Goal: Task Accomplishment & Management: Manage account settings

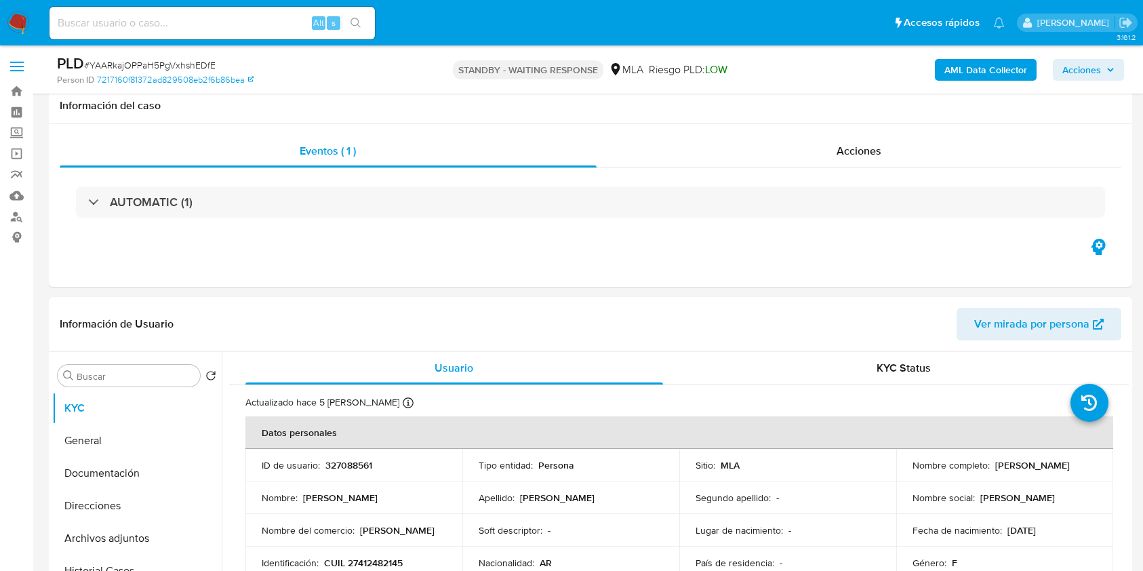
select select "10"
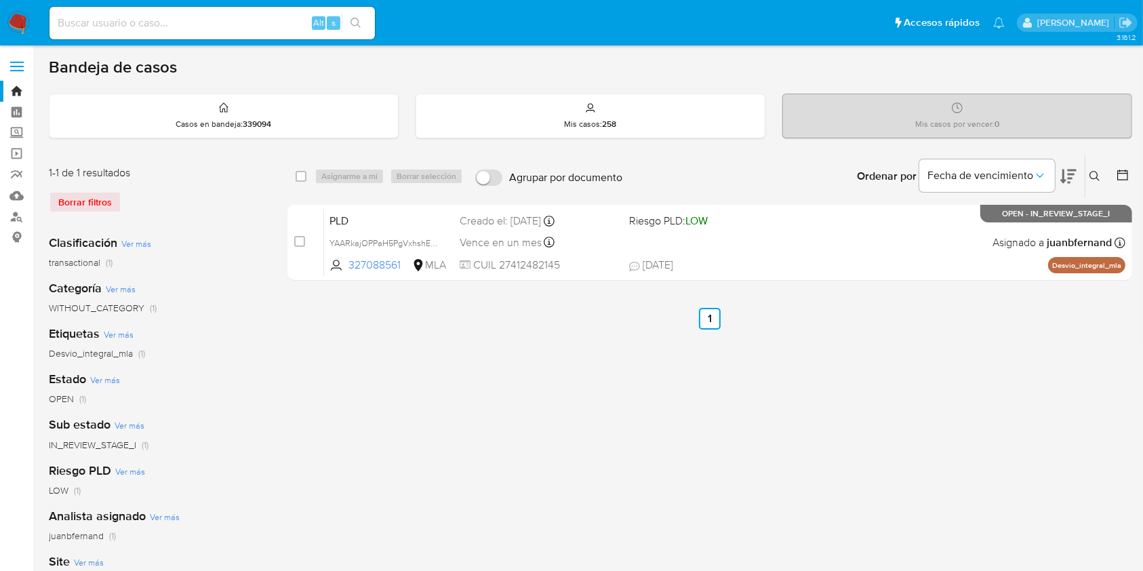
click at [867, 178] on icon at bounding box center [1094, 176] width 10 height 10
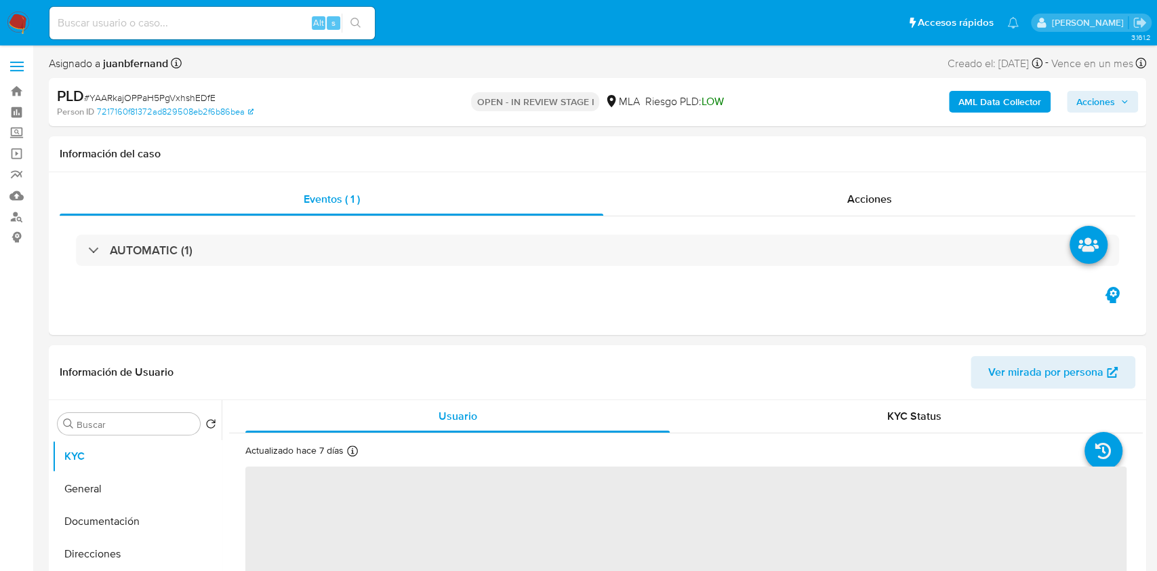
select select "10"
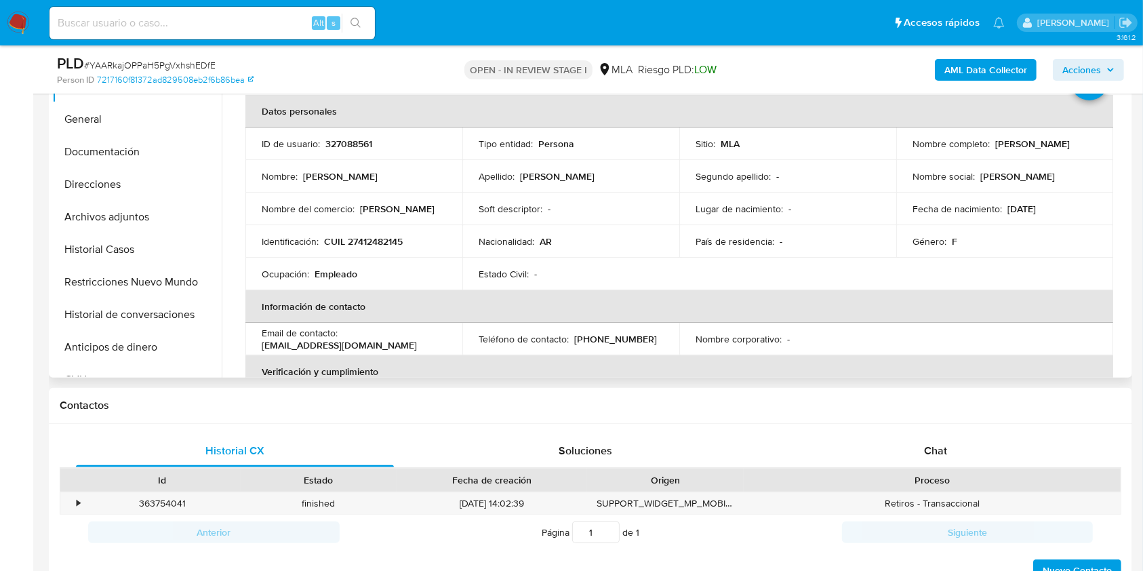
scroll to position [329, 0]
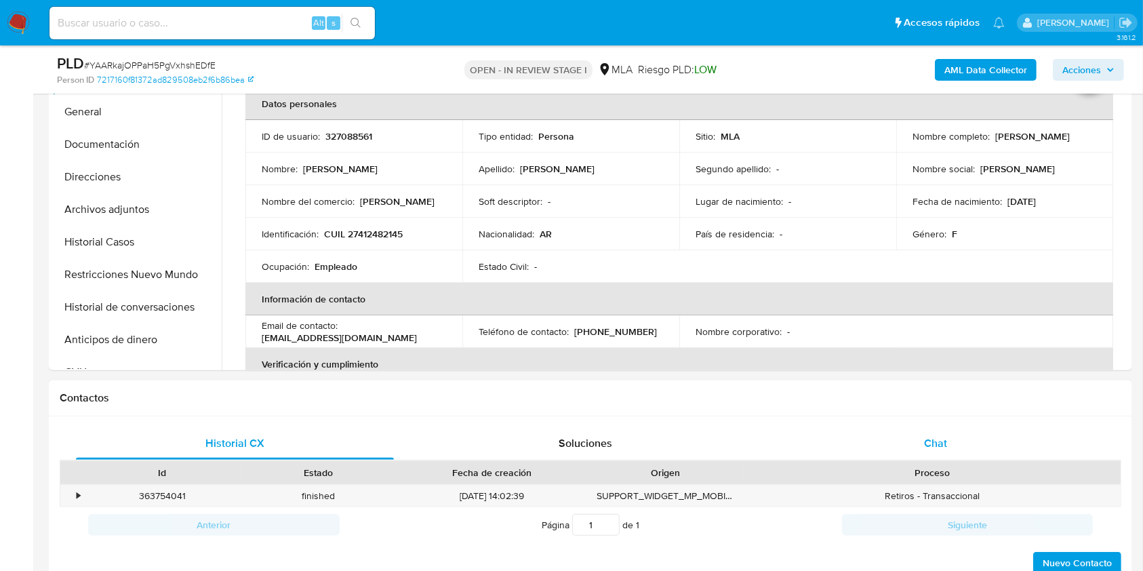
click at [950, 450] on div "Chat" at bounding box center [936, 443] width 318 height 33
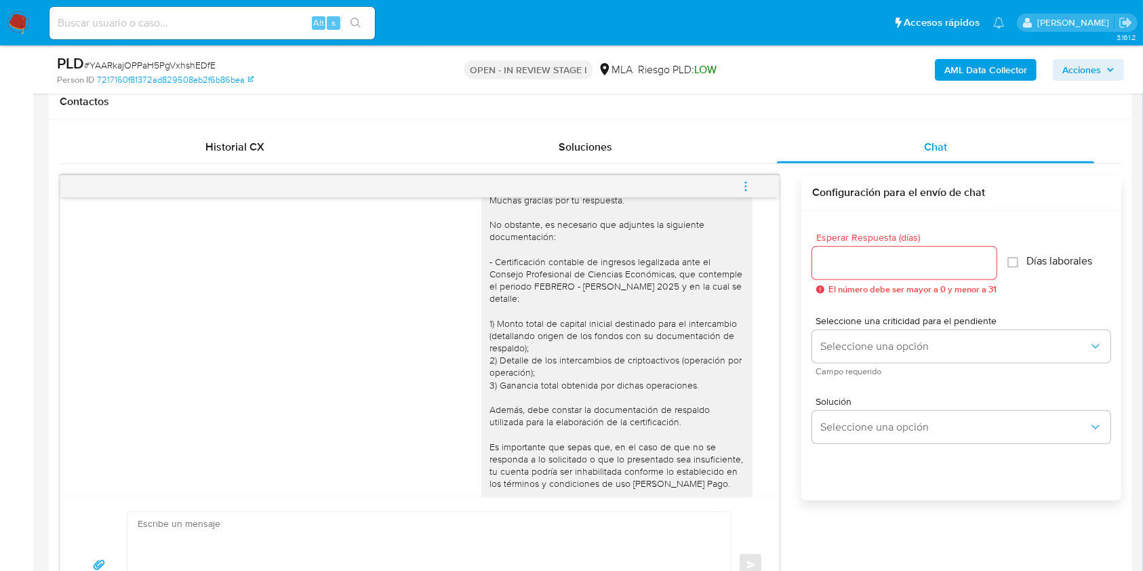
scroll to position [563, 0]
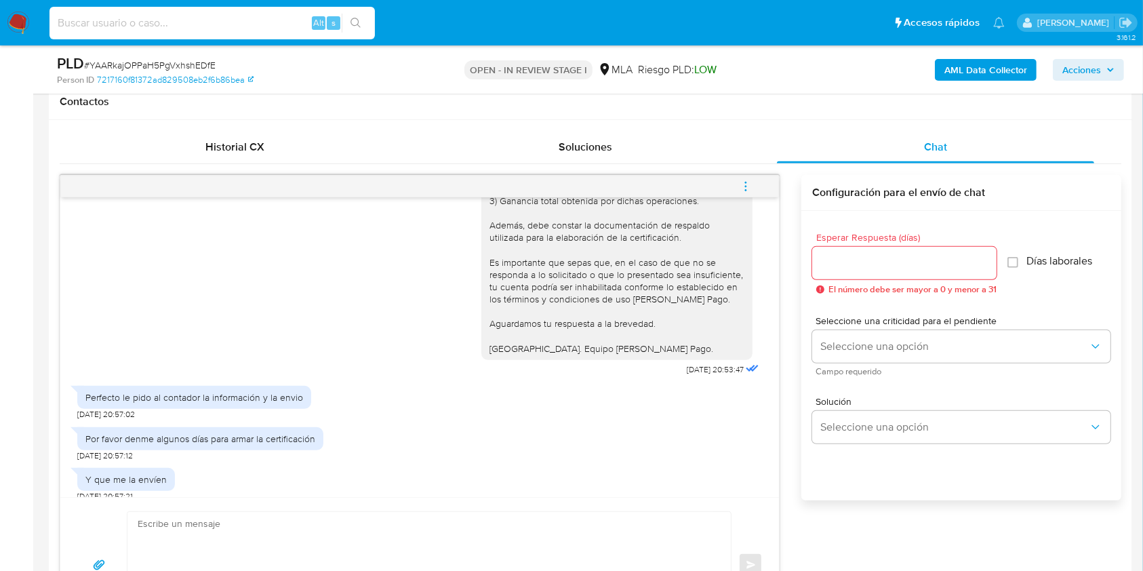
click at [291, 22] on input at bounding box center [211, 23] width 325 height 18
paste input "unfgtGUxs7SI3jMPGe7mt6dY"
type input "unfgtGUxs7SI3jMPGe7mt6dY"
click at [358, 29] on button "search-icon" at bounding box center [356, 23] width 28 height 19
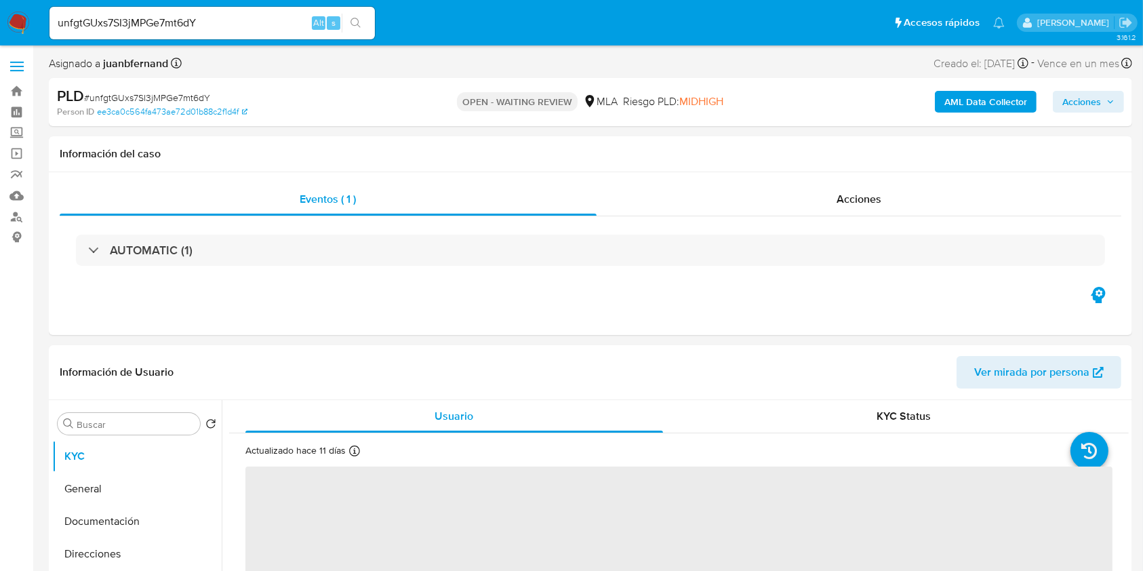
select select "10"
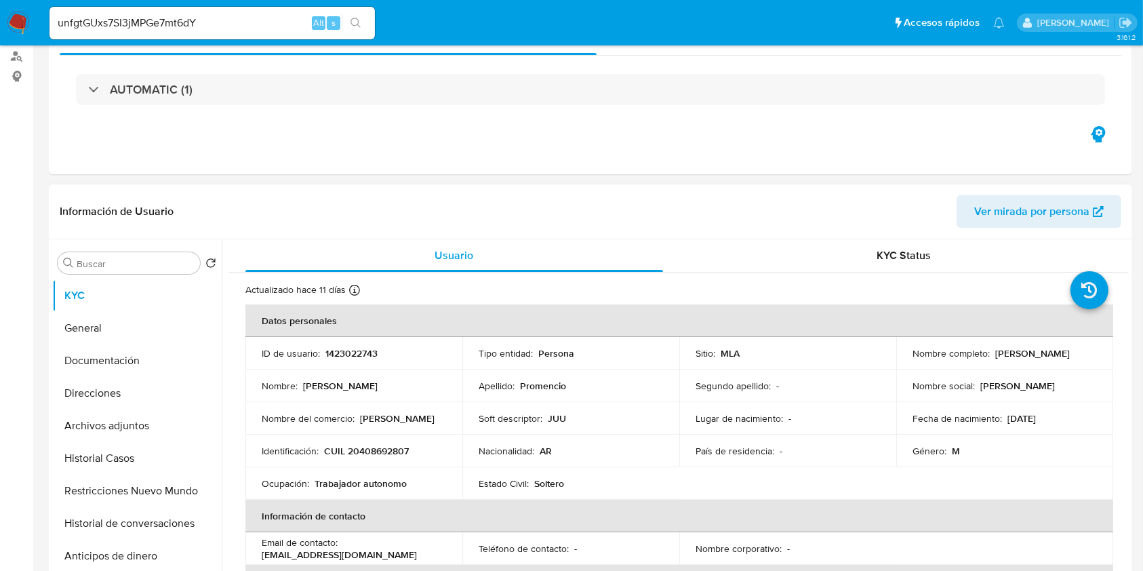
scroll to position [271, 0]
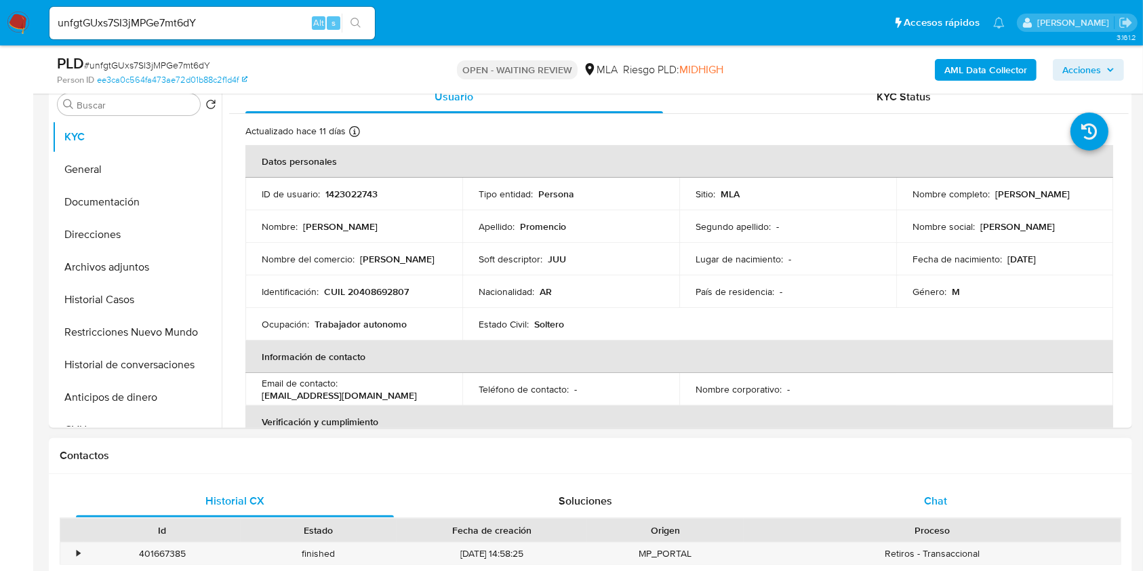
click at [945, 501] on span "Chat" at bounding box center [935, 501] width 23 height 16
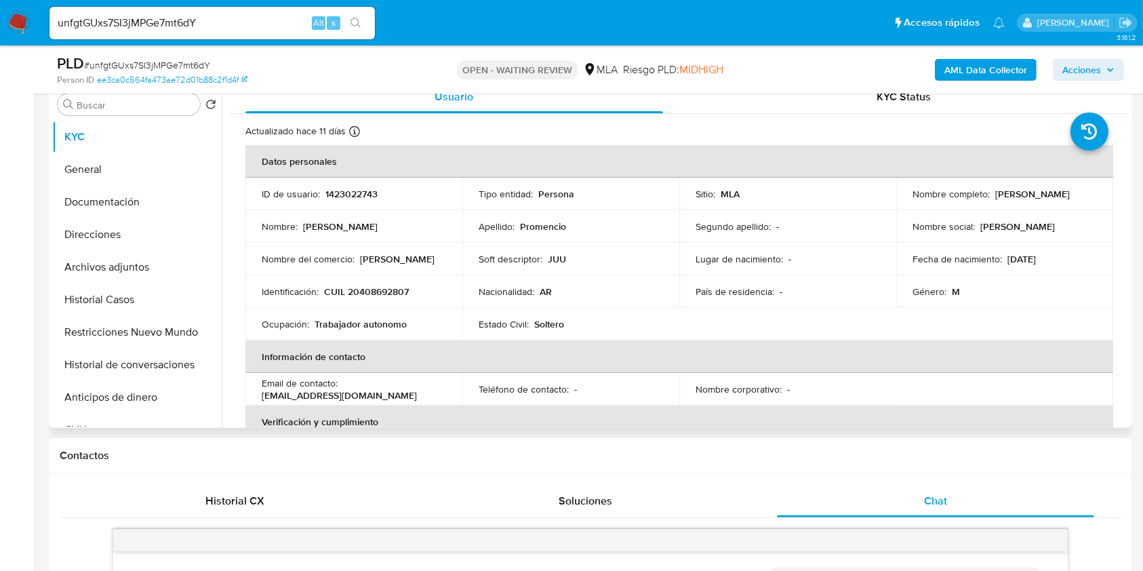
scroll to position [562, 0]
click at [387, 286] on p "CUIL 20408692807" at bounding box center [366, 291] width 85 height 12
click at [387, 285] on p "CUIL 20408692807" at bounding box center [366, 291] width 85 height 12
copy p "20408692807"
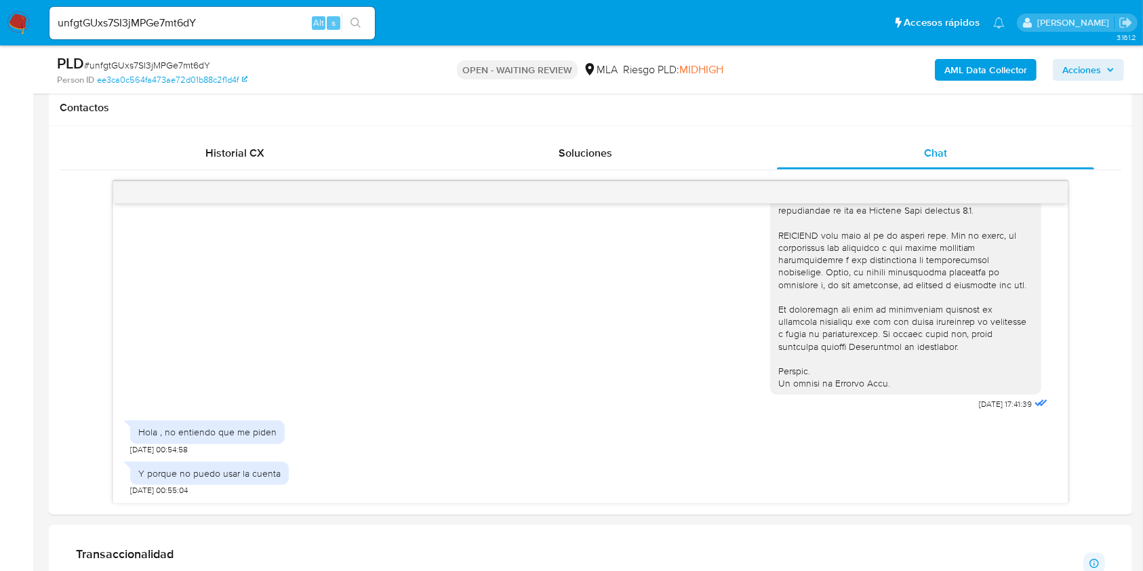
scroll to position [361, 0]
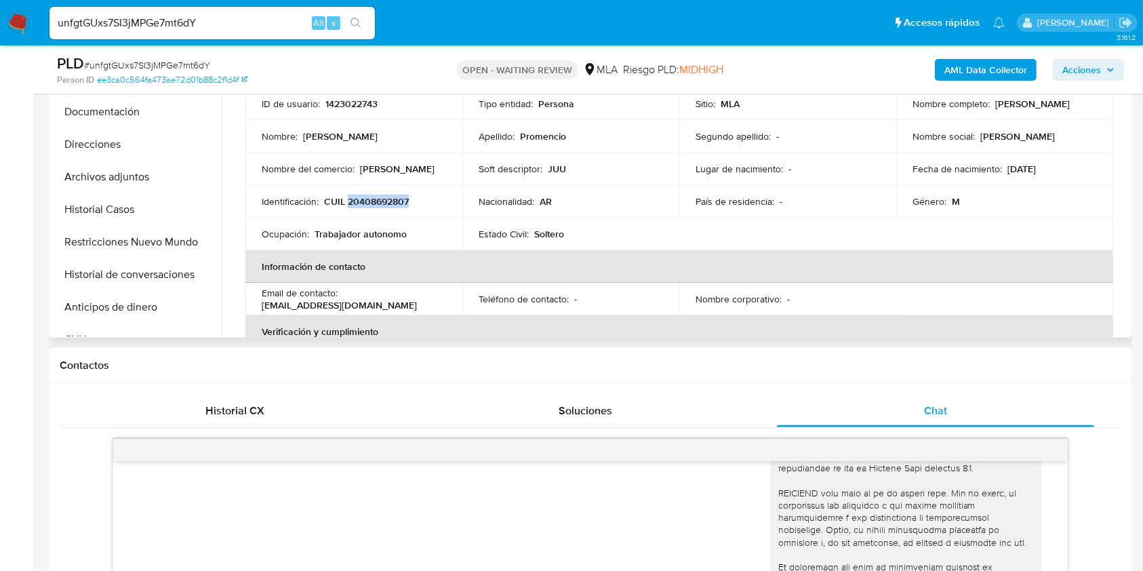
drag, startPoint x: 369, startPoint y: 195, endPoint x: 401, endPoint y: 185, distance: 33.4
click at [369, 195] on p "CUIL 20408692807" at bounding box center [366, 201] width 85 height 12
click at [979, 80] on div "AML Data Collector Acciones" at bounding box center [948, 70] width 352 height 32
click at [983, 73] on b "AML Data Collector" at bounding box center [985, 70] width 83 height 22
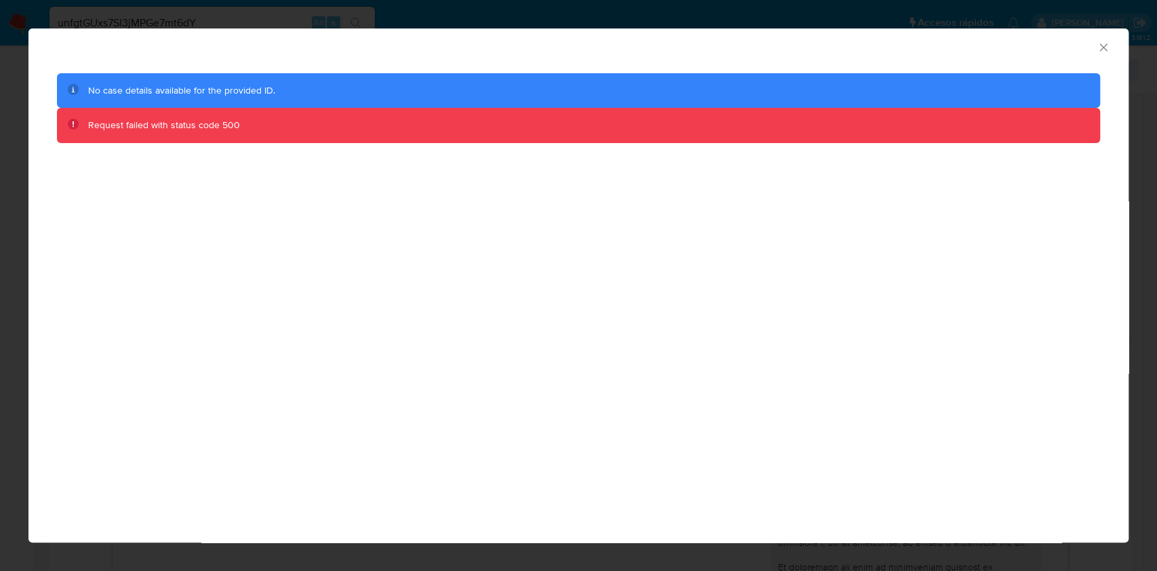
click at [1091, 47] on div "AML Data Collector" at bounding box center [567, 45] width 1059 height 15
click at [1096, 47] on icon "Cerrar ventana" at bounding box center [1103, 48] width 14 height 14
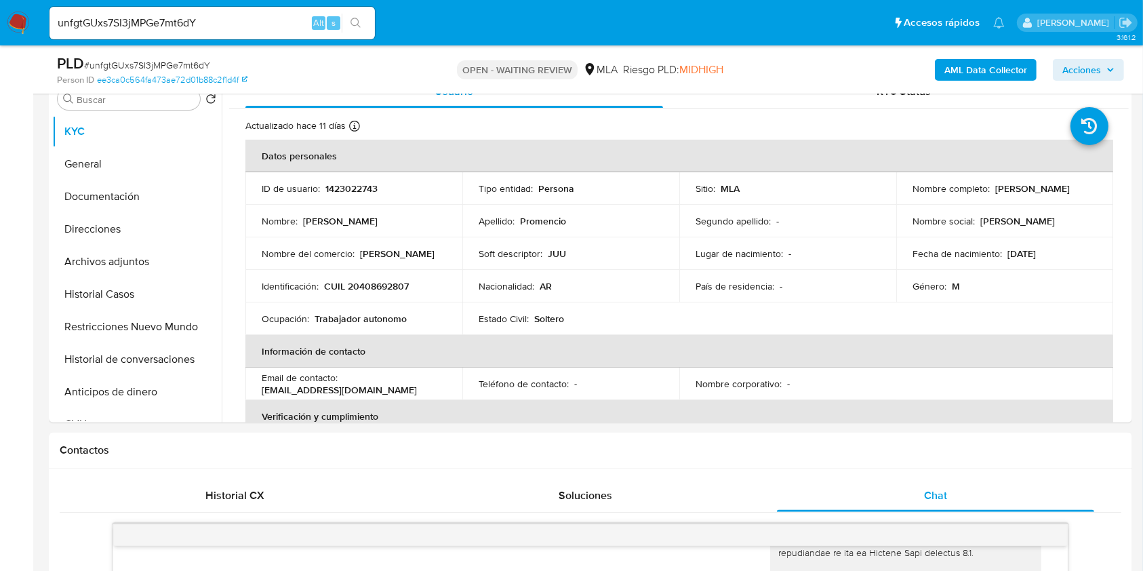
scroll to position [90, 0]
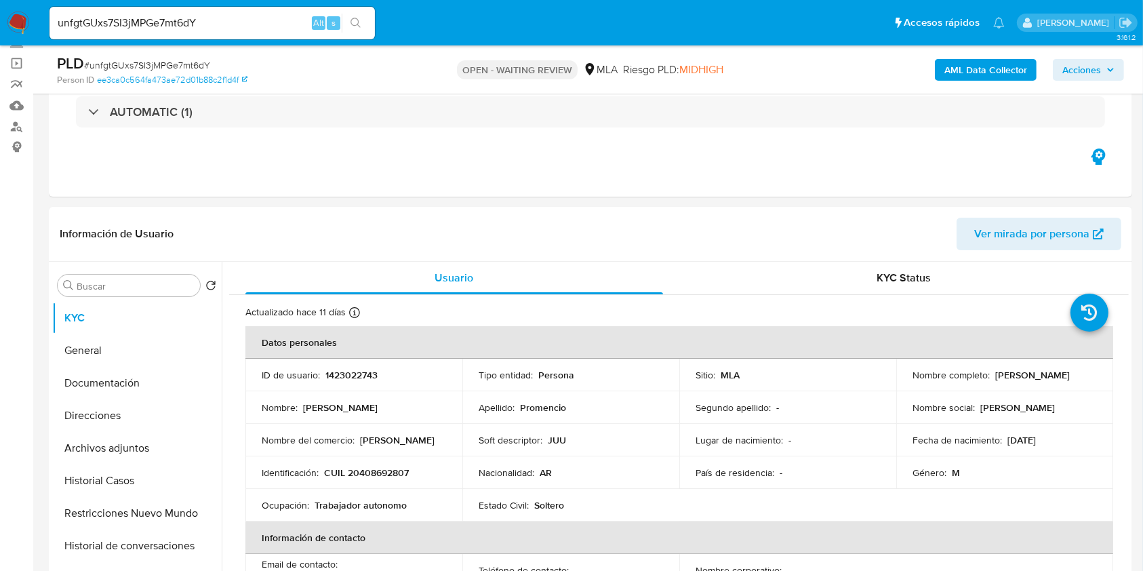
click at [309, 24] on input "unfgtGUxs7SI3jMPGe7mt6dY" at bounding box center [211, 23] width 325 height 18
click at [285, 16] on input "unfgtGUxs7SI3jMPGe7mt6dY" at bounding box center [211, 23] width 325 height 18
click at [394, 476] on p "CUIL 20408692807" at bounding box center [366, 472] width 85 height 12
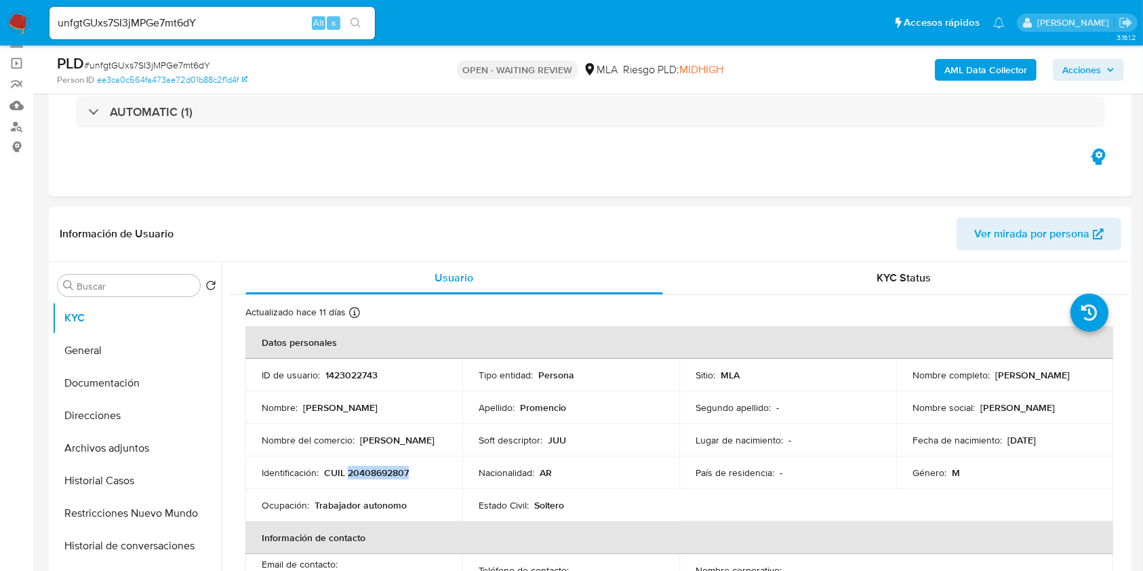
copy p "20408692807"
click at [199, 14] on input "unfgtGUxs7SI3jMPGe7mt6dY" at bounding box center [211, 23] width 325 height 18
click at [201, 14] on input "unfgtGUxs7SI3jMPGe7mt6dY" at bounding box center [211, 23] width 325 height 18
paste input "2RFRMceVqDJa42oug9tj1jor"
type input "2RFRMceVqDJa42oug9tj1jor"
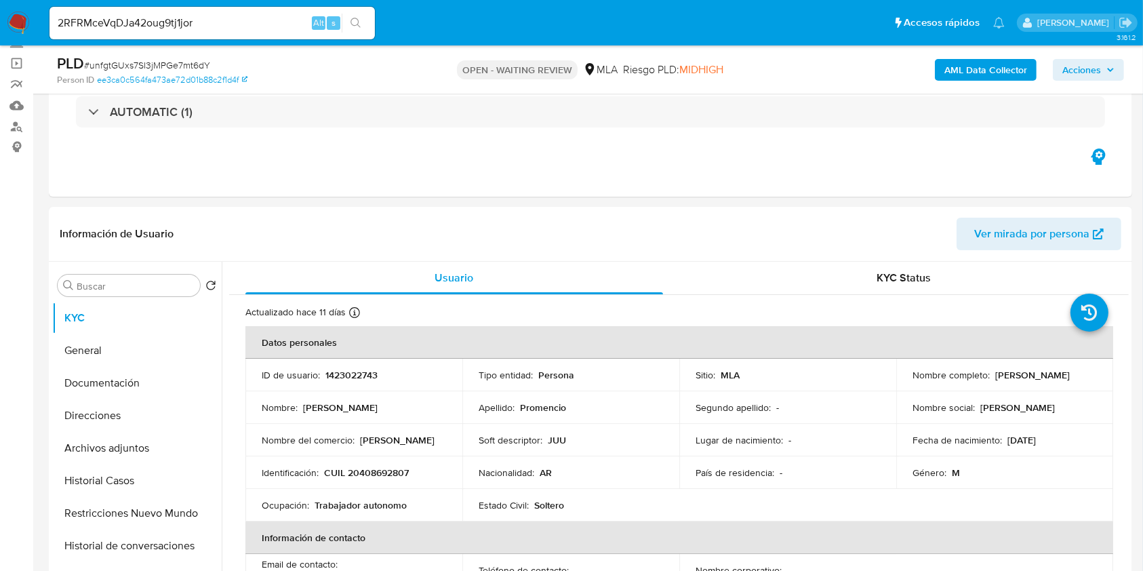
click at [361, 24] on button "search-icon" at bounding box center [356, 23] width 28 height 19
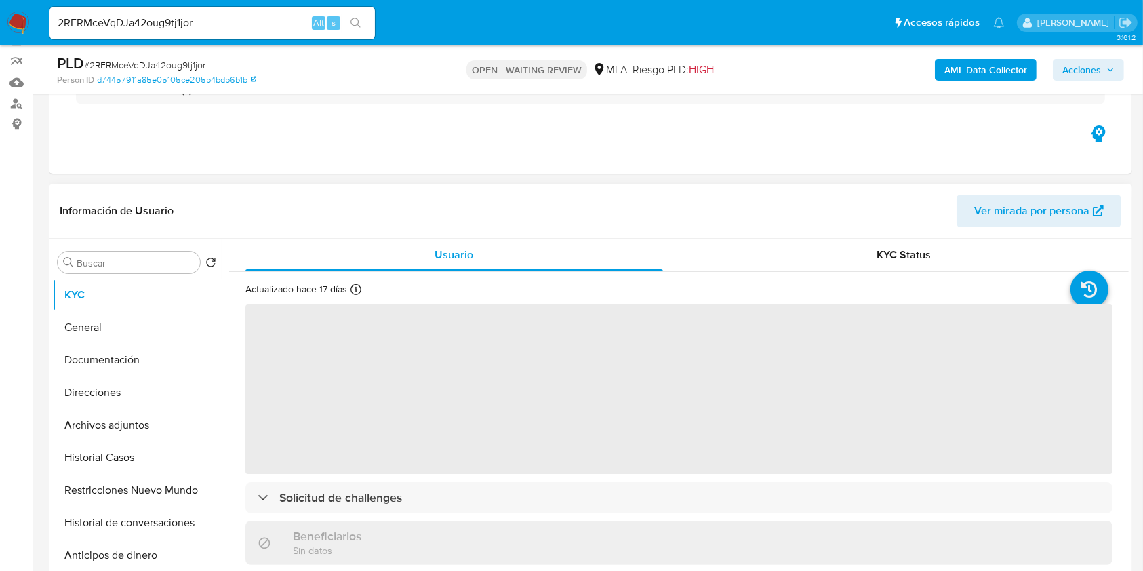
scroll to position [361, 0]
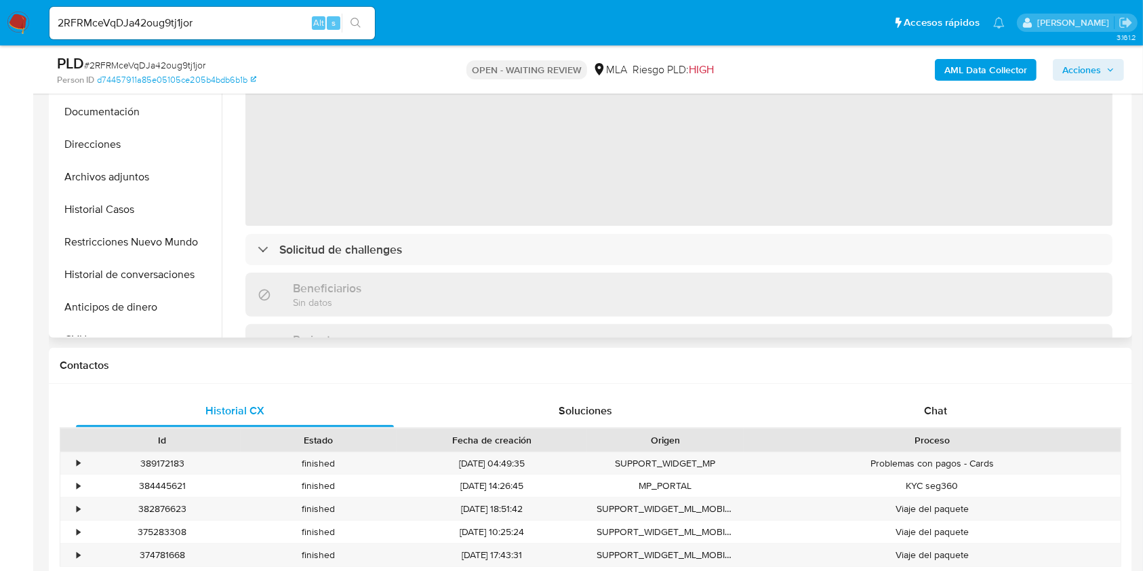
select select "10"
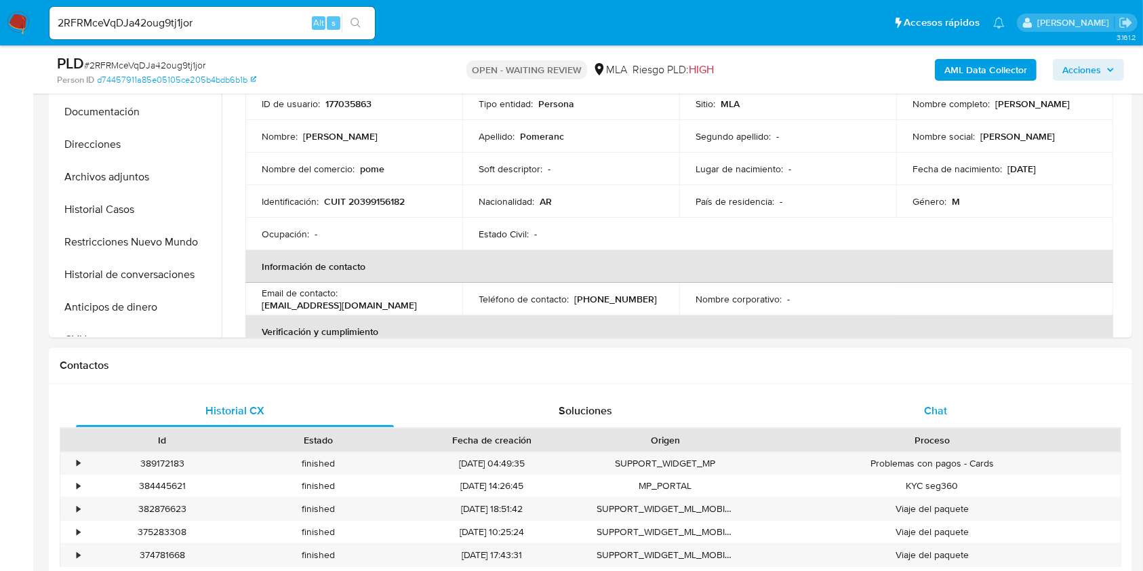
click at [955, 419] on div "Chat" at bounding box center [936, 410] width 318 height 33
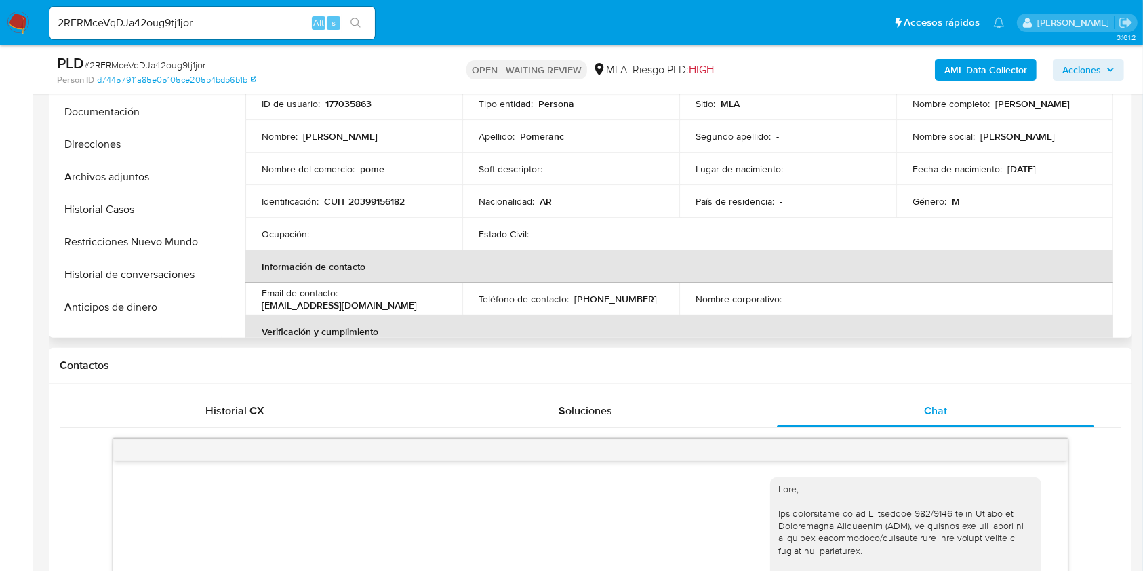
scroll to position [521, 0]
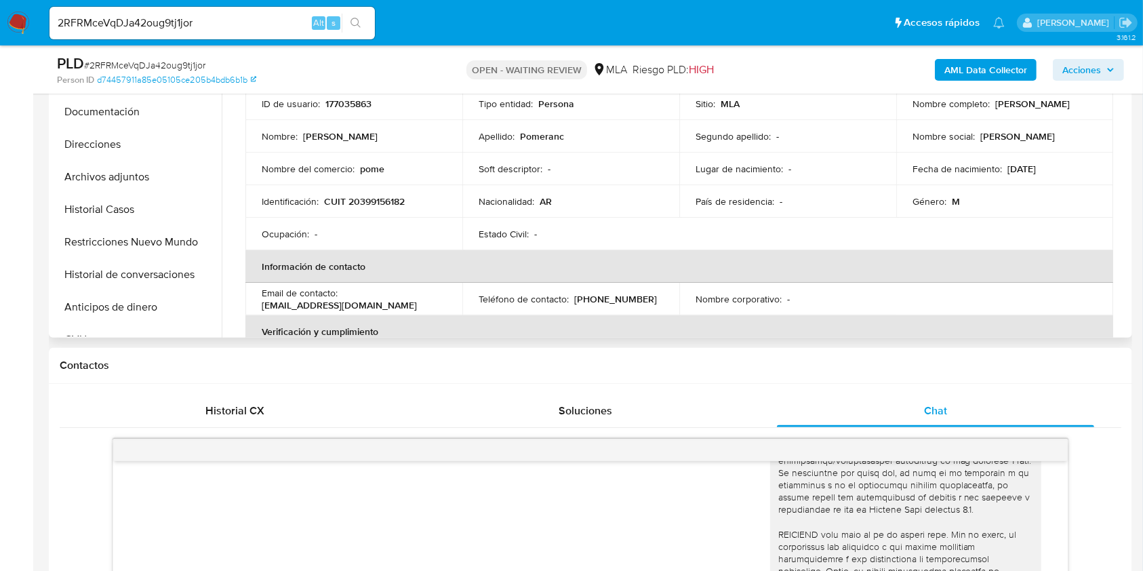
click at [377, 197] on p "CUIT 20399156182" at bounding box center [364, 201] width 81 height 12
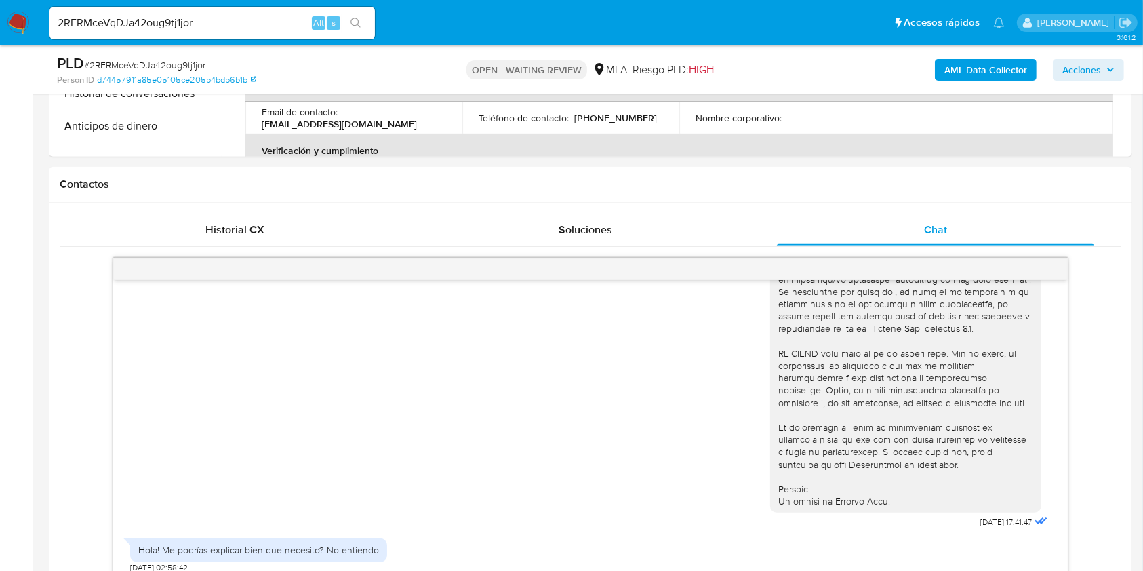
copy p "20399156182"
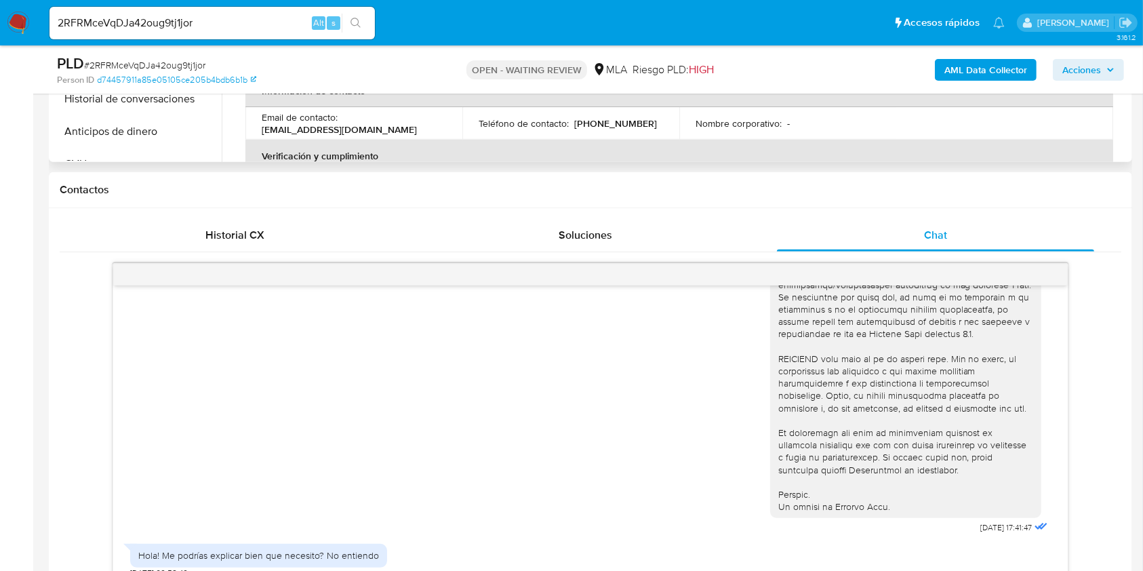
scroll to position [451, 0]
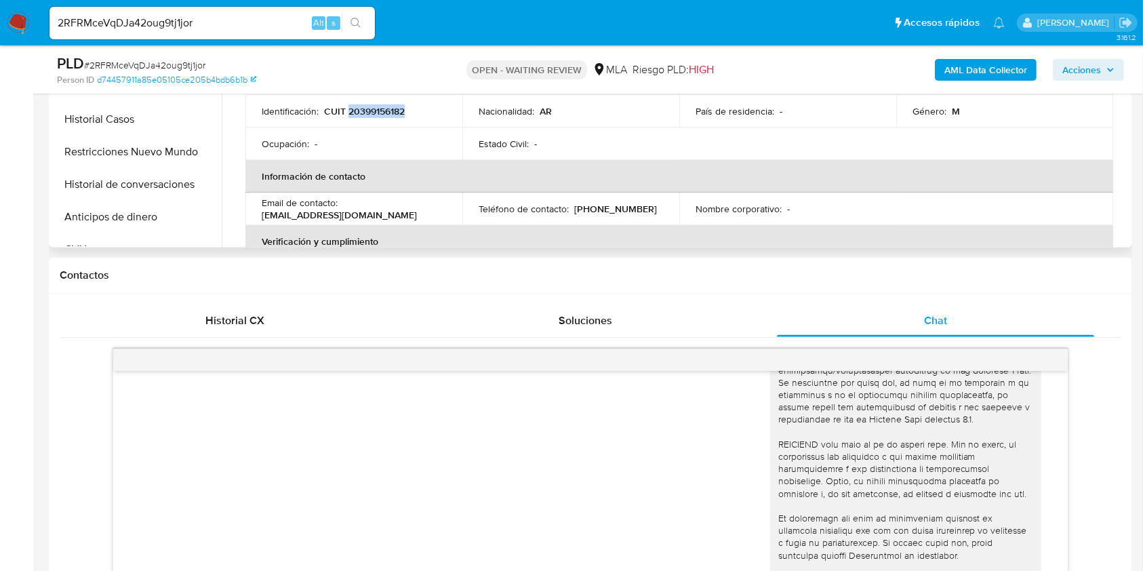
click at [389, 111] on p "CUIT 20399156182" at bounding box center [364, 111] width 81 height 12
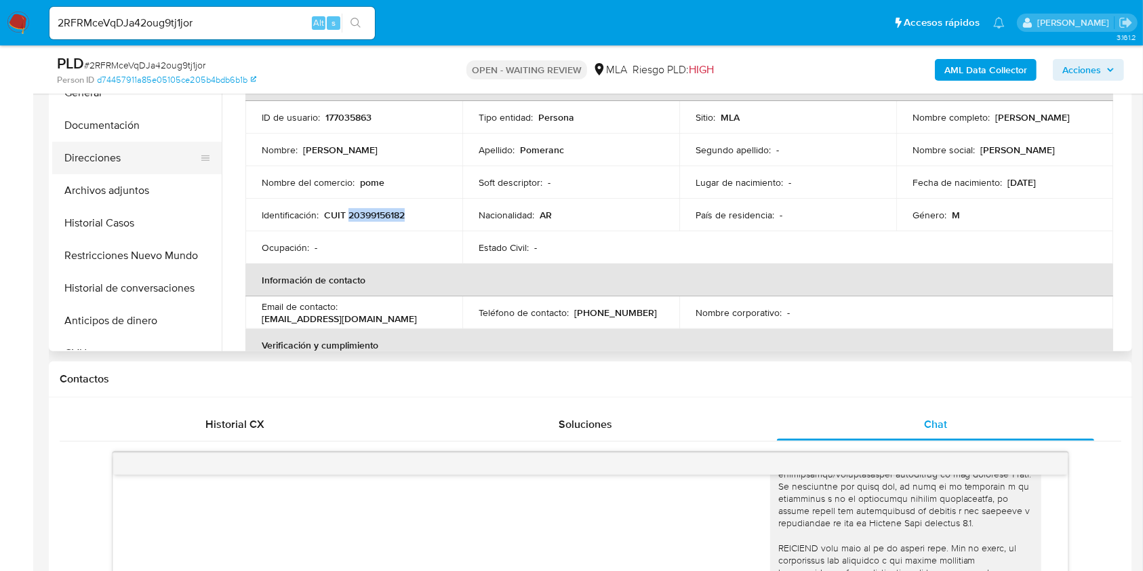
scroll to position [271, 0]
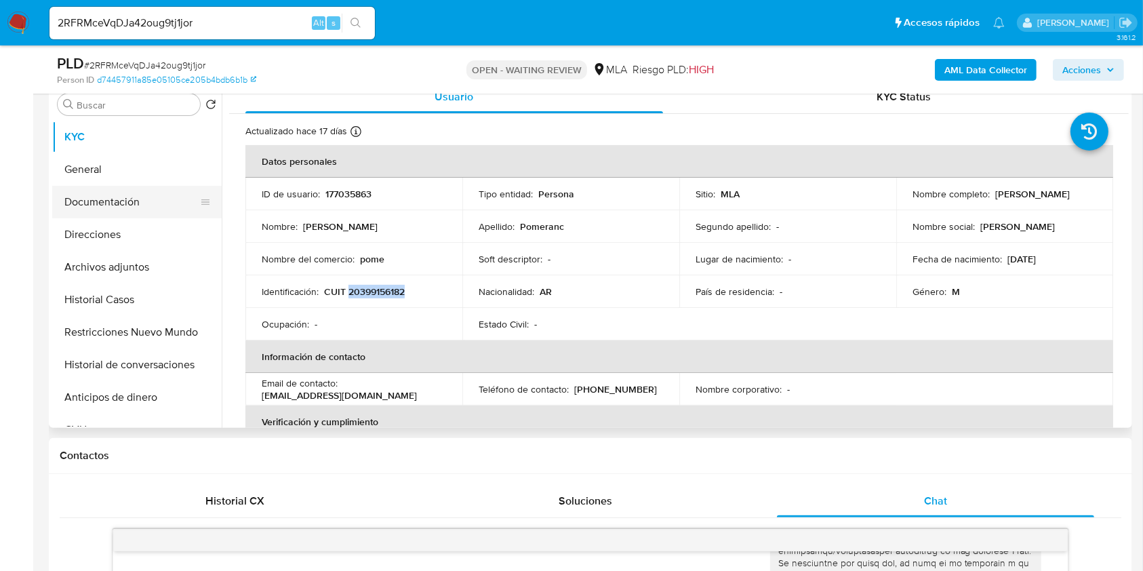
click at [136, 209] on button "Documentación" at bounding box center [131, 202] width 159 height 33
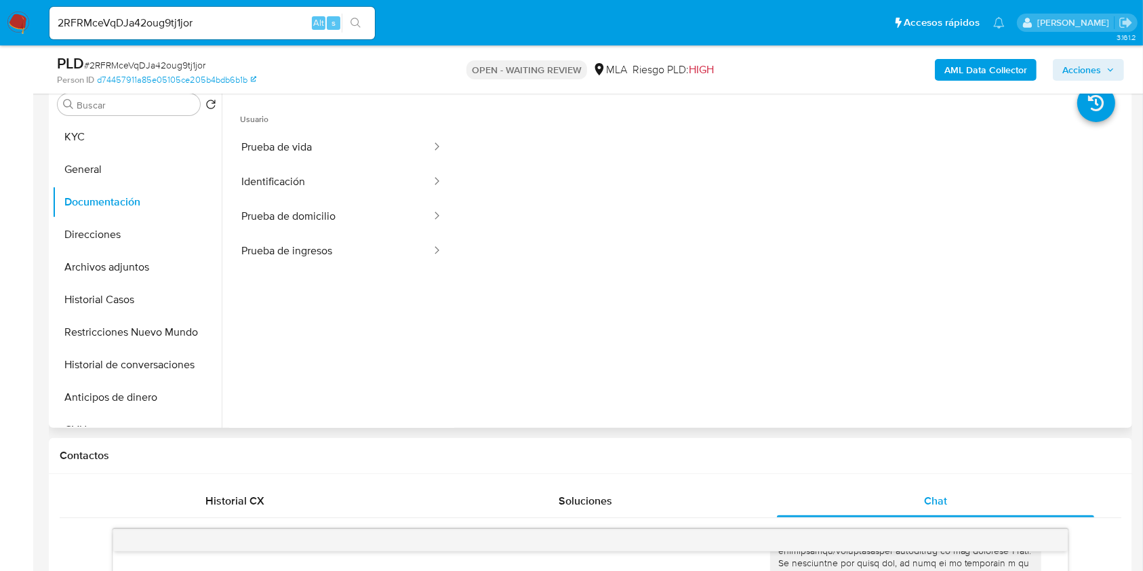
drag, startPoint x: 108, startPoint y: 129, endPoint x: 222, endPoint y: 208, distance: 138.9
click at [331, 242] on button "Prueba de ingresos" at bounding box center [330, 251] width 203 height 35
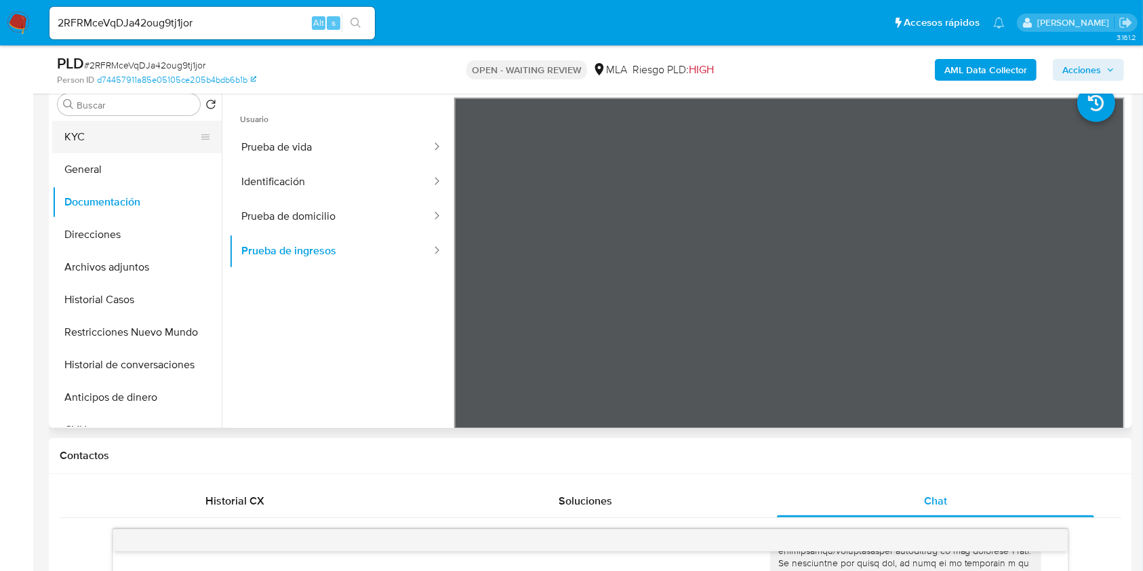
drag, startPoint x: 99, startPoint y: 117, endPoint x: 94, endPoint y: 127, distance: 12.1
click at [99, 117] on div "Buscar Volver al orden por defecto KYC General Documentación Direcciones Archiv…" at bounding box center [136, 255] width 169 height 345
click at [93, 127] on button "KYC" at bounding box center [131, 137] width 159 height 33
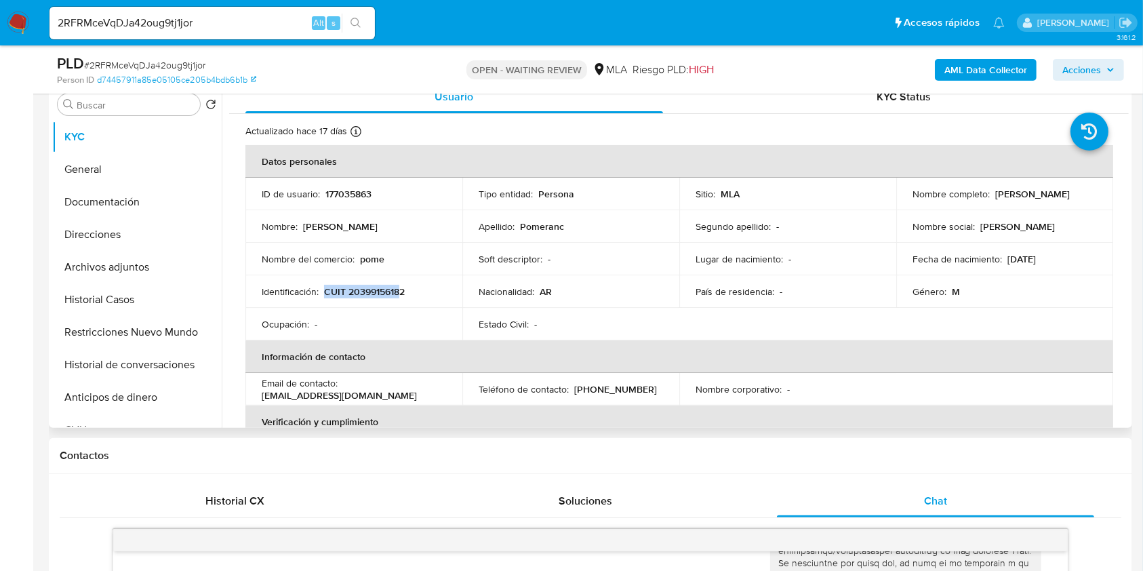
click at [421, 295] on td "Identificación : CUIT 20399156182" at bounding box center [353, 291] width 217 height 33
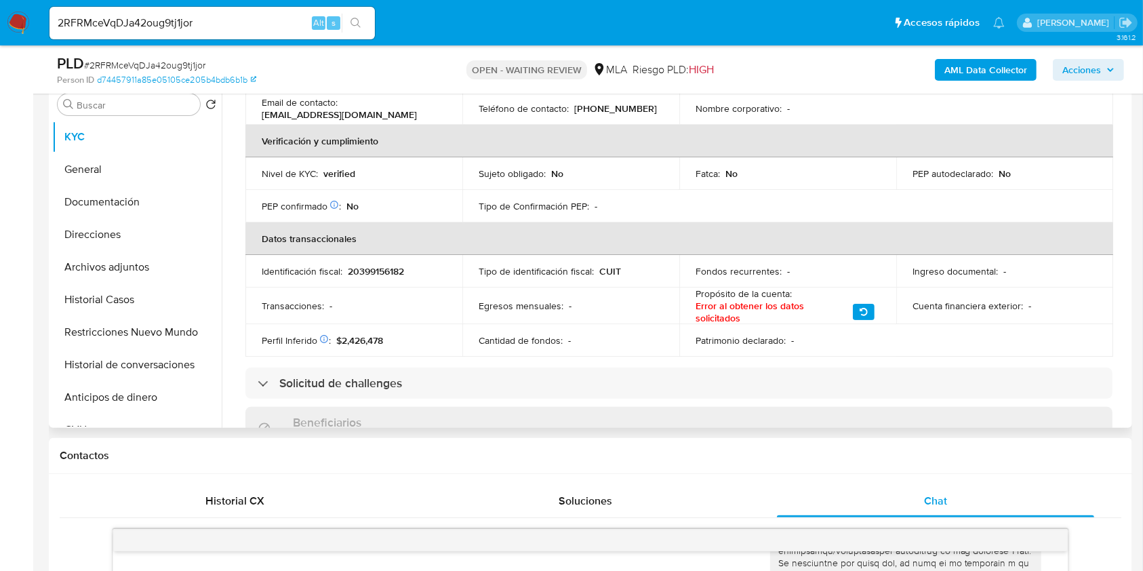
scroll to position [0, 0]
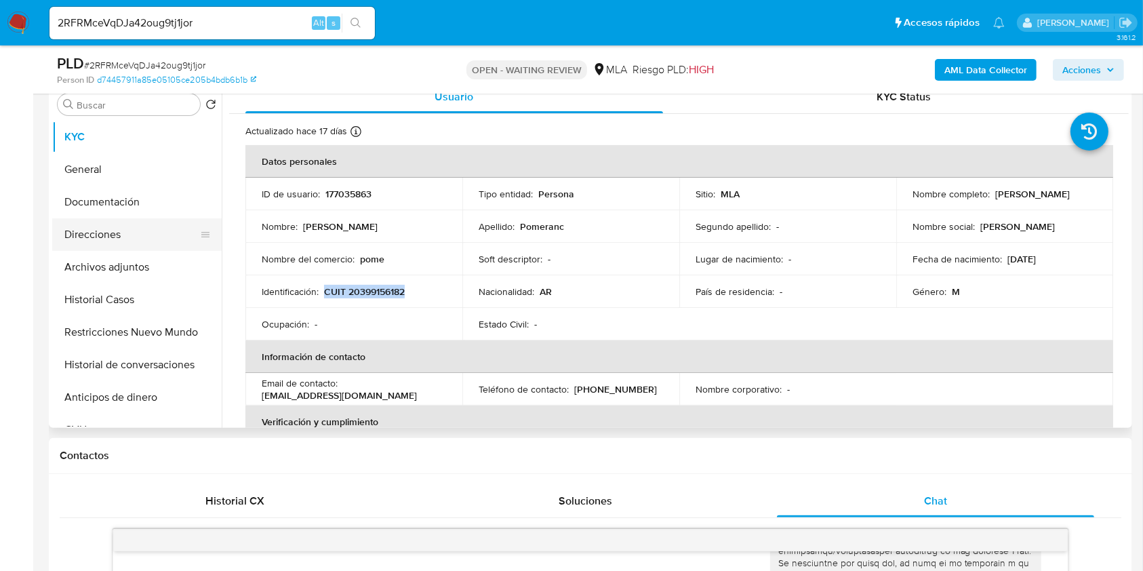
click at [125, 240] on button "Direcciones" at bounding box center [131, 234] width 159 height 33
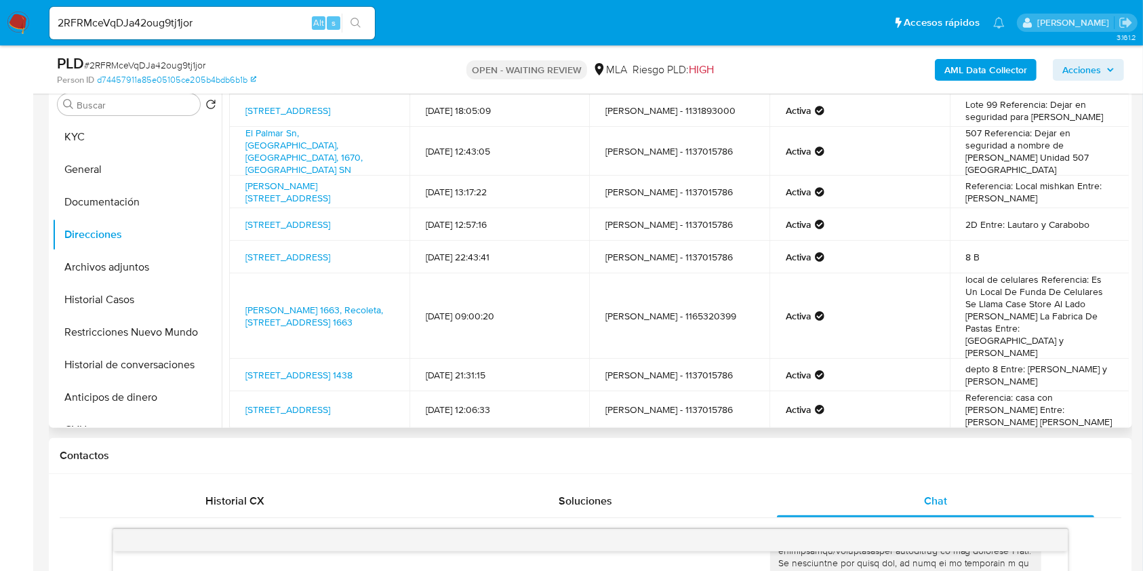
scroll to position [156, 0]
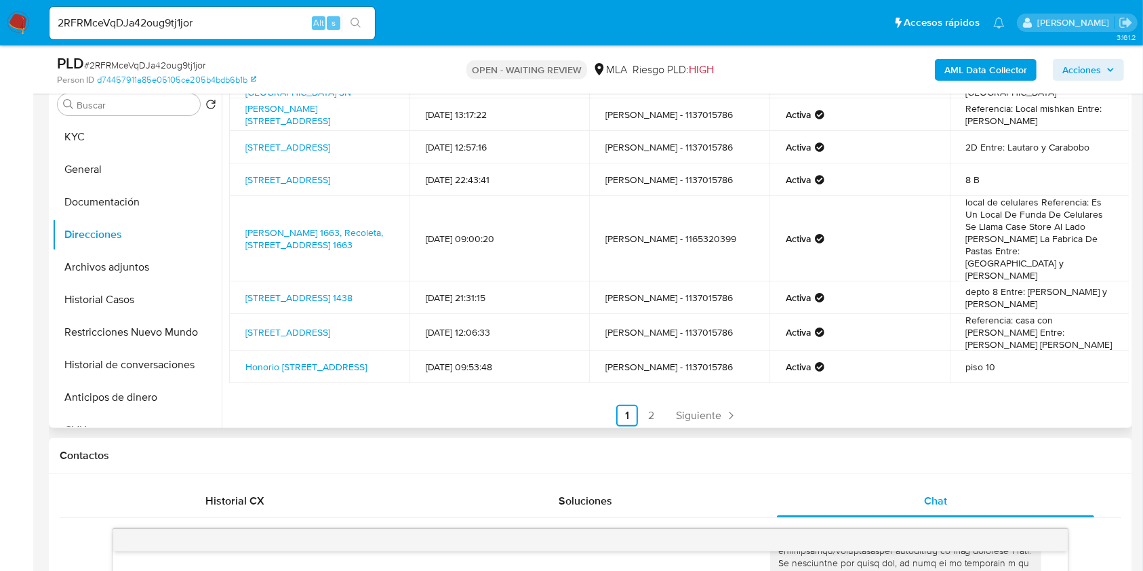
click at [660, 405] on ul "Anterior 1 2 Siguiente" at bounding box center [678, 416] width 899 height 22
click at [655, 405] on link "2" at bounding box center [651, 416] width 22 height 22
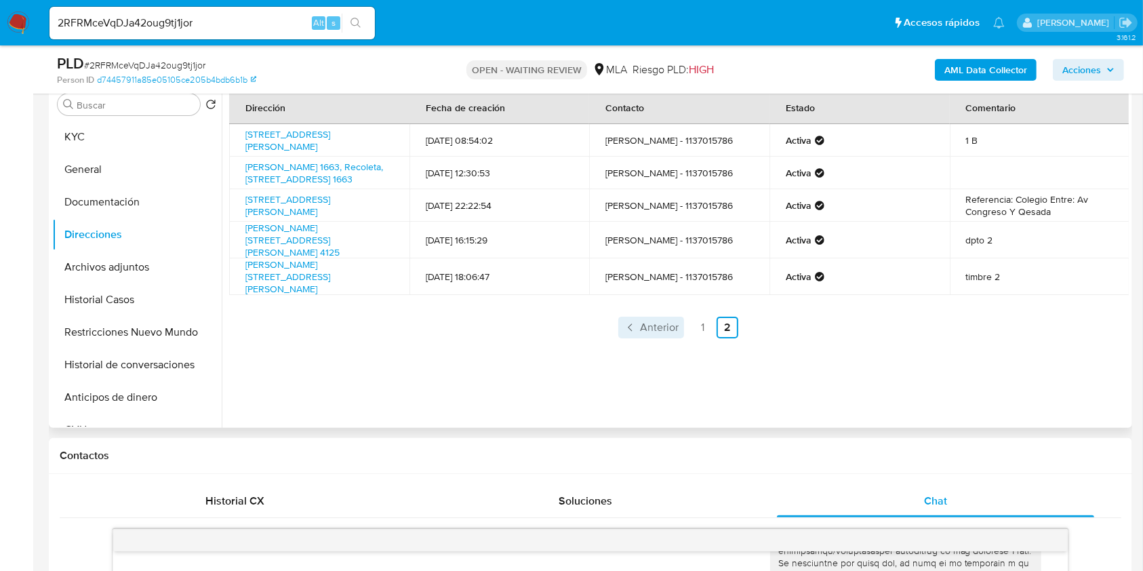
click at [640, 329] on span "Anterior" at bounding box center [659, 327] width 39 height 11
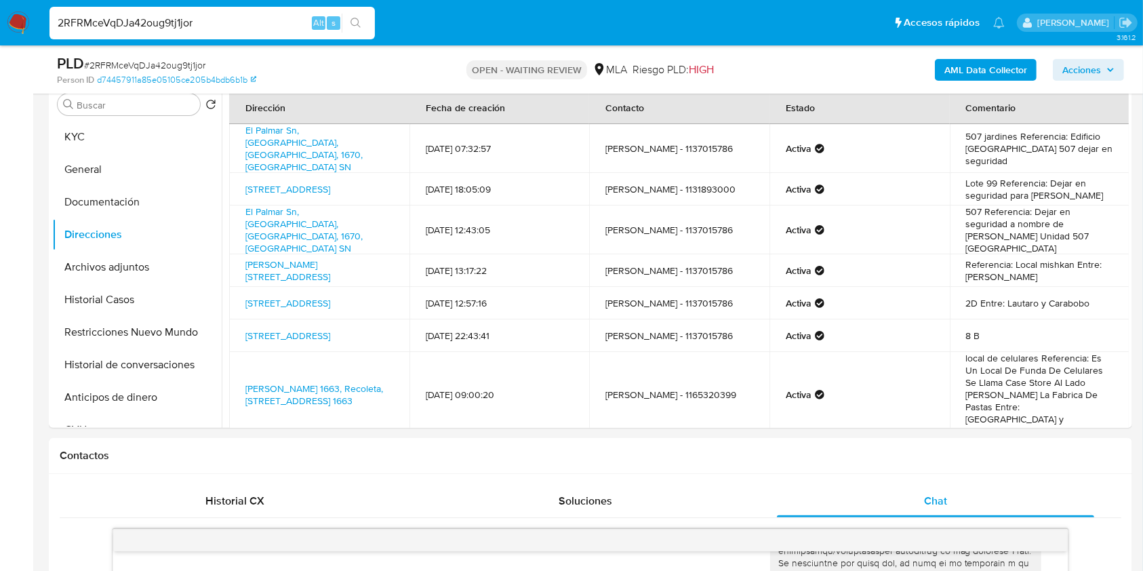
click at [222, 27] on input "2RFRMceVqDJa42oug9tj1jor" at bounding box center [211, 23] width 325 height 18
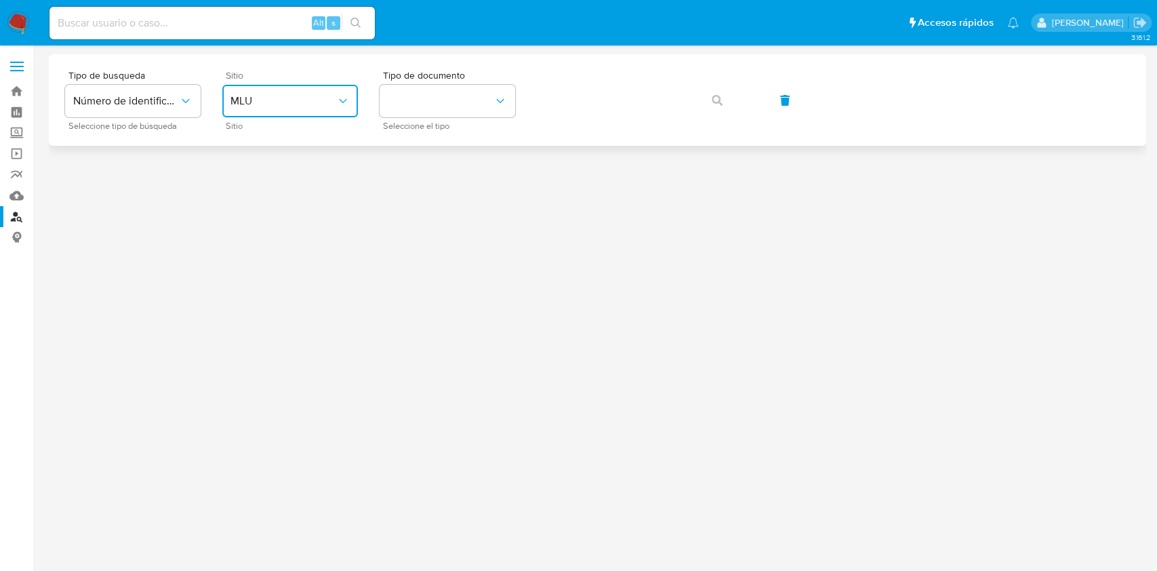
click at [234, 85] on button "MLU" at bounding box center [290, 101] width 136 height 33
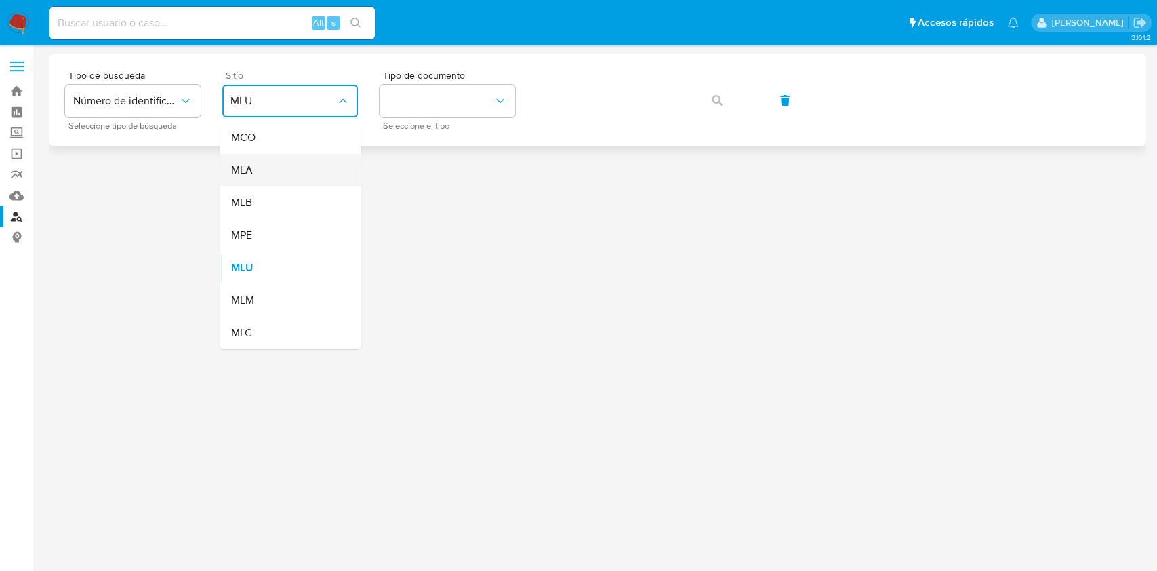
click at [298, 172] on div "MLA" at bounding box center [285, 170] width 111 height 33
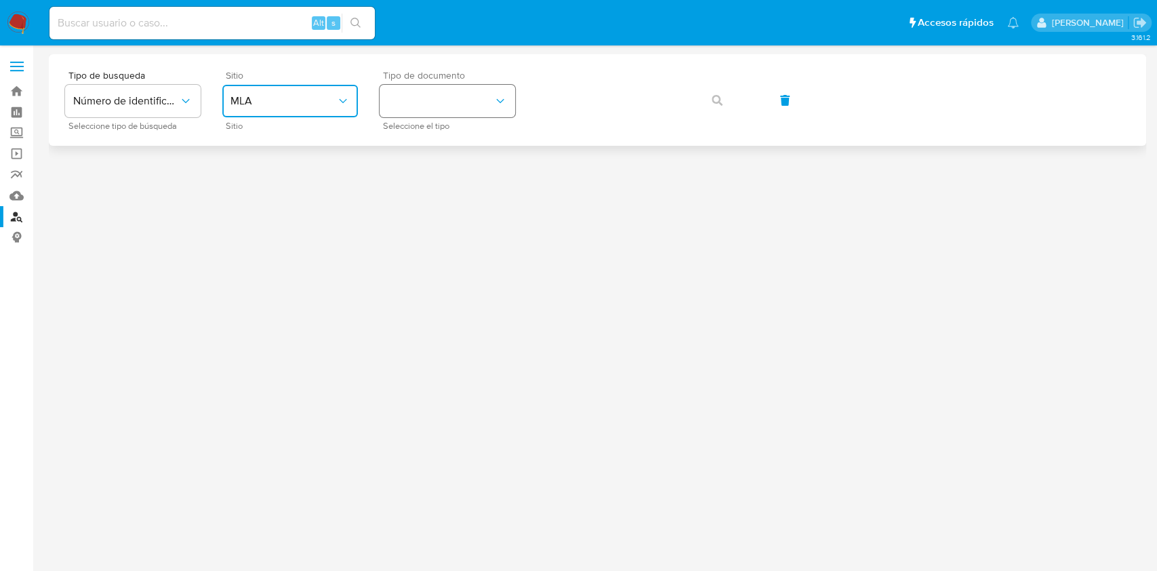
drag, startPoint x: 437, startPoint y: 104, endPoint x: 445, endPoint y: 117, distance: 14.3
click at [438, 104] on button "identificationType" at bounding box center [448, 101] width 136 height 33
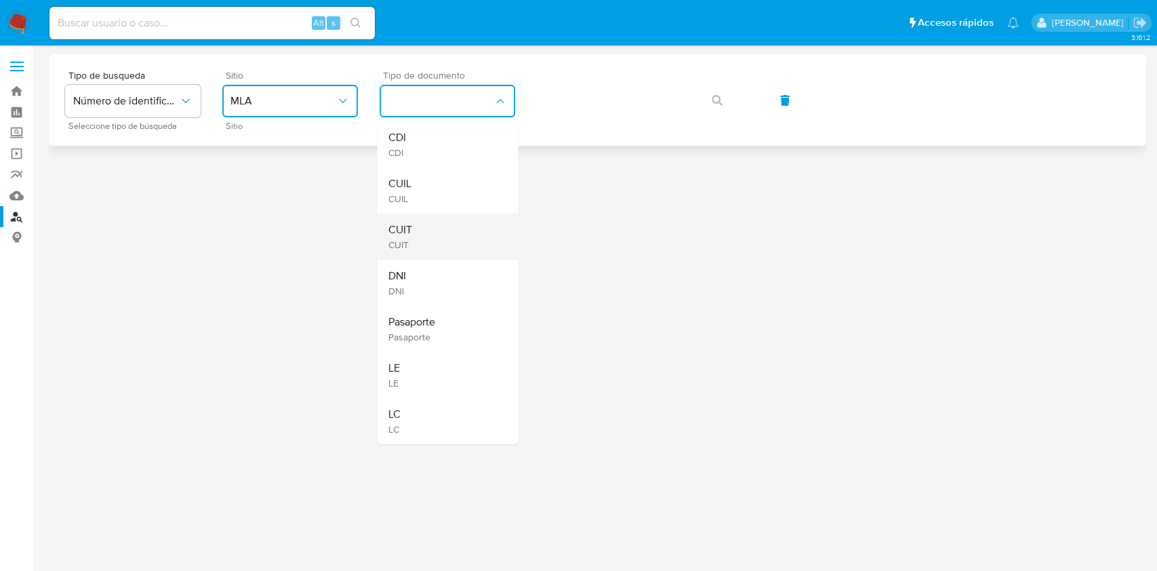
drag, startPoint x: 466, startPoint y: 184, endPoint x: 472, endPoint y: 233, distance: 49.8
click at [472, 233] on ul "CDI CDI CUIL CUIL CUIT CUIT DNI DNI Pasaporte Pasaporte LE LE LC LC" at bounding box center [447, 282] width 141 height 323
click at [462, 241] on div "CUIT CUIT" at bounding box center [443, 236] width 111 height 46
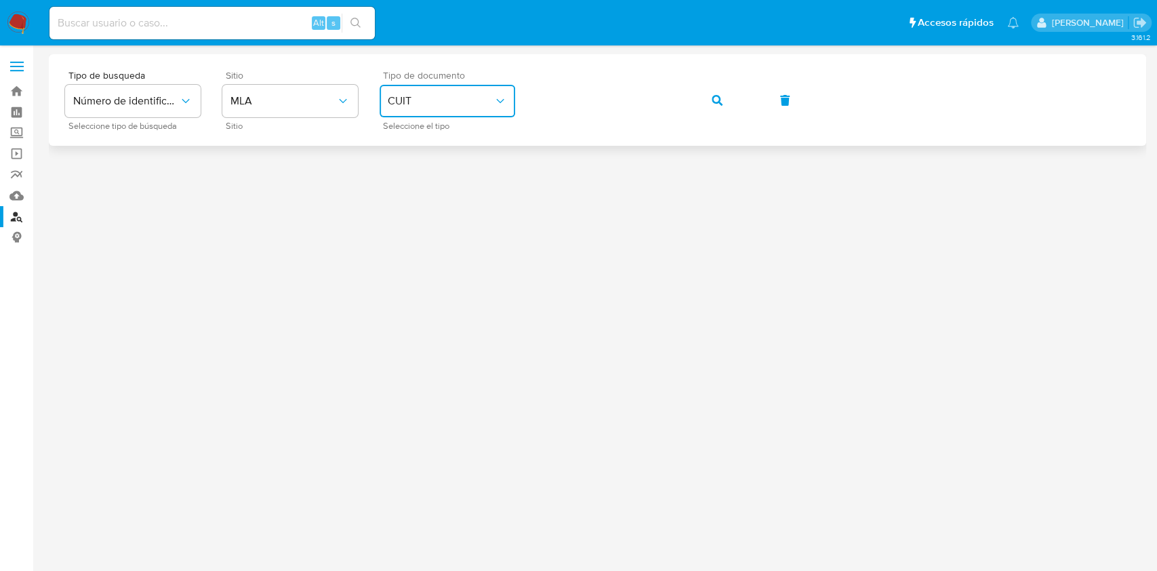
click at [693, 95] on div "Tipo de busqueda Número de identificación Seleccione tipo de búsqueda Sitio MLA…" at bounding box center [597, 99] width 1065 height 59
click at [716, 102] on icon "button" at bounding box center [717, 100] width 11 height 11
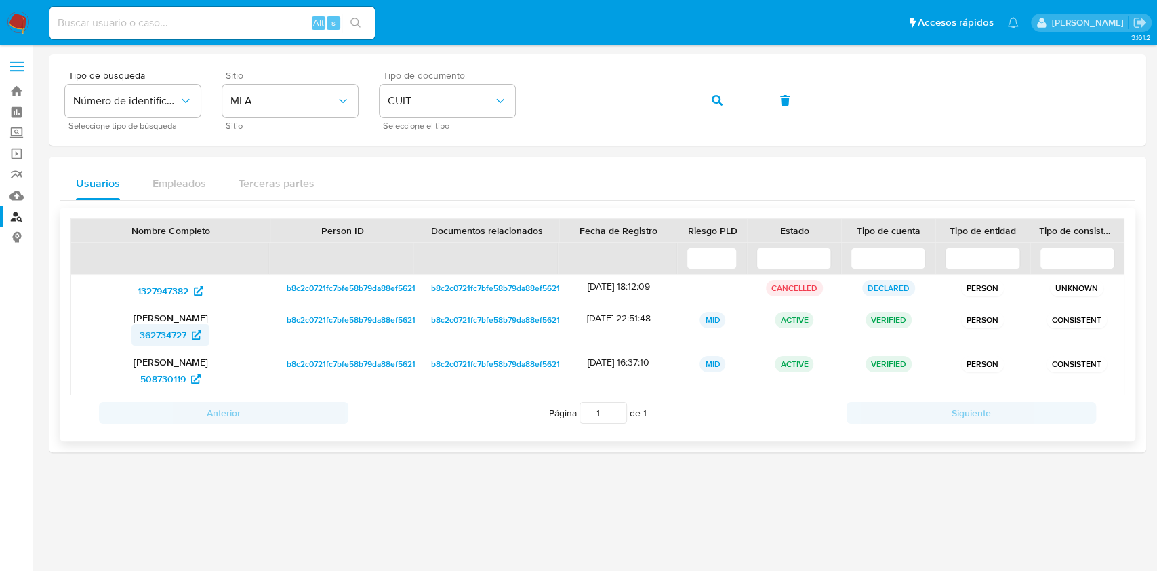
click at [171, 331] on span "362734727" at bounding box center [163, 335] width 47 height 22
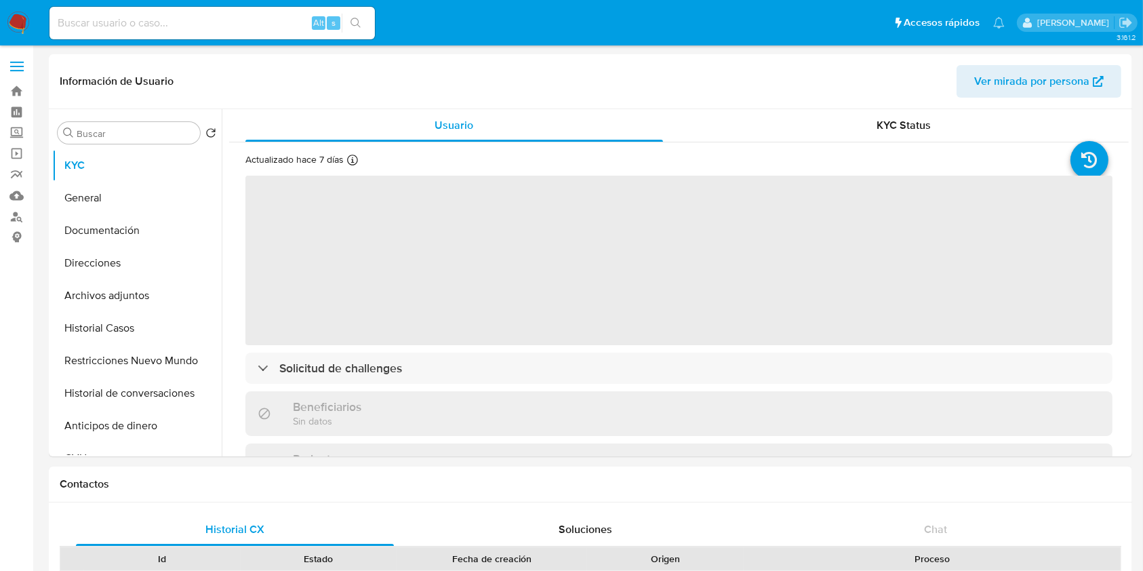
select select "10"
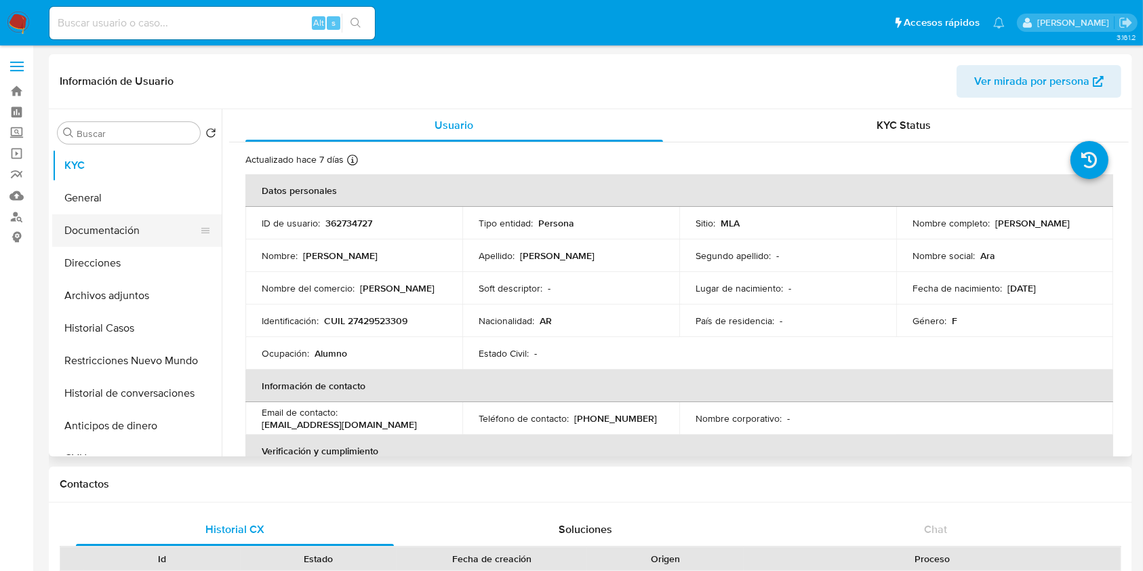
click at [105, 220] on button "Documentación" at bounding box center [131, 230] width 159 height 33
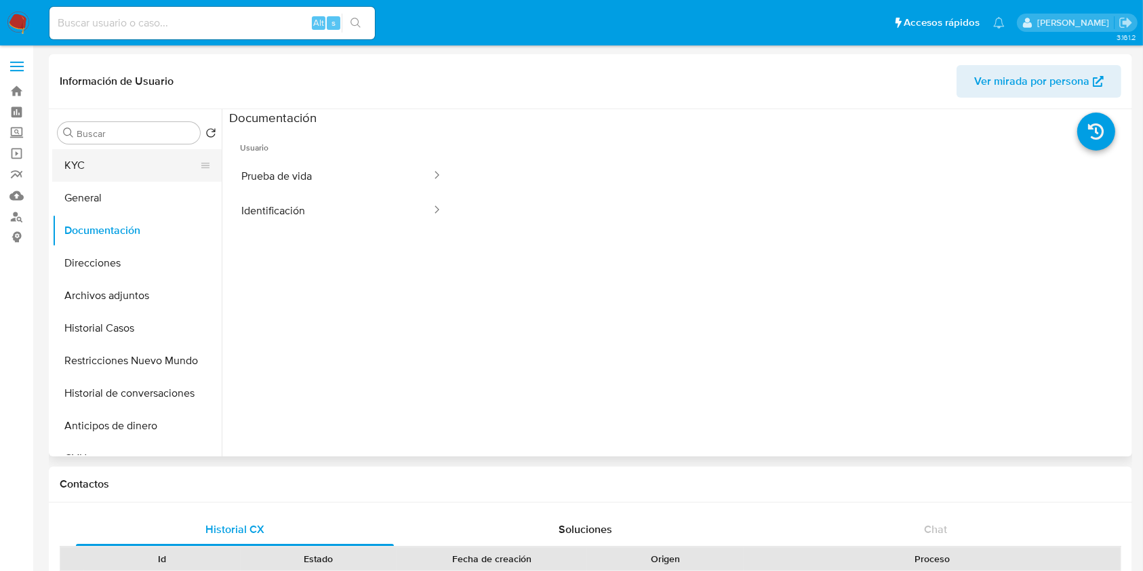
click at [131, 165] on button "KYC" at bounding box center [131, 165] width 159 height 33
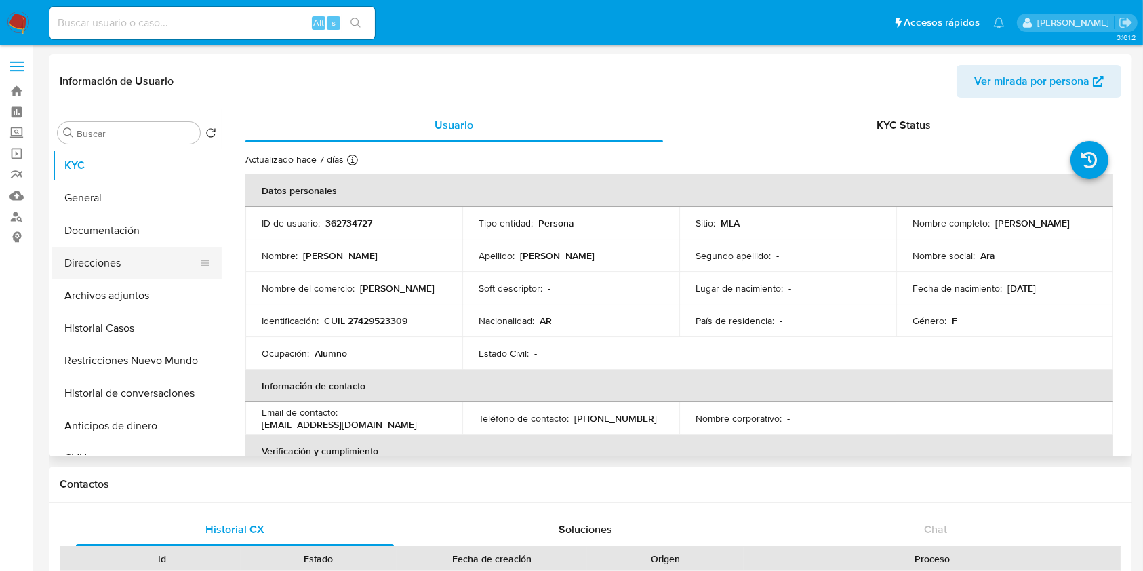
click at [97, 259] on button "Direcciones" at bounding box center [131, 263] width 159 height 33
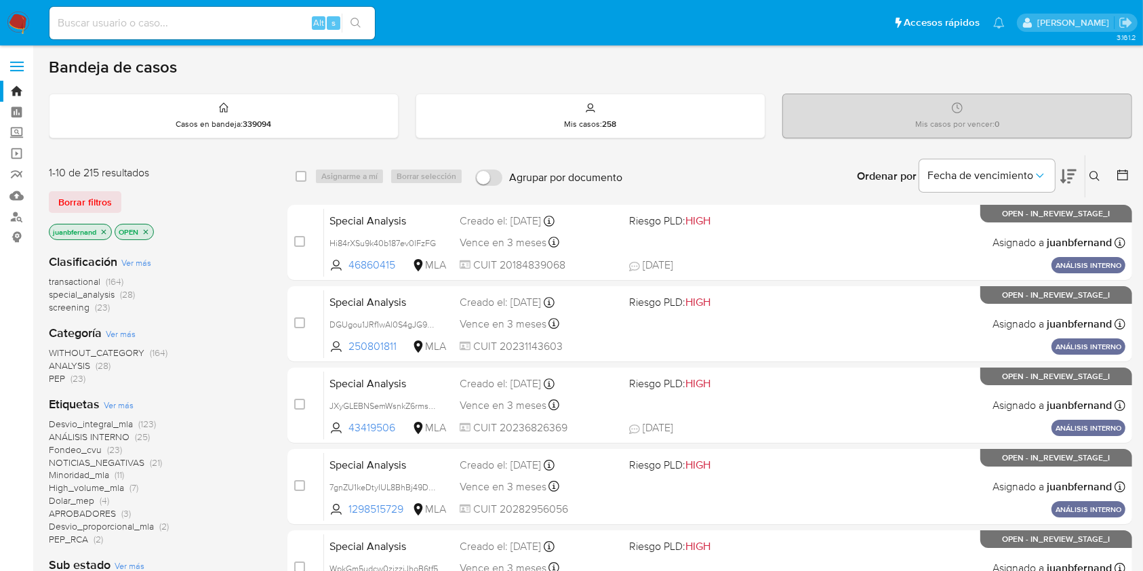
drag, startPoint x: 1094, startPoint y: 171, endPoint x: 1082, endPoint y: 180, distance: 15.5
click at [1094, 171] on icon at bounding box center [1094, 176] width 11 height 11
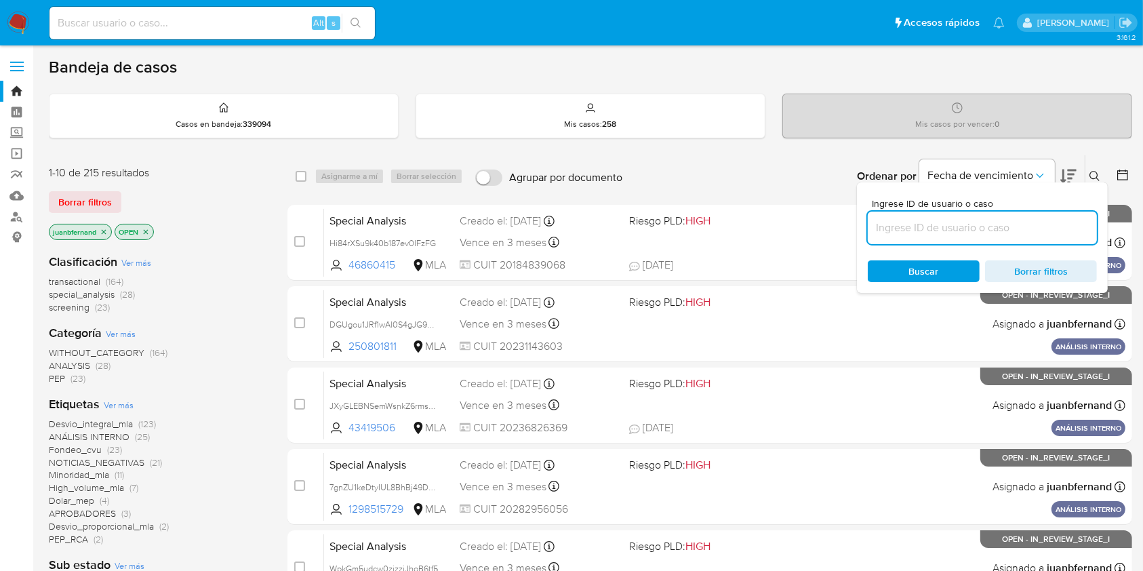
click at [978, 230] on input at bounding box center [981, 228] width 229 height 18
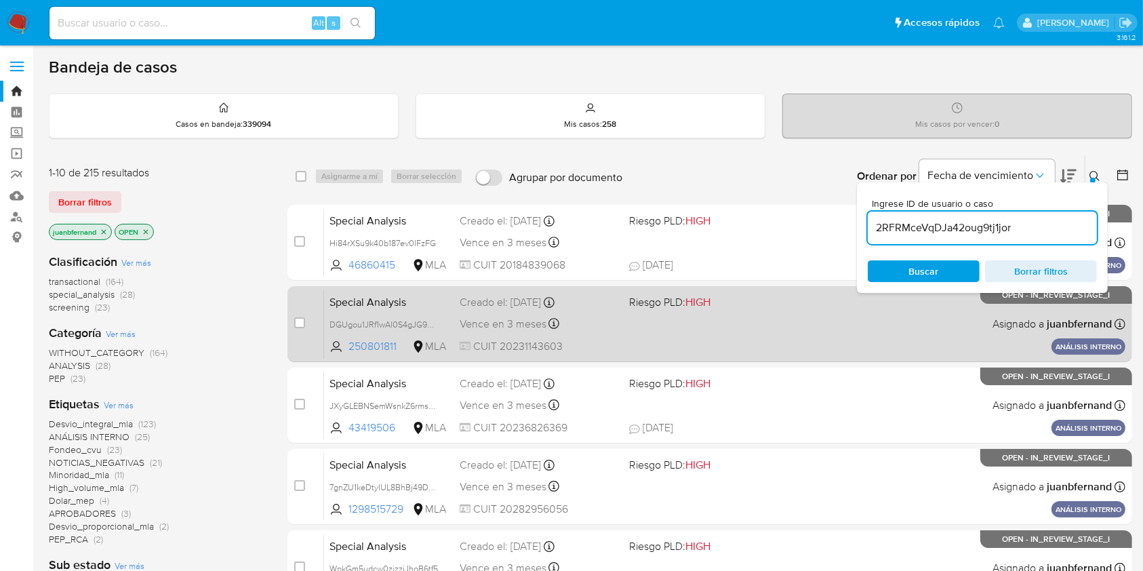
type input "2RFRMceVqDJa42oug9tj1jor"
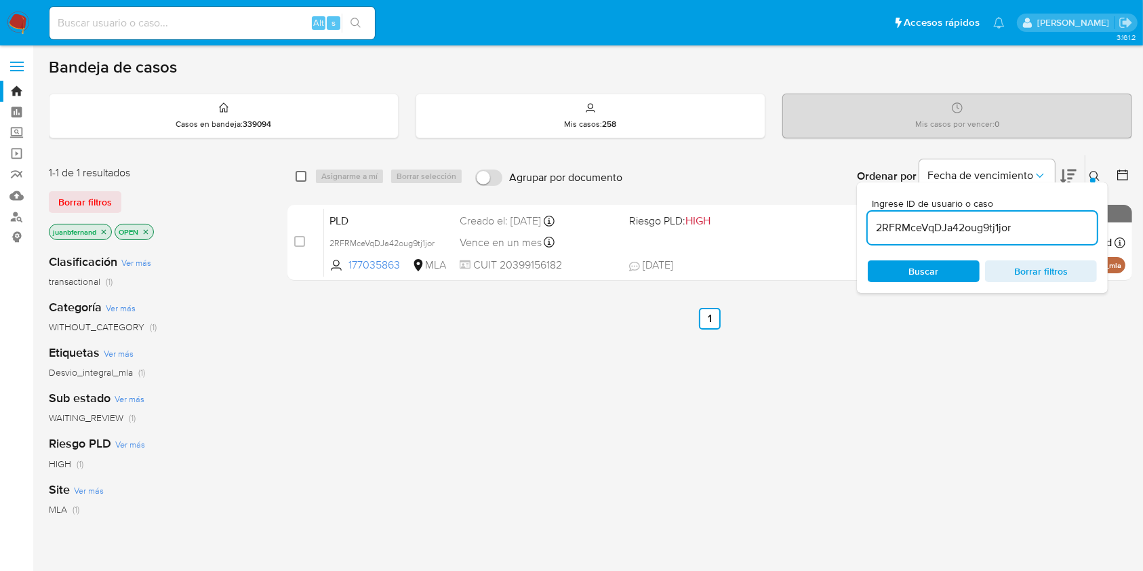
drag, startPoint x: 303, startPoint y: 174, endPoint x: 325, endPoint y: 177, distance: 22.5
click at [304, 174] on input "checkbox" at bounding box center [300, 176] width 11 height 11
checkbox input "true"
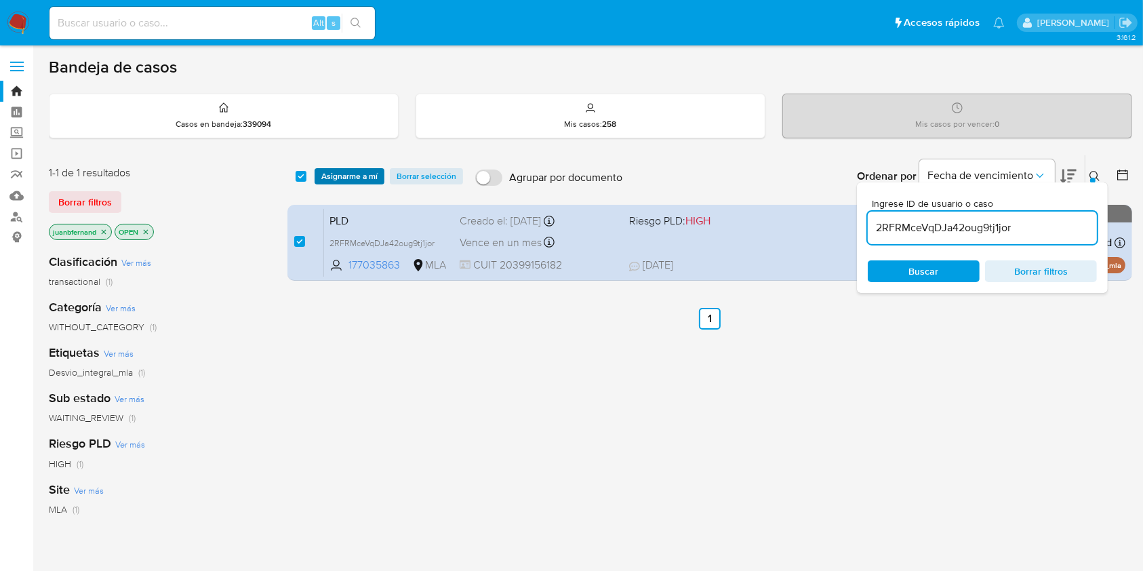
click at [337, 176] on span "Asignarme a mí" at bounding box center [349, 176] width 56 height 14
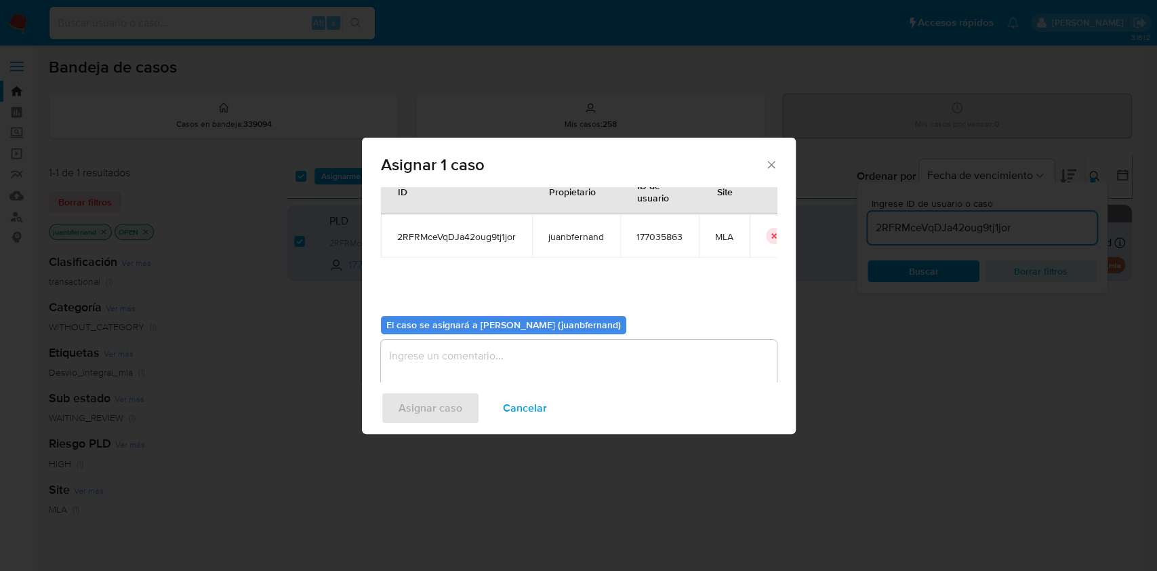
scroll to position [69, 0]
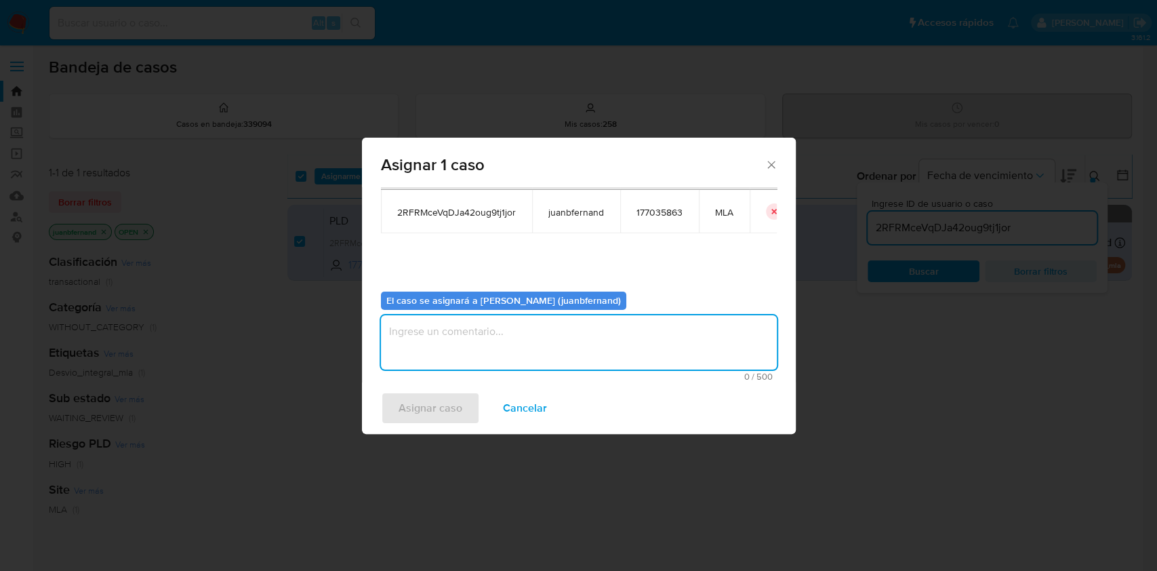
click at [479, 361] on textarea "assign-modal" at bounding box center [579, 342] width 396 height 54
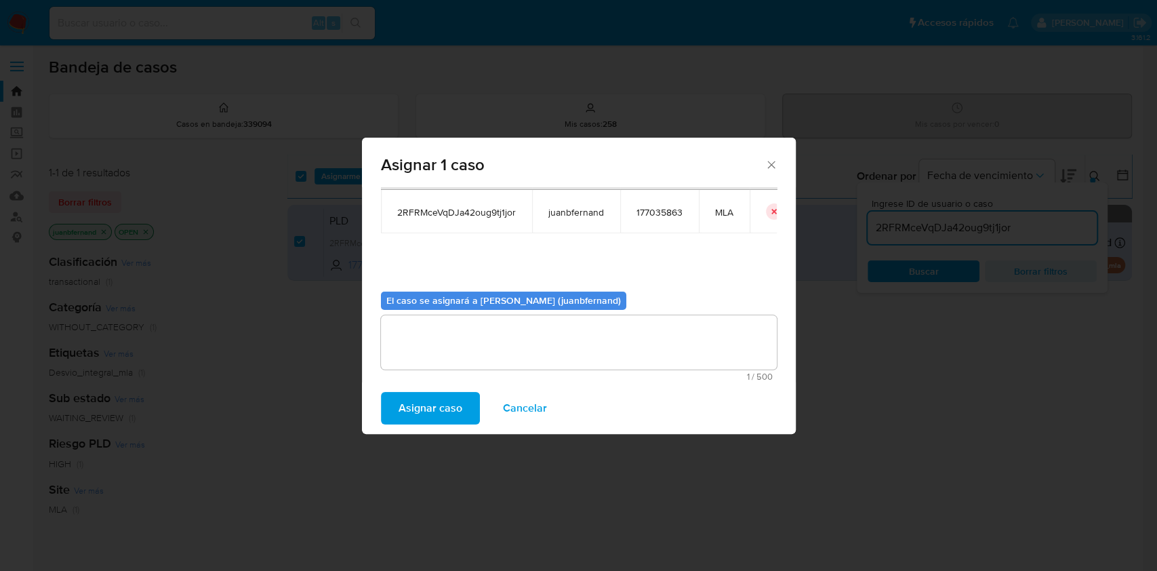
click at [447, 406] on span "Asignar caso" at bounding box center [430, 408] width 64 height 30
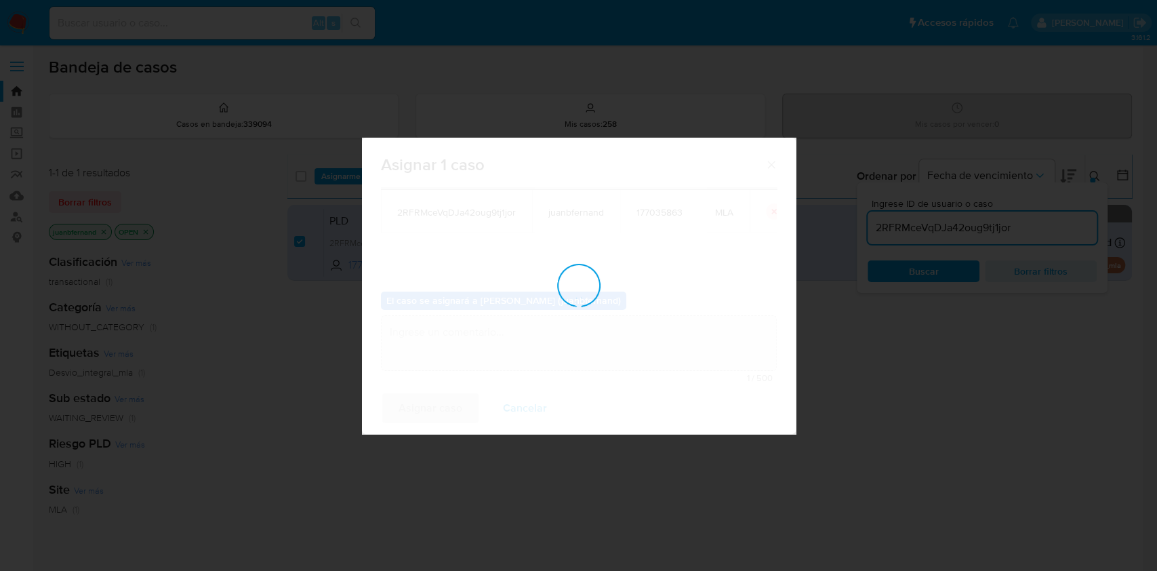
checkbox input "false"
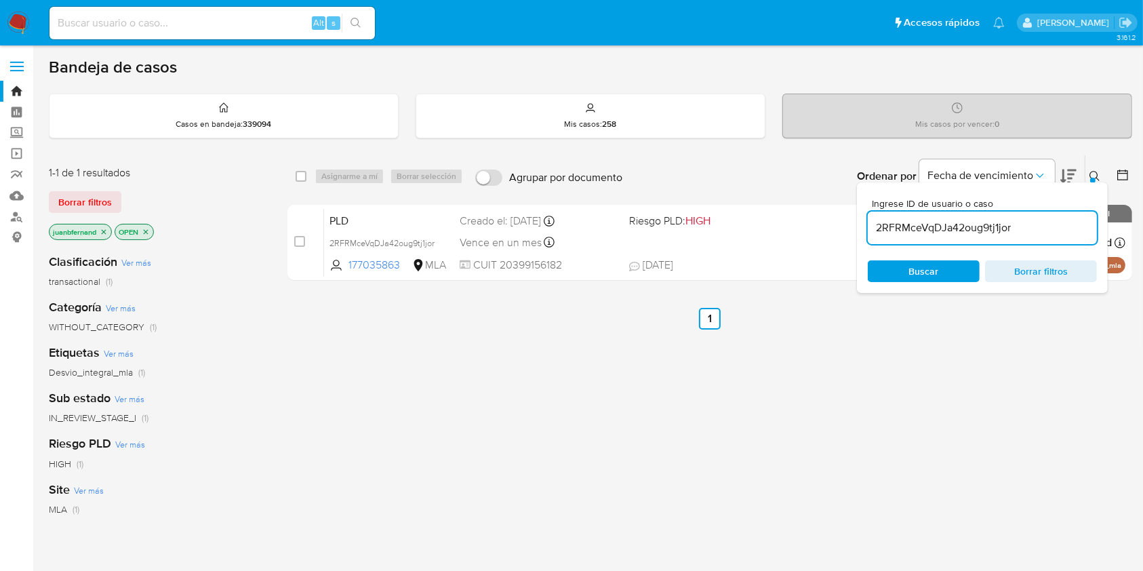
click at [1047, 234] on input "2RFRMceVqDJa42oug9tj1jor" at bounding box center [981, 228] width 229 height 18
paste input "C8Fo2RzHXBu4Tr5PYBTSHd8N"
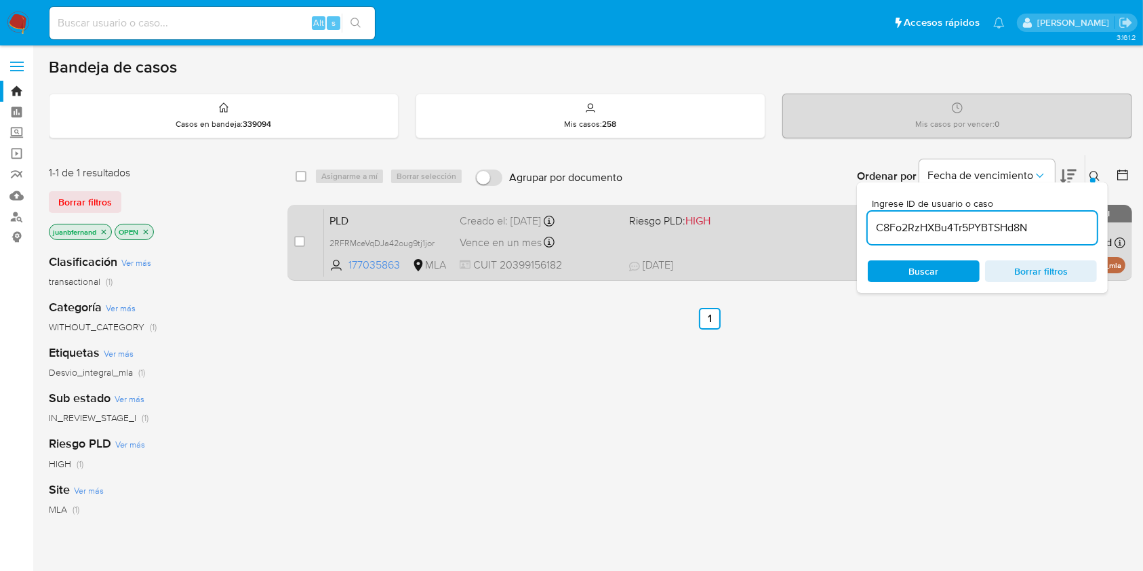
type input "C8Fo2RzHXBu4Tr5PYBTSHd8N"
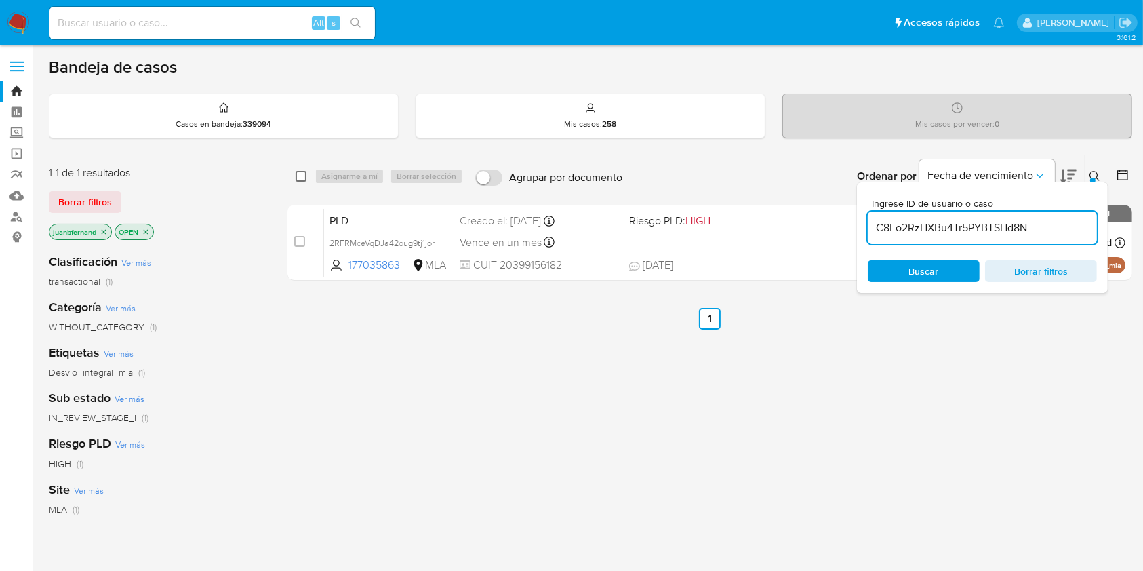
click at [302, 178] on input "checkbox" at bounding box center [300, 176] width 11 height 11
checkbox input "true"
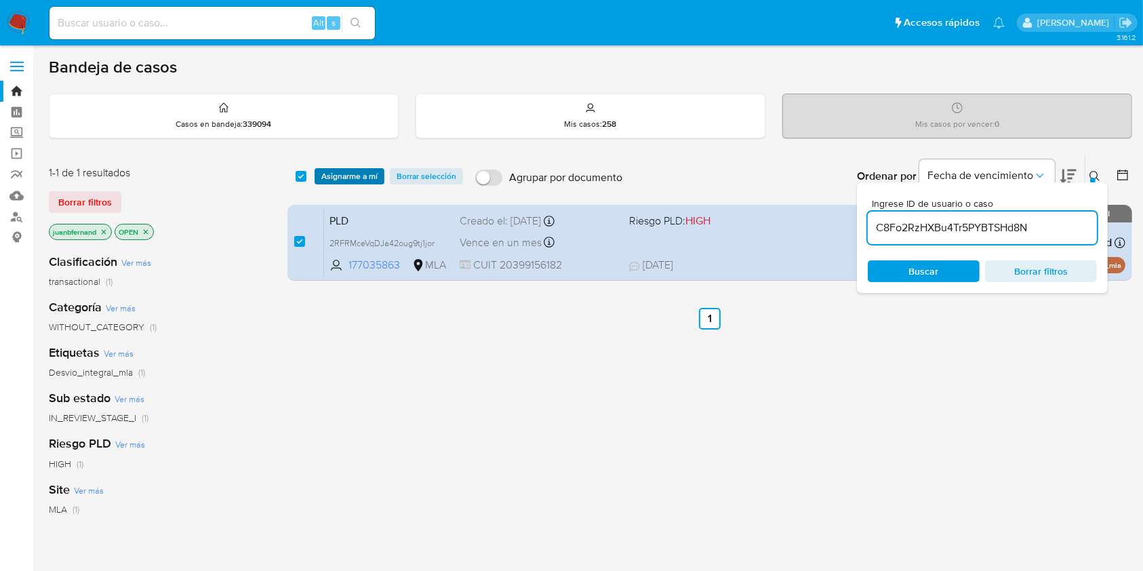
click at [374, 173] on span "Asignarme a mí" at bounding box center [349, 176] width 56 height 14
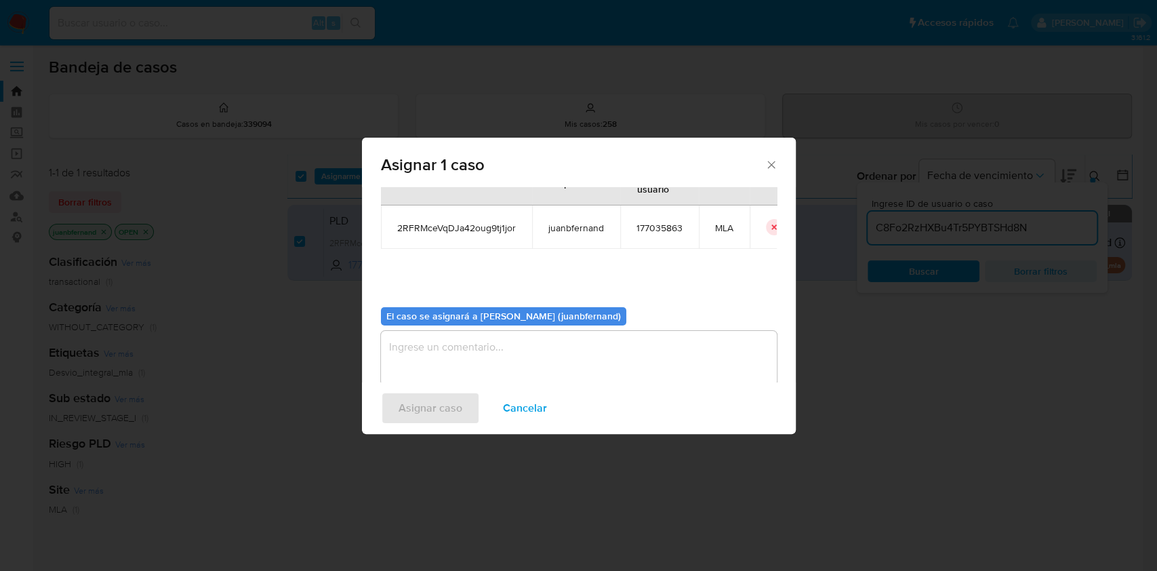
scroll to position [69, 0]
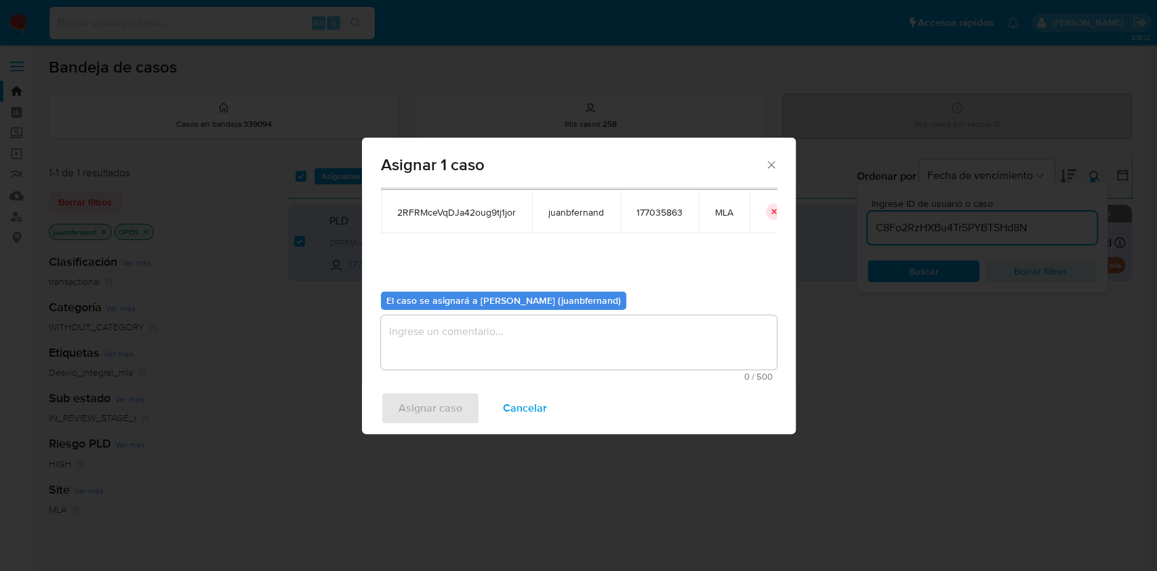
drag, startPoint x: 521, startPoint y: 357, endPoint x: 485, endPoint y: 393, distance: 51.3
click at [520, 356] on textarea "assign-modal" at bounding box center [579, 342] width 396 height 54
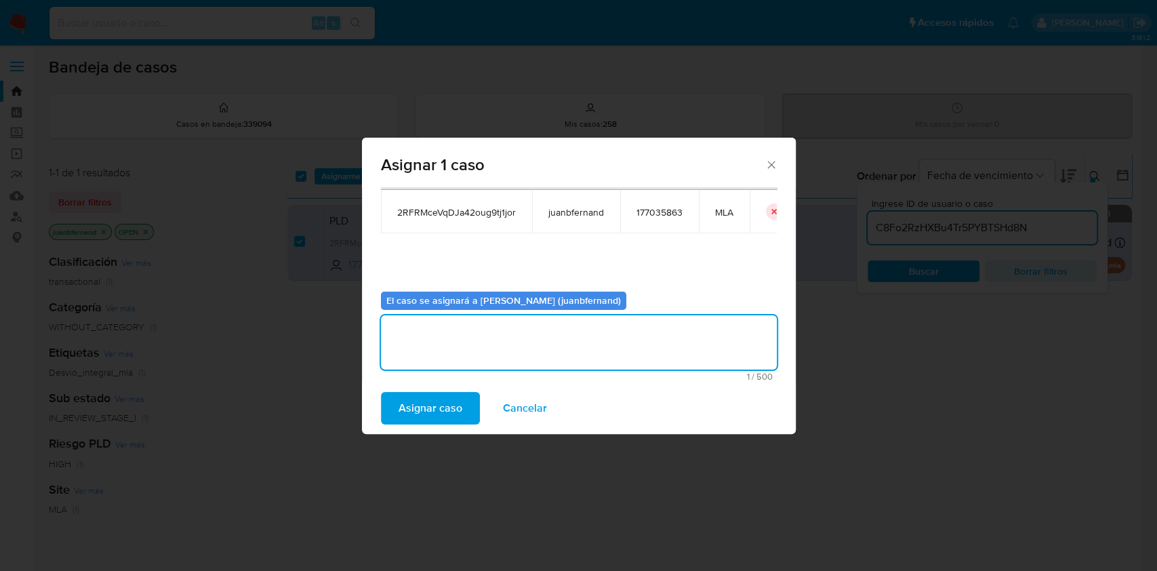
click at [453, 401] on span "Asignar caso" at bounding box center [430, 408] width 64 height 30
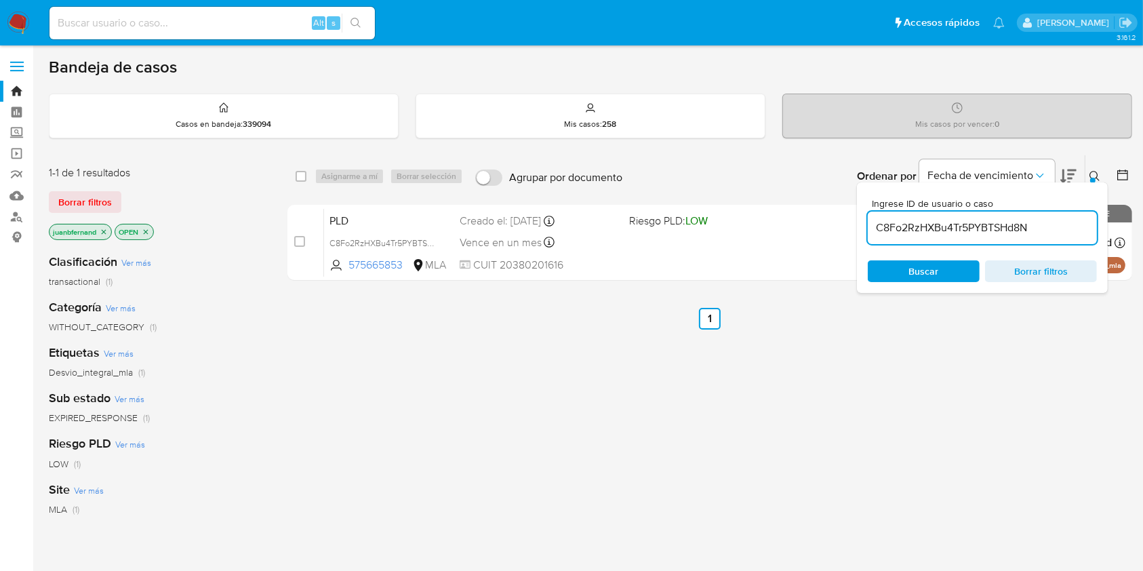
click at [1000, 220] on input "C8Fo2RzHXBu4Tr5PYBTSHd8N" at bounding box center [981, 228] width 229 height 18
click at [298, 176] on input "checkbox" at bounding box center [300, 176] width 11 height 11
checkbox input "true"
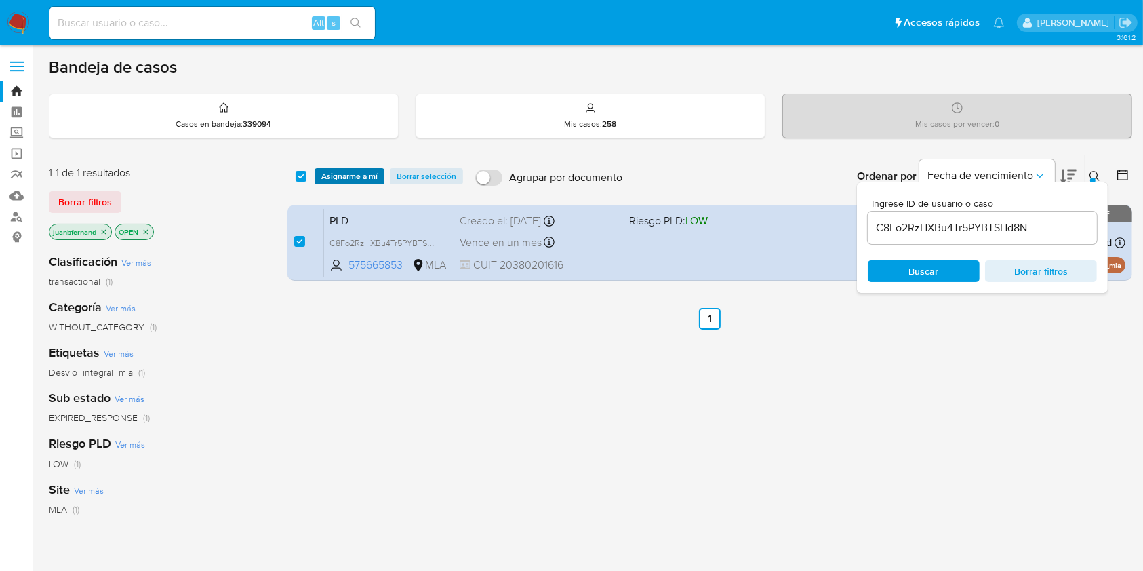
click at [347, 179] on span "Asignarme a mí" at bounding box center [349, 176] width 56 height 14
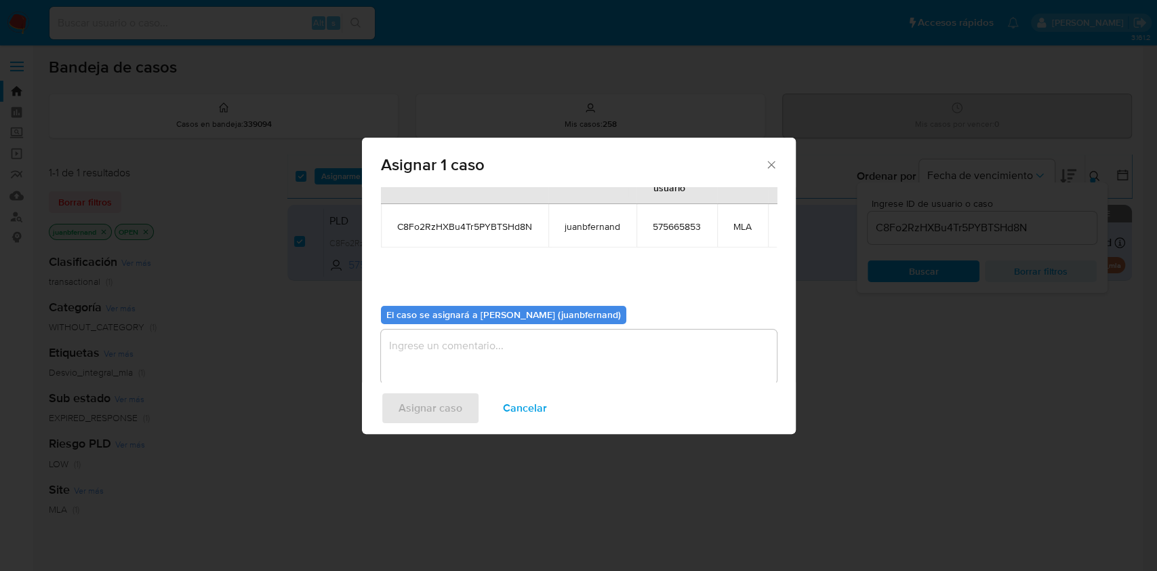
scroll to position [83, 0]
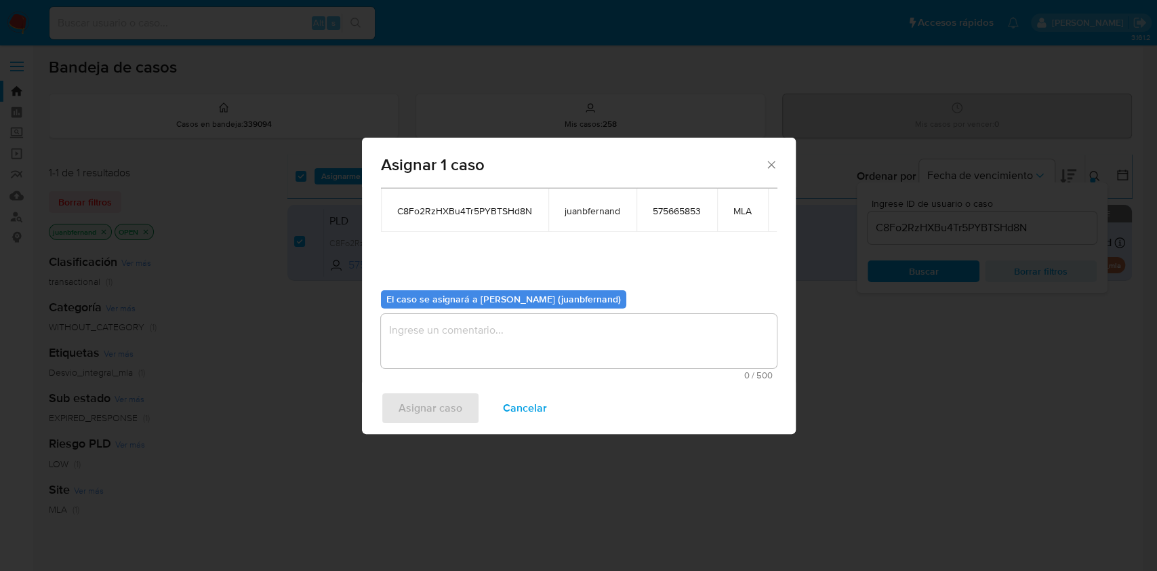
click at [489, 350] on textarea "assign-modal" at bounding box center [579, 341] width 396 height 54
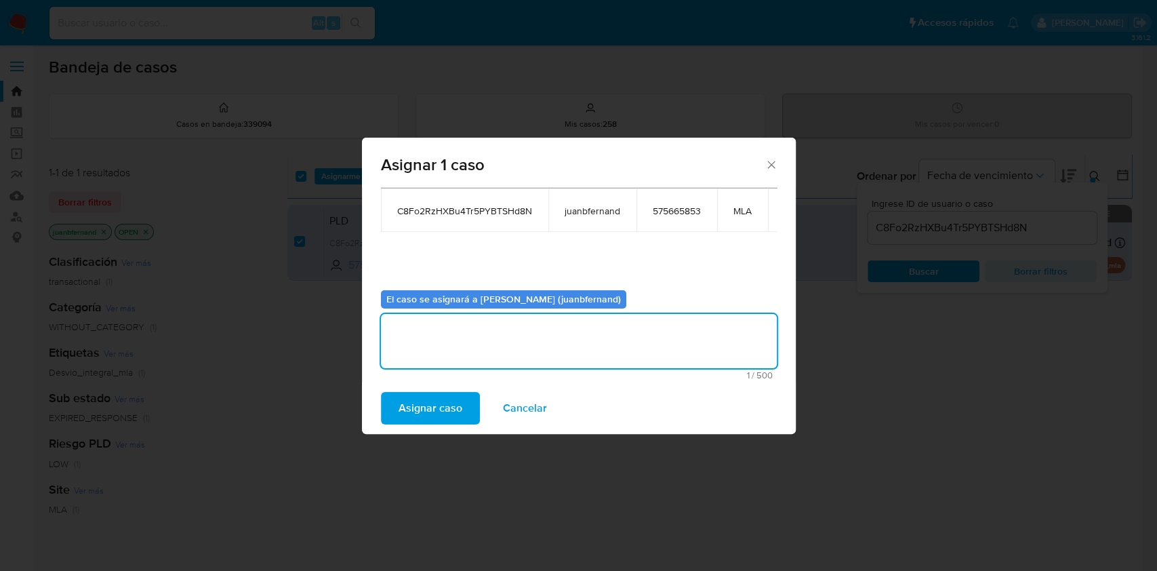
click at [449, 409] on span "Asignar caso" at bounding box center [430, 408] width 64 height 30
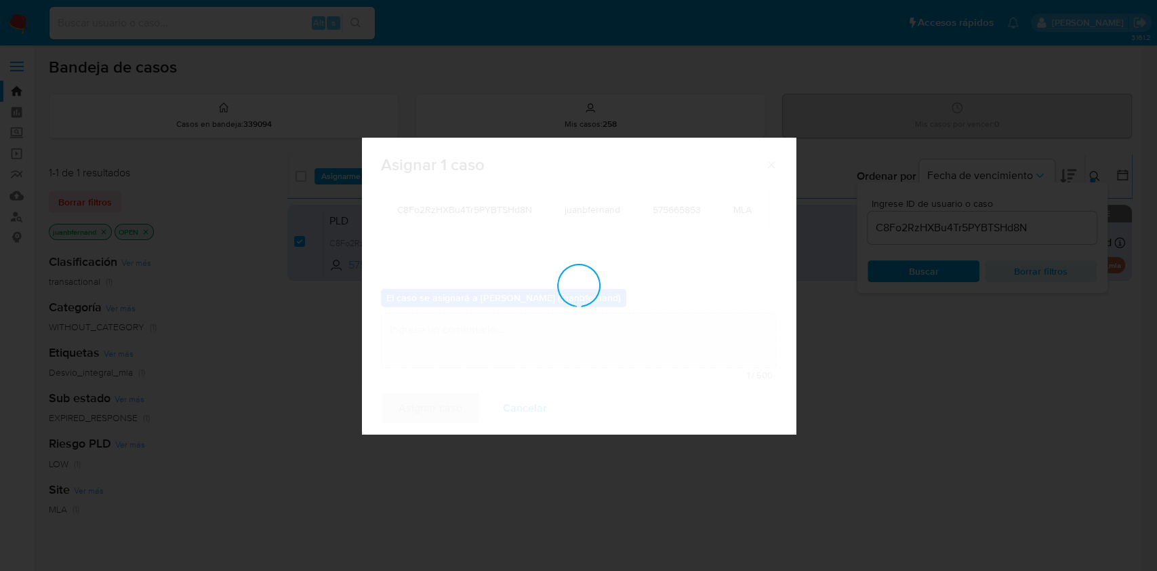
checkbox input "false"
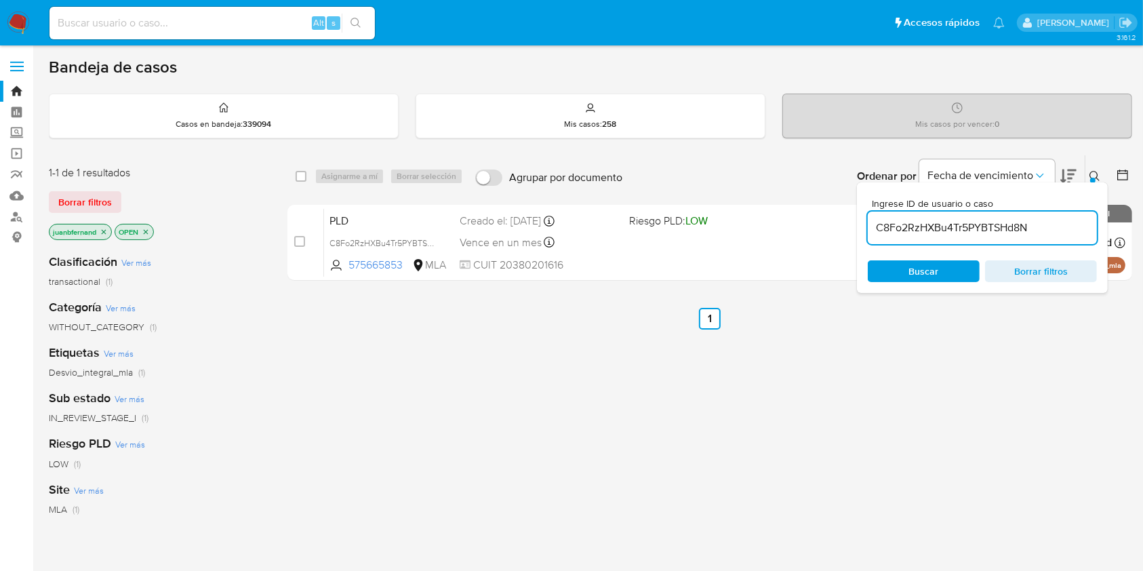
click at [1035, 228] on input "C8Fo2RzHXBu4Tr5PYBTSHd8N" at bounding box center [981, 228] width 229 height 18
paste input "t2jijhPMnagnfZ6eurZljA5s"
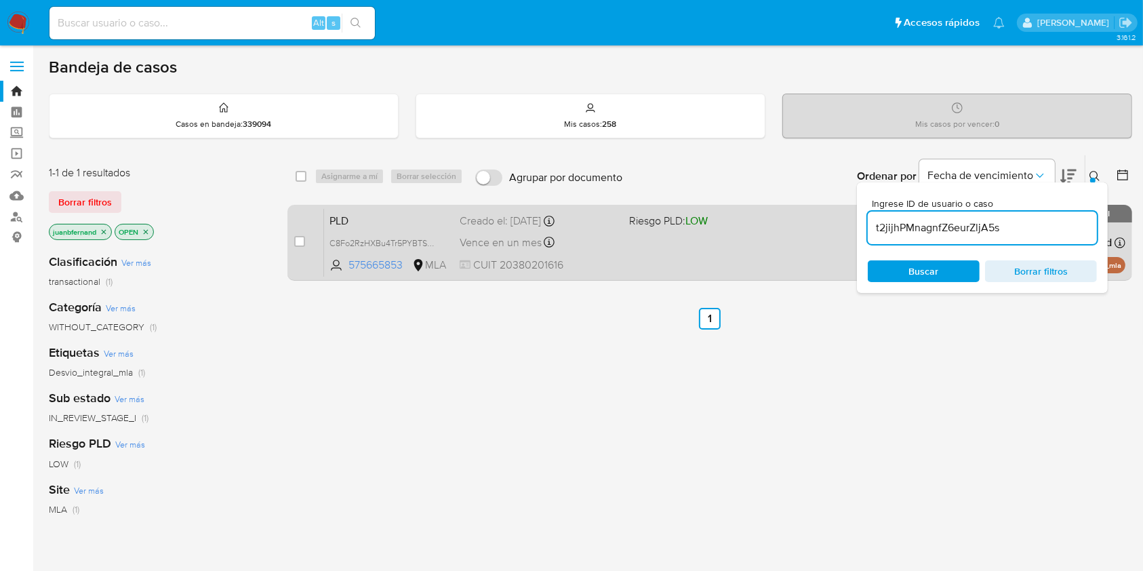
type input "t2jijhPMnagnfZ6eurZljA5s"
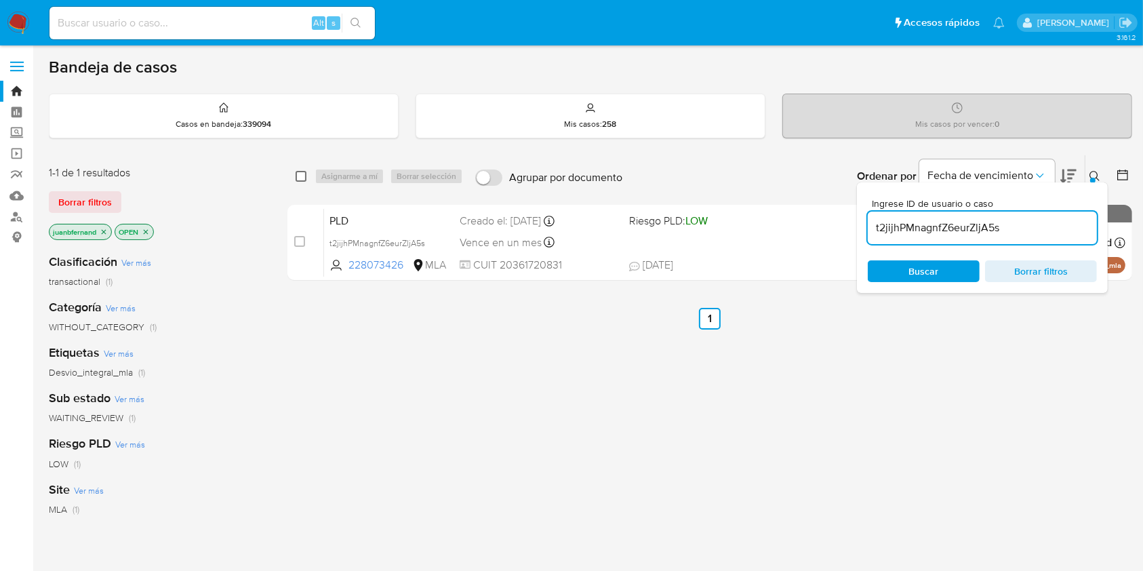
click at [299, 175] on input "checkbox" at bounding box center [300, 176] width 11 height 11
checkbox input "true"
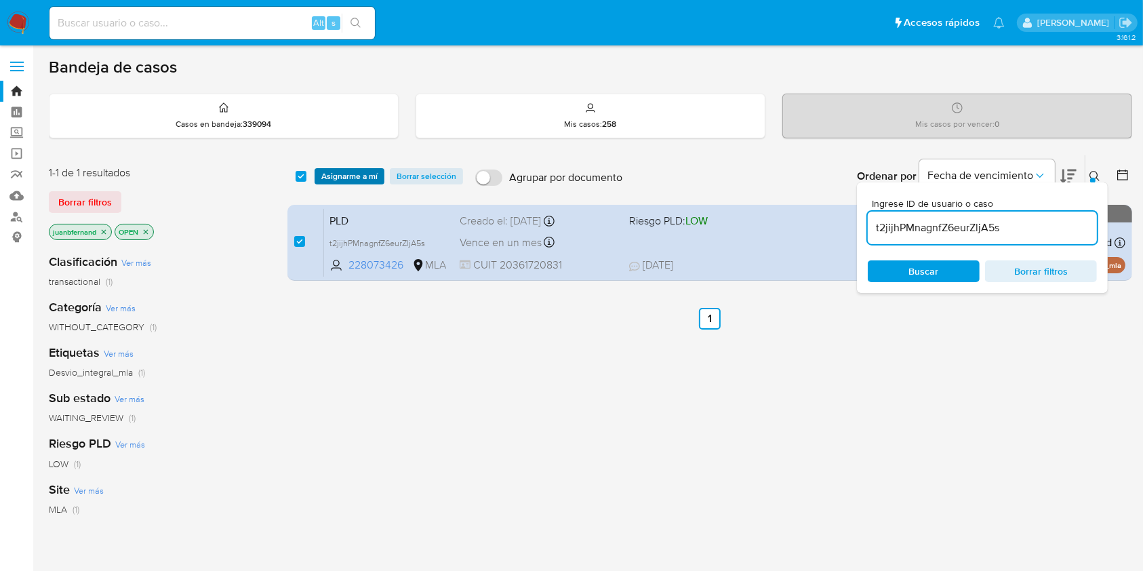
click at [336, 176] on span "Asignarme a mí" at bounding box center [349, 176] width 56 height 14
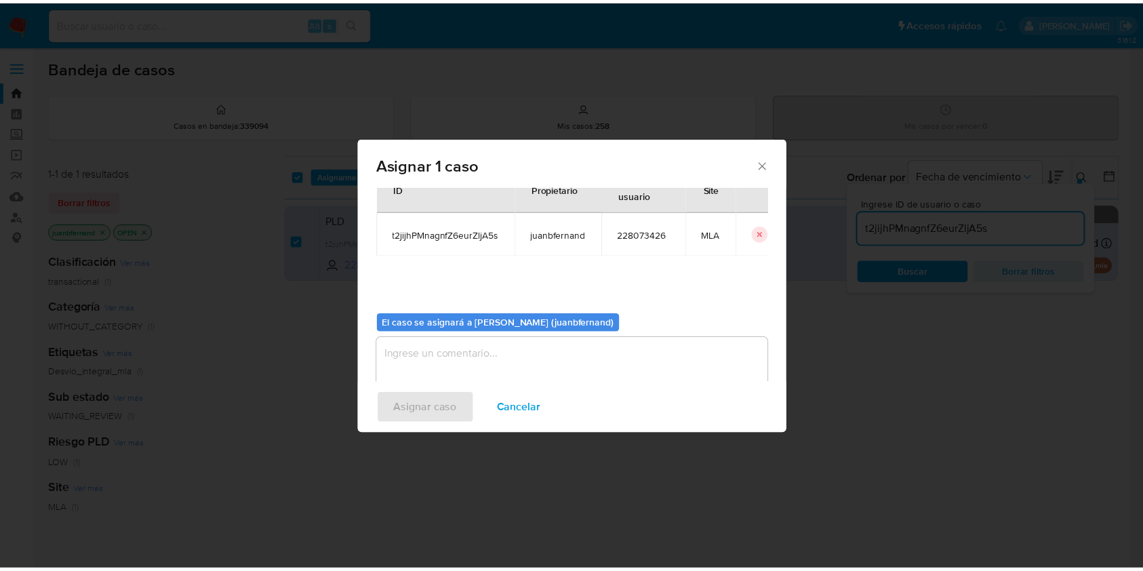
scroll to position [69, 0]
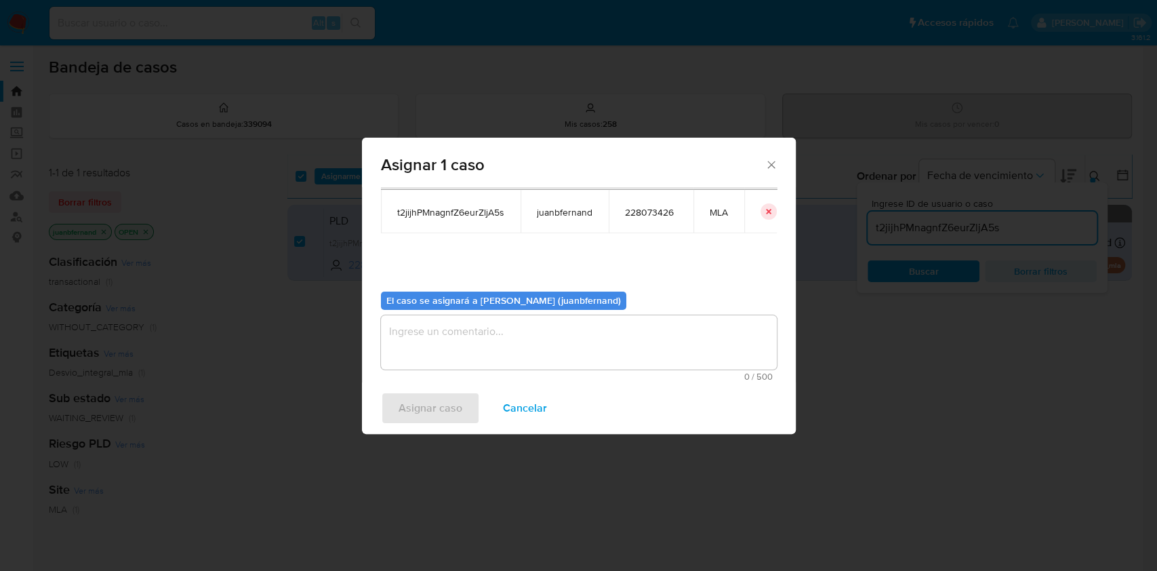
drag, startPoint x: 426, startPoint y: 324, endPoint x: 424, endPoint y: 343, distance: 19.1
click at [426, 325] on textarea "assign-modal" at bounding box center [579, 342] width 396 height 54
click at [422, 405] on span "Asignar caso" at bounding box center [430, 408] width 64 height 30
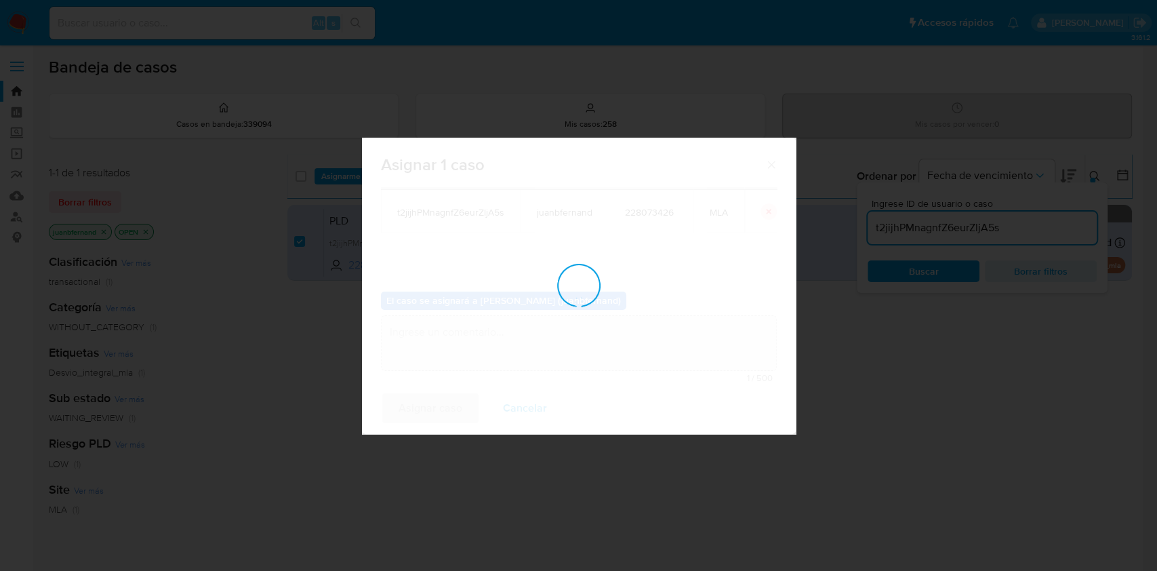
checkbox input "false"
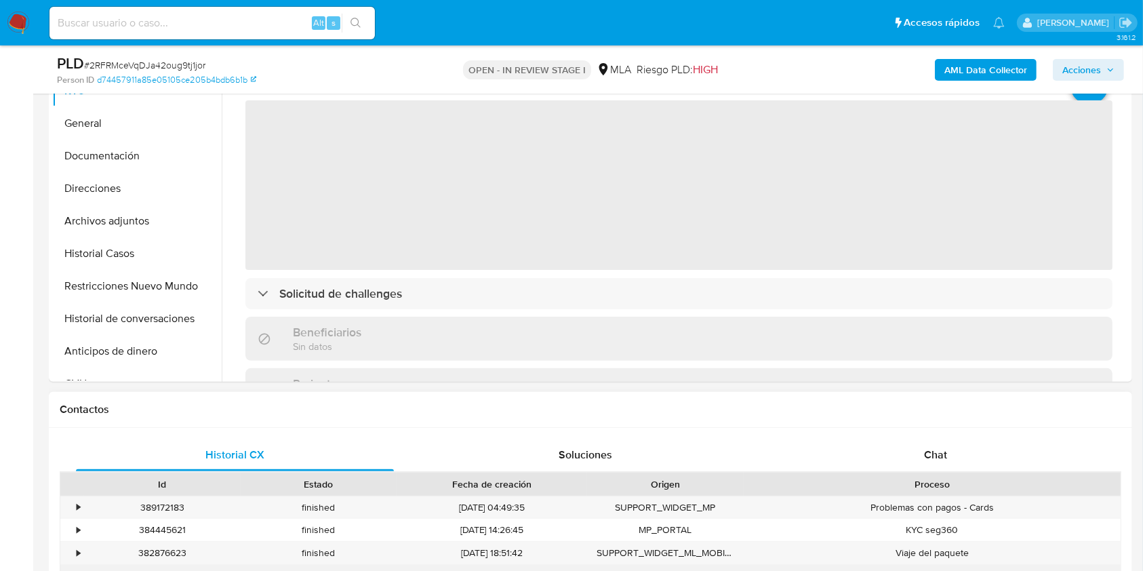
scroll to position [542, 0]
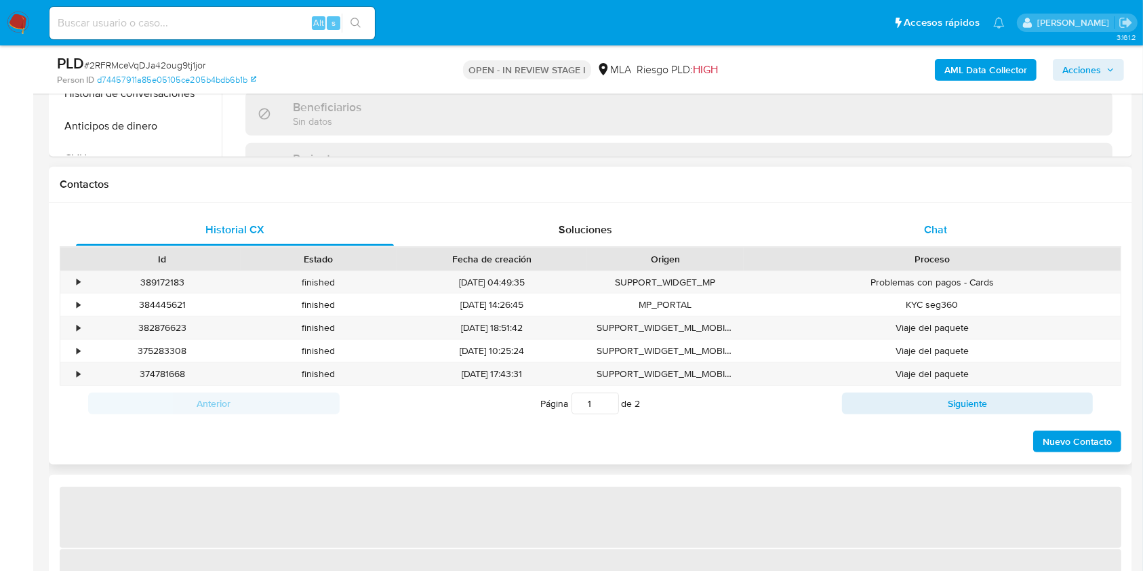
select select "10"
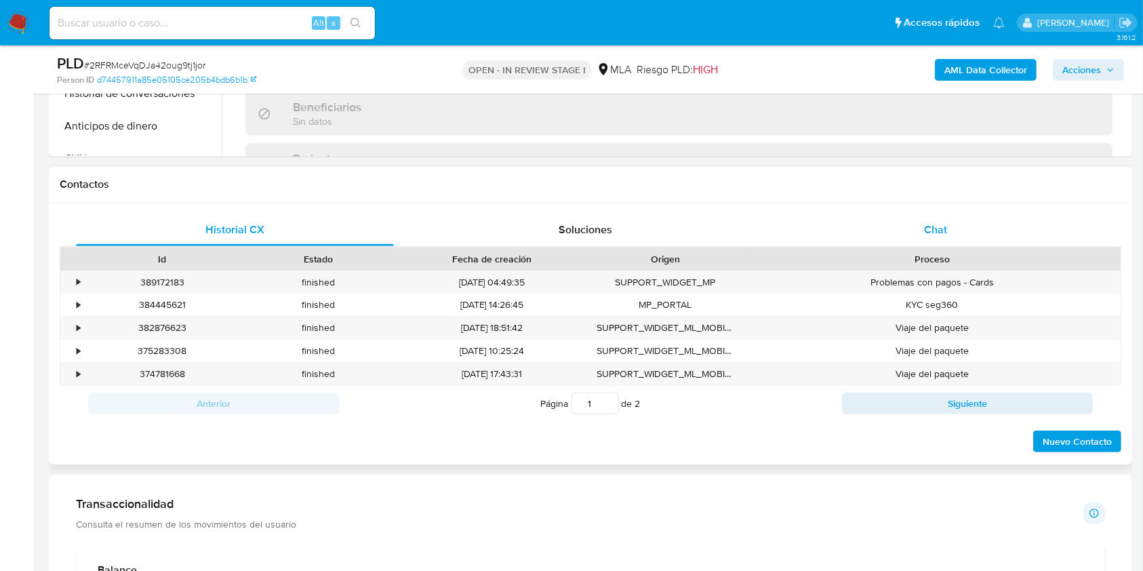
click at [937, 233] on span "Chat" at bounding box center [935, 230] width 23 height 16
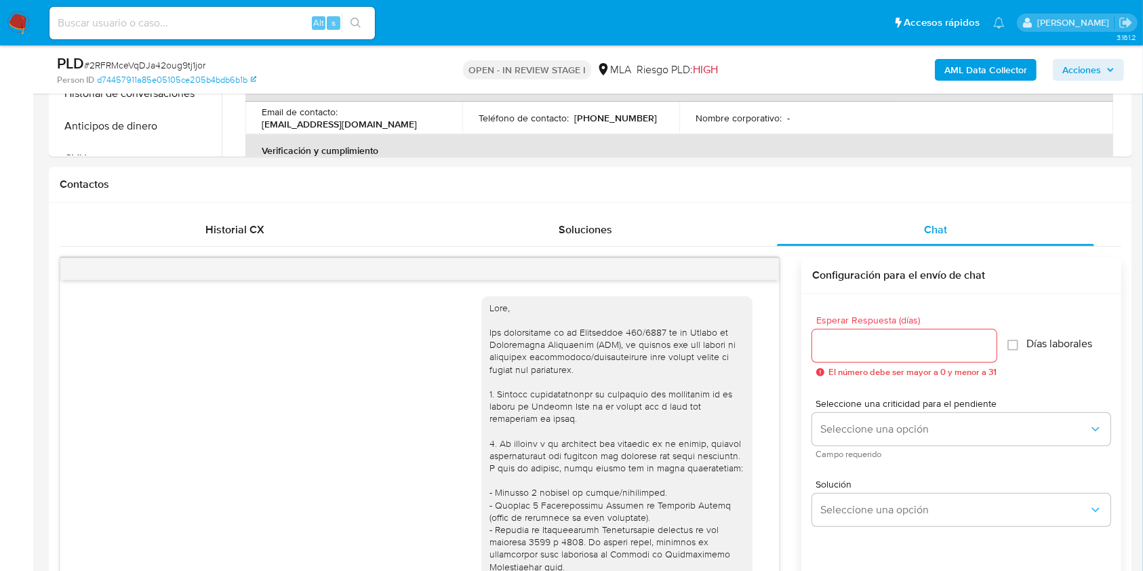
scroll to position [521, 0]
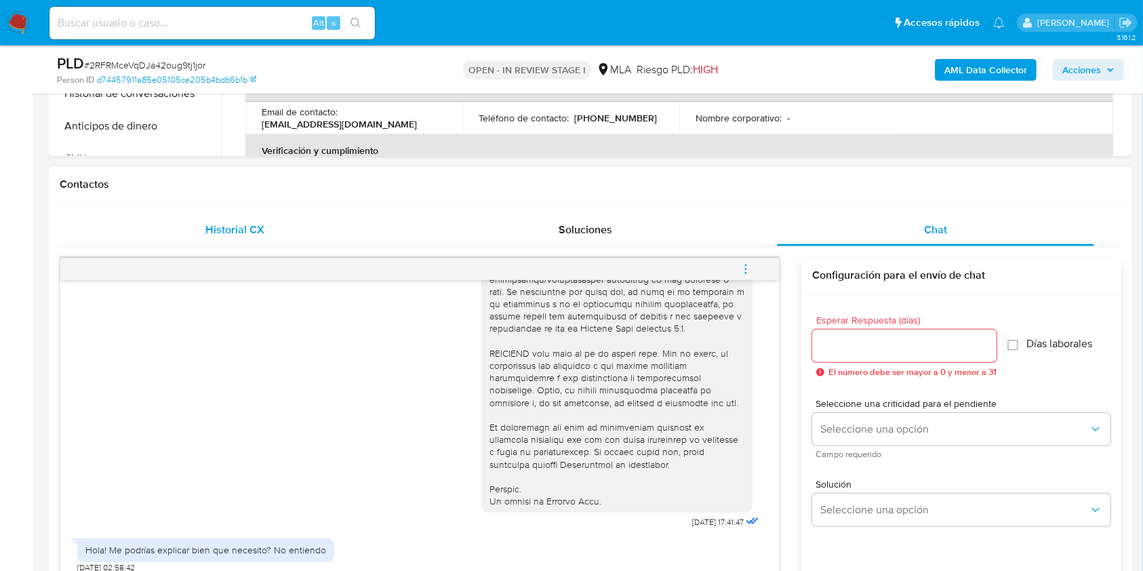
click at [285, 241] on div "Historial CX" at bounding box center [235, 229] width 318 height 33
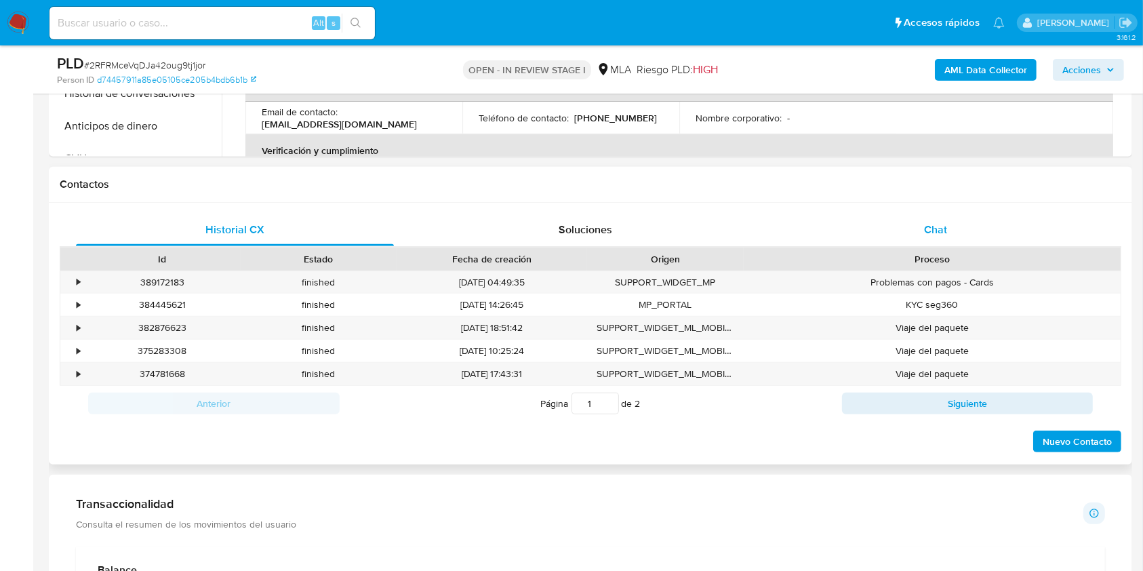
click at [927, 218] on div "Chat" at bounding box center [936, 229] width 318 height 33
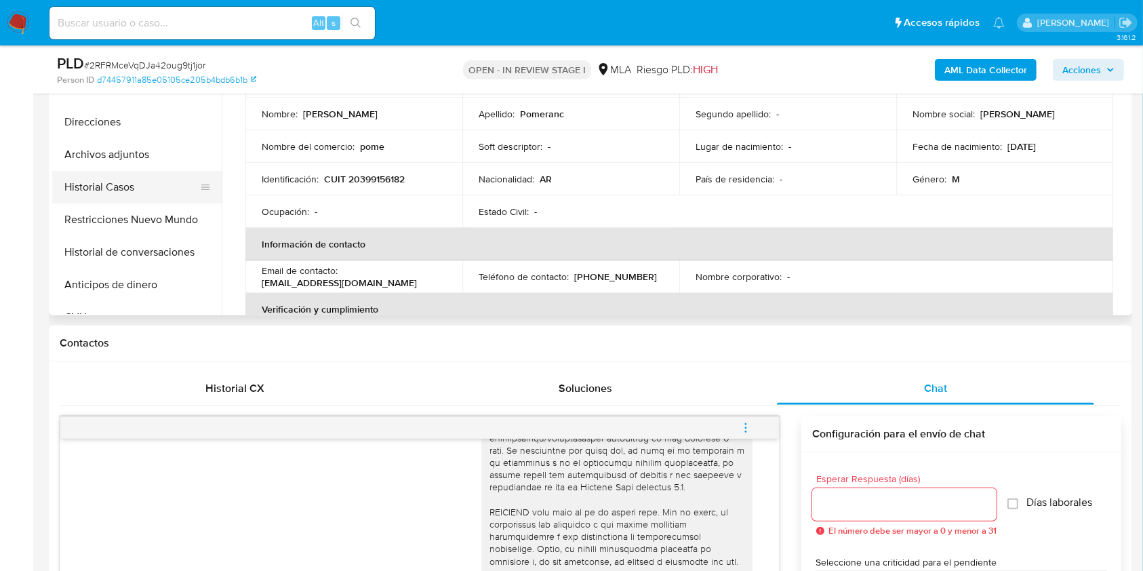
scroll to position [271, 0]
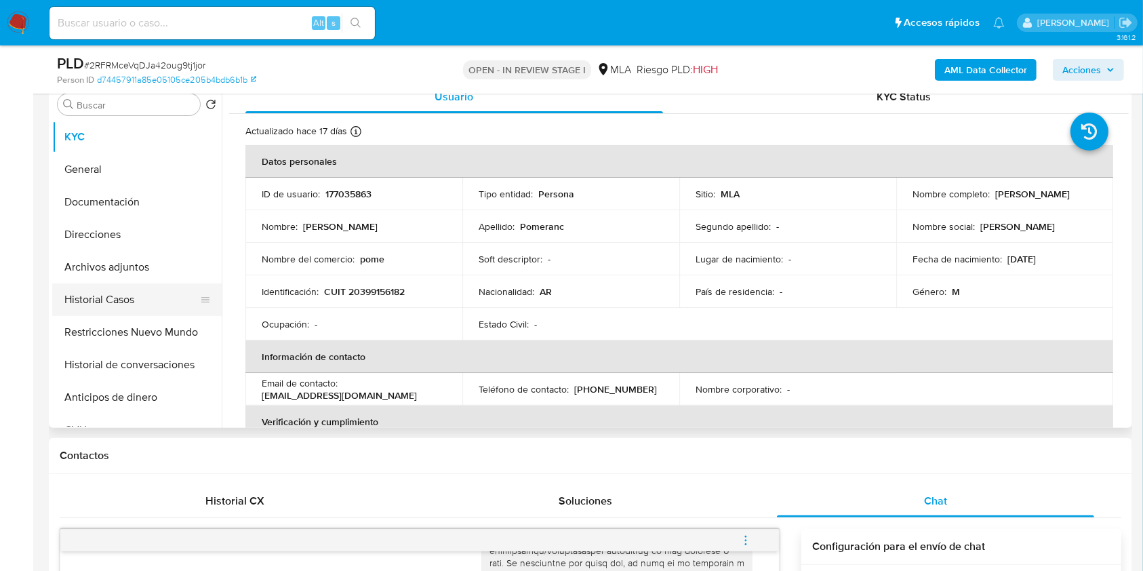
click at [107, 306] on button "Historial Casos" at bounding box center [131, 299] width 159 height 33
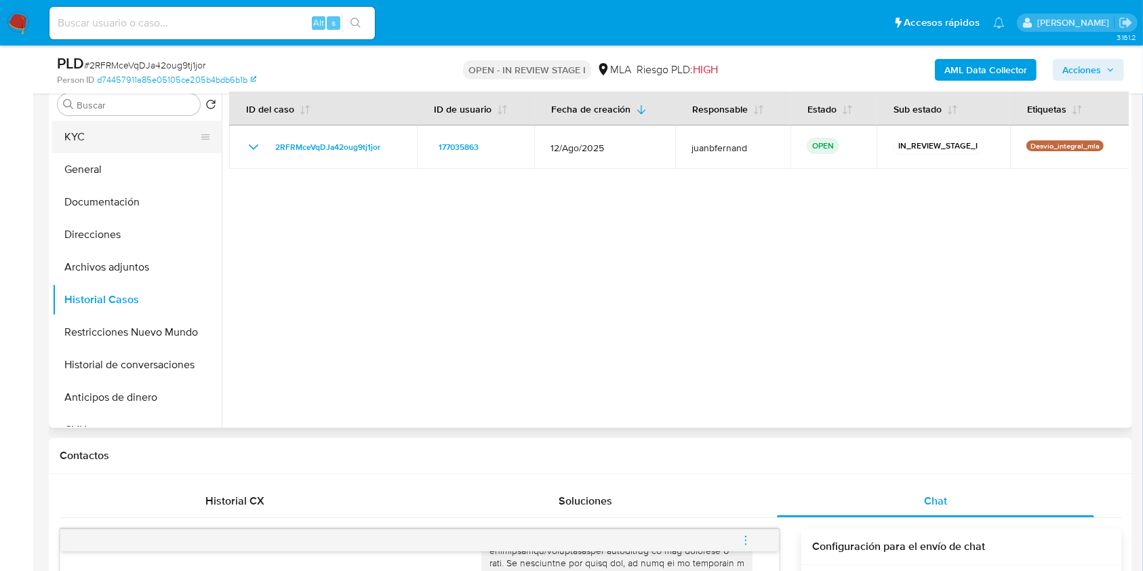
click at [129, 142] on button "KYC" at bounding box center [131, 137] width 159 height 33
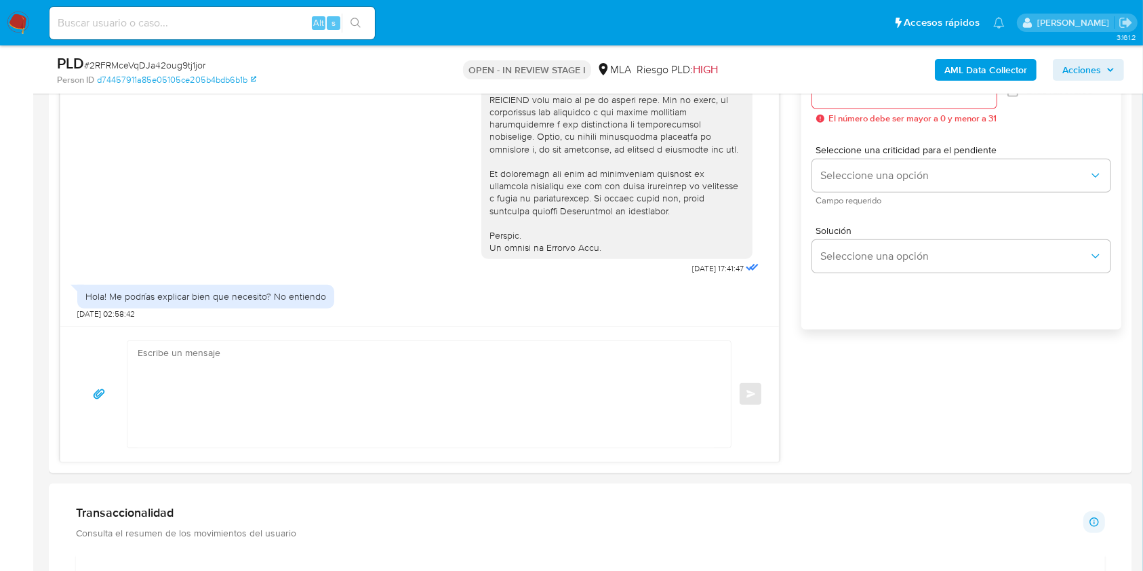
scroll to position [813, 0]
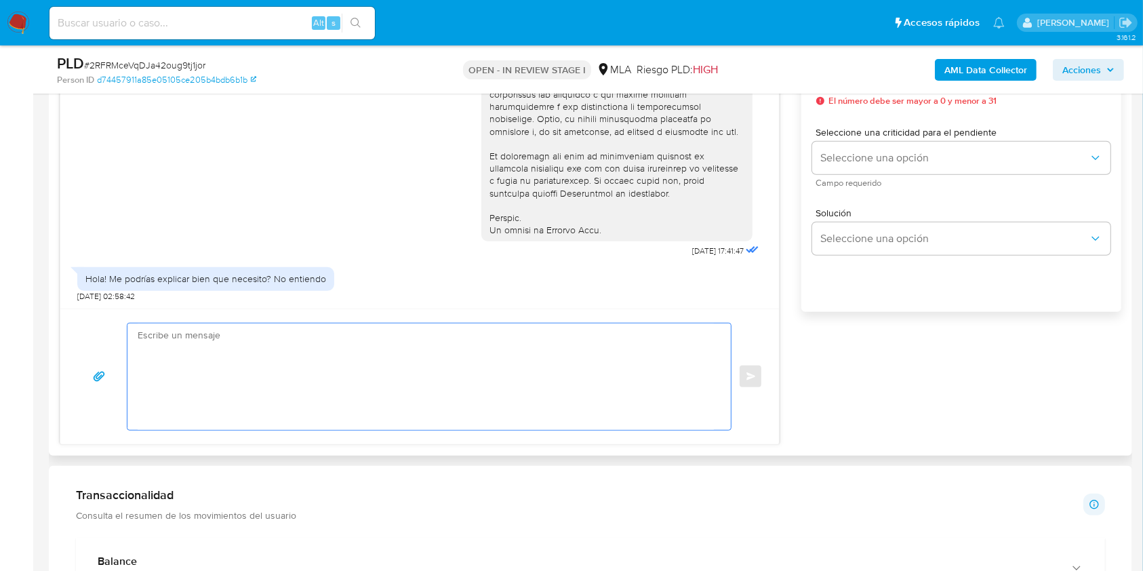
click at [264, 391] on textarea at bounding box center [426, 376] width 576 height 106
click at [377, 398] on textarea at bounding box center [426, 376] width 576 height 106
paste textarea "Hola. Esperamos que te encuentres muy bien. Te consultamos si tuviste oportunid…"
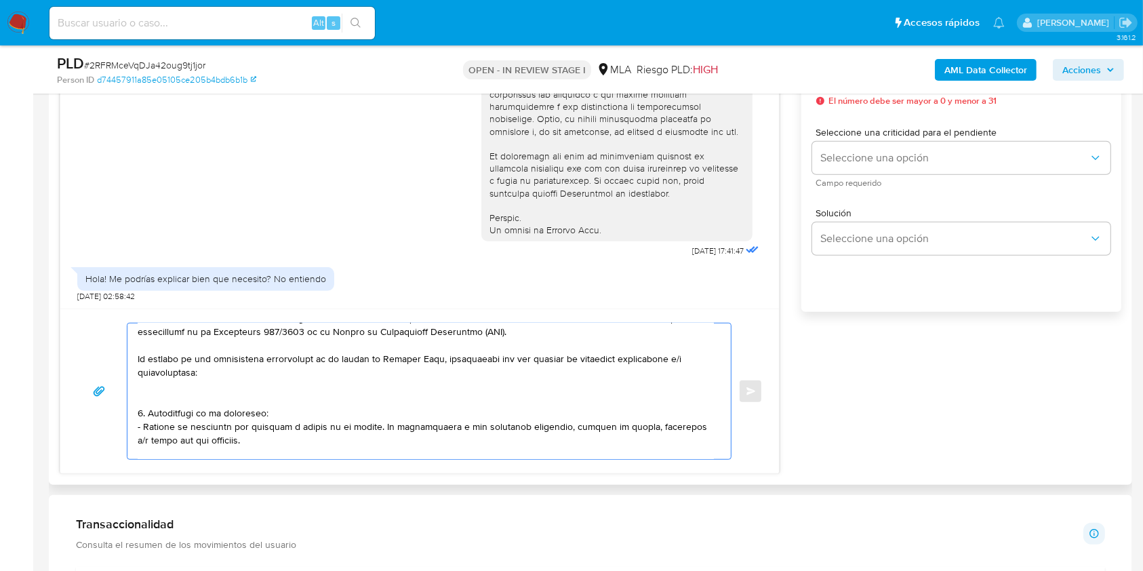
scroll to position [0, 0]
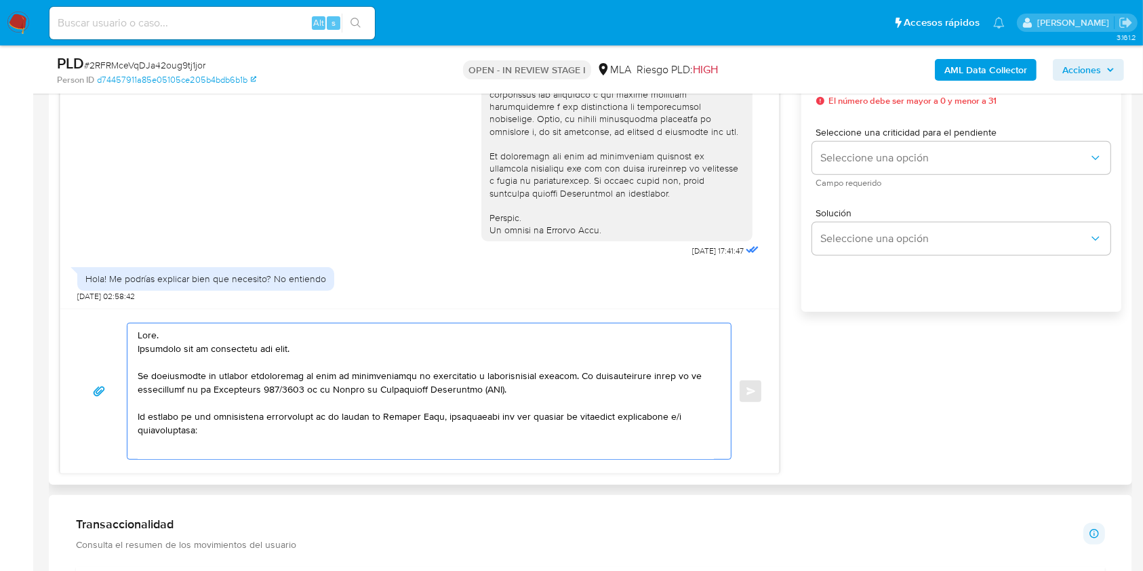
click at [239, 433] on textarea at bounding box center [426, 391] width 576 height 136
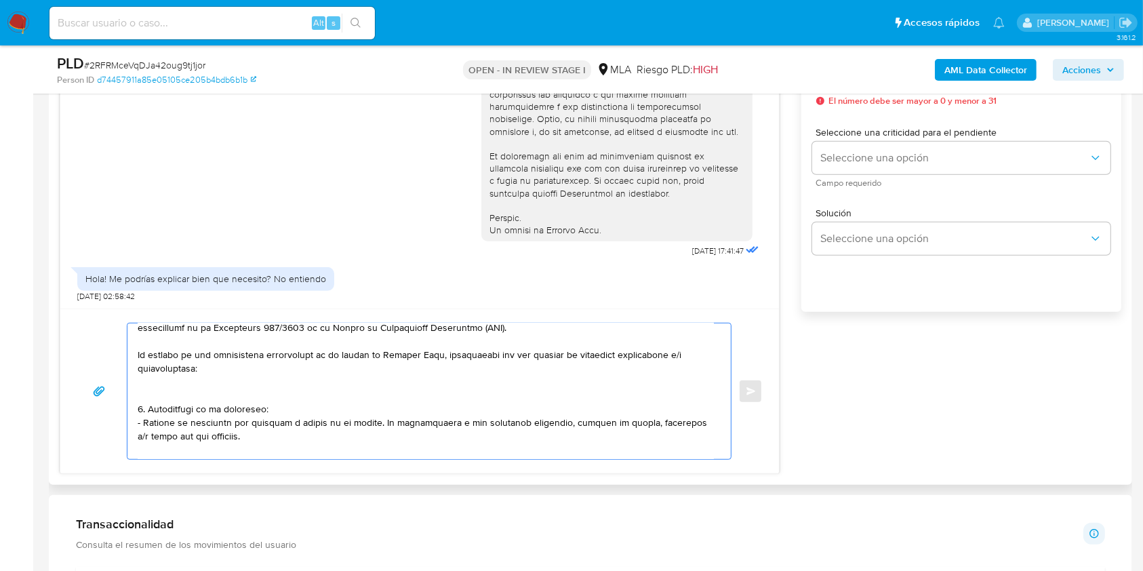
scroll to position [90, 0]
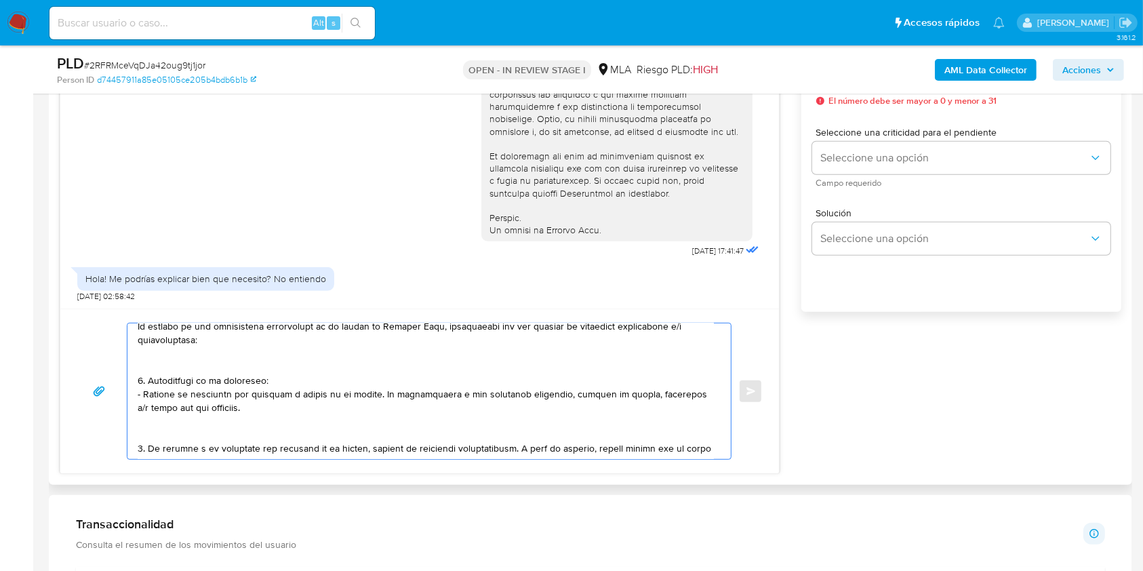
drag, startPoint x: 246, startPoint y: 415, endPoint x: 367, endPoint y: 398, distance: 121.8
click at [367, 398] on textarea at bounding box center [426, 391] width 576 height 136
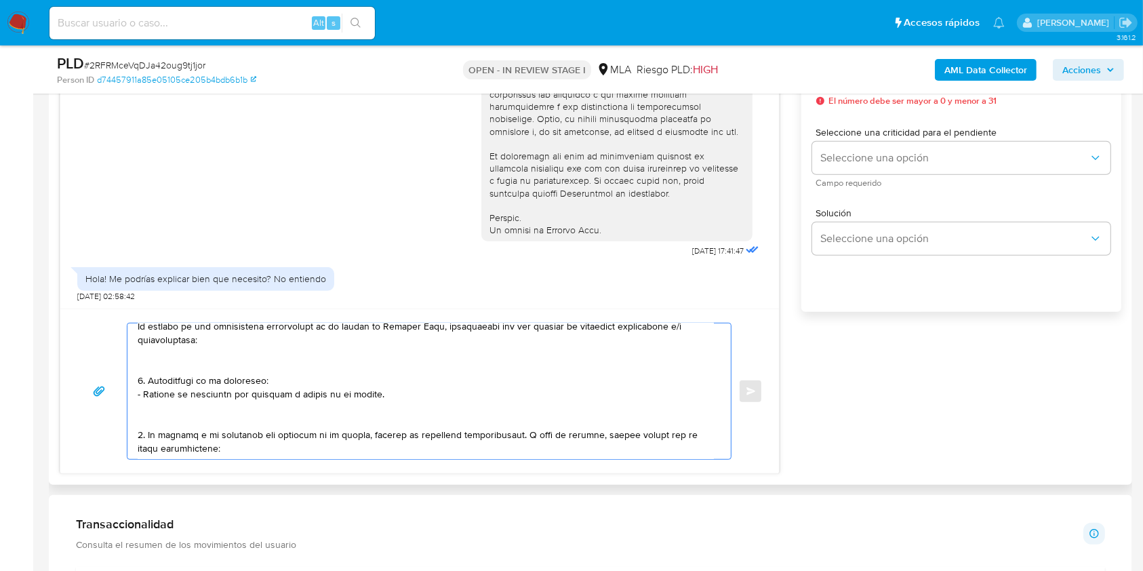
click at [311, 426] on textarea at bounding box center [426, 391] width 576 height 136
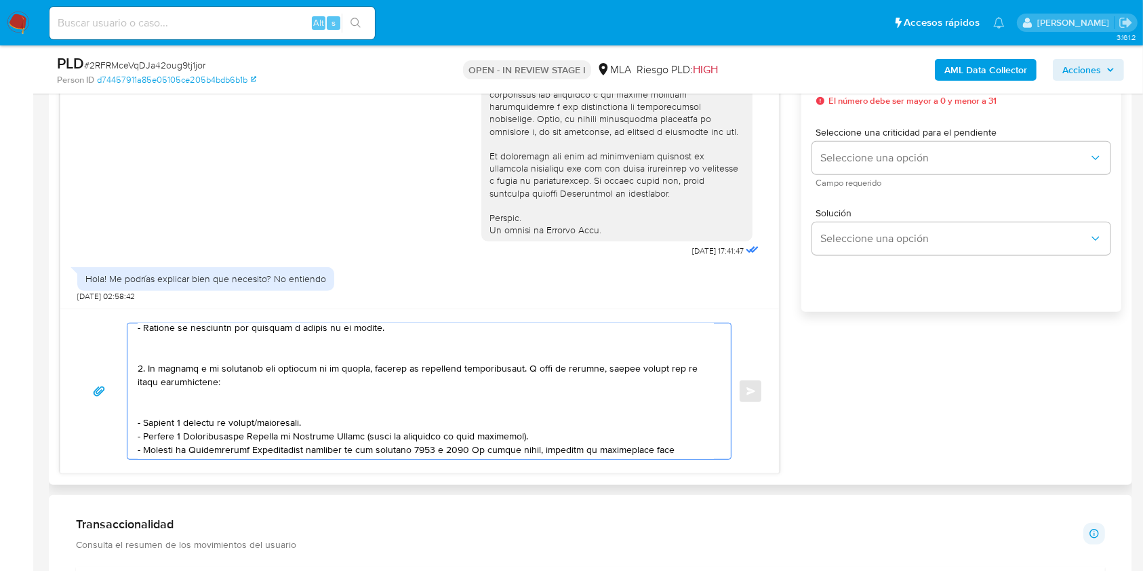
scroll to position [180, 0]
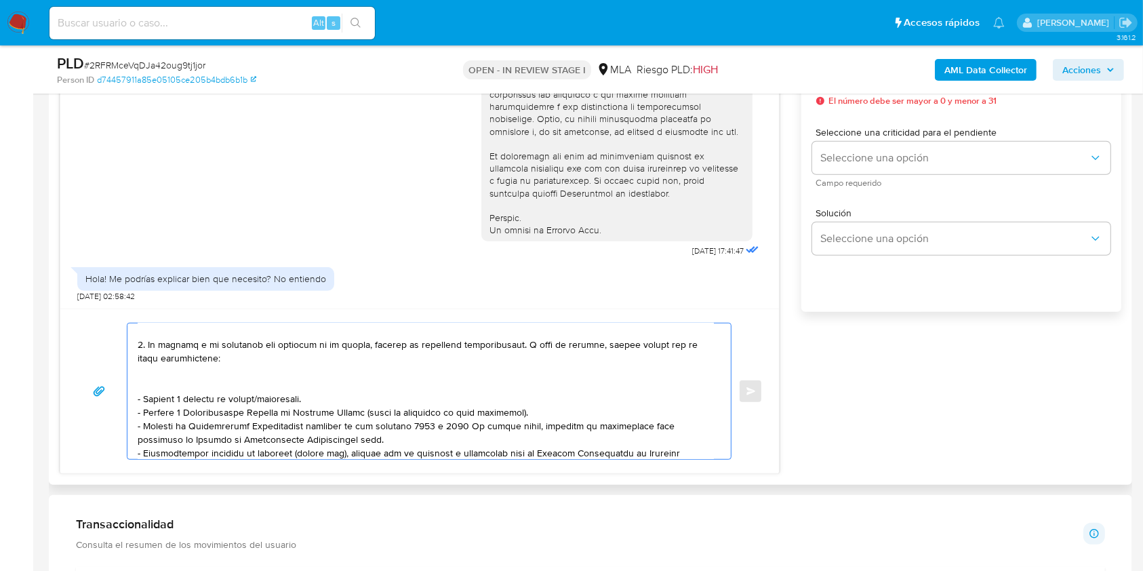
drag, startPoint x: 153, startPoint y: 344, endPoint x: 454, endPoint y: 350, distance: 300.9
click at [454, 350] on textarea at bounding box center [426, 391] width 576 height 136
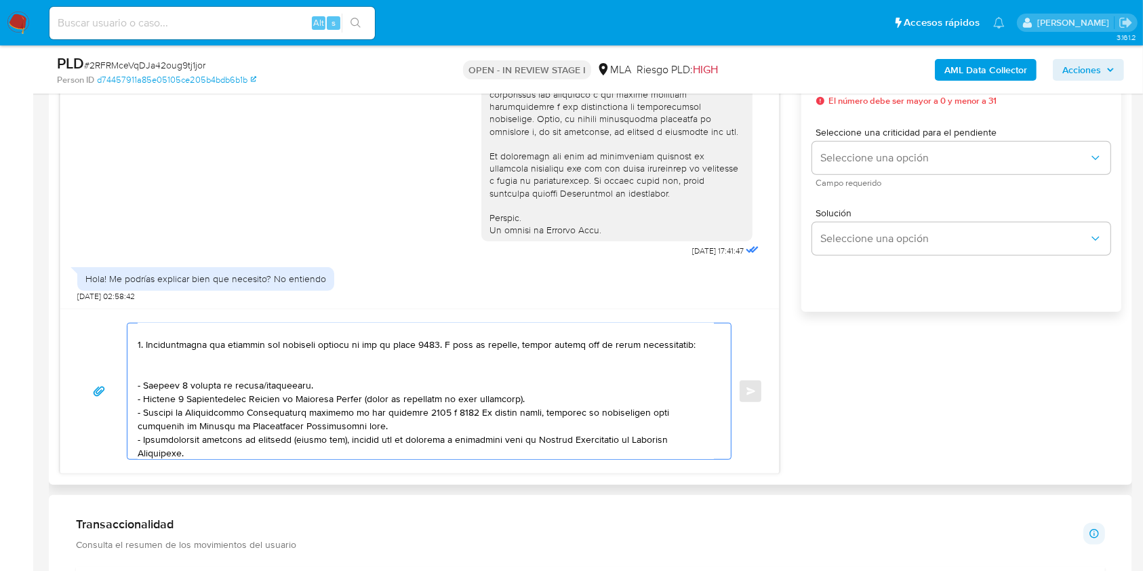
click at [284, 399] on textarea at bounding box center [426, 391] width 576 height 136
click at [229, 371] on textarea at bounding box center [426, 391] width 576 height 136
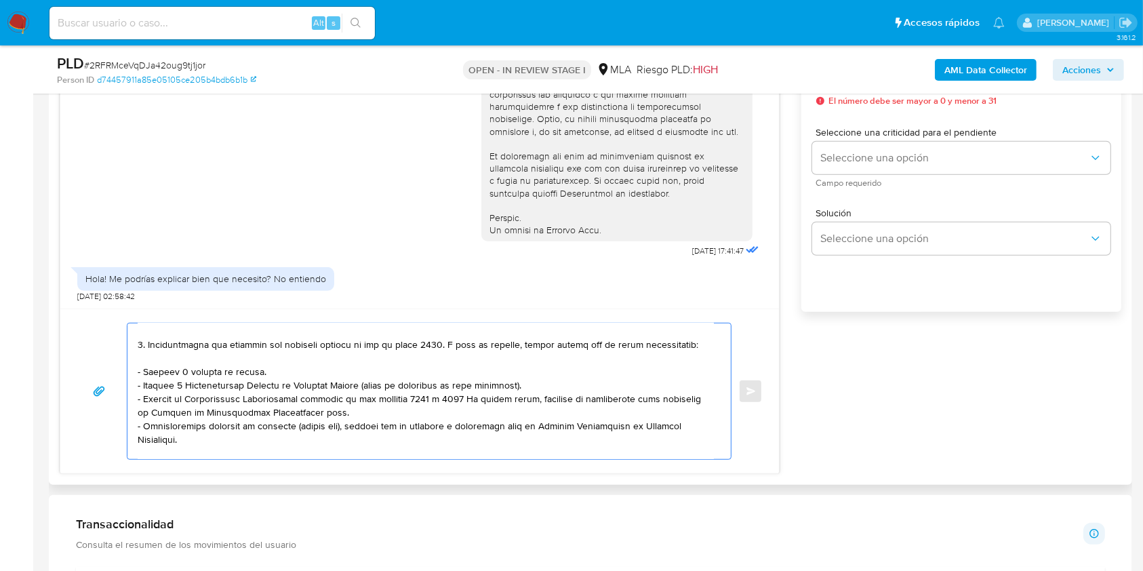
scroll to position [167, 0]
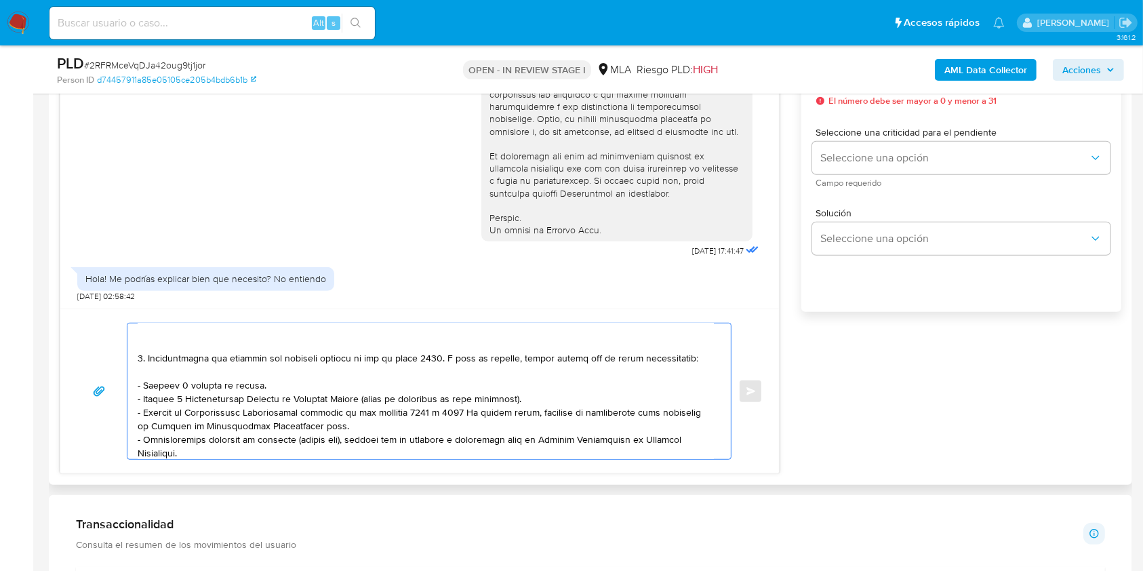
click at [406, 411] on textarea at bounding box center [426, 391] width 576 height 136
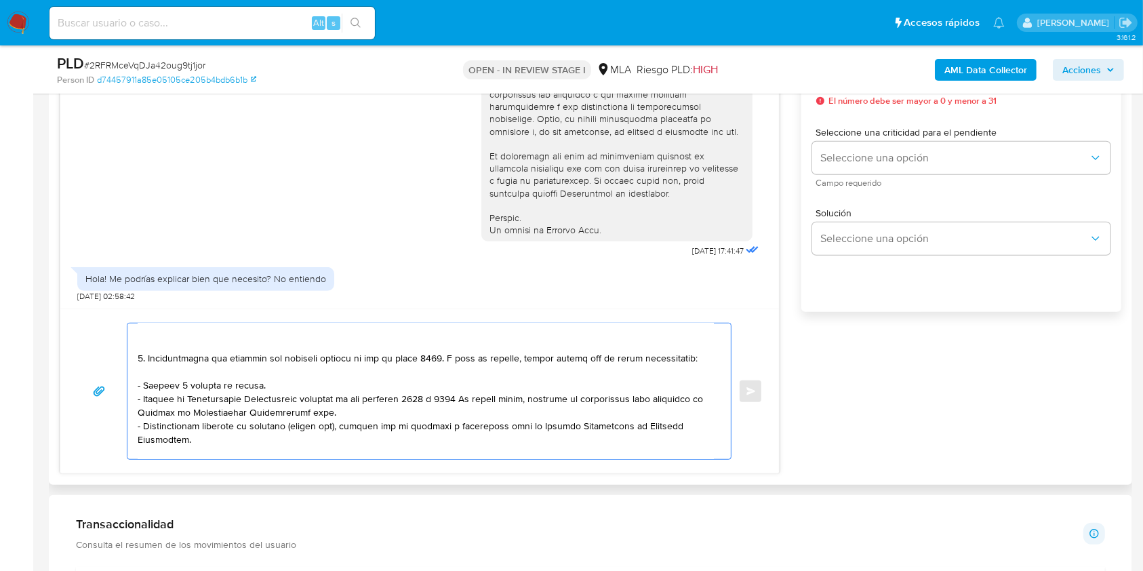
click at [369, 415] on textarea at bounding box center [426, 391] width 576 height 136
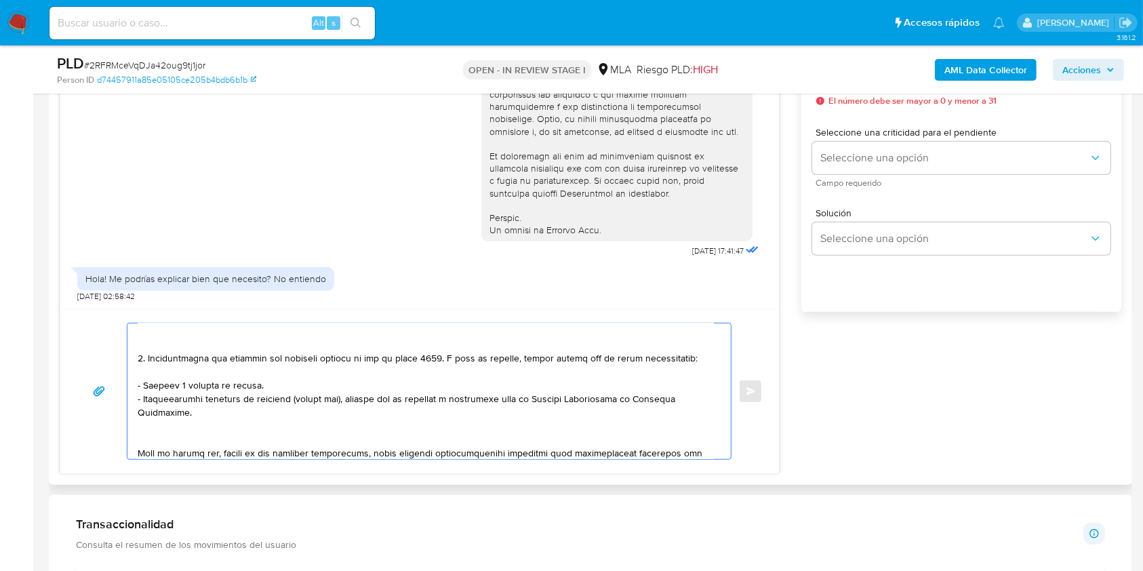
click at [258, 447] on textarea at bounding box center [426, 391] width 576 height 136
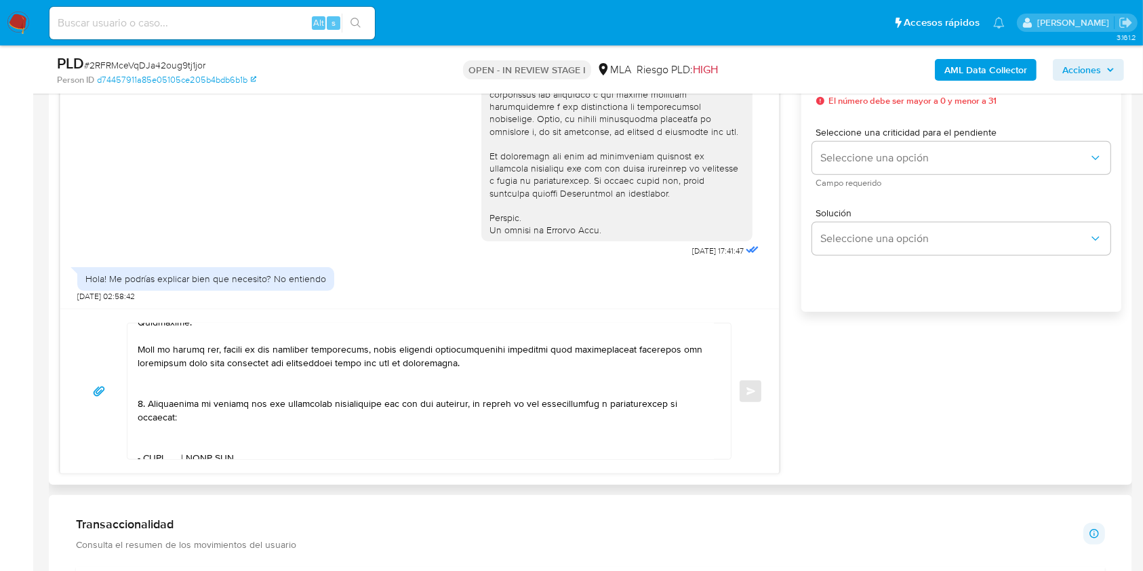
scroll to position [347, 0]
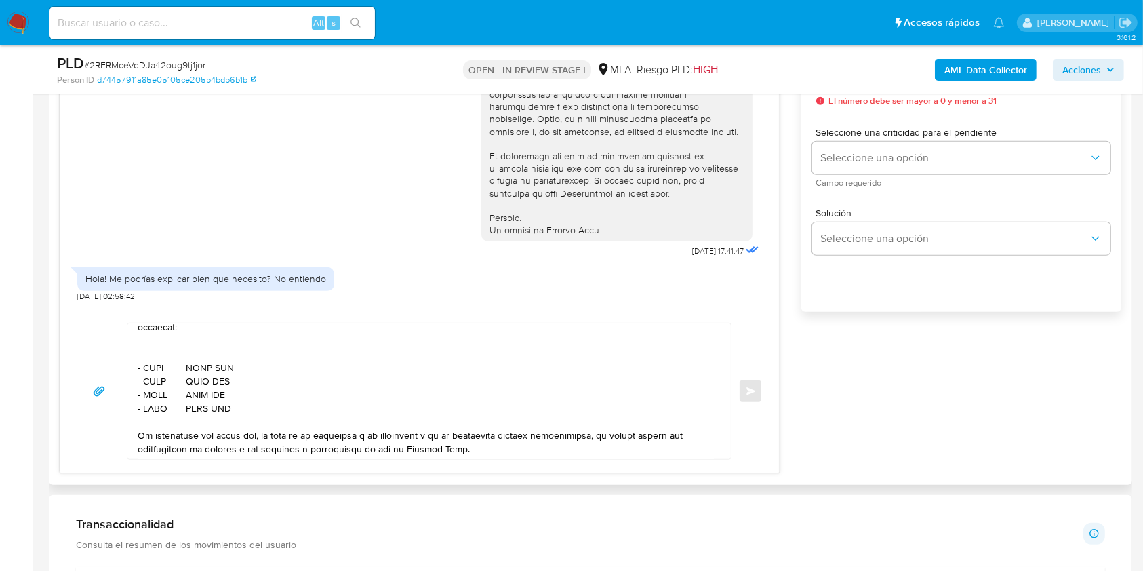
click at [210, 371] on textarea at bounding box center [426, 391] width 576 height 136
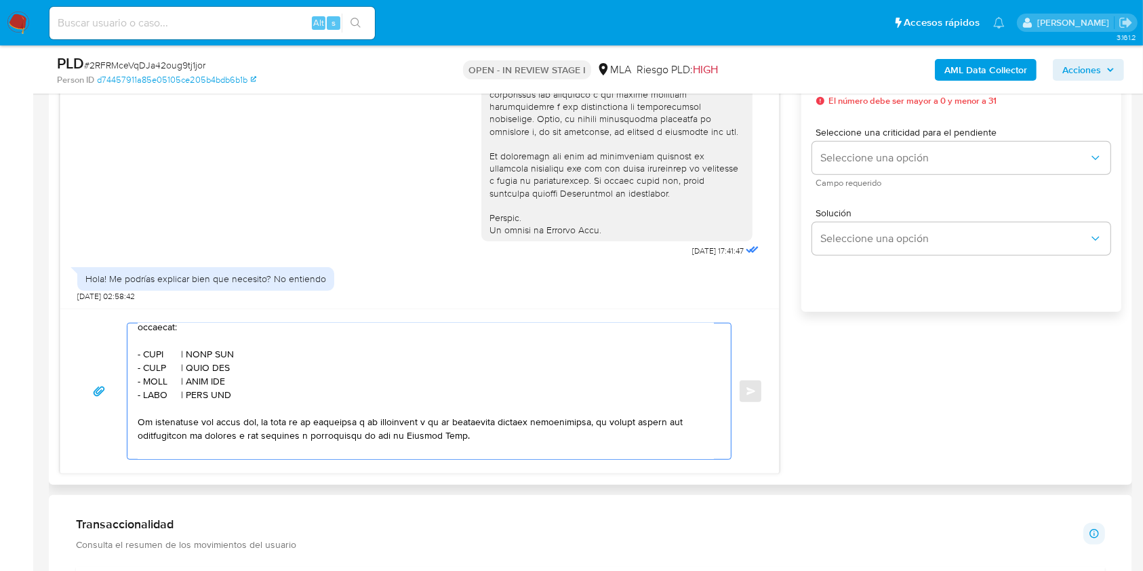
click at [215, 373] on textarea at bounding box center [426, 391] width 576 height 136
paste textarea "27429523309"
click at [152, 376] on textarea at bounding box center [426, 391] width 576 height 136
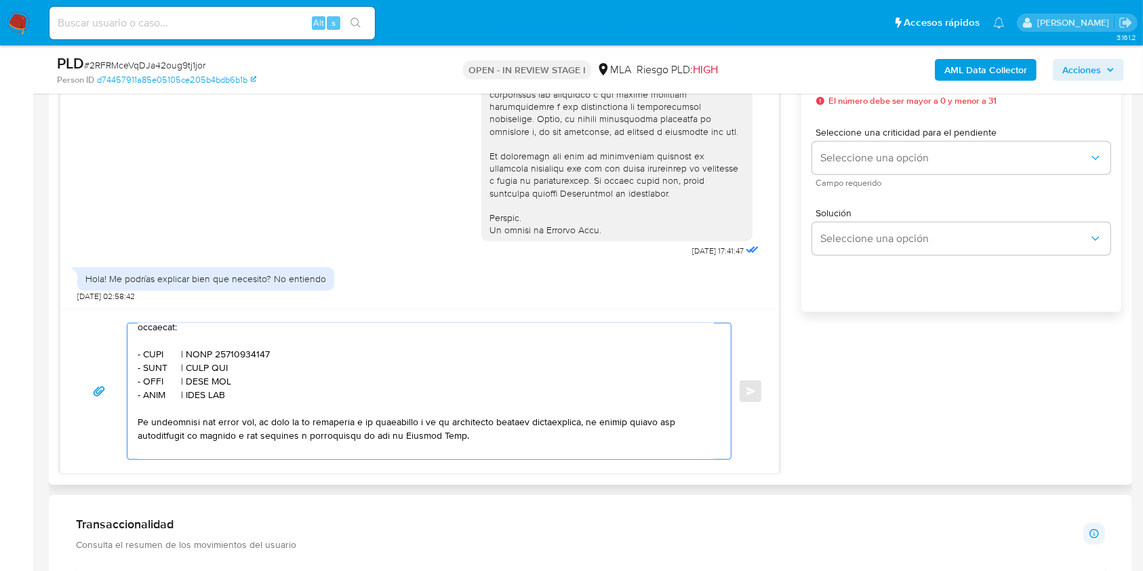
paste textarea "Araceli Hernandez Alazraqui"
click at [162, 392] on textarea at bounding box center [426, 391] width 576 height 136
paste textarea "Benjamin Moreno Iversen"
click at [285, 382] on textarea at bounding box center [426, 391] width 576 height 136
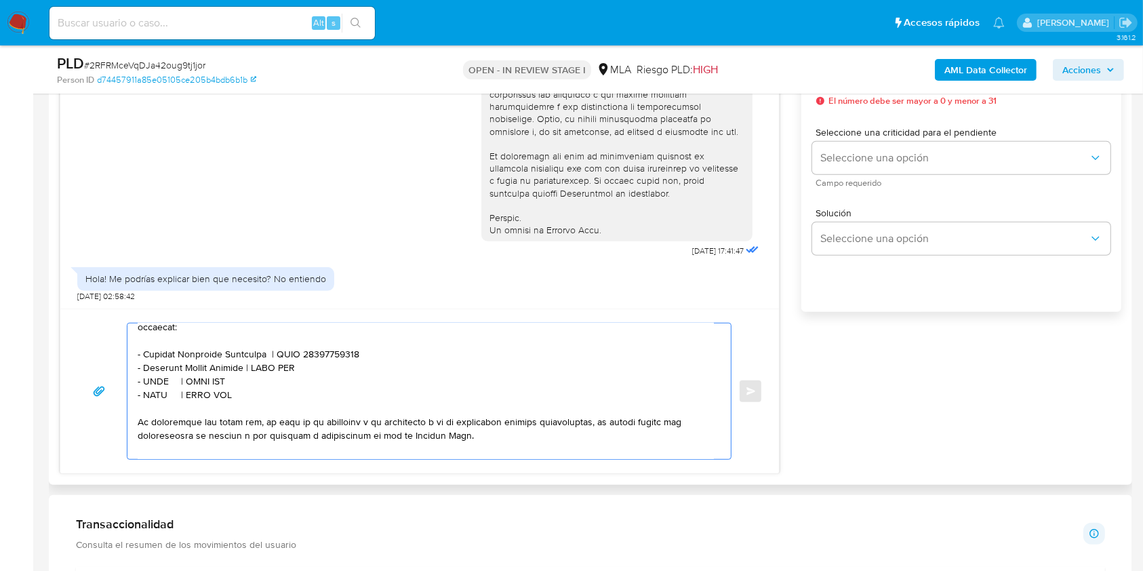
click at [285, 382] on textarea at bounding box center [426, 391] width 576 height 136
paste textarea "23464299599"
drag, startPoint x: 236, startPoint y: 415, endPoint x: 120, endPoint y: 408, distance: 116.1
click at [120, 408] on div "Enviar" at bounding box center [420, 391] width 686 height 137
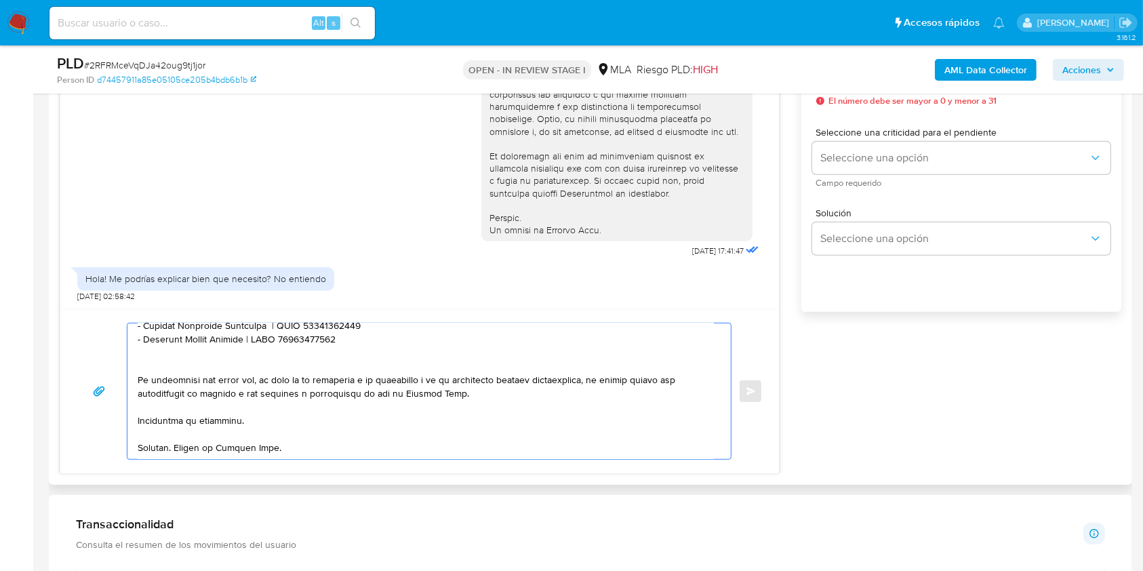
scroll to position [414, 0]
click at [279, 406] on textarea at bounding box center [426, 391] width 576 height 136
type textarea "Hola. Esperamos que te encuentres muy bien. Te consultamos si tuviste oportunid…"
click at [314, 434] on textarea at bounding box center [426, 391] width 576 height 136
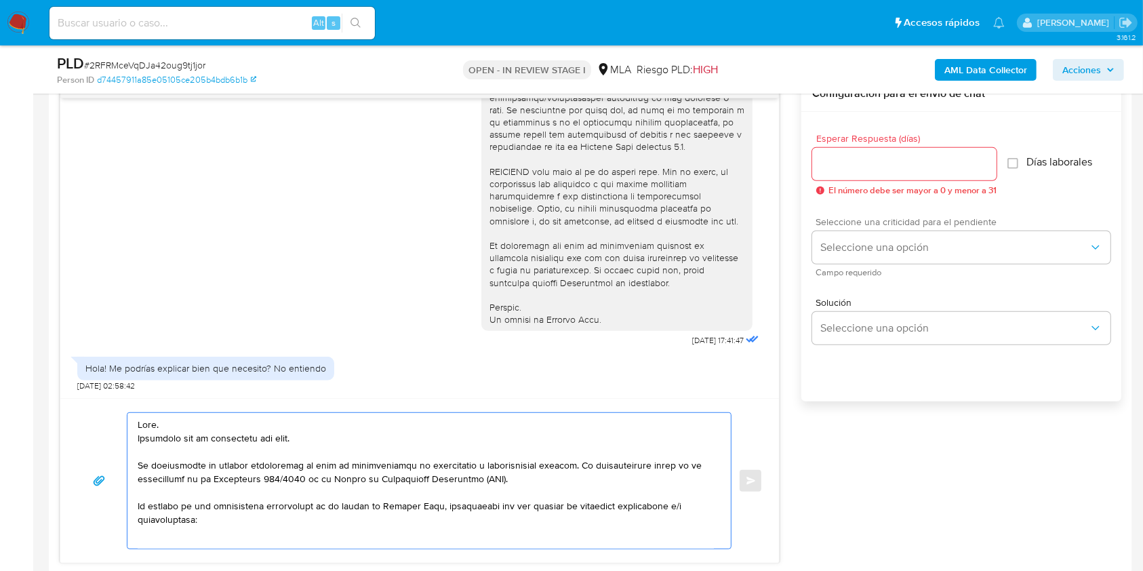
scroll to position [722, 0]
click at [875, 165] on input "Esperar Respuesta (días)" at bounding box center [904, 166] width 184 height 18
type input "1"
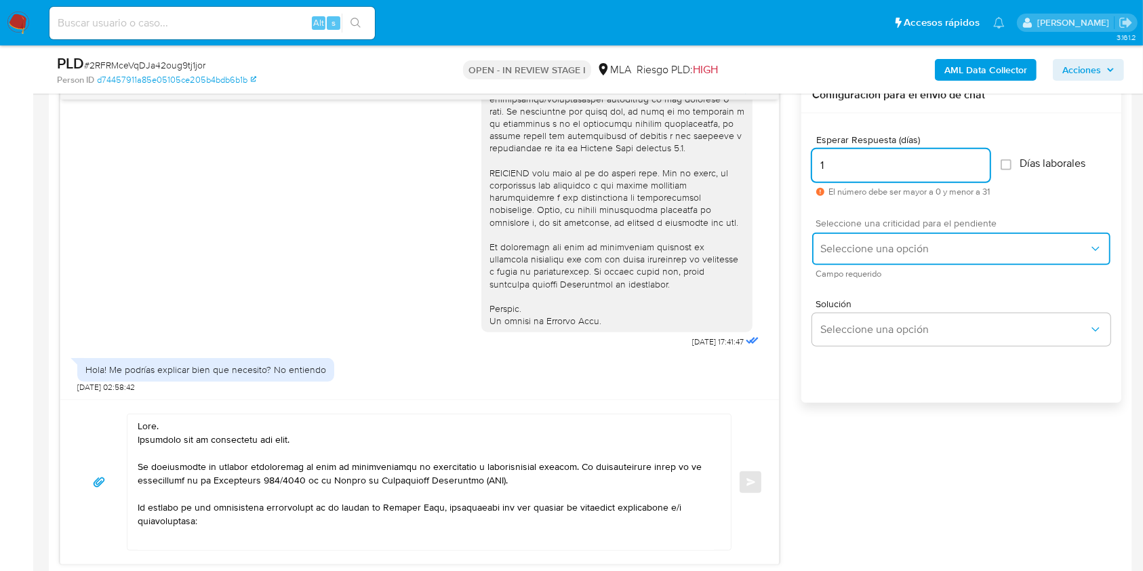
drag, startPoint x: 854, startPoint y: 263, endPoint x: 857, endPoint y: 249, distance: 14.0
click at [855, 255] on button "Seleccione una opción" at bounding box center [961, 248] width 298 height 33
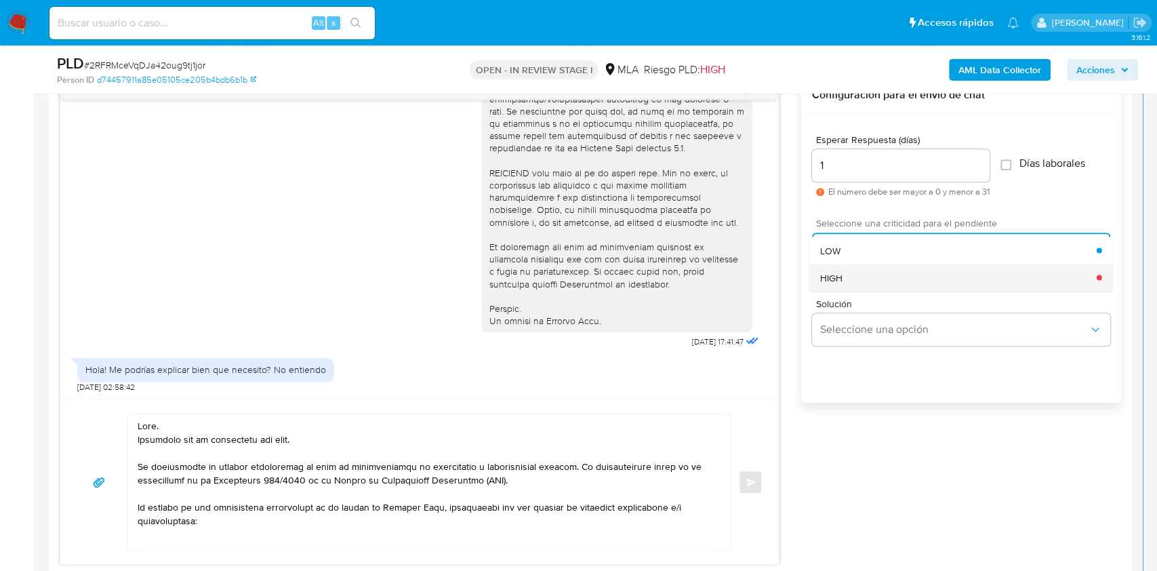
click at [857, 274] on div "HIGH" at bounding box center [958, 277] width 276 height 27
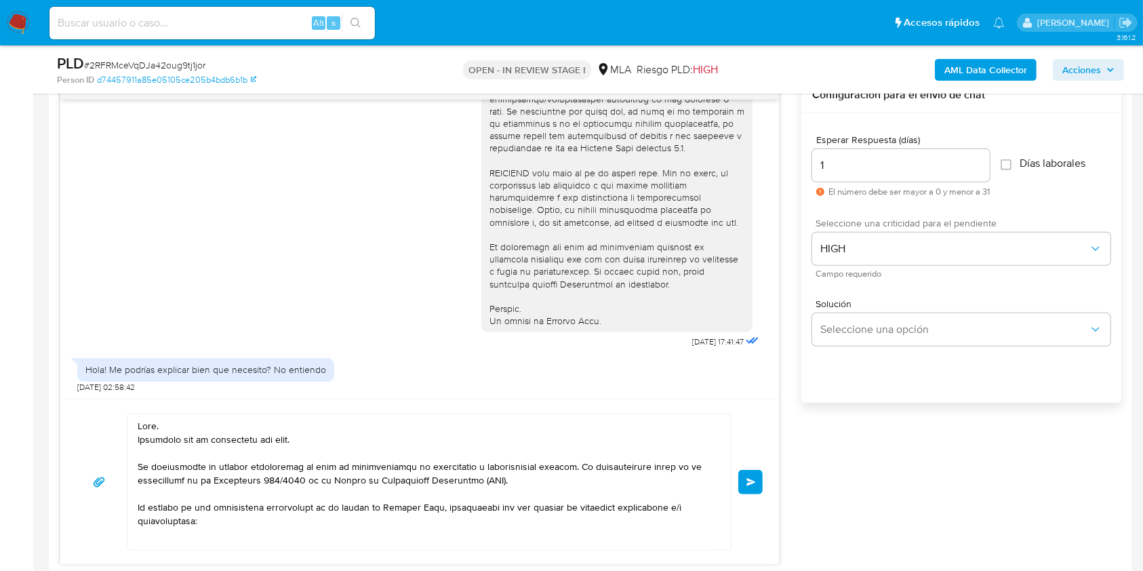
click at [758, 482] on button "Enviar" at bounding box center [750, 482] width 24 height 24
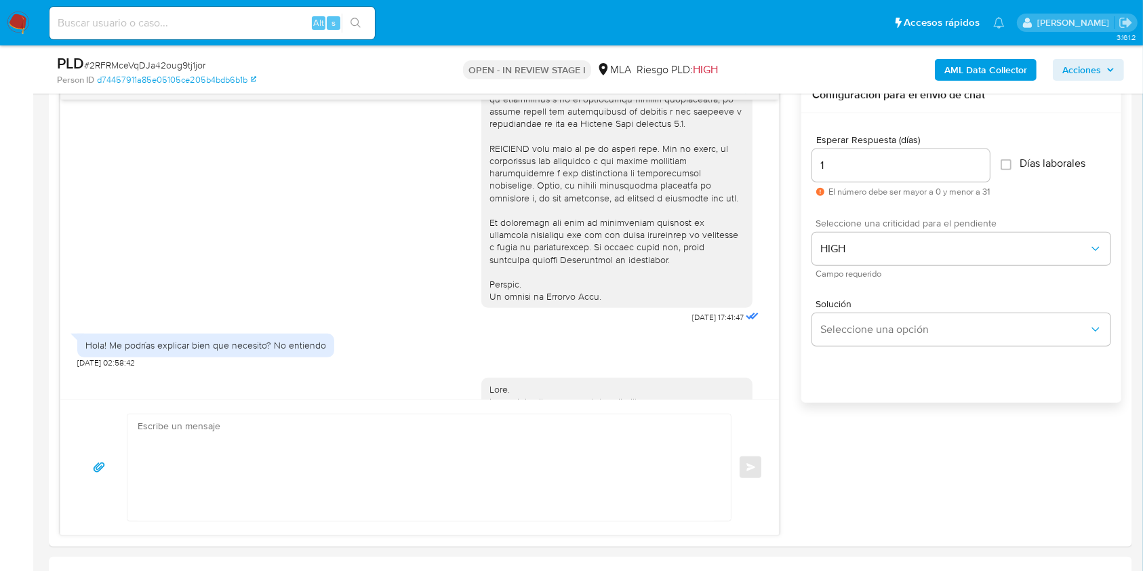
scroll to position [1153, 0]
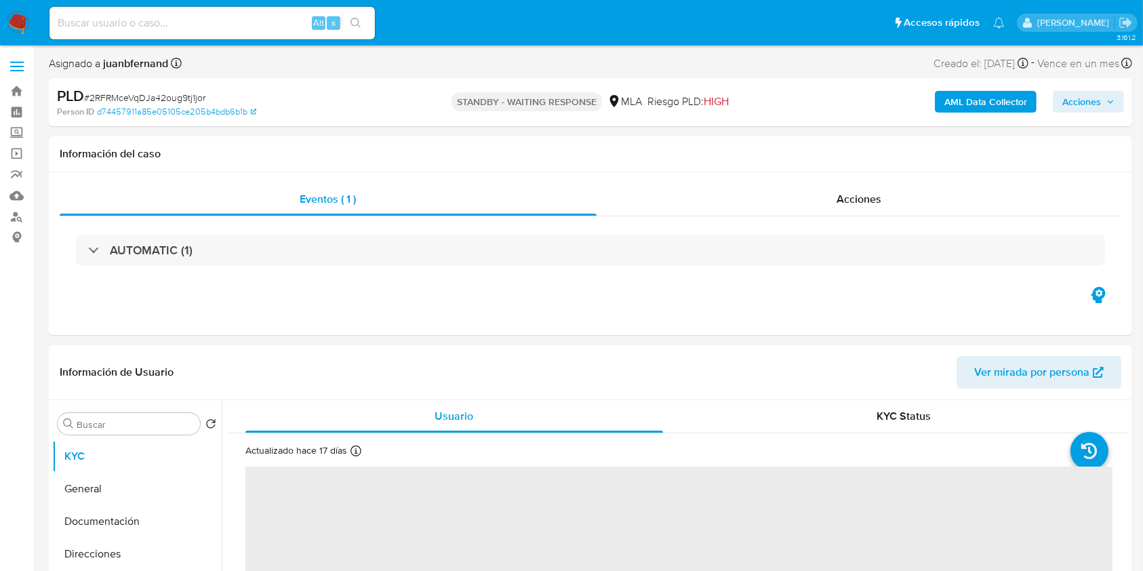
select select "10"
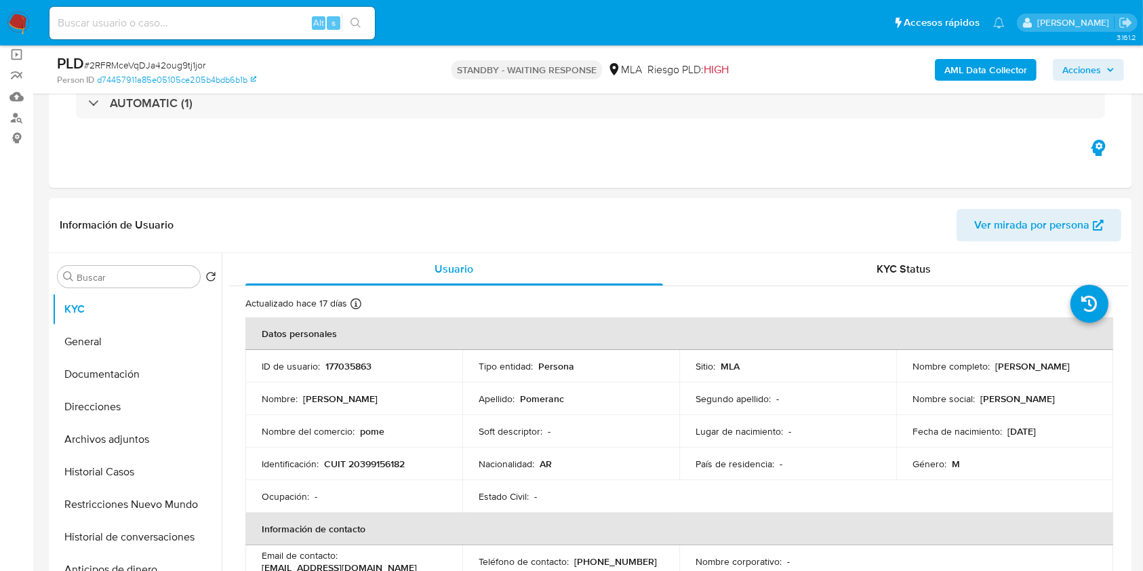
scroll to position [180, 0]
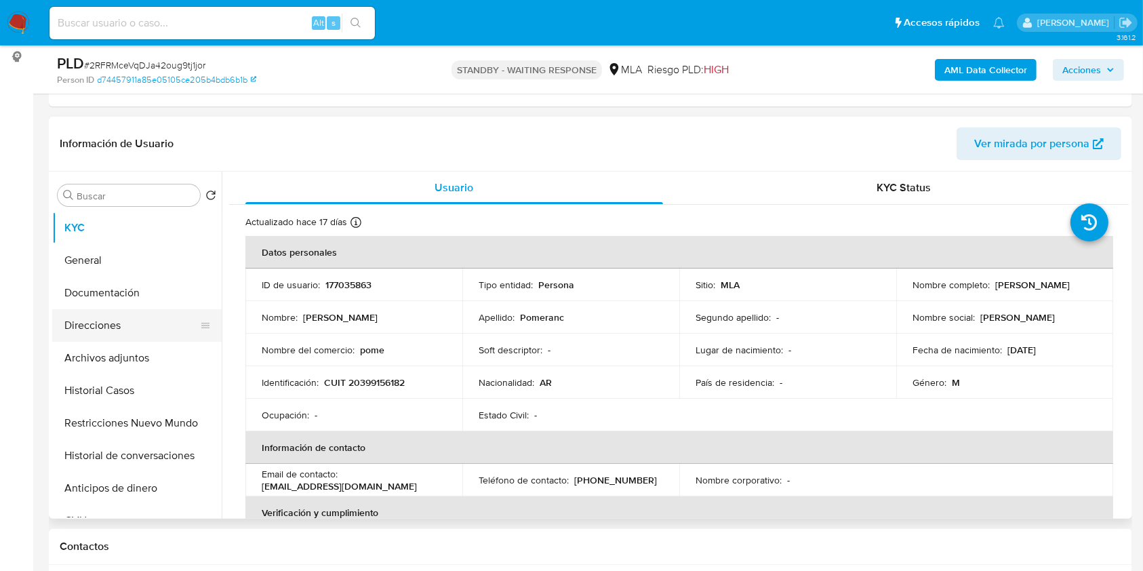
click at [122, 309] on button "Direcciones" at bounding box center [131, 325] width 159 height 33
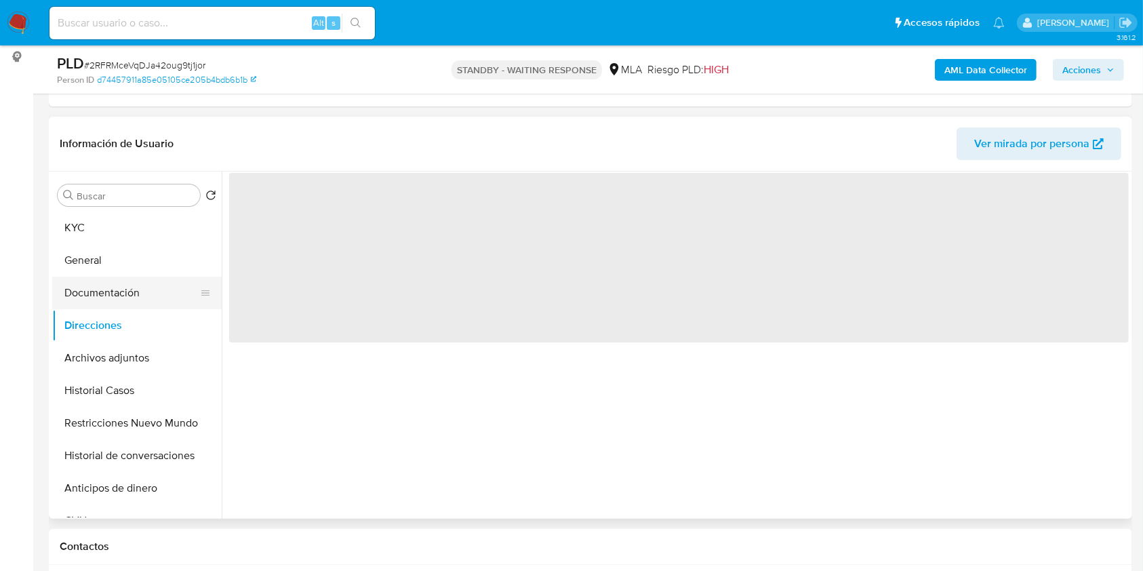
click at [133, 300] on button "Documentación" at bounding box center [131, 292] width 159 height 33
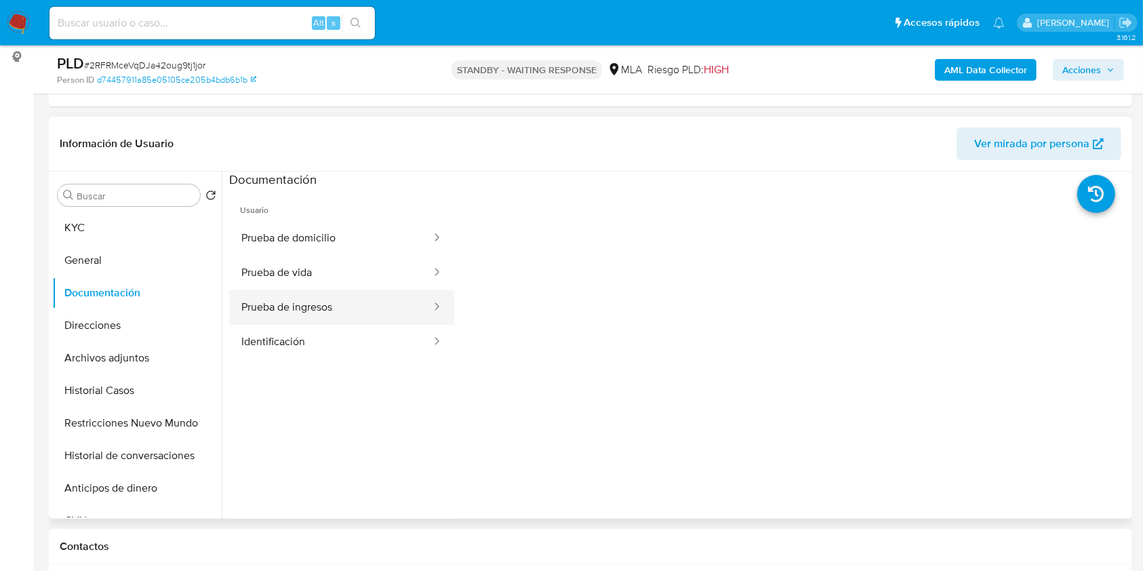
click at [394, 312] on button "Prueba de ingresos" at bounding box center [330, 307] width 203 height 35
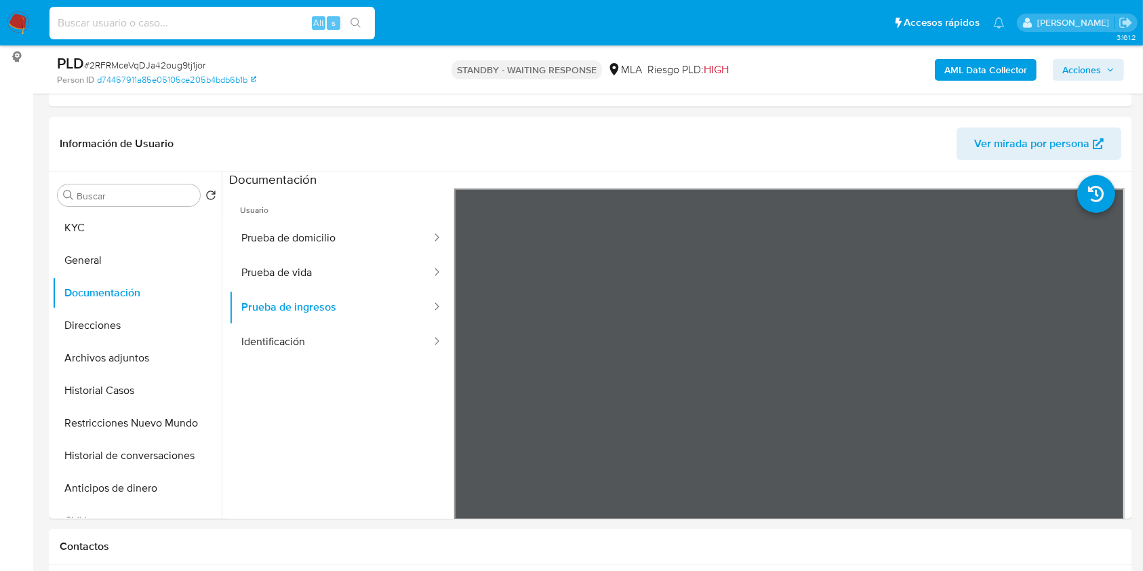
click at [245, 18] on input at bounding box center [211, 23] width 325 height 18
paste input "C8Fo2RzHXBu4Tr5PYBTSHd8N"
type input "C8Fo2RzHXBu4Tr5PYBTSHd8N"
click at [347, 21] on button "search-icon" at bounding box center [356, 23] width 28 height 19
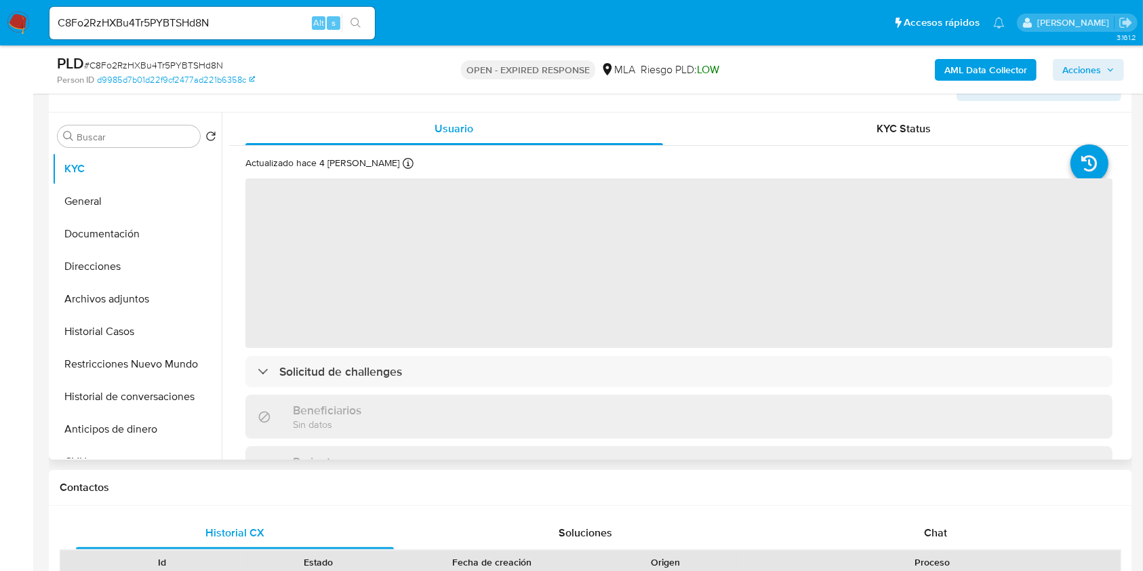
scroll to position [361, 0]
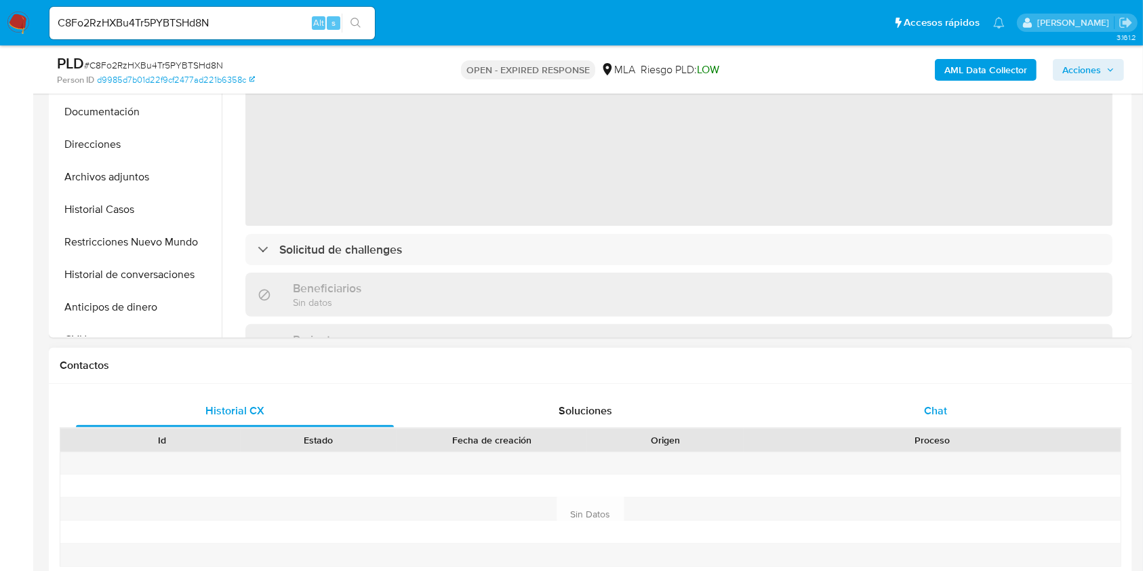
select select "10"
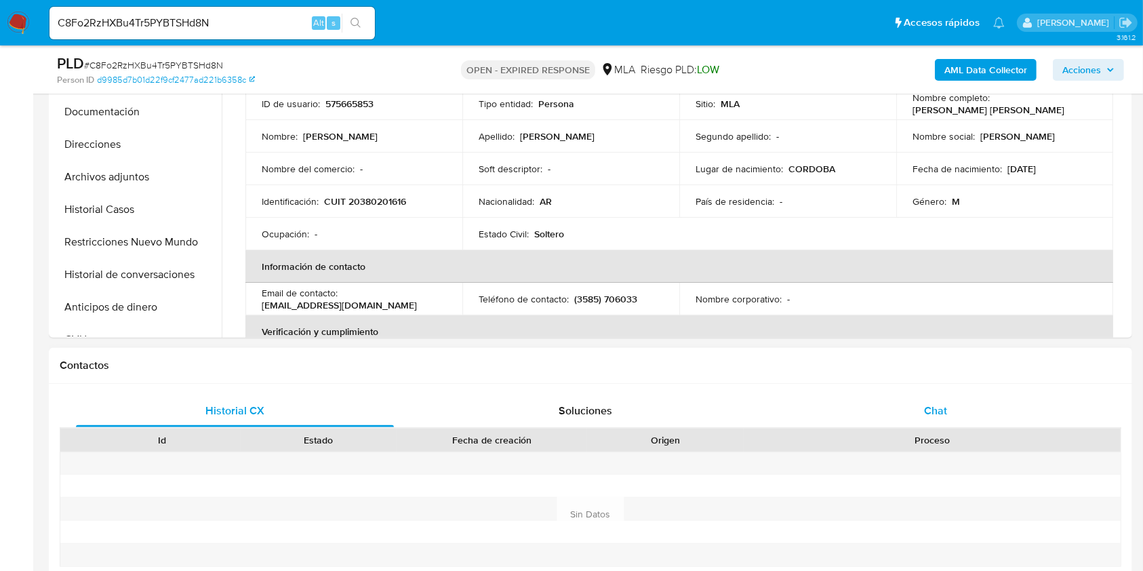
click at [956, 413] on div "Chat" at bounding box center [936, 410] width 318 height 33
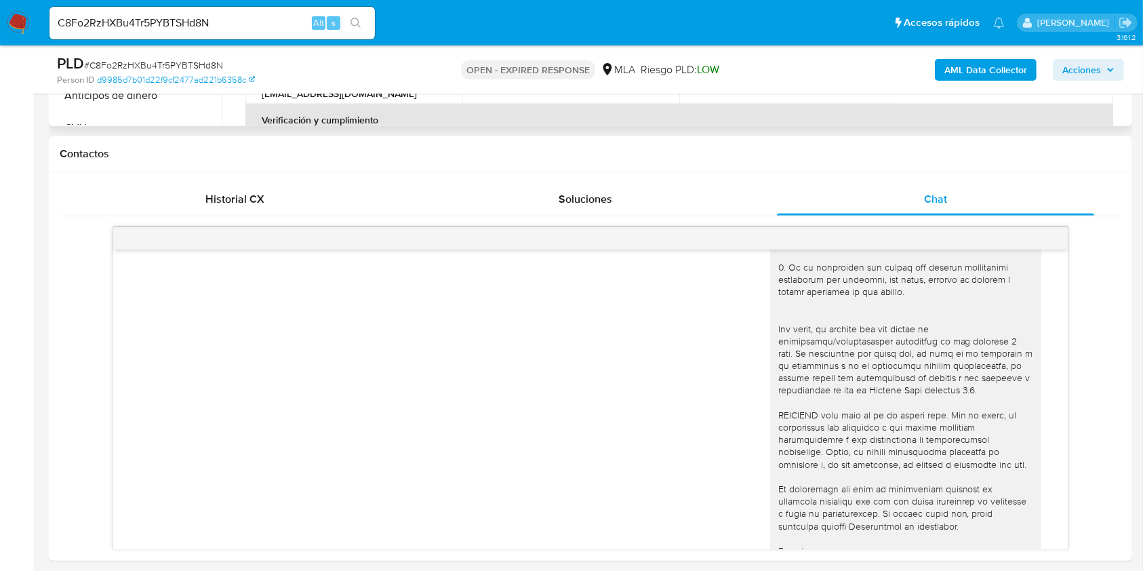
scroll to position [451, 0]
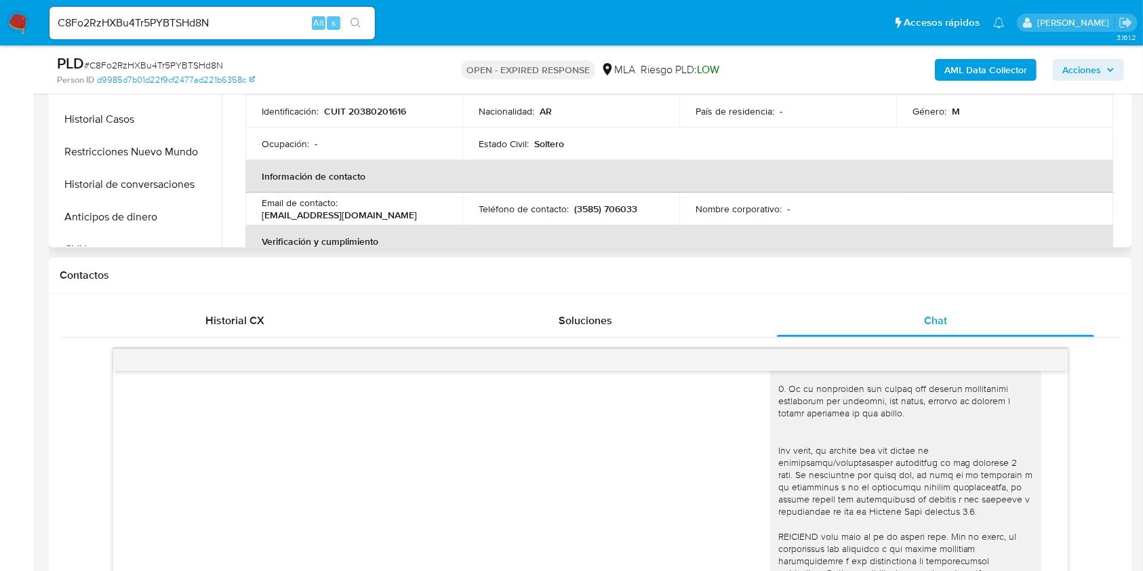
click at [392, 111] on p "CUIT 20380201616" at bounding box center [365, 111] width 82 height 12
copy p "20380201616"
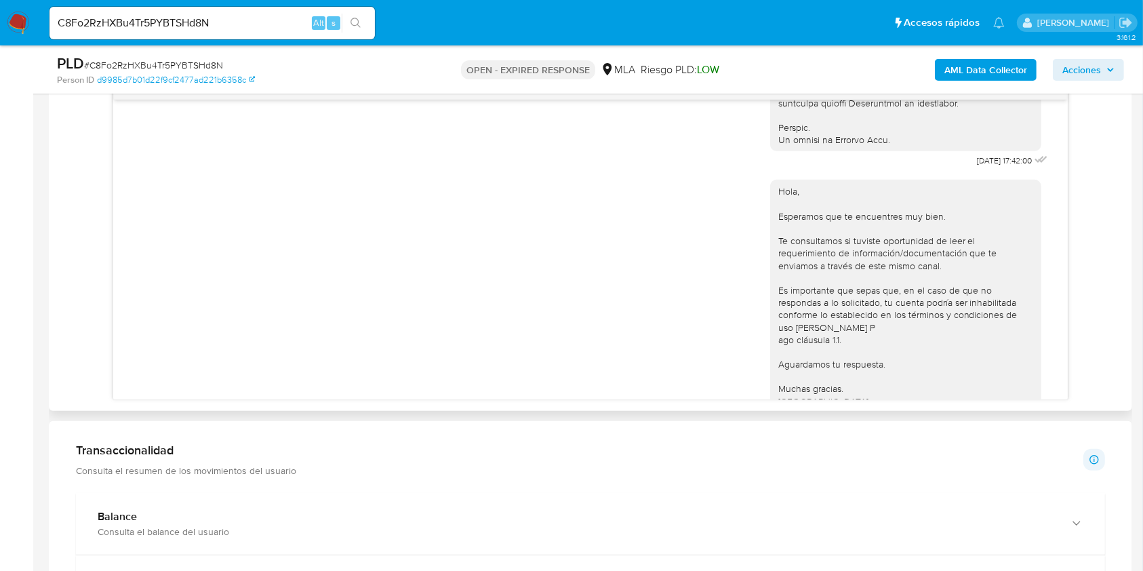
scroll to position [766, 0]
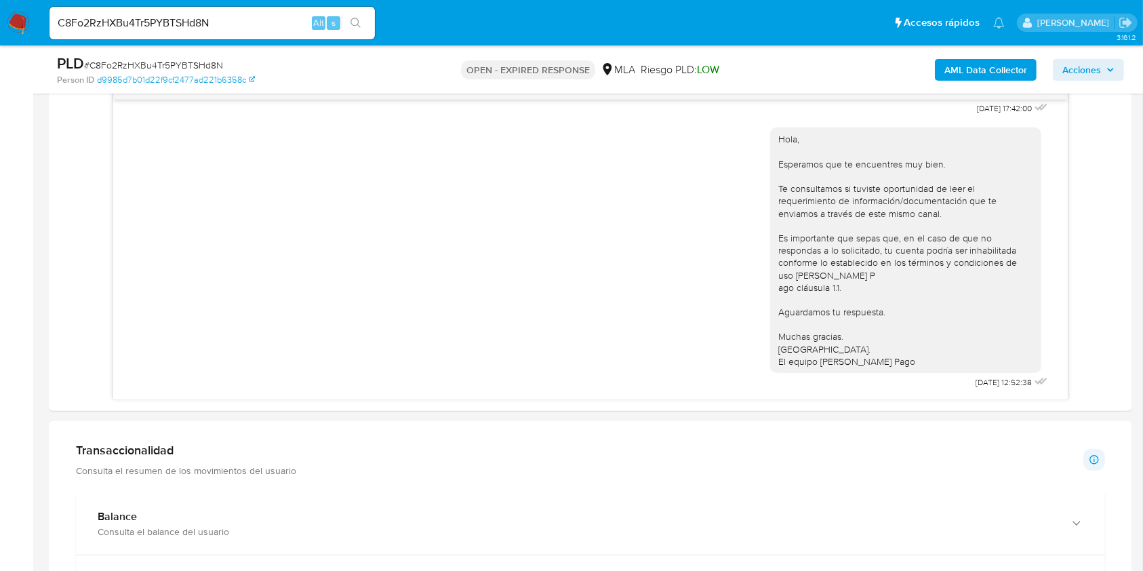
click at [233, 26] on input "C8Fo2RzHXBu4Tr5PYBTSHd8N" at bounding box center [211, 23] width 325 height 18
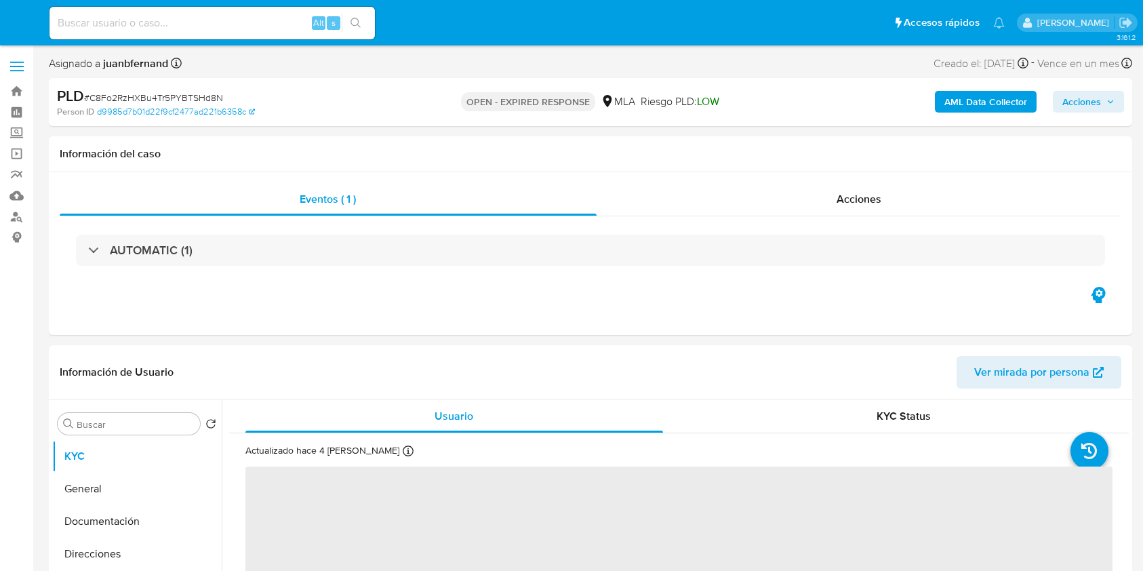
select select "10"
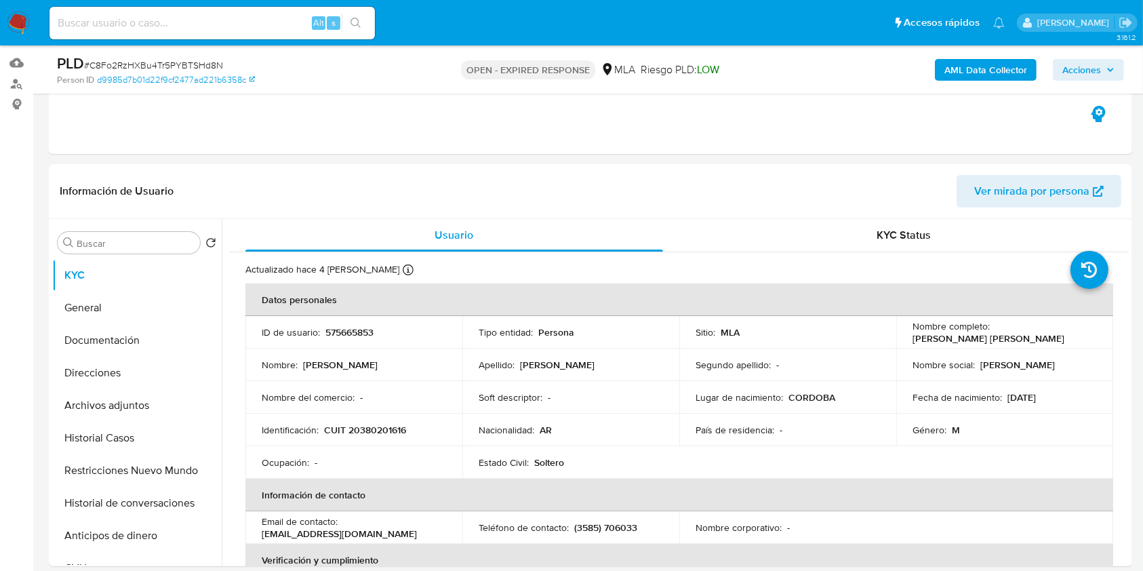
scroll to position [451, 0]
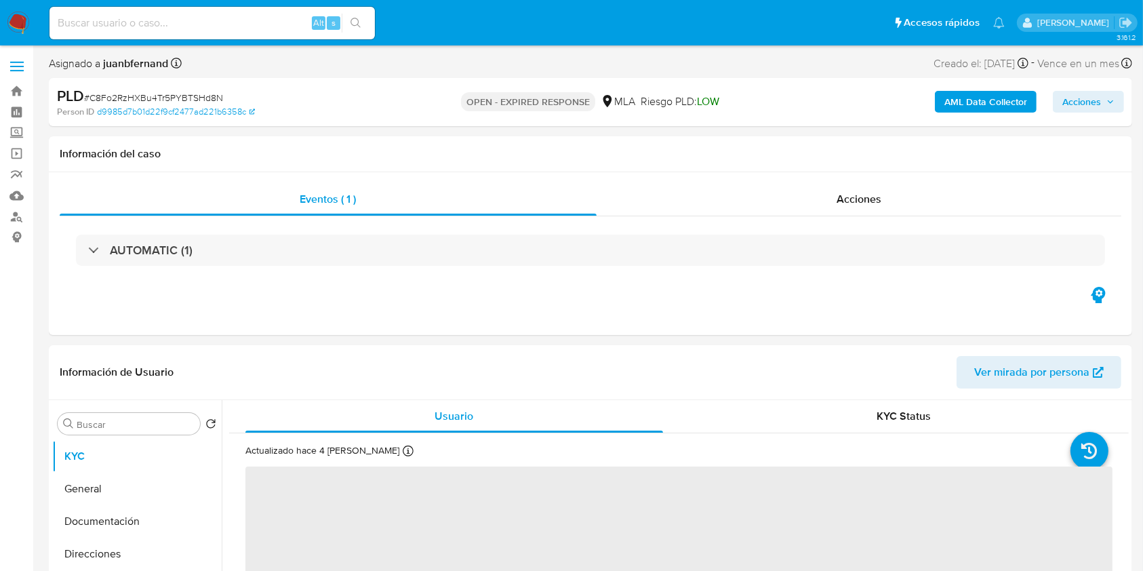
select select "10"
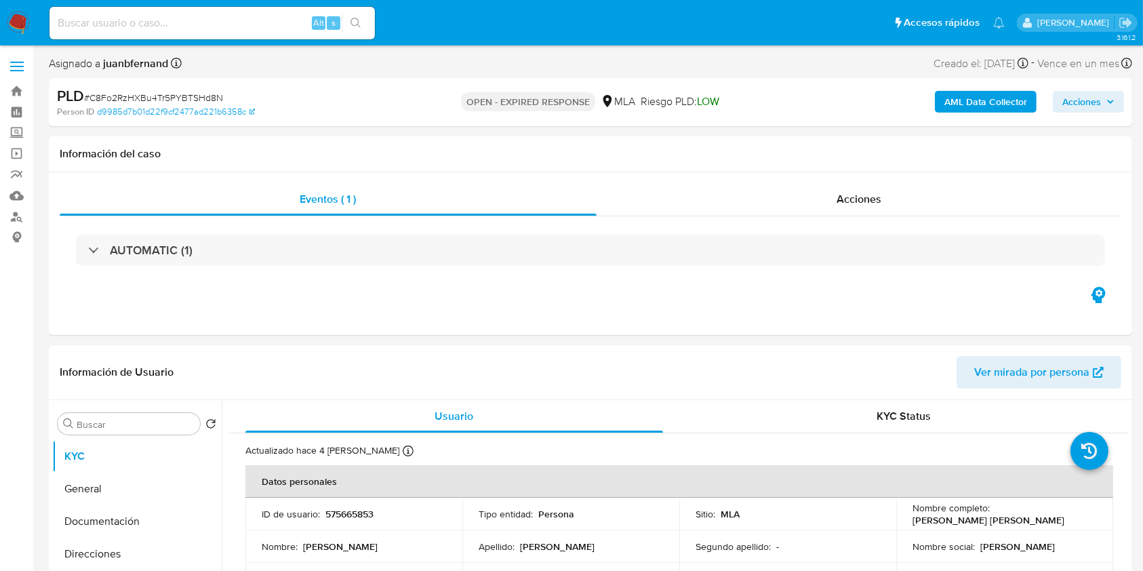
click at [179, 93] on span "# C8Fo2RzHXBu4Tr5PYBTSHd8N" at bounding box center [153, 98] width 139 height 14
copy span "C8Fo2RzHXBu4Tr5PYBTSHd8N"
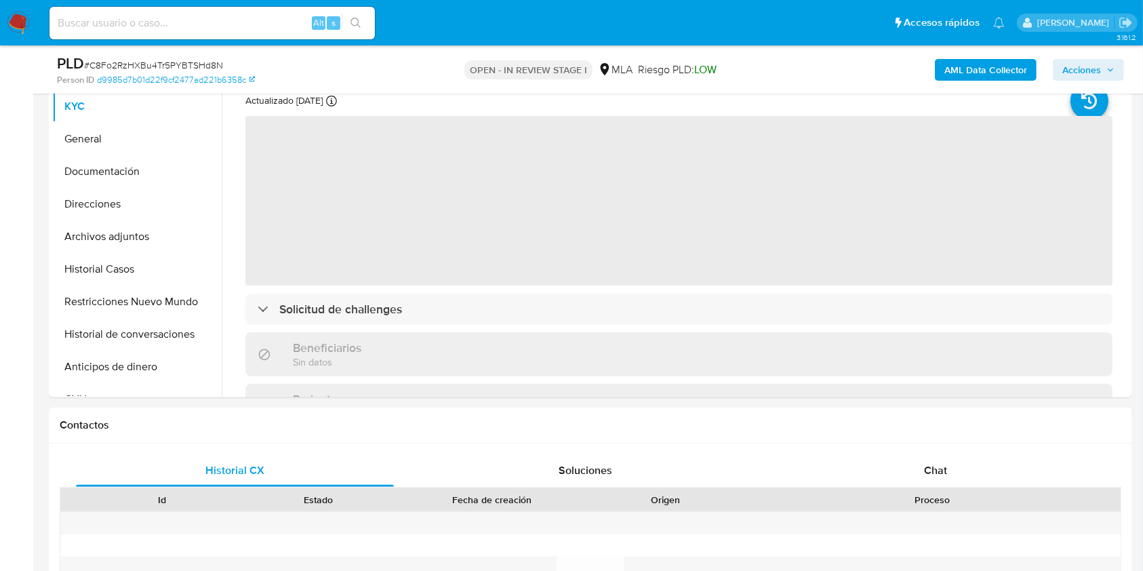
scroll to position [632, 0]
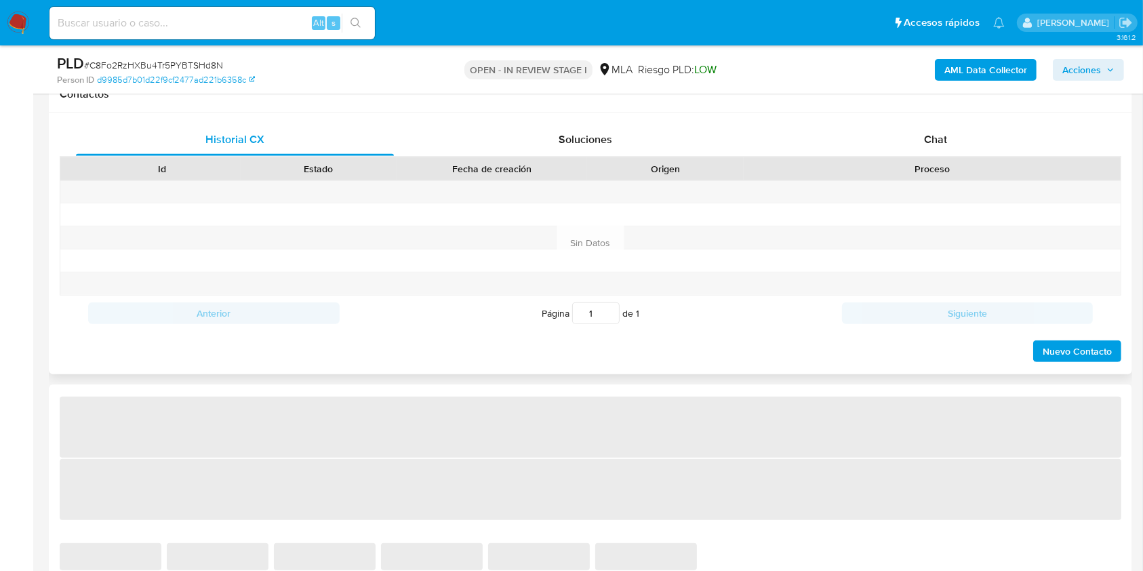
select select "10"
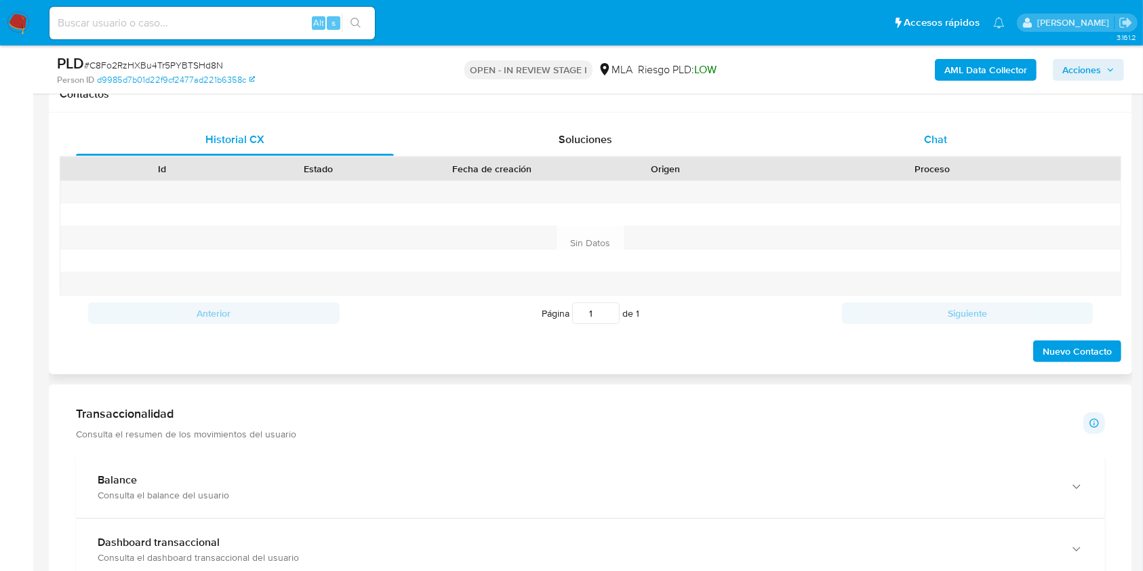
click at [964, 143] on div "Chat" at bounding box center [936, 139] width 318 height 33
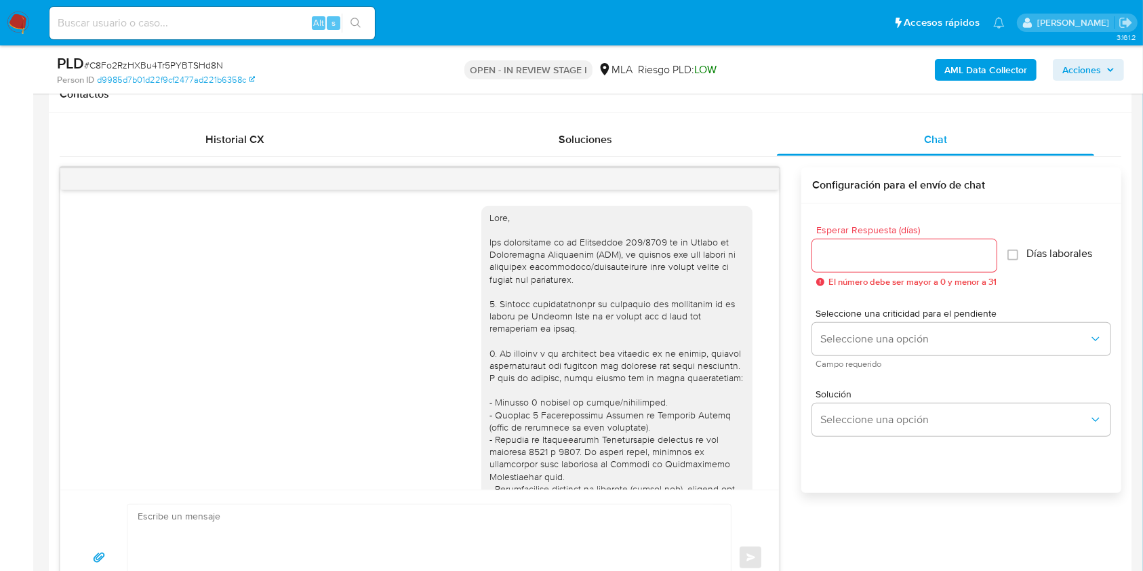
scroll to position [766, 0]
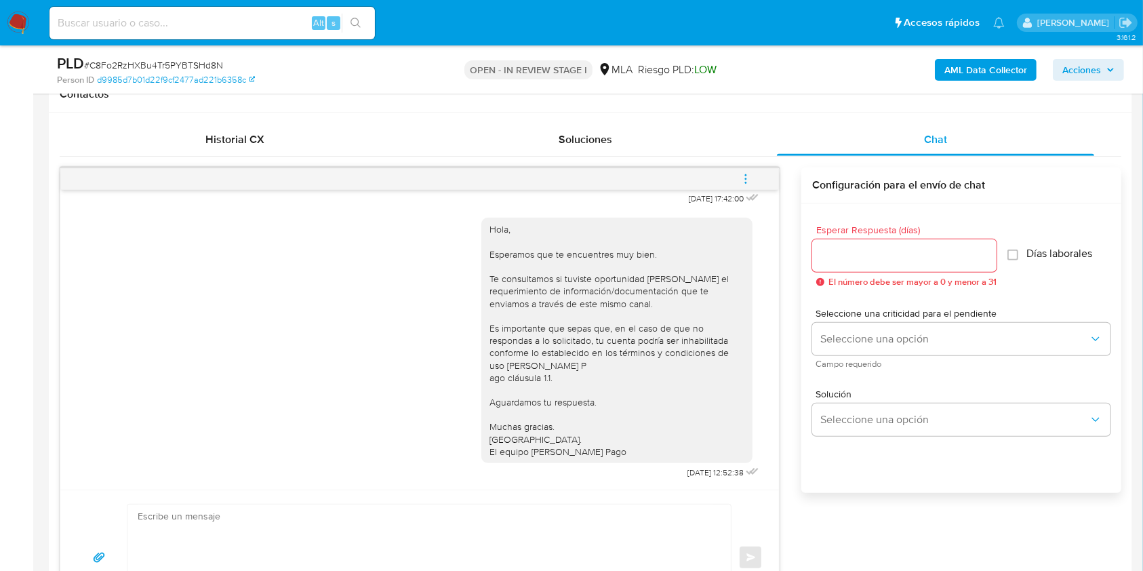
click at [328, 550] on textarea at bounding box center [426, 557] width 576 height 106
paste textarea "Hola. Esperamos que te encuentres muy bien. Te consultamos si tuviste oportunid…"
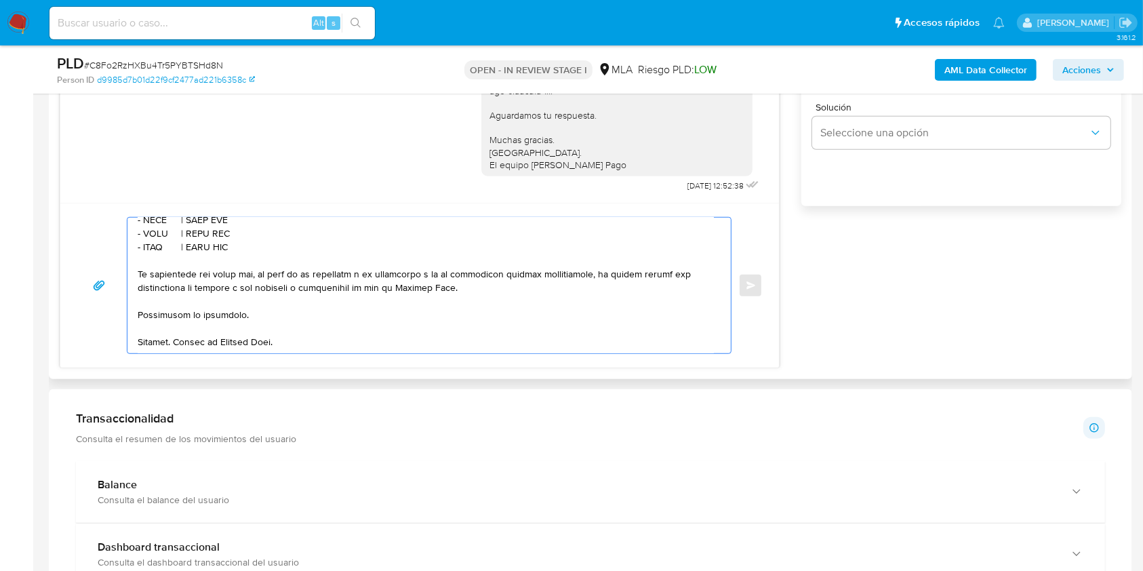
scroll to position [971, 0]
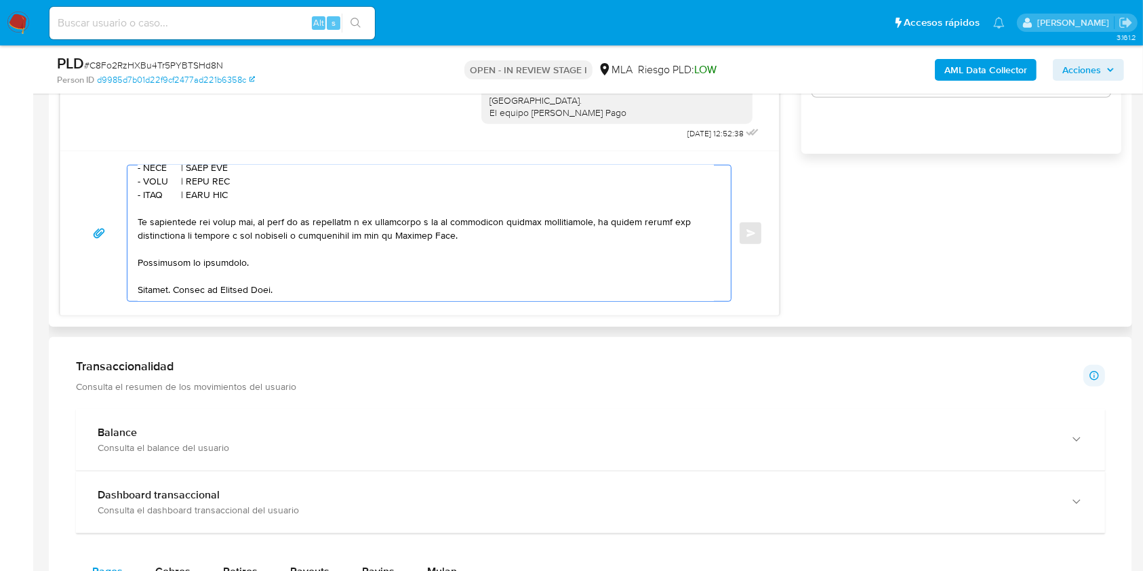
click at [298, 241] on textarea at bounding box center [426, 233] width 576 height 136
click at [295, 251] on textarea at bounding box center [426, 233] width 576 height 136
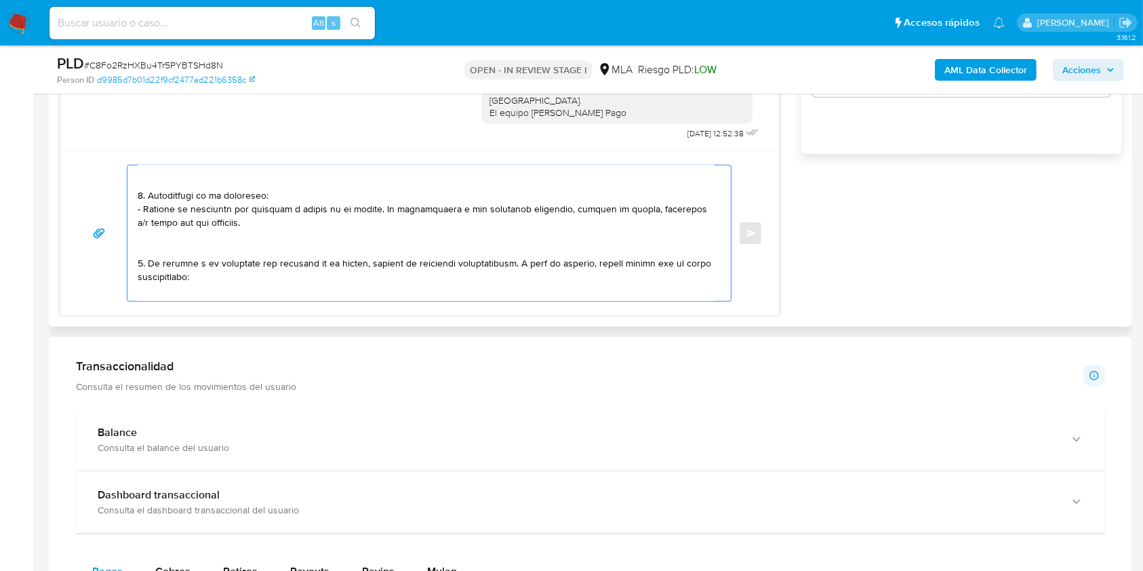
scroll to position [90, 0]
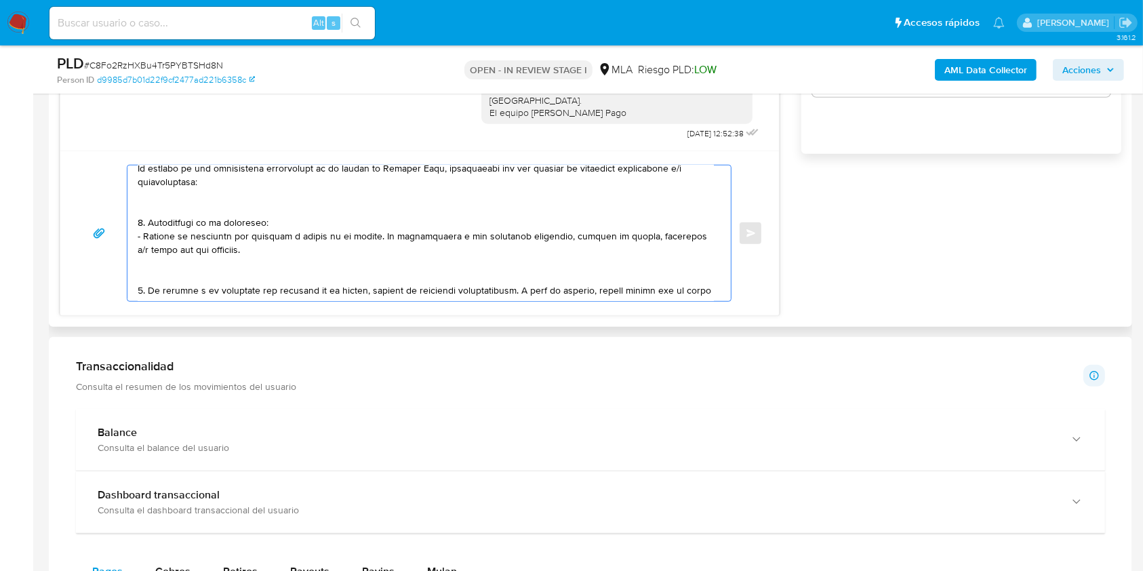
drag, startPoint x: 233, startPoint y: 249, endPoint x: 363, endPoint y: 239, distance: 129.8
click at [363, 239] on textarea at bounding box center [426, 233] width 576 height 136
click at [297, 272] on textarea at bounding box center [426, 233] width 576 height 136
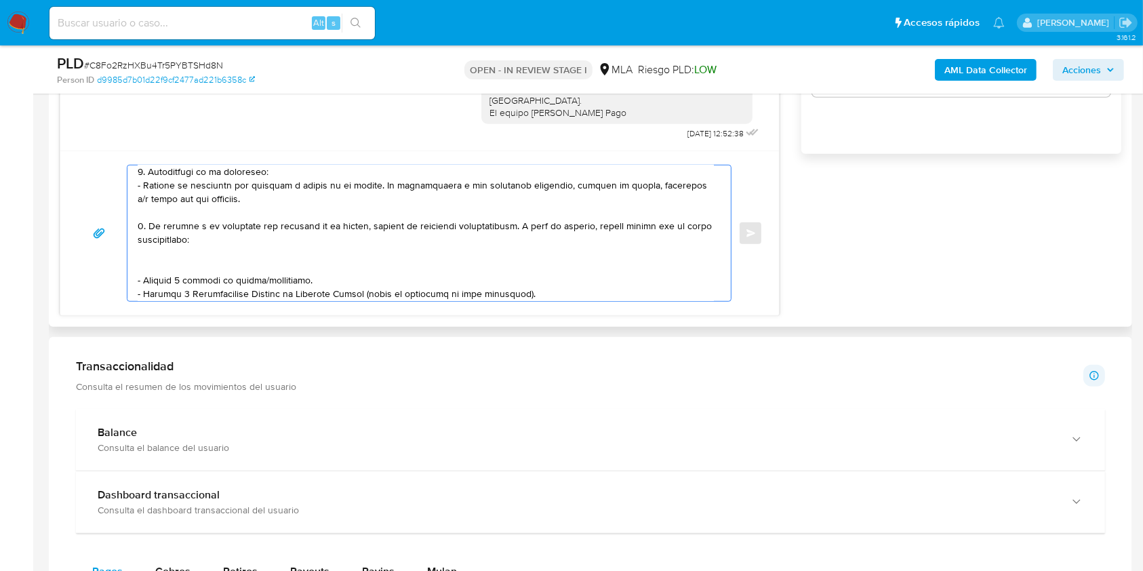
scroll to position [180, 0]
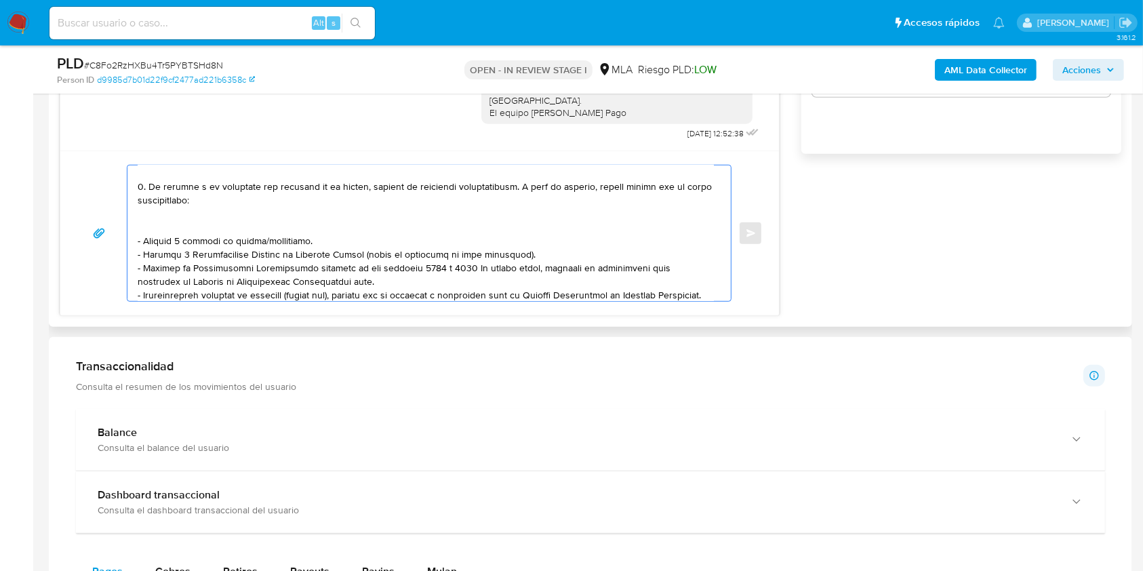
click at [201, 230] on textarea at bounding box center [426, 233] width 576 height 136
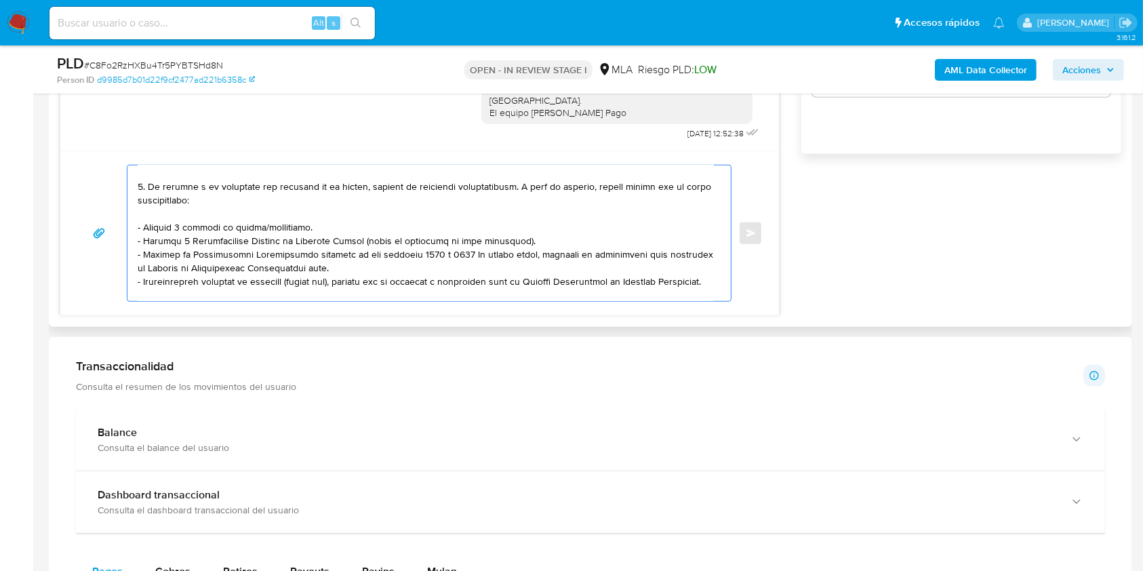
click at [279, 232] on textarea at bounding box center [426, 233] width 576 height 136
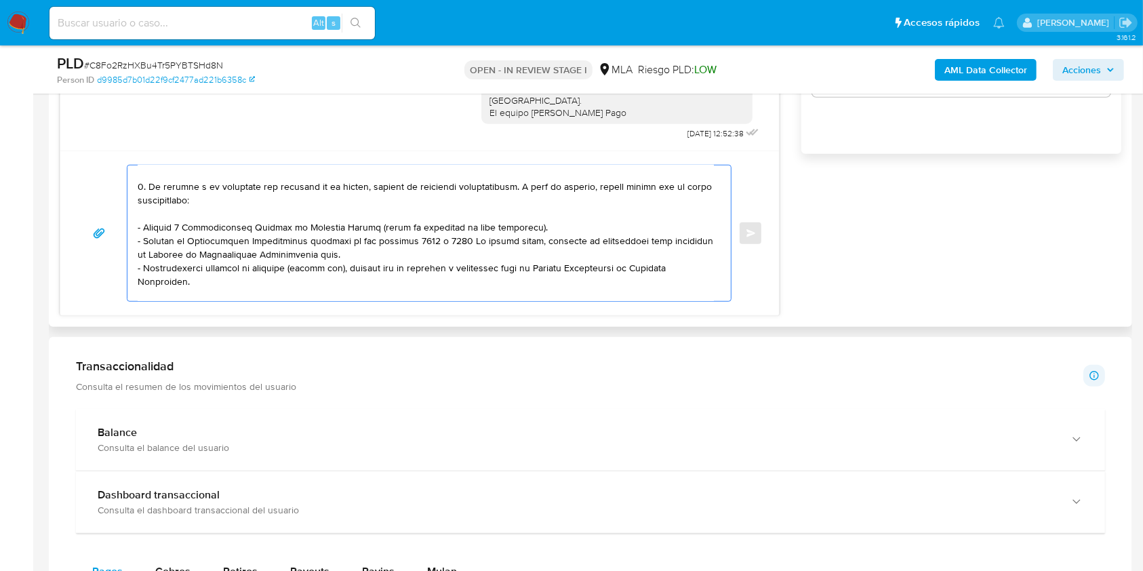
scroll to position [271, 0]
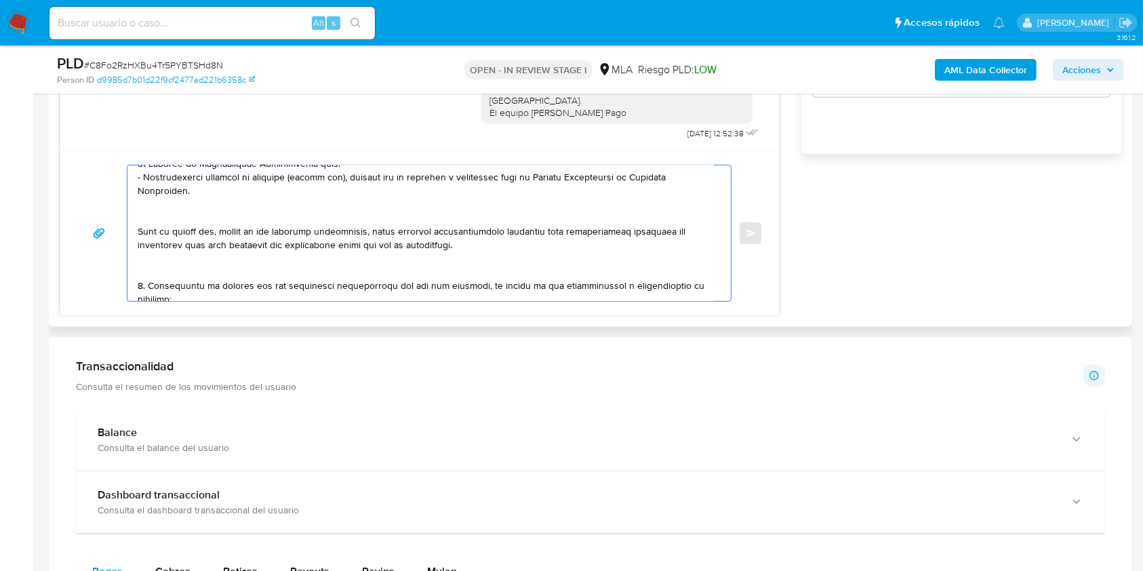
click at [192, 219] on textarea at bounding box center [426, 233] width 576 height 136
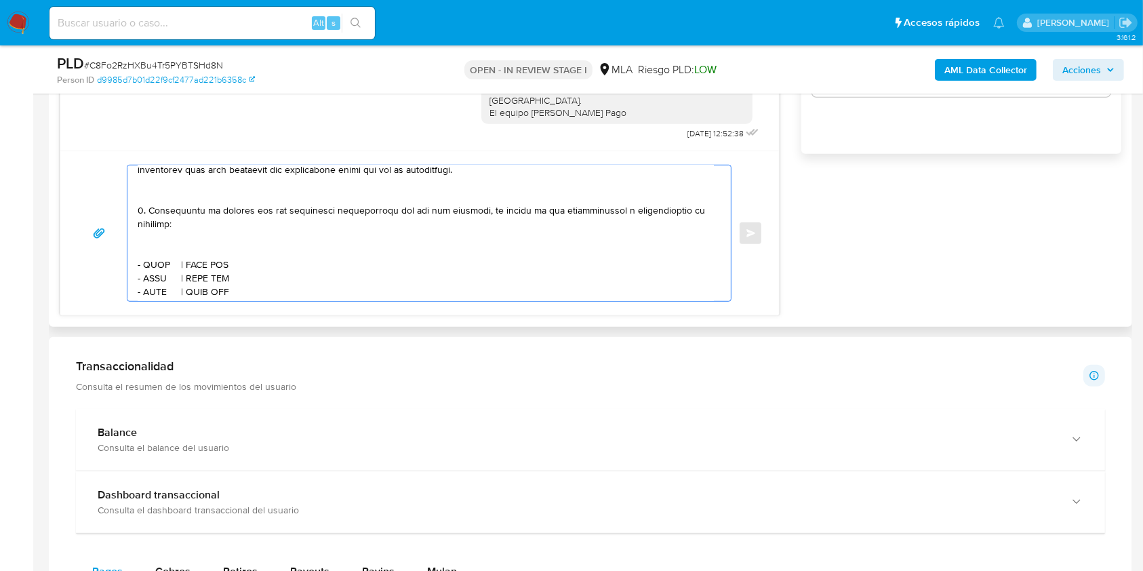
scroll to position [361, 0]
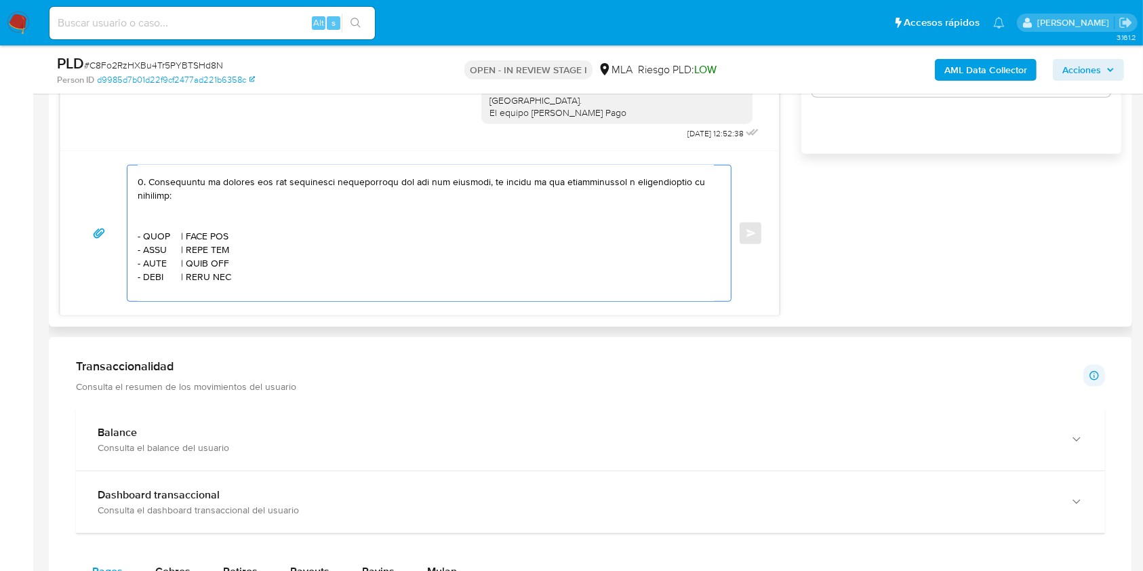
click at [213, 229] on textarea at bounding box center [426, 233] width 576 height 136
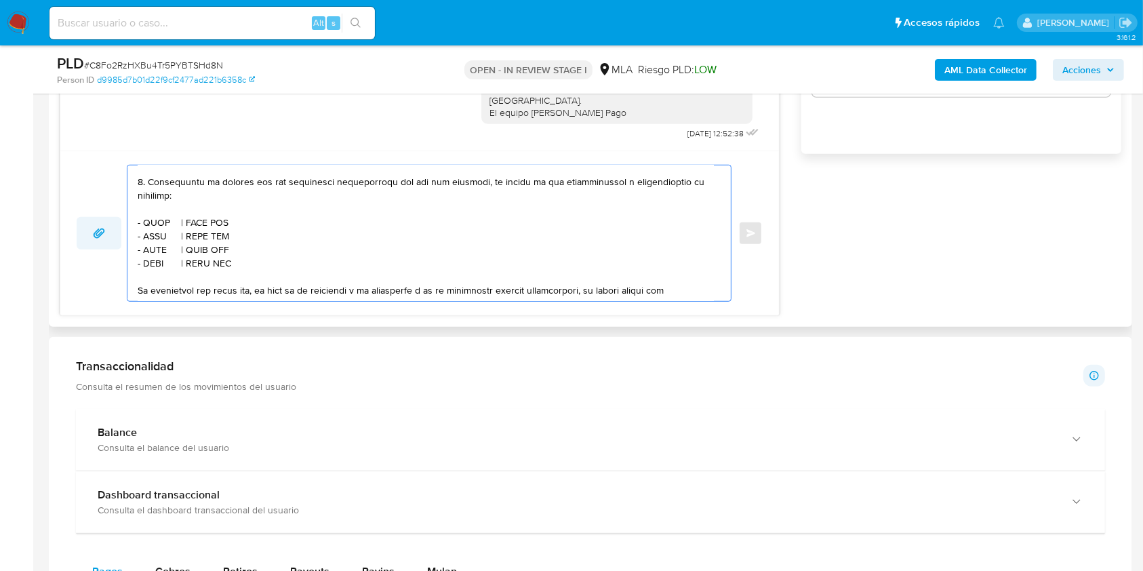
drag, startPoint x: 237, startPoint y: 268, endPoint x: 92, endPoint y: 234, distance: 148.3
click at [92, 234] on div "Enviar" at bounding box center [420, 233] width 686 height 137
click at [228, 285] on textarea at bounding box center [426, 233] width 576 height 136
click at [241, 278] on textarea at bounding box center [426, 233] width 576 height 136
paste textarea "- XXXX | CUIT XXX - XXXX | CUIT XXX - XXXX | CUIT XXX - XXXX | CUIT XXX"
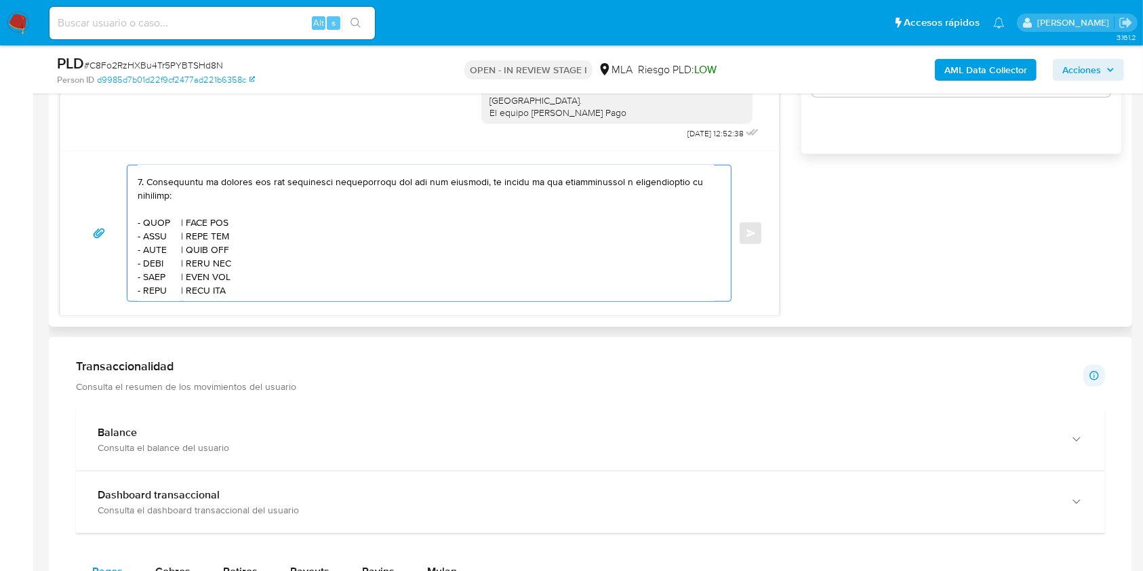
scroll to position [396, 0]
click at [156, 195] on textarea at bounding box center [426, 233] width 576 height 136
paste textarea "Armando Sergio Trentini"
click at [287, 195] on textarea at bounding box center [426, 233] width 576 height 136
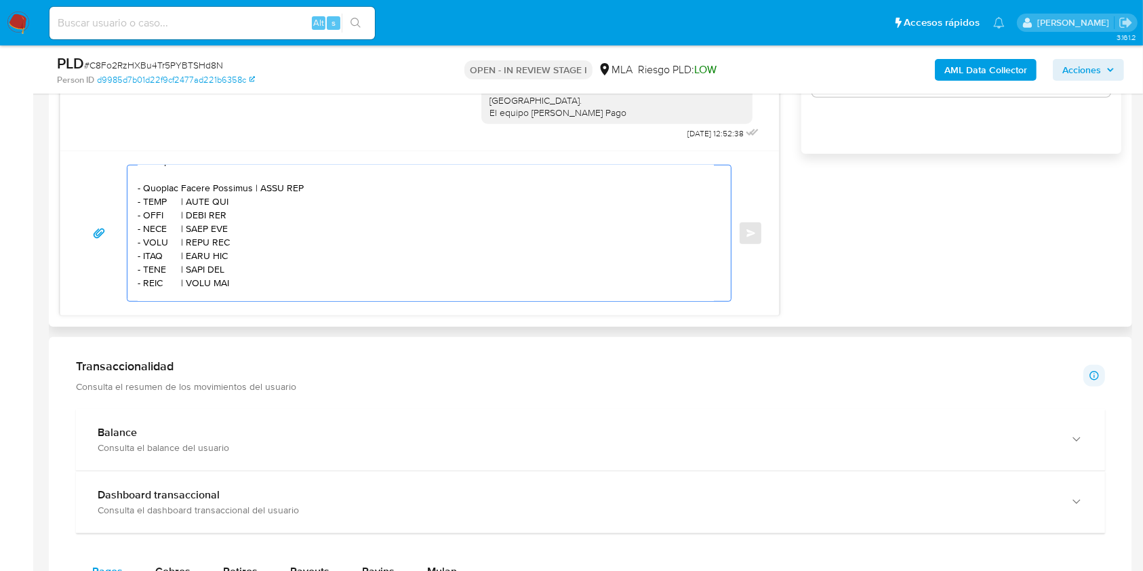
click at [287, 195] on textarea at bounding box center [426, 233] width 576 height 136
paste textarea "20178728378"
click at [157, 208] on textarea at bounding box center [426, 233] width 576 height 136
paste textarea "Claudio Ezequiel Urneri"
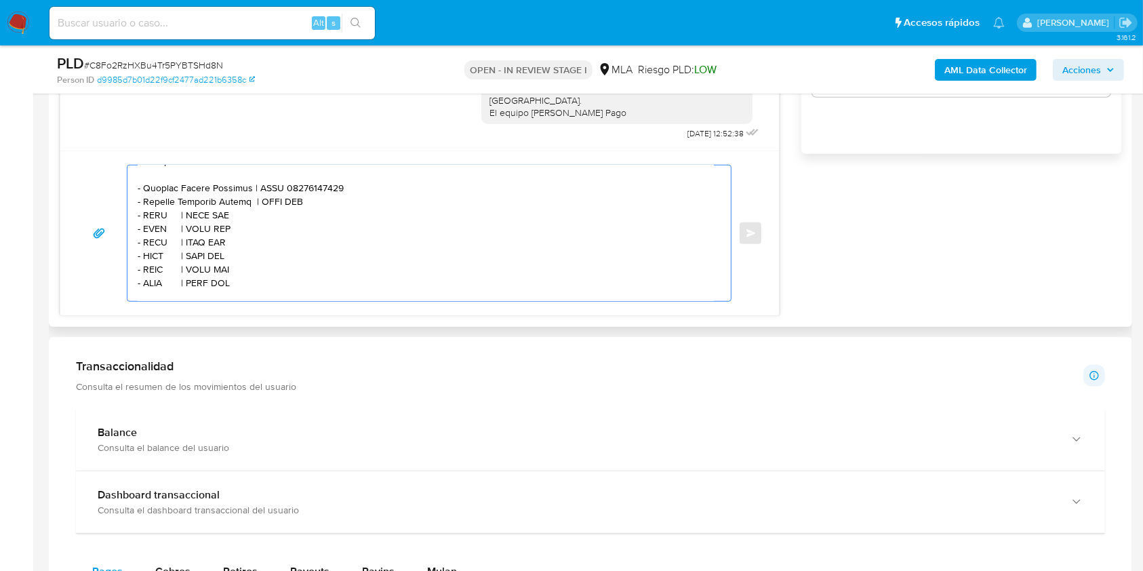
click at [285, 212] on textarea at bounding box center [426, 233] width 576 height 136
paste textarea "20409282165"
click at [155, 222] on textarea at bounding box center [426, 233] width 576 height 136
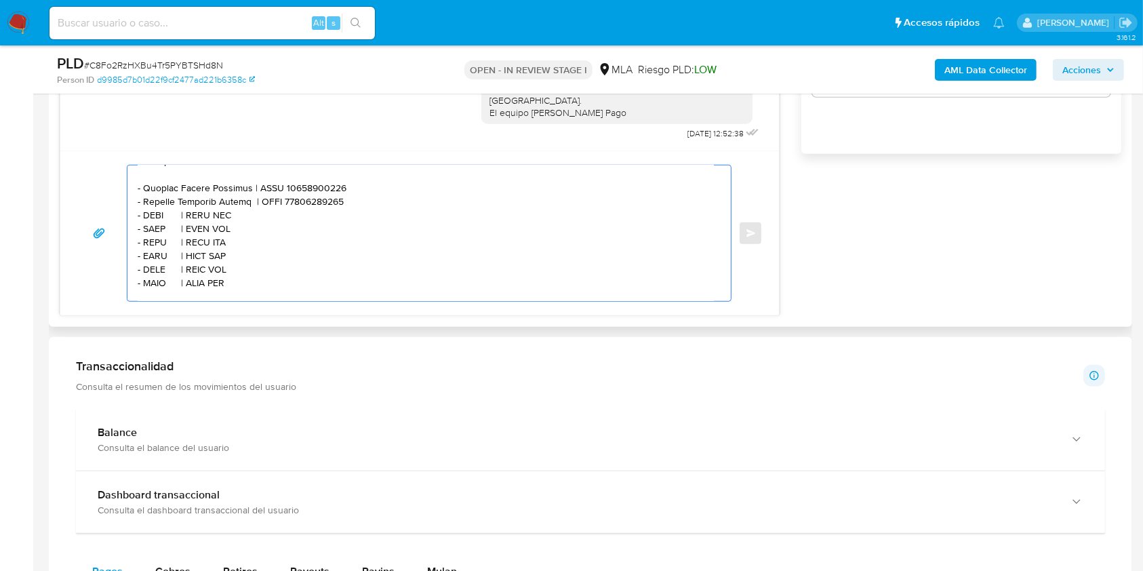
paste textarea "BOVIO, FABIANA AZUCENA"
click at [295, 224] on textarea at bounding box center [426, 233] width 576 height 136
paste textarea "27203860582"
click at [159, 235] on textarea at bounding box center [426, 233] width 576 height 136
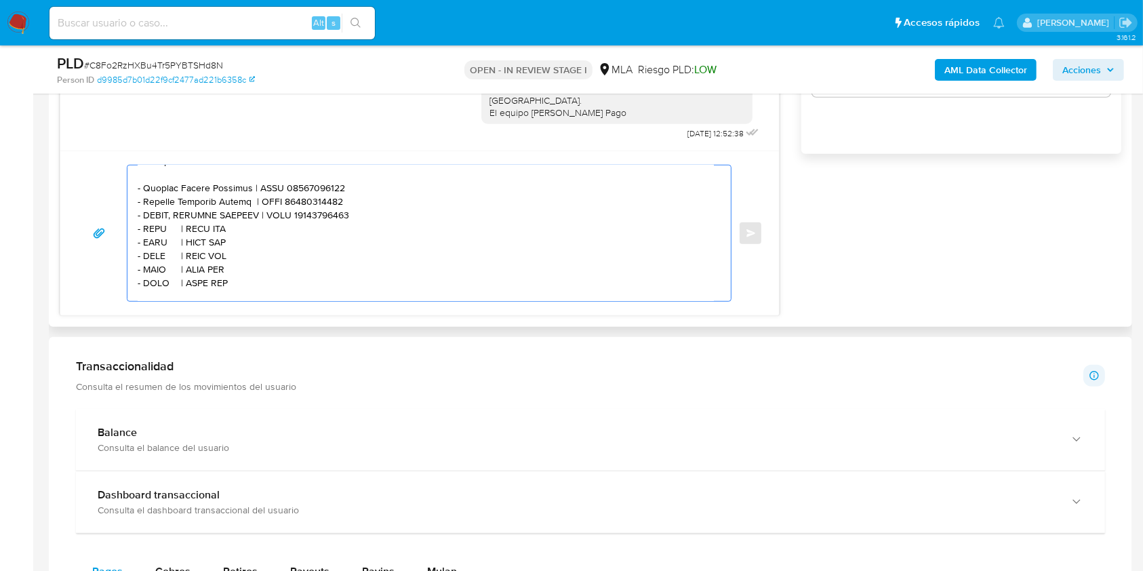
click at [159, 235] on textarea at bounding box center [426, 233] width 576 height 136
paste textarea "Ana Jimena Campagnaro"
click at [289, 234] on textarea at bounding box center [426, 233] width 576 height 136
paste textarea "27359144836"
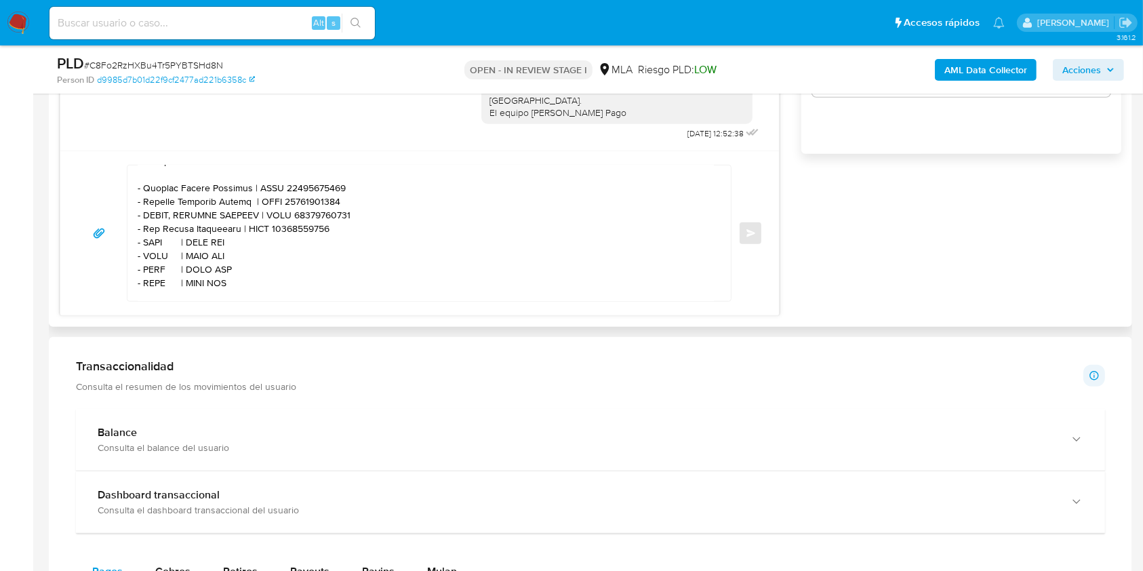
click at [148, 248] on textarea at bounding box center [426, 233] width 576 height 136
paste textarea "Ana Maria Meneguzzi"
click at [271, 251] on textarea at bounding box center [426, 233] width 576 height 136
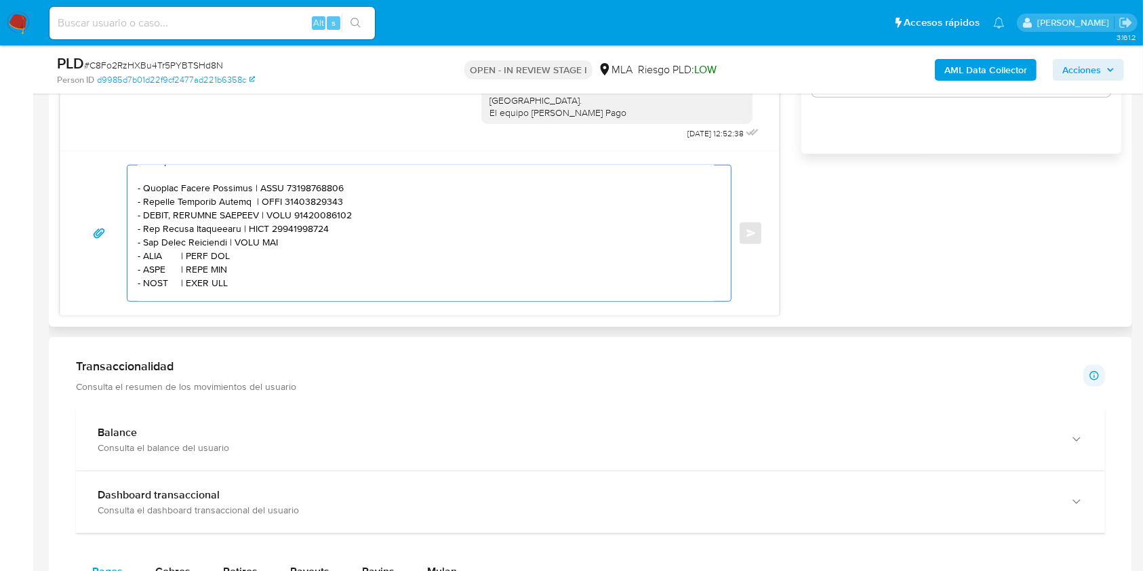
paste textarea "27128593824"
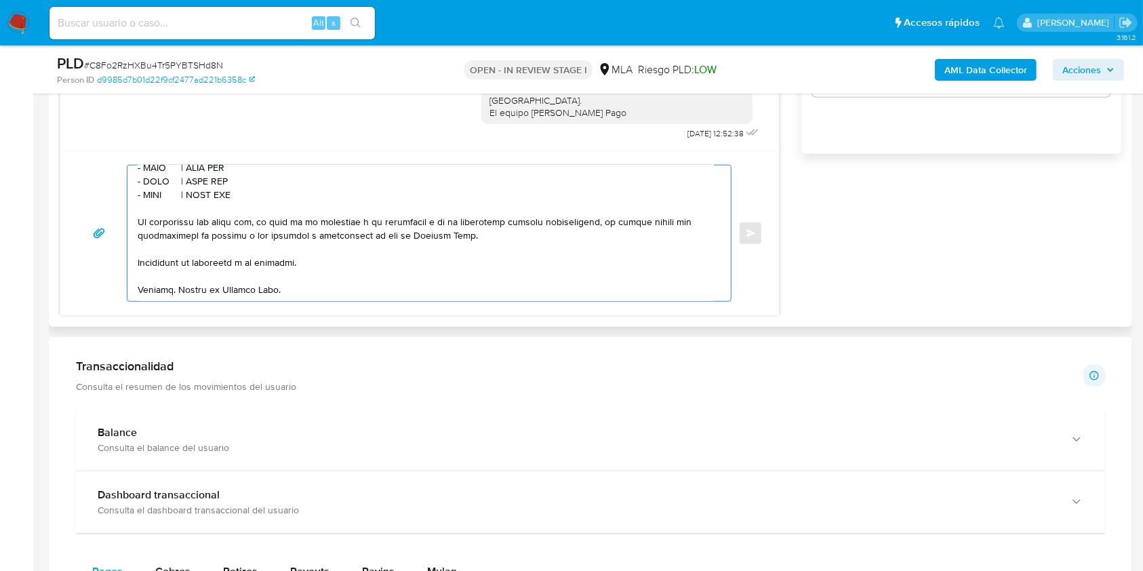
drag, startPoint x: 241, startPoint y: 198, endPoint x: 125, endPoint y: 180, distance: 117.9
click at [125, 180] on div "Enviar" at bounding box center [420, 233] width 686 height 137
click at [263, 203] on textarea at bounding box center [426, 233] width 576 height 136
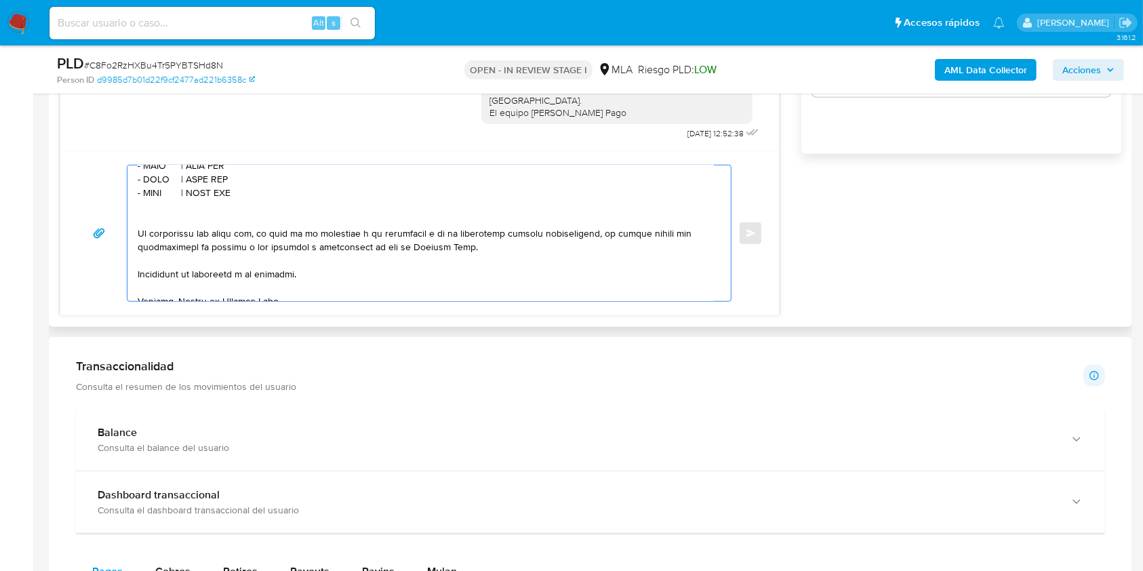
paste textarea "- XXXX | CUIT XXX - XXXX | CUIT XXX - XXXX | CUIT XXX"
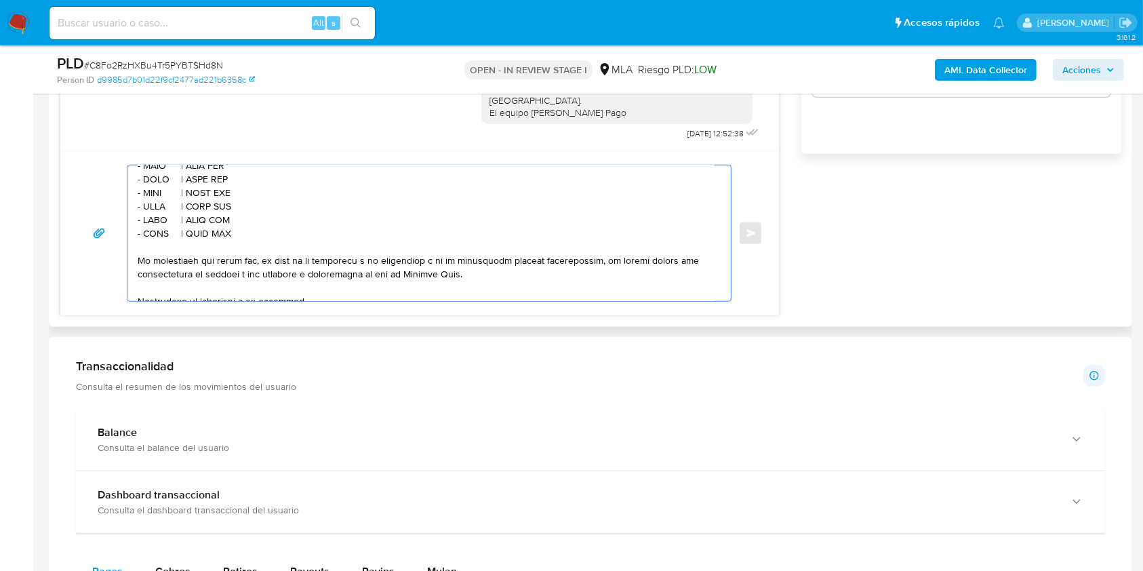
click at [159, 176] on textarea at bounding box center [426, 233] width 576 height 136
paste textarea "Rodriguez Jose Alberto"
click at [277, 175] on textarea at bounding box center [426, 233] width 576 height 136
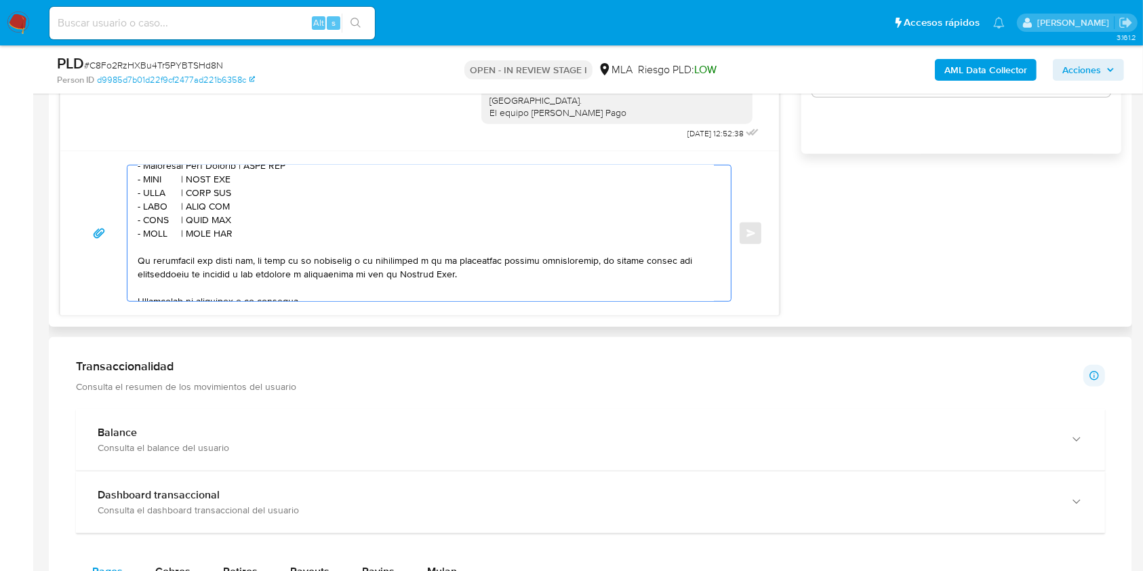
paste textarea "23171057329"
click at [157, 188] on textarea at bounding box center [426, 233] width 576 height 136
paste textarea "Rossone Carlos Dante"
click at [276, 188] on textarea at bounding box center [426, 233] width 576 height 136
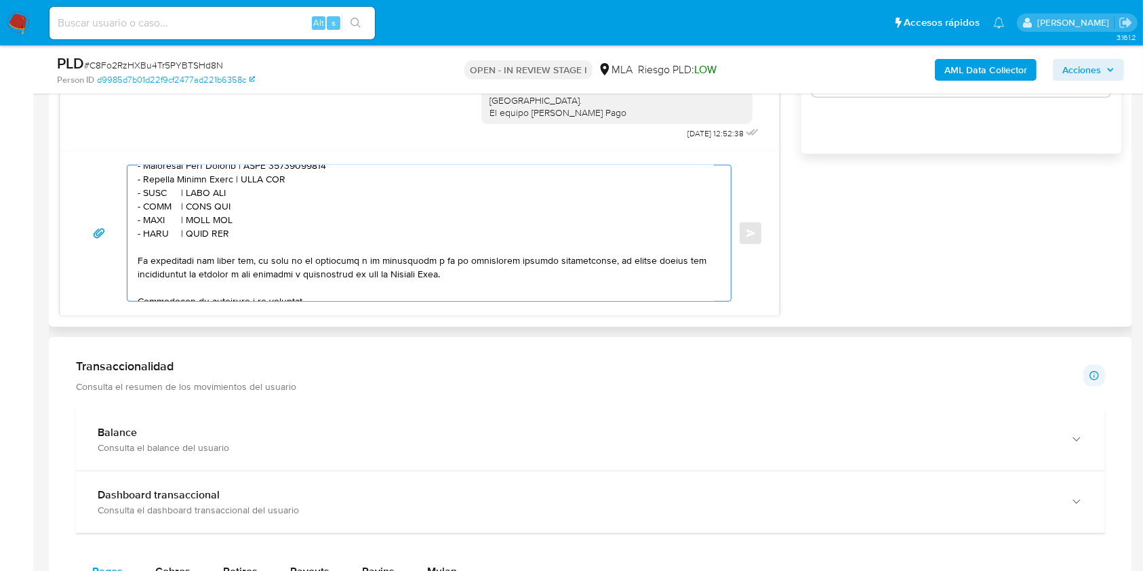
click at [276, 188] on textarea at bounding box center [426, 233] width 576 height 136
paste textarea "20126599529"
click at [150, 203] on textarea at bounding box center [426, 233] width 576 height 136
paste textarea "Leonel Stefano Foreste"
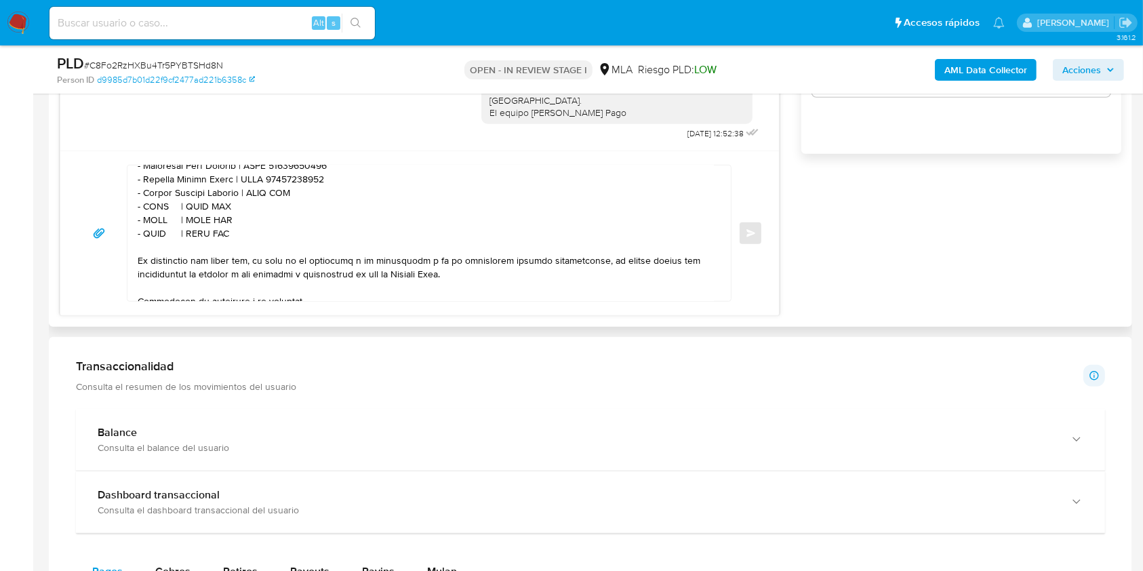
click at [279, 206] on textarea at bounding box center [426, 233] width 576 height 136
click at [278, 205] on textarea at bounding box center [426, 233] width 576 height 136
paste textarea "20380201640"
click at [152, 213] on textarea at bounding box center [426, 233] width 576 height 136
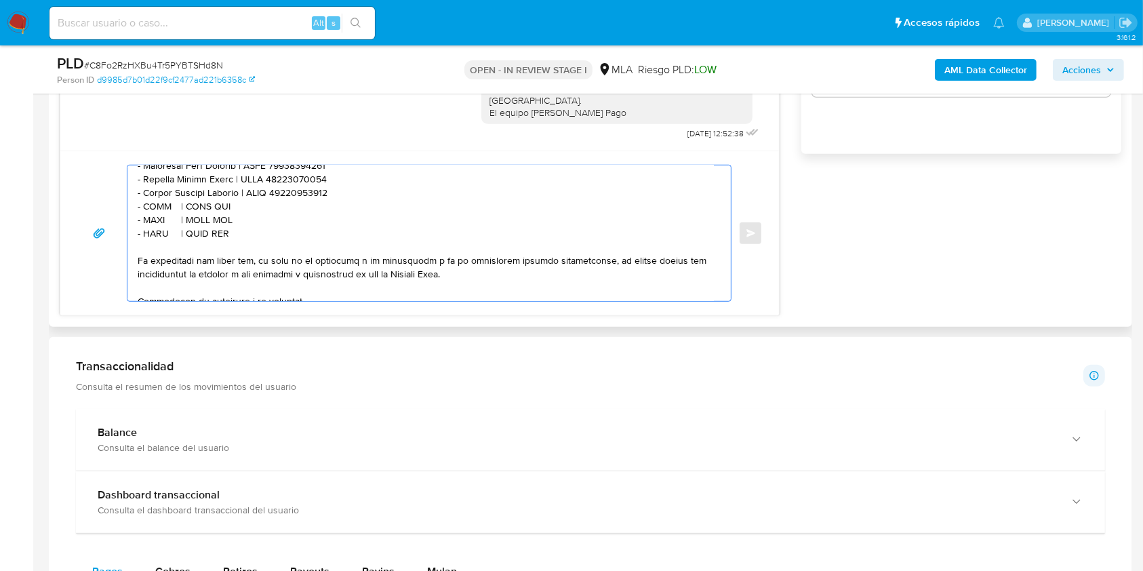
paste textarea "Jorge Raul Rioós"
click at [245, 216] on textarea at bounding box center [426, 233] width 576 height 136
click at [246, 216] on textarea at bounding box center [426, 233] width 576 height 136
paste textarea "20206836068"
click at [156, 230] on textarea at bounding box center [426, 233] width 576 height 136
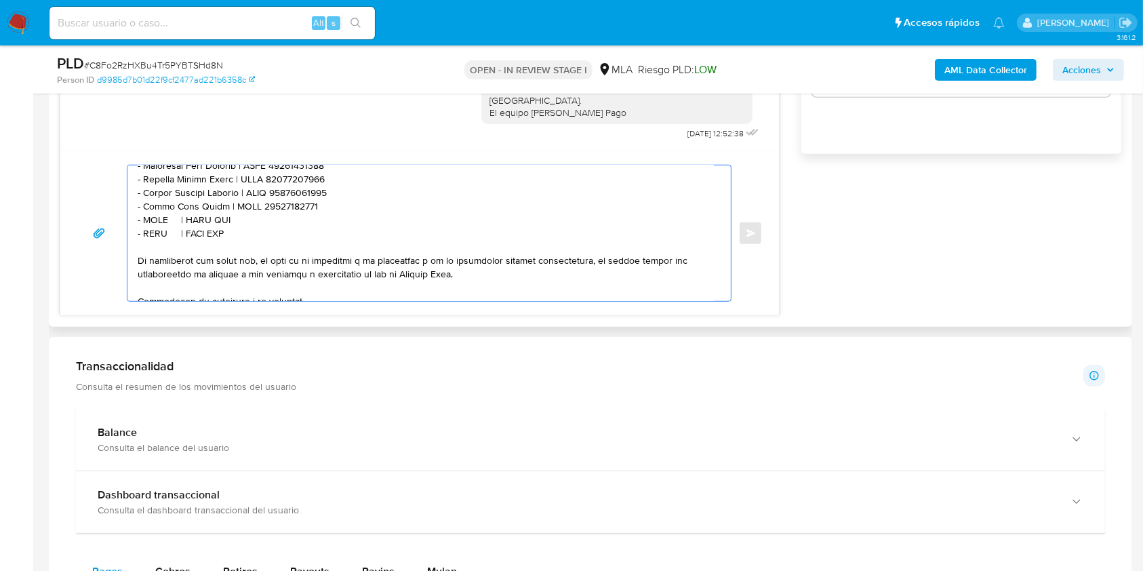
click at [156, 230] on textarea at bounding box center [426, 233] width 576 height 136
paste textarea "Imop Datax Sa"
click at [241, 230] on textarea at bounding box center [426, 233] width 576 height 136
paste textarea "30712296719"
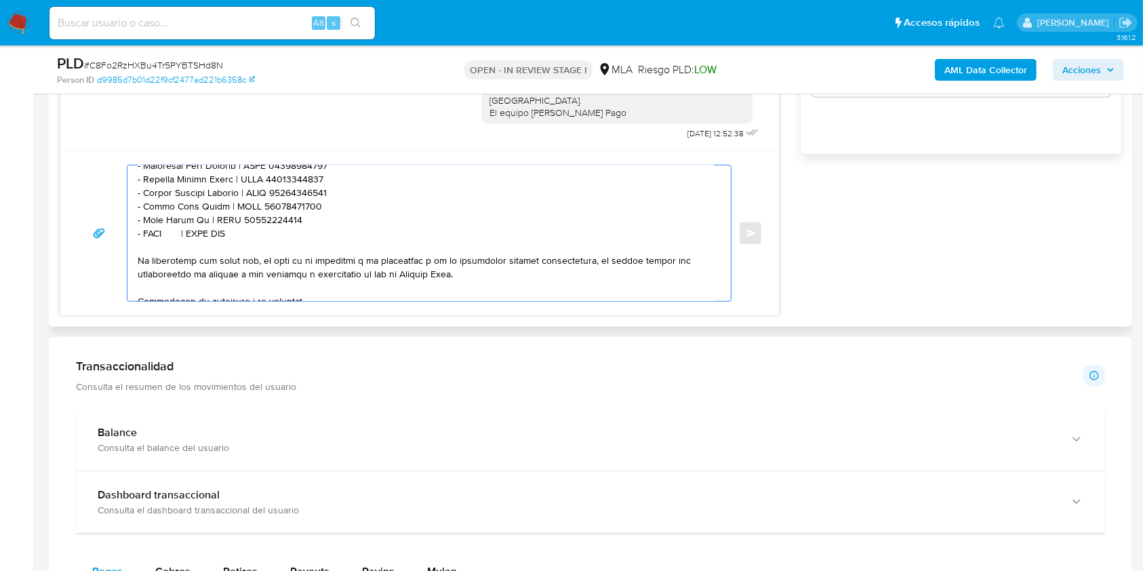
click at [161, 244] on textarea at bounding box center [426, 233] width 576 height 136
paste textarea "Itg Sa"
click at [208, 241] on textarea at bounding box center [426, 233] width 576 height 136
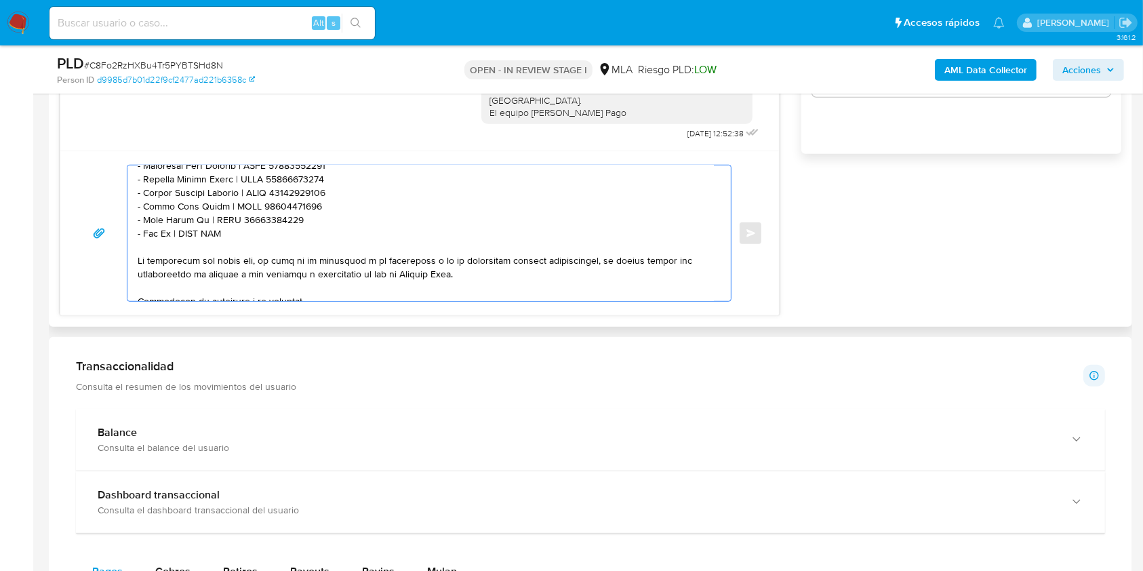
paste textarea "30711354561"
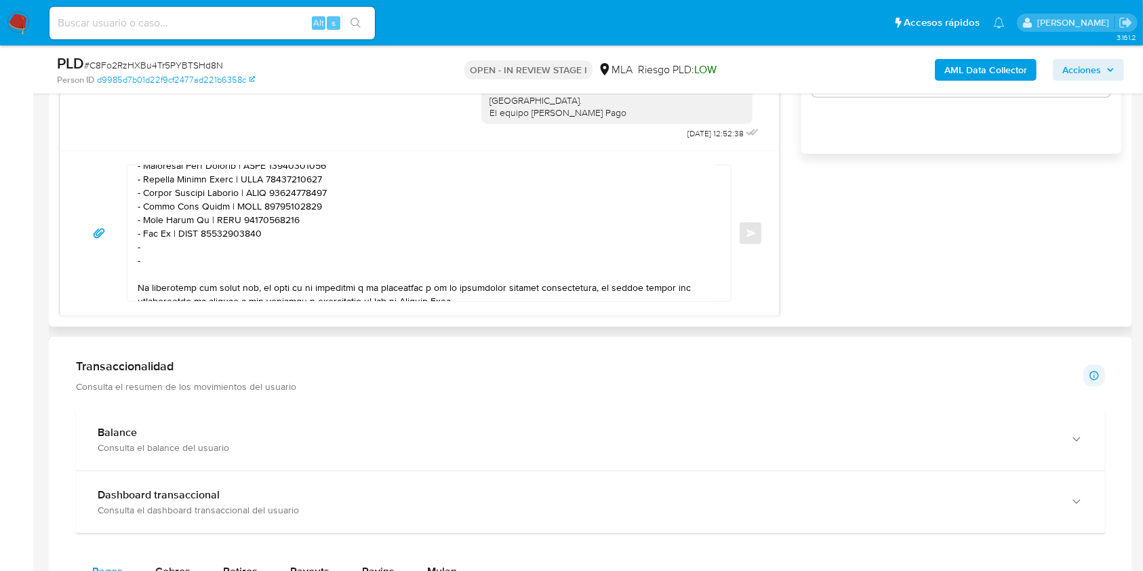
drag, startPoint x: 263, startPoint y: 272, endPoint x: 271, endPoint y: 264, distance: 12.0
click at [271, 264] on textarea at bounding box center [426, 233] width 576 height 136
click at [272, 264] on textarea at bounding box center [426, 233] width 576 height 136
paste textarea "Juan Manuel Oviedo"
click at [279, 253] on textarea at bounding box center [426, 233] width 576 height 136
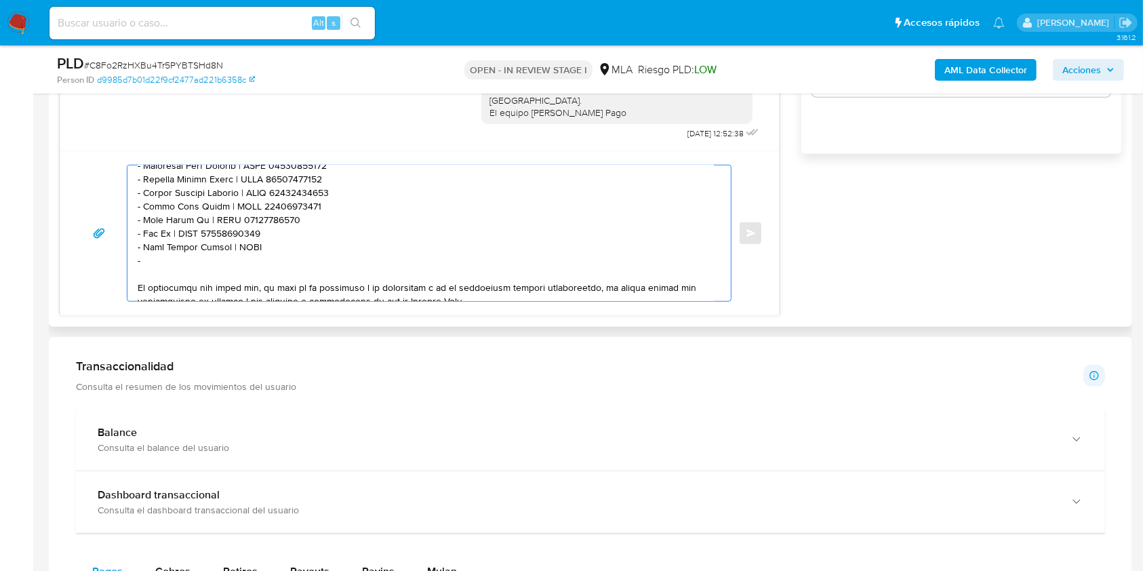
paste textarea "20314139527"
click at [184, 266] on textarea at bounding box center [426, 233] width 576 height 136
paste textarea "Martin Alejandro Gigena"
click at [310, 274] on textarea at bounding box center [426, 233] width 576 height 136
paste textarea "20294527320"
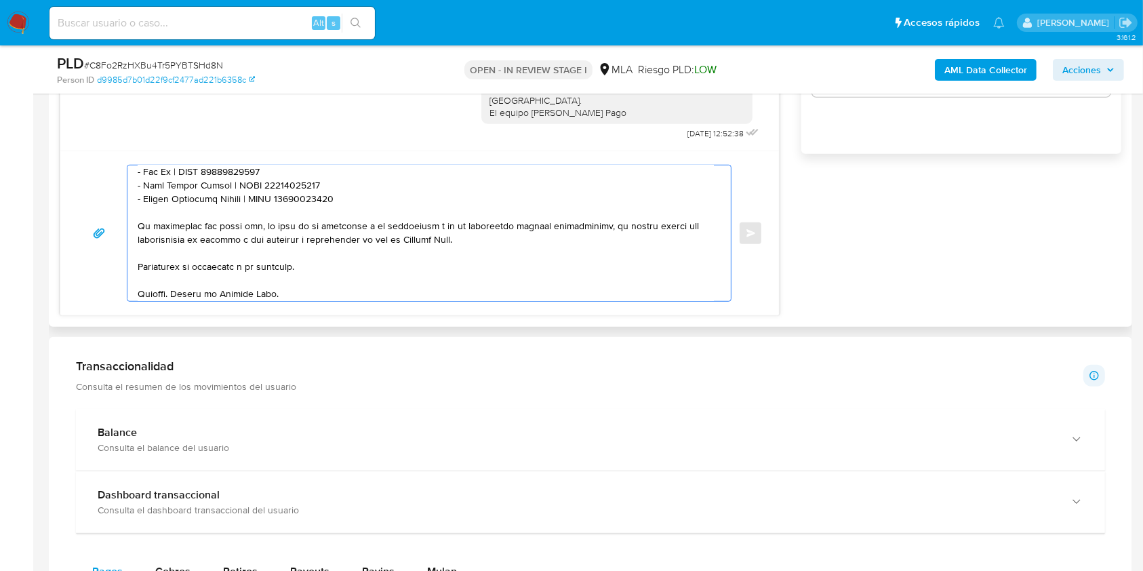
scroll to position [576, 0]
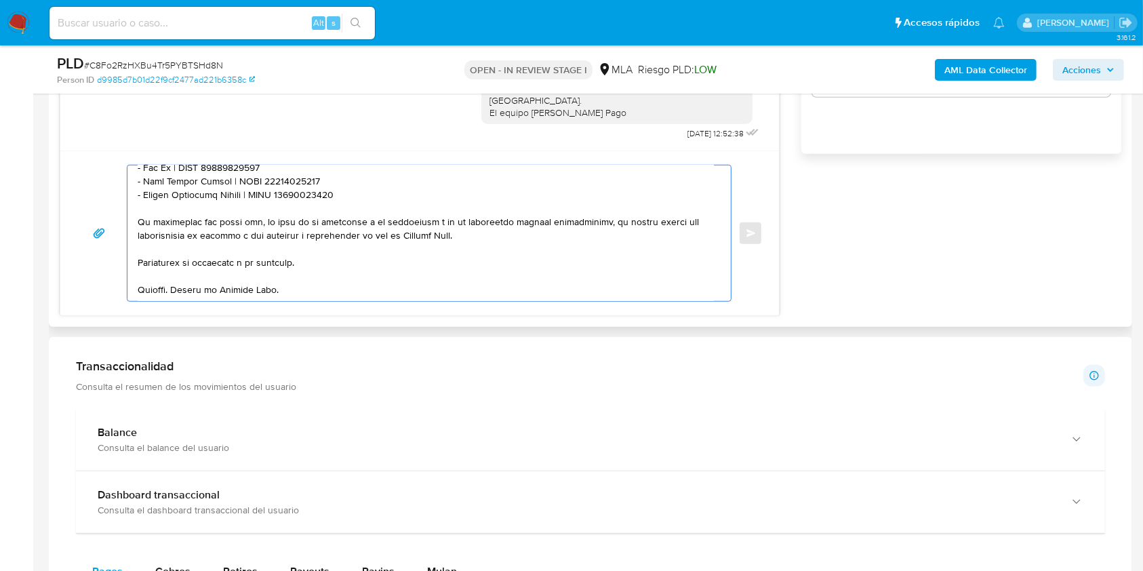
click at [390, 256] on textarea at bounding box center [426, 233] width 576 height 136
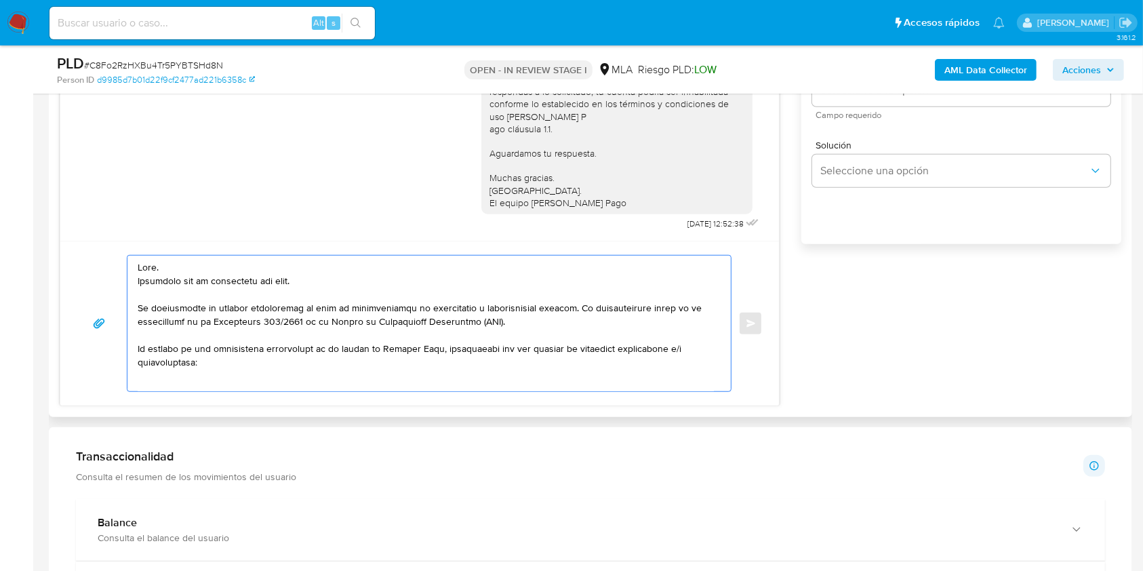
scroll to position [791, 0]
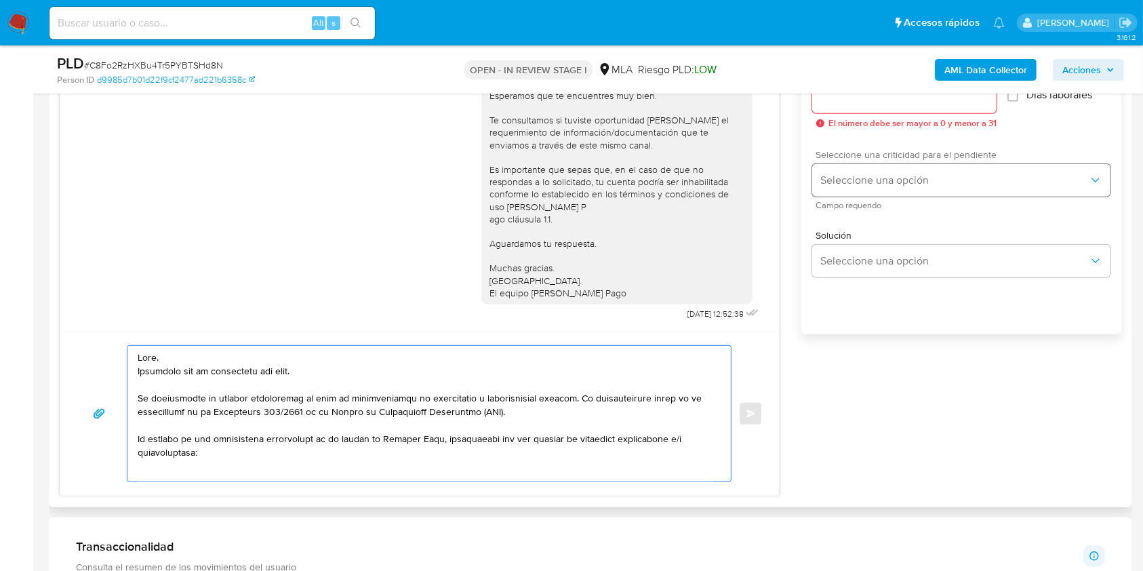
type textarea "Hola. Esperamos que te encuentres muy bien. Te consultamos si tuviste oportunid…"
click at [864, 188] on button "Seleccione una opción" at bounding box center [961, 180] width 298 height 33
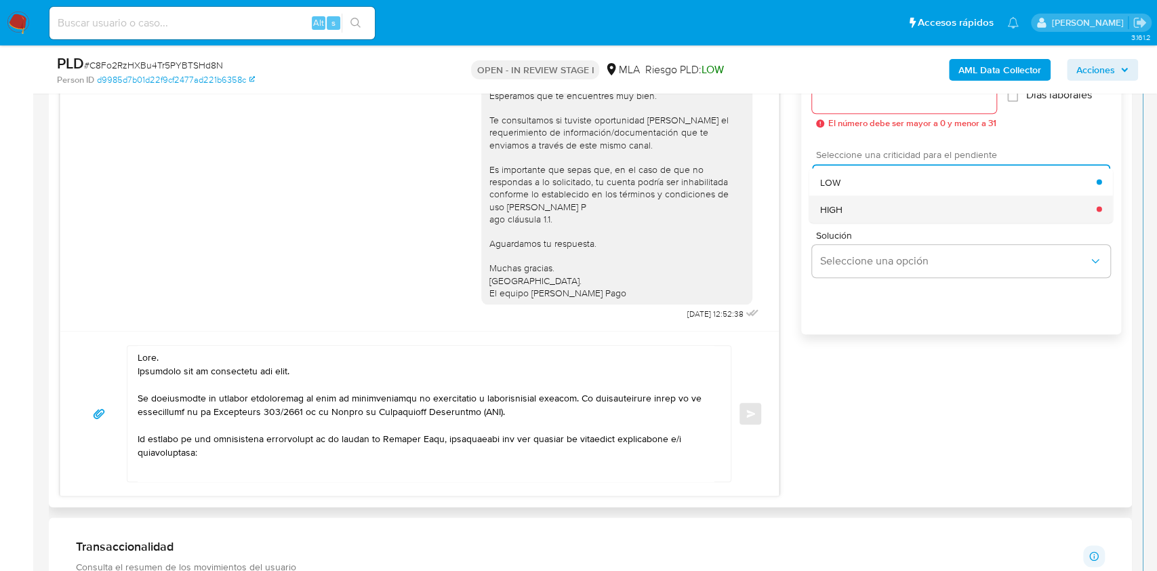
click at [861, 214] on div "HIGH" at bounding box center [958, 208] width 276 height 27
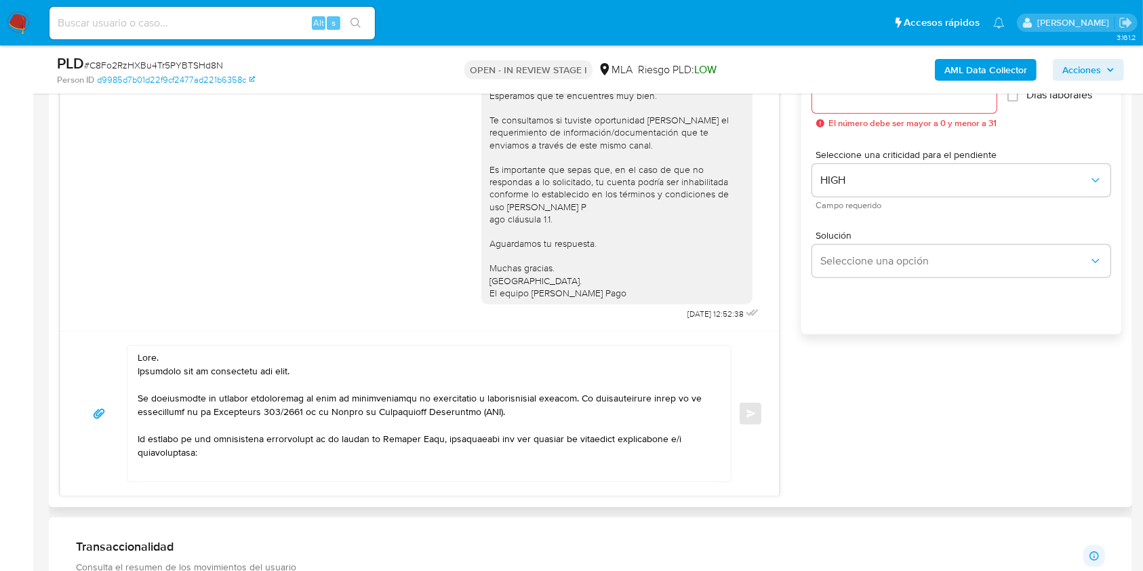
click at [884, 106] on div at bounding box center [904, 97] width 184 height 33
click at [888, 103] on input "Esperar Respuesta (días)" at bounding box center [904, 97] width 184 height 18
type input "1"
click at [755, 415] on span "Enviar" at bounding box center [750, 413] width 9 height 8
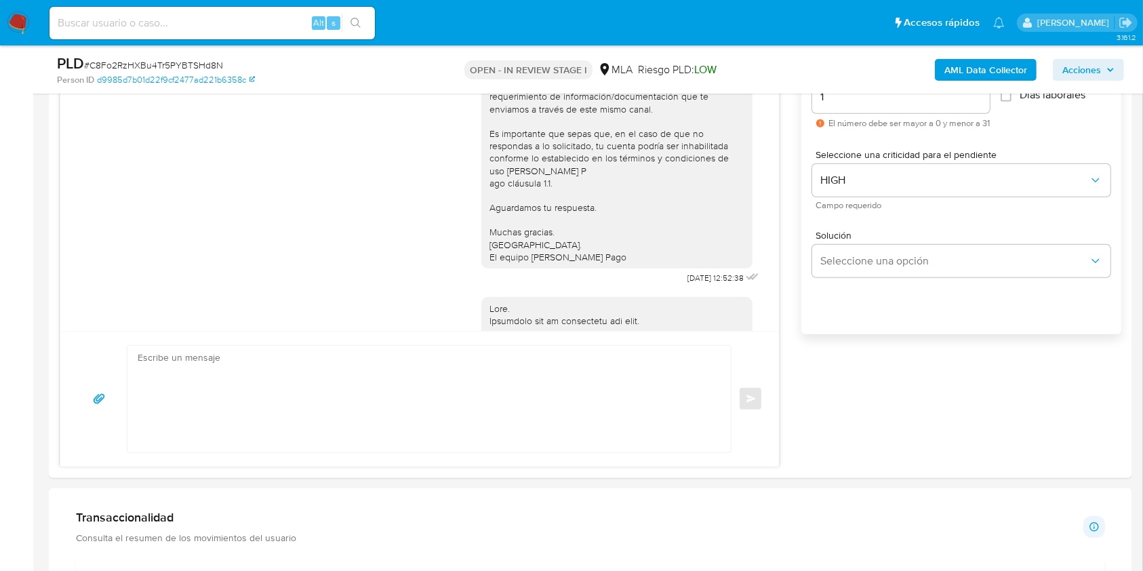
scroll to position [1594, 0]
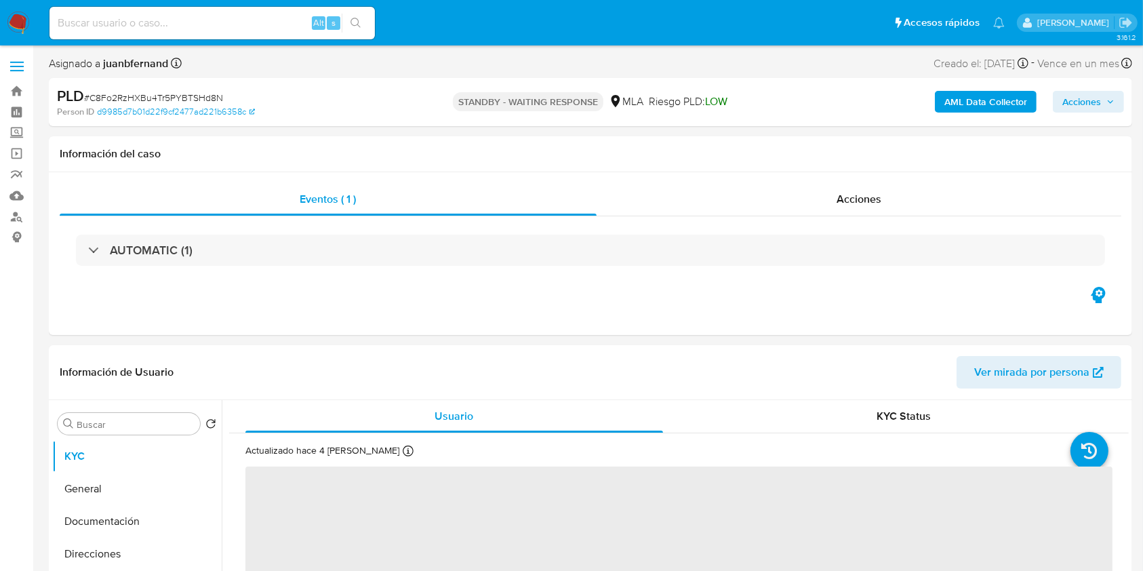
select select "10"
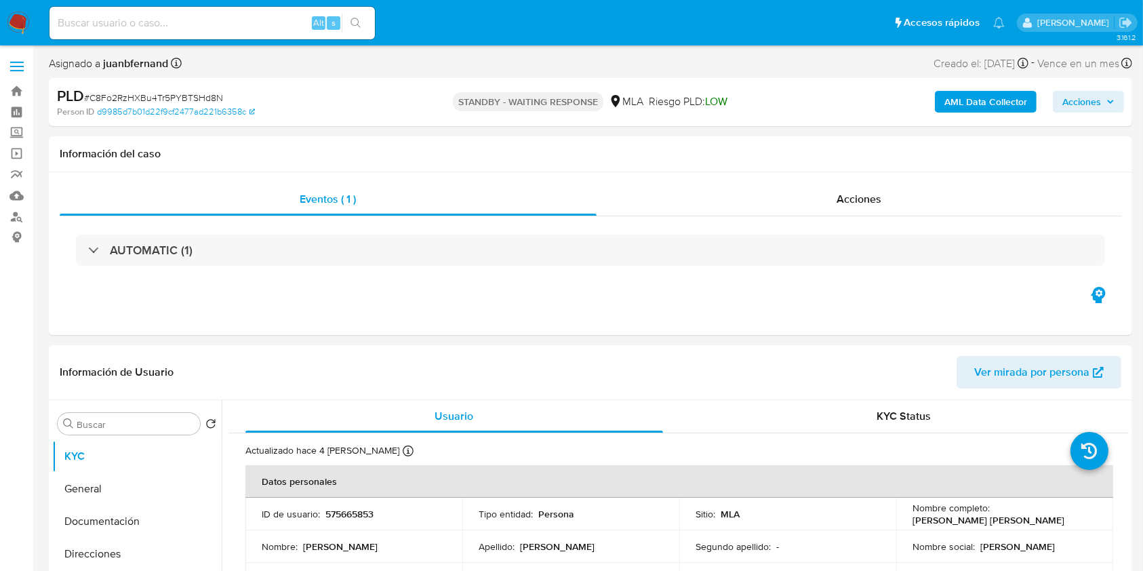
click at [265, 24] on input at bounding box center [211, 23] width 325 height 18
paste input "t2jijhPMnagnfZ6eurZljA5s"
type input "t2jijhPMnagnfZ6eurZljA5s"
click at [363, 30] on button "search-icon" at bounding box center [356, 23] width 28 height 19
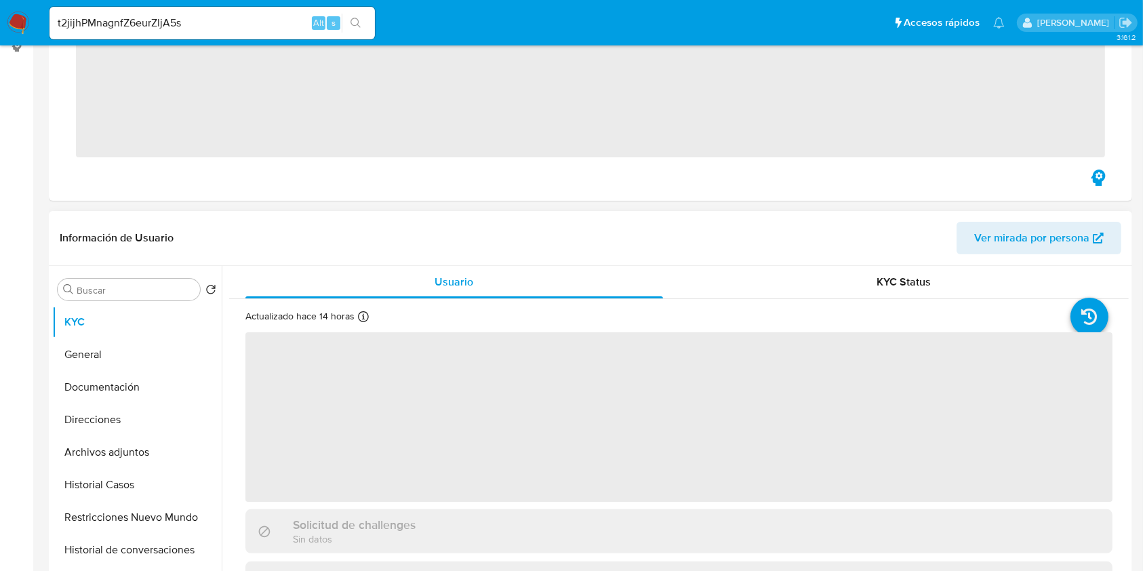
scroll to position [271, 0]
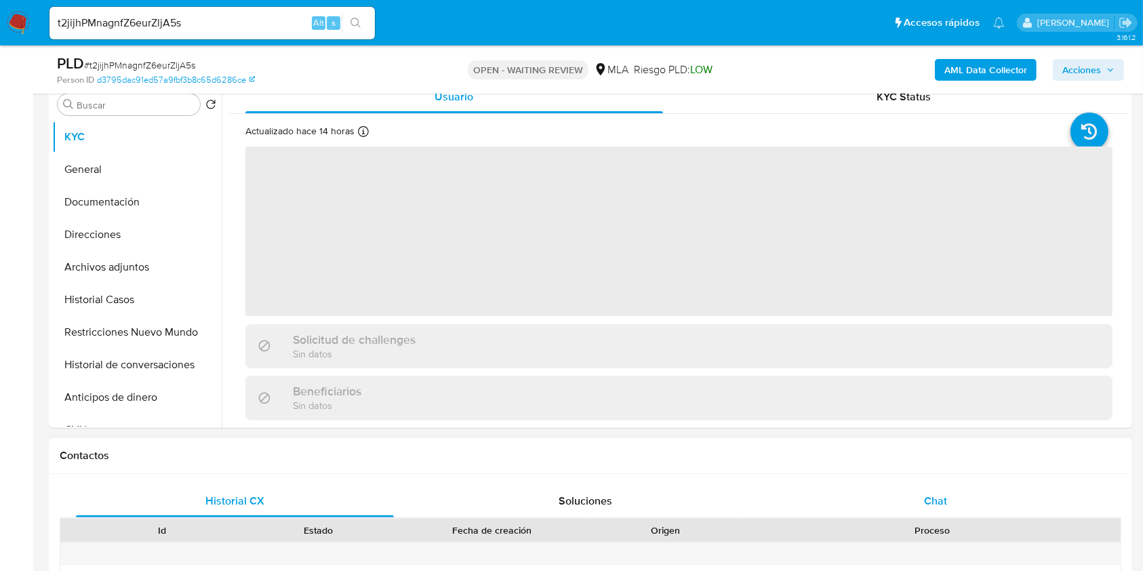
select select "10"
click at [928, 491] on div "Chat" at bounding box center [936, 501] width 318 height 33
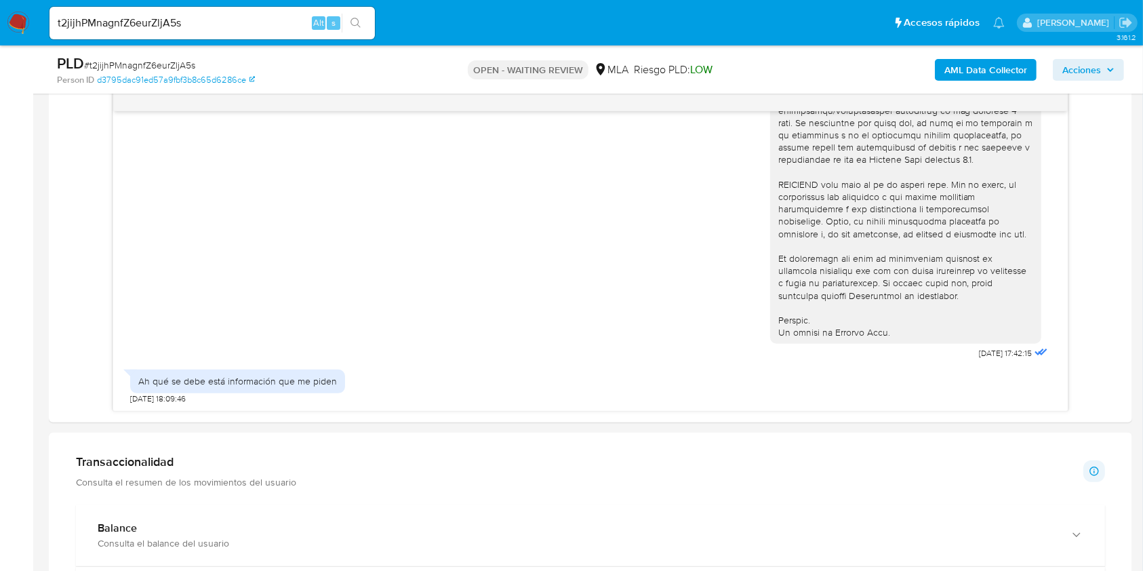
scroll to position [722, 0]
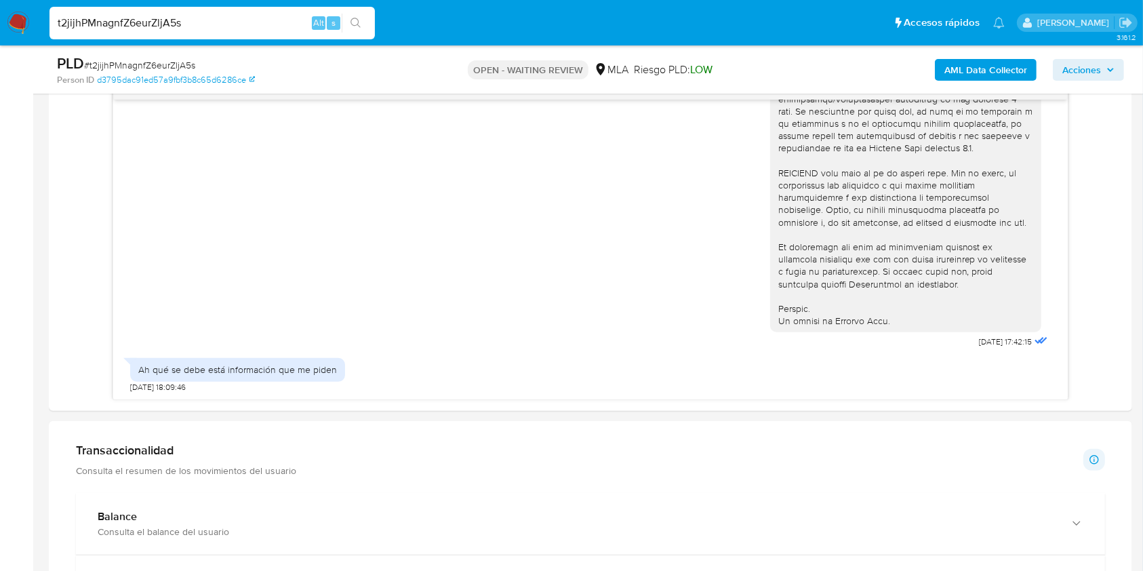
click at [212, 24] on input "t2jijhPMnagnfZ6eurZljA5s" at bounding box center [211, 23] width 325 height 18
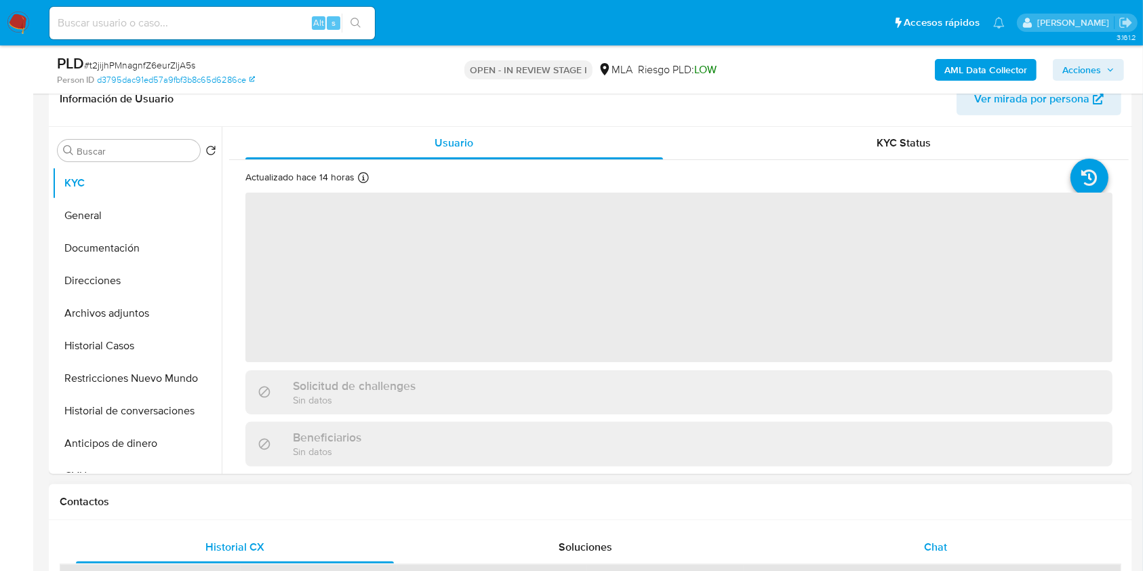
scroll to position [451, 0]
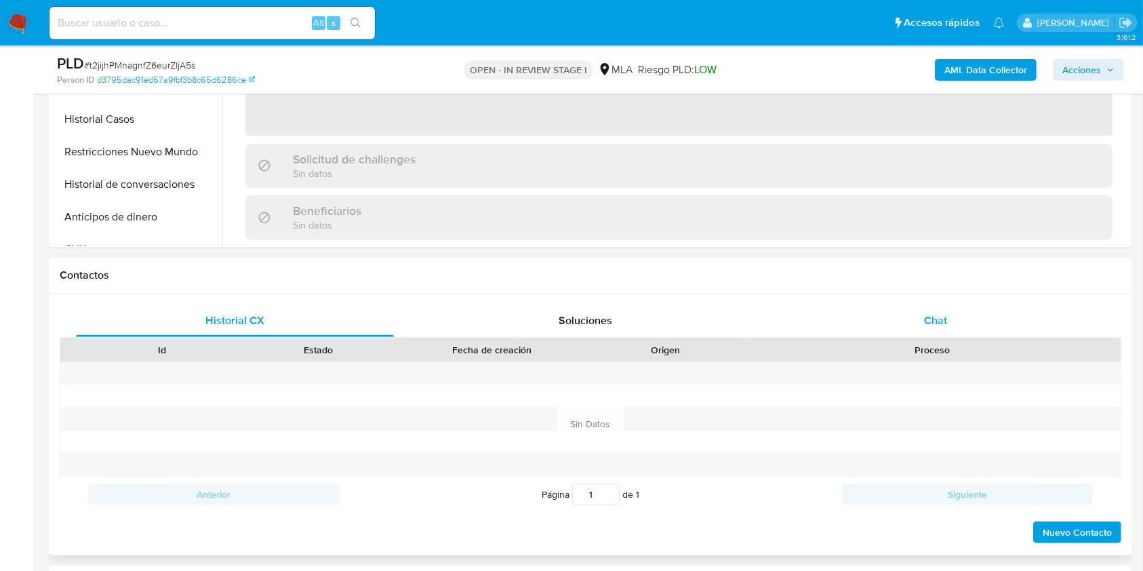
select select "10"
click at [956, 314] on div "Chat" at bounding box center [936, 320] width 318 height 33
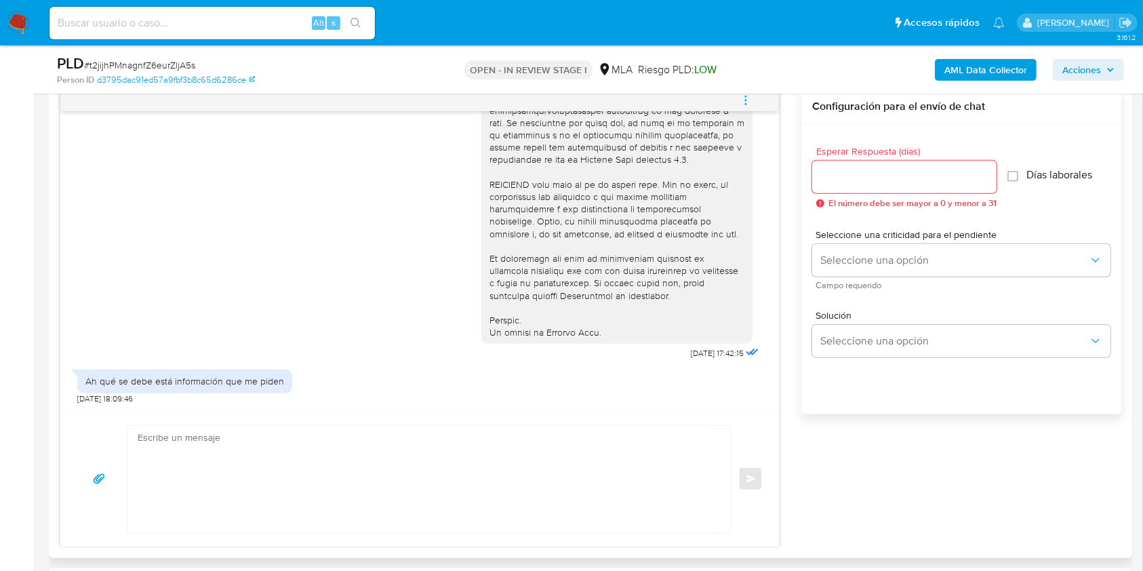
scroll to position [722, 0]
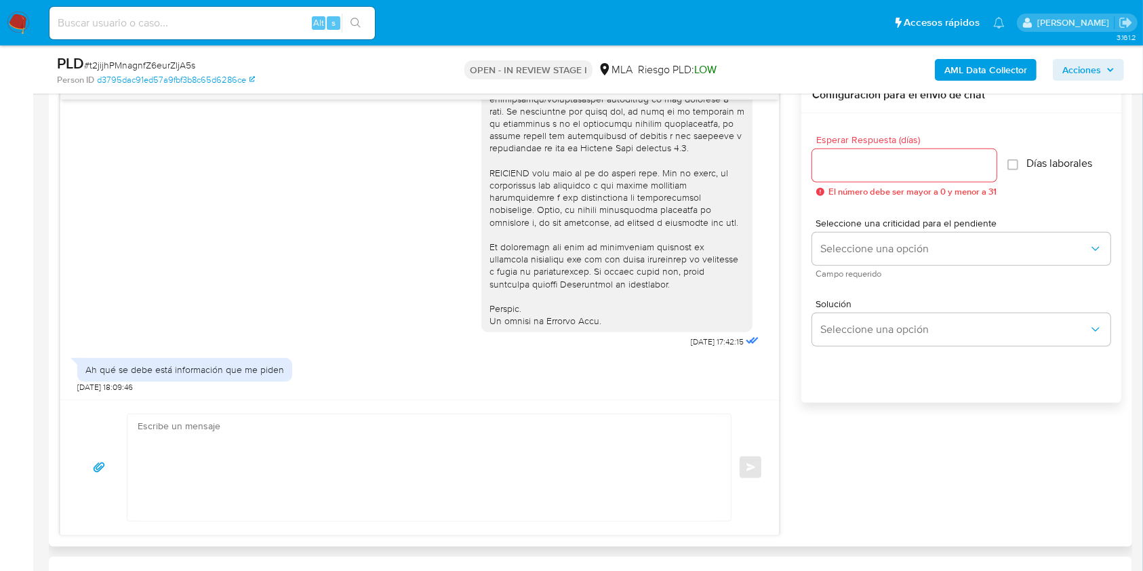
click at [308, 457] on textarea at bounding box center [426, 467] width 576 height 106
paste textarea "Hola. Esperamos que te encuentres muy bien. Te consultamos si tuviste oportunid…"
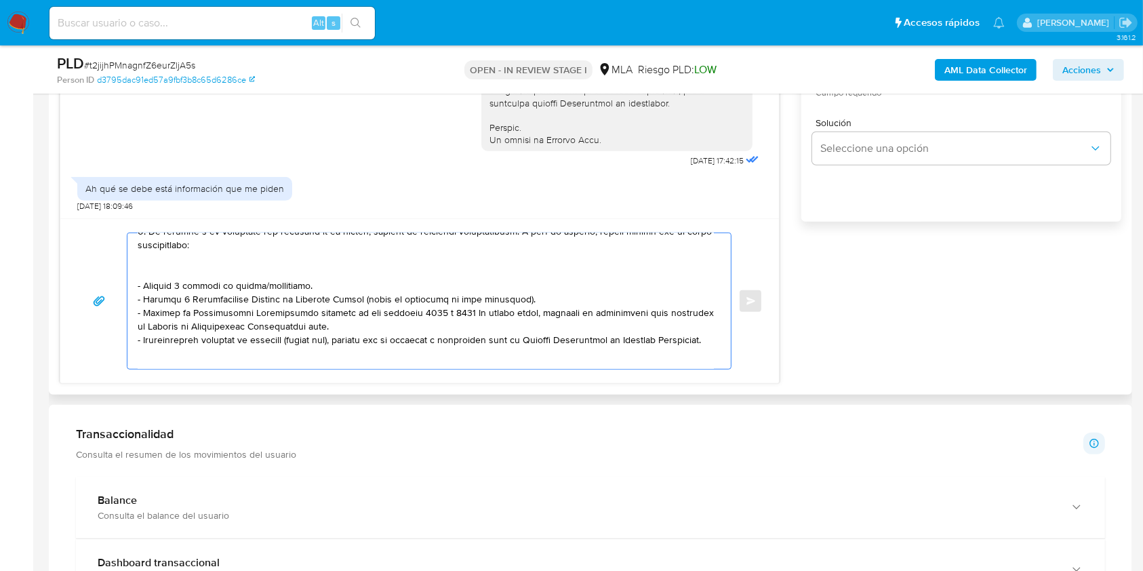
scroll to position [180, 0]
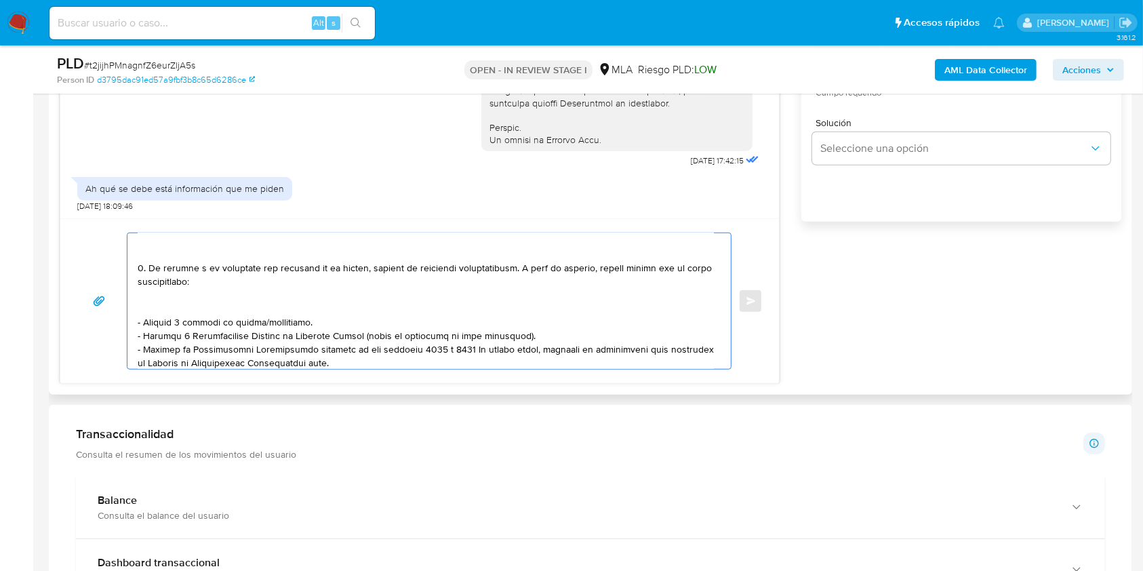
click at [226, 300] on textarea at bounding box center [426, 301] width 576 height 136
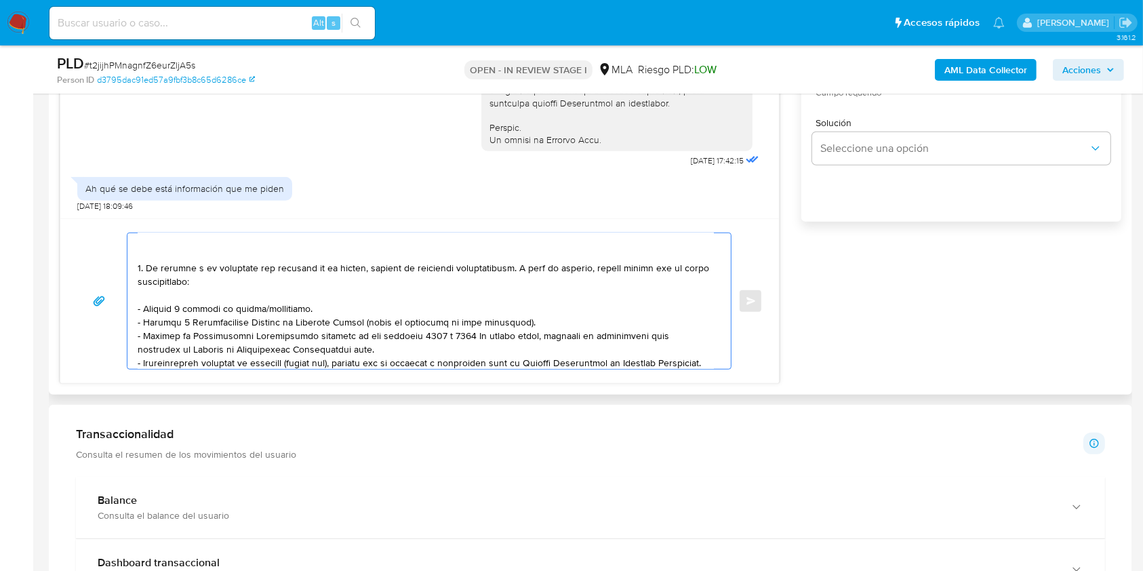
click at [283, 314] on textarea at bounding box center [426, 301] width 576 height 136
click at [367, 329] on textarea at bounding box center [426, 301] width 576 height 136
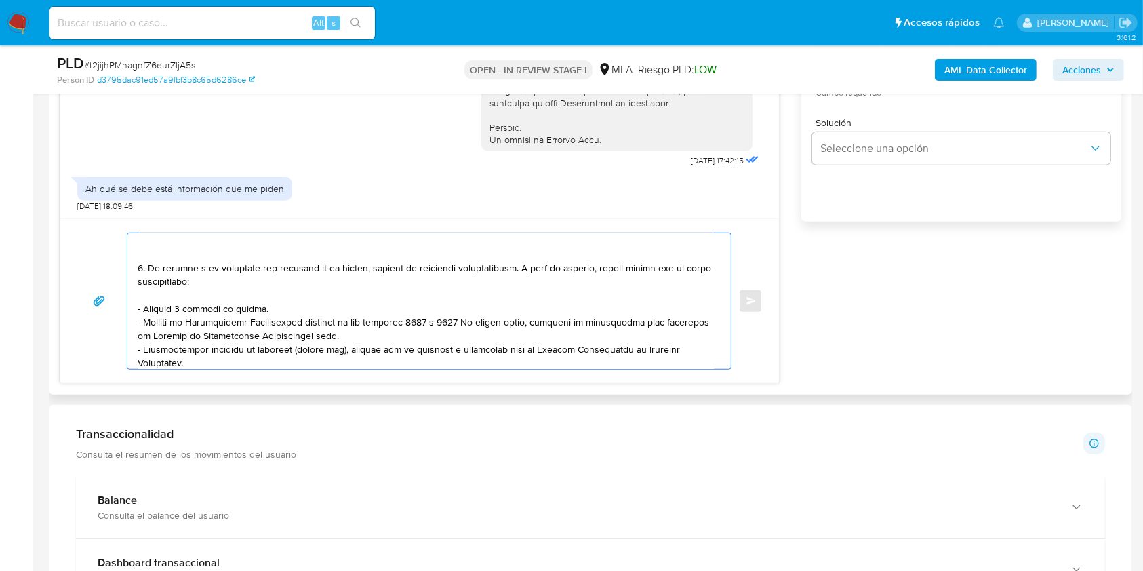
click at [367, 329] on textarea at bounding box center [426, 301] width 576 height 136
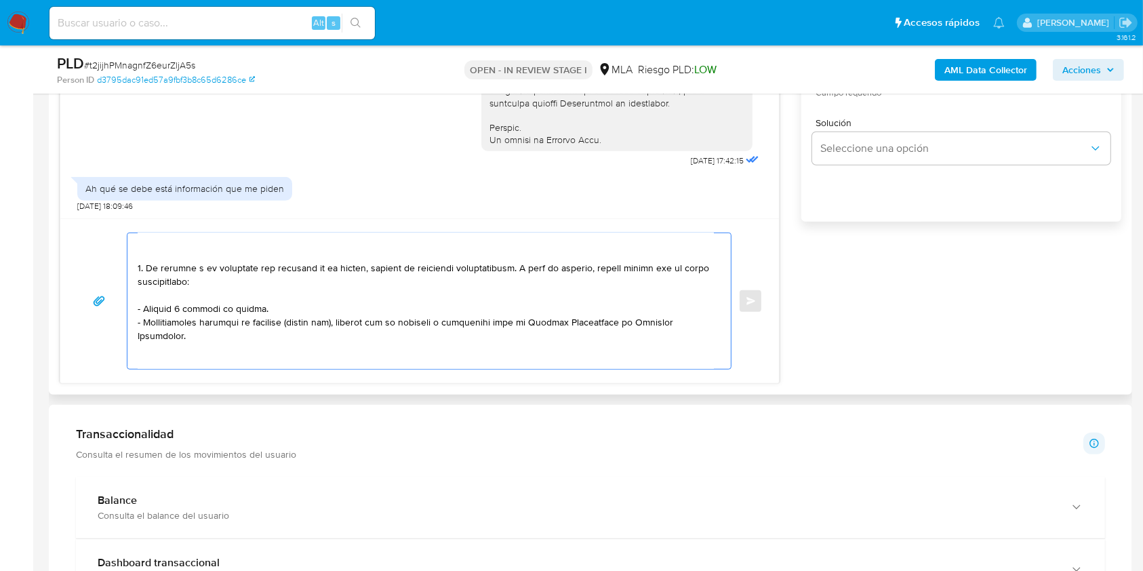
click at [245, 348] on textarea at bounding box center [426, 301] width 576 height 136
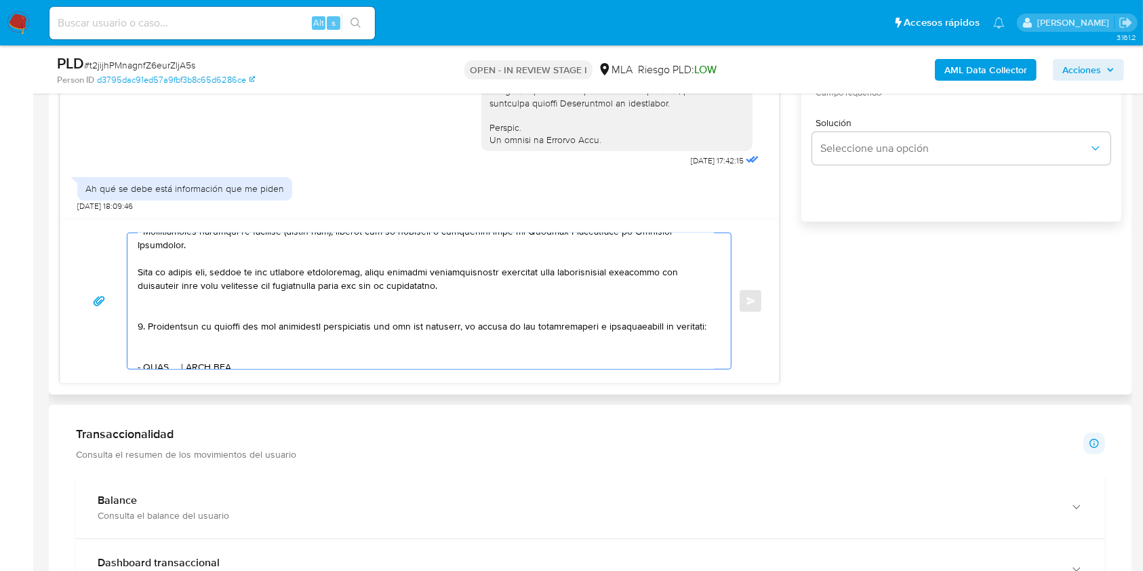
click at [195, 312] on textarea at bounding box center [426, 301] width 576 height 136
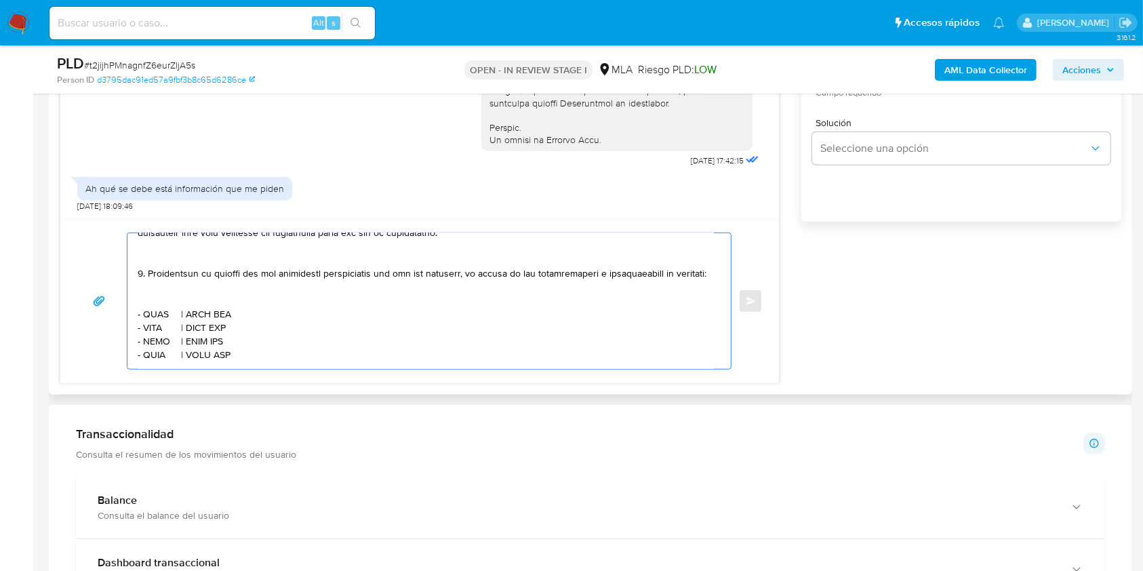
scroll to position [361, 0]
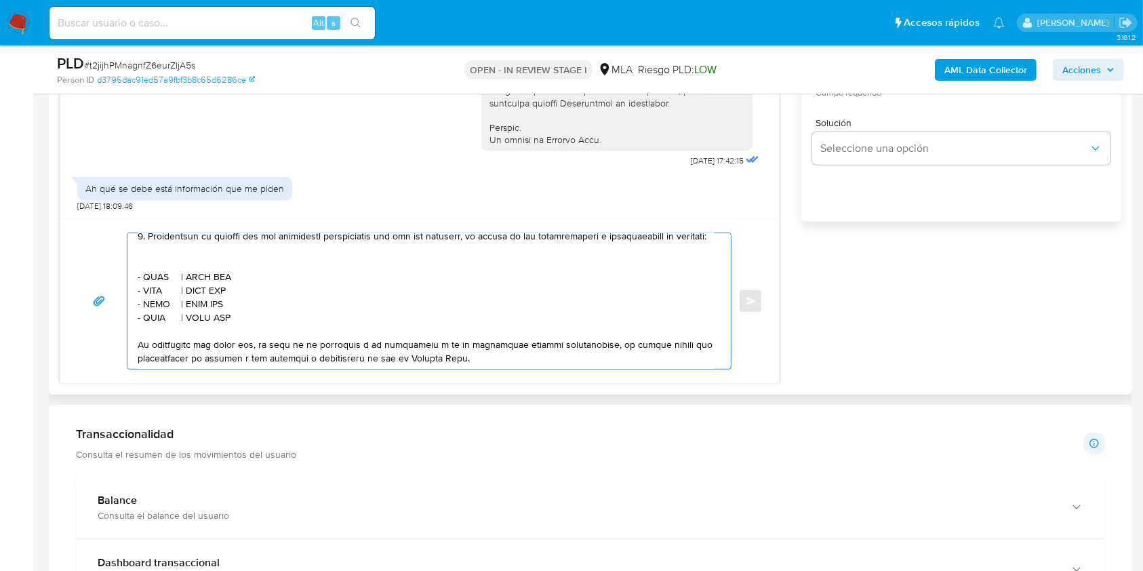
click at [195, 279] on textarea at bounding box center [426, 301] width 576 height 136
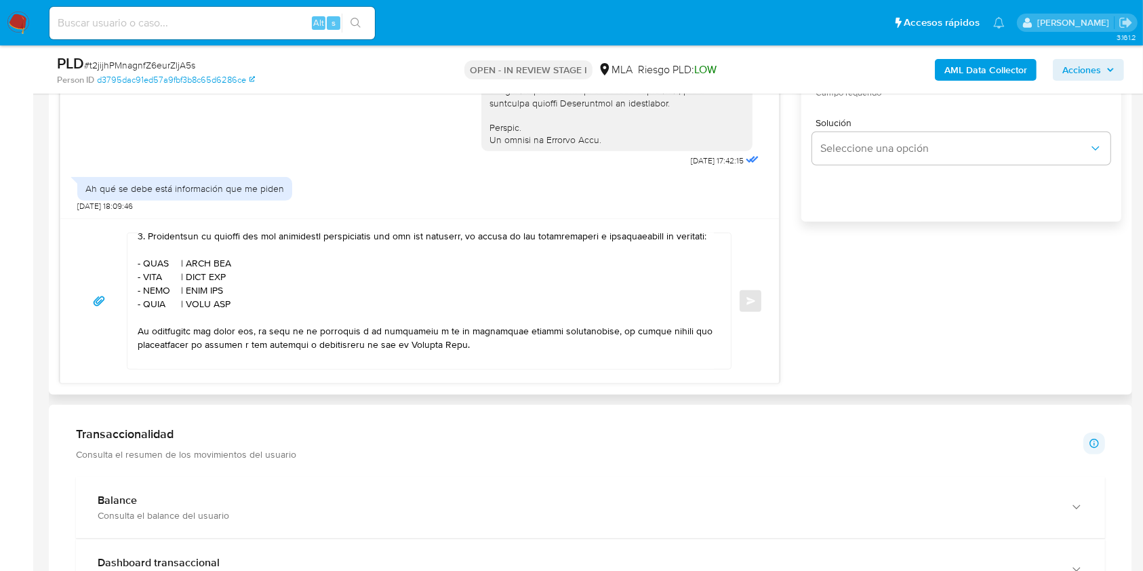
click at [152, 285] on textarea at bounding box center [426, 301] width 576 height 136
paste textarea "Leonardo Javier Benito Nuñez"
click at [304, 285] on textarea at bounding box center [426, 301] width 576 height 136
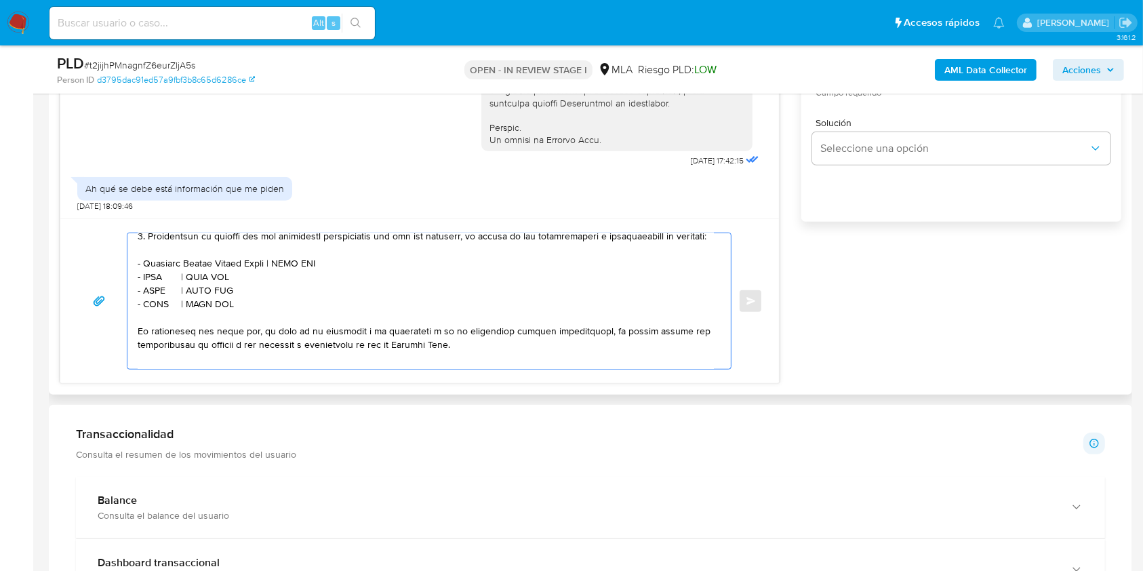
paste textarea "20294267566"
click at [157, 295] on textarea at bounding box center [426, 301] width 576 height 136
paste textarea "Juan Emilio Palacio"
click at [264, 300] on textarea at bounding box center [426, 301] width 576 height 136
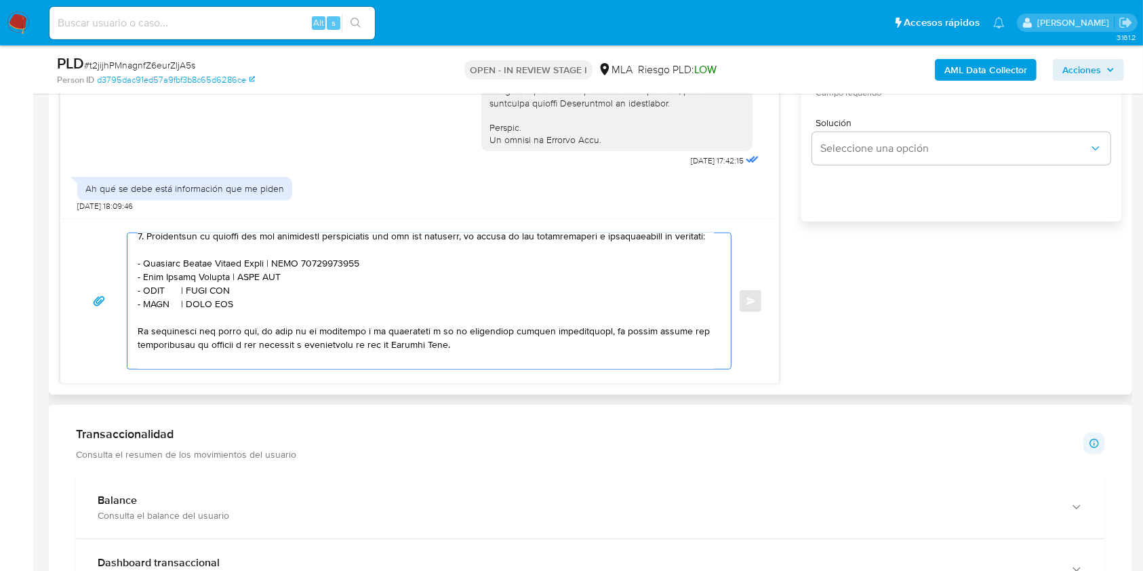
click at [264, 300] on textarea at bounding box center [426, 301] width 576 height 136
paste textarea "23289853529"
click at [157, 310] on textarea at bounding box center [426, 301] width 576 height 136
paste textarea "Gustavo Alfredo Padovan"
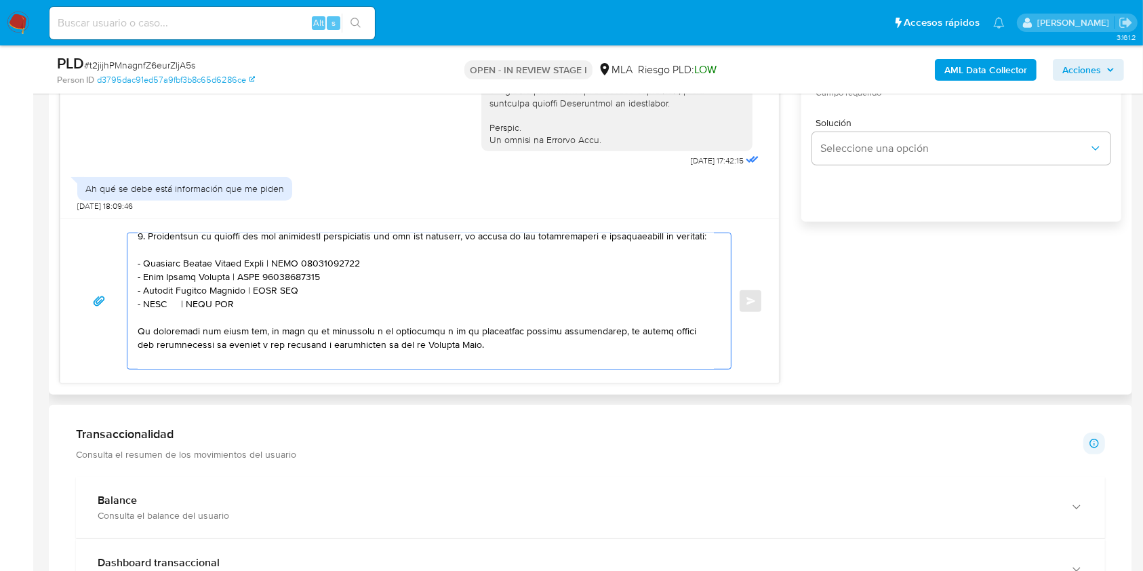
click at [291, 312] on textarea at bounding box center [426, 301] width 576 height 136
paste textarea "20207331857"
drag, startPoint x: 277, startPoint y: 326, endPoint x: 102, endPoint y: 328, distance: 174.9
click at [102, 328] on div "Enviar" at bounding box center [420, 300] width 686 height 137
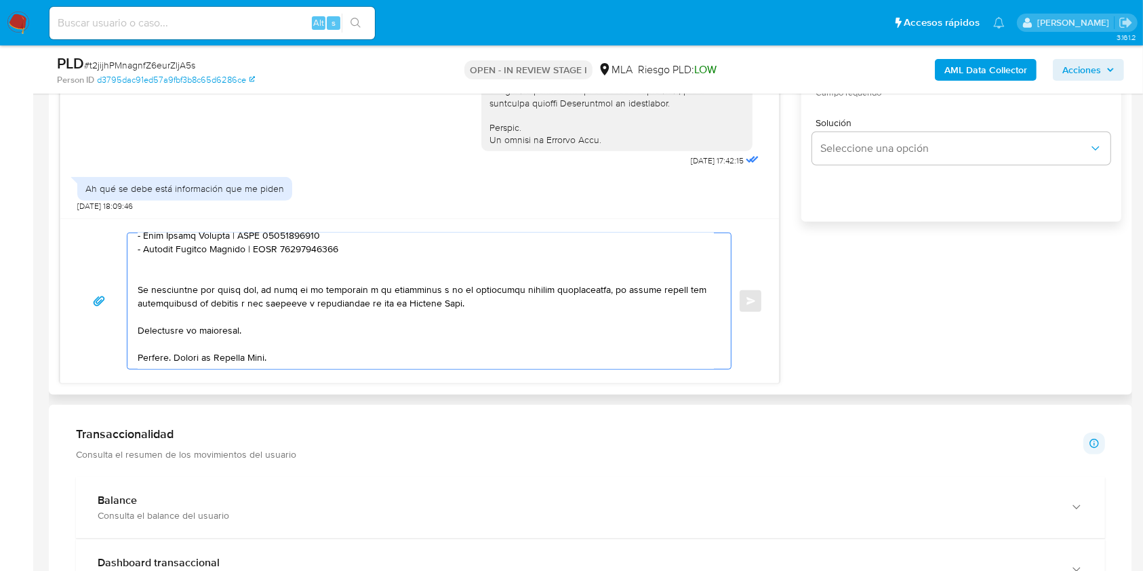
scroll to position [442, 0]
click at [289, 315] on textarea at bounding box center [426, 301] width 576 height 136
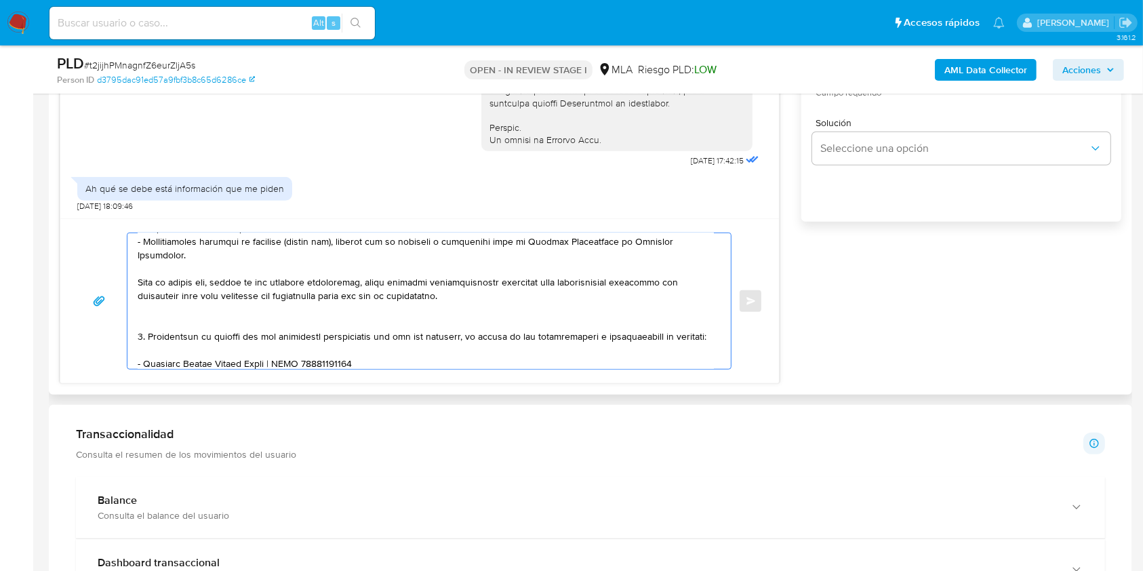
scroll to position [171, 0]
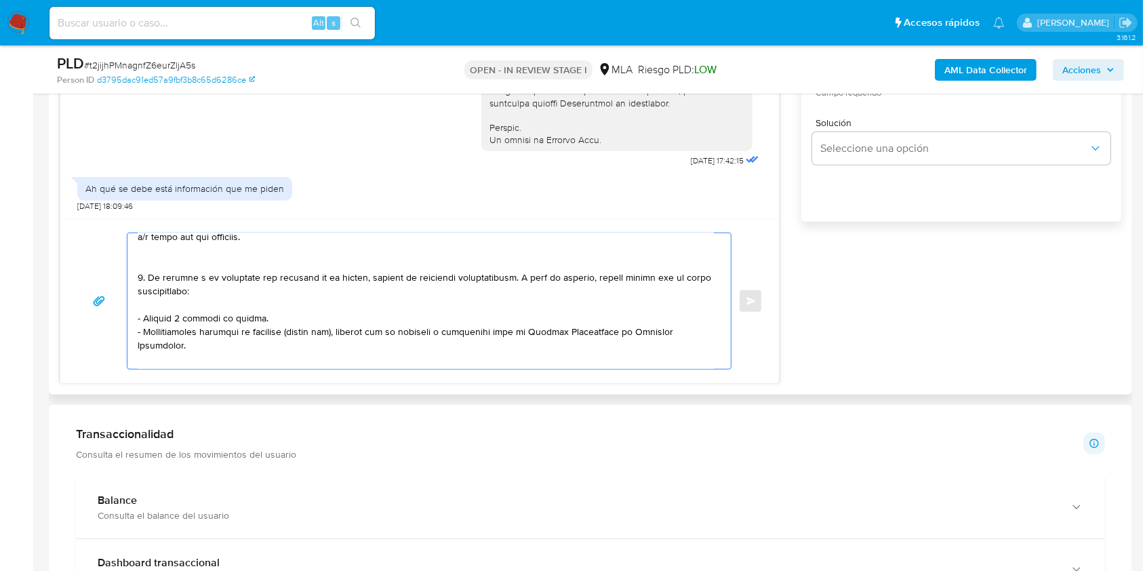
drag, startPoint x: 152, startPoint y: 280, endPoint x: 450, endPoint y: 283, distance: 297.5
click at [450, 283] on textarea at bounding box center [426, 301] width 576 height 136
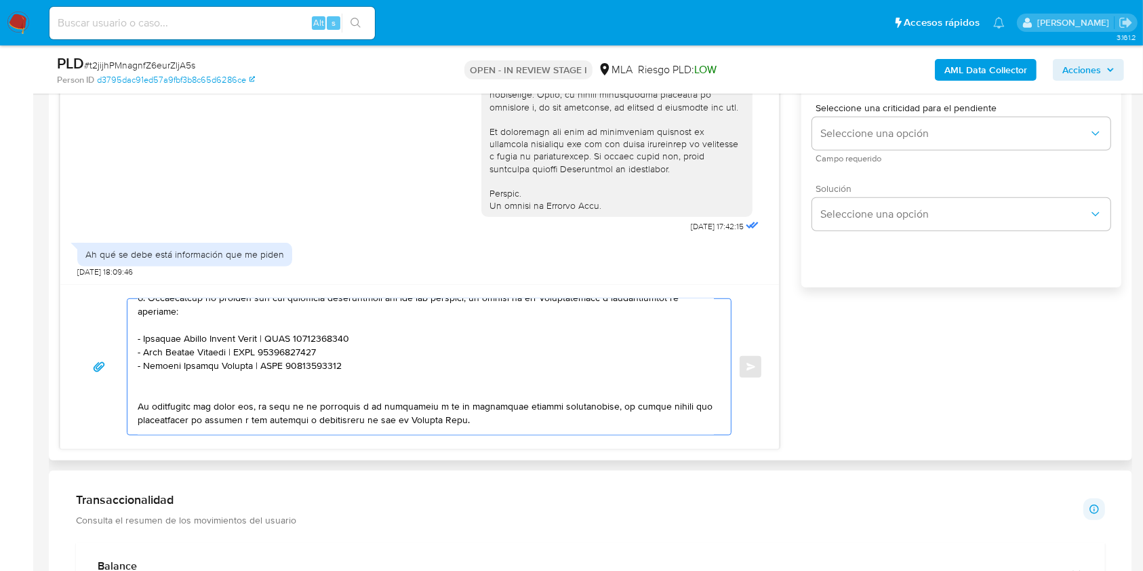
scroll to position [813, 0]
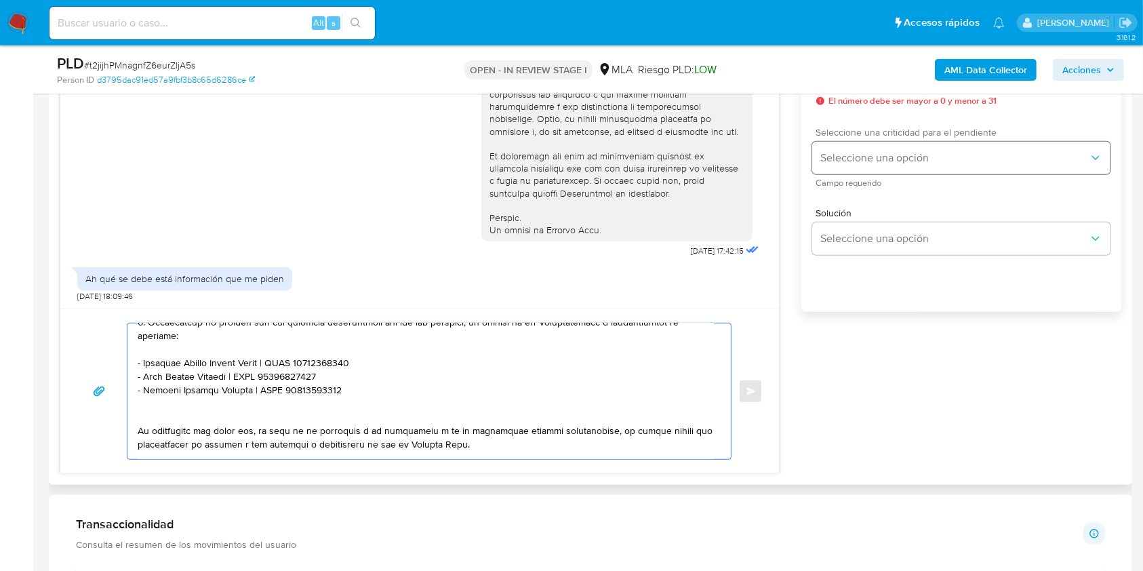
type textarea "Hola. Esperamos que te encuentres muy bien. Te consultamos si tuviste oportunid…"
click at [888, 161] on span "Seleccione una opción" at bounding box center [954, 158] width 268 height 14
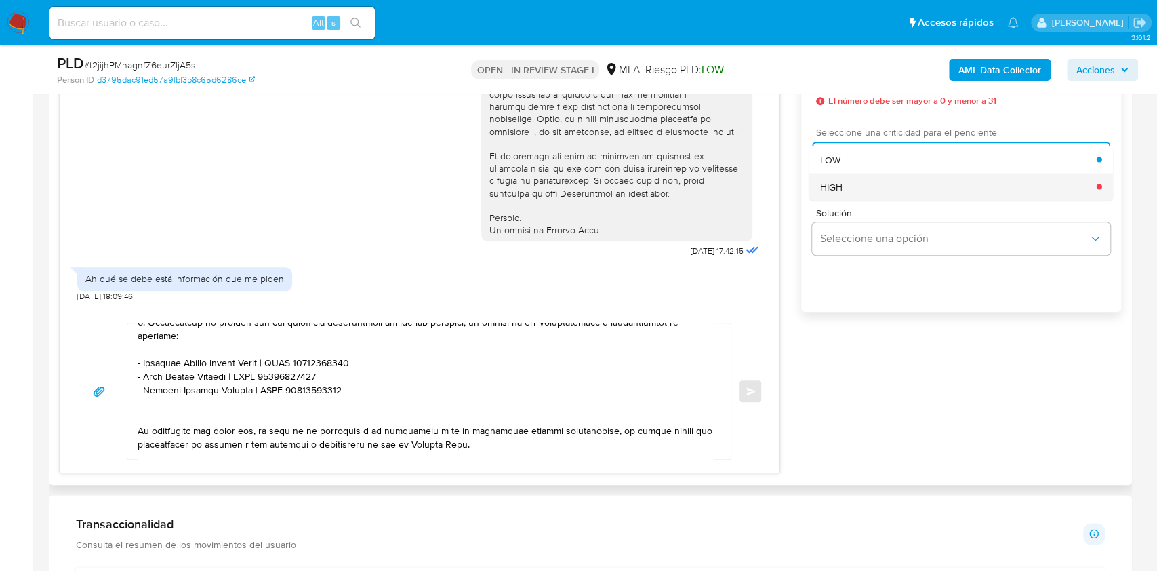
click at [865, 190] on div "HIGH" at bounding box center [958, 186] width 276 height 27
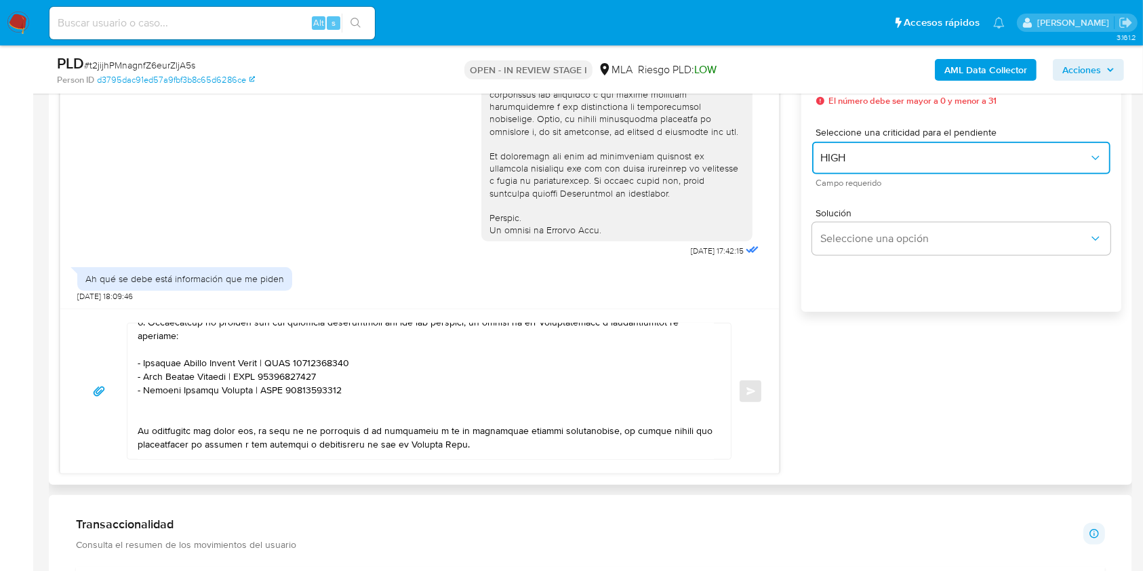
scroll to position [722, 0]
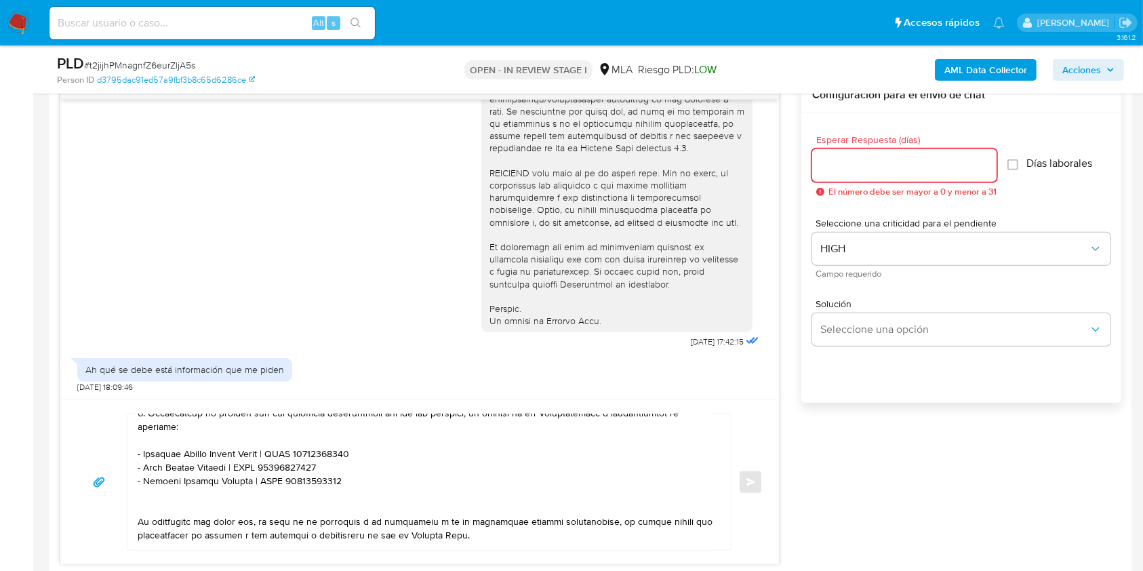
click at [851, 165] on input "Esperar Respuesta (días)" at bounding box center [904, 166] width 184 height 18
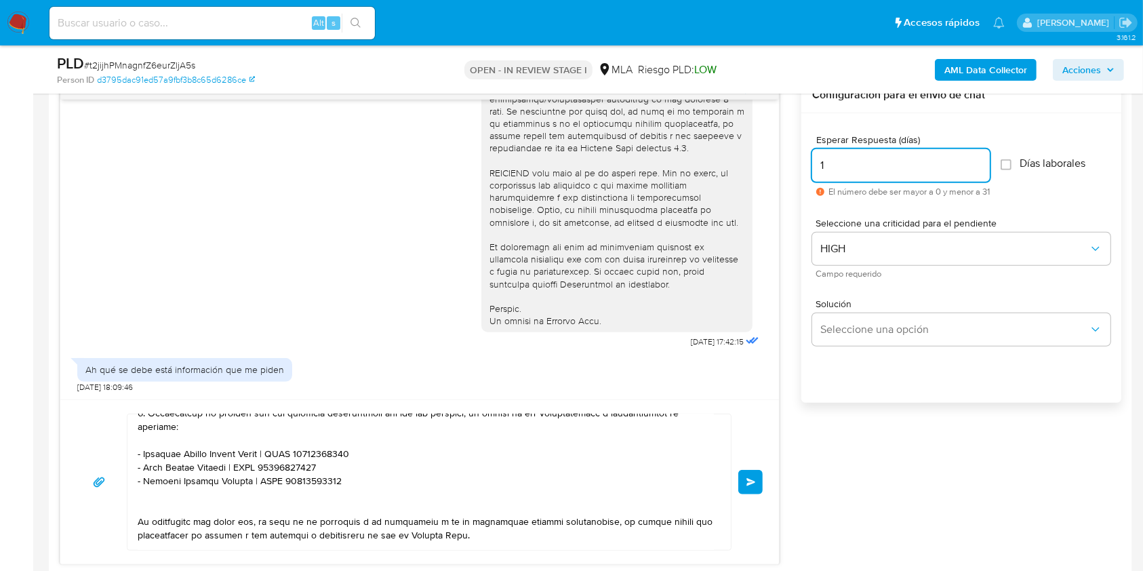
type input "1"
click at [956, 388] on div "Esperar Respuesta (días) 1 El número debe ser mayor a 0 y menor a 31 Días labor…" at bounding box center [961, 275] width 320 height 325
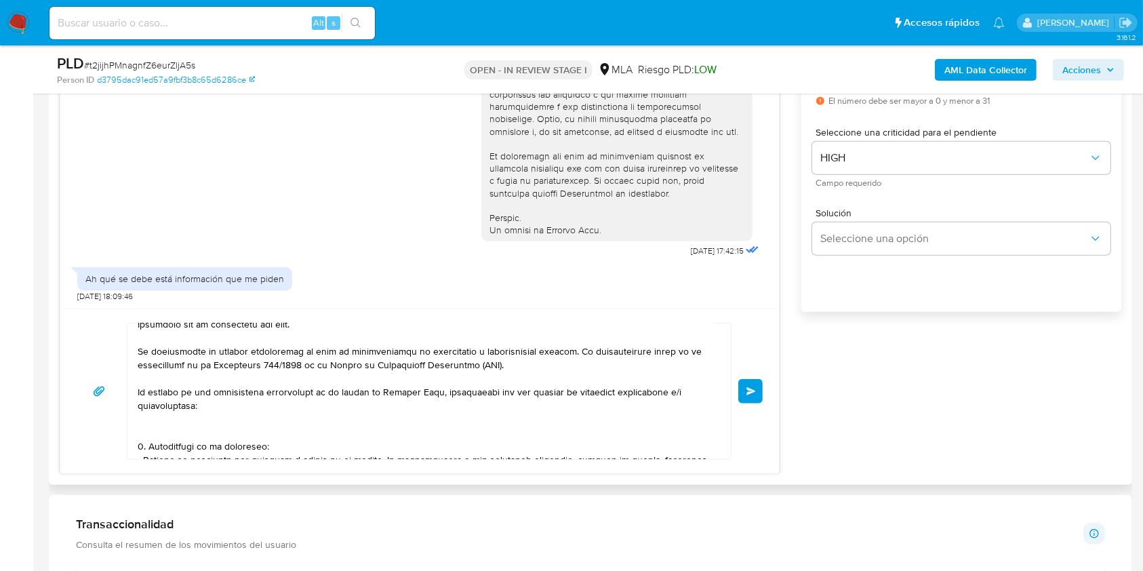
scroll to position [0, 0]
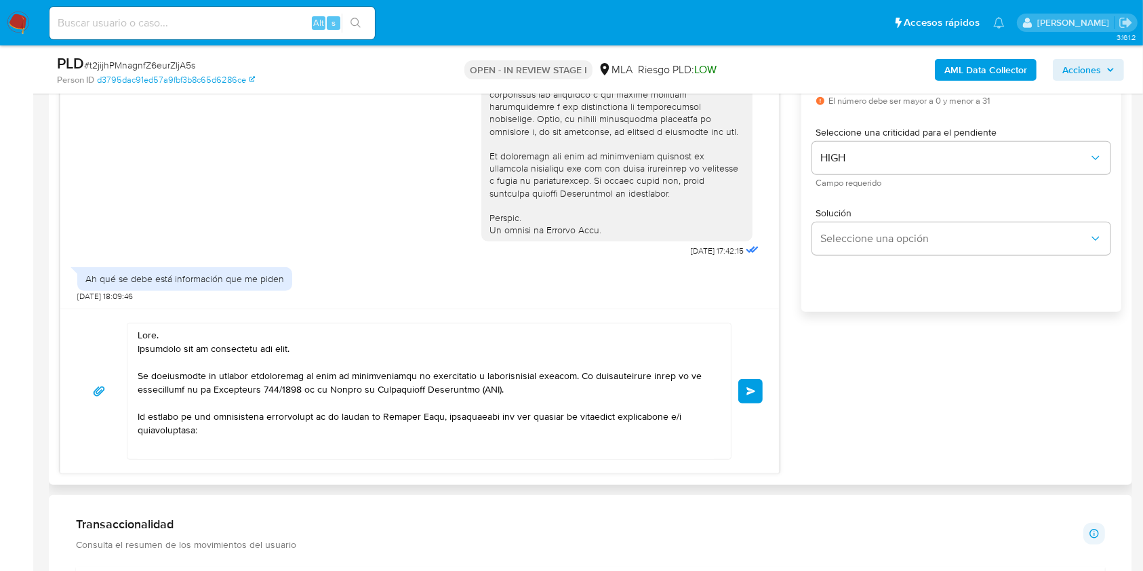
click at [748, 393] on span "Enviar" at bounding box center [750, 391] width 9 height 8
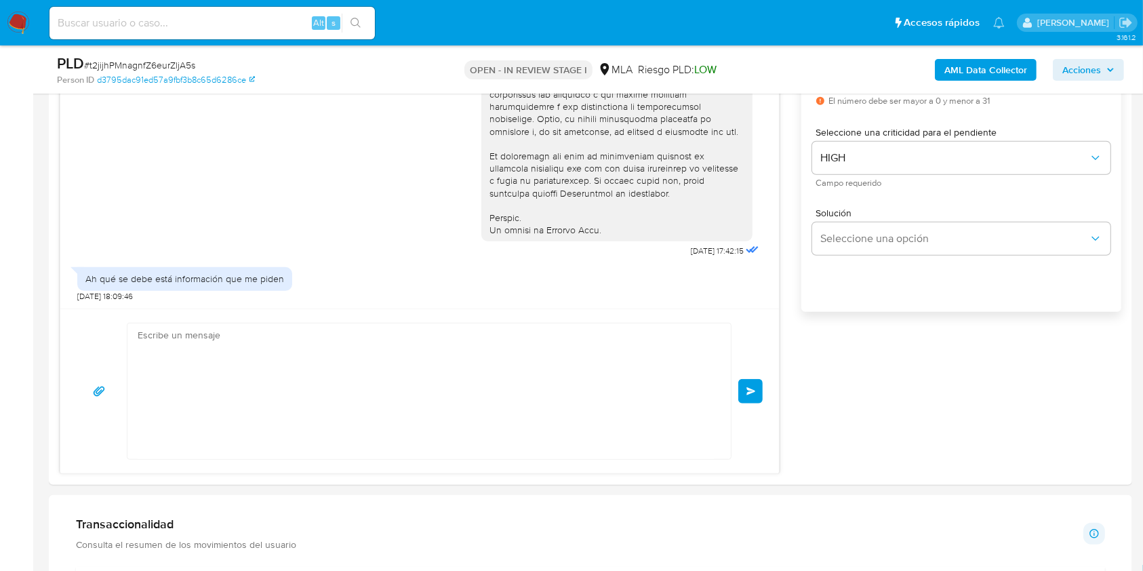
scroll to position [1189, 0]
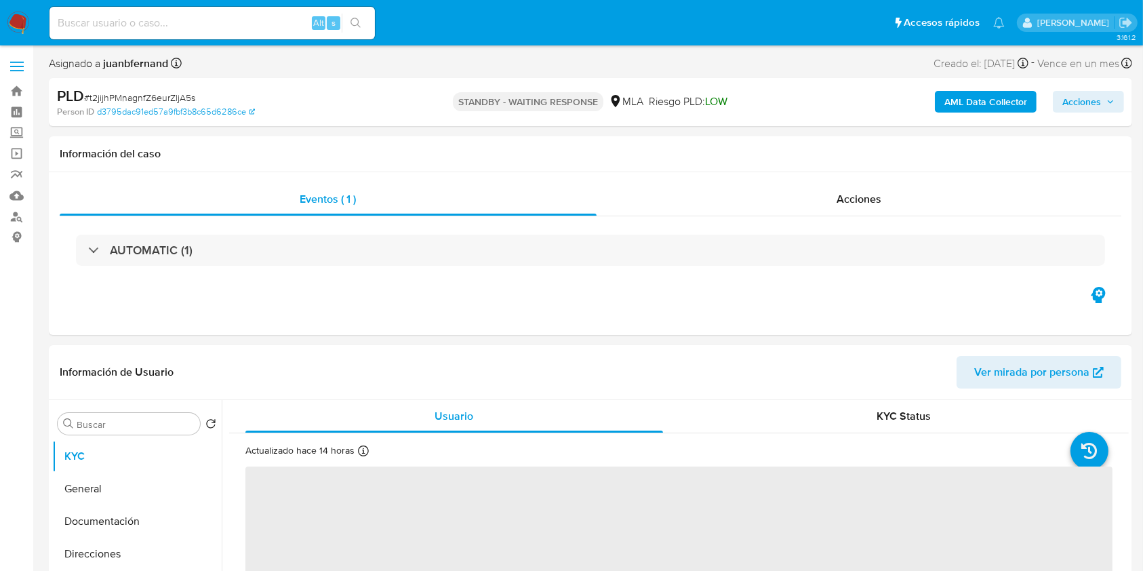
select select "10"
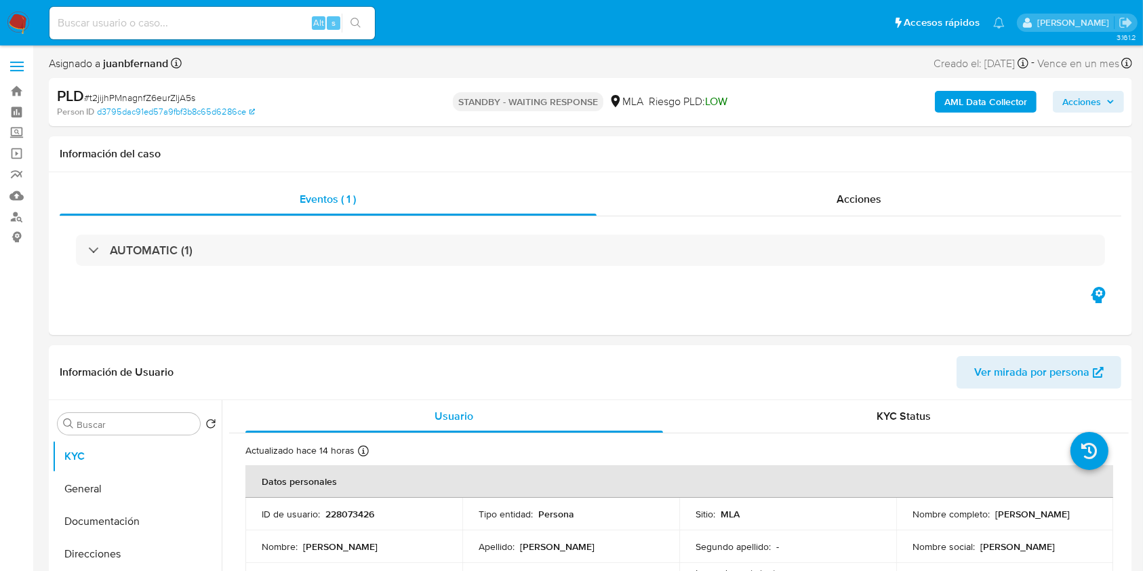
click at [253, 19] on input at bounding box center [211, 23] width 325 height 18
paste input "xFN2yOAUO9jNC23B174NGQWy"
type input "xFN2yOAUO9jNC23B174NGQWy"
click at [352, 22] on icon "search-icon" at bounding box center [355, 23] width 11 height 11
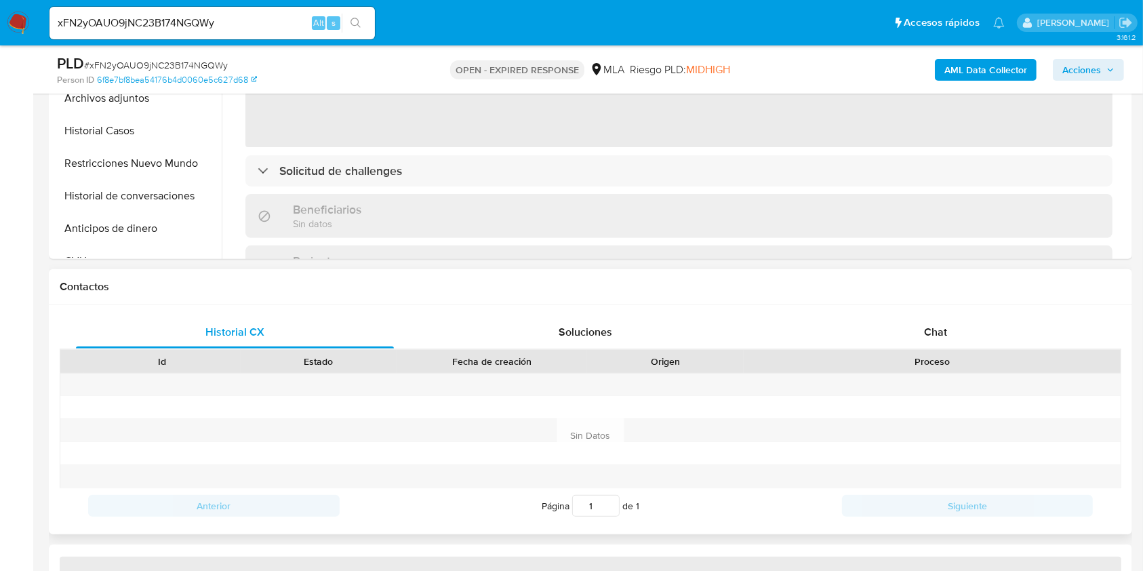
scroll to position [451, 0]
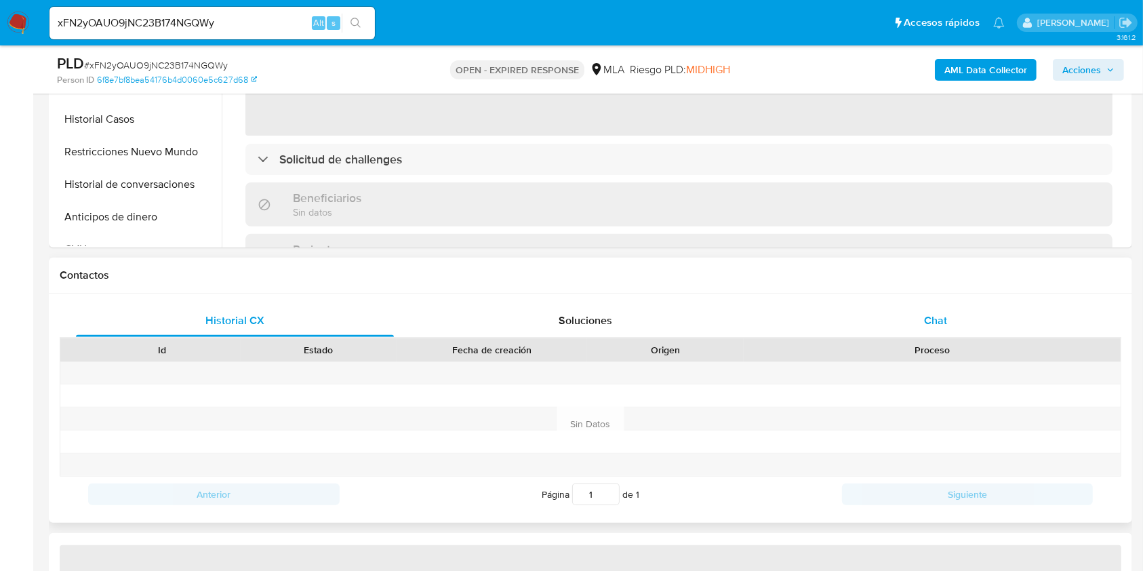
select select "10"
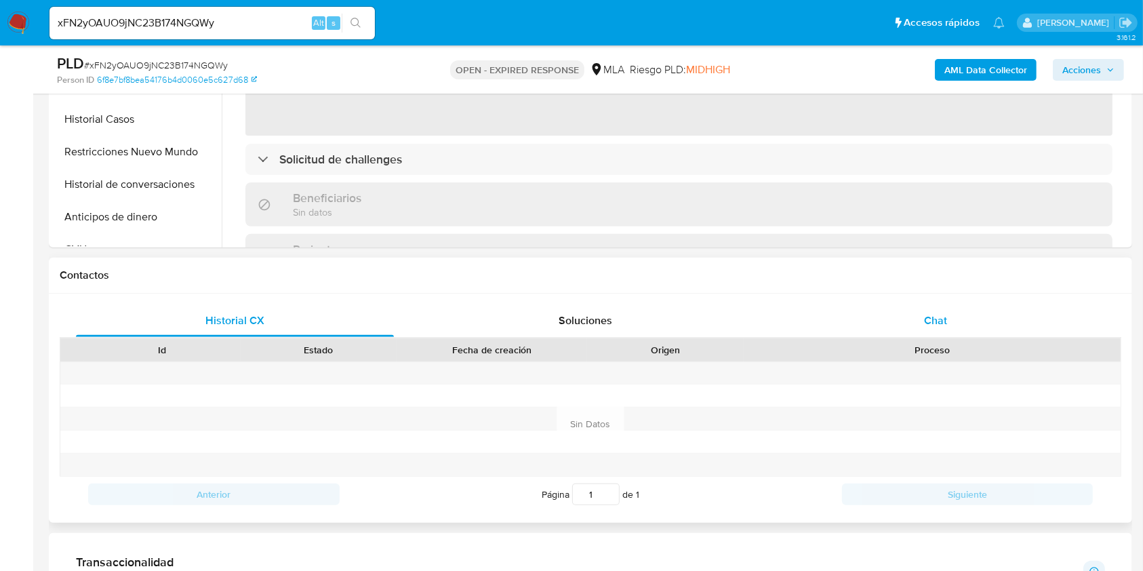
click at [985, 330] on div "Chat" at bounding box center [936, 320] width 318 height 33
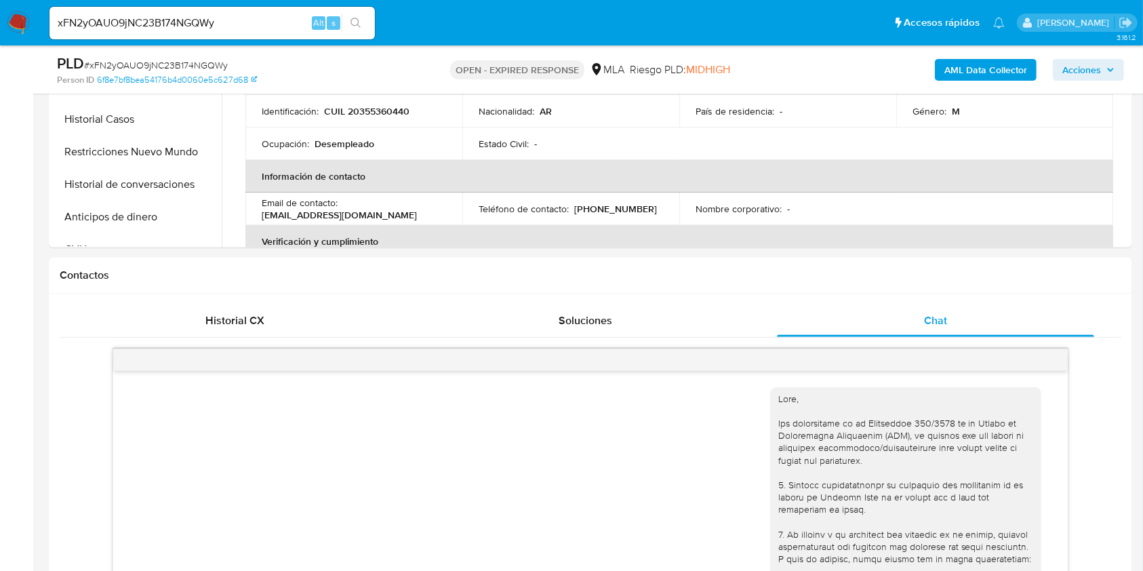
scroll to position [766, 0]
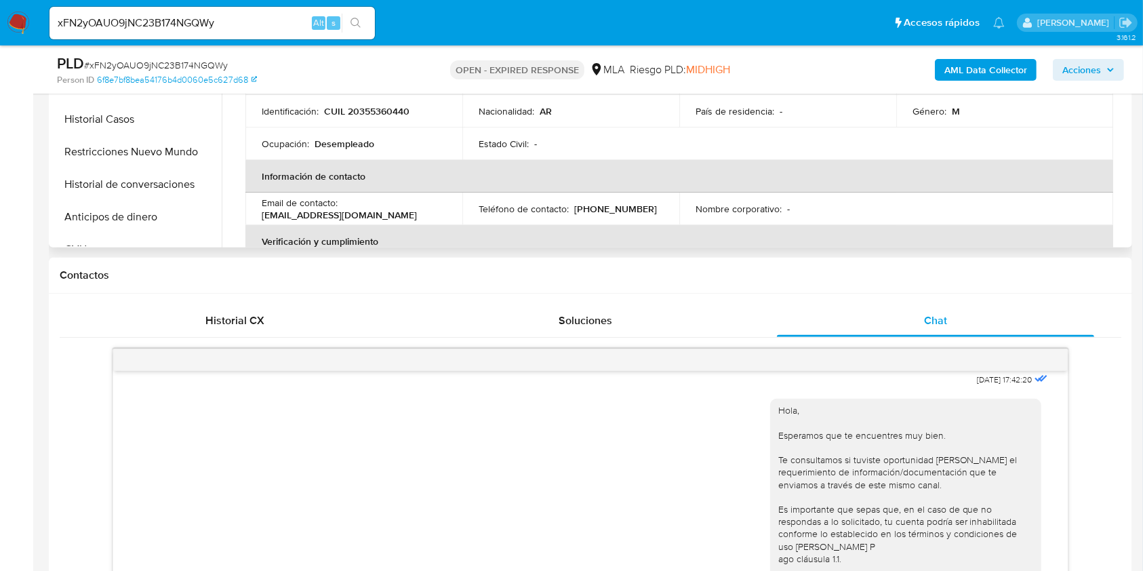
click at [380, 110] on p "CUIL 20355360440" at bounding box center [366, 111] width 85 height 12
copy p "20355360440"
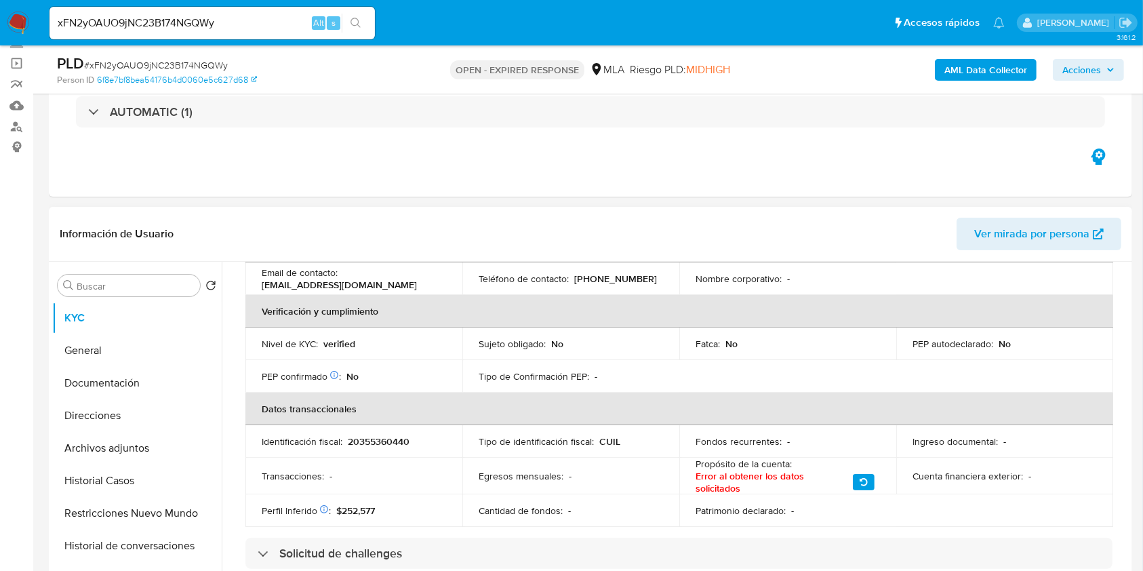
scroll to position [0, 0]
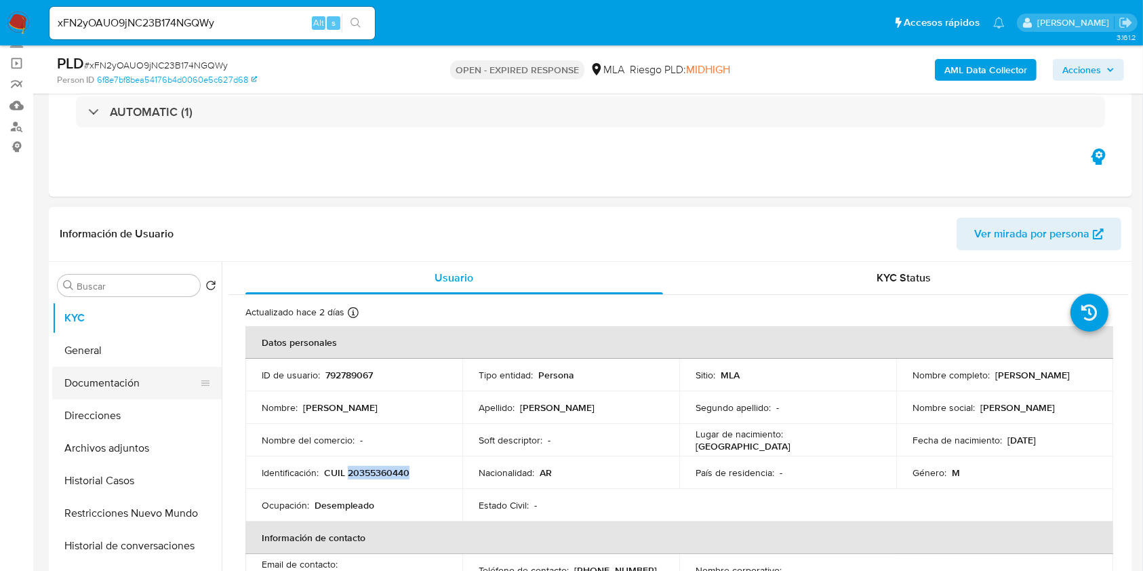
click at [131, 376] on button "Documentación" at bounding box center [131, 383] width 159 height 33
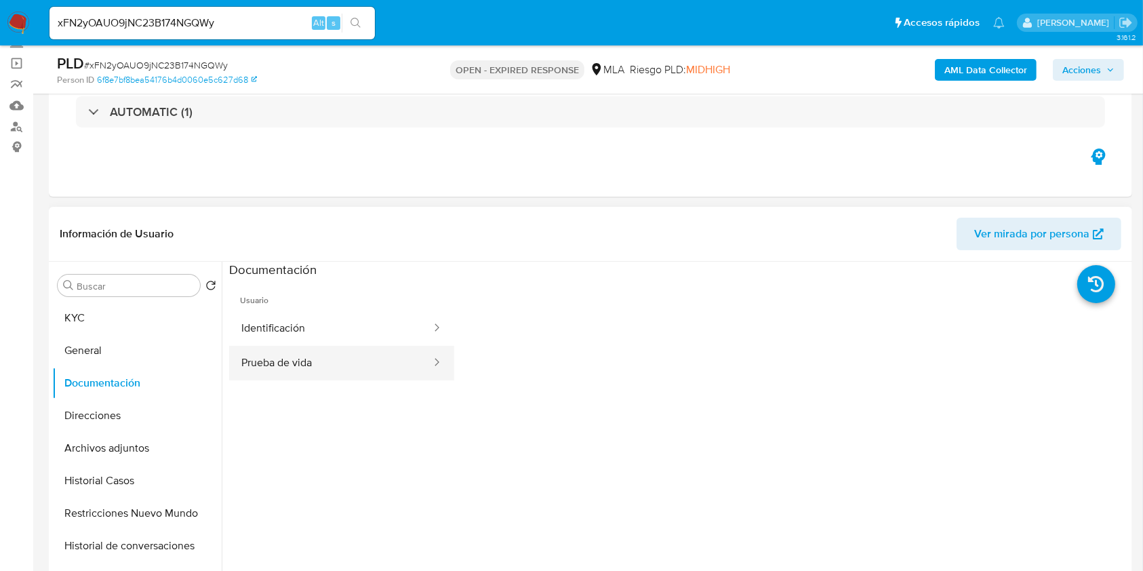
click at [316, 352] on button "Prueba de vida" at bounding box center [330, 363] width 203 height 35
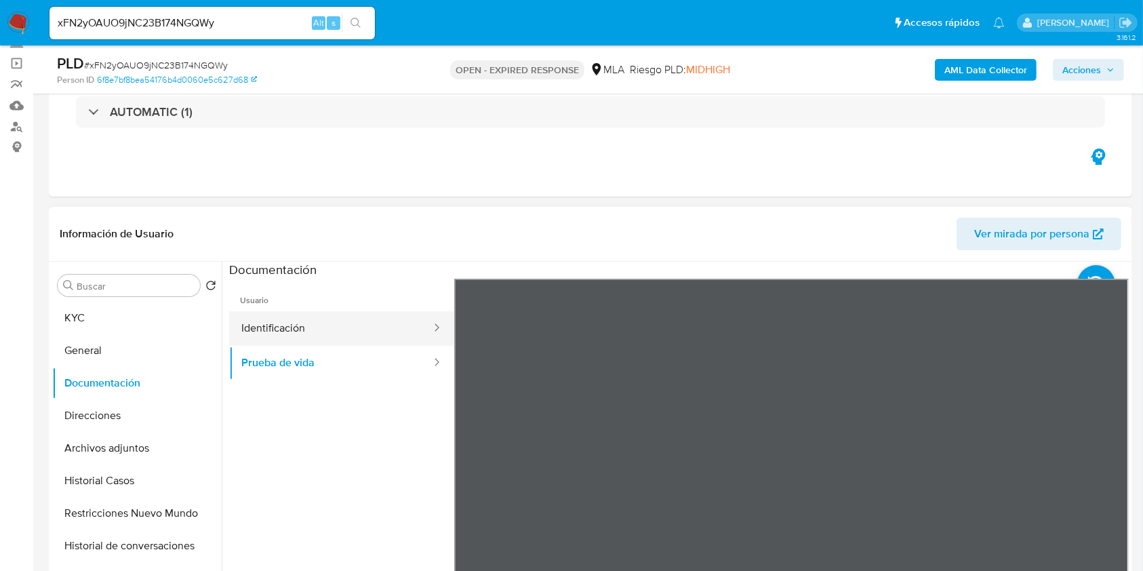
click at [301, 321] on button "Identificación" at bounding box center [330, 328] width 203 height 35
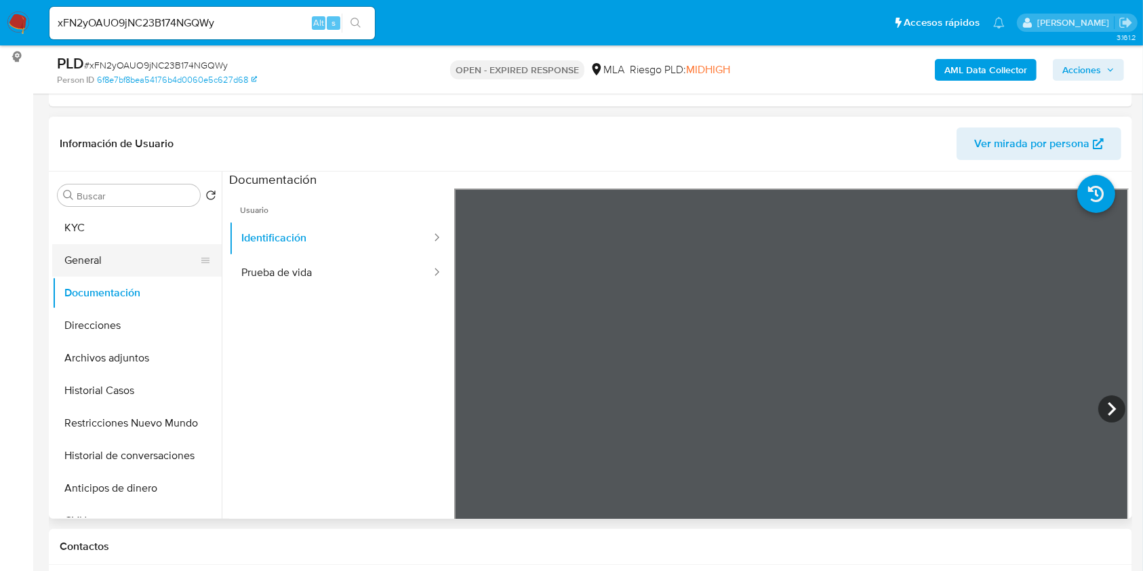
click at [127, 250] on button "General" at bounding box center [131, 260] width 159 height 33
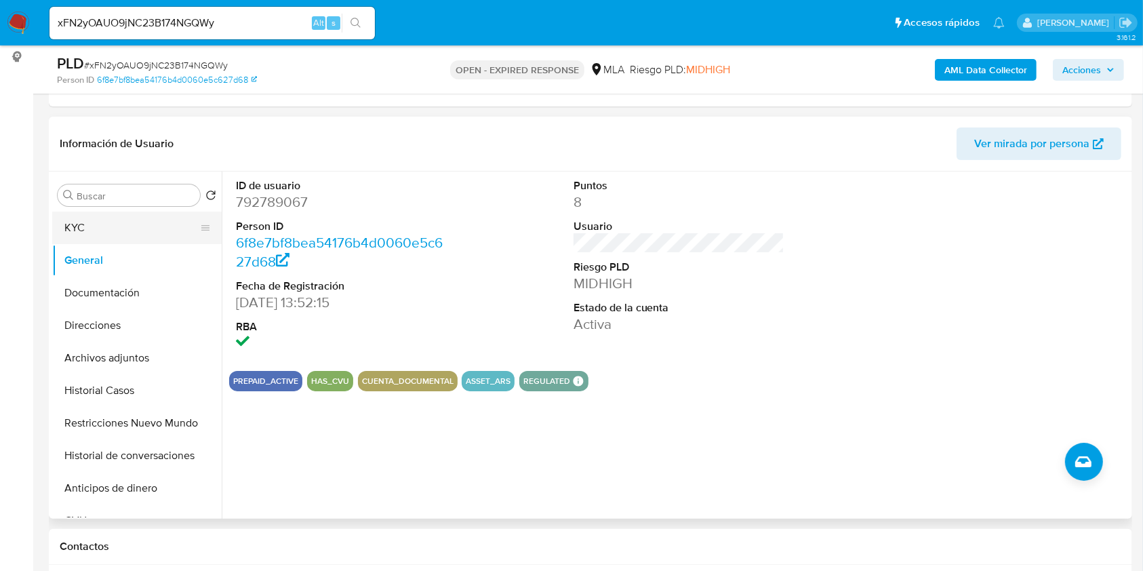
click at [132, 225] on button "KYC" at bounding box center [131, 227] width 159 height 33
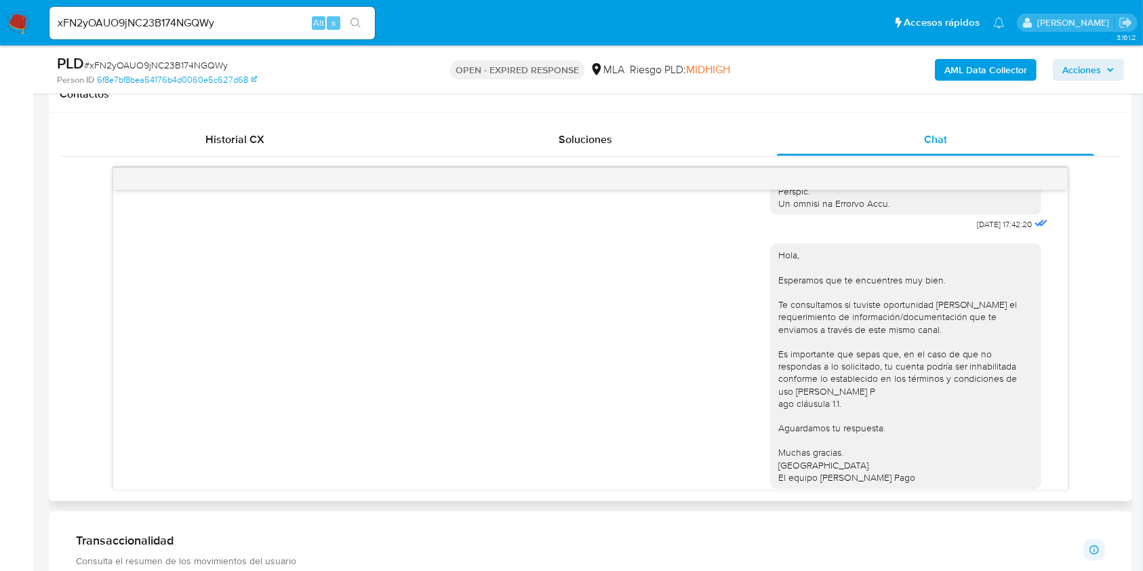
scroll to position [676, 0]
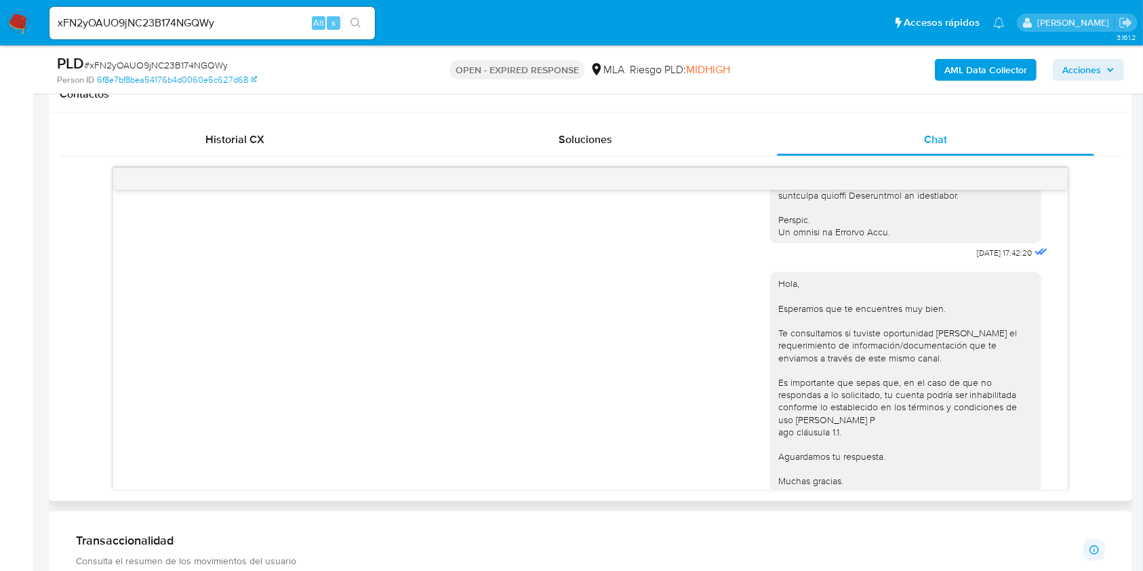
click at [977, 258] on span "18/08/2025 17:42:20" at bounding box center [1004, 252] width 55 height 11
drag, startPoint x: 949, startPoint y: 275, endPoint x: 972, endPoint y: 276, distance: 23.7
click at [977, 258] on span "18/08/2025 17:42:20" at bounding box center [1004, 252] width 55 height 11
copy span "18/08/2025"
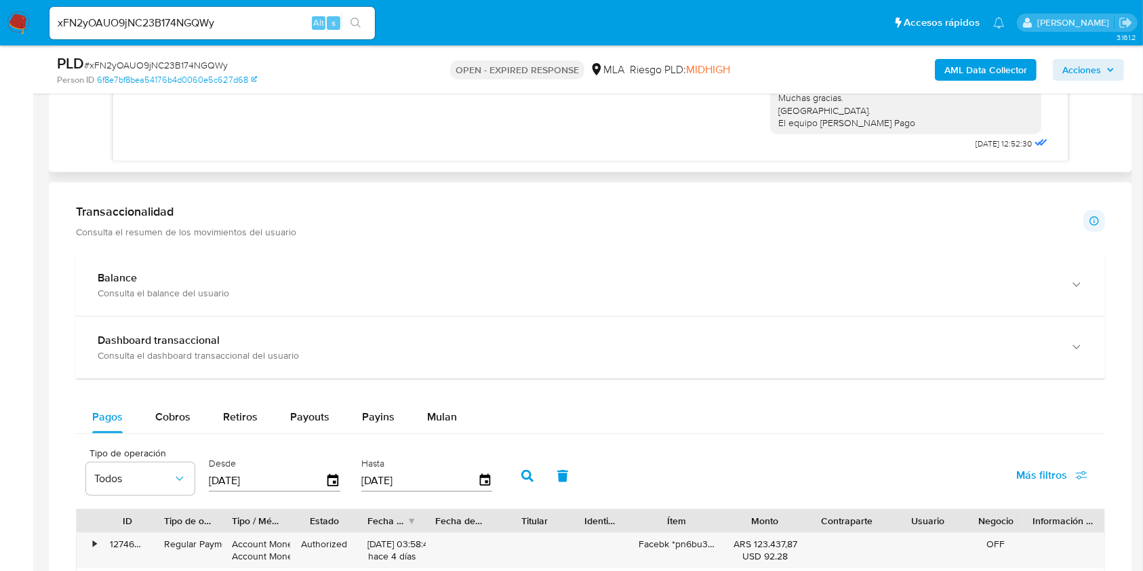
scroll to position [813, 0]
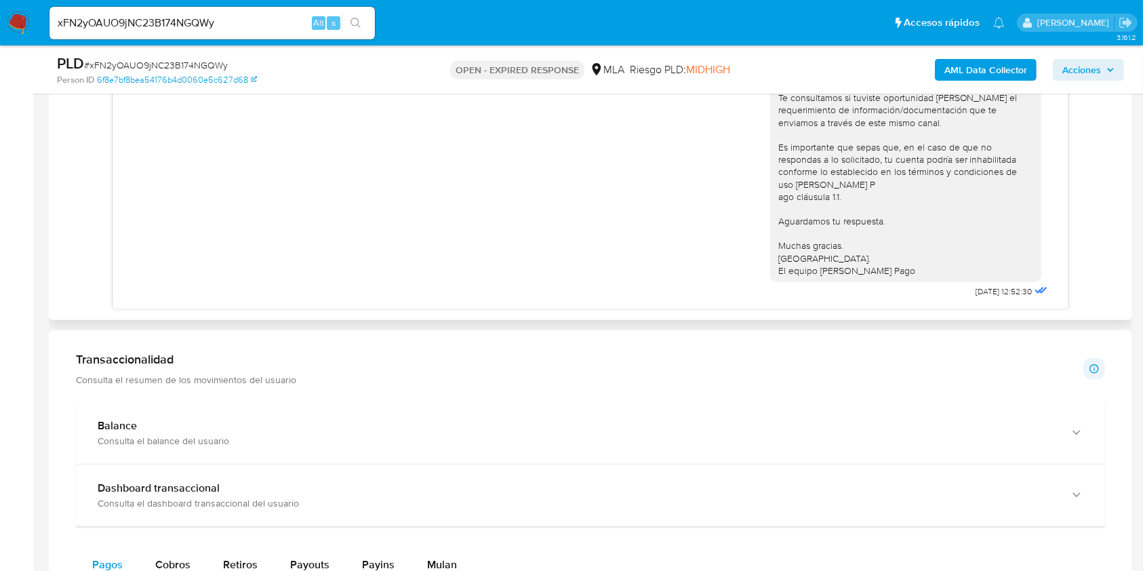
click at [976, 286] on span "22/08/2025 12:52:30" at bounding box center [1004, 291] width 56 height 11
drag, startPoint x: 943, startPoint y: 285, endPoint x: 968, endPoint y: 285, distance: 25.1
click at [976, 286] on span "22/08/2025 12:52:30" at bounding box center [1004, 291] width 56 height 11
copy span "22/08/2025"
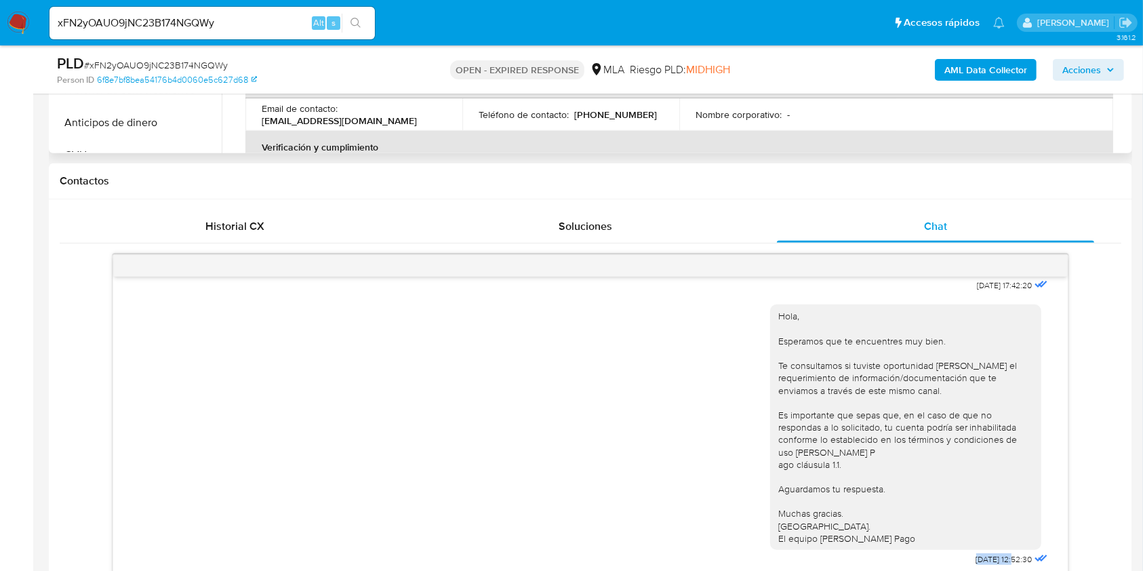
scroll to position [361, 0]
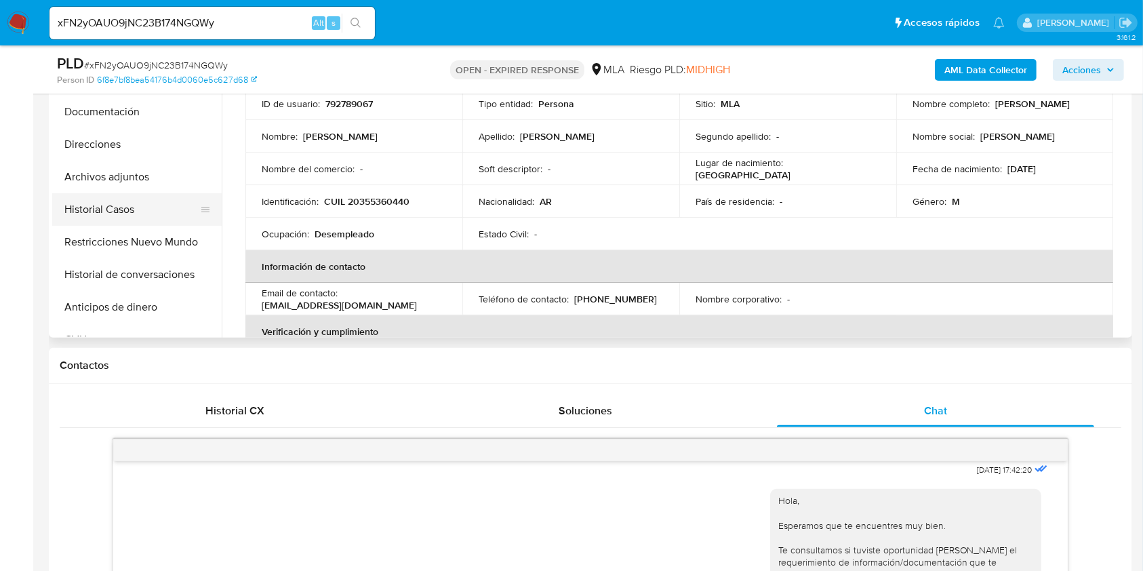
click at [129, 210] on button "Historial Casos" at bounding box center [131, 209] width 159 height 33
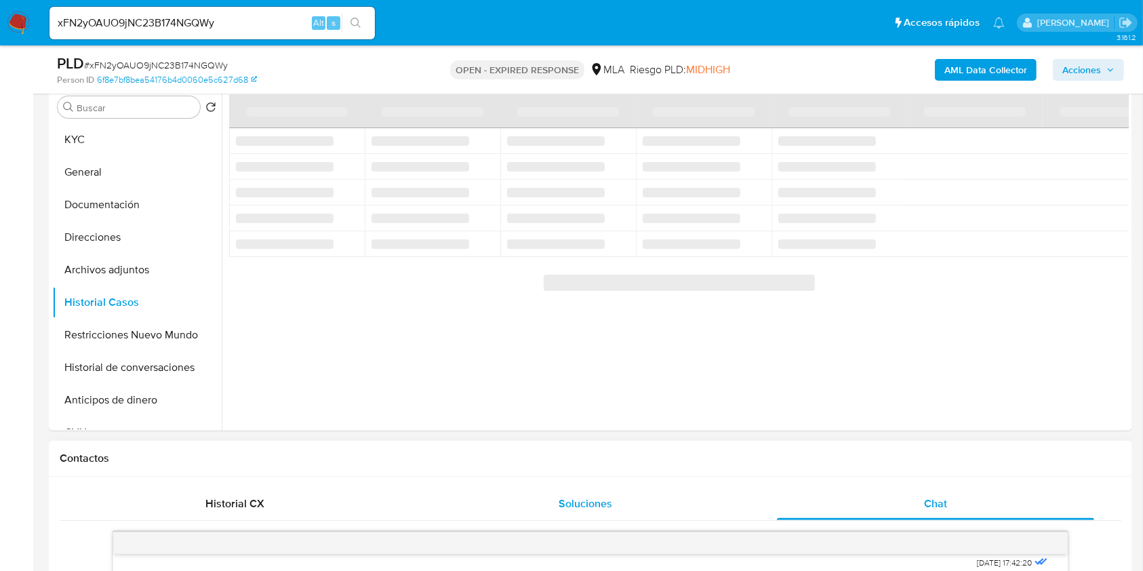
scroll to position [180, 0]
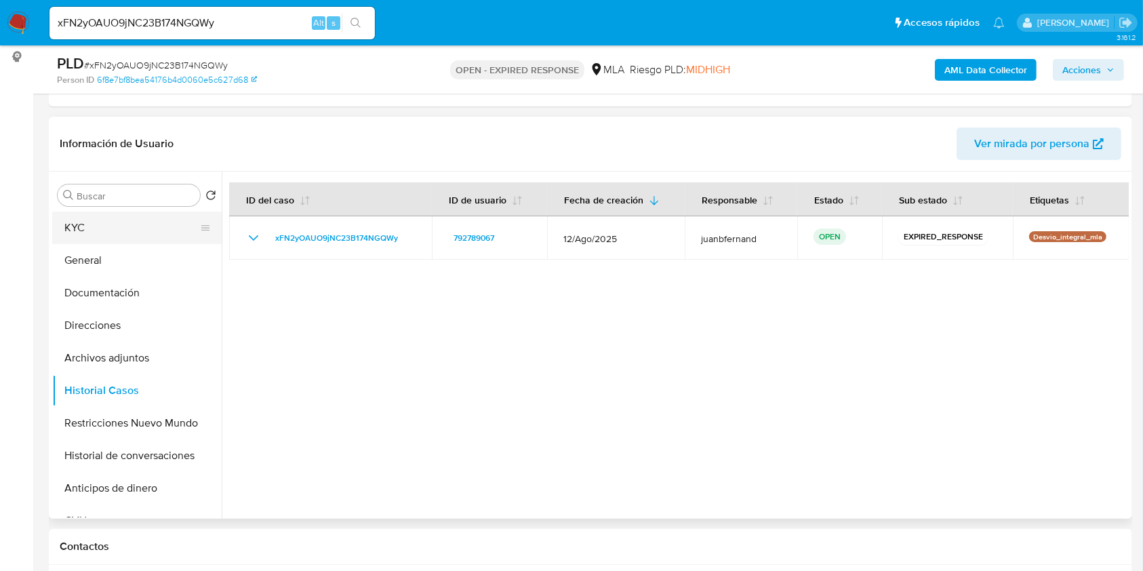
drag, startPoint x: 134, startPoint y: 224, endPoint x: 87, endPoint y: 230, distance: 47.2
click at [134, 224] on button "KYC" at bounding box center [131, 227] width 159 height 33
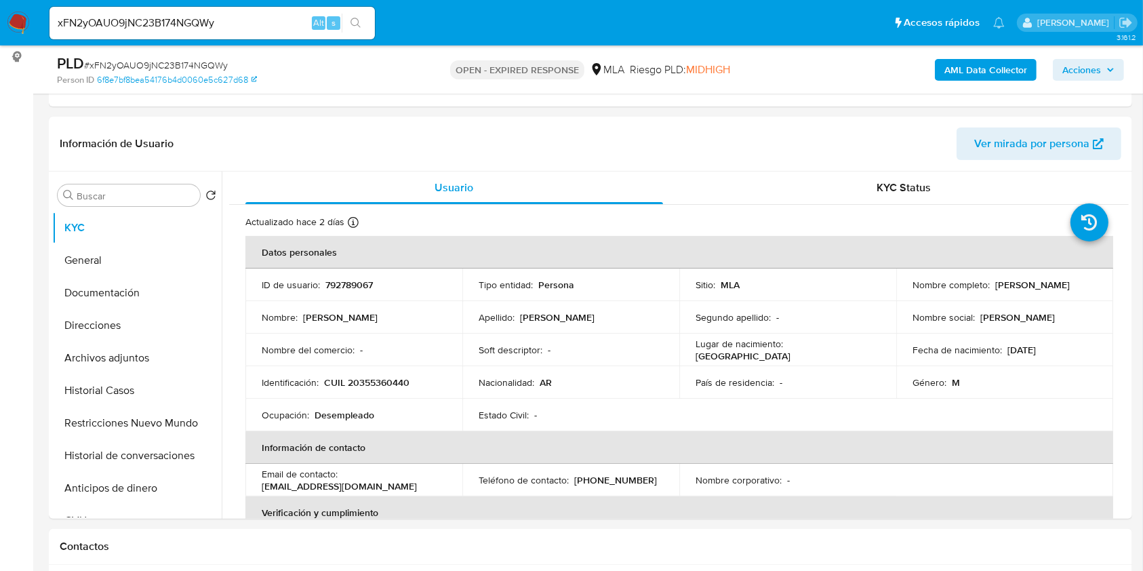
click at [228, 11] on div "xFN2yOAUO9jNC23B174NGQWy Alt s" at bounding box center [211, 23] width 325 height 33
click at [230, 15] on input "xFN2yOAUO9jNC23B174NGQWy" at bounding box center [211, 23] width 325 height 18
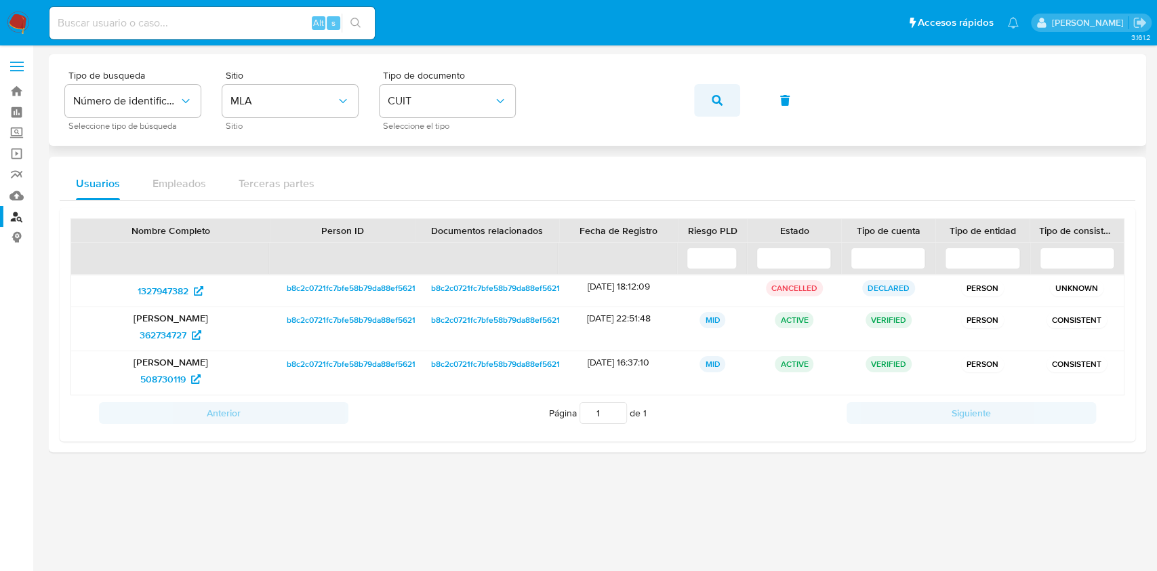
click at [724, 97] on button "button" at bounding box center [717, 100] width 46 height 33
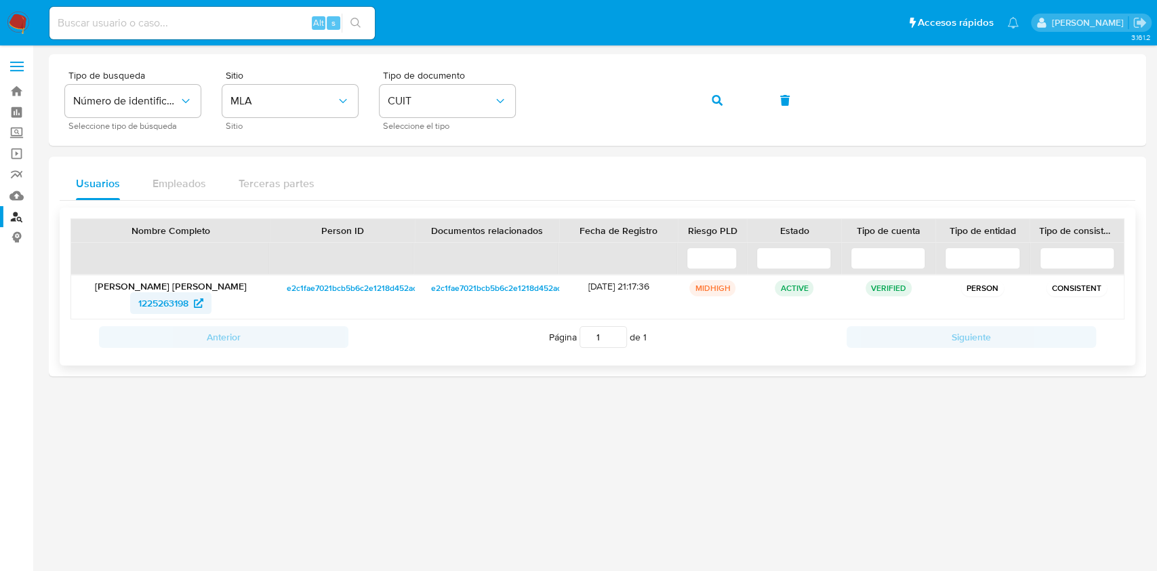
click at [177, 312] on span "1225263198" at bounding box center [163, 303] width 50 height 22
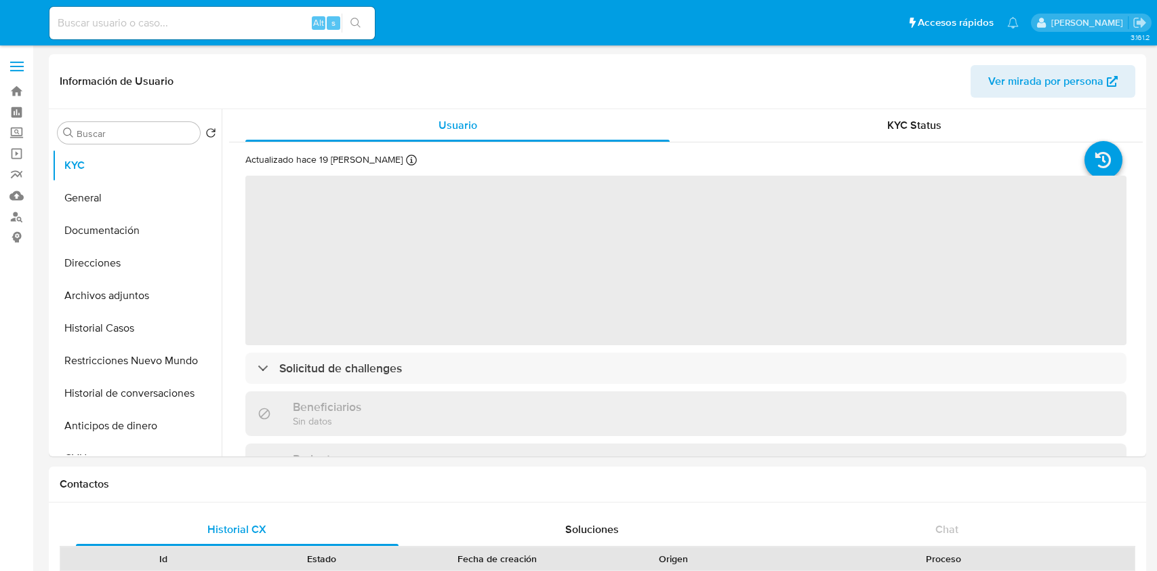
select select "10"
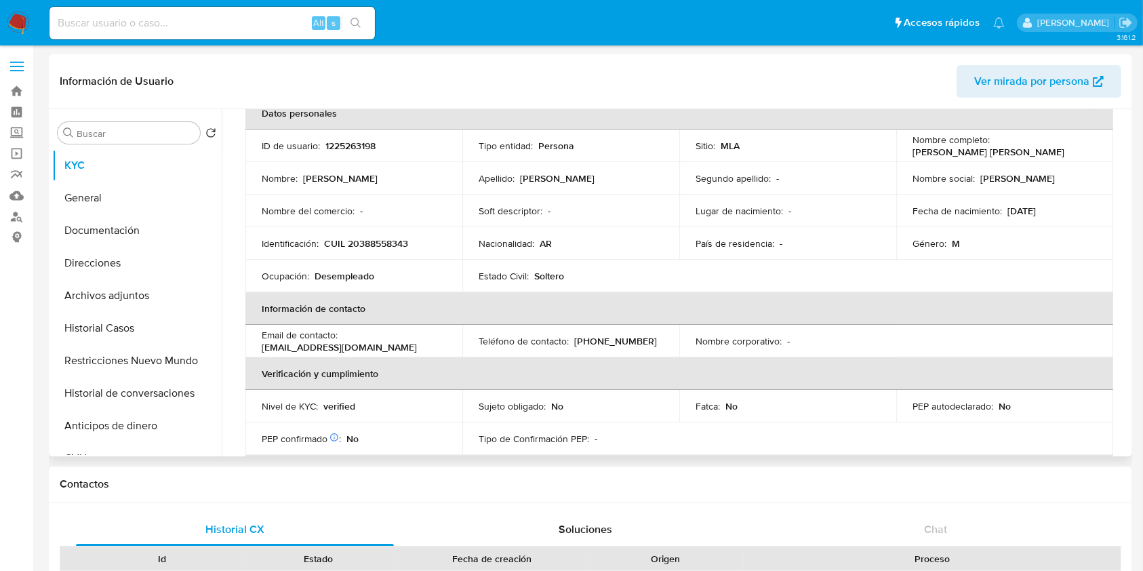
scroll to position [72, 0]
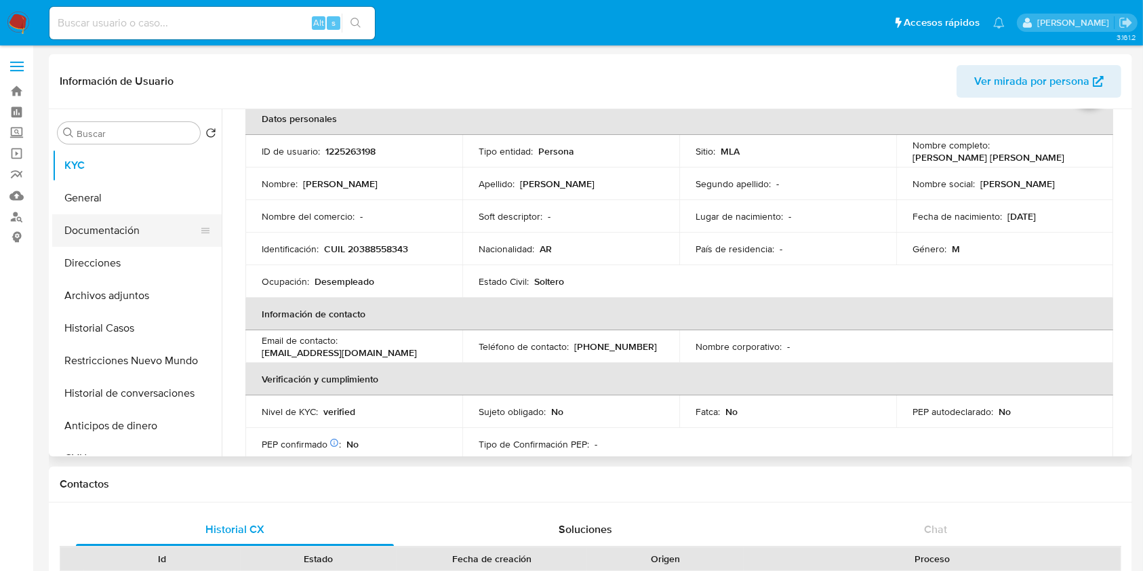
click at [149, 230] on button "Documentación" at bounding box center [131, 230] width 159 height 33
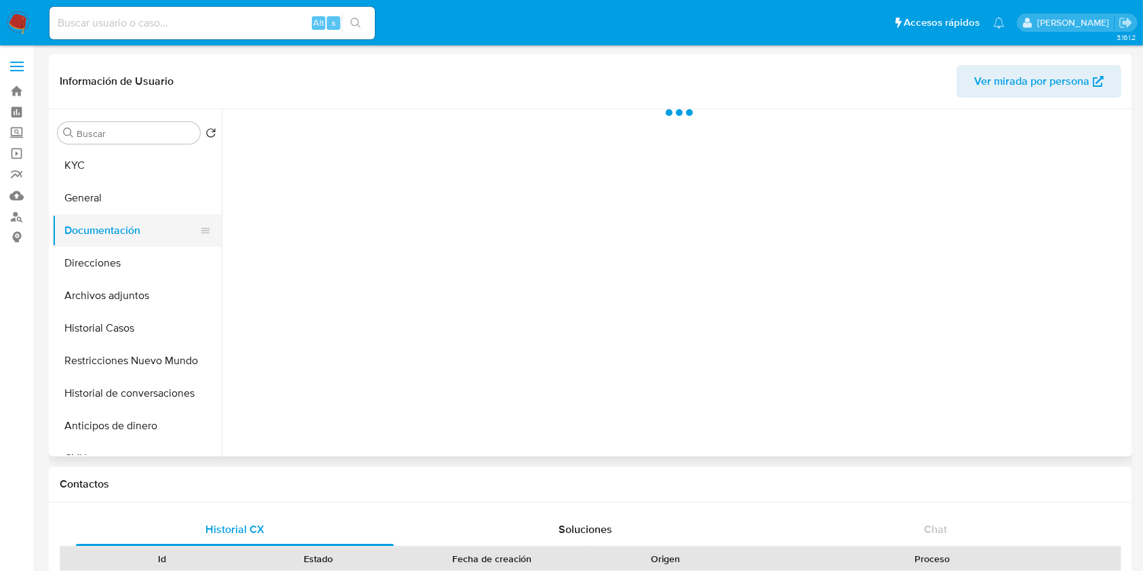
scroll to position [0, 0]
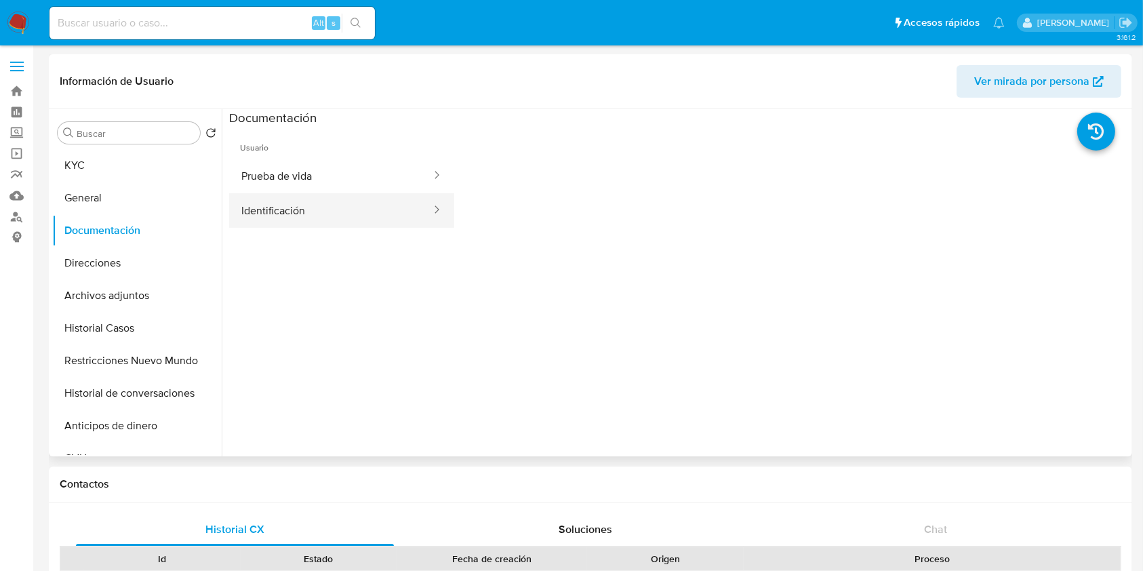
click at [389, 193] on button "Identificación" at bounding box center [330, 210] width 203 height 35
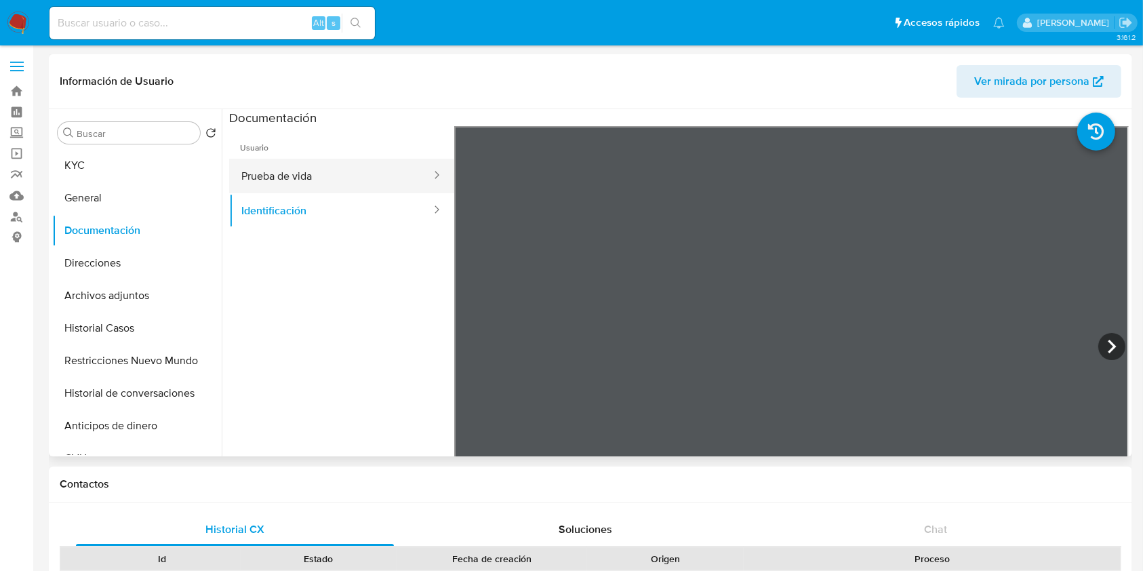
click at [386, 179] on button "Prueba de vida" at bounding box center [330, 176] width 203 height 35
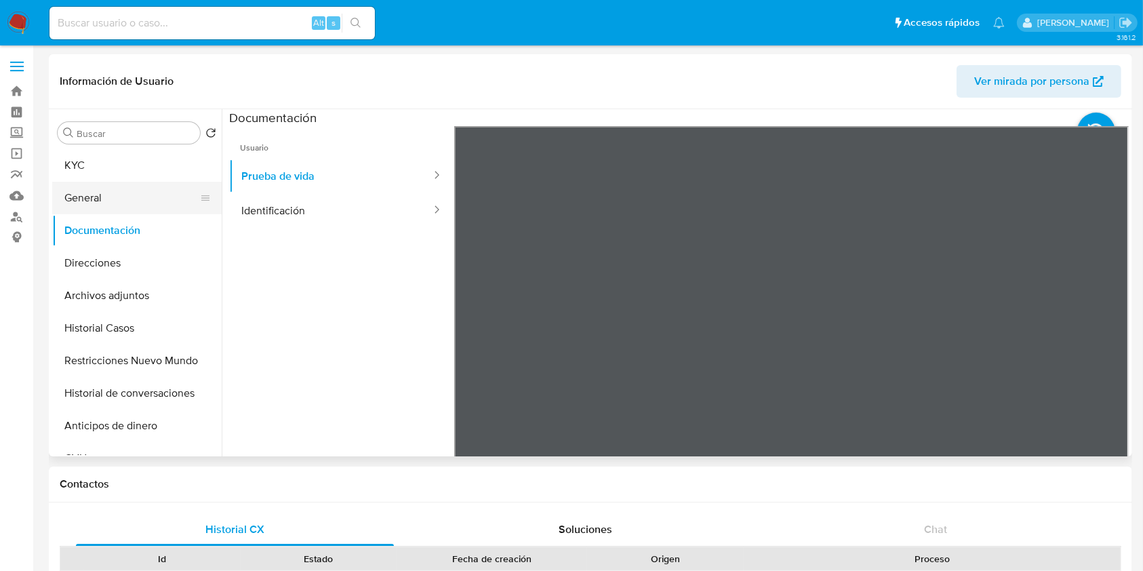
click at [137, 197] on button "General" at bounding box center [131, 198] width 159 height 33
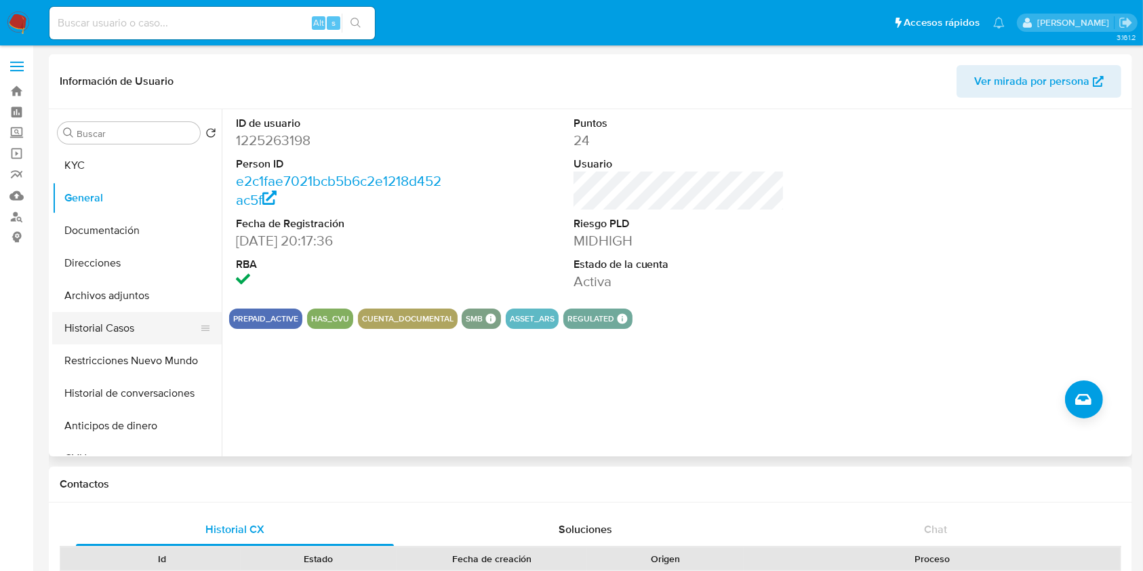
click at [172, 323] on button "Historial Casos" at bounding box center [131, 328] width 159 height 33
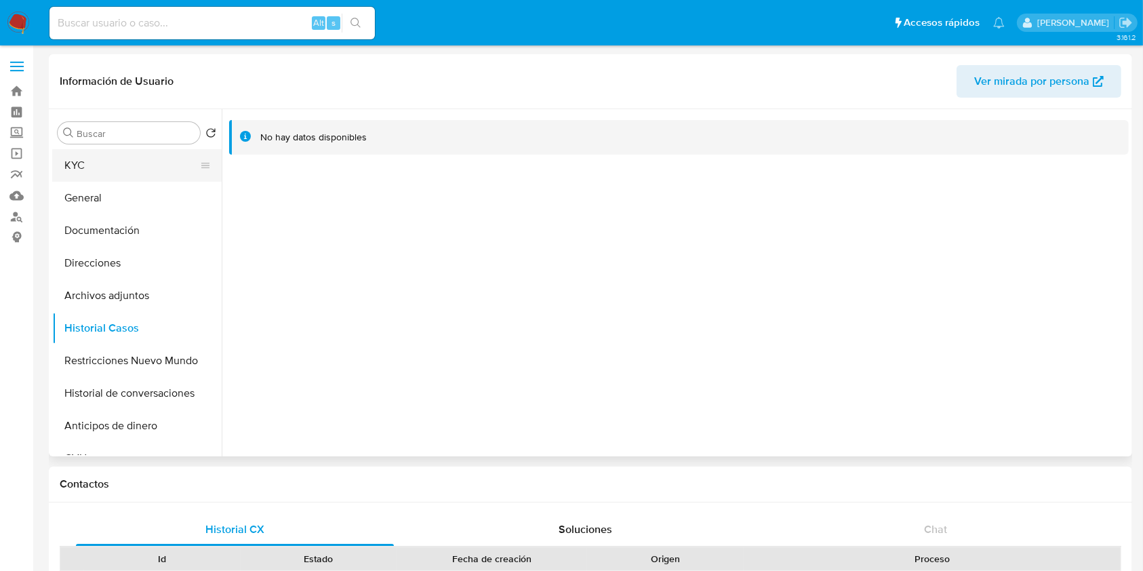
click at [109, 167] on button "KYC" at bounding box center [131, 165] width 159 height 33
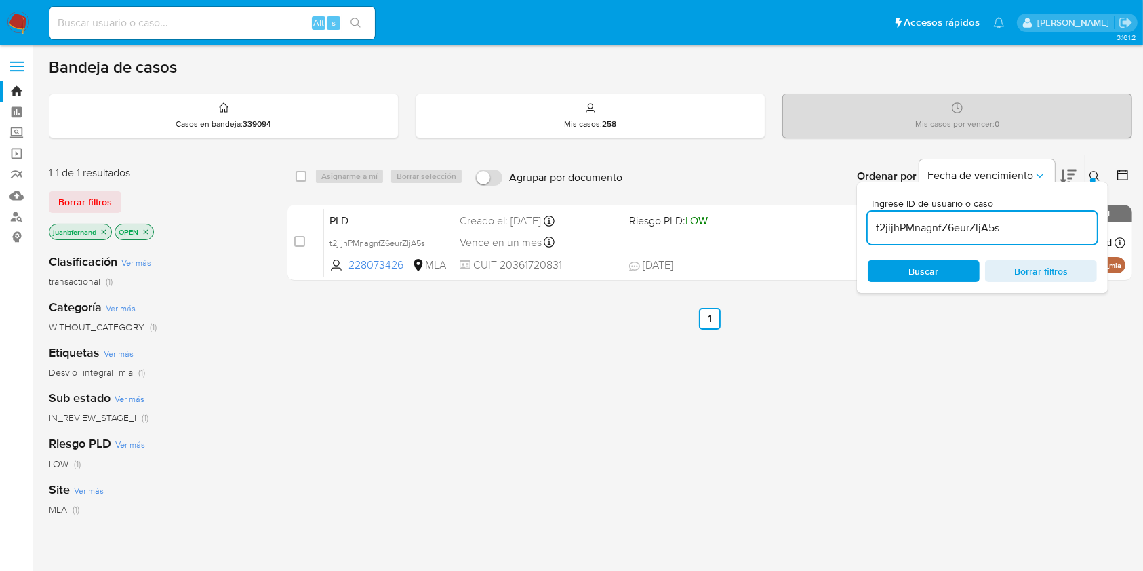
click at [1023, 224] on input "t2jijhPMnagnfZ6eurZljA5s" at bounding box center [981, 228] width 229 height 18
paste input "xFN2yOAUO9jNC23B174NGQWy"
type input "xFN2yOAUO9jNC23B174NGQWy"
click at [303, 181] on div "select-all-cases-checkbox" at bounding box center [300, 176] width 11 height 14
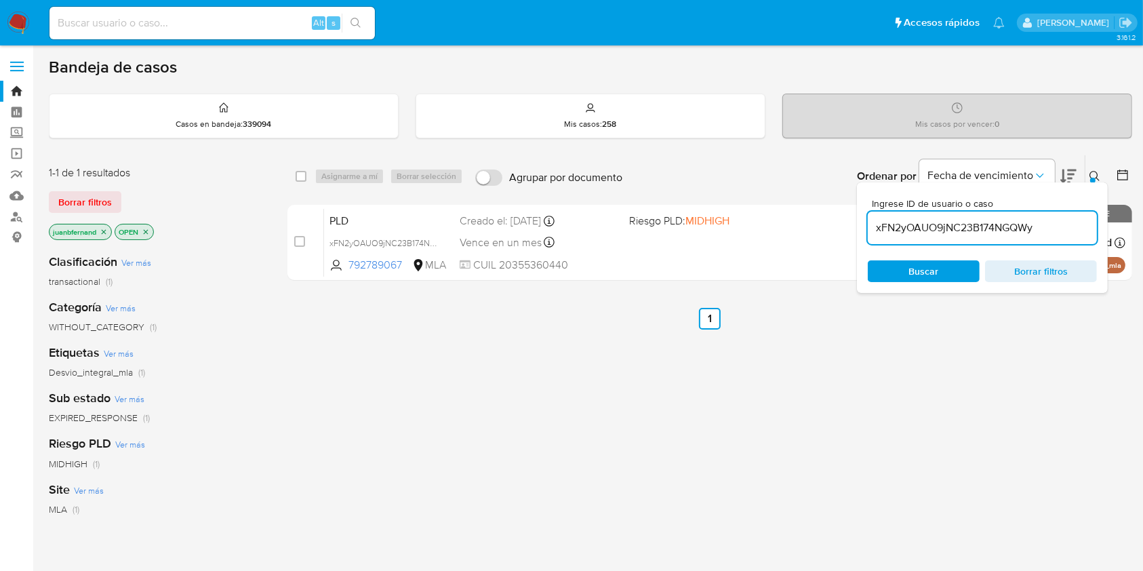
click at [325, 176] on div "Asignarme a mí Borrar selección" at bounding box center [391, 176] width 154 height 16
click at [298, 173] on input "checkbox" at bounding box center [300, 176] width 11 height 11
checkbox input "true"
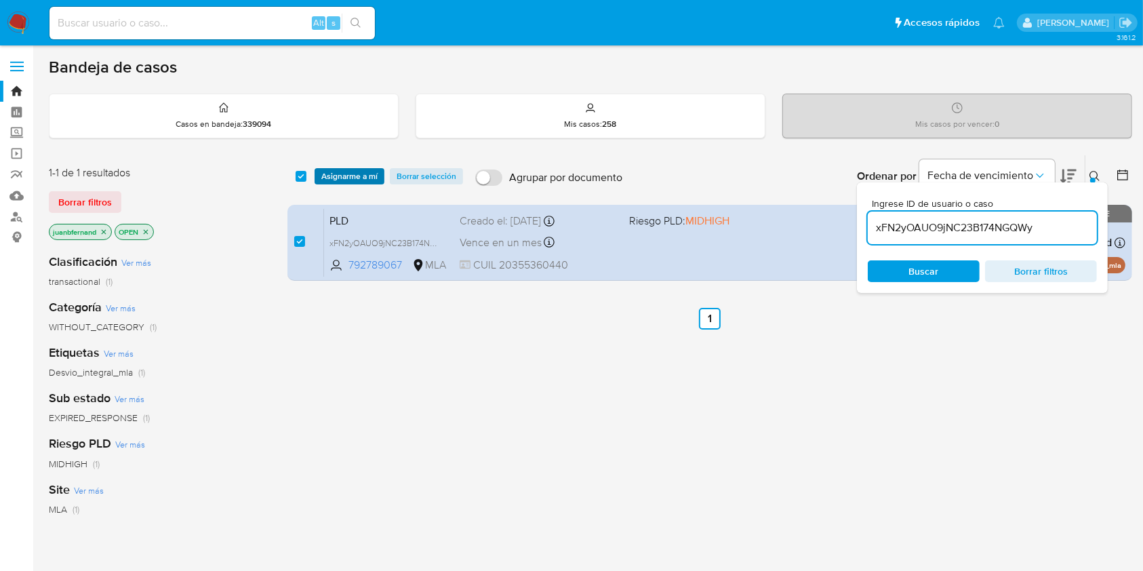
click at [335, 175] on span "Asignarme a mí" at bounding box center [349, 176] width 56 height 14
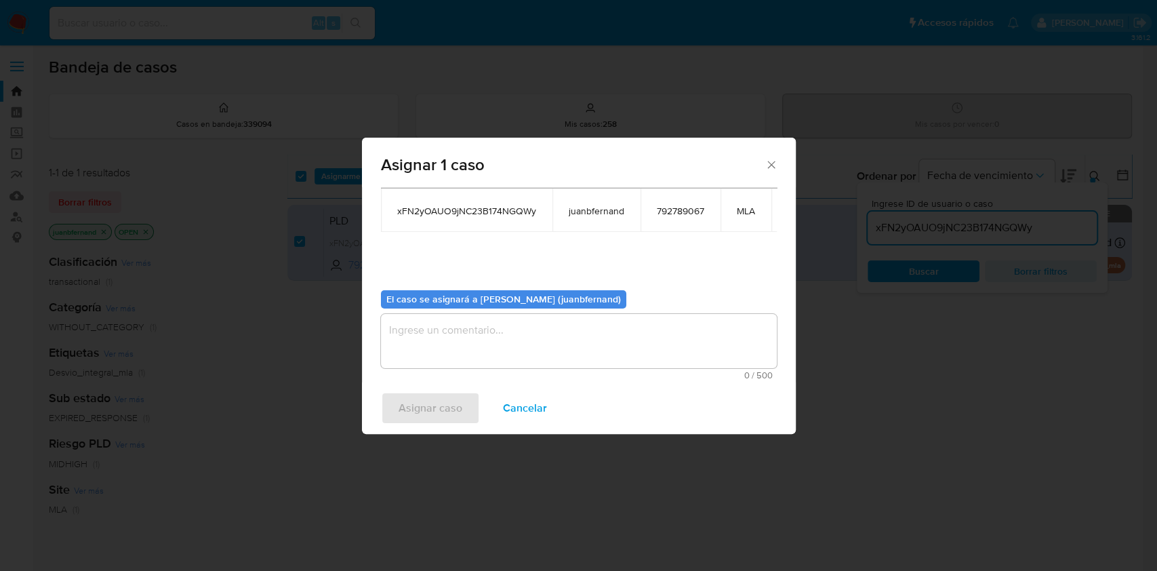
click at [477, 325] on textarea "assign-modal" at bounding box center [579, 341] width 396 height 54
click at [462, 401] on button "Asignar caso" at bounding box center [430, 408] width 99 height 33
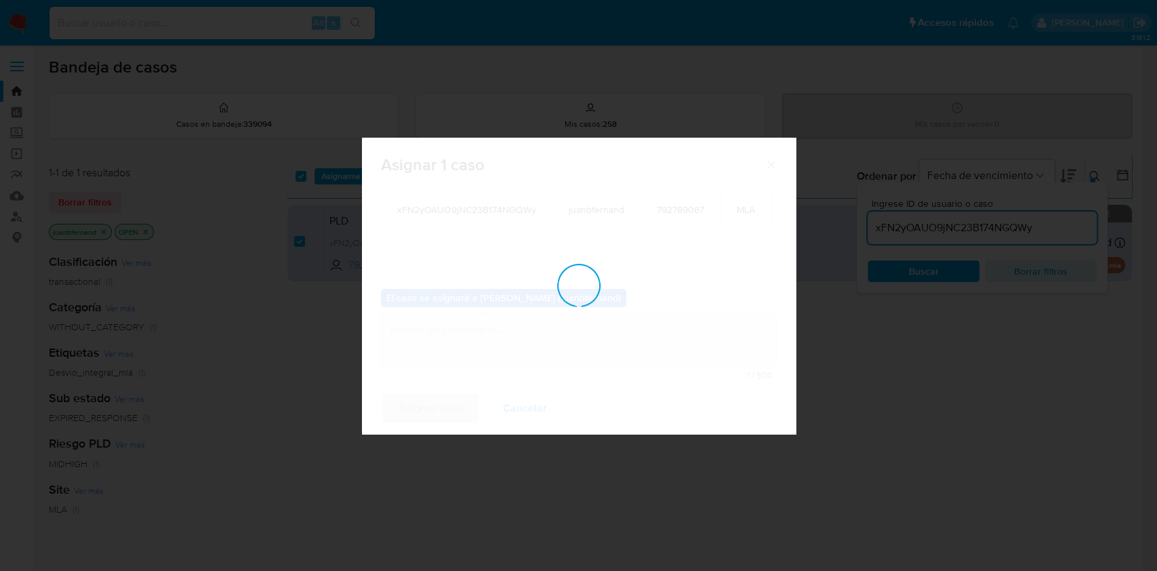
scroll to position [81, 0]
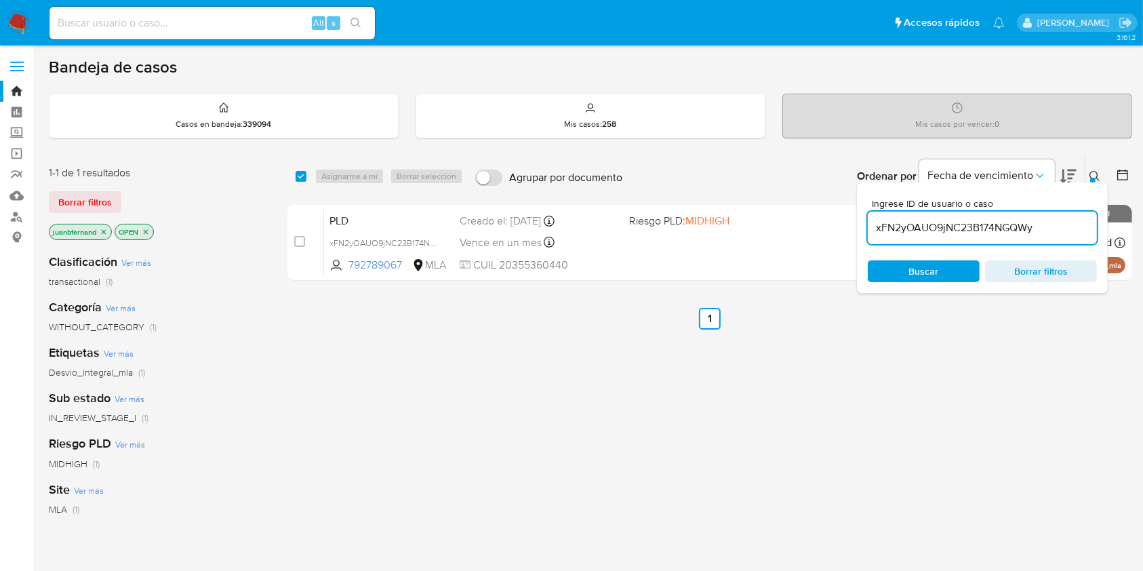
click at [1048, 232] on input "xFN2yOAUO9jNC23B174NGQWy" at bounding box center [981, 228] width 229 height 18
paste input "CX0jy8p3wHAzsh1heqqcNSaD"
type input "CX0jy8p3wHAzsh1heqqcNSaD"
click at [302, 175] on input "checkbox" at bounding box center [300, 176] width 11 height 11
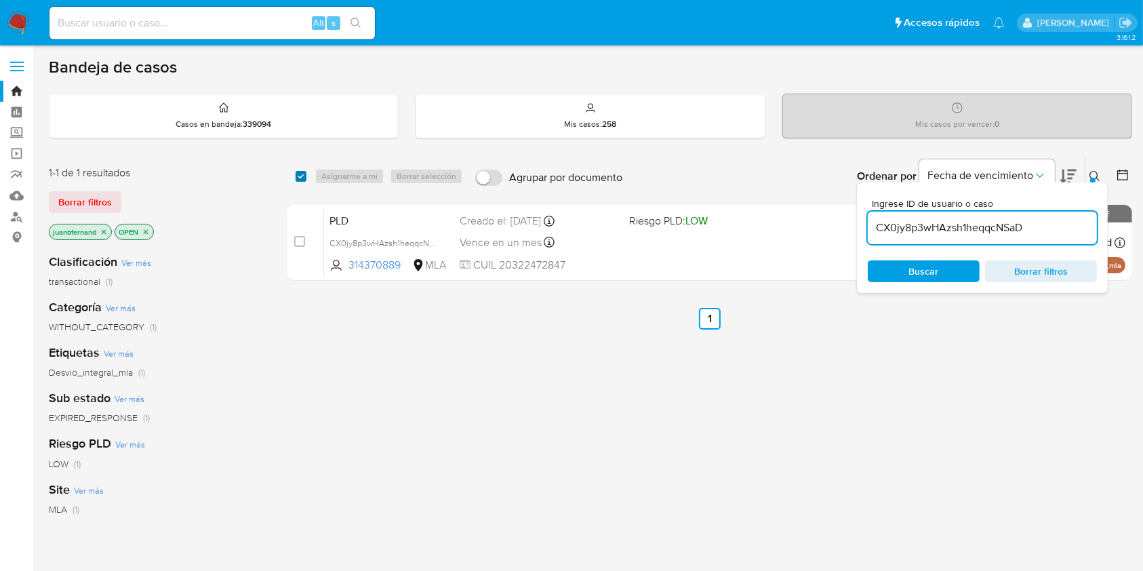
checkbox input "true"
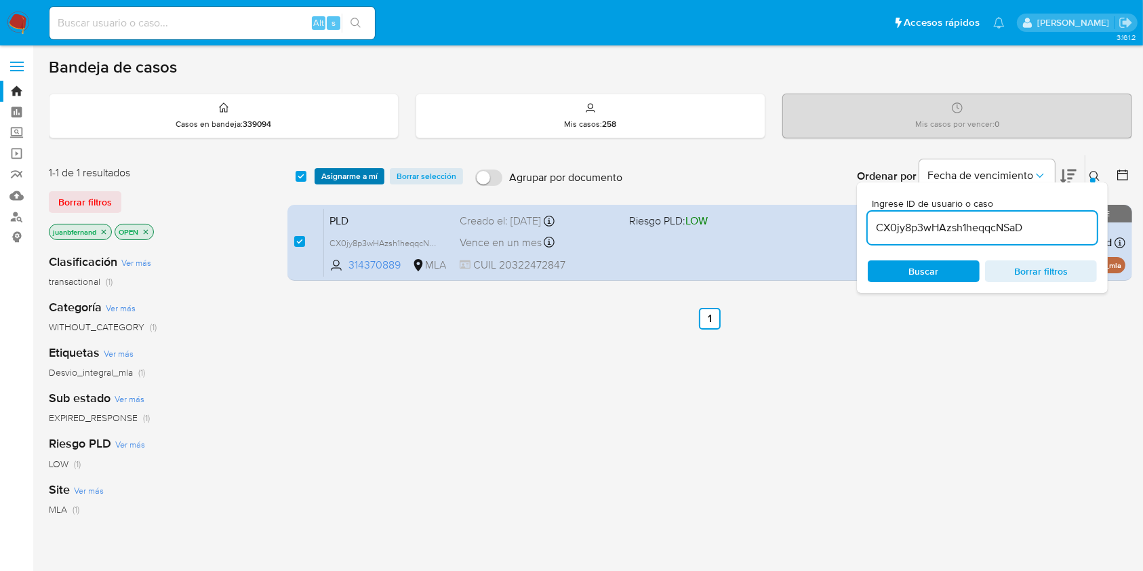
click at [353, 178] on span "Asignarme a mí" at bounding box center [349, 176] width 56 height 14
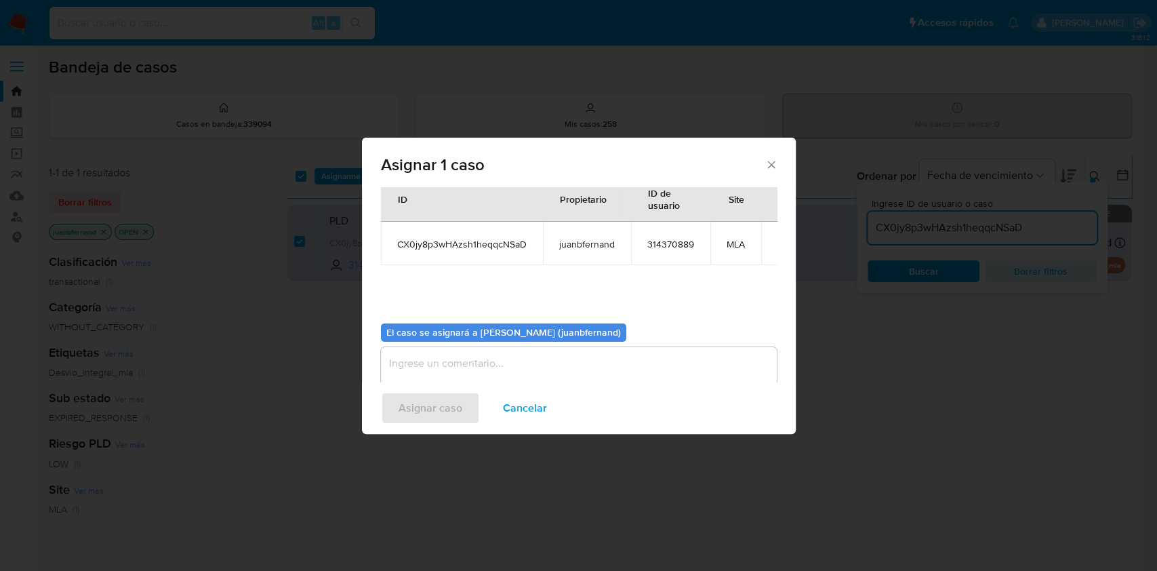
scroll to position [69, 0]
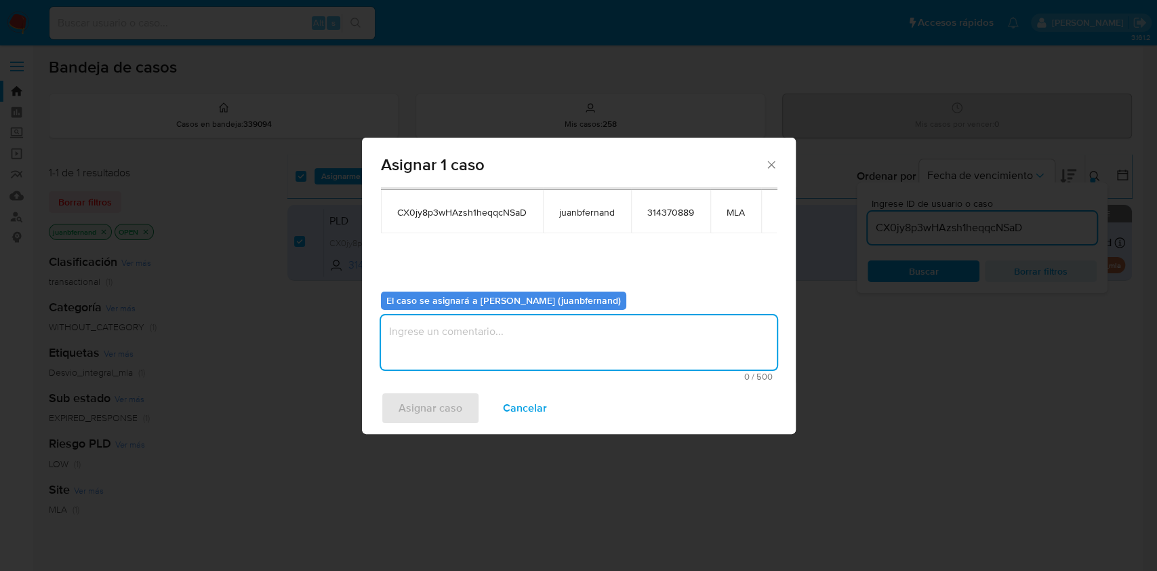
click at [497, 327] on textarea "assign-modal" at bounding box center [579, 342] width 396 height 54
click at [446, 401] on span "Asignar caso" at bounding box center [430, 408] width 64 height 30
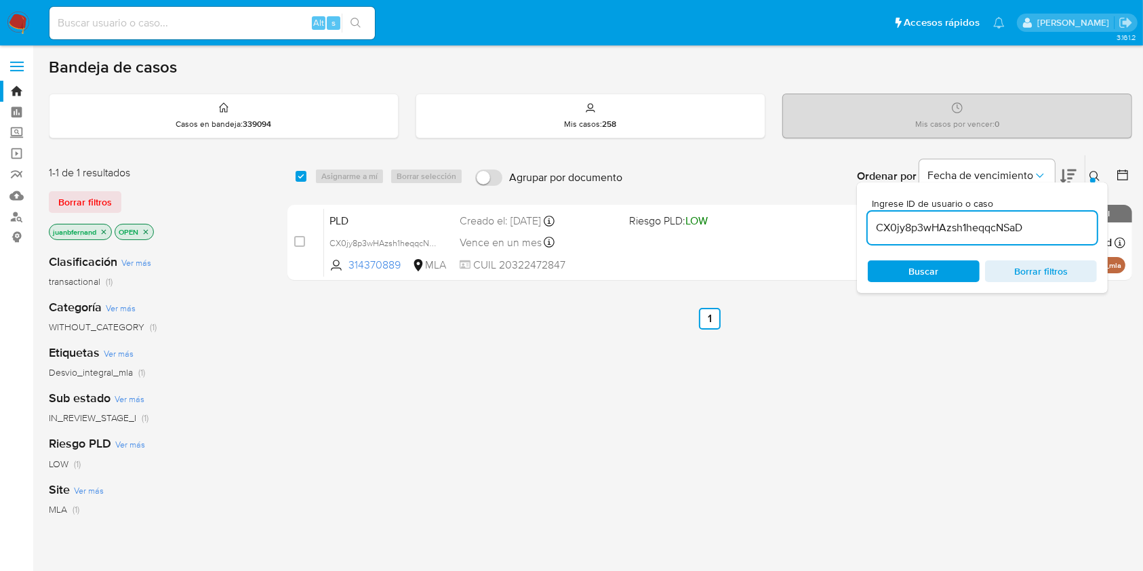
click at [1035, 226] on input "CX0jy8p3wHAzsh1heqqcNSaD" at bounding box center [981, 228] width 229 height 18
paste input "3Ly4ytznEuV8rSTagYNhonlN"
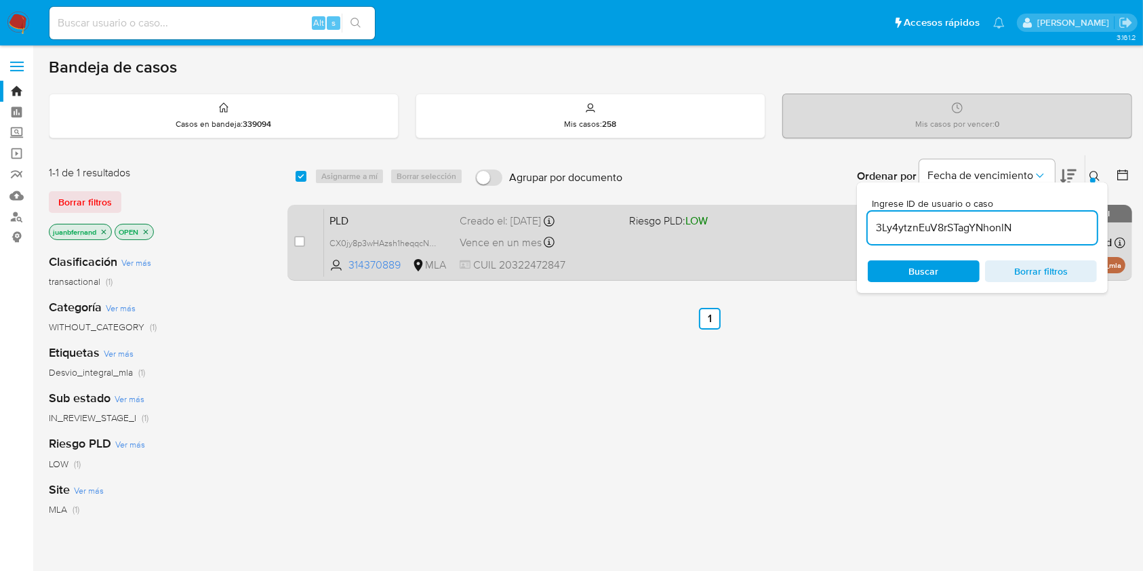
type input "3Ly4ytznEuV8rSTagYNhonlN"
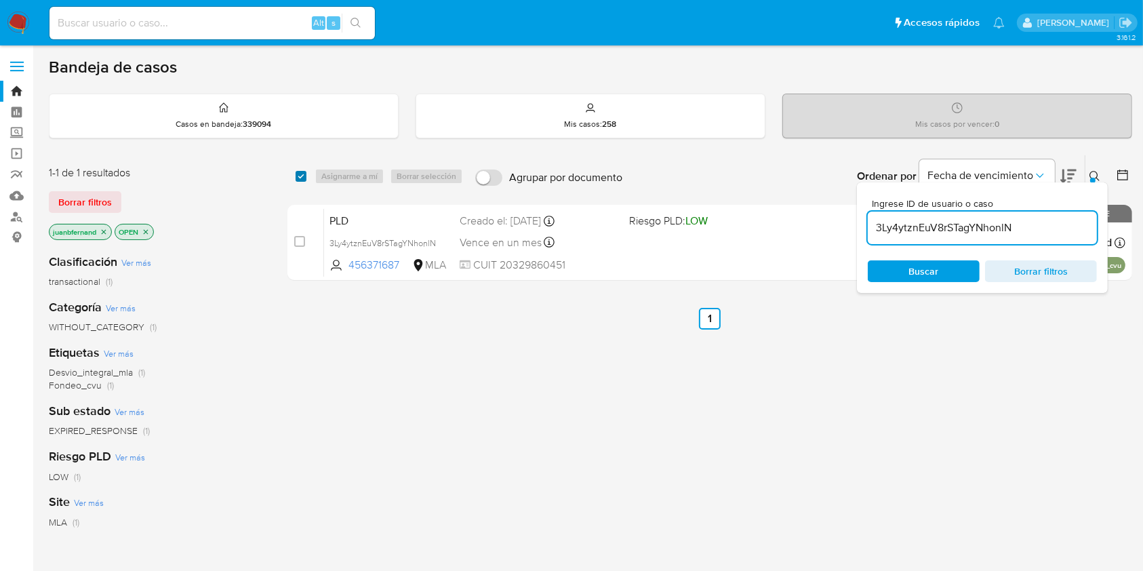
click at [303, 171] on input "checkbox" at bounding box center [300, 176] width 11 height 11
checkbox input "true"
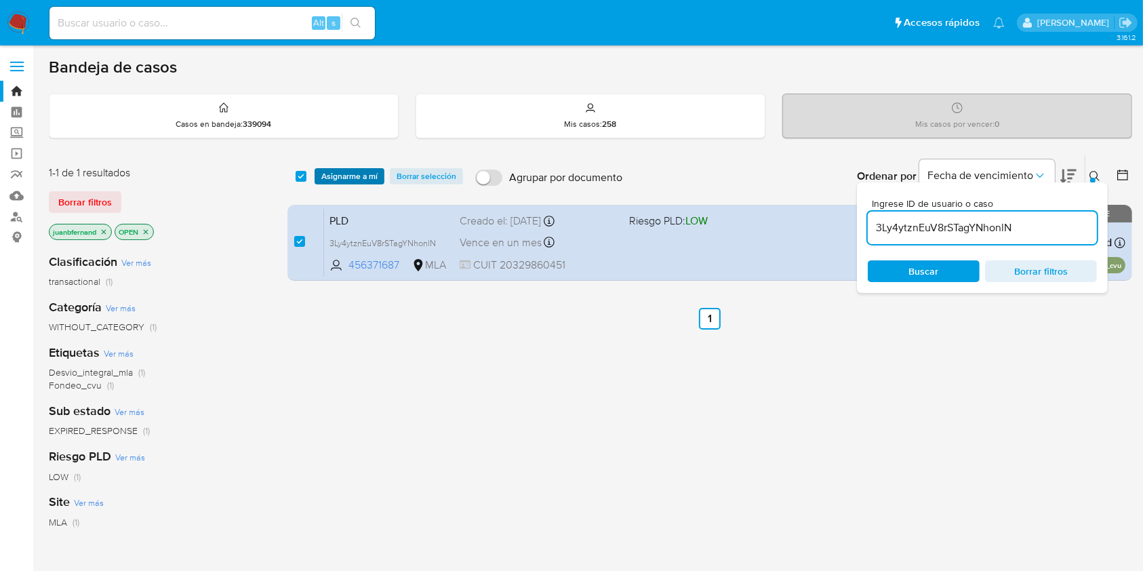
click at [352, 176] on span "Asignarme a mí" at bounding box center [349, 176] width 56 height 14
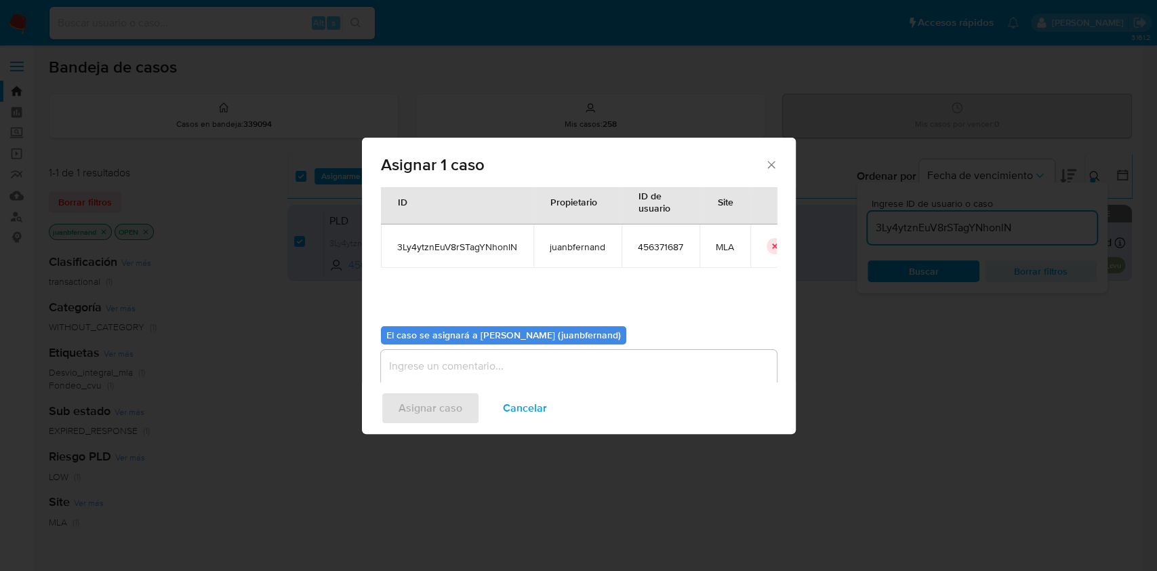
scroll to position [69, 0]
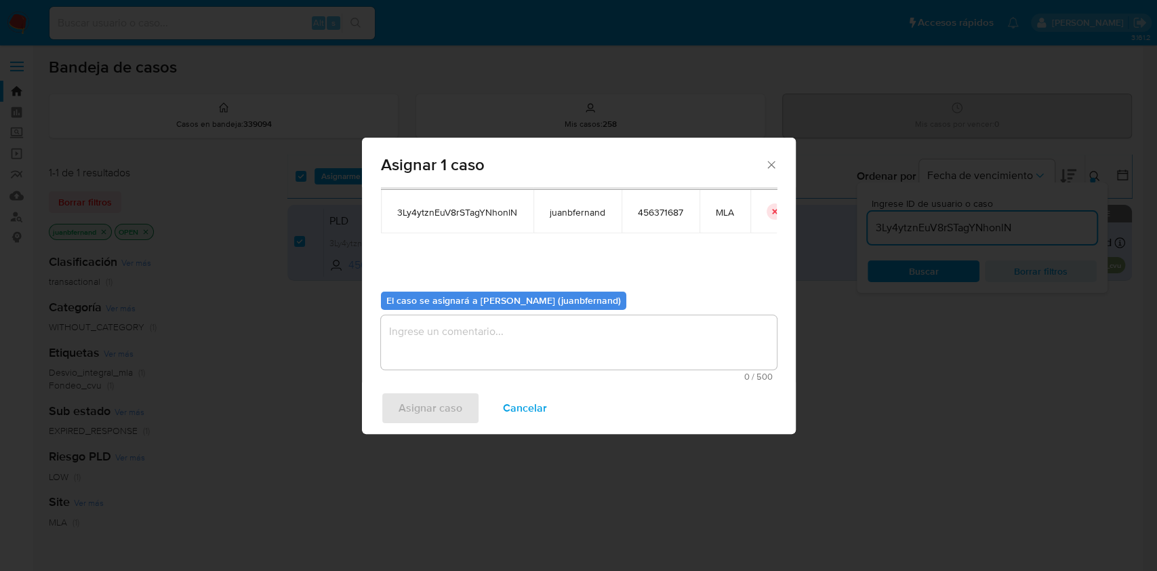
click at [444, 310] on div "El caso se asignará a [PERSON_NAME] (juanbfernand) 0 / 500 500 caracteres resta…" at bounding box center [579, 331] width 396 height 101
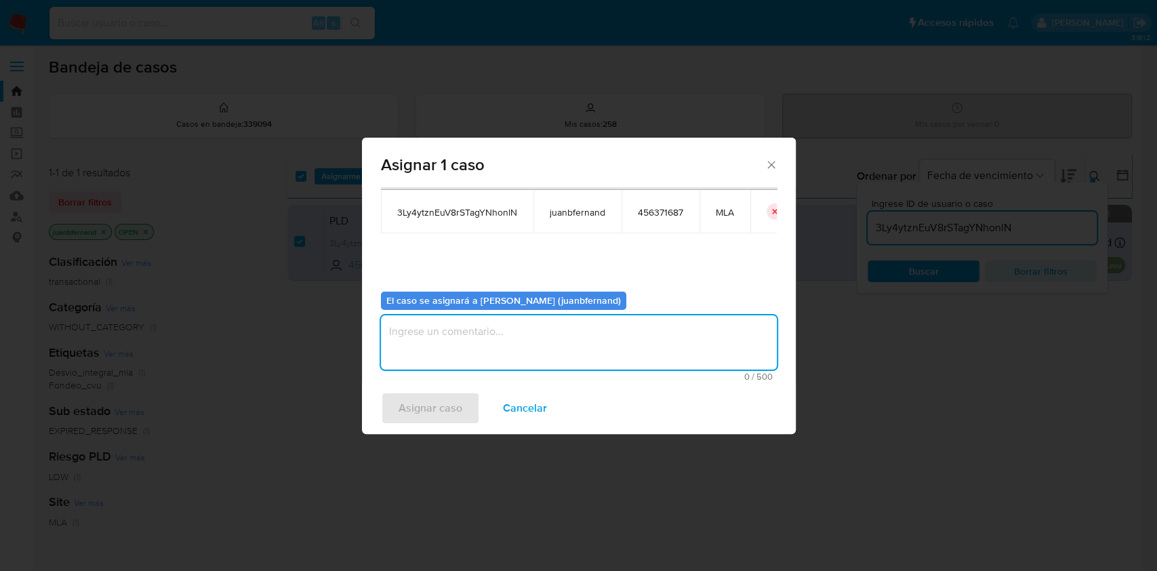
click at [443, 341] on textarea "assign-modal" at bounding box center [579, 342] width 396 height 54
click at [442, 398] on span "Asignar caso" at bounding box center [430, 408] width 64 height 30
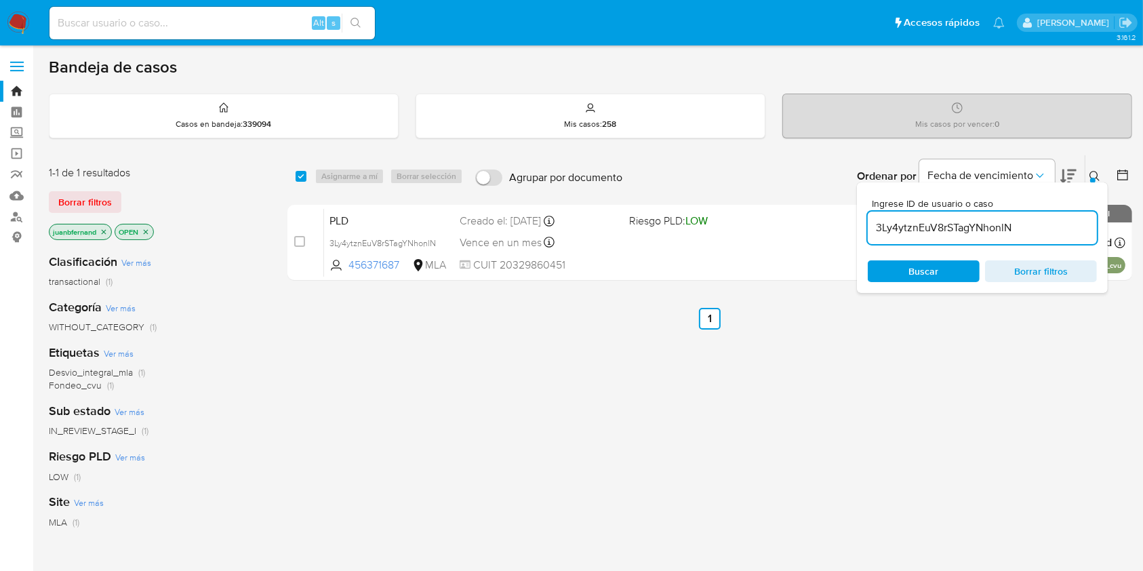
click at [1048, 237] on div "3Ly4ytznEuV8rSTagYNhonlN" at bounding box center [981, 227] width 229 height 33
click at [1044, 232] on input "3Ly4ytznEuV8rSTagYNhonlN" at bounding box center [981, 228] width 229 height 18
drag, startPoint x: 1044, startPoint y: 232, endPoint x: 1034, endPoint y: 232, distance: 10.2
click at [1044, 232] on input "3Ly4ytznEuV8rSTagYNhonlN" at bounding box center [981, 228] width 229 height 18
paste input "qLw4dutYO5iOLzw8iUe9FDVo"
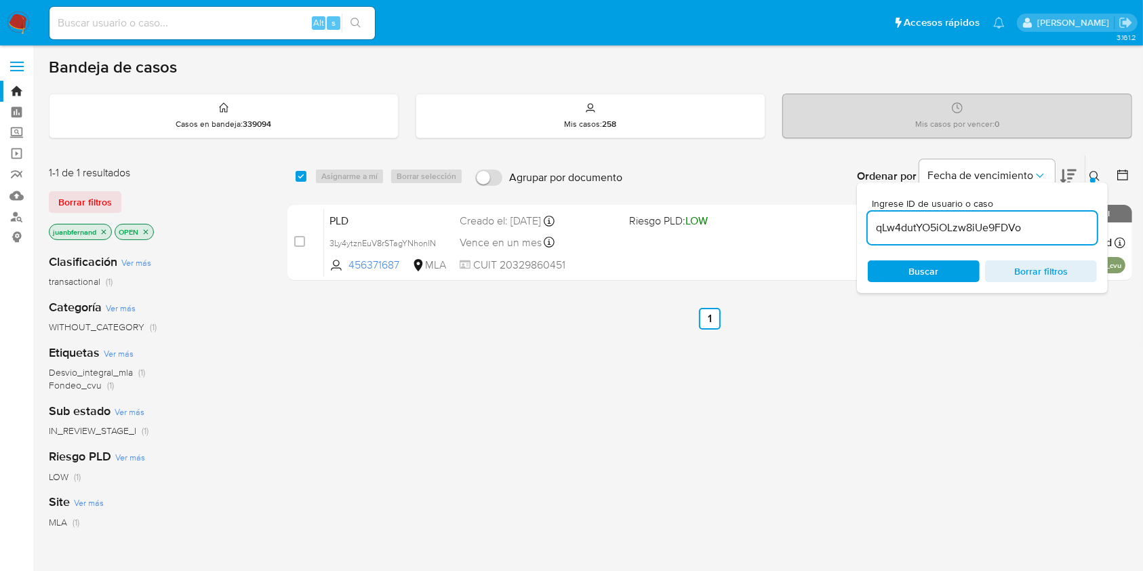
type input "qLw4dutYO5iOLzw8iUe9FDVo"
click at [301, 179] on input "checkbox" at bounding box center [300, 176] width 11 height 11
checkbox input "true"
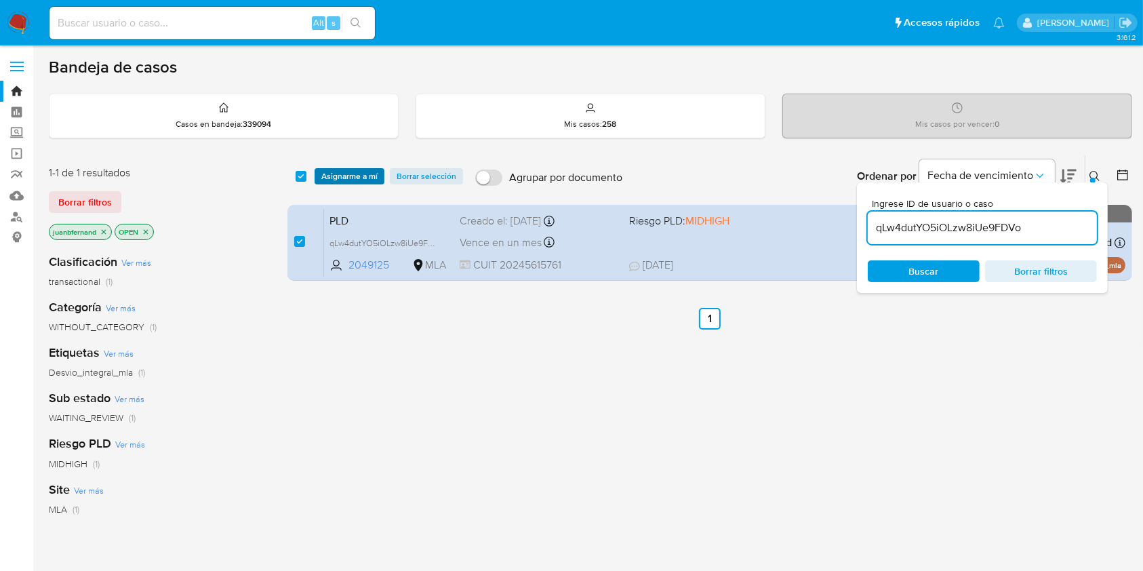
click at [340, 177] on span "Asignarme a mí" at bounding box center [349, 176] width 56 height 14
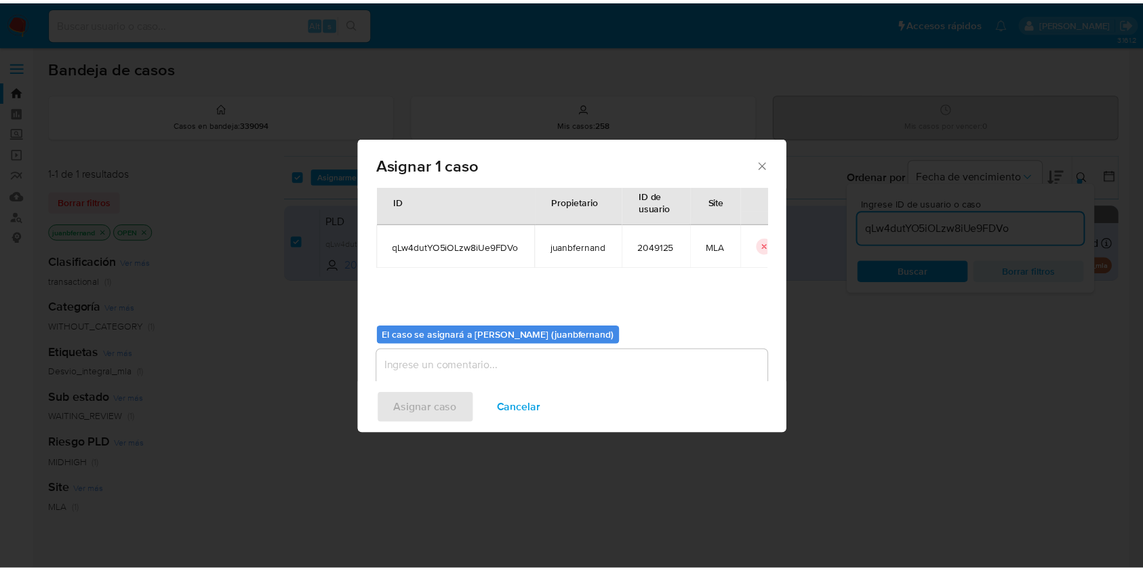
scroll to position [69, 0]
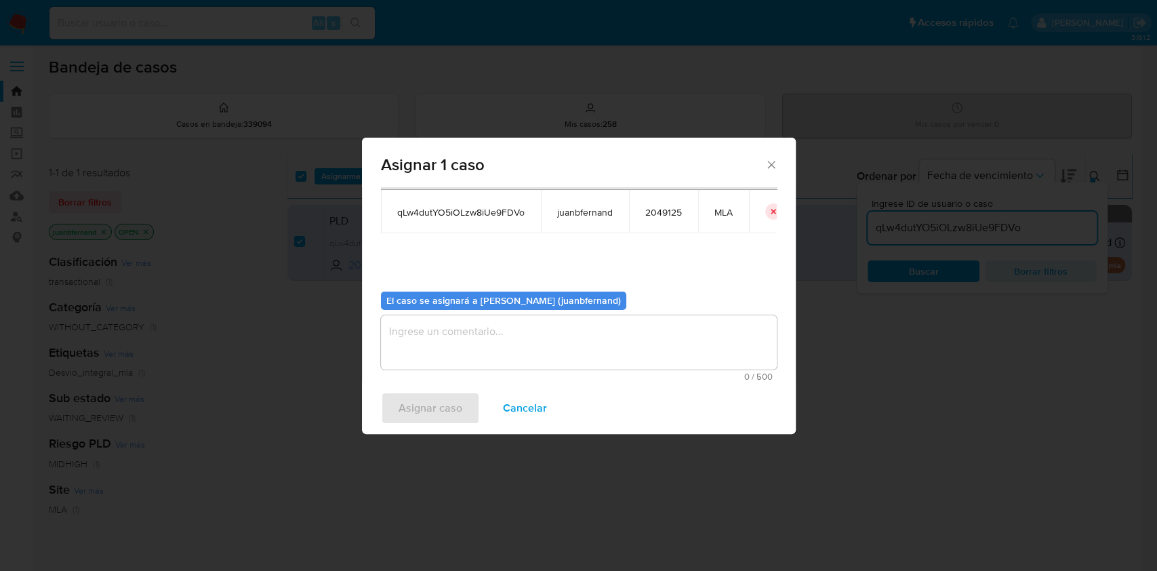
click at [482, 356] on textarea "assign-modal" at bounding box center [579, 342] width 396 height 54
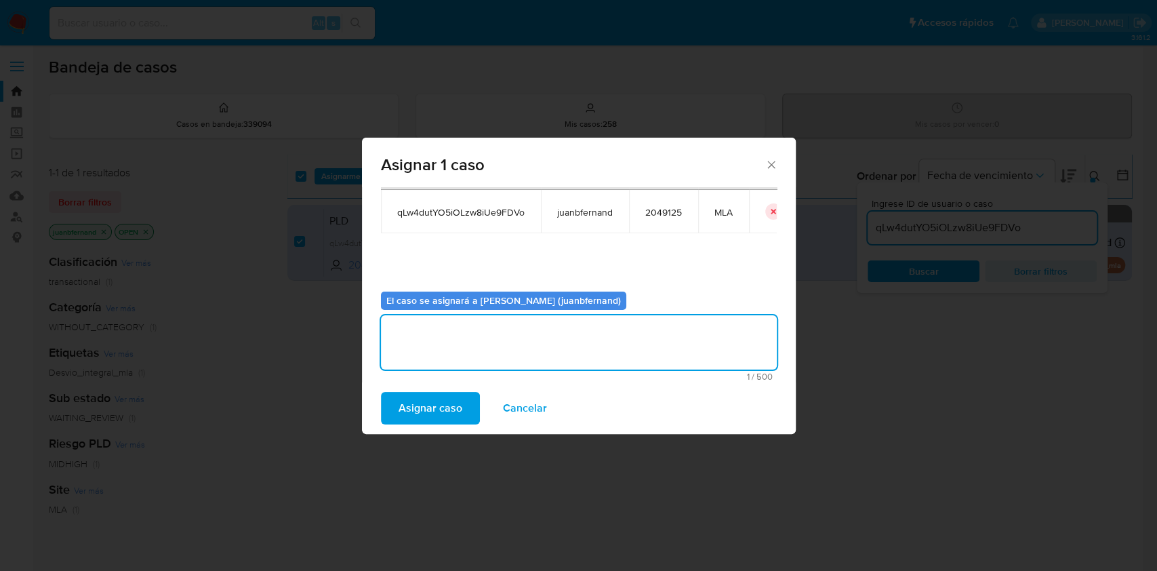
click at [461, 414] on button "Asignar caso" at bounding box center [430, 408] width 99 height 33
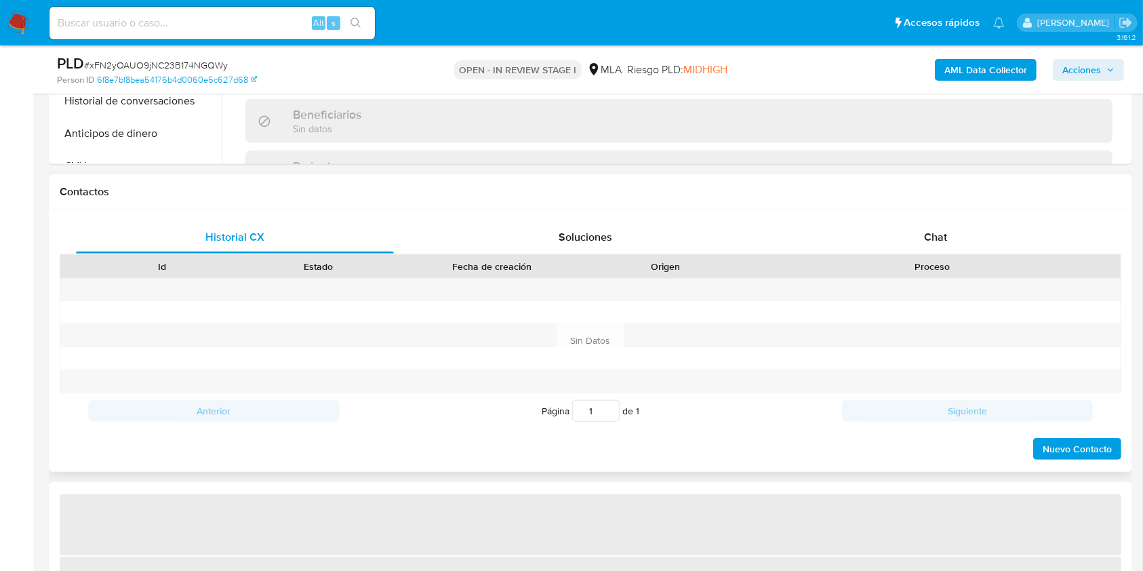
scroll to position [632, 0]
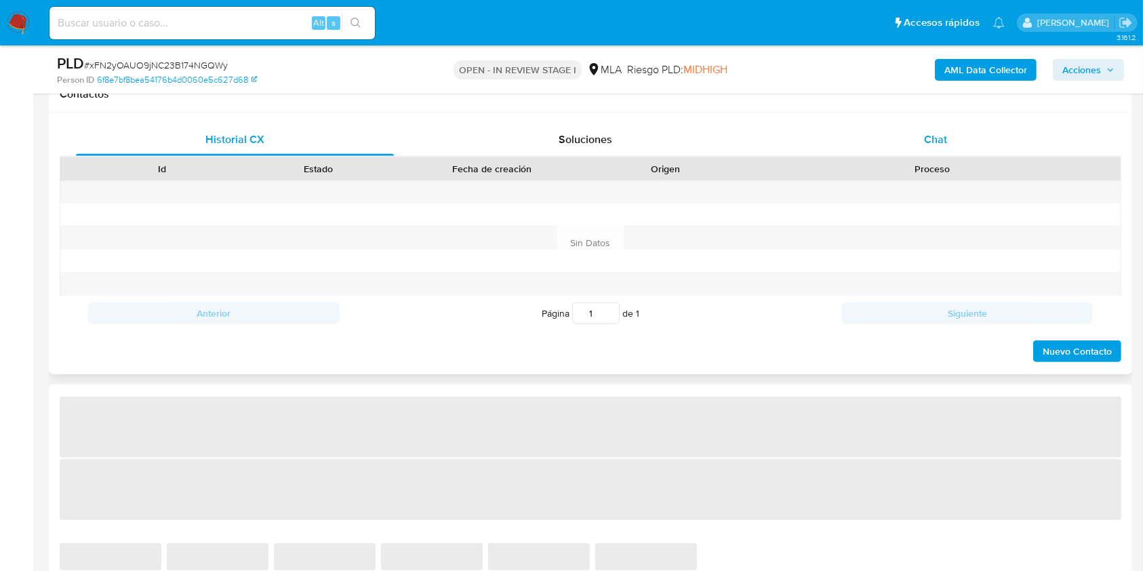
select select "10"
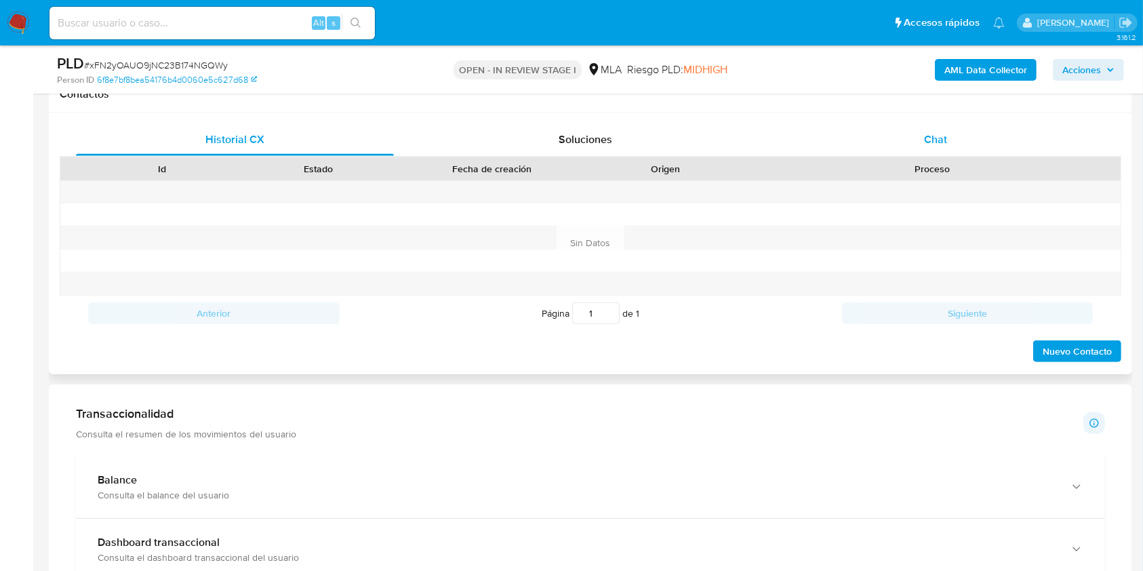
click at [974, 136] on div "Chat" at bounding box center [936, 139] width 318 height 33
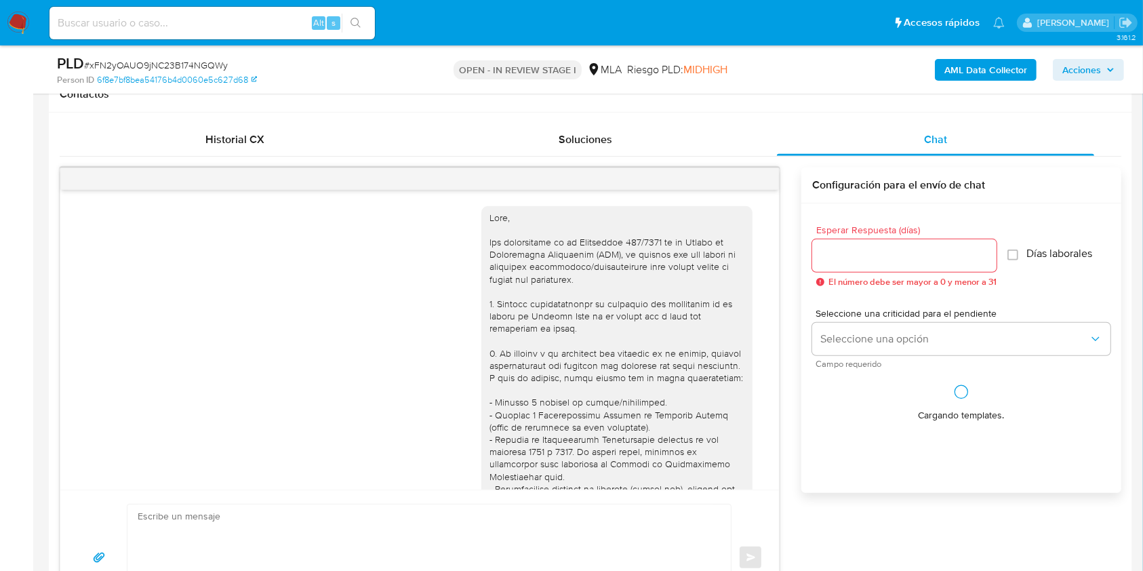
scroll to position [766, 0]
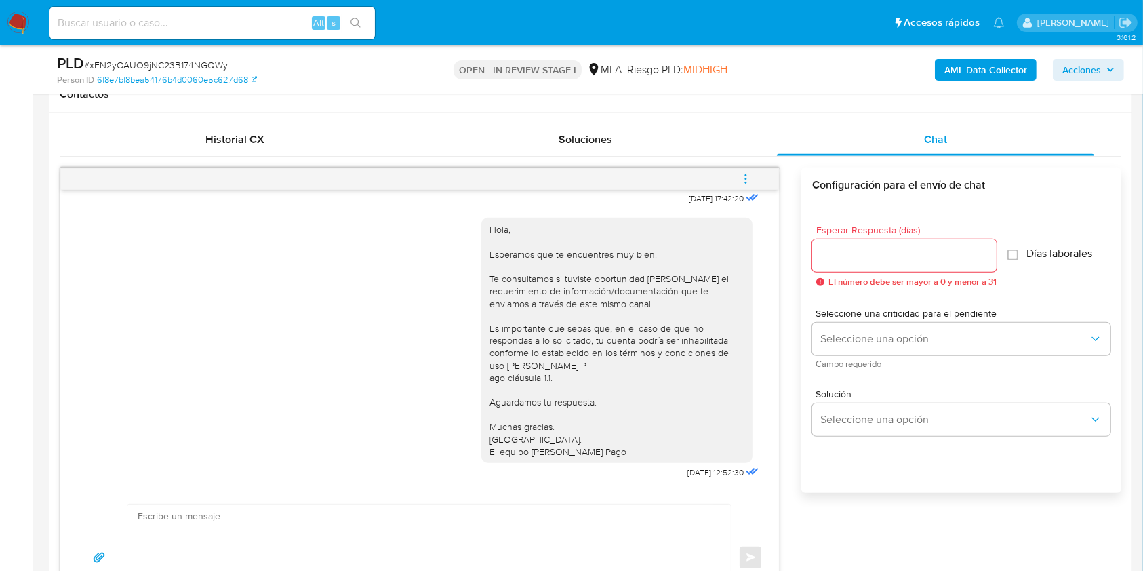
click at [750, 182] on icon "menu-action" at bounding box center [745, 179] width 12 height 12
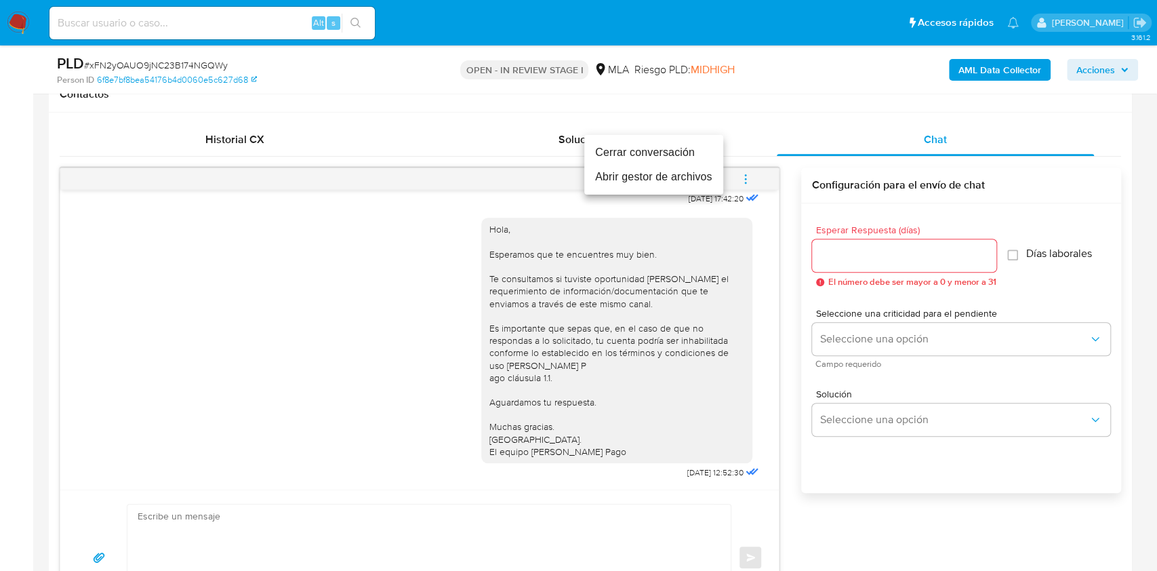
click at [651, 157] on li "Cerrar conversación" at bounding box center [653, 152] width 139 height 24
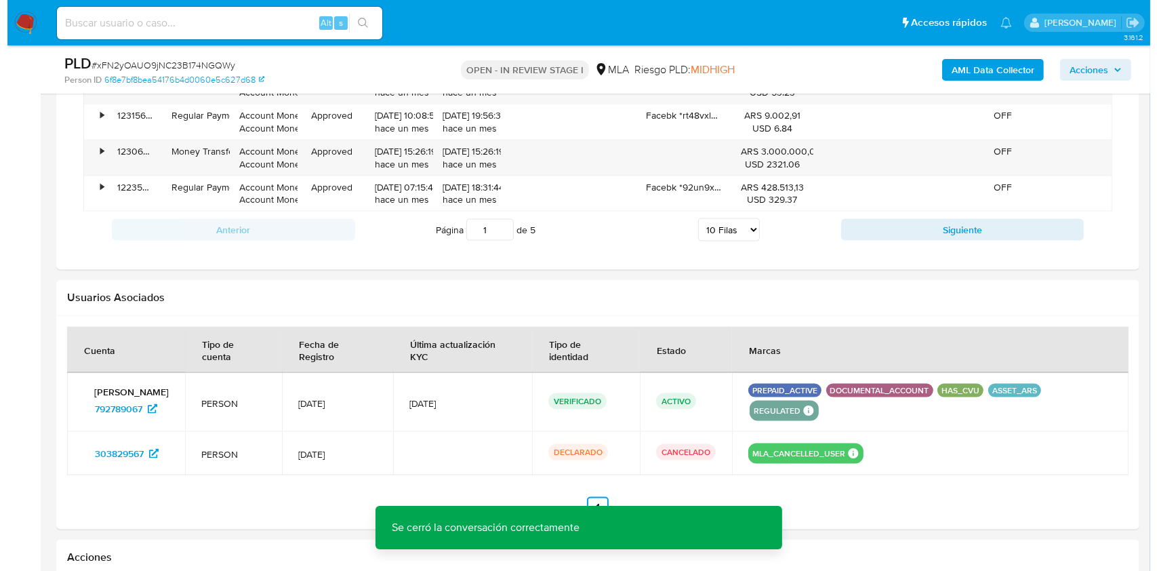
scroll to position [2078, 0]
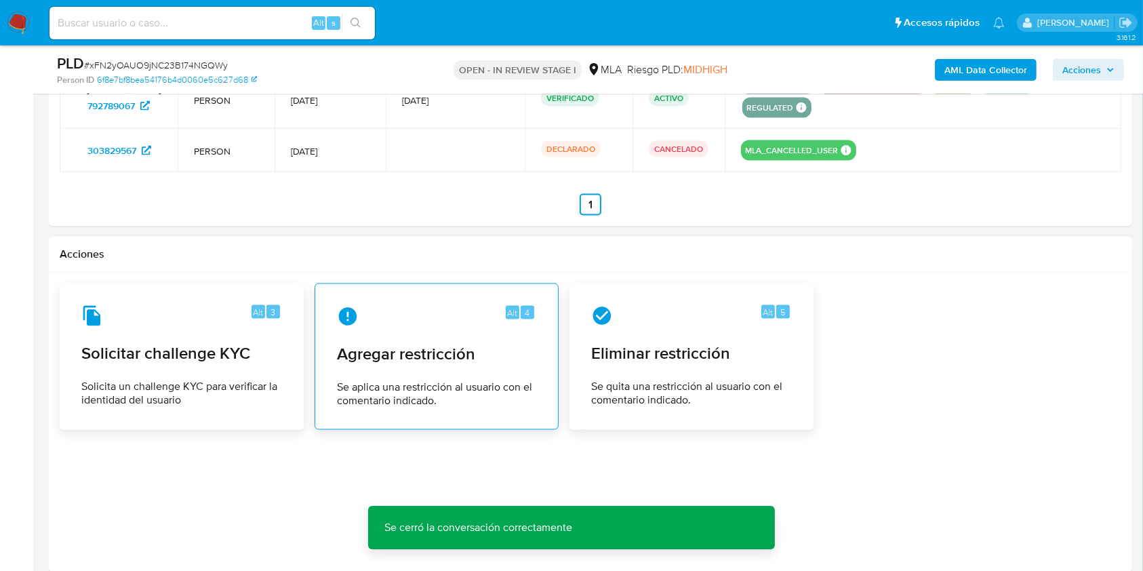
click at [465, 366] on div "Alt 4 Agregar restricción Se aplica una restricción al usuario con el comentari…" at bounding box center [436, 356] width 221 height 123
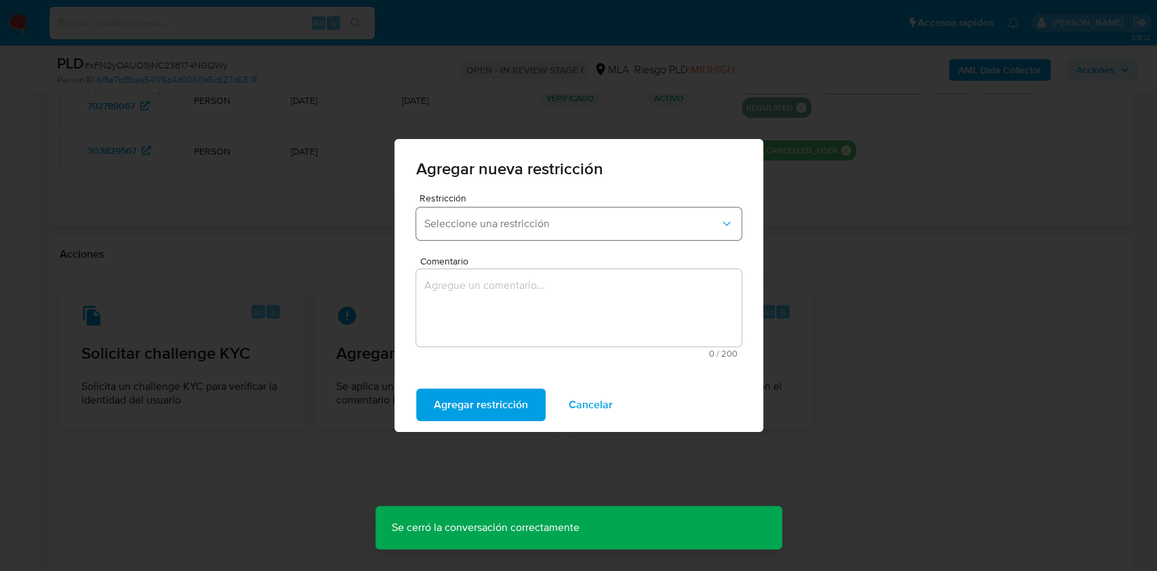
click at [526, 230] on button "Seleccione una restricción" at bounding box center [578, 223] width 325 height 33
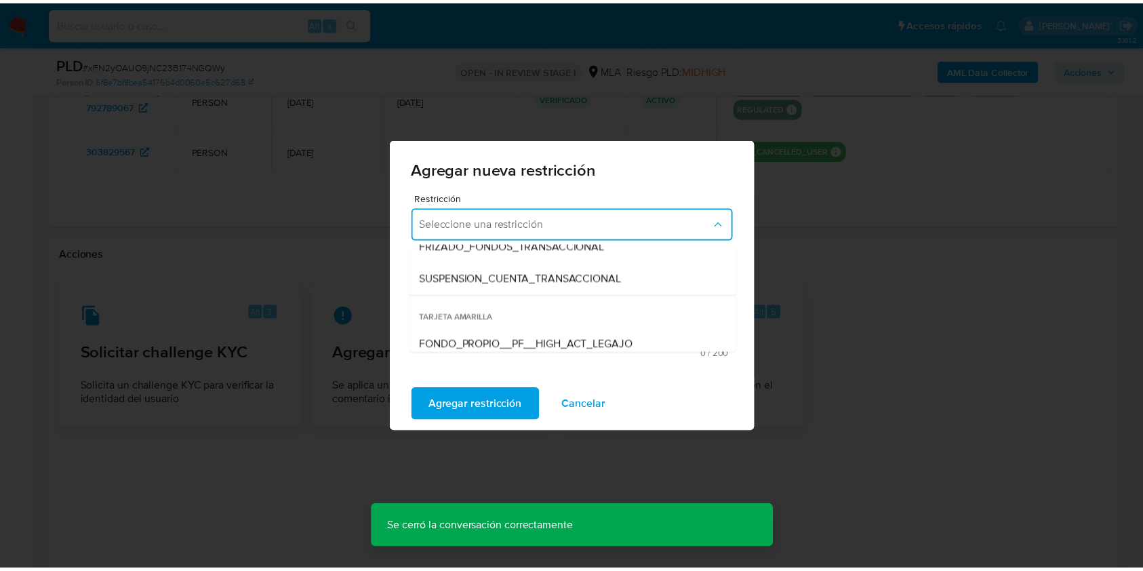
scroll to position [180, 0]
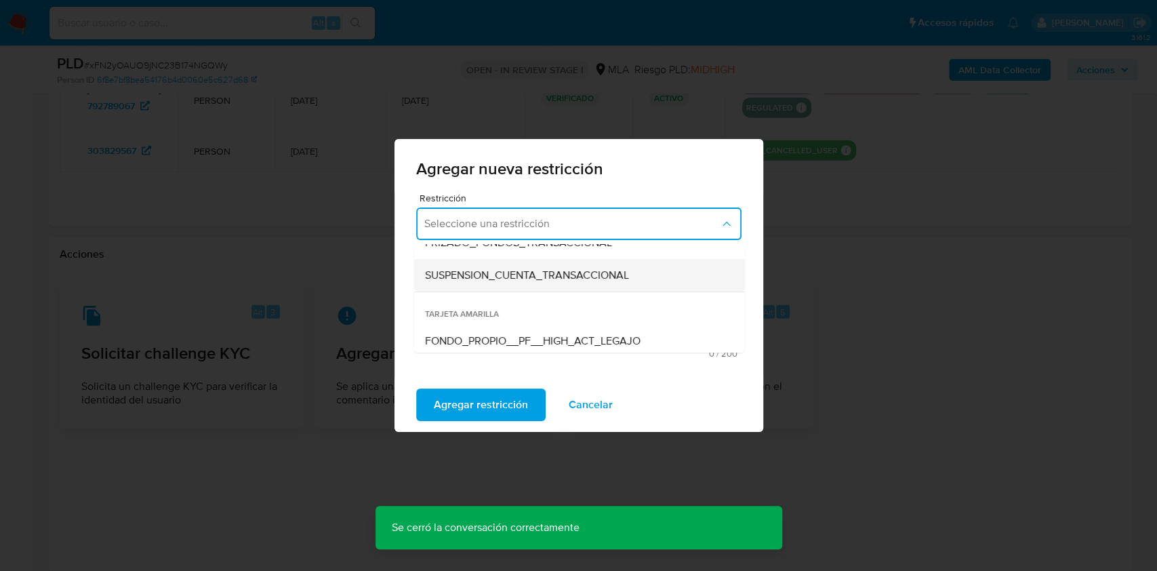
click at [551, 279] on span "SUSPENSION_CUENTA_TRANSACCIONAL" at bounding box center [526, 275] width 204 height 14
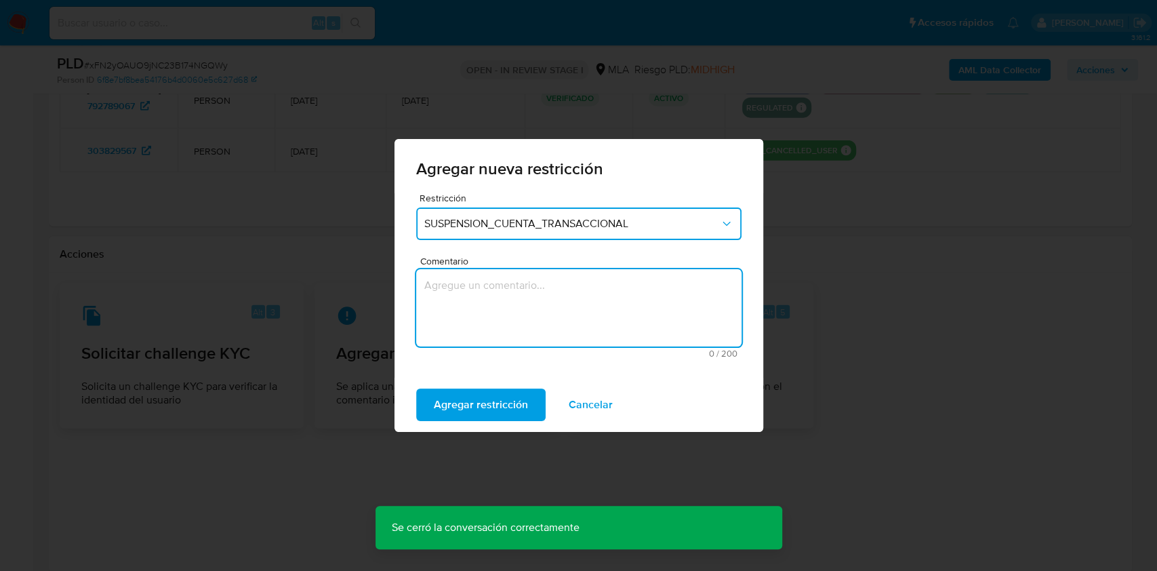
click at [519, 319] on textarea "Comentario" at bounding box center [578, 307] width 325 height 77
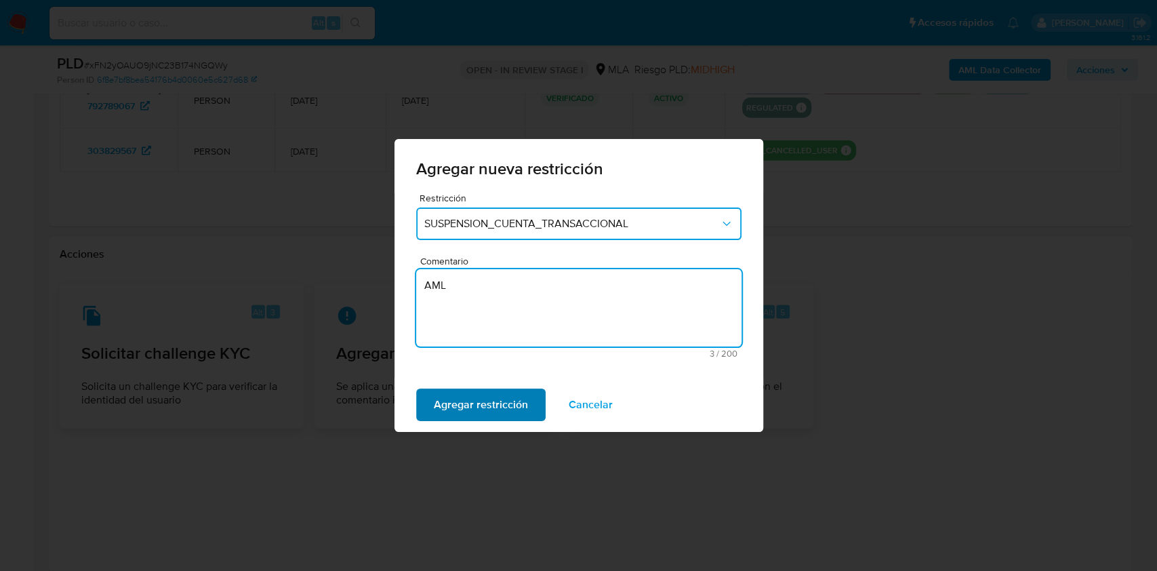
type textarea "AML"
click at [471, 410] on span "Agregar restricción" at bounding box center [481, 405] width 94 height 30
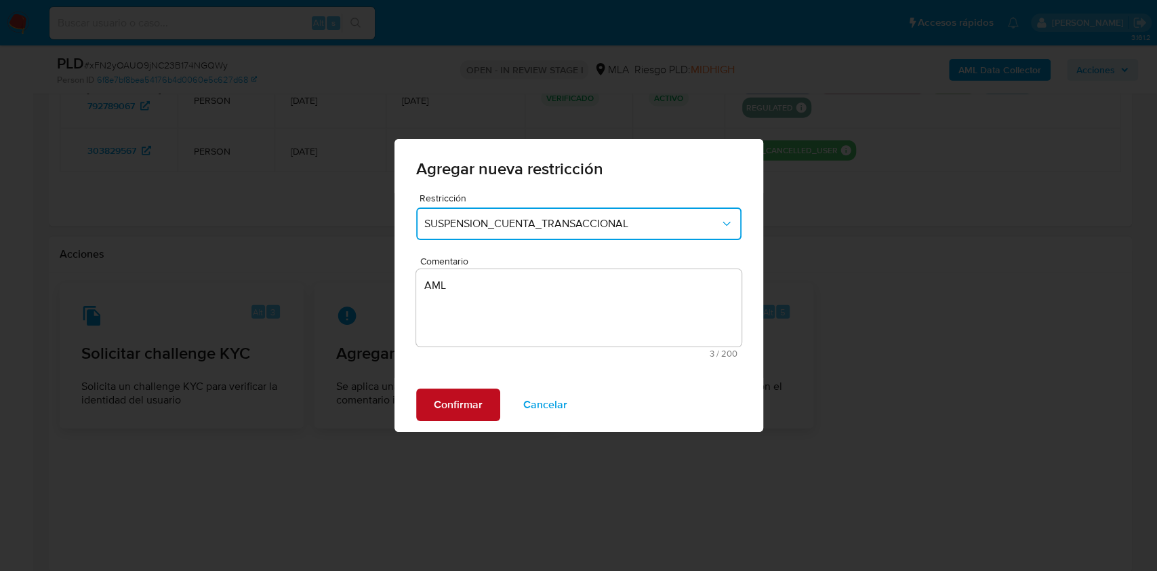
click at [470, 411] on span "Confirmar" at bounding box center [458, 405] width 49 height 30
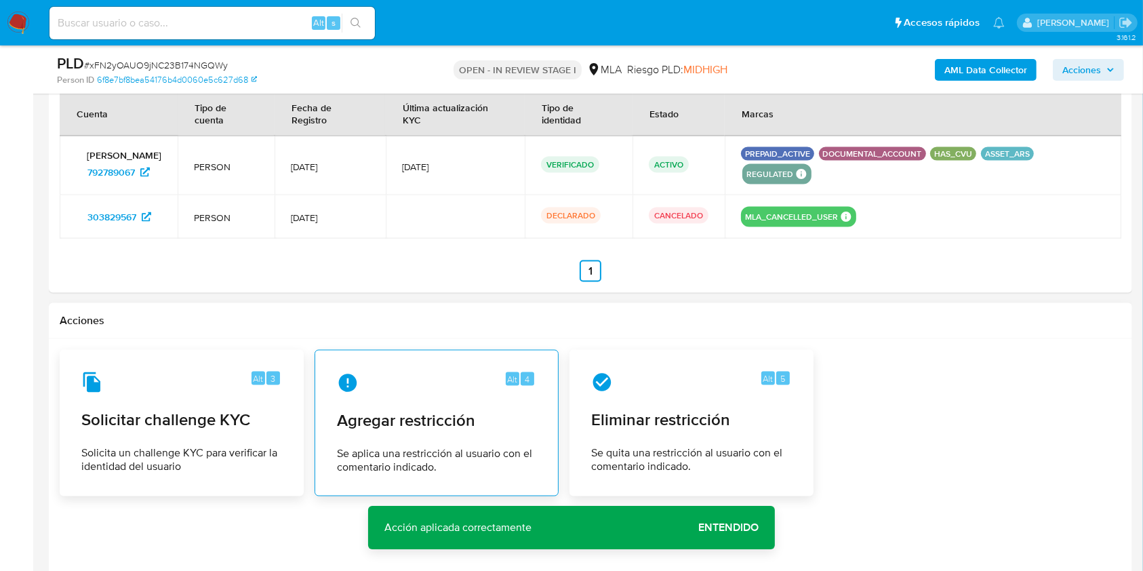
scroll to position [1988, 0]
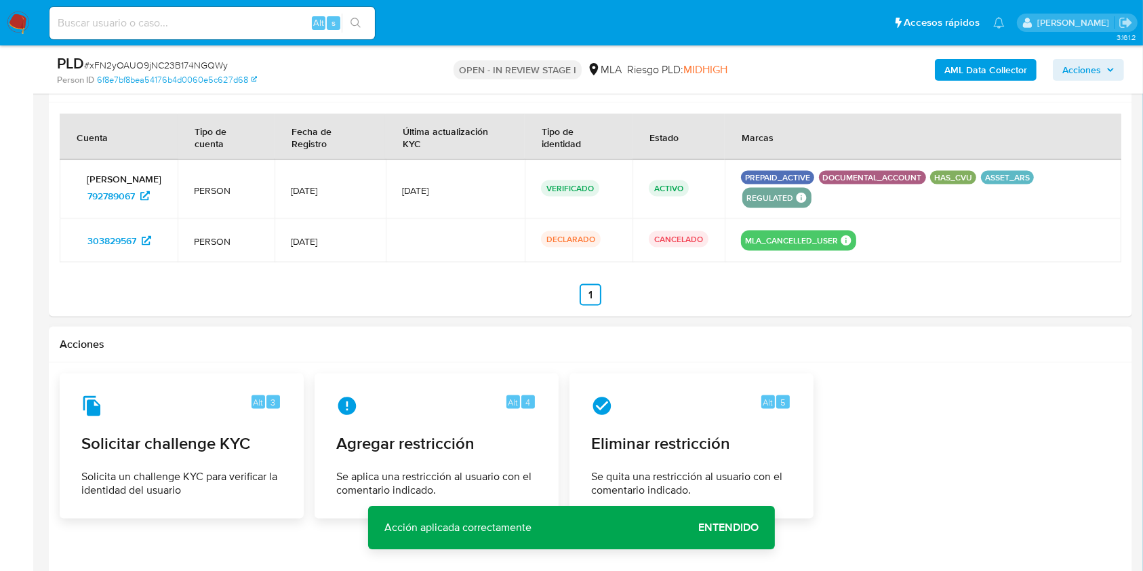
click at [729, 527] on span "Entendido" at bounding box center [728, 527] width 60 height 0
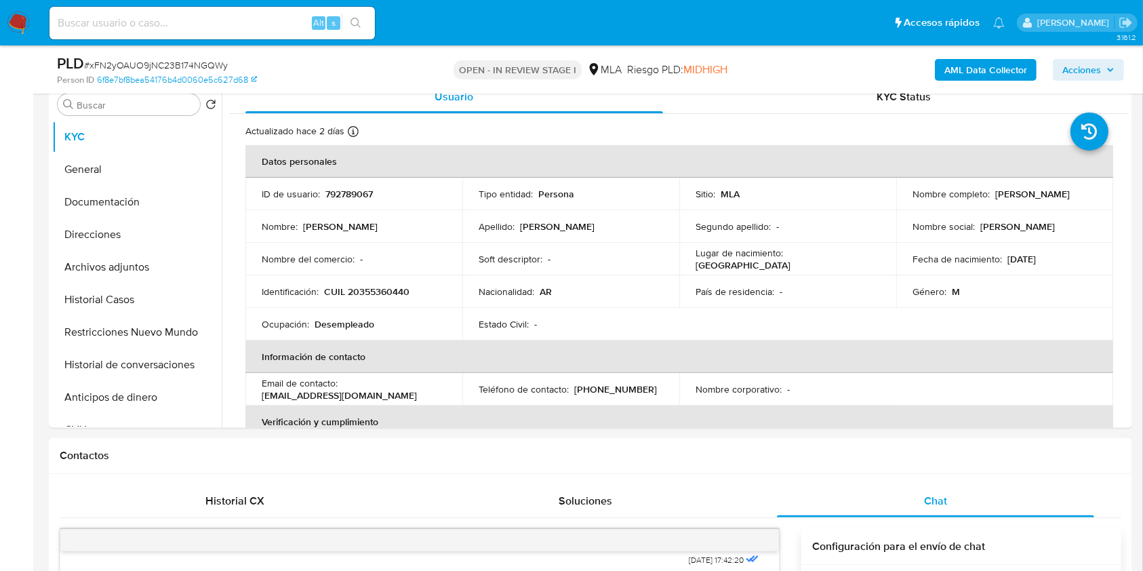
scroll to position [271, 0]
click at [137, 328] on button "Restricciones Nuevo Mundo" at bounding box center [131, 332] width 159 height 33
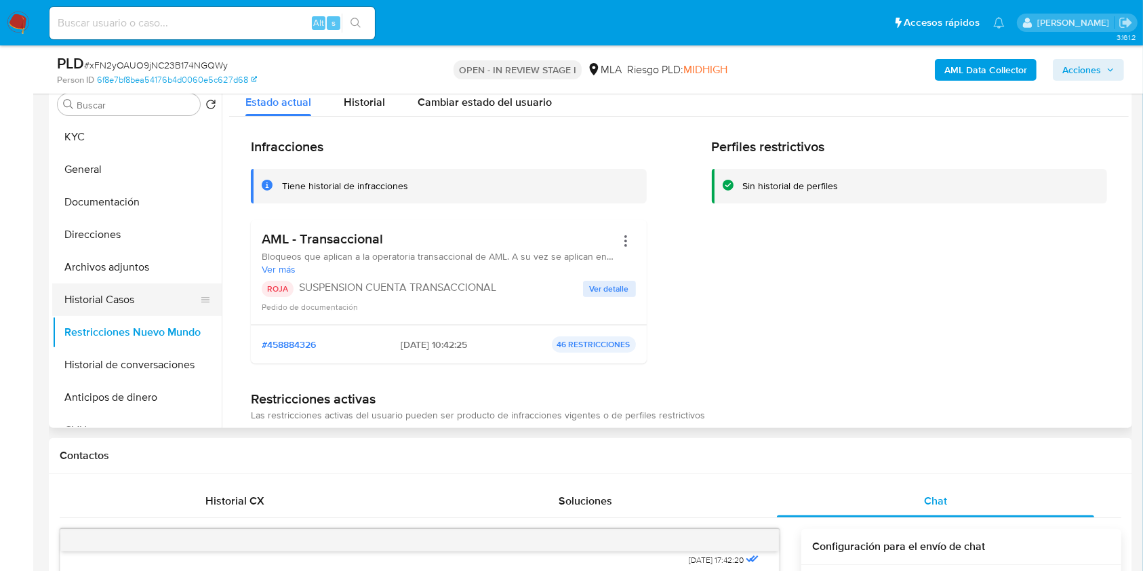
click at [131, 295] on button "Historial Casos" at bounding box center [131, 299] width 159 height 33
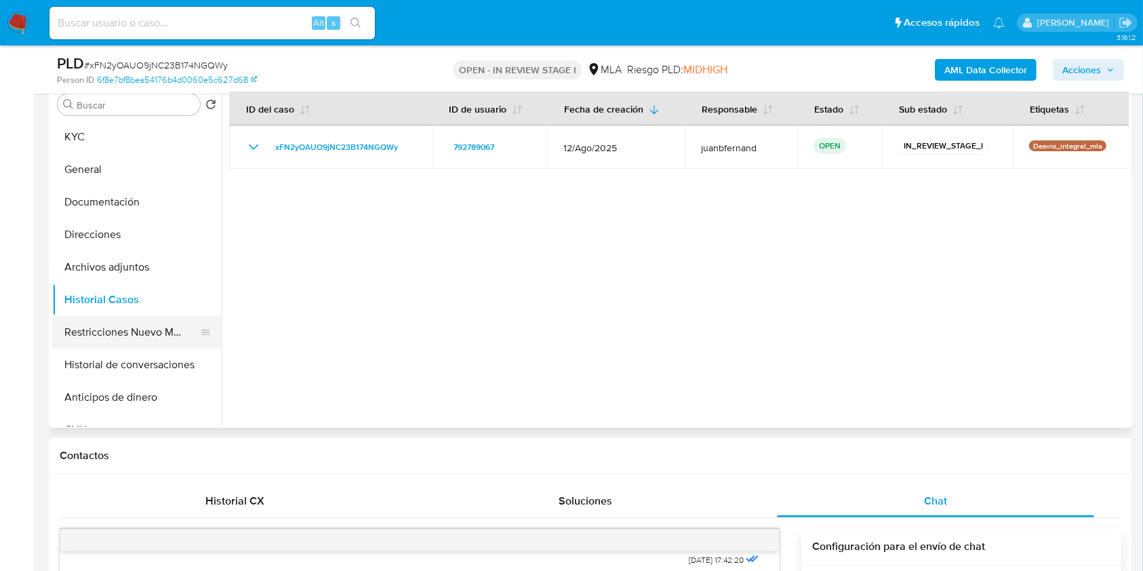
click at [135, 322] on button "Restricciones Nuevo Mundo" at bounding box center [131, 332] width 159 height 33
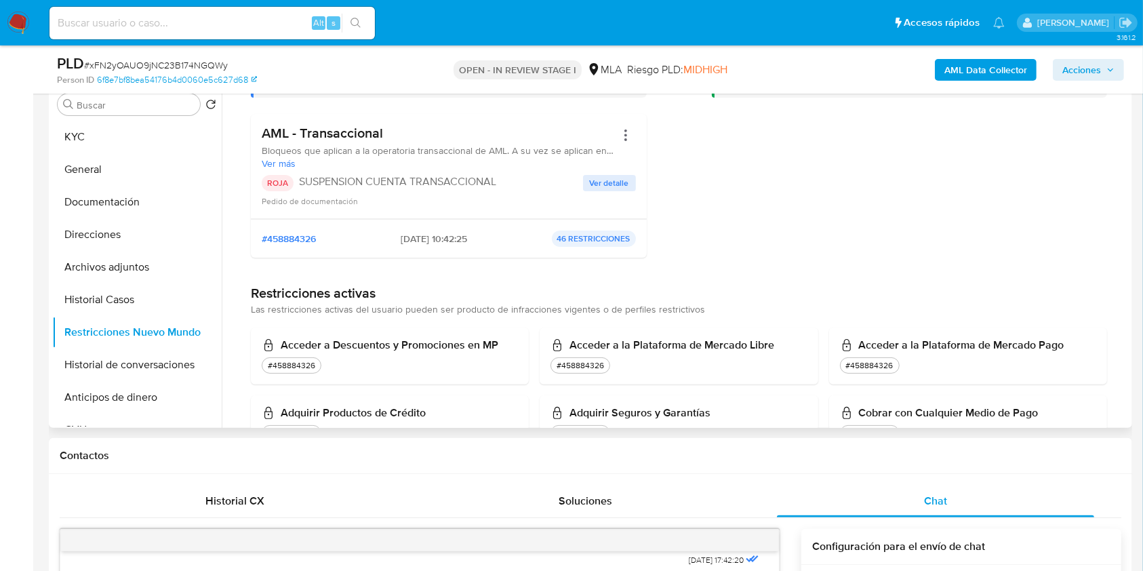
scroll to position [180, 0]
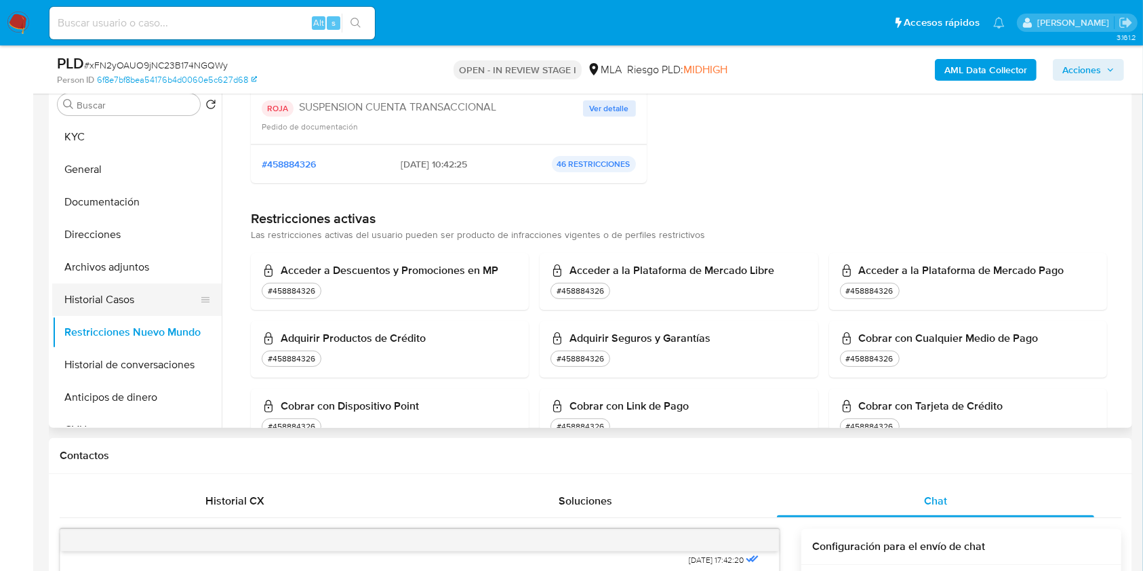
click at [102, 294] on button "Historial Casos" at bounding box center [131, 299] width 159 height 33
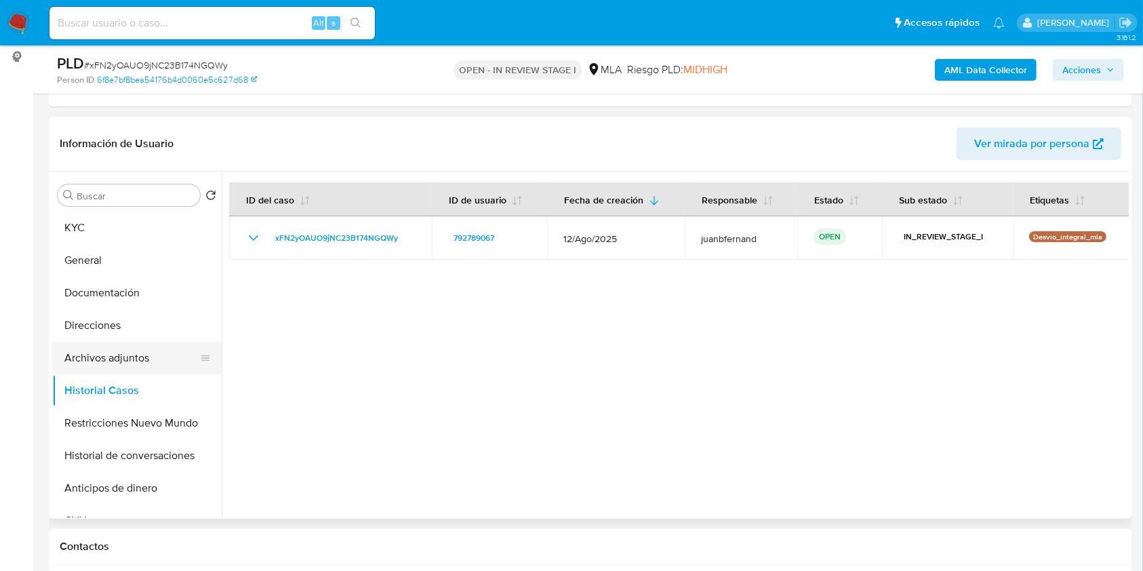
click at [118, 355] on button "Archivos adjuntos" at bounding box center [131, 358] width 159 height 33
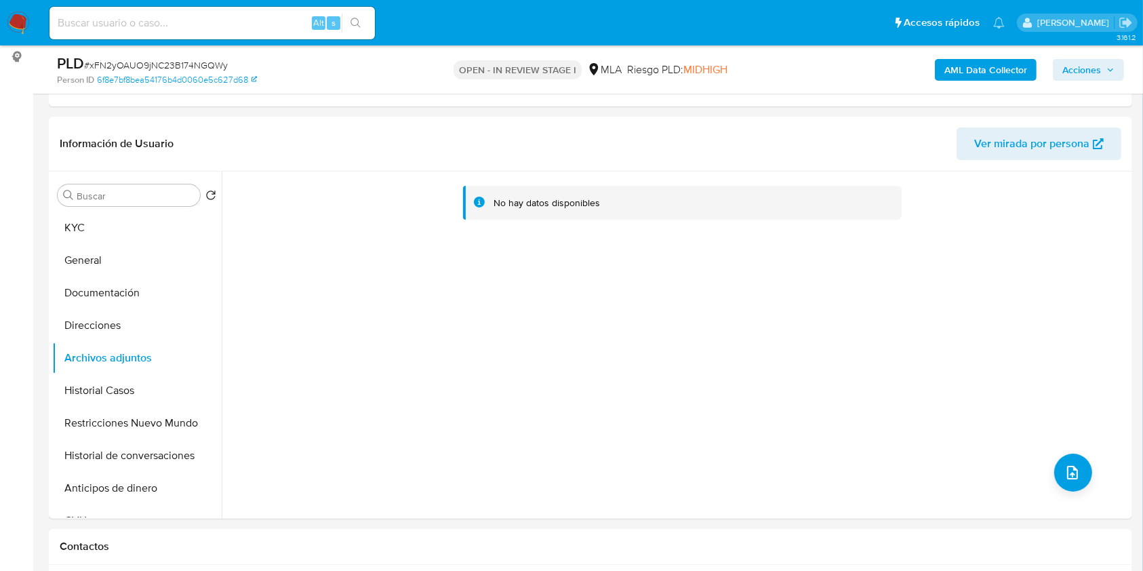
click at [984, 72] on b "AML Data Collector" at bounding box center [985, 70] width 83 height 22
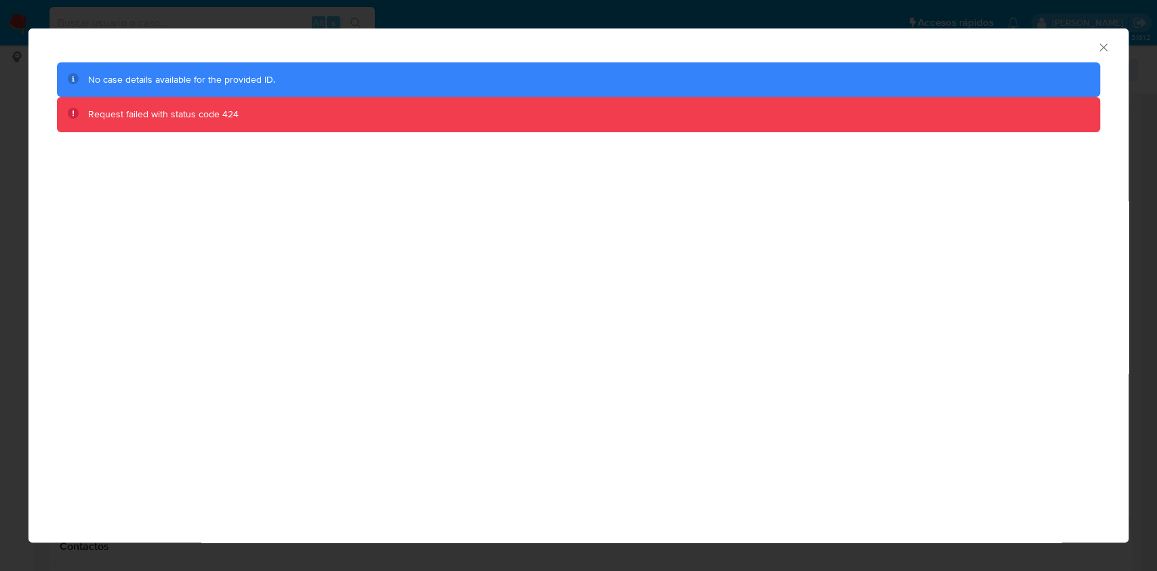
click at [1107, 51] on icon "Cerrar ventana" at bounding box center [1103, 48] width 14 height 14
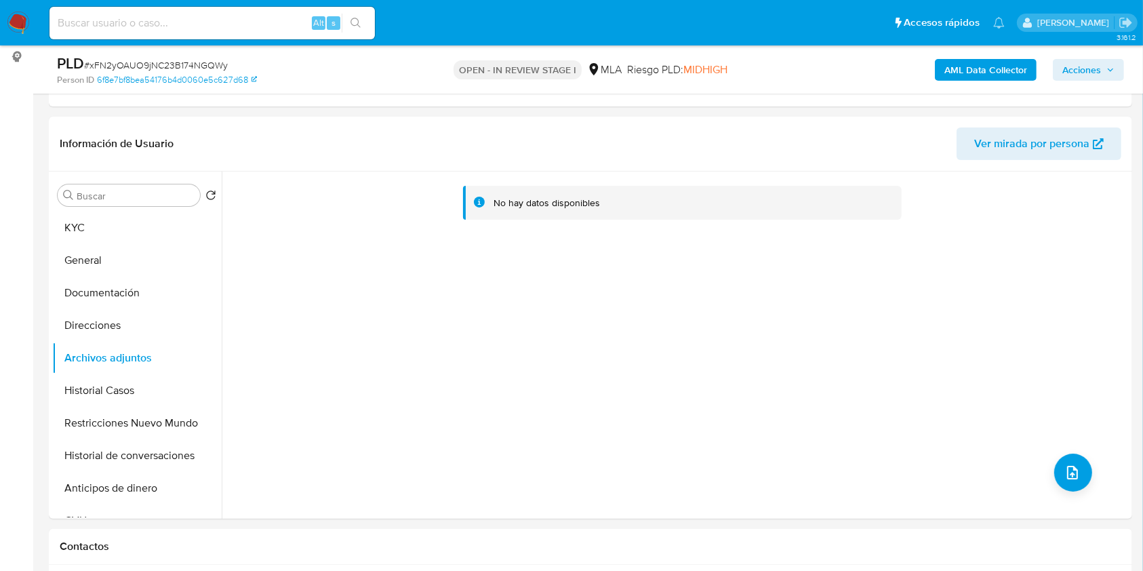
click at [984, 66] on b "AML Data Collector" at bounding box center [985, 70] width 83 height 22
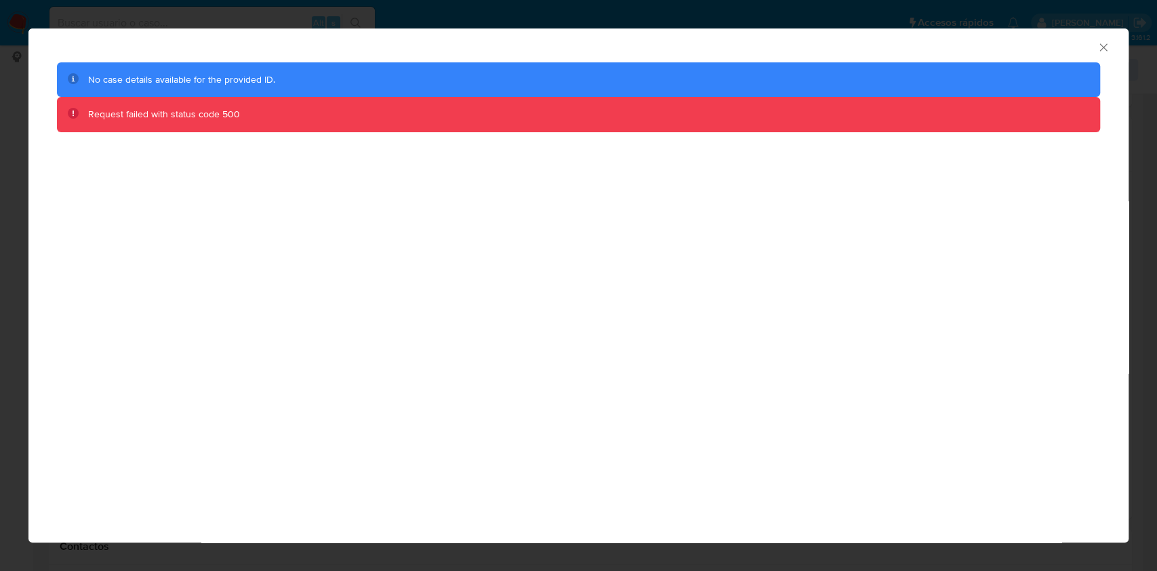
click at [1107, 41] on icon "Cerrar ventana" at bounding box center [1103, 48] width 14 height 14
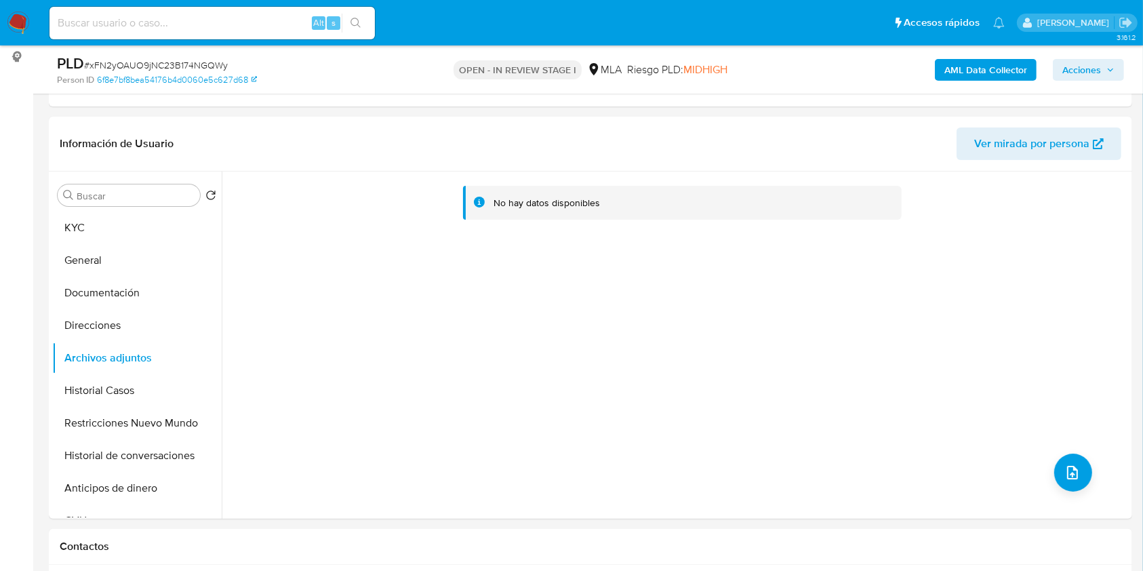
click at [271, 15] on input at bounding box center [211, 23] width 325 height 18
paste input "Cfr75Ivew8Pyp7KBMPTQ7LkO"
type input "Cfr75Ivew8Pyp7KBMPTQ7LkO"
click at [365, 36] on div "Cfr75Ivew8Pyp7KBMPTQ7LkO Alt s" at bounding box center [211, 23] width 325 height 33
click at [369, 22] on button "search-icon" at bounding box center [356, 23] width 28 height 19
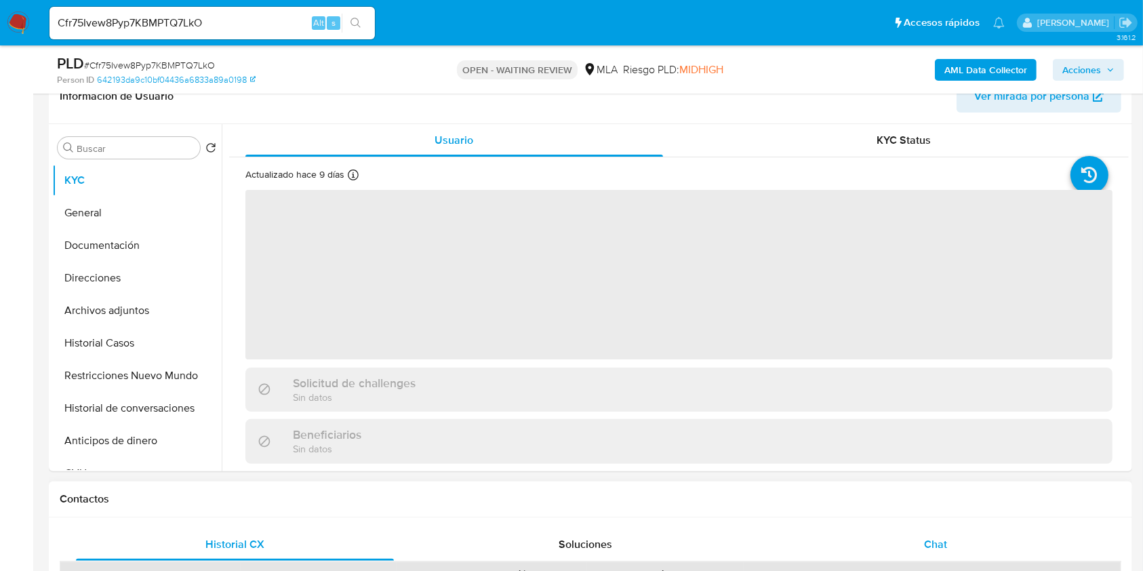
scroll to position [451, 0]
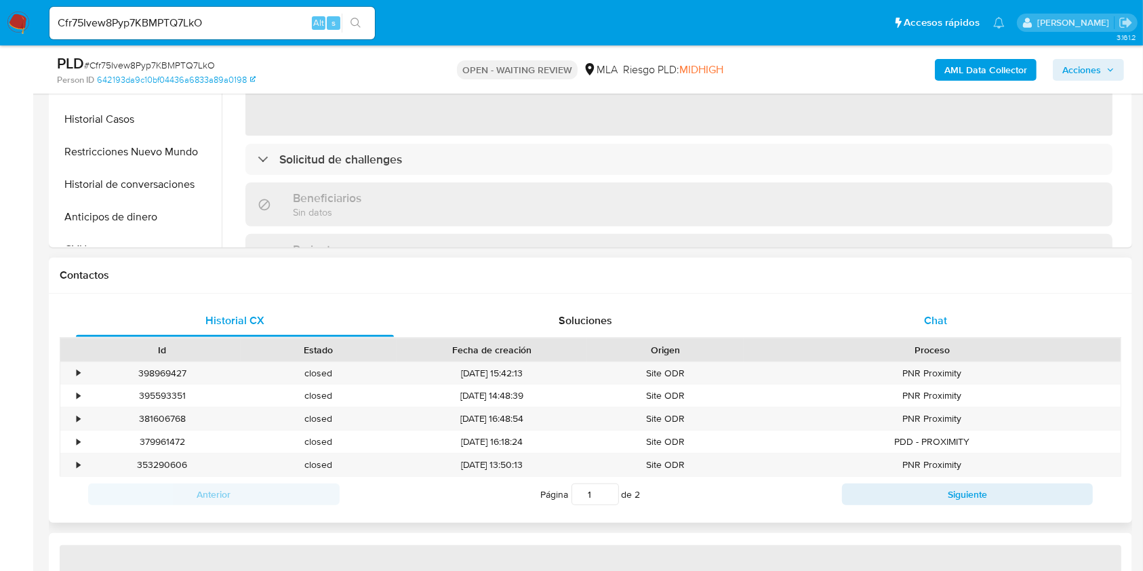
click at [928, 321] on span "Chat" at bounding box center [935, 320] width 23 height 16
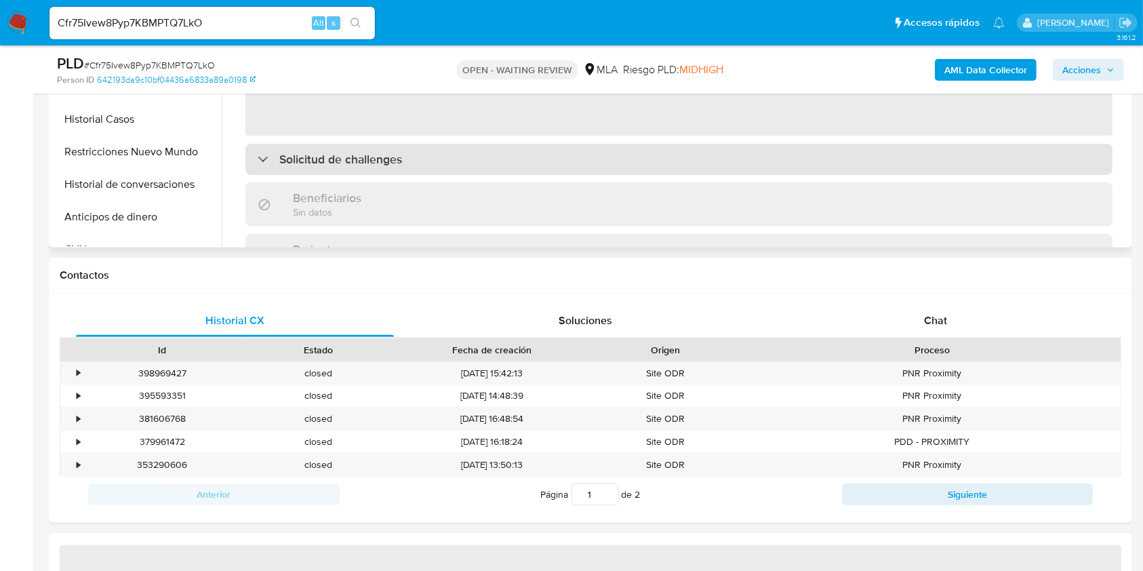
select select "10"
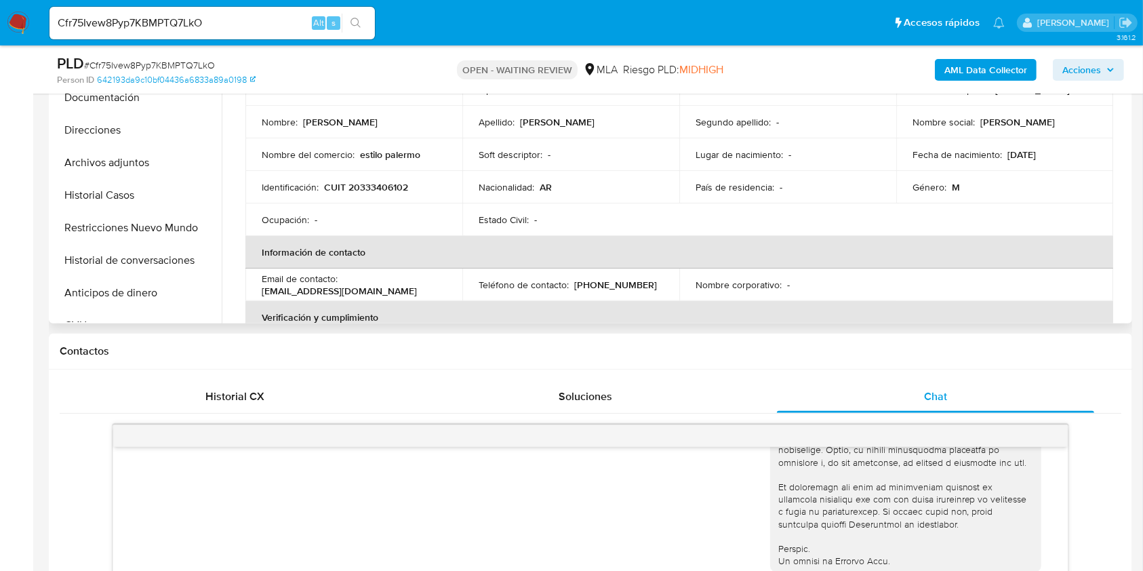
scroll to position [361, 0]
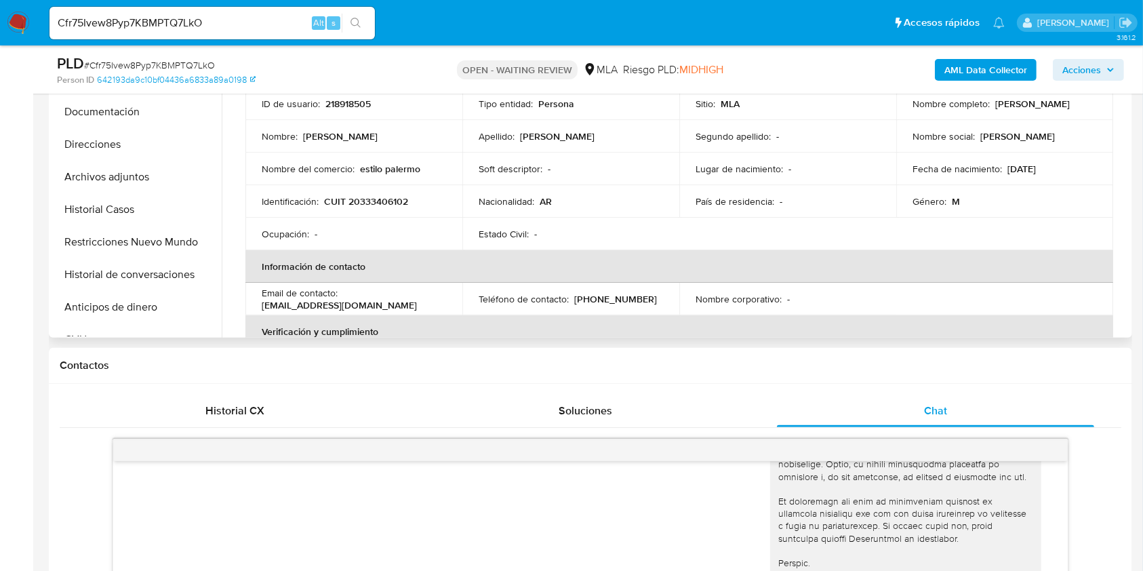
click at [388, 195] on p "CUIT 20333406102" at bounding box center [366, 201] width 84 height 12
click at [390, 199] on p "CUIT 20333406102" at bounding box center [366, 201] width 84 height 12
copy p "20333406102"
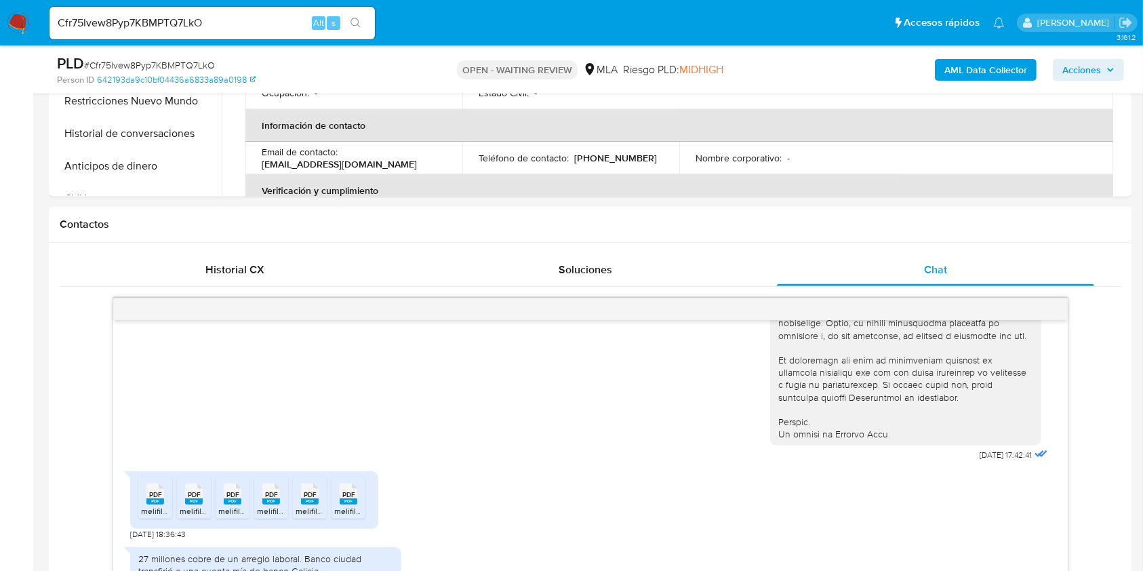
scroll to position [632, 0]
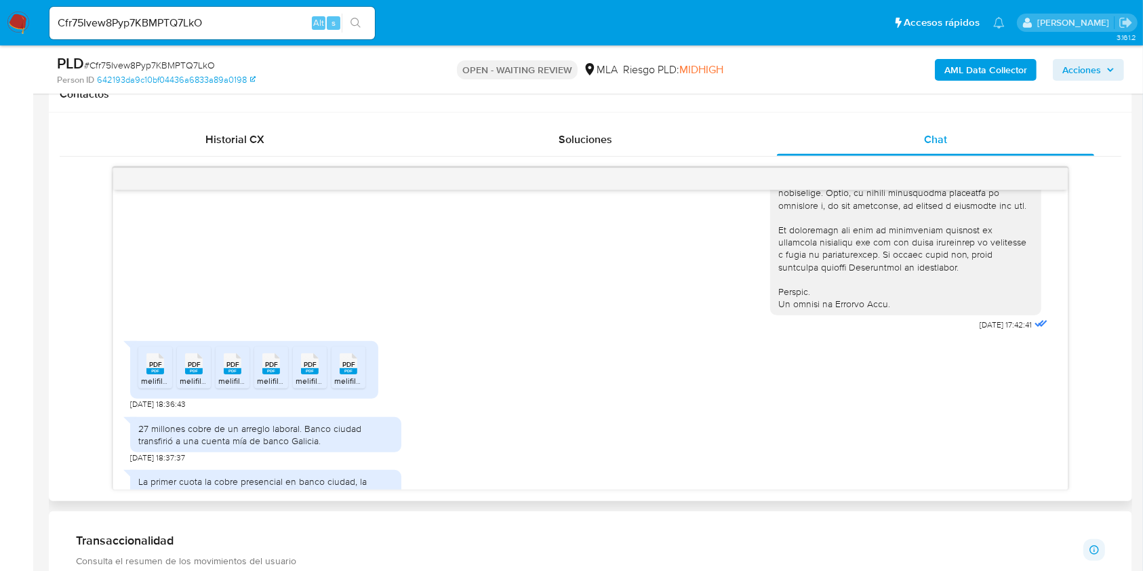
click at [144, 375] on div "PDF PDF" at bounding box center [155, 362] width 28 height 26
click at [186, 374] on rect at bounding box center [194, 371] width 18 height 6
click at [228, 374] on rect at bounding box center [233, 371] width 18 height 6
drag, startPoint x: 271, startPoint y: 398, endPoint x: 302, endPoint y: 428, distance: 42.7
click at [271, 375] on icon "PDF" at bounding box center [271, 364] width 18 height 24
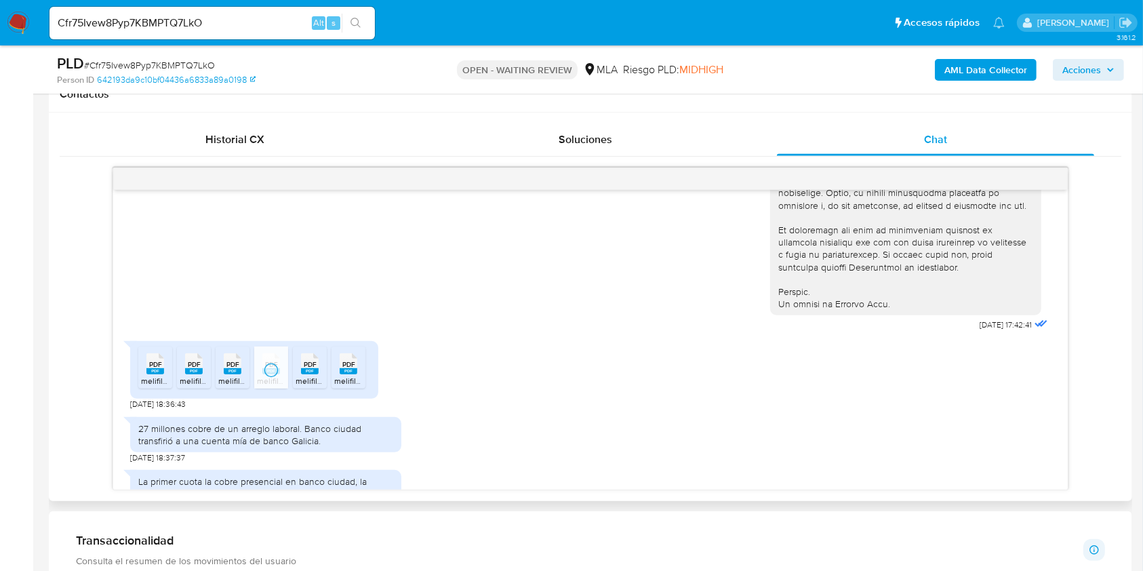
click at [309, 386] on span "melifile3759242825726901403.pdf" at bounding box center [358, 381] width 127 height 12
click at [352, 369] on span "PDF" at bounding box center [348, 364] width 13 height 9
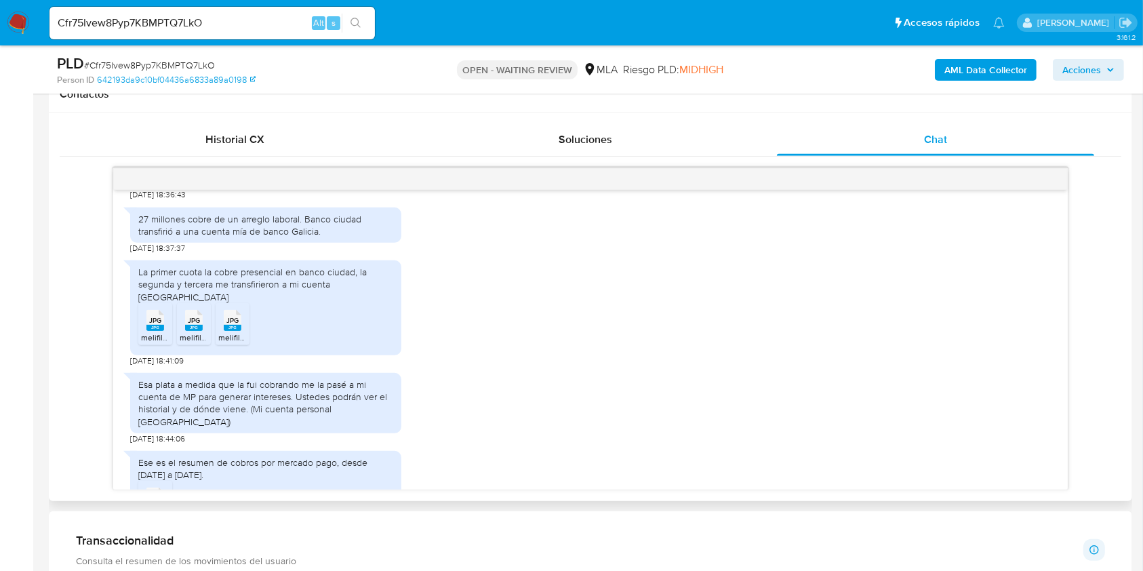
scroll to position [785, 0]
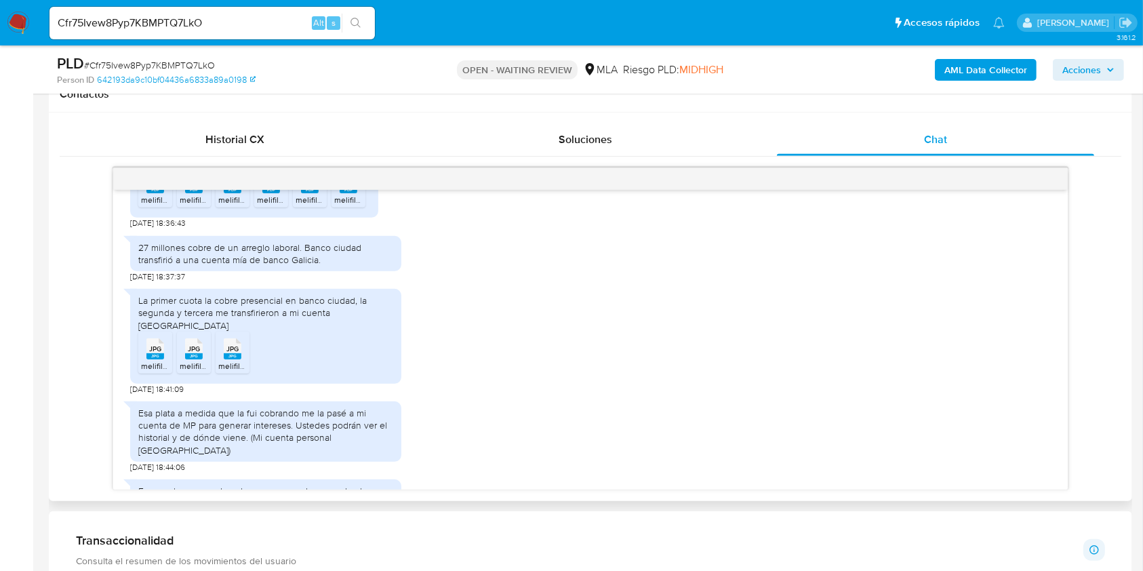
click at [151, 353] on span "JPG" at bounding box center [155, 348] width 12 height 9
click at [190, 353] on span "JPG" at bounding box center [194, 348] width 12 height 9
click at [224, 361] on icon "JPG" at bounding box center [233, 349] width 18 height 24
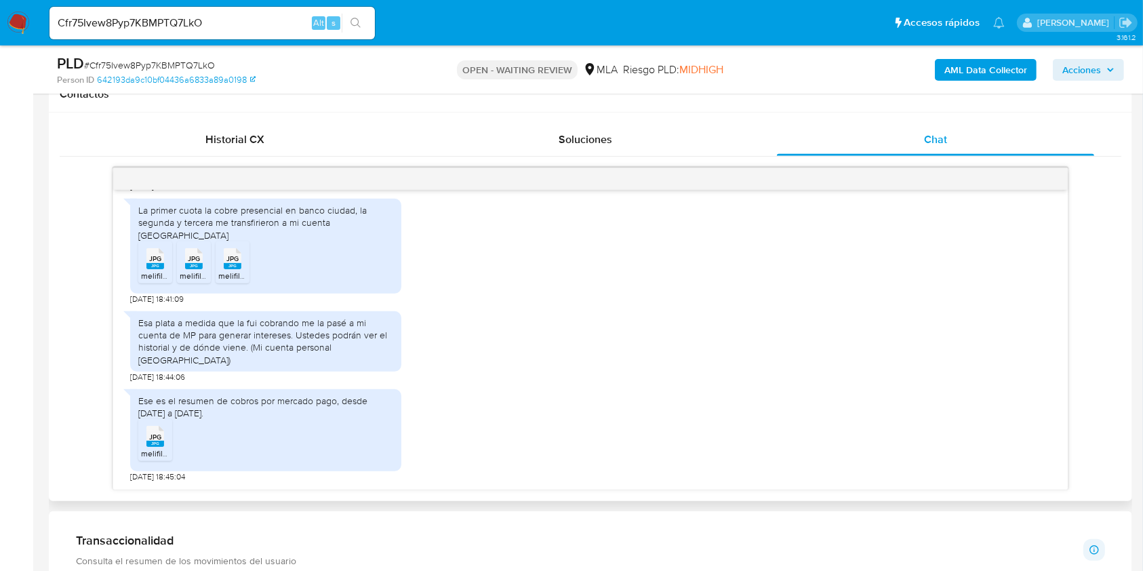
click at [157, 448] on span "melifile3237194886947424571.jpg" at bounding box center [203, 453] width 124 height 12
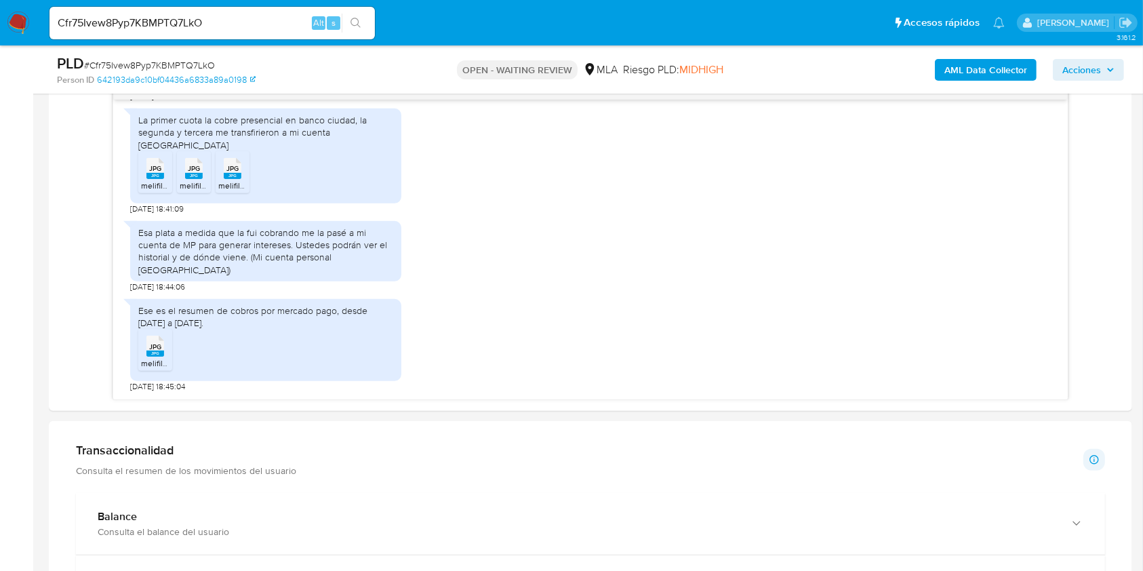
scroll to position [180, 0]
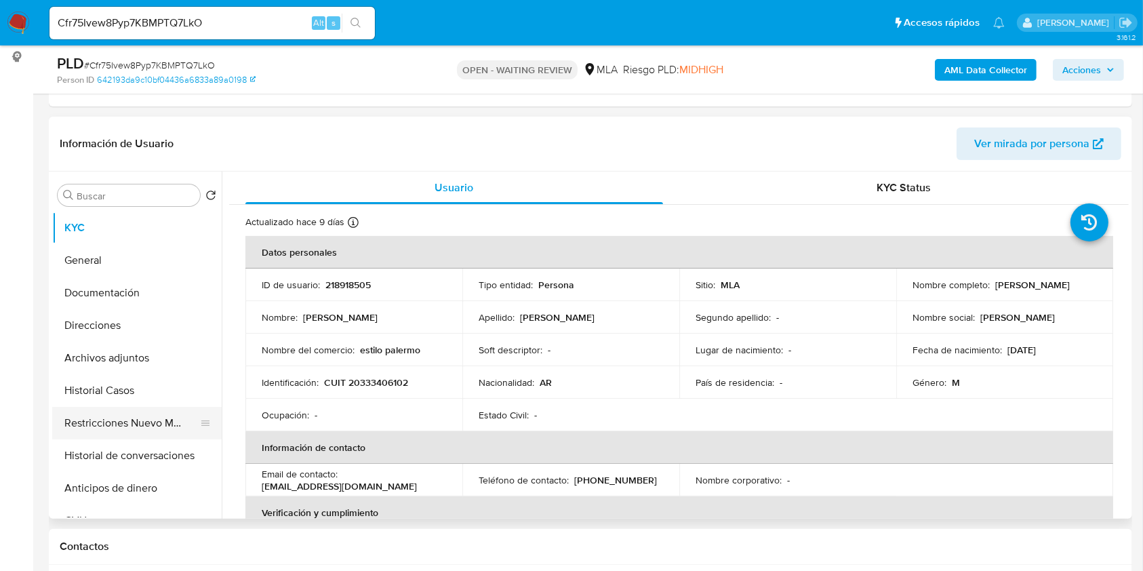
click at [110, 420] on button "Restricciones Nuevo Mundo" at bounding box center [131, 423] width 159 height 33
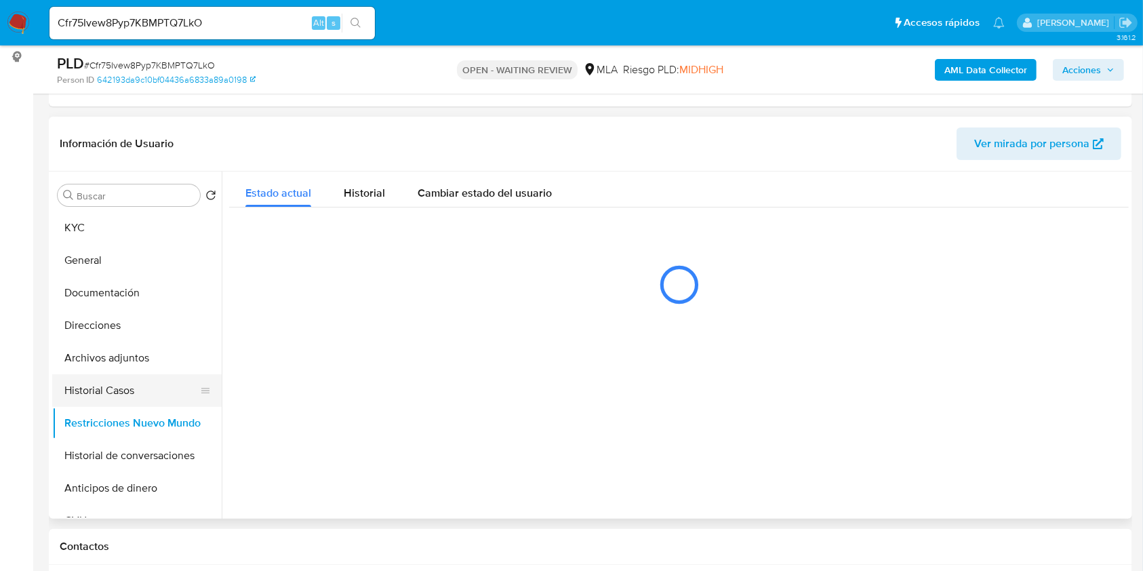
click at [107, 382] on button "Historial Casos" at bounding box center [131, 390] width 159 height 33
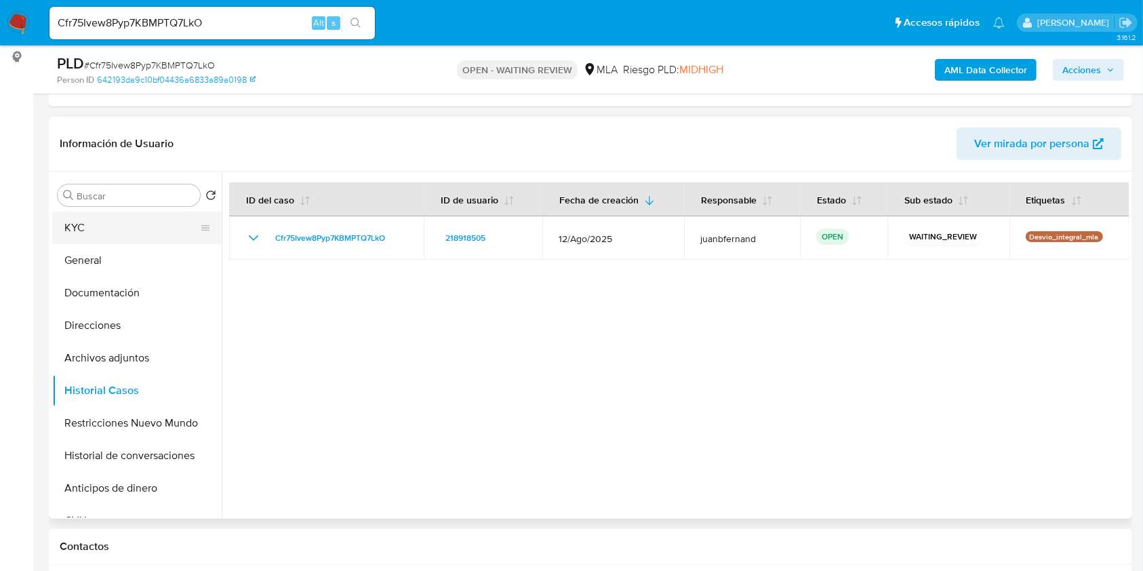
click at [91, 232] on button "KYC" at bounding box center [131, 227] width 159 height 33
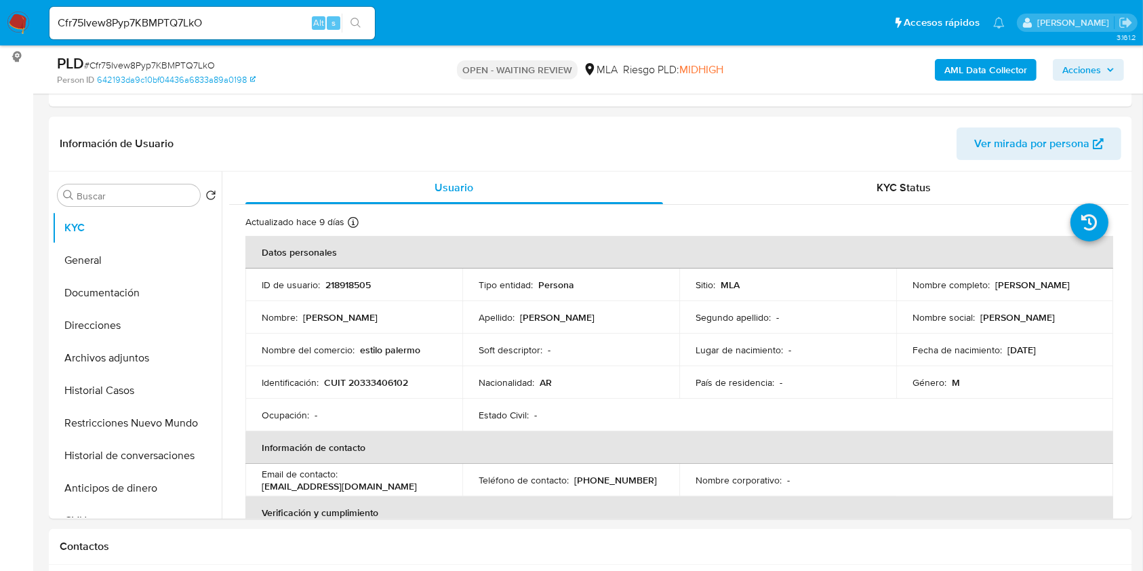
click at [279, 12] on div "Cfr75Ivew8Pyp7KBMPTQ7LkO Alt s" at bounding box center [211, 23] width 325 height 33
drag, startPoint x: 279, startPoint y: 12, endPoint x: 267, endPoint y: 20, distance: 14.3
click at [277, 12] on div "Cfr75Ivew8Pyp7KBMPTQ7LkO Alt s" at bounding box center [211, 23] width 325 height 33
click at [267, 20] on input "Cfr75Ivew8Pyp7KBMPTQ7LkO" at bounding box center [211, 23] width 325 height 18
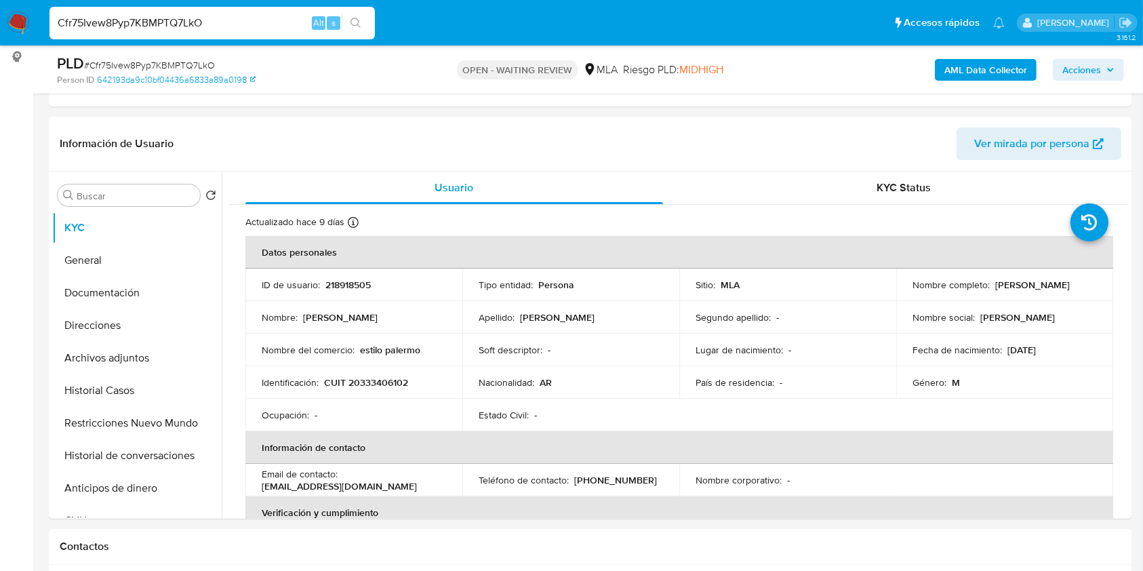
paste input "X0jy8p3wHAzsh1heqqcNSaD"
type input "CX0jy8p3wHAzsh1heqqcNSaD"
click at [362, 20] on button "search-icon" at bounding box center [356, 23] width 28 height 19
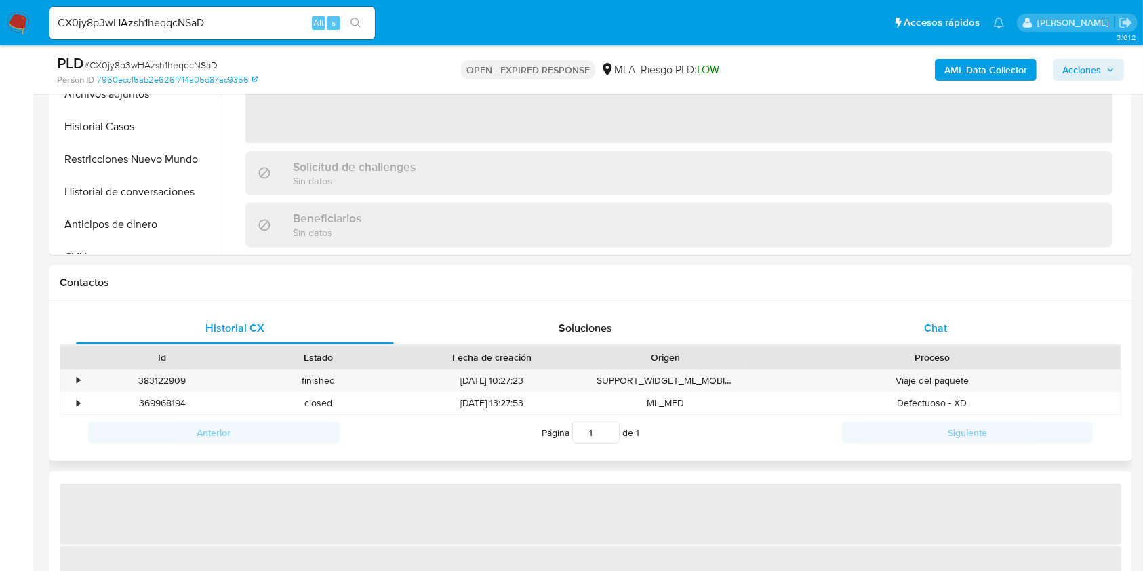
scroll to position [451, 0]
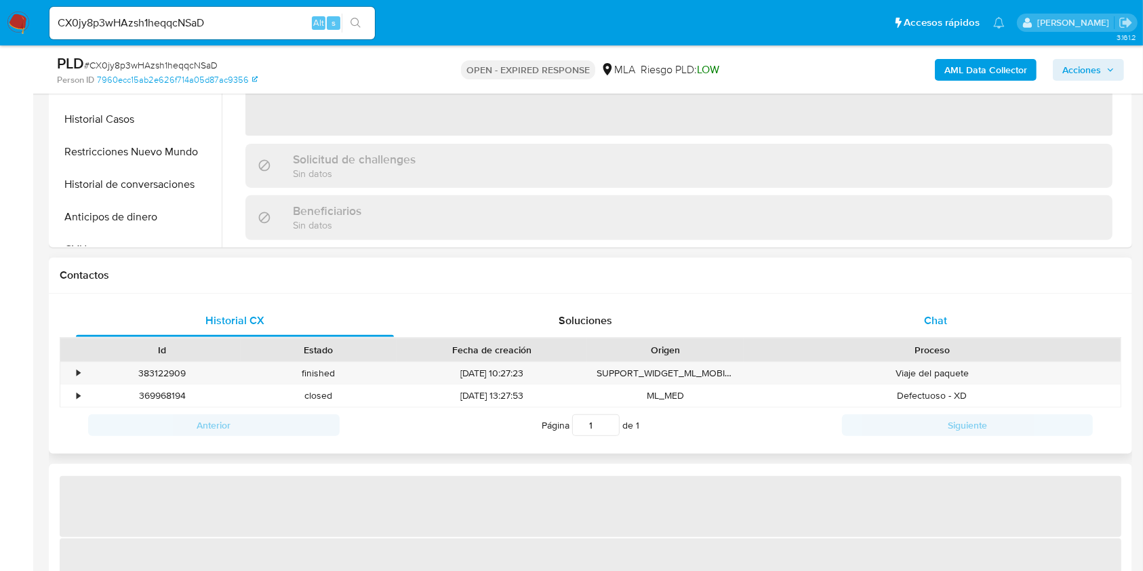
select select "10"
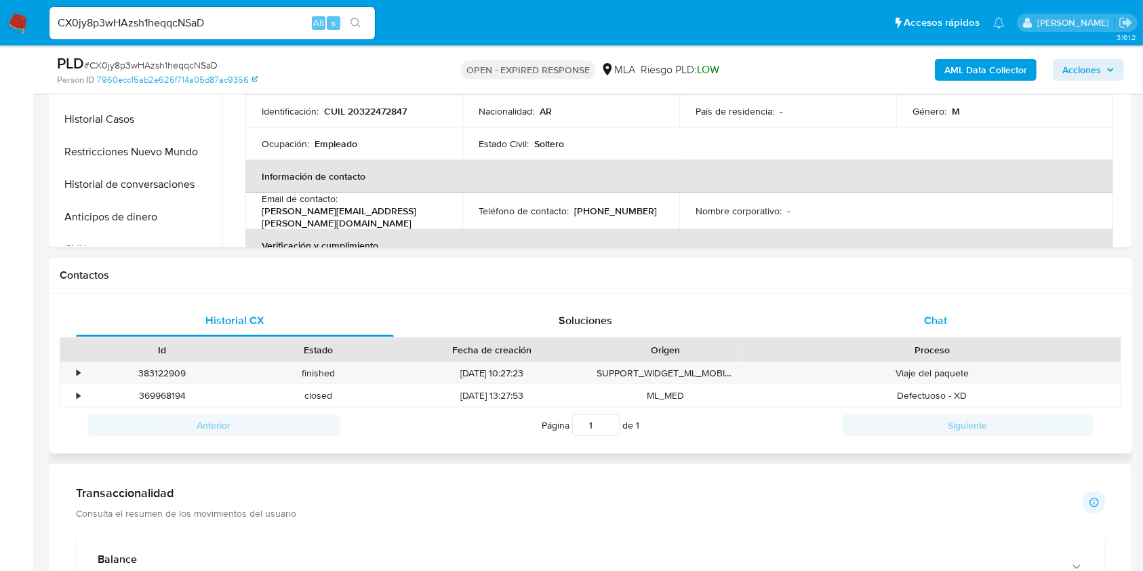
click at [964, 319] on div "Chat" at bounding box center [936, 320] width 318 height 33
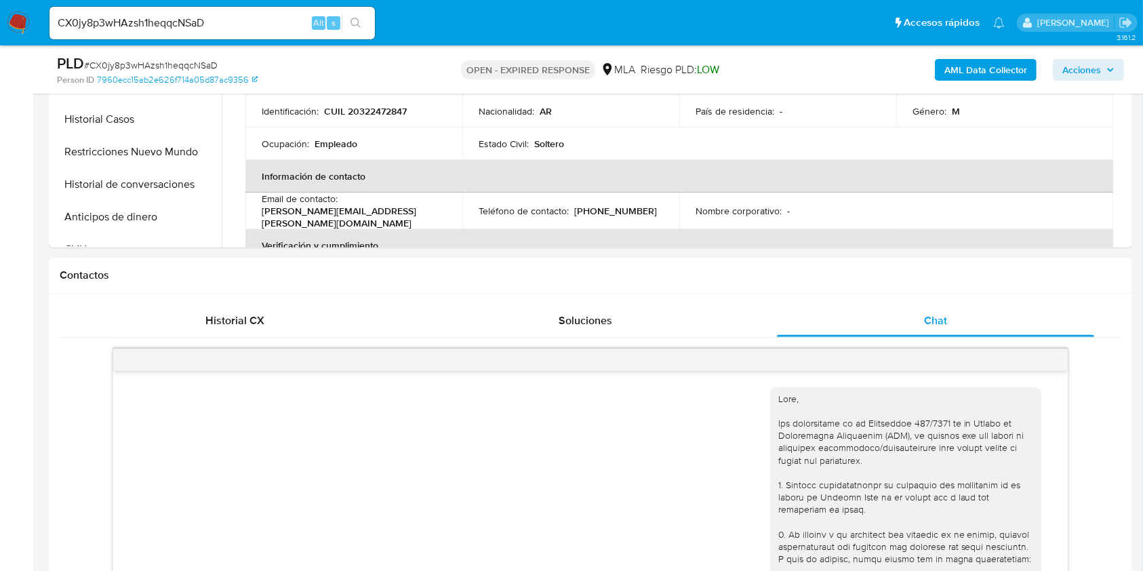
scroll to position [766, 0]
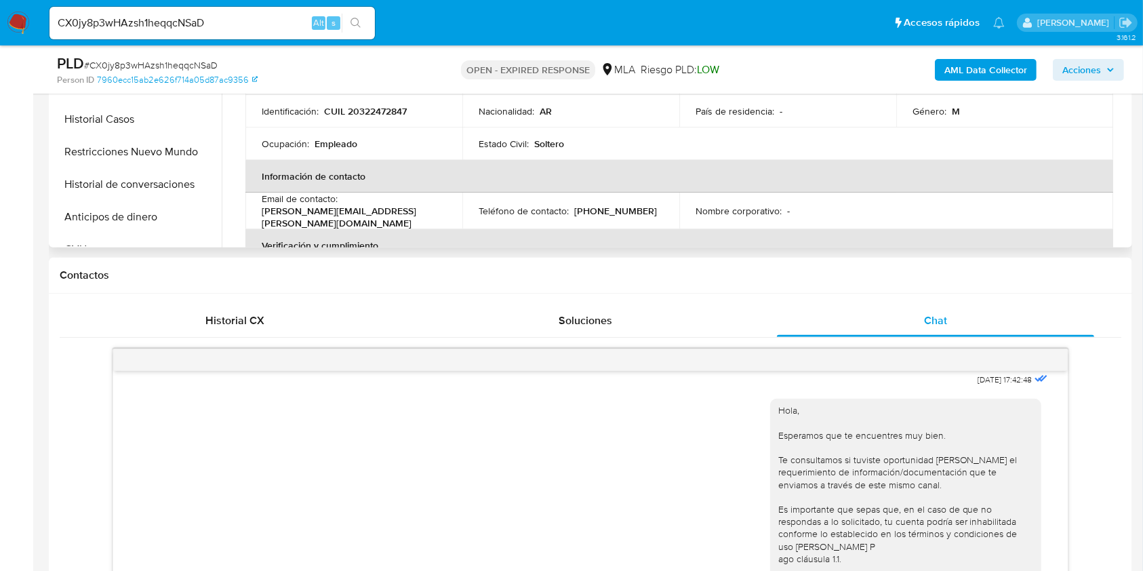
click at [385, 110] on p "CUIL 20322472847" at bounding box center [365, 111] width 83 height 12
copy p "20322472847"
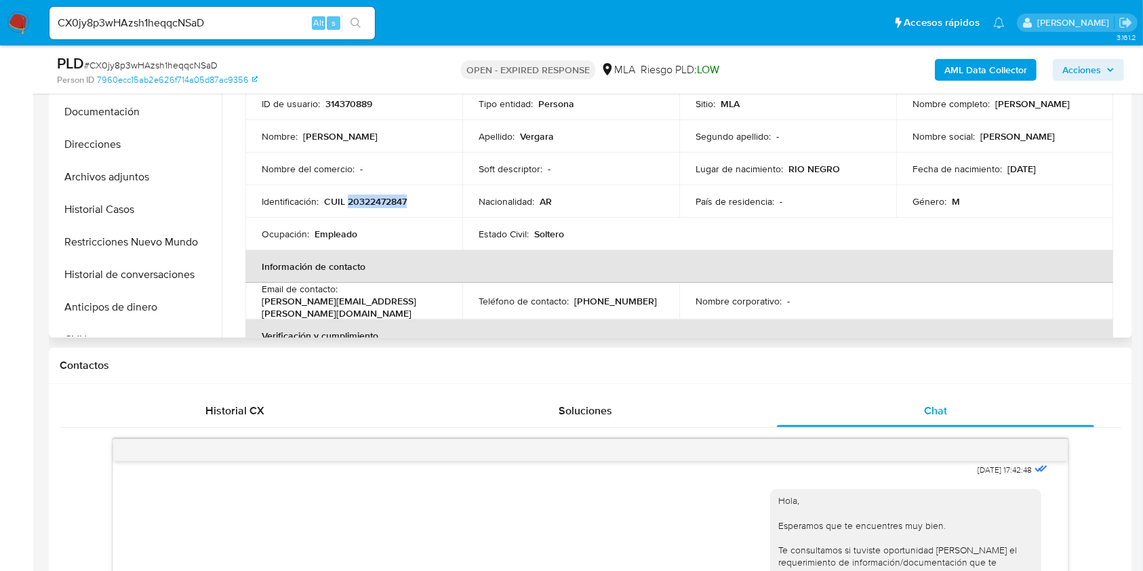
scroll to position [717, 0]
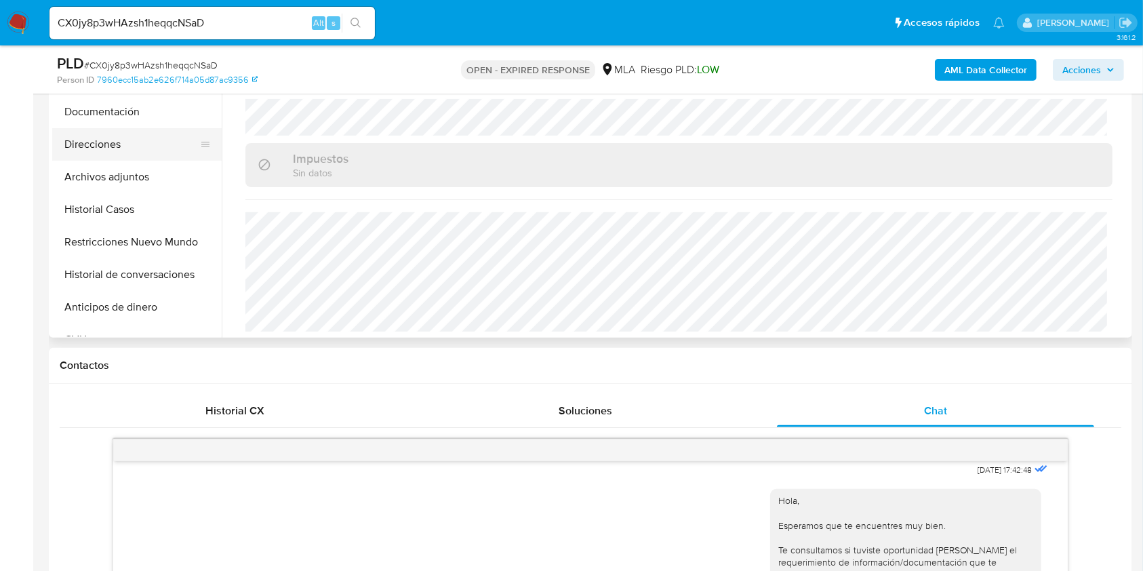
click at [114, 147] on button "Direcciones" at bounding box center [131, 144] width 159 height 33
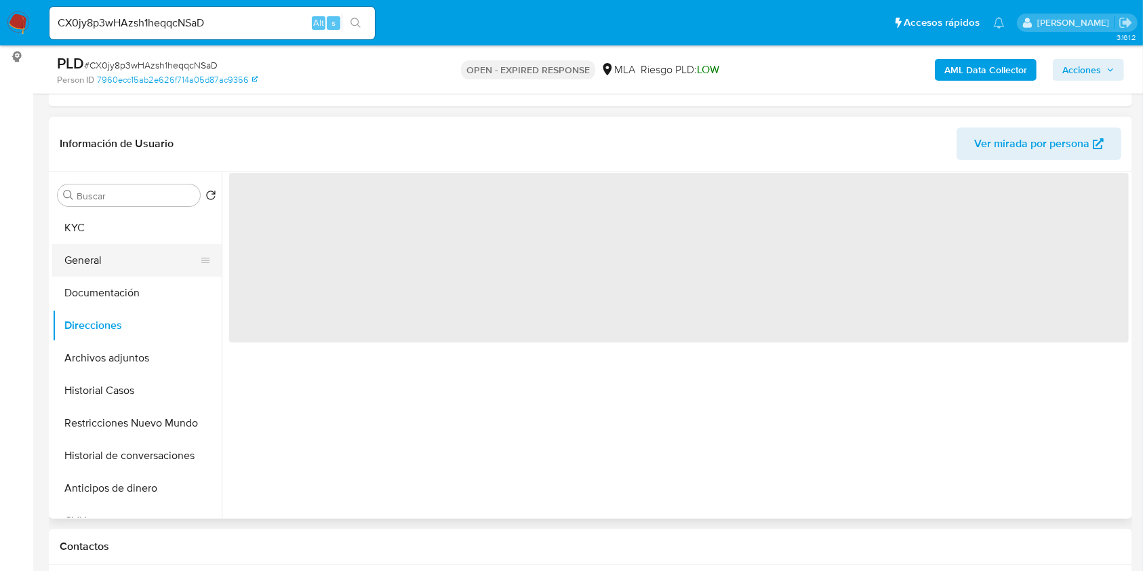
scroll to position [90, 0]
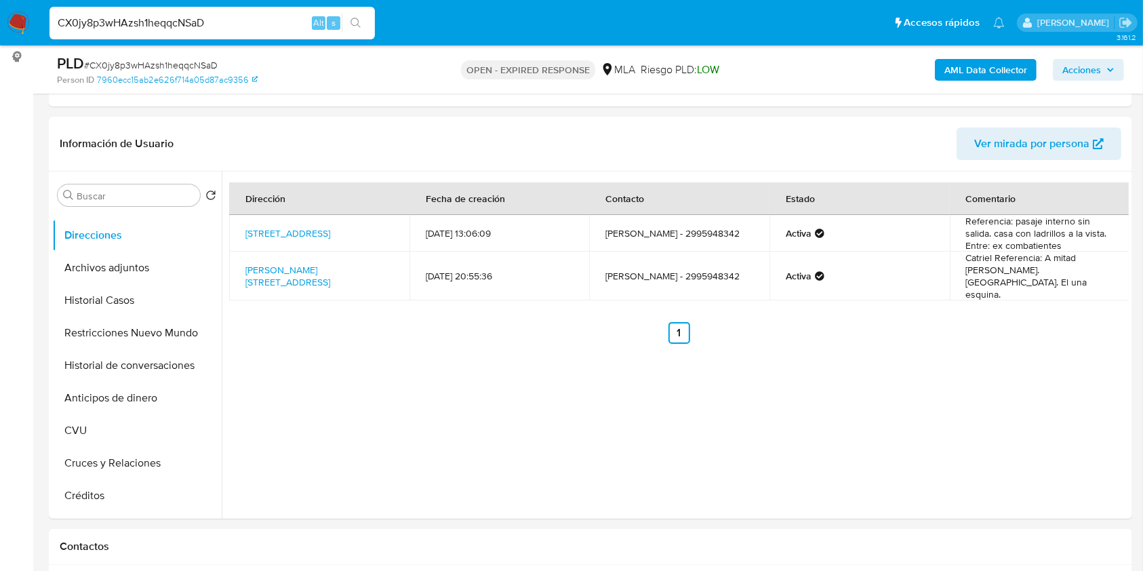
click at [233, 18] on input "CX0jy8p3wHAzsh1heqqcNSaD" at bounding box center [211, 23] width 325 height 18
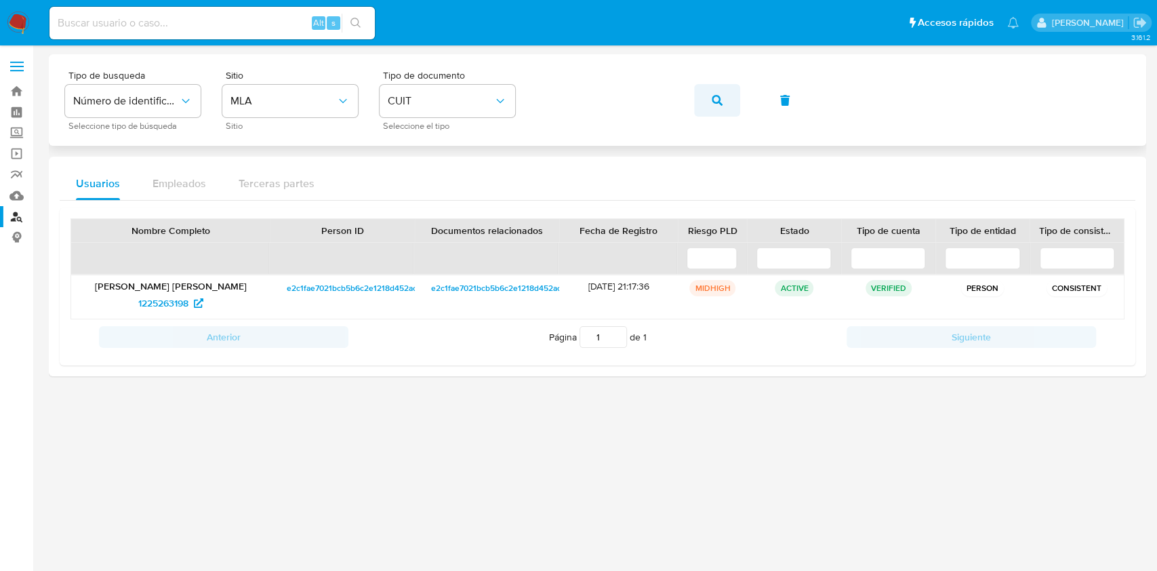
click at [724, 104] on button "button" at bounding box center [717, 100] width 46 height 33
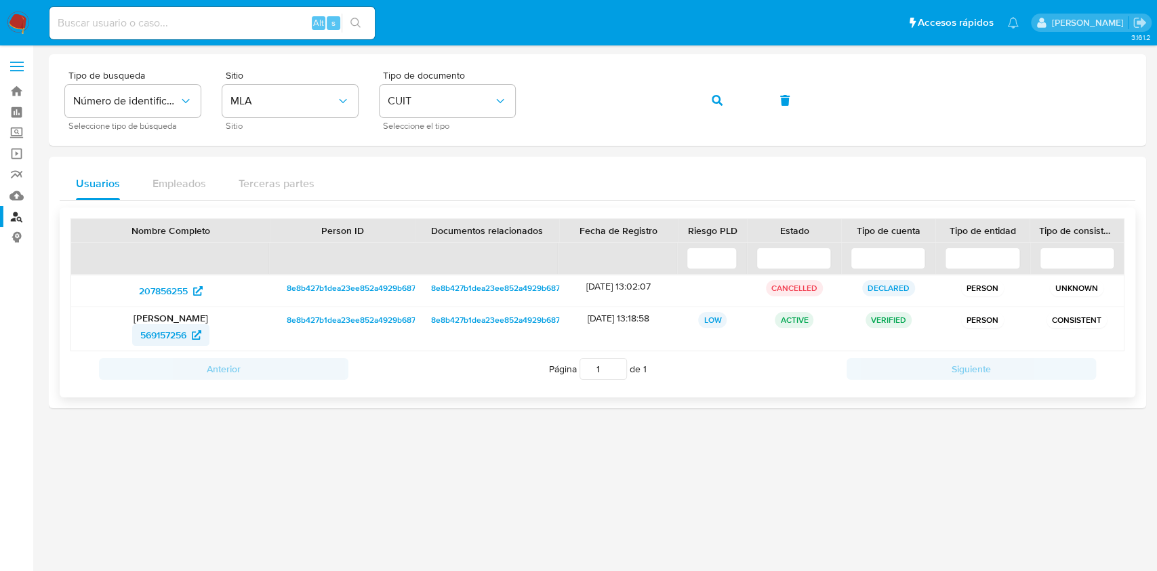
click at [196, 336] on icon at bounding box center [196, 334] width 9 height 9
click at [721, 111] on span "button" at bounding box center [717, 100] width 11 height 30
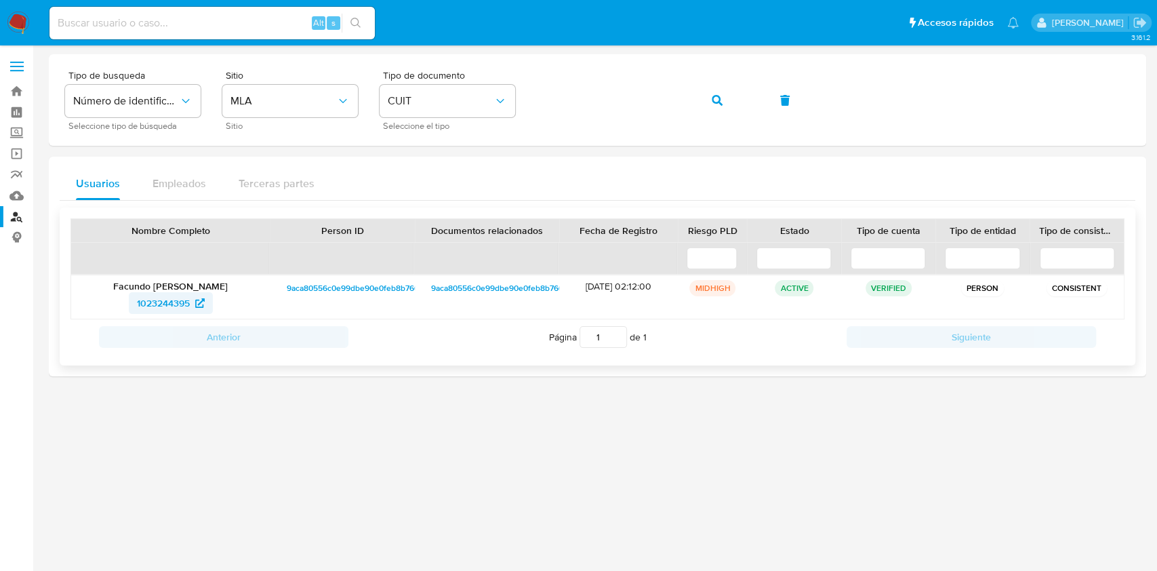
click at [152, 300] on span "1023244395" at bounding box center [163, 303] width 53 height 22
click at [710, 94] on button "button" at bounding box center [717, 100] width 46 height 33
click at [192, 292] on span "175333519" at bounding box center [170, 303] width 59 height 22
click at [718, 101] on icon "button" at bounding box center [717, 100] width 11 height 11
click at [178, 302] on span "1483323153" at bounding box center [163, 303] width 50 height 22
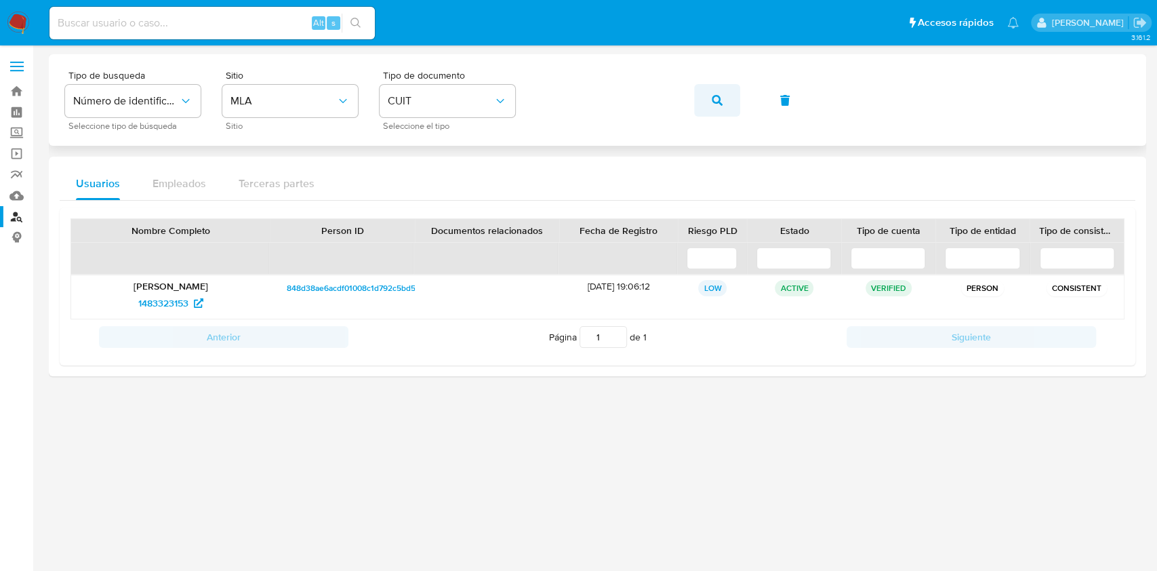
click at [739, 100] on button "button" at bounding box center [717, 100] width 46 height 33
click at [182, 300] on span "80020432" at bounding box center [162, 303] width 45 height 22
click at [726, 109] on button "button" at bounding box center [717, 100] width 46 height 33
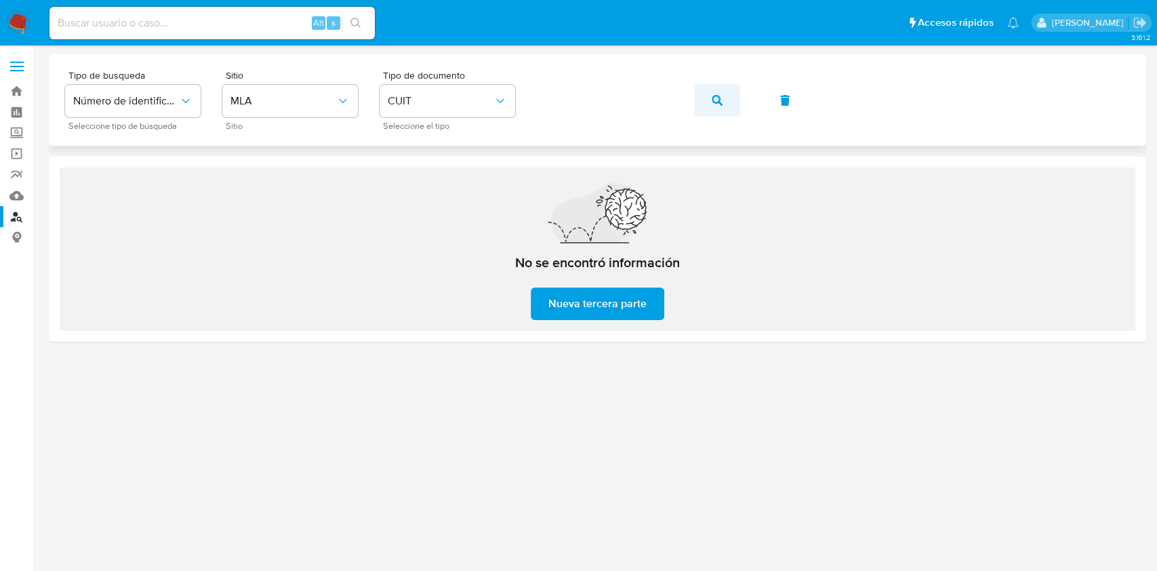
click at [706, 101] on button "button" at bounding box center [717, 100] width 46 height 33
click at [733, 98] on button "button" at bounding box center [717, 100] width 46 height 33
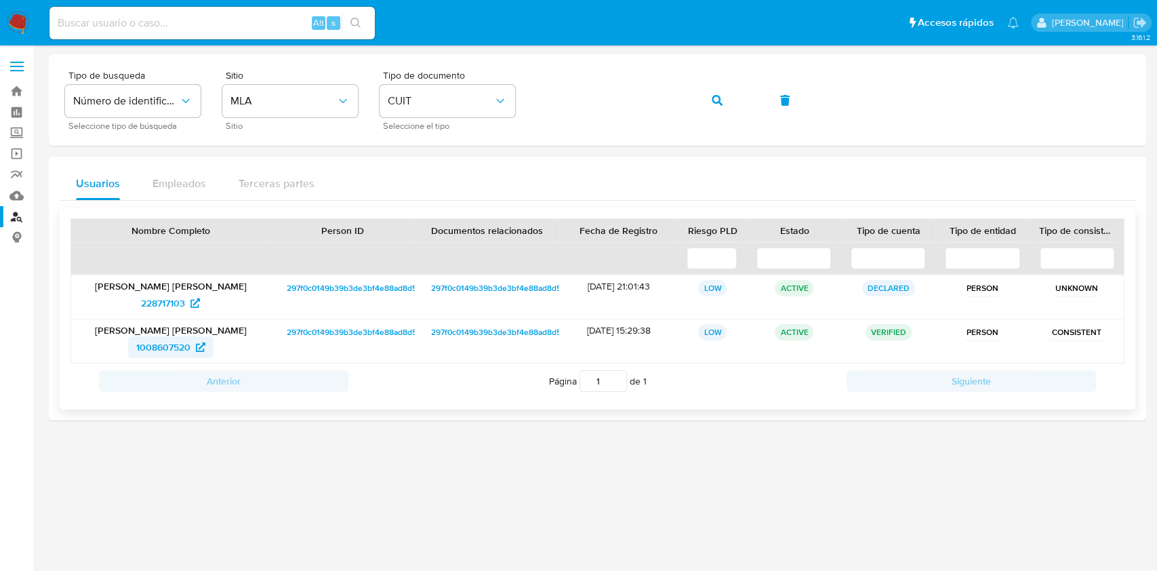
click at [160, 353] on span "1008607520" at bounding box center [163, 347] width 54 height 22
click at [724, 107] on button "button" at bounding box center [717, 100] width 46 height 33
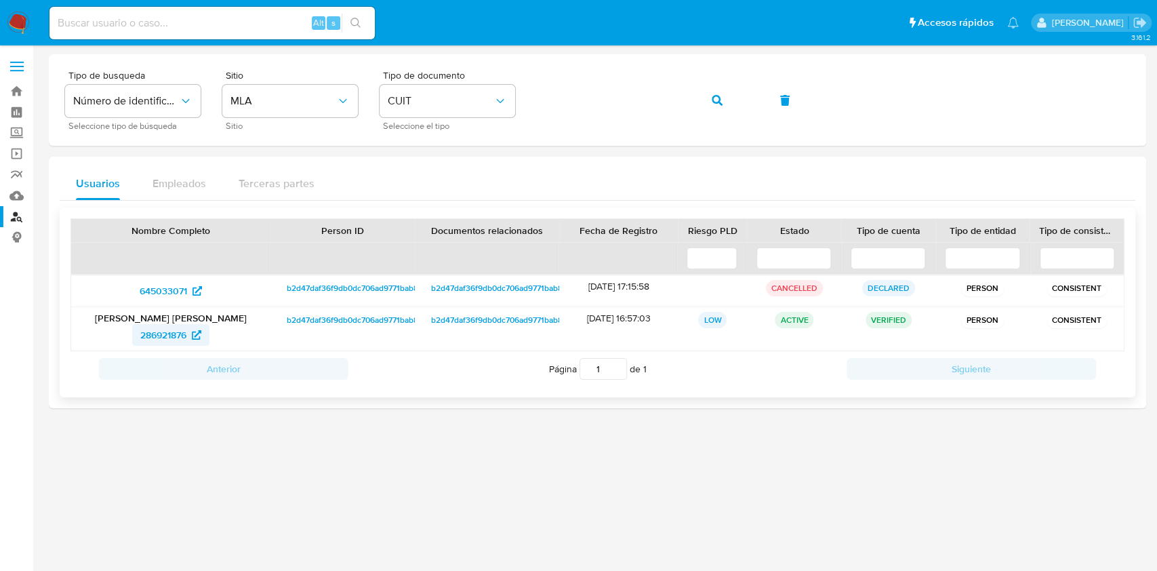
click at [189, 339] on span "286921876" at bounding box center [170, 335] width 61 height 22
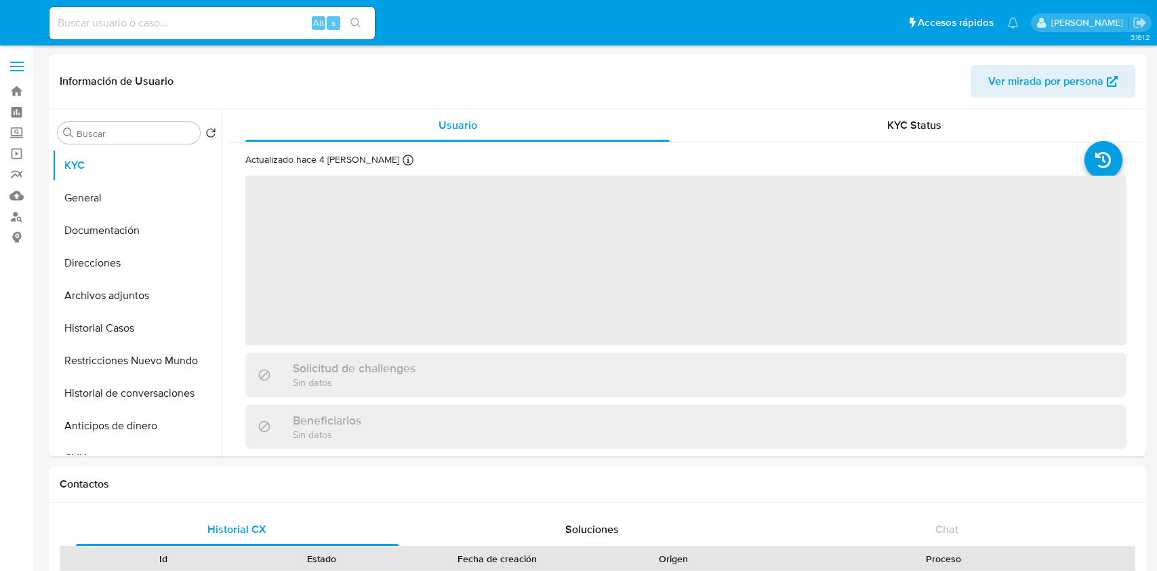
select select "10"
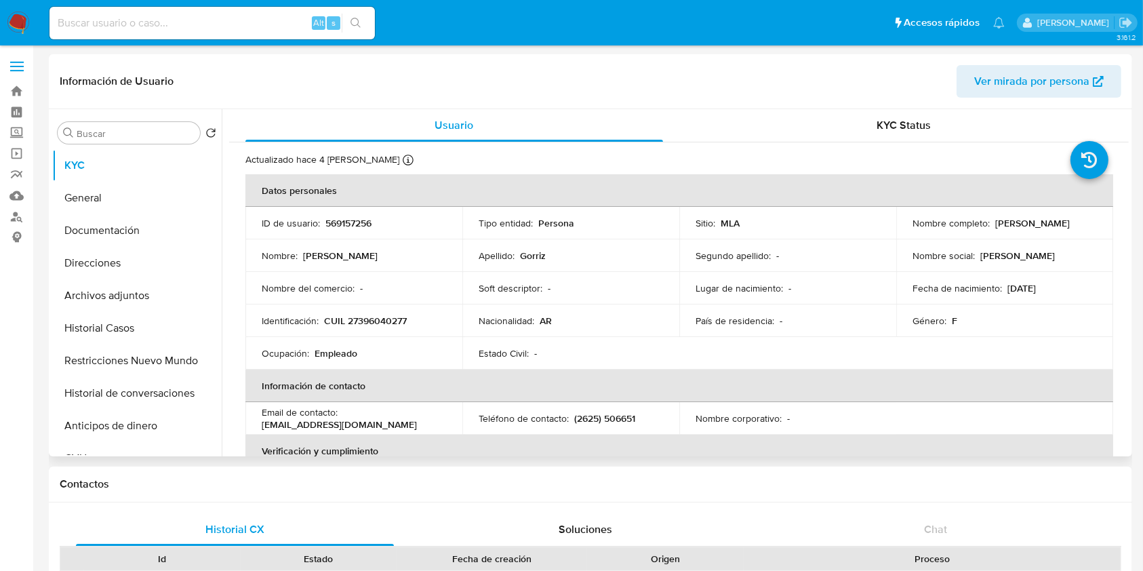
scroll to position [717, 0]
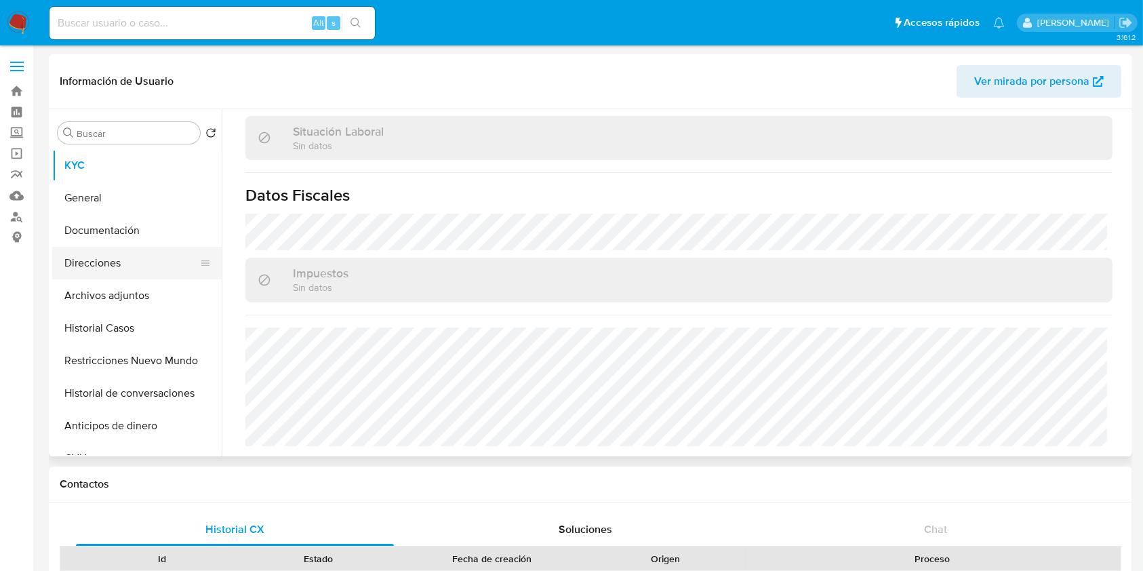
click at [110, 258] on button "Direcciones" at bounding box center [131, 263] width 159 height 33
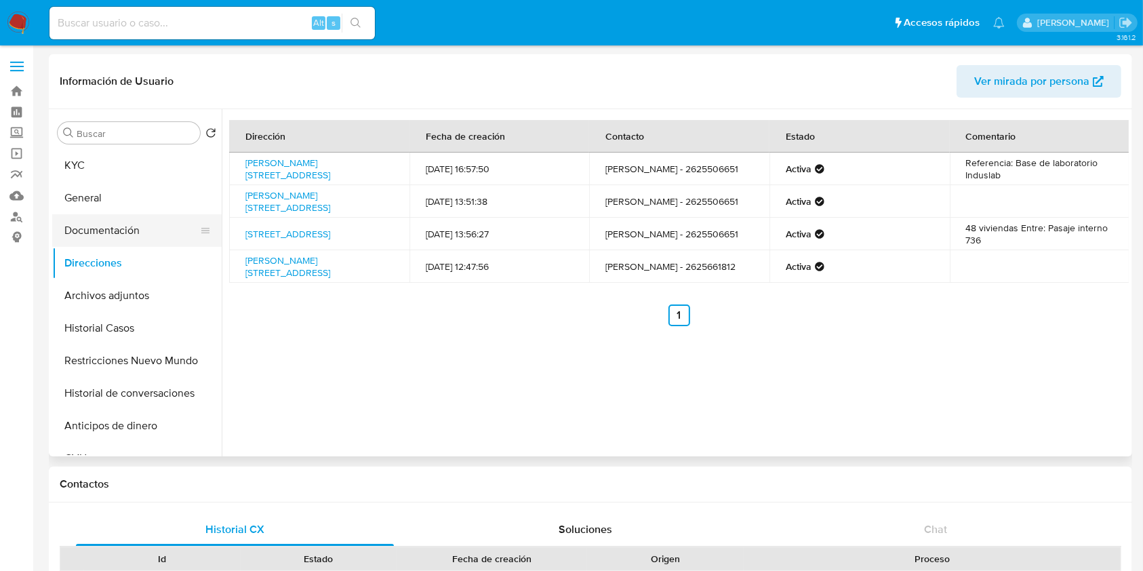
click at [160, 223] on button "Documentación" at bounding box center [131, 230] width 159 height 33
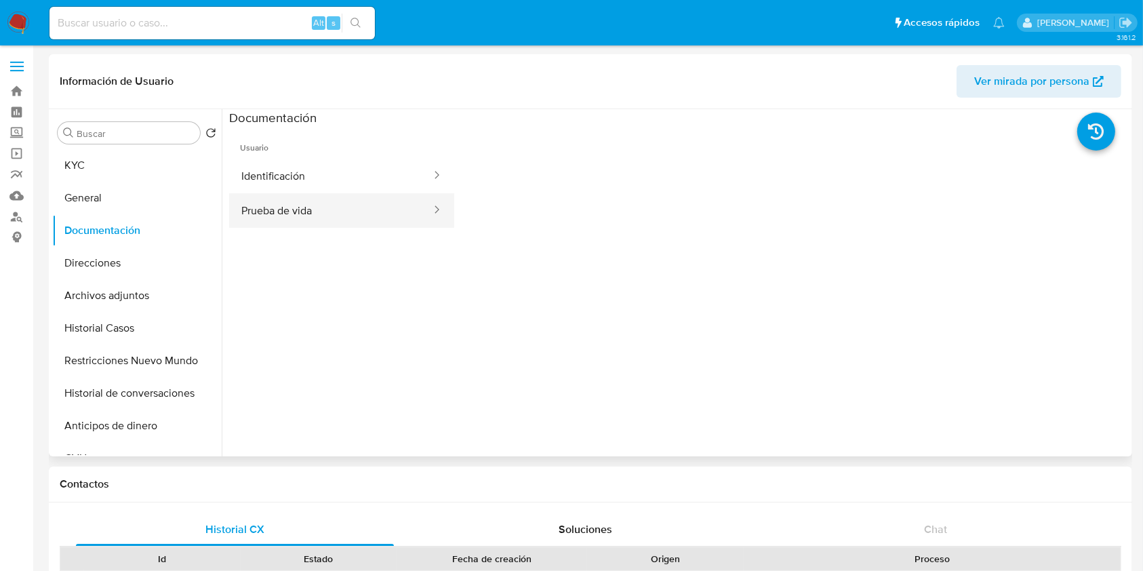
click at [357, 203] on button "Prueba de vida" at bounding box center [330, 210] width 203 height 35
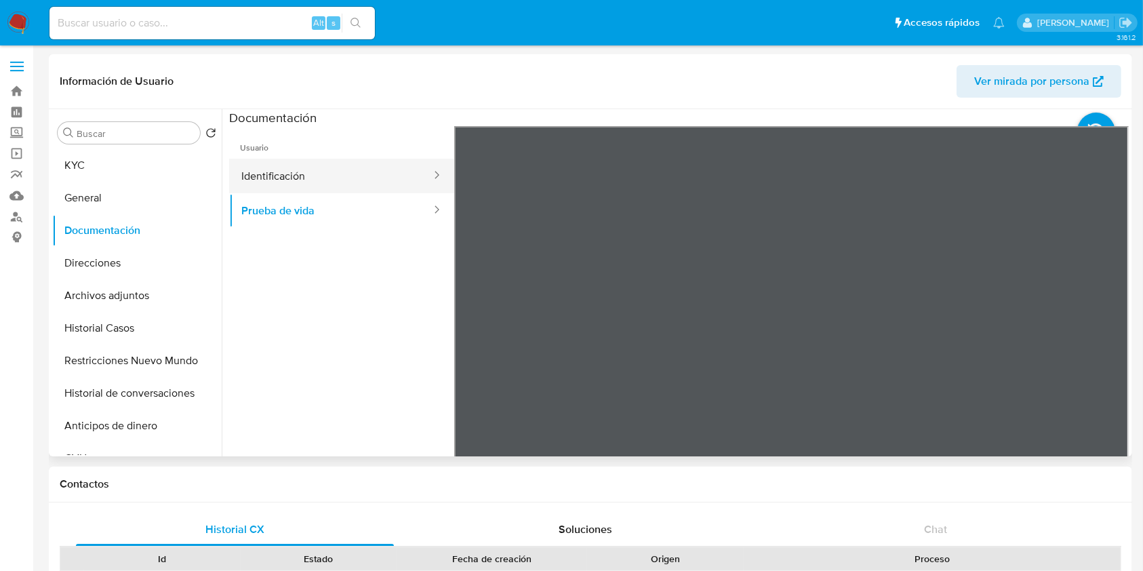
click at [298, 163] on button "Identificación" at bounding box center [330, 176] width 203 height 35
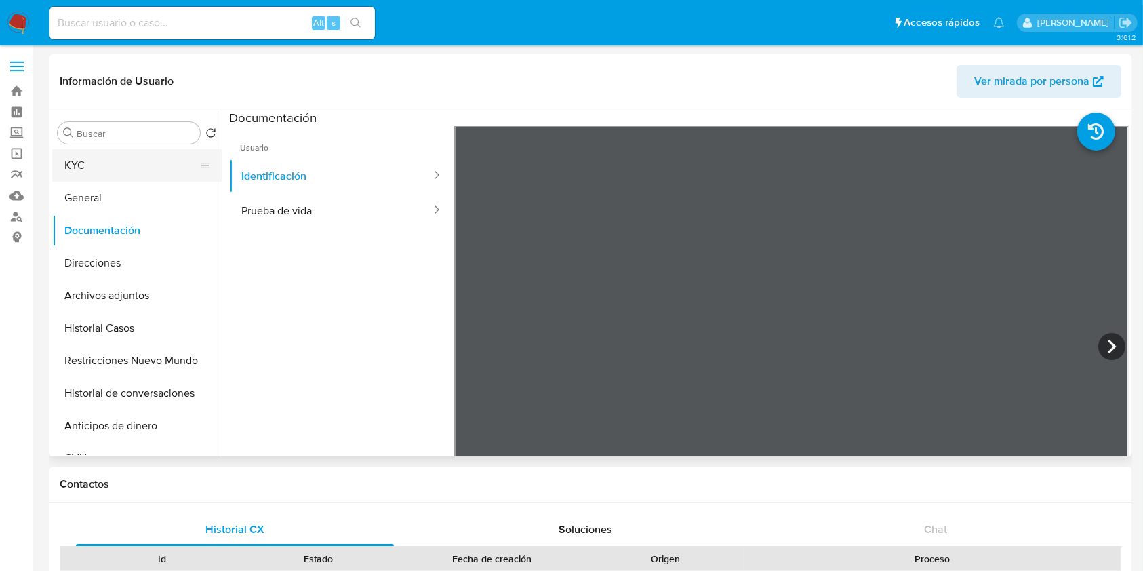
click at [110, 174] on button "KYC" at bounding box center [131, 165] width 159 height 33
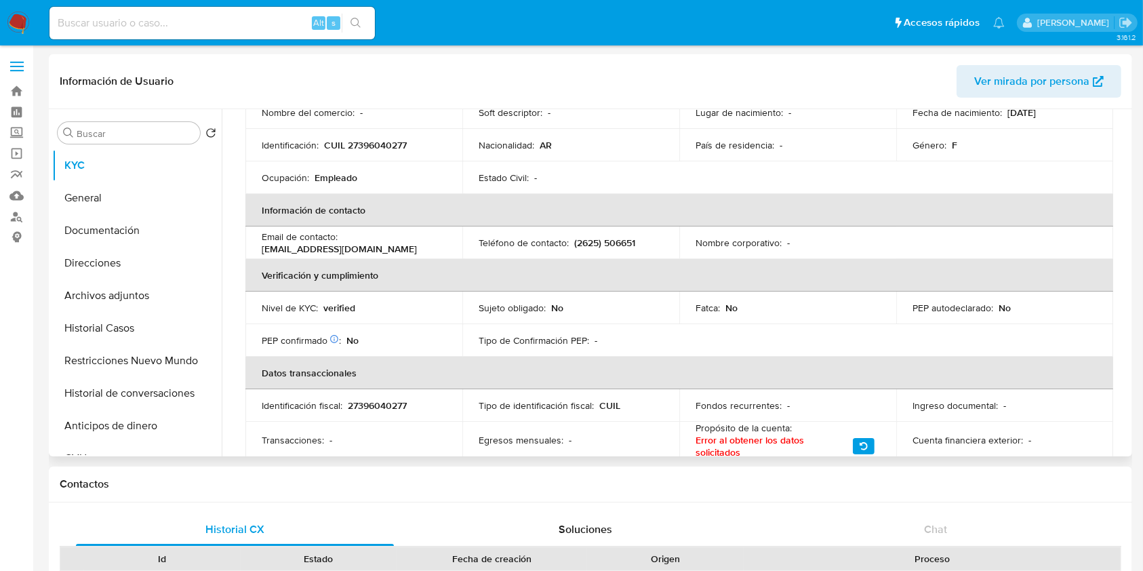
scroll to position [175, 0]
click at [125, 223] on button "Documentación" at bounding box center [131, 230] width 159 height 33
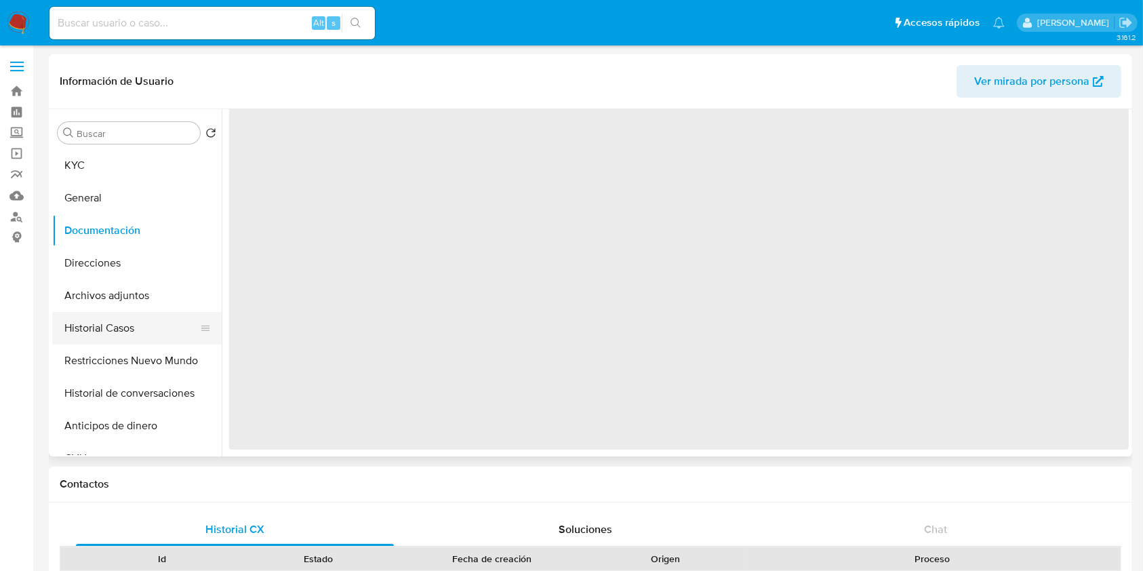
scroll to position [0, 0]
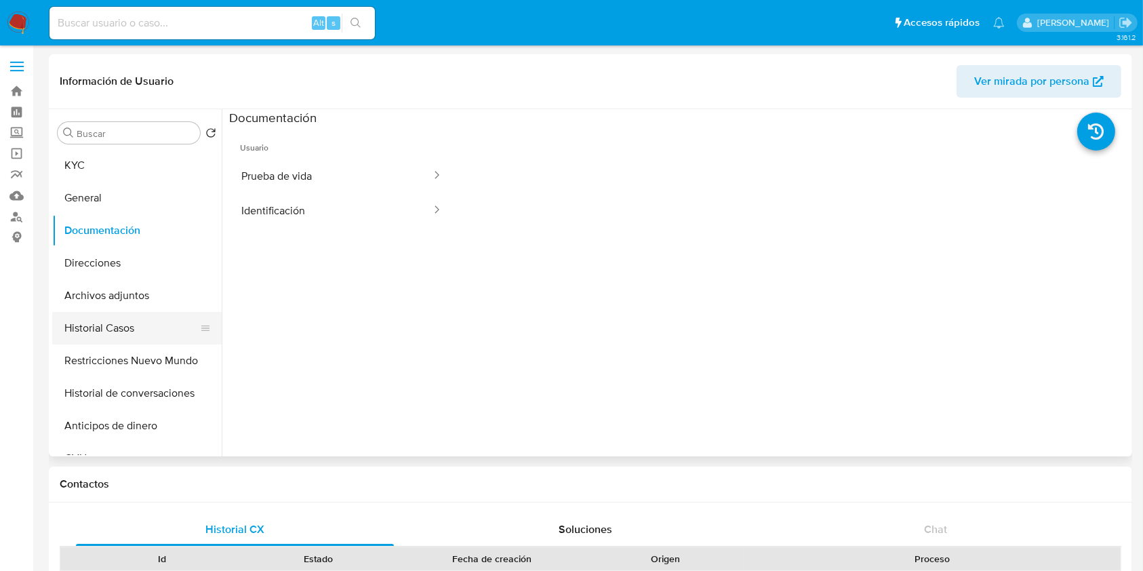
click at [128, 326] on button "Historial Casos" at bounding box center [131, 328] width 159 height 33
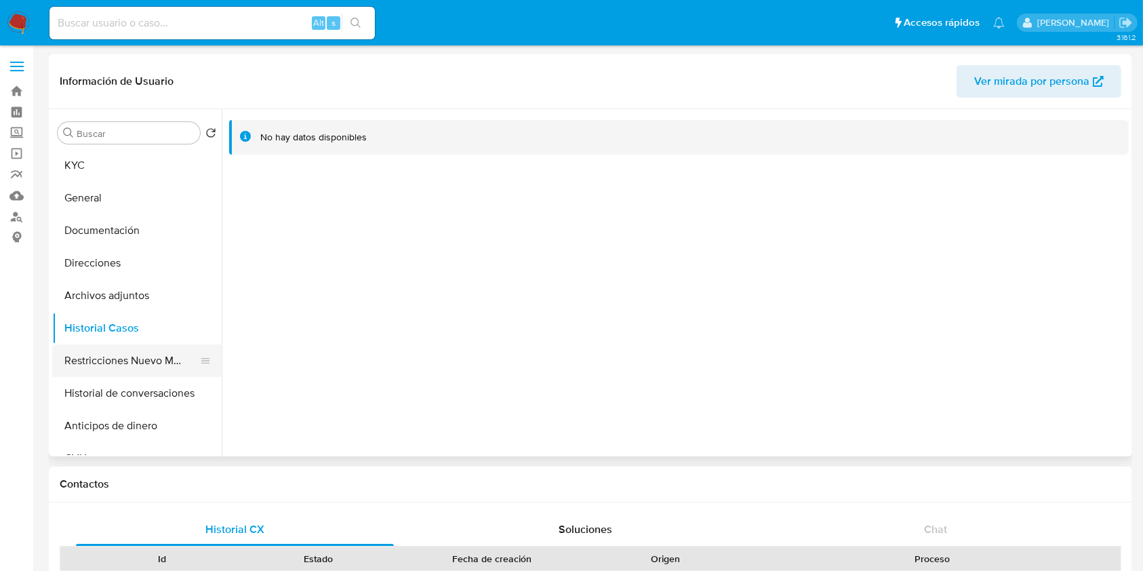
click at [118, 362] on button "Restricciones Nuevo Mundo" at bounding box center [131, 360] width 159 height 33
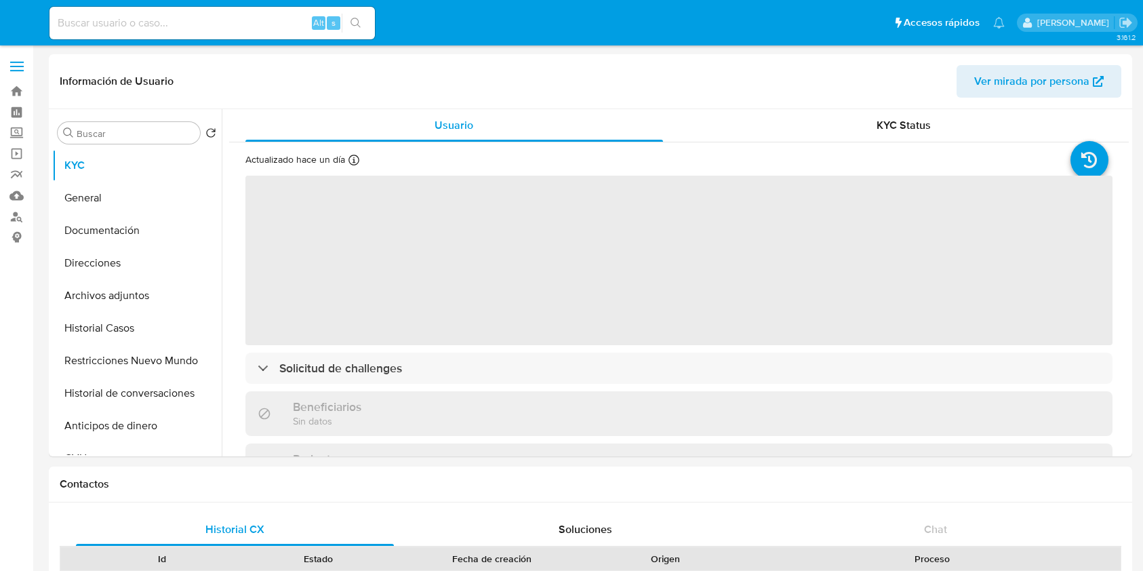
select select "10"
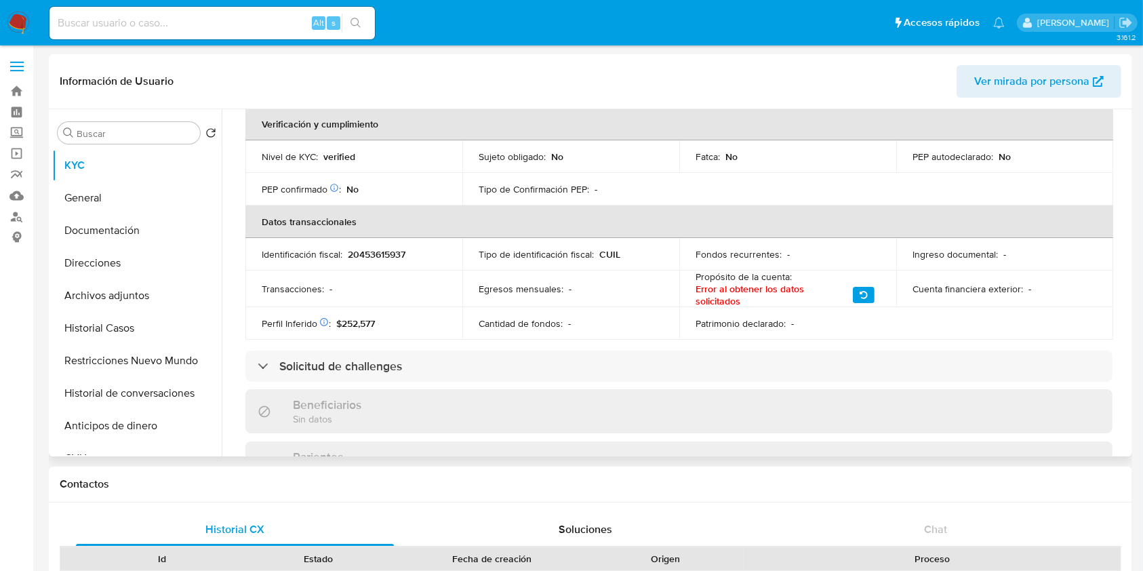
scroll to position [705, 0]
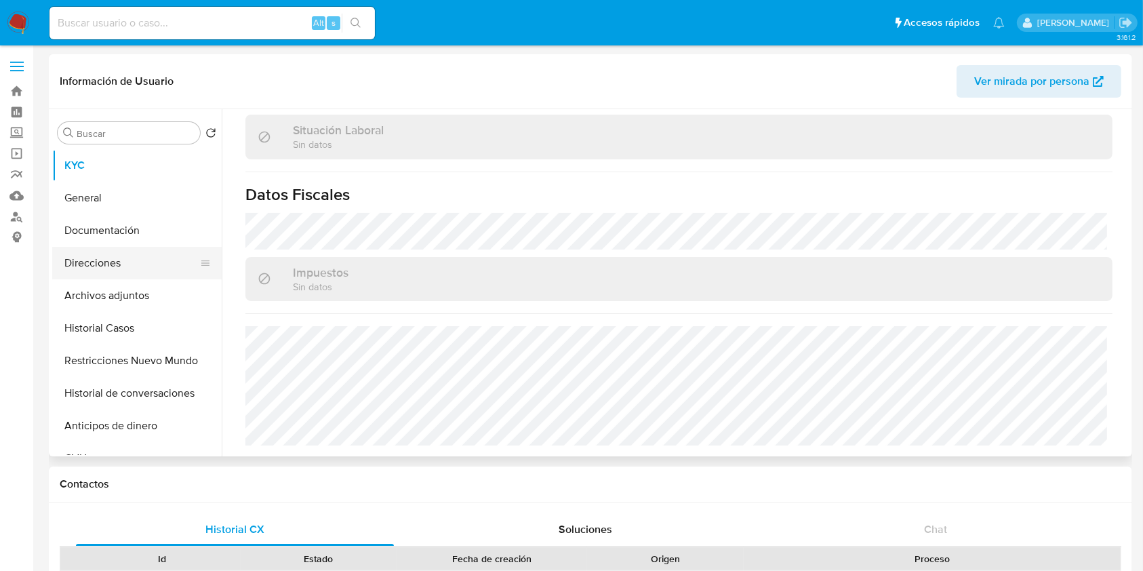
click at [118, 265] on button "Direcciones" at bounding box center [131, 263] width 159 height 33
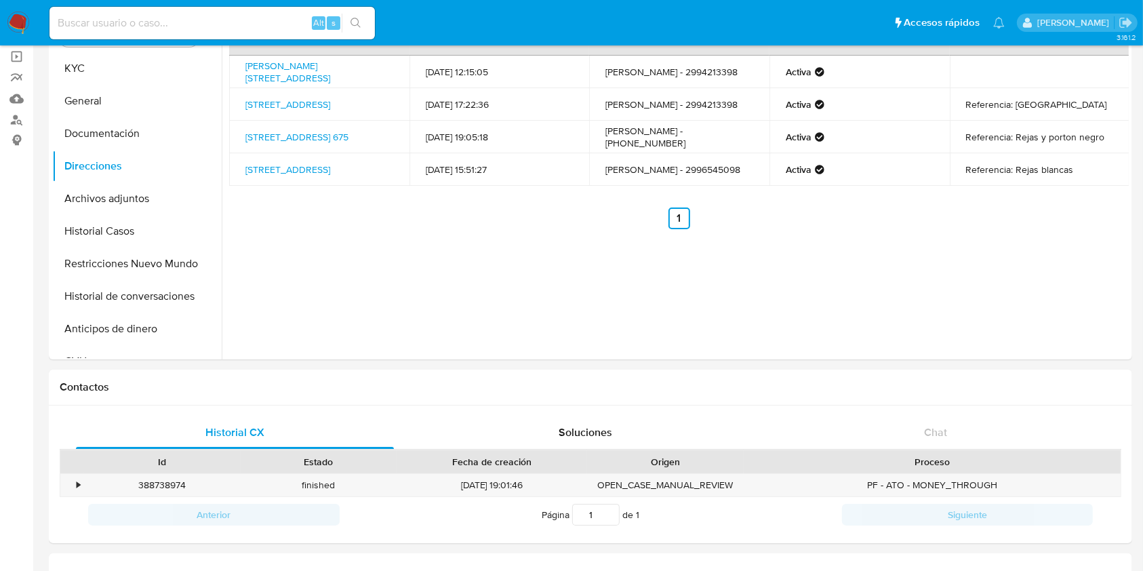
scroll to position [0, 0]
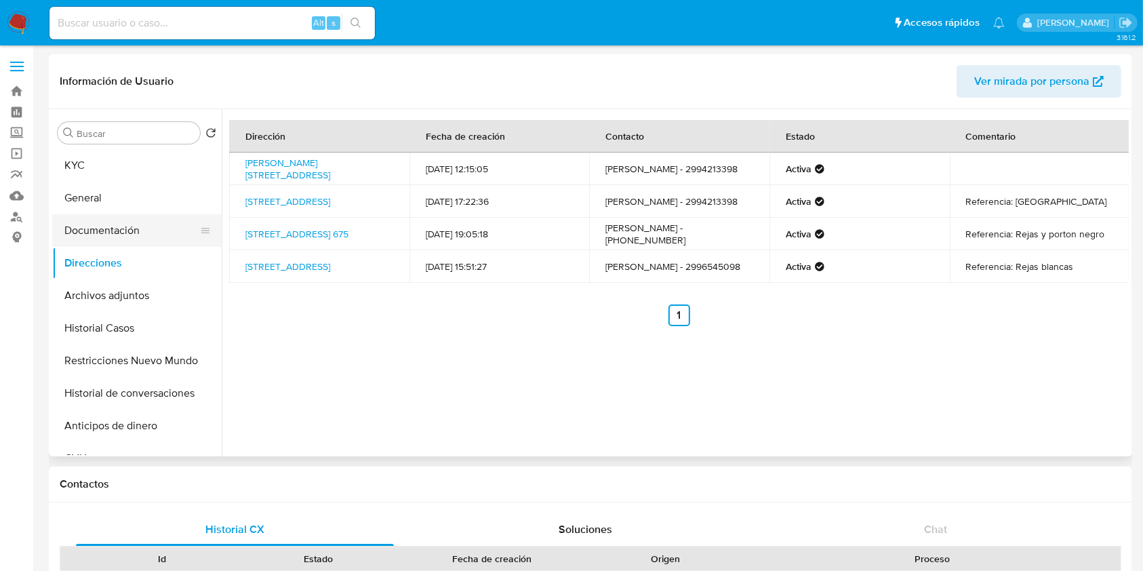
click at [122, 225] on button "Documentación" at bounding box center [131, 230] width 159 height 33
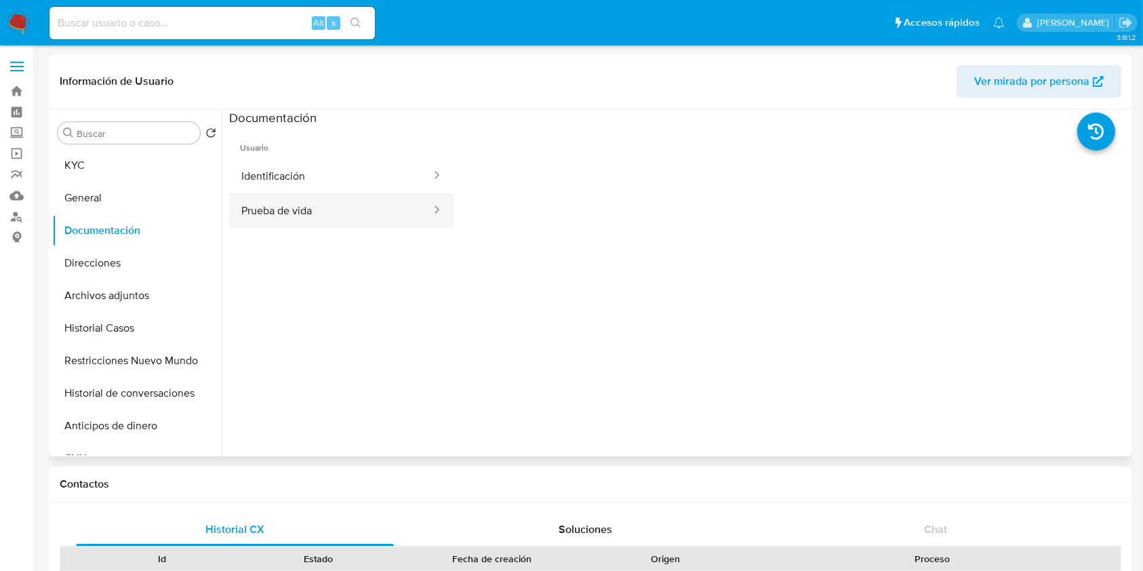
click at [249, 202] on button "Prueba de vida" at bounding box center [330, 210] width 203 height 35
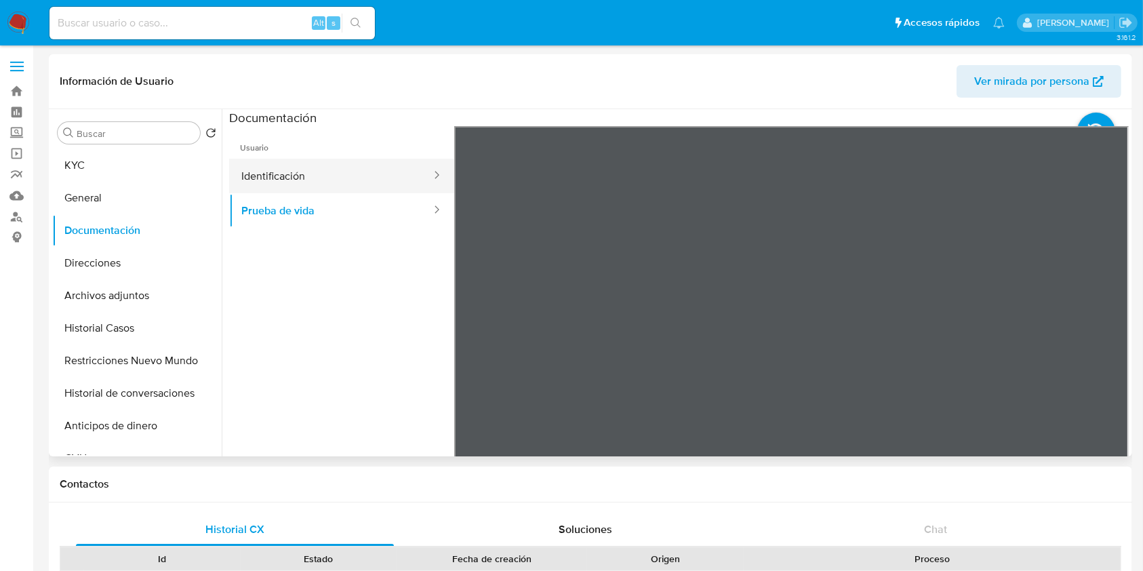
click at [361, 178] on button "Identificación" at bounding box center [330, 176] width 203 height 35
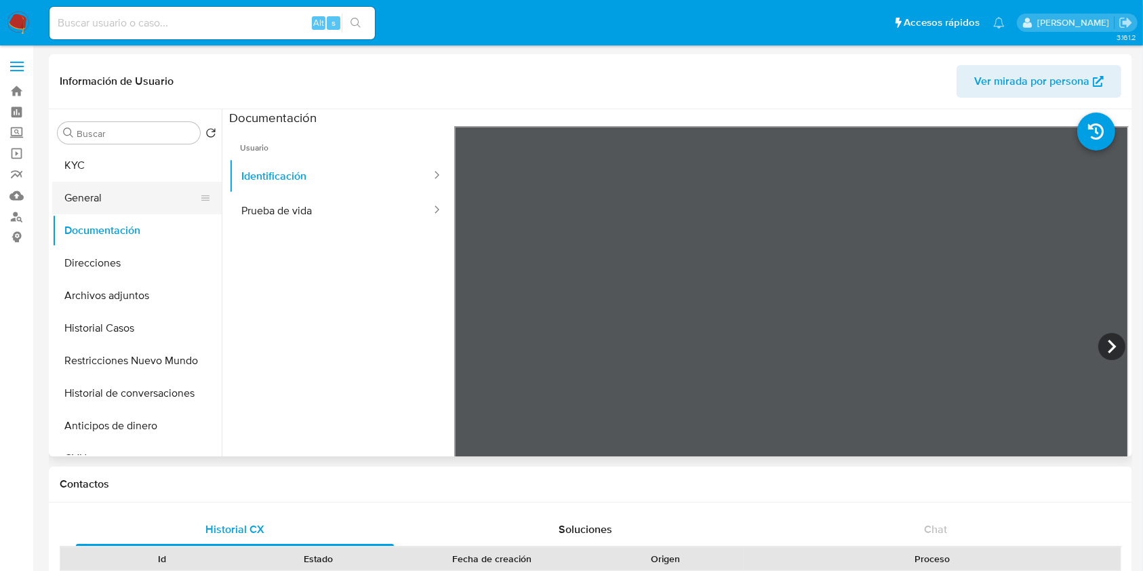
click at [132, 186] on button "General" at bounding box center [131, 198] width 159 height 33
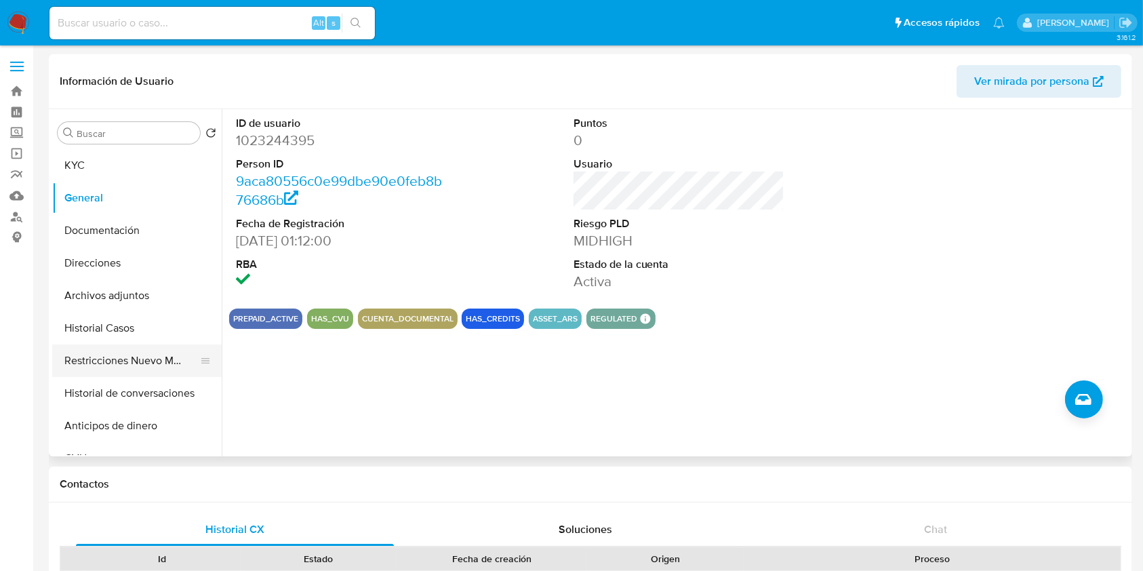
click at [131, 364] on button "Restricciones Nuevo Mundo" at bounding box center [131, 360] width 159 height 33
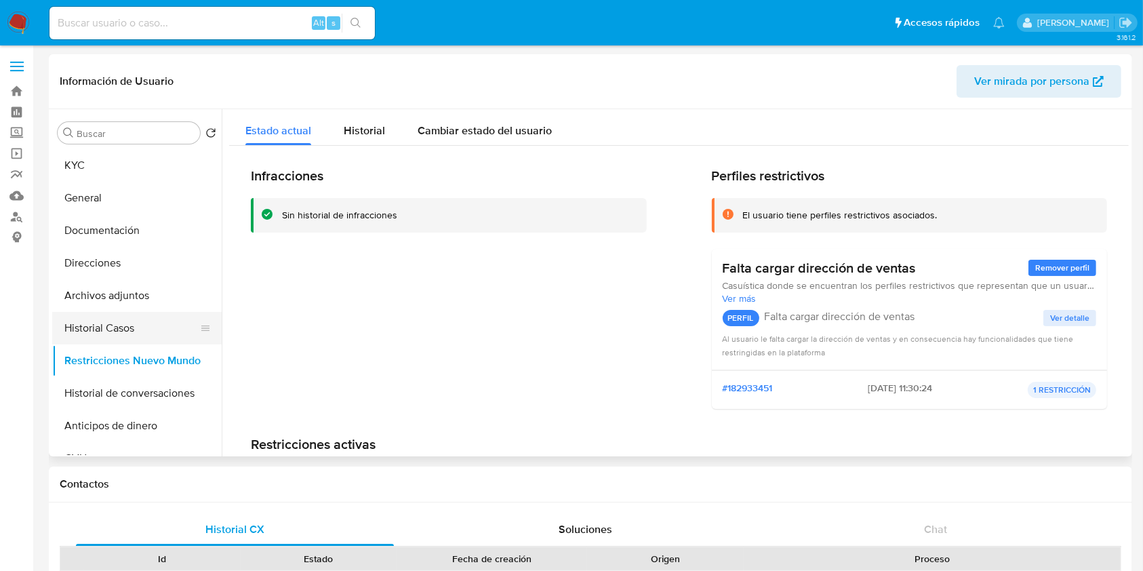
click at [124, 327] on button "Historial Casos" at bounding box center [131, 328] width 159 height 33
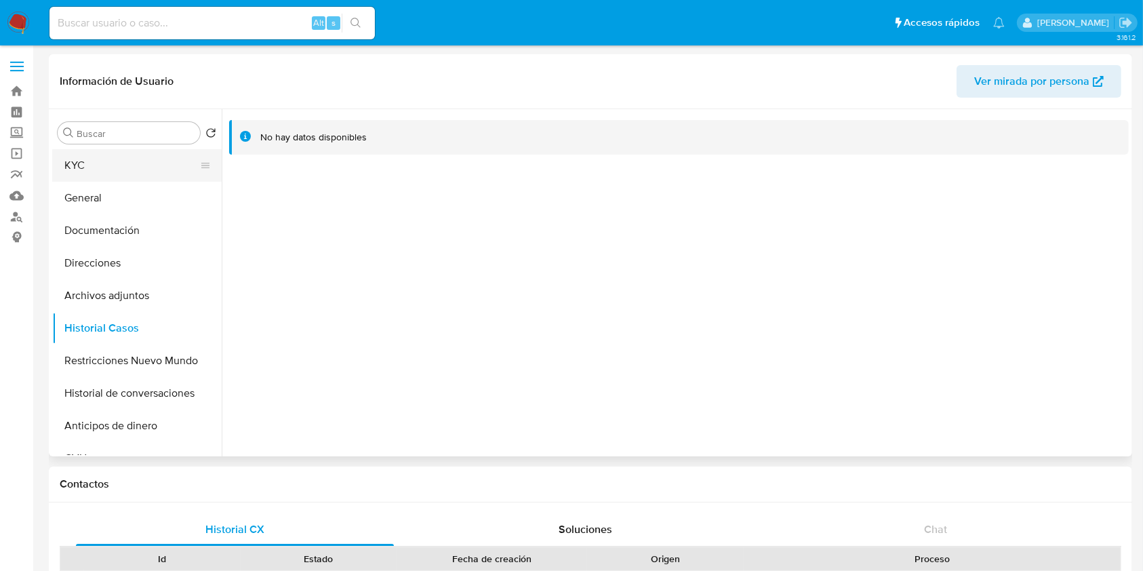
click at [148, 172] on button "KYC" at bounding box center [131, 165] width 159 height 33
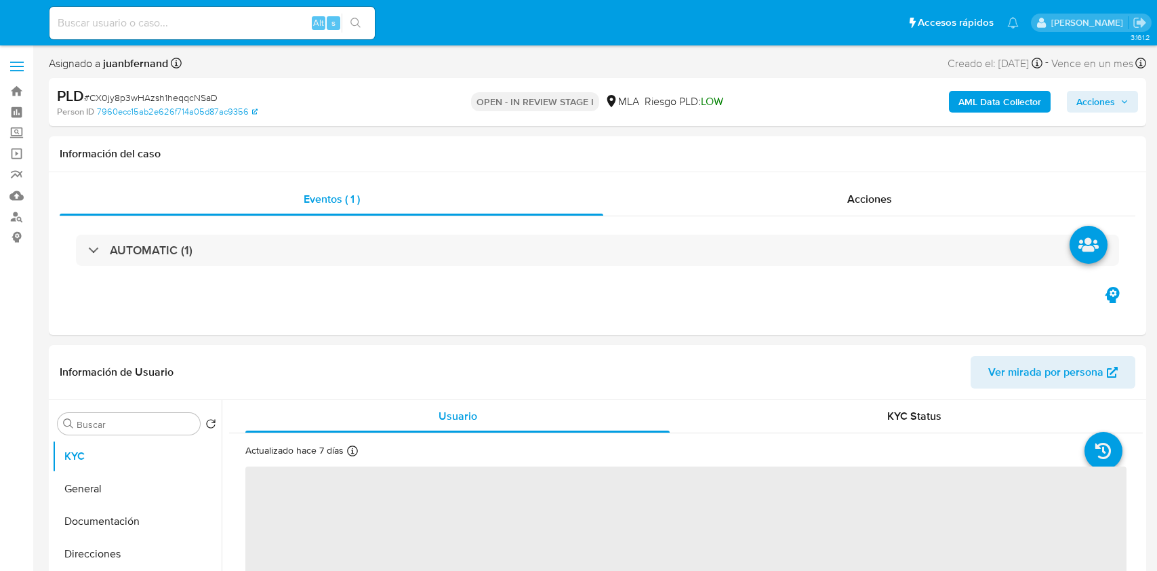
select select "10"
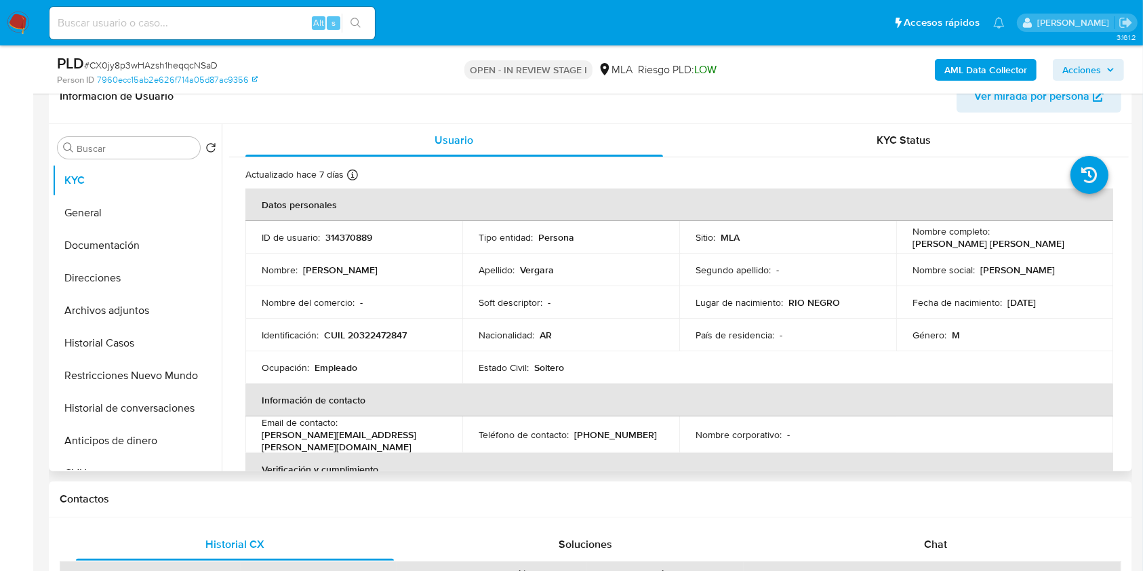
scroll to position [451, 0]
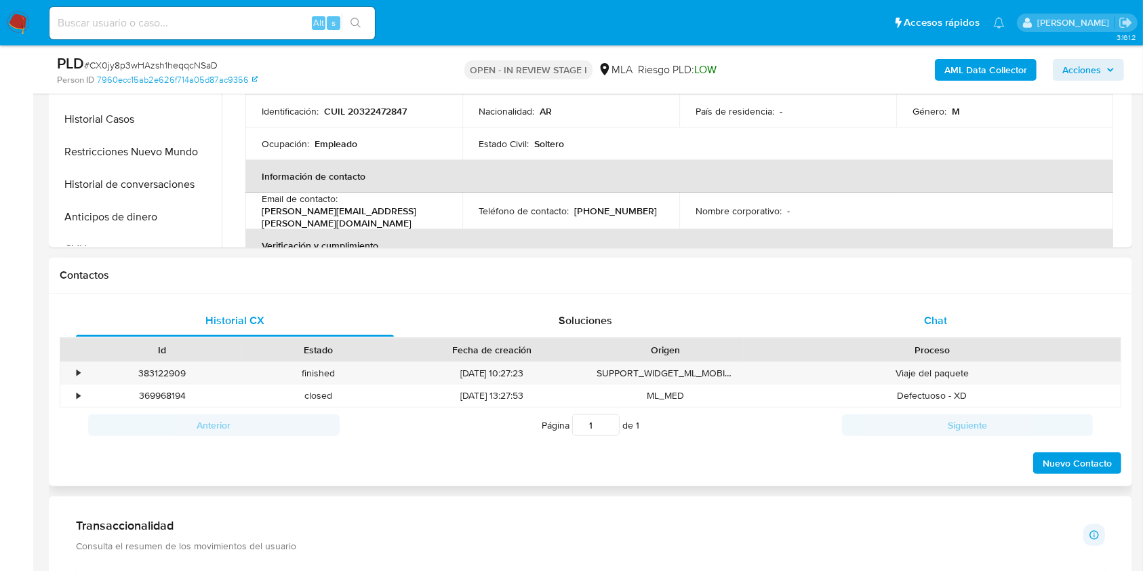
click at [961, 329] on div "Chat" at bounding box center [936, 320] width 318 height 33
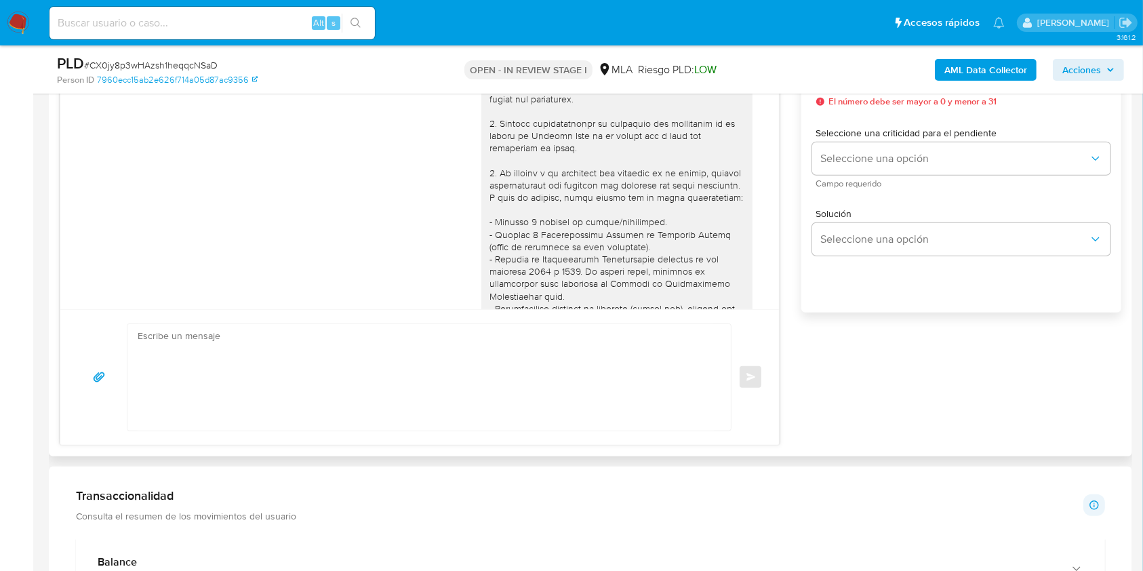
scroll to position [766, 0]
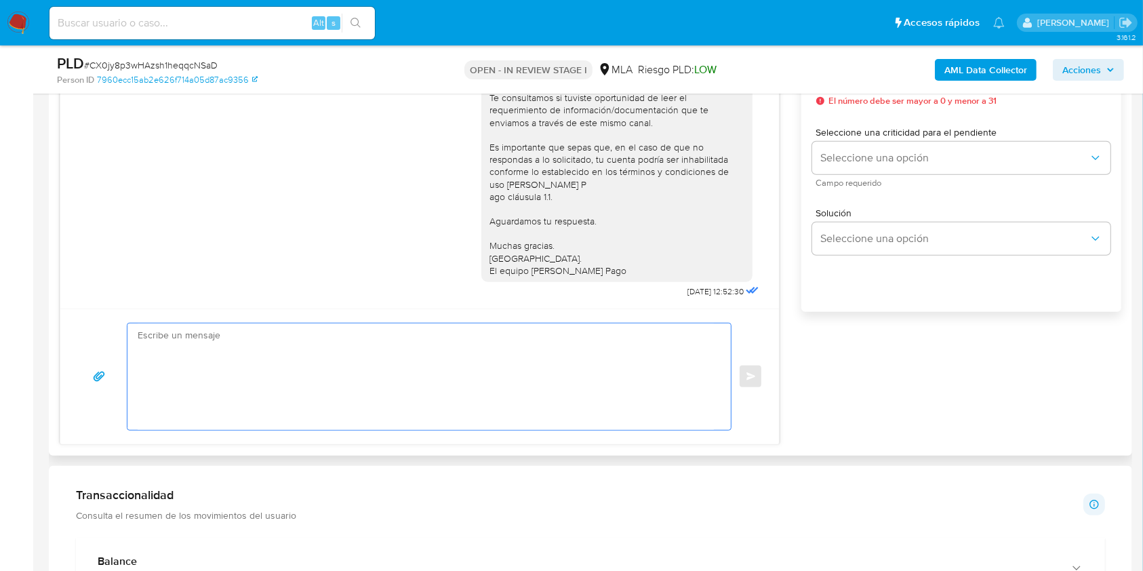
click at [447, 371] on textarea at bounding box center [426, 376] width 576 height 106
paste textarea "Hola. Esperamos que te encuentres muy bien. Te consultamos si tuviste oportunid…"
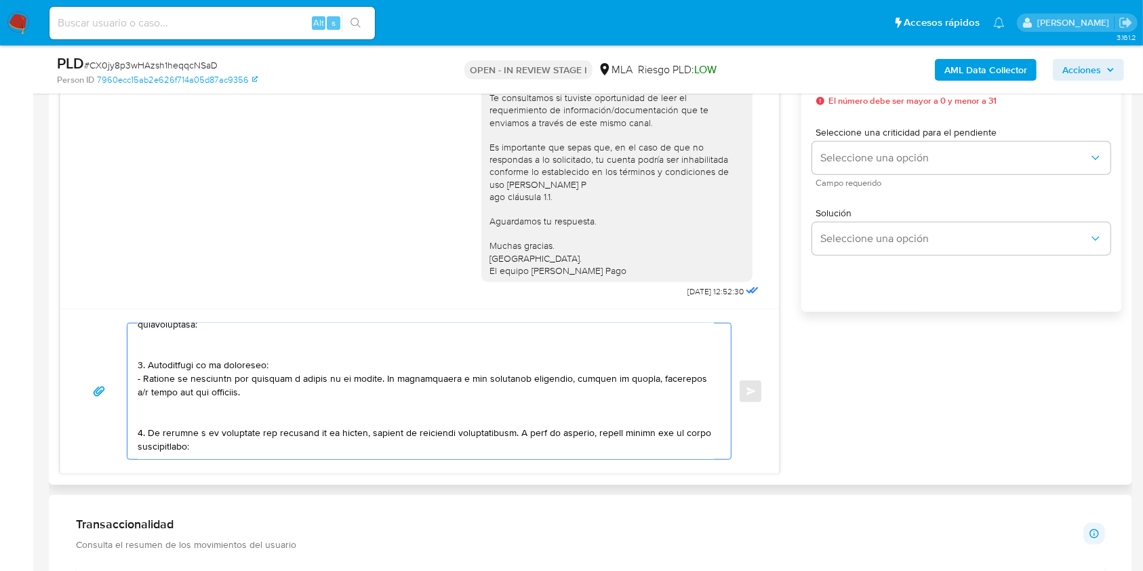
scroll to position [180, 0]
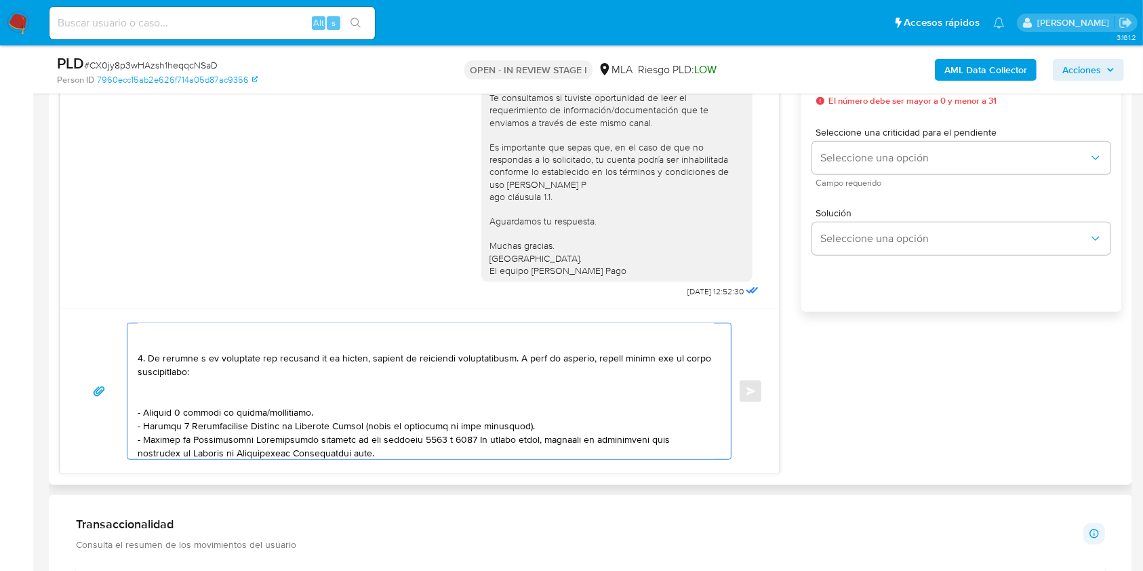
click at [240, 394] on textarea at bounding box center [426, 391] width 576 height 136
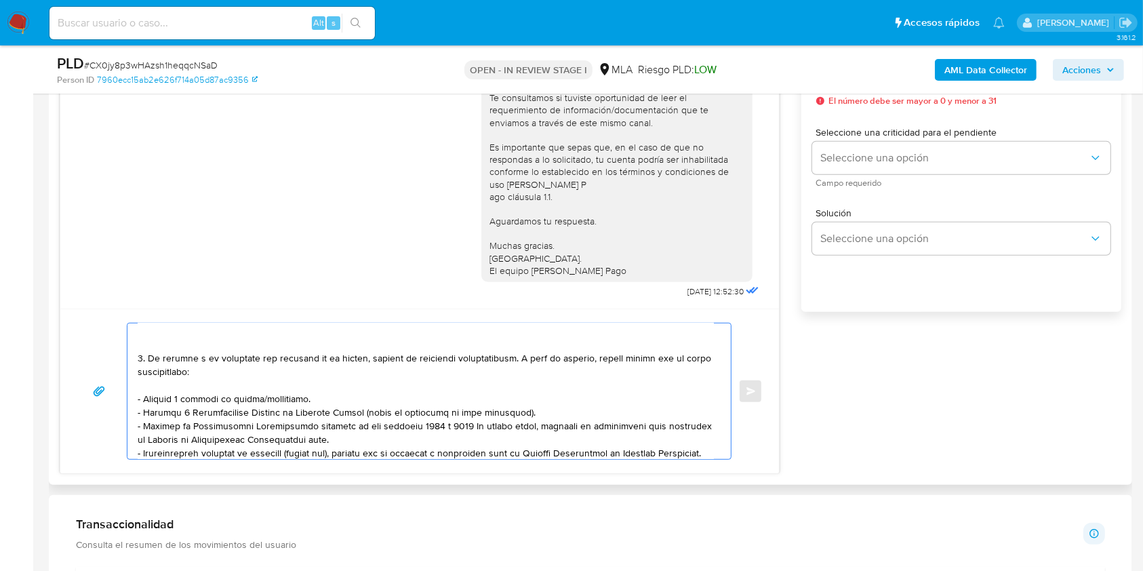
click at [287, 401] on textarea at bounding box center [426, 391] width 576 height 136
click at [407, 414] on textarea at bounding box center [426, 391] width 576 height 136
click at [407, 413] on textarea at bounding box center [426, 391] width 576 height 136
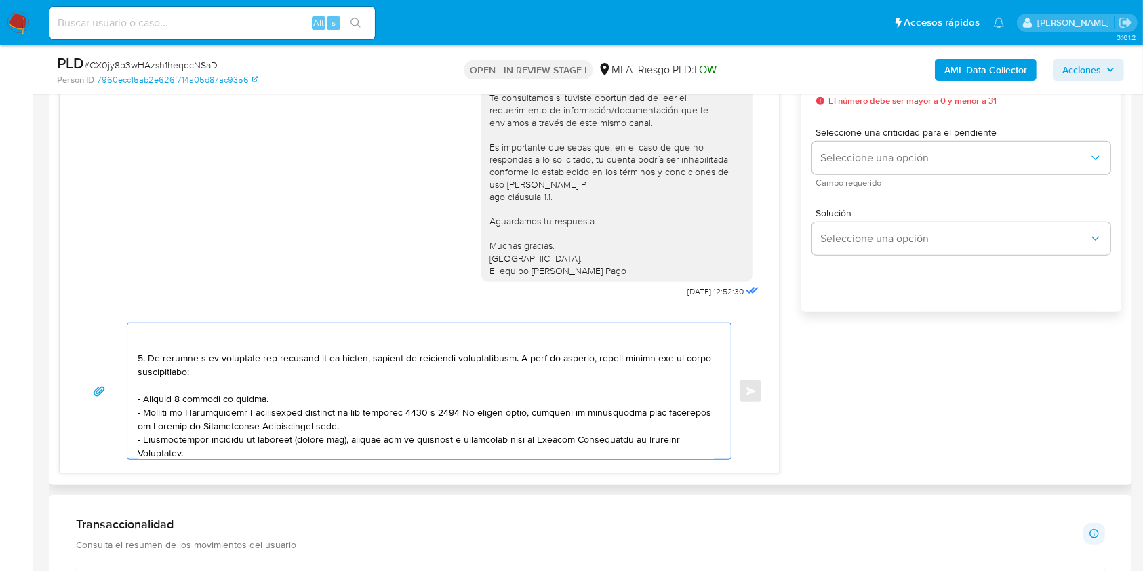
click at [316, 416] on textarea at bounding box center [426, 391] width 576 height 136
click at [317, 415] on textarea at bounding box center [426, 391] width 576 height 136
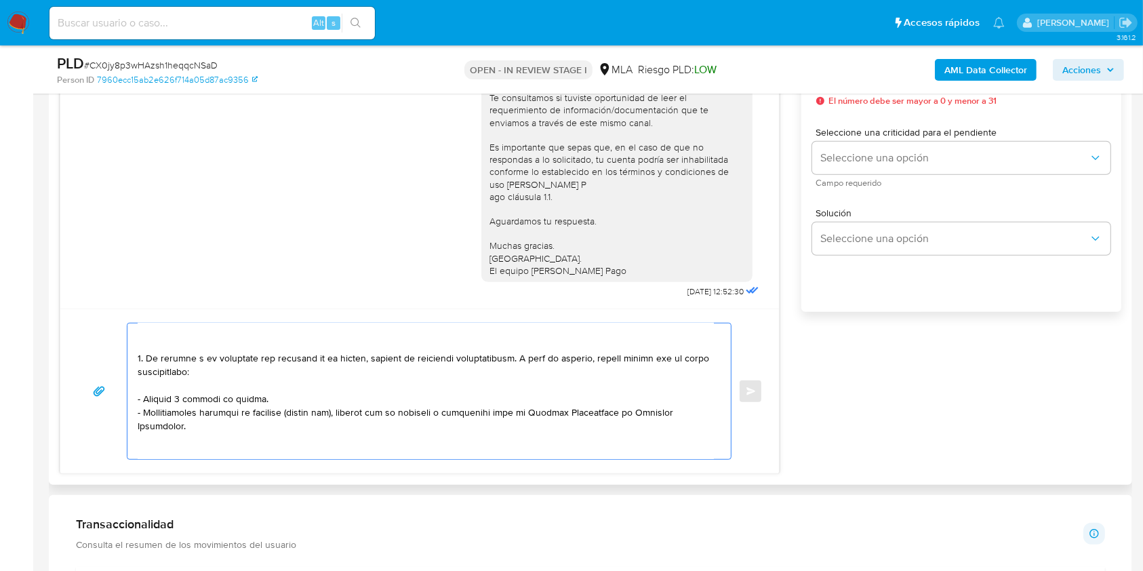
drag, startPoint x: 286, startPoint y: 427, endPoint x: 281, endPoint y: 437, distance: 11.2
click at [285, 428] on textarea at bounding box center [426, 391] width 576 height 136
click at [279, 440] on textarea at bounding box center [426, 391] width 576 height 136
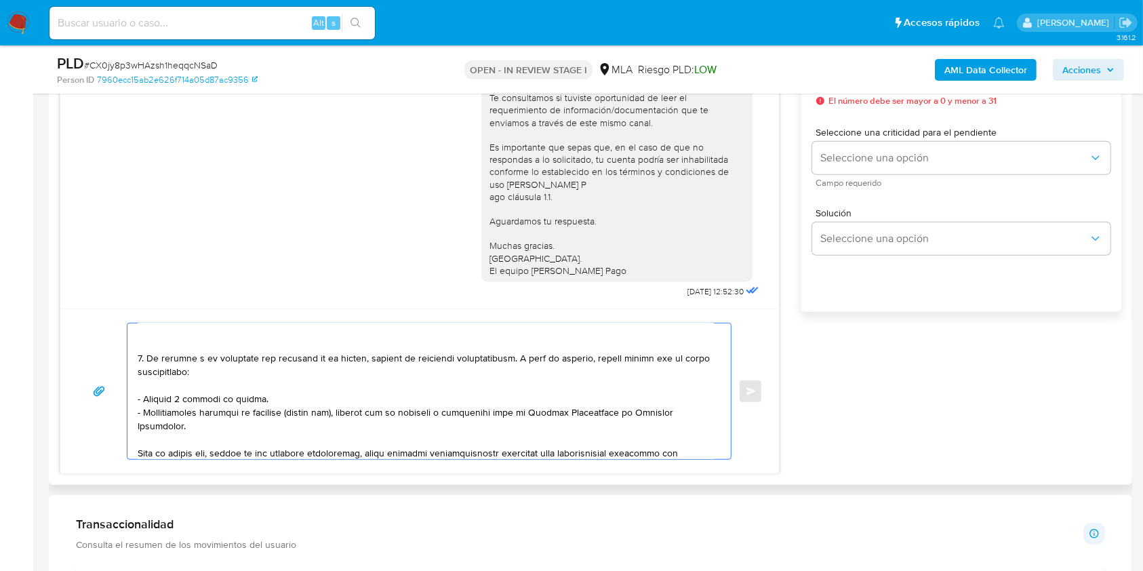
drag, startPoint x: 154, startPoint y: 361, endPoint x: 255, endPoint y: 361, distance: 101.0
click at [255, 361] on textarea at bounding box center [426, 391] width 576 height 136
click at [272, 393] on textarea at bounding box center [426, 391] width 576 height 136
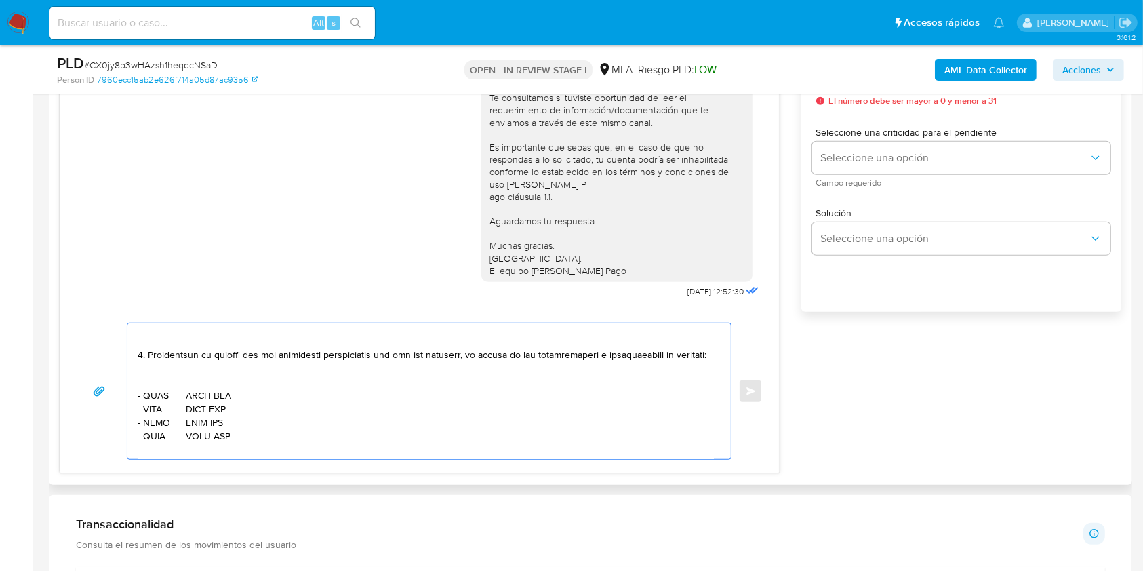
scroll to position [361, 0]
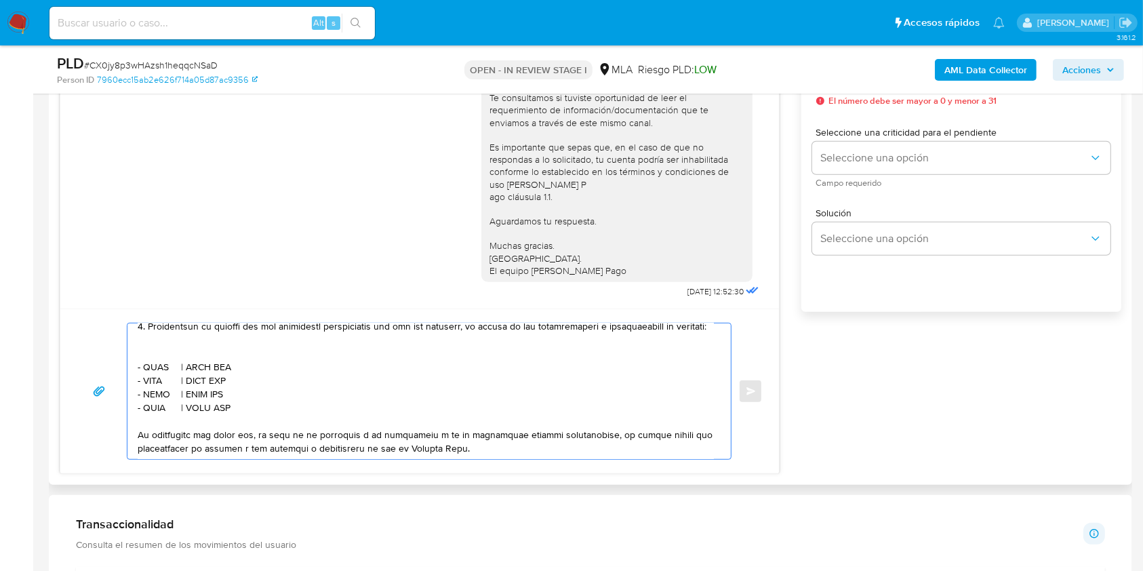
click at [202, 369] on textarea at bounding box center [426, 391] width 576 height 136
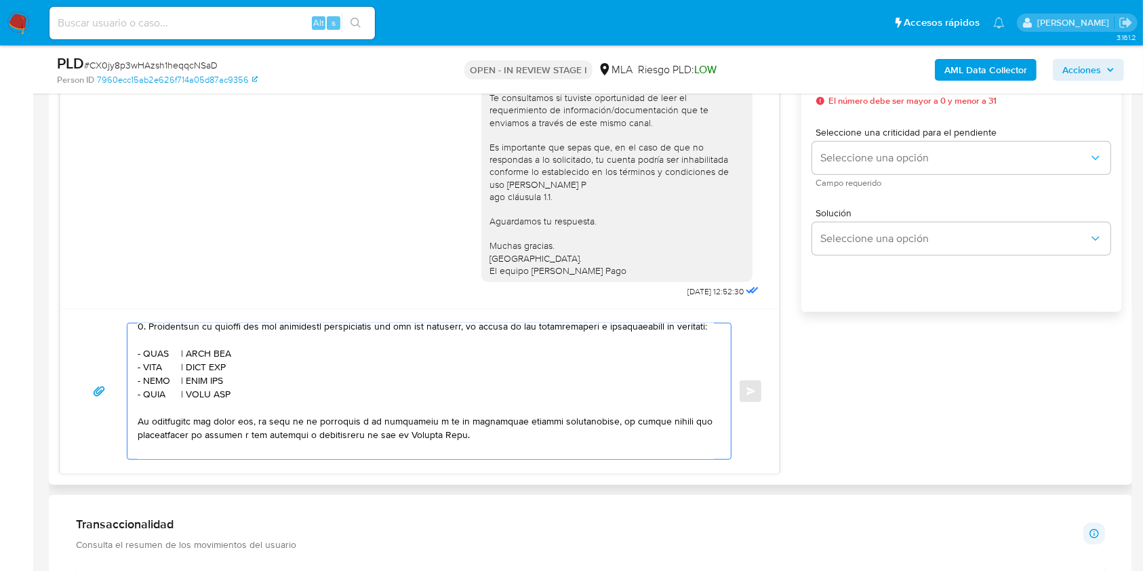
click at [159, 376] on textarea at bounding box center [426, 391] width 576 height 136
paste textarea "Martina Gorriz"
click at [244, 375] on textarea at bounding box center [426, 391] width 576 height 136
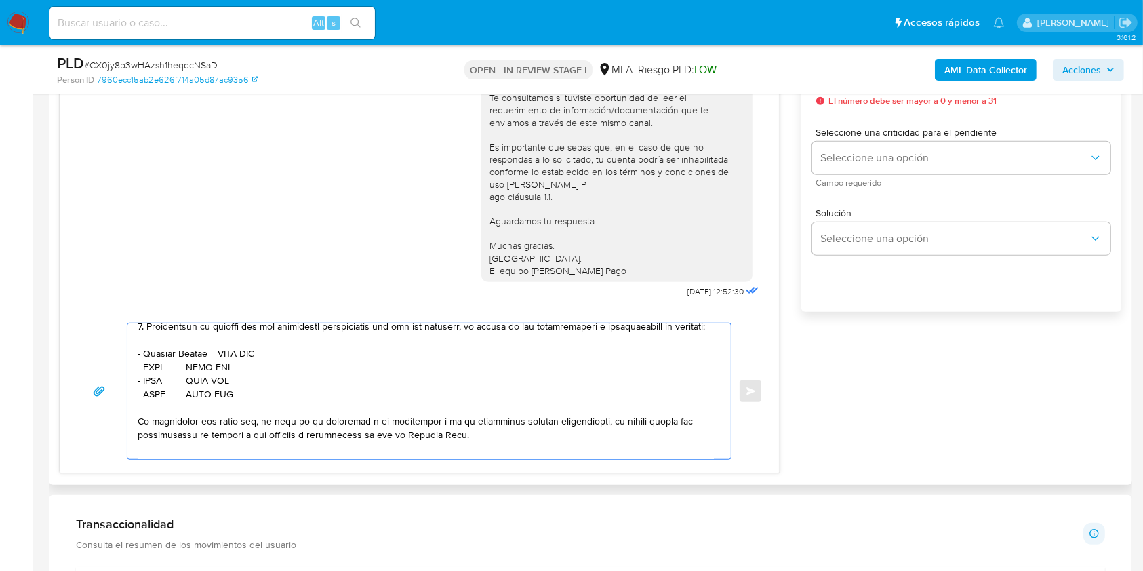
paste textarea "27396040277"
click at [144, 390] on textarea at bounding box center [426, 391] width 576 height 136
paste textarea "Facundo Ezequiel Agüero Guajardo"
click at [333, 388] on textarea at bounding box center [426, 391] width 576 height 136
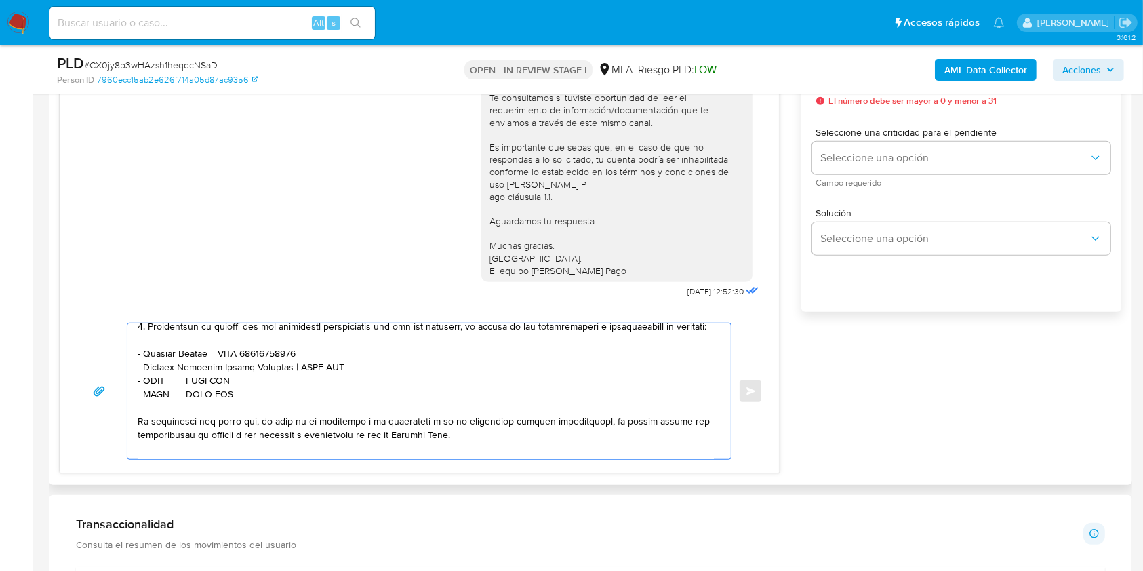
click at [333, 388] on textarea at bounding box center [426, 391] width 576 height 136
paste textarea "20453615937"
click at [159, 398] on textarea at bounding box center [426, 391] width 576 height 136
paste textarea "Milton Javier Bertillo"
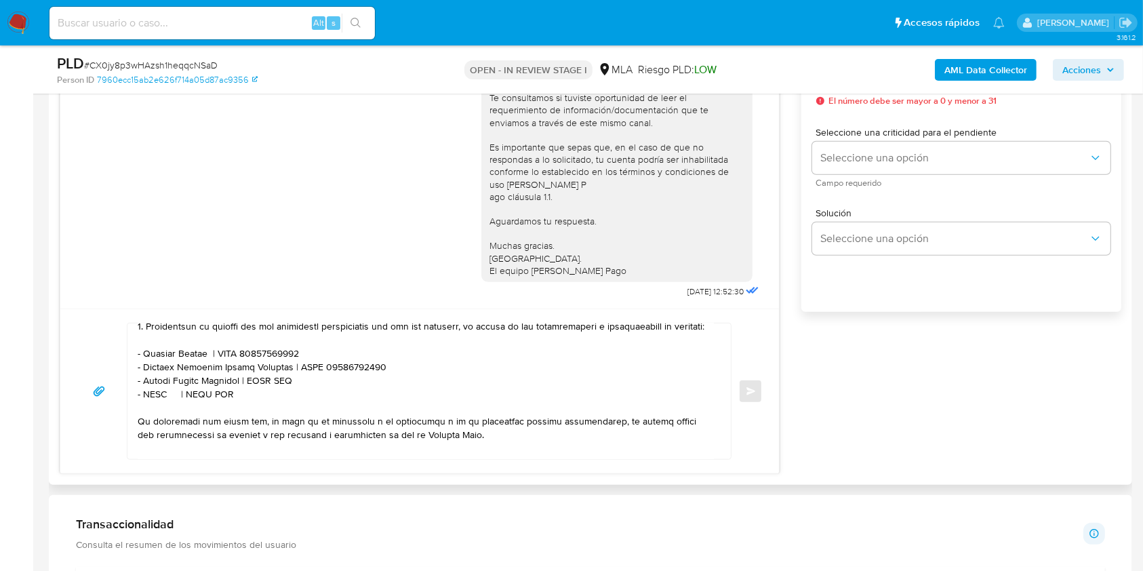
click at [266, 406] on textarea at bounding box center [426, 391] width 576 height 136
paste textarea "20384506160"
drag, startPoint x: 249, startPoint y: 414, endPoint x: 122, endPoint y: 417, distance: 126.8
click at [122, 417] on div "Enviar" at bounding box center [420, 391] width 686 height 137
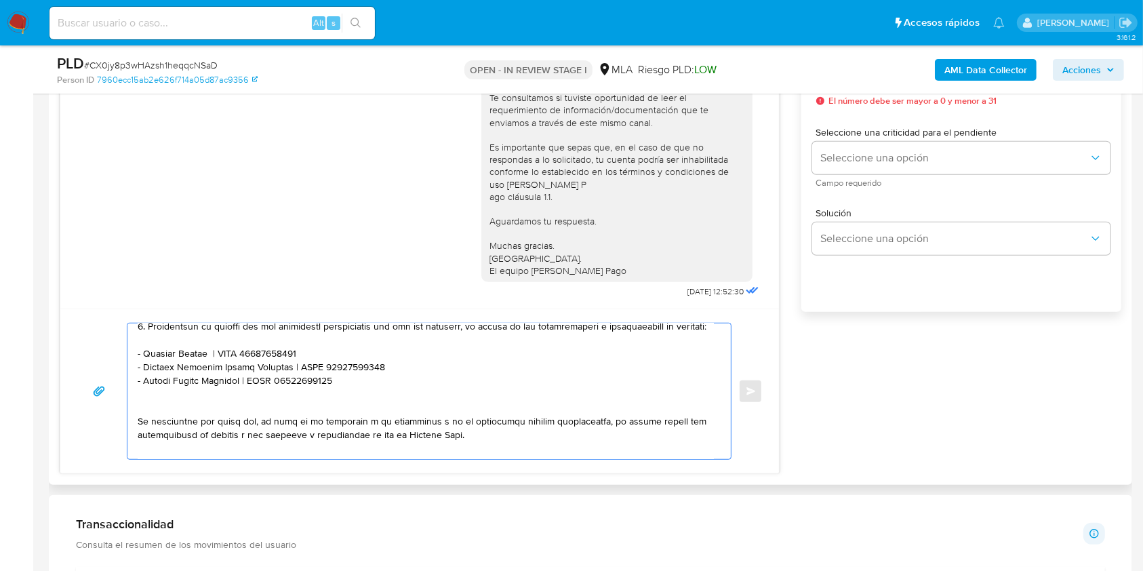
drag, startPoint x: 201, startPoint y: 333, endPoint x: 235, endPoint y: 459, distance: 131.4
click at [201, 335] on textarea at bounding box center [426, 391] width 576 height 136
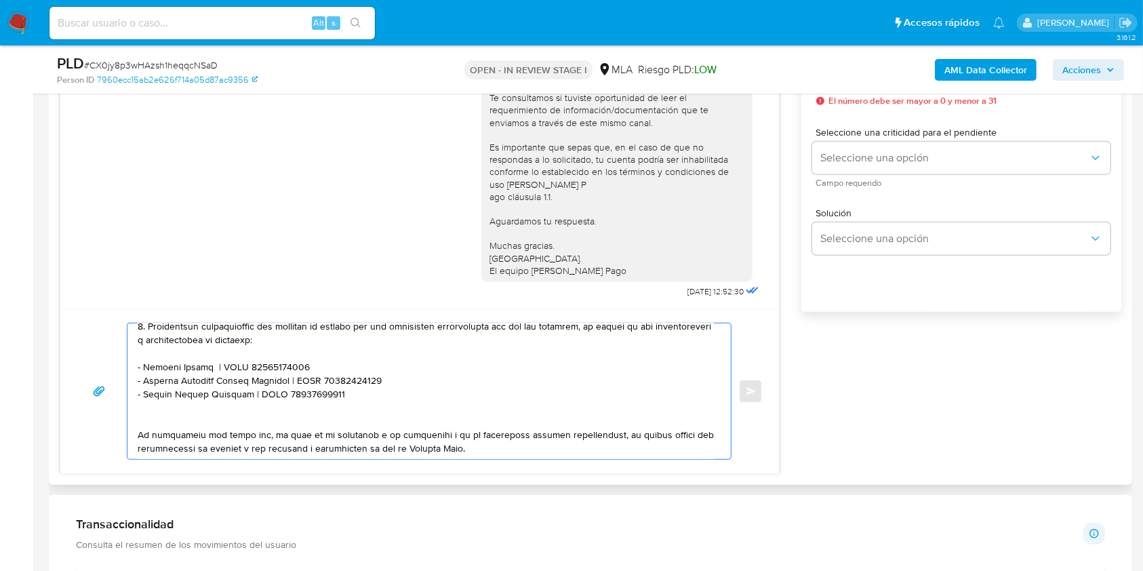
click at [218, 332] on textarea at bounding box center [426, 391] width 576 height 136
click at [0, 0] on lt-span "documentaci ó n" at bounding box center [0, 0] width 0 height 0
click at [589, 333] on textarea at bounding box center [426, 391] width 576 height 136
click at [307, 348] on textarea at bounding box center [426, 391] width 576 height 136
drag, startPoint x: 308, startPoint y: 348, endPoint x: 207, endPoint y: 346, distance: 100.3
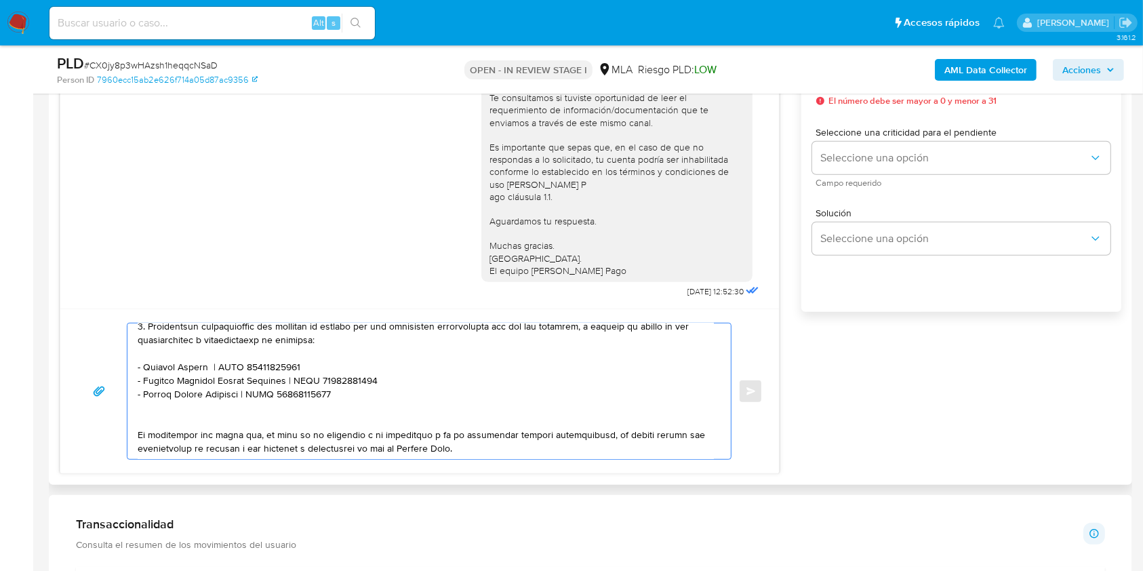
click at [207, 346] on textarea at bounding box center [426, 391] width 576 height 136
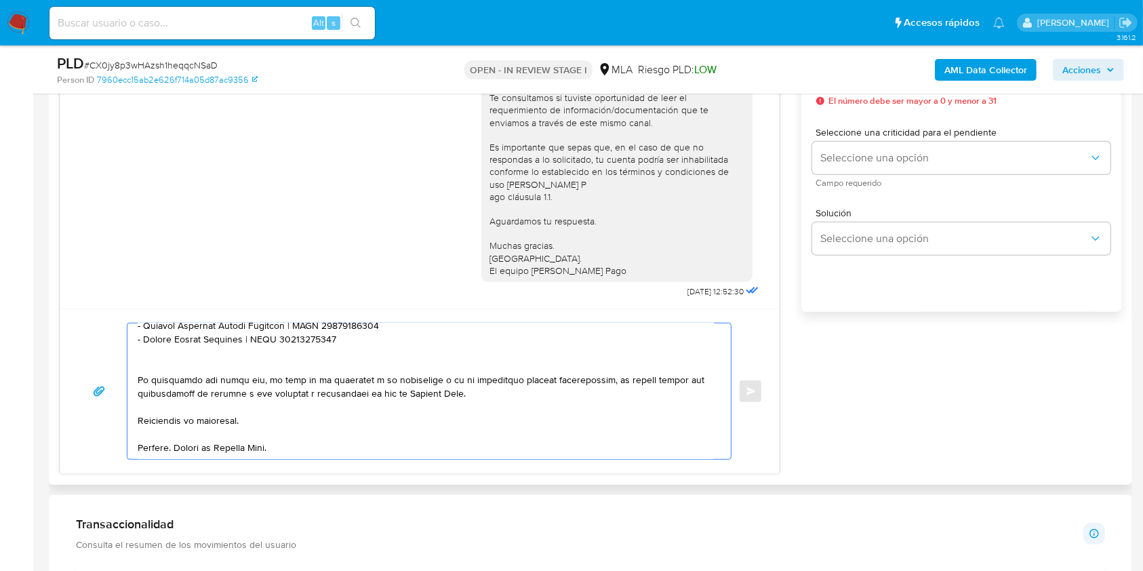
scroll to position [442, 0]
click at [339, 398] on textarea at bounding box center [426, 391] width 576 height 136
click at [358, 436] on textarea at bounding box center [426, 391] width 576 height 136
type textarea "Hola. Esperamos que te encuentres muy bien. Te consultamos si tuviste oportunid…"
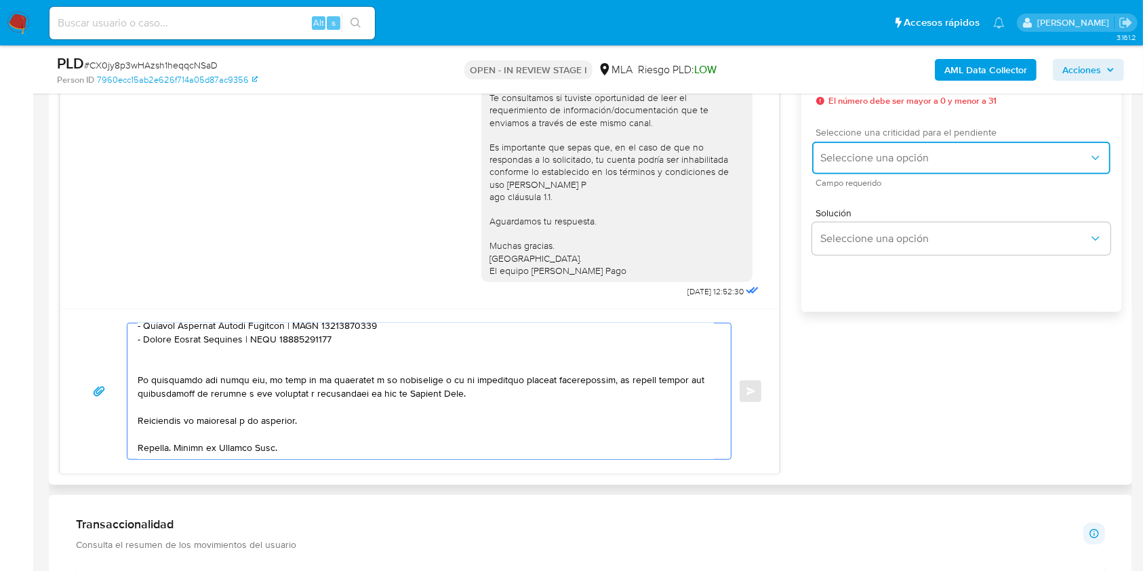
click at [878, 161] on span "Seleccione una opción" at bounding box center [954, 158] width 268 height 14
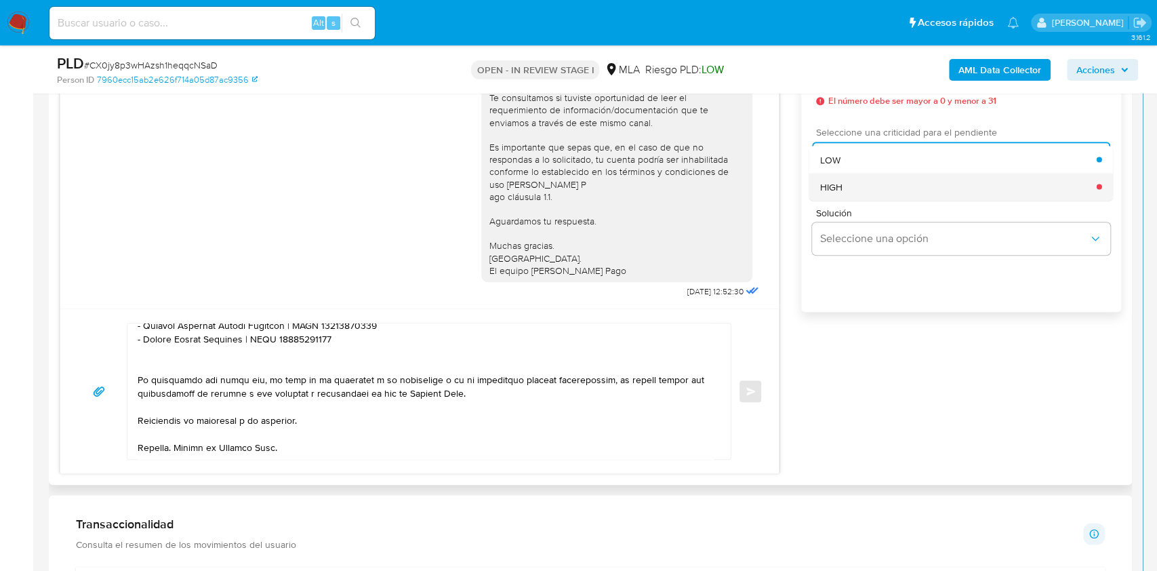
click at [874, 186] on div "HIGH" at bounding box center [958, 186] width 276 height 27
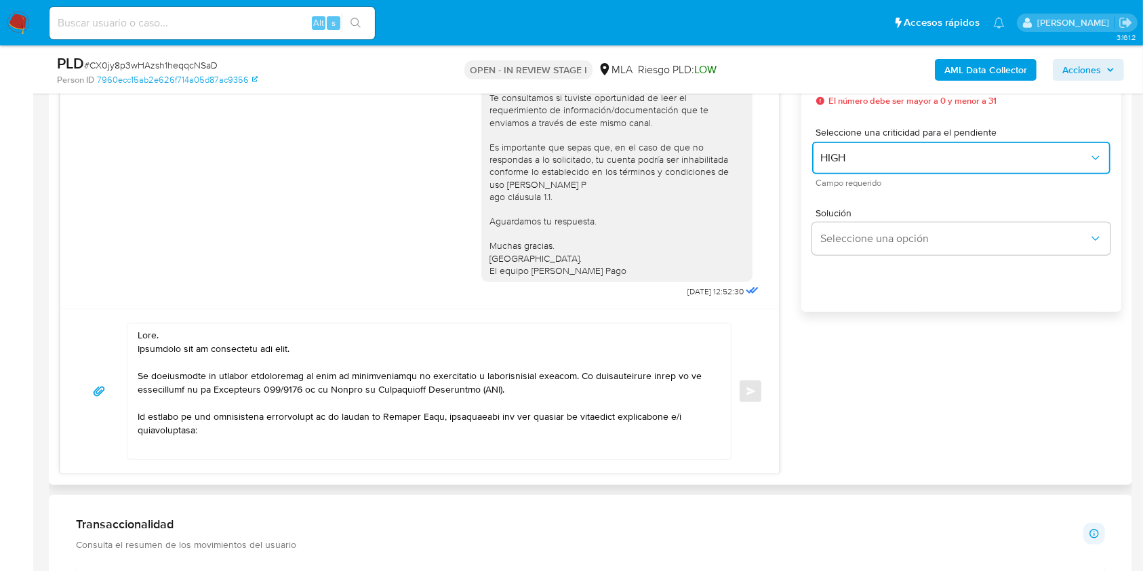
scroll to position [722, 0]
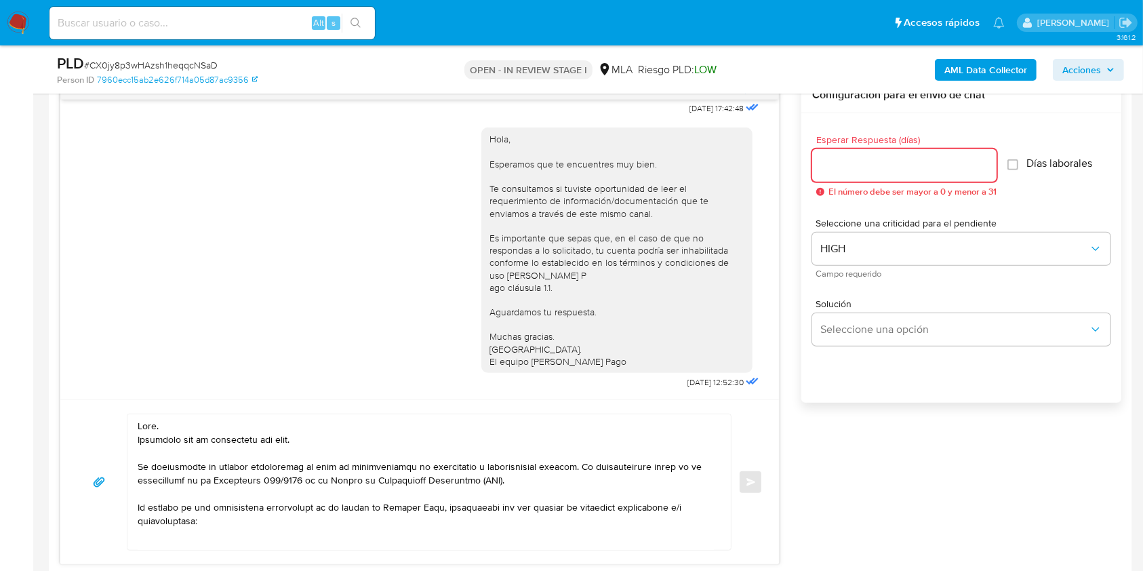
click at [868, 160] on input "Esperar Respuesta (días)" at bounding box center [904, 166] width 184 height 18
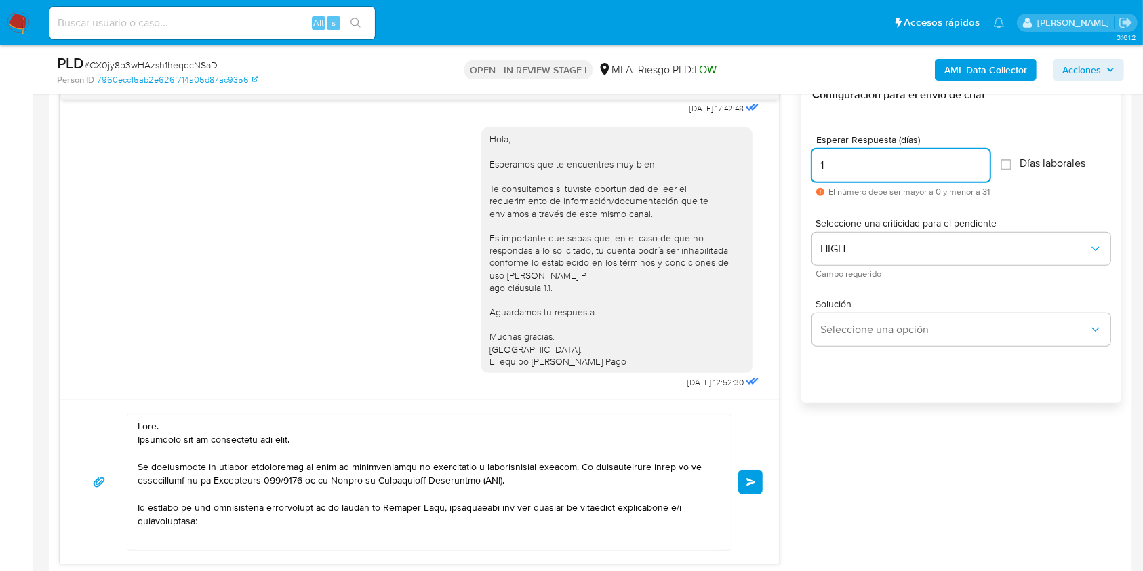
type input "1"
click at [866, 432] on div "Esperar Respuesta (días) 1 El número debe ser mayor a 0 y menor a 31 Días labor…" at bounding box center [961, 275] width 320 height 325
click at [754, 489] on button "Enviar" at bounding box center [750, 482] width 24 height 24
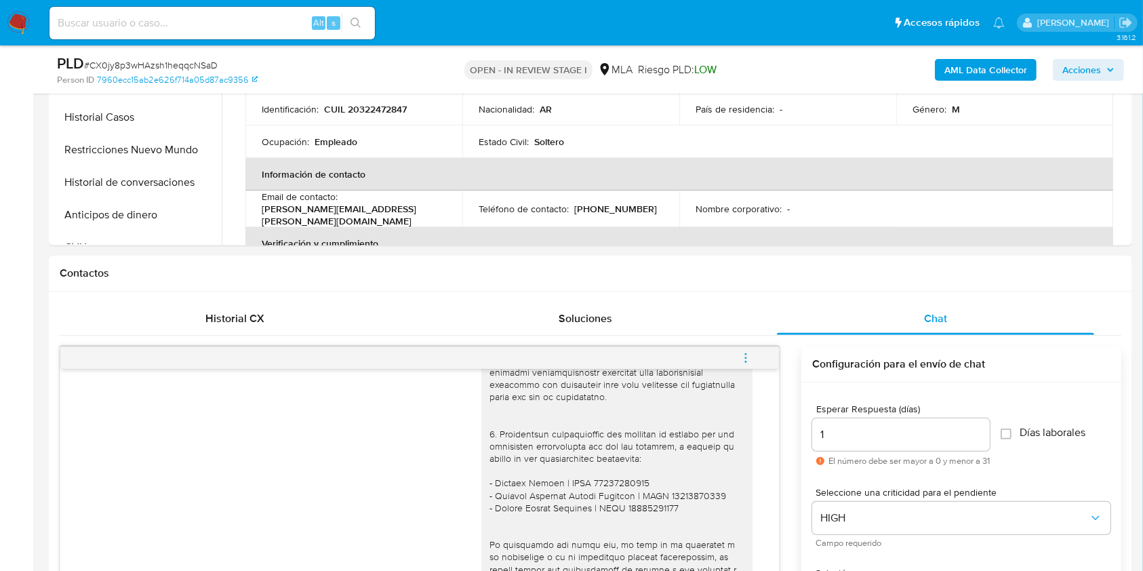
scroll to position [451, 0]
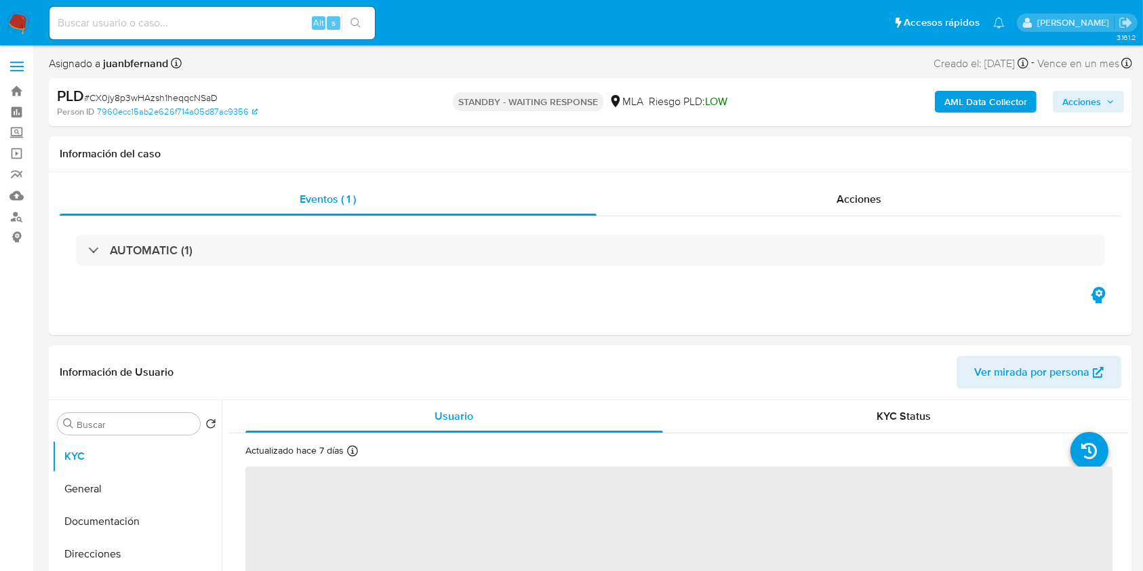
select select "10"
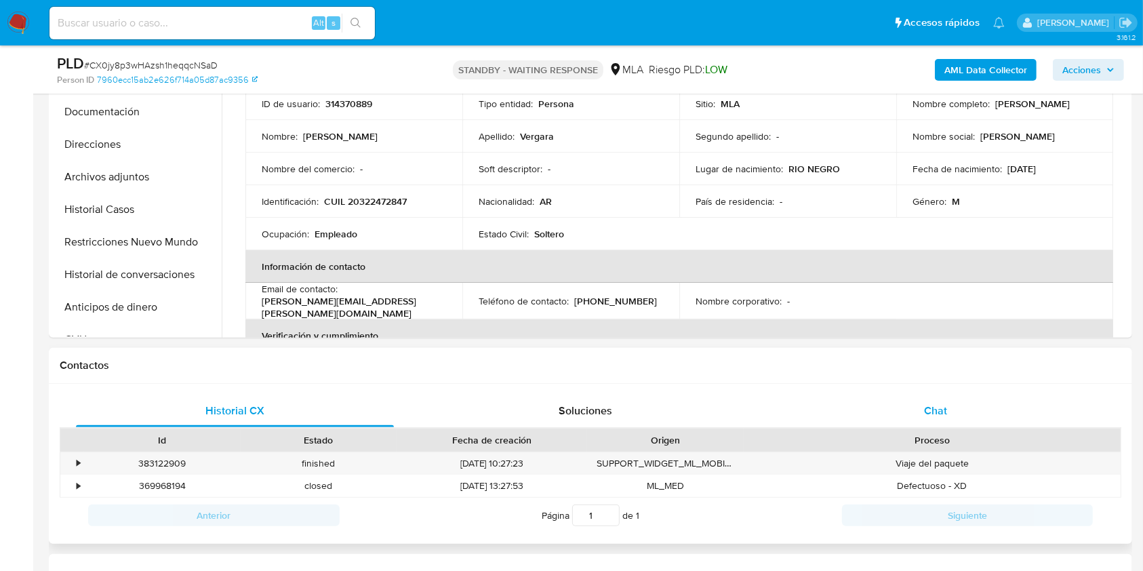
scroll to position [451, 0]
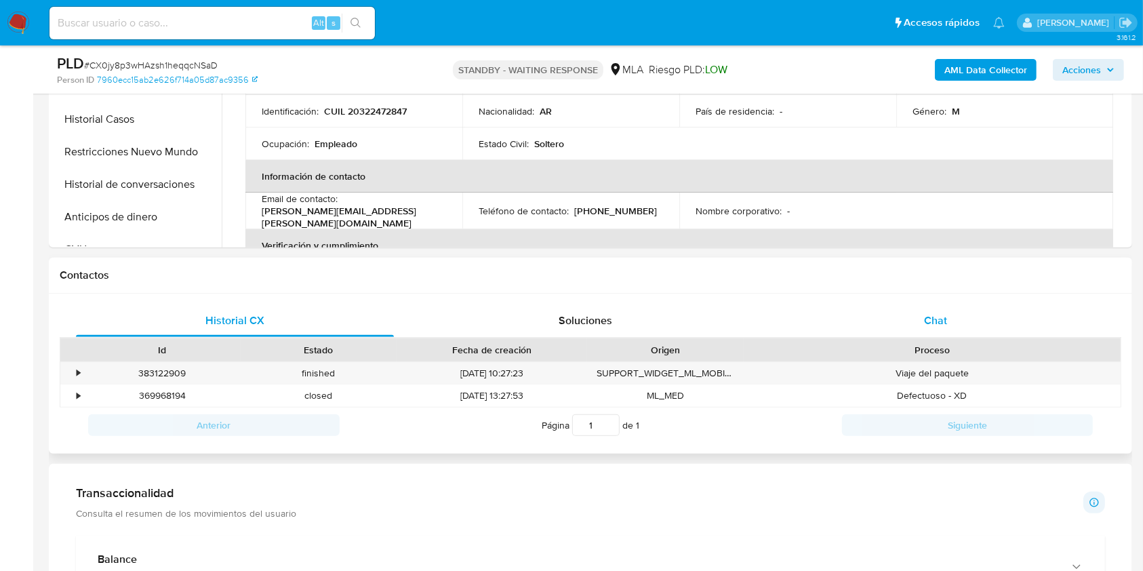
drag, startPoint x: 951, startPoint y: 331, endPoint x: 937, endPoint y: 335, distance: 14.6
click at [951, 331] on div "Chat" at bounding box center [936, 320] width 318 height 33
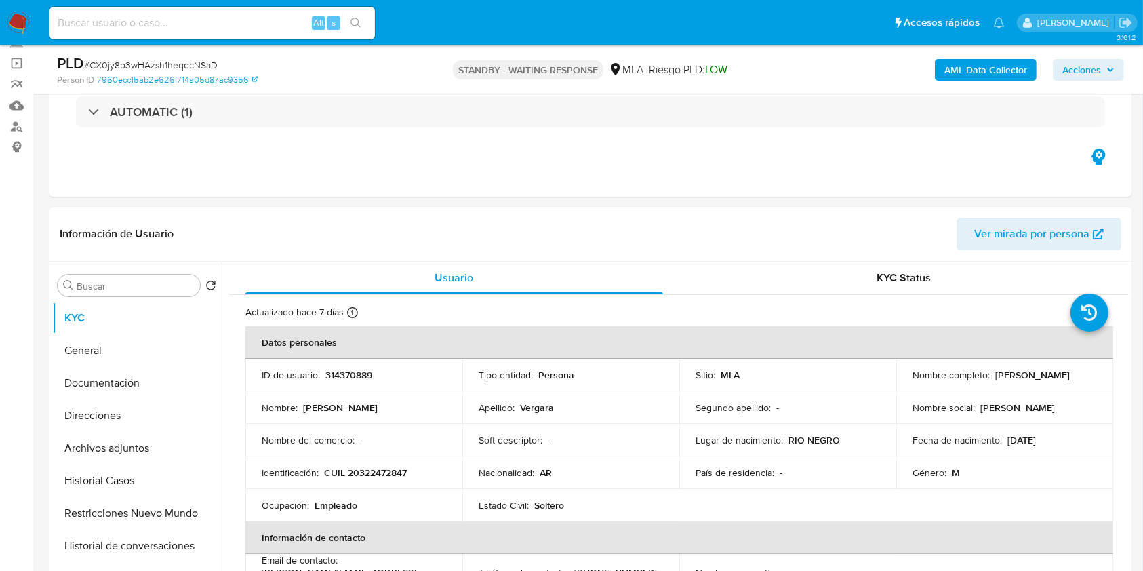
scroll to position [271, 0]
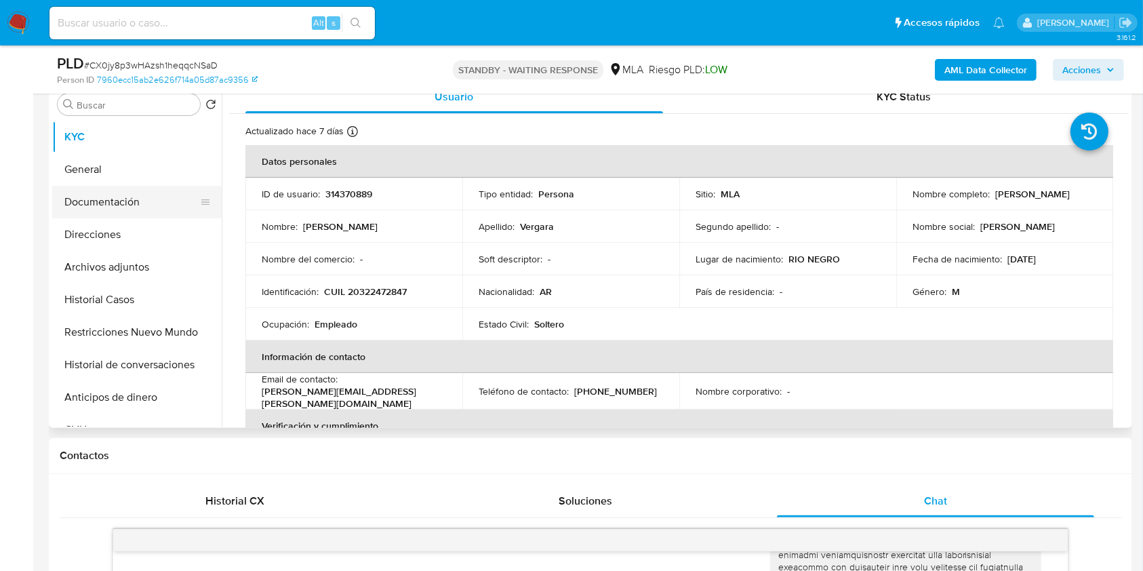
click at [91, 205] on button "Documentación" at bounding box center [131, 202] width 159 height 33
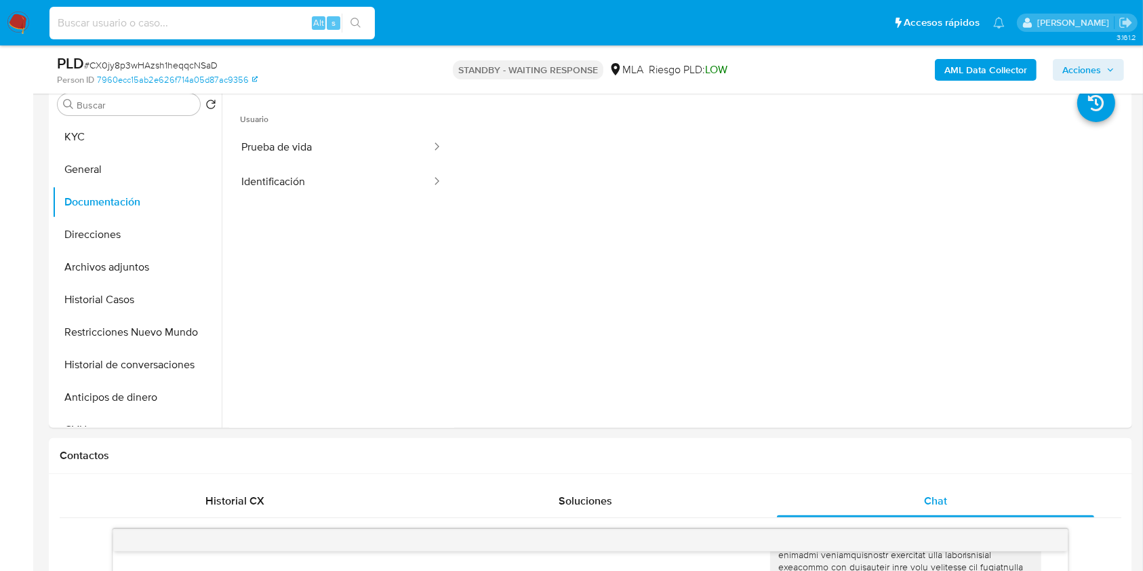
click at [244, 29] on input at bounding box center [211, 23] width 325 height 18
paste input "3Ly4ytznEuV8rSTagYNhonlN"
type input "3Ly4ytznEuV8rSTagYNhonlN"
click at [363, 24] on button "search-icon" at bounding box center [356, 23] width 28 height 19
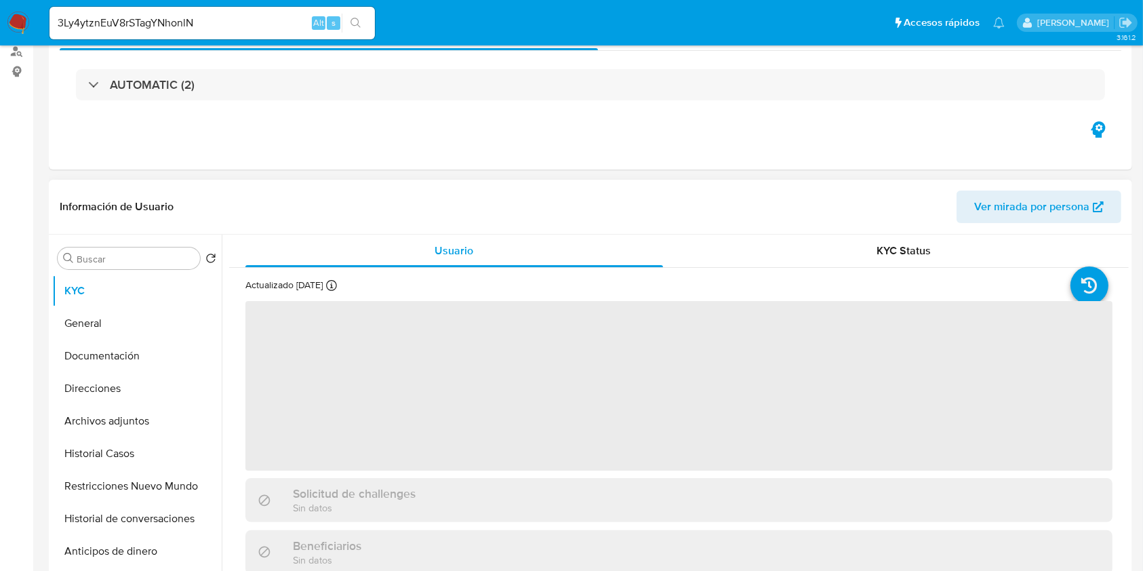
scroll to position [451, 0]
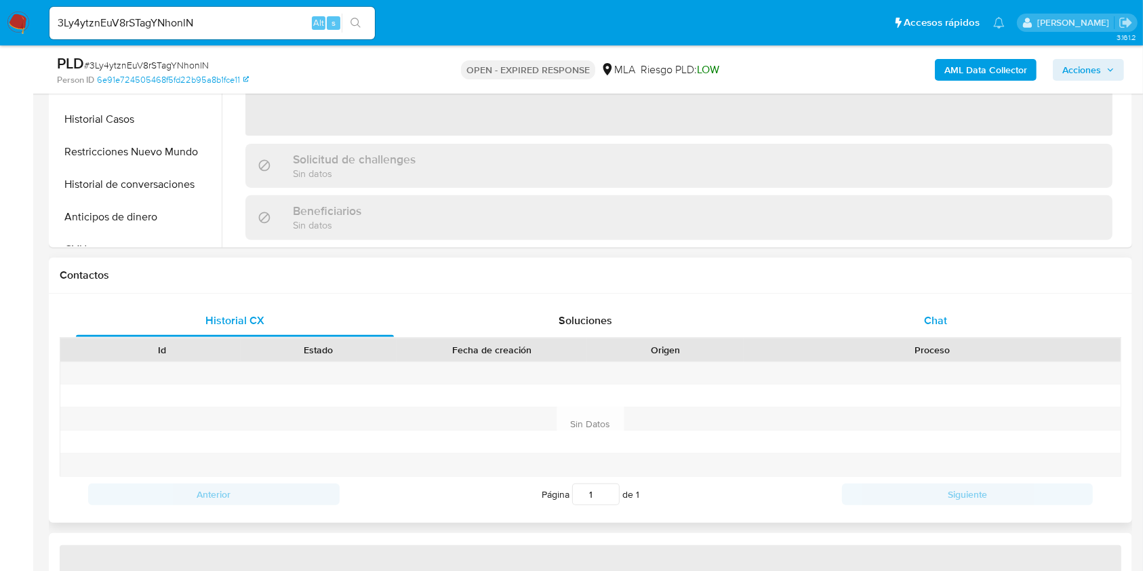
select select "10"
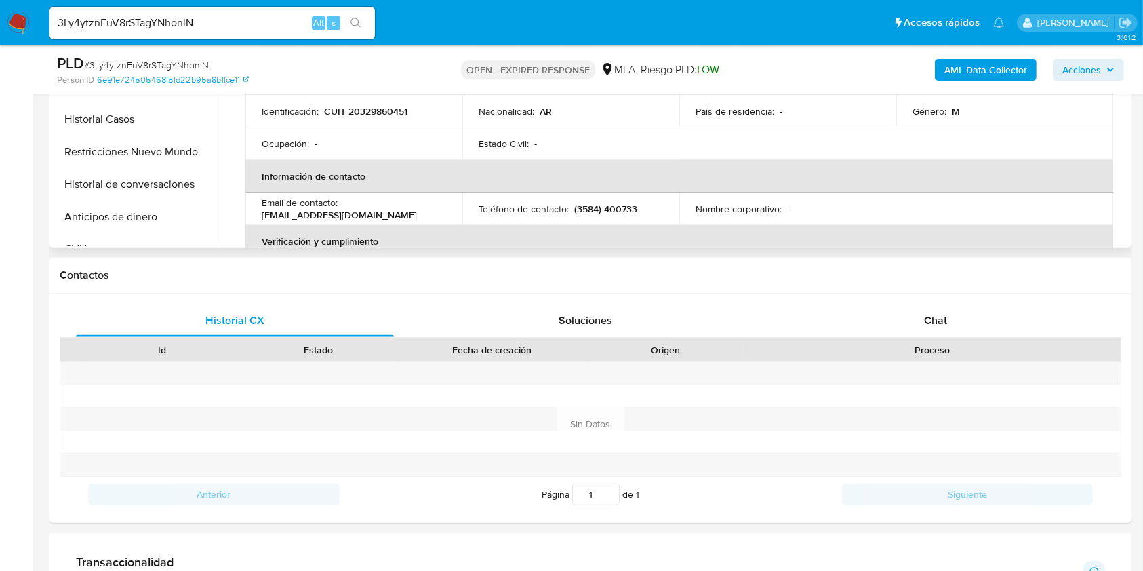
click at [371, 106] on p "CUIT 20329860451" at bounding box center [365, 111] width 83 height 12
copy p "20329860451"
click at [245, 20] on input "3Ly4ytznEuV8rSTagYNhonlN" at bounding box center [211, 23] width 325 height 18
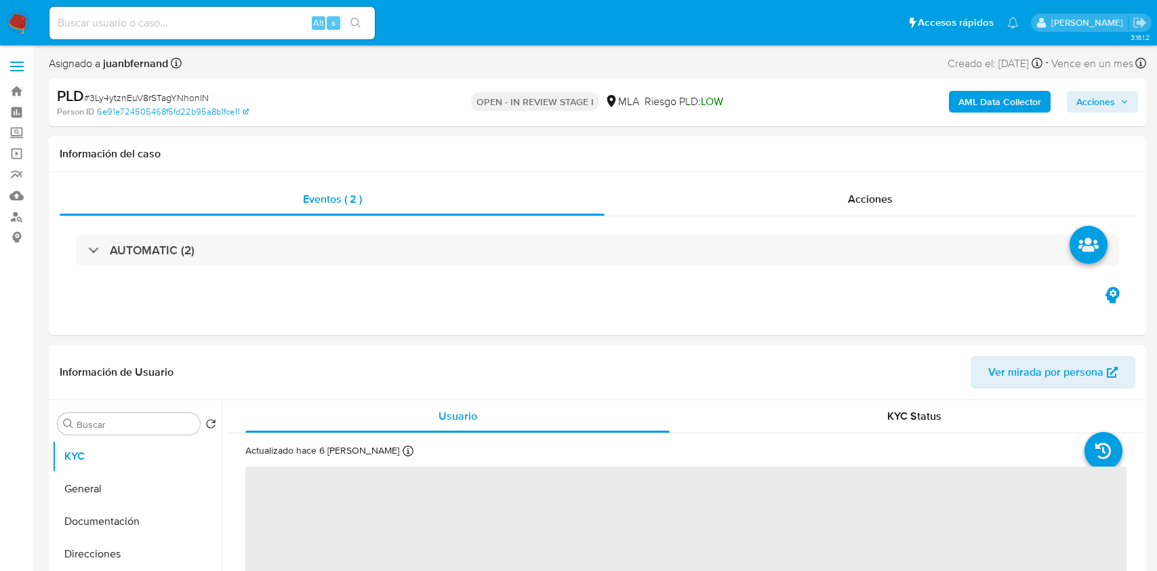
select select "10"
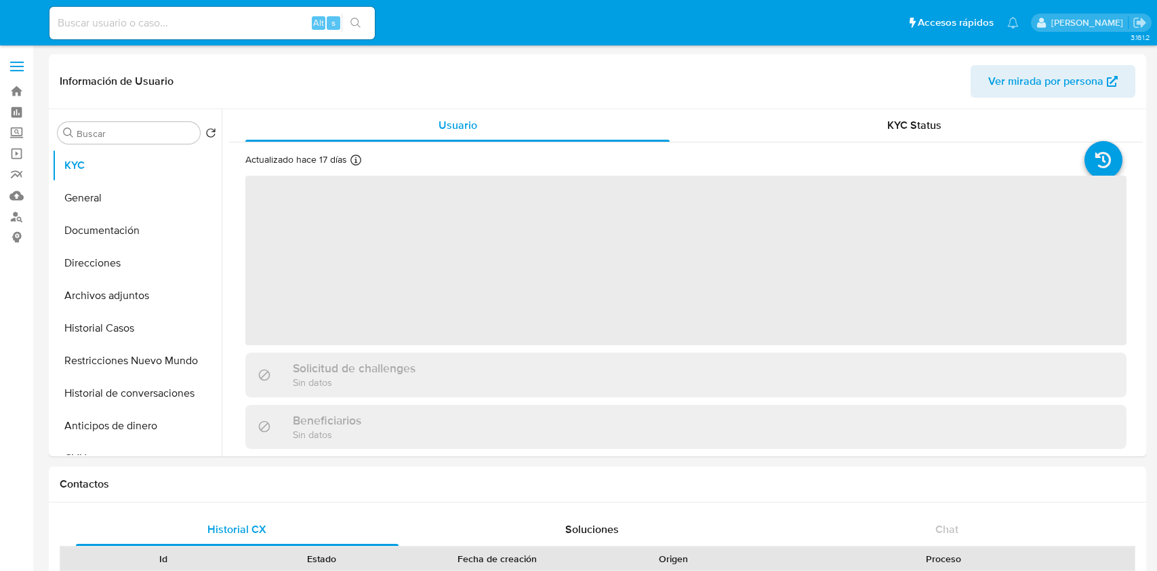
select select "10"
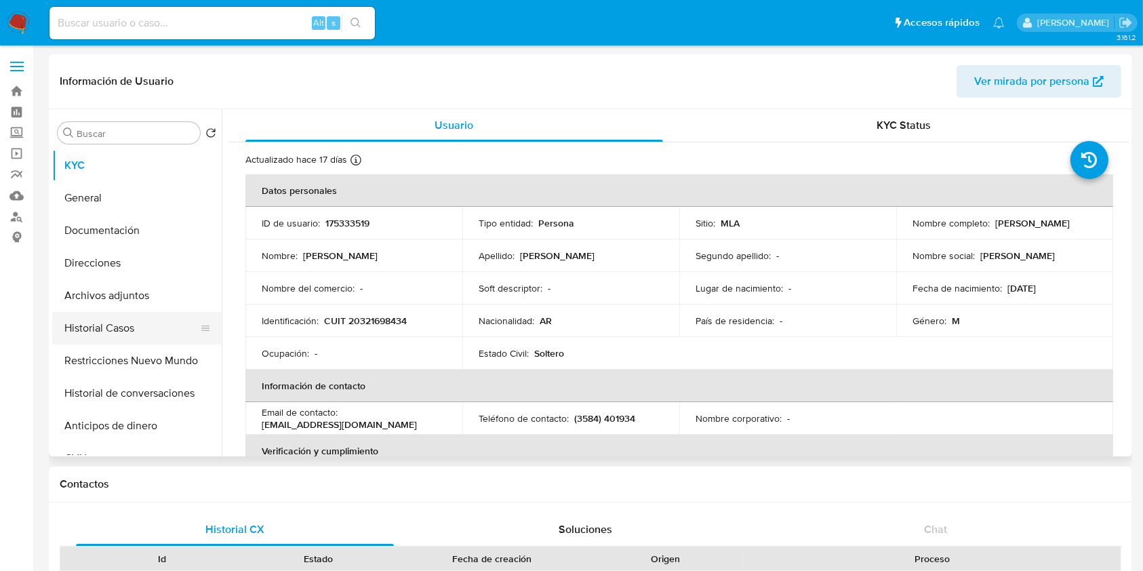
click at [131, 339] on button "Historial Casos" at bounding box center [131, 328] width 159 height 33
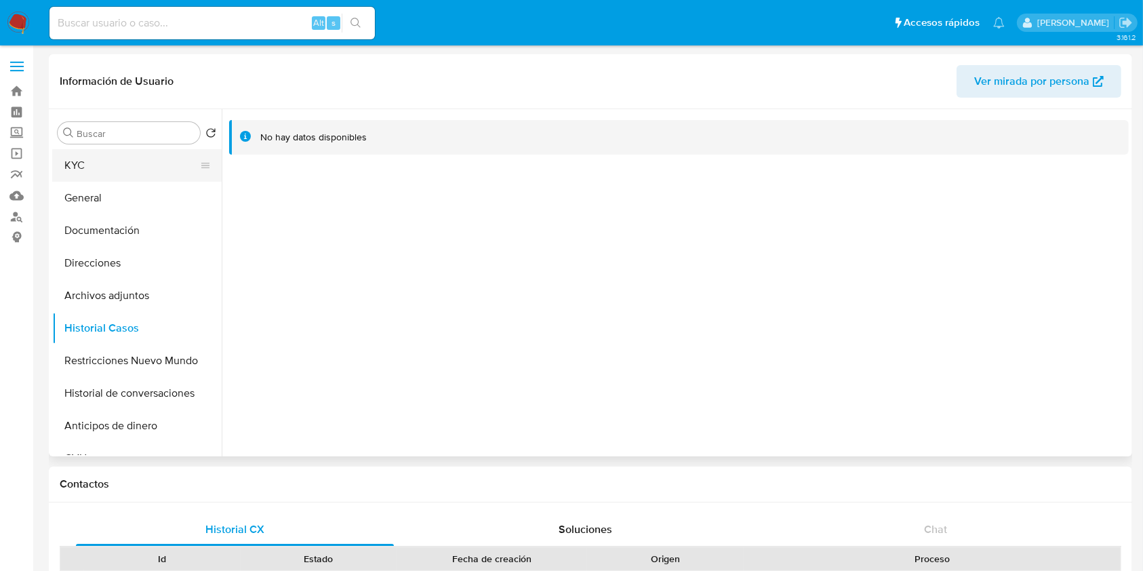
drag, startPoint x: 129, startPoint y: 233, endPoint x: 205, endPoint y: 176, distance: 94.9
click at [129, 232] on button "Documentación" at bounding box center [136, 230] width 169 height 33
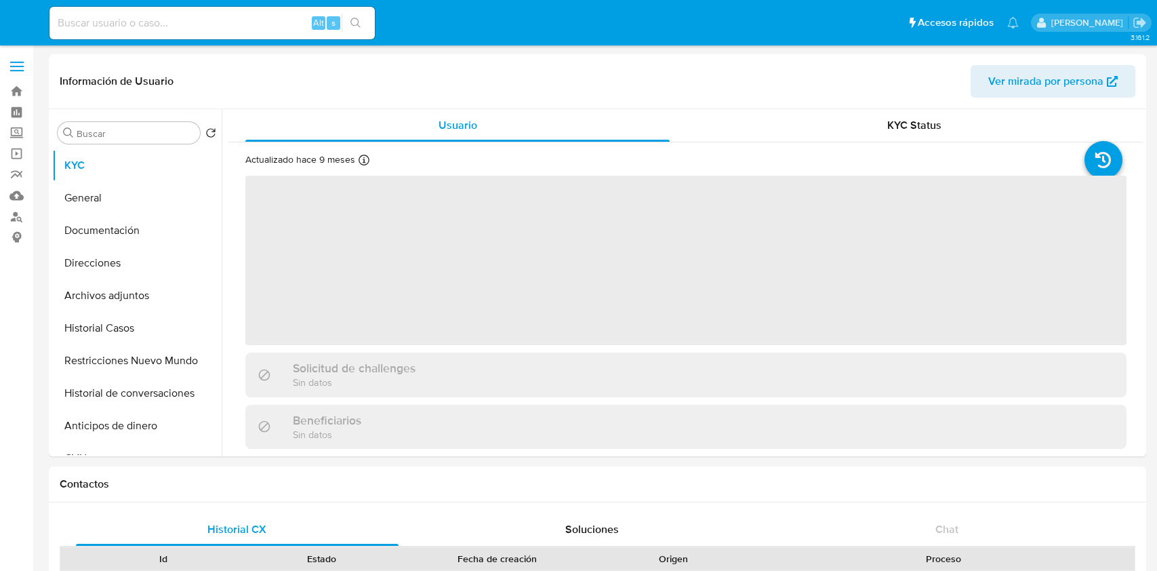
select select "10"
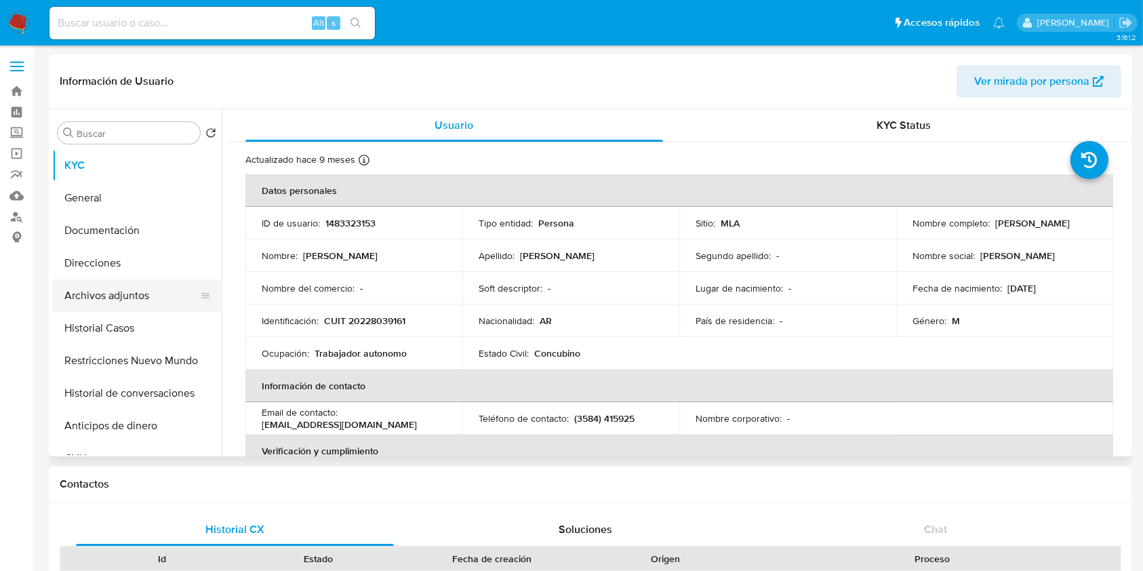
drag, startPoint x: 134, startPoint y: 232, endPoint x: 130, endPoint y: 279, distance: 46.9
click at [134, 230] on button "Documentación" at bounding box center [136, 230] width 169 height 33
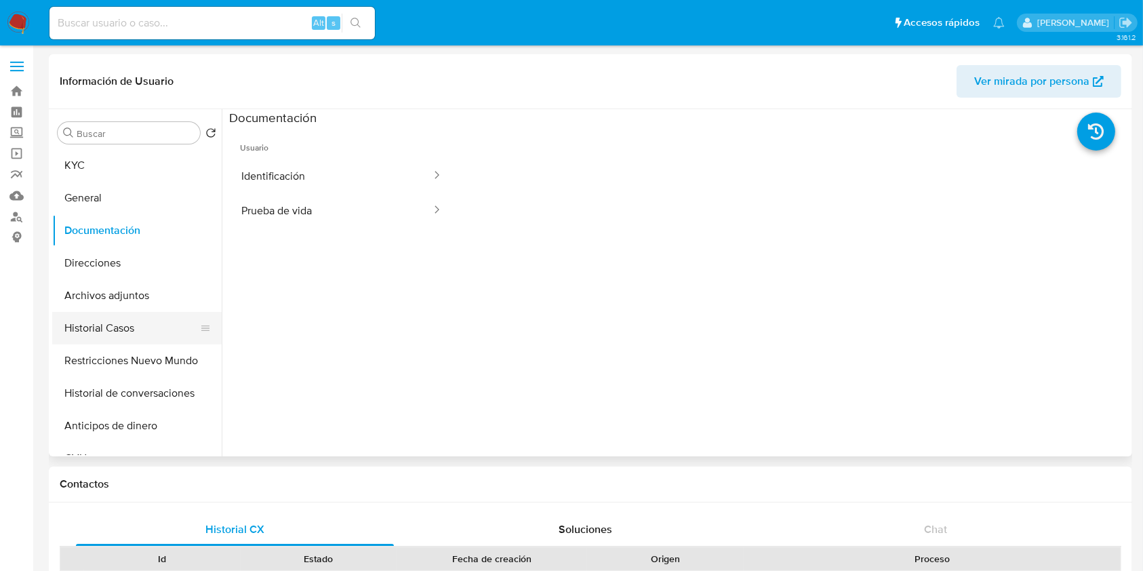
click at [115, 325] on button "Historial Casos" at bounding box center [131, 328] width 159 height 33
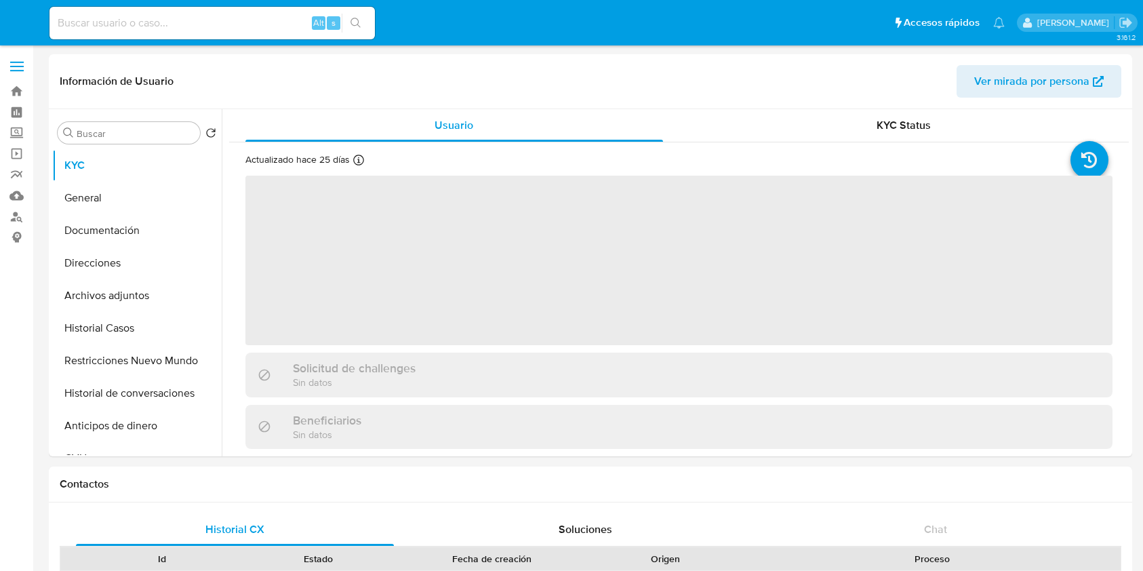
select select "10"
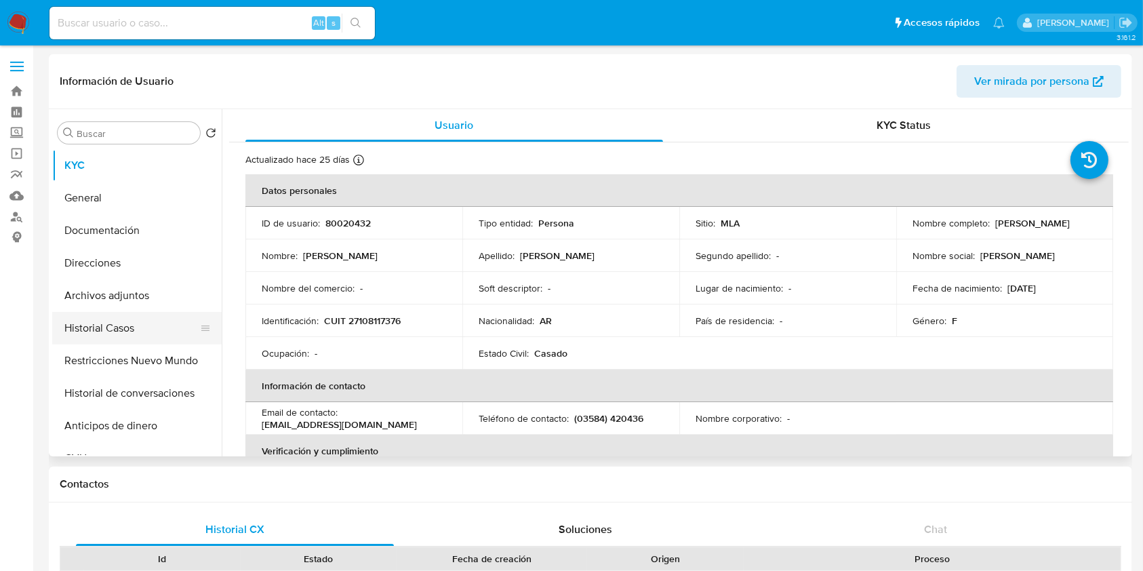
click at [143, 323] on button "Historial Casos" at bounding box center [131, 328] width 159 height 33
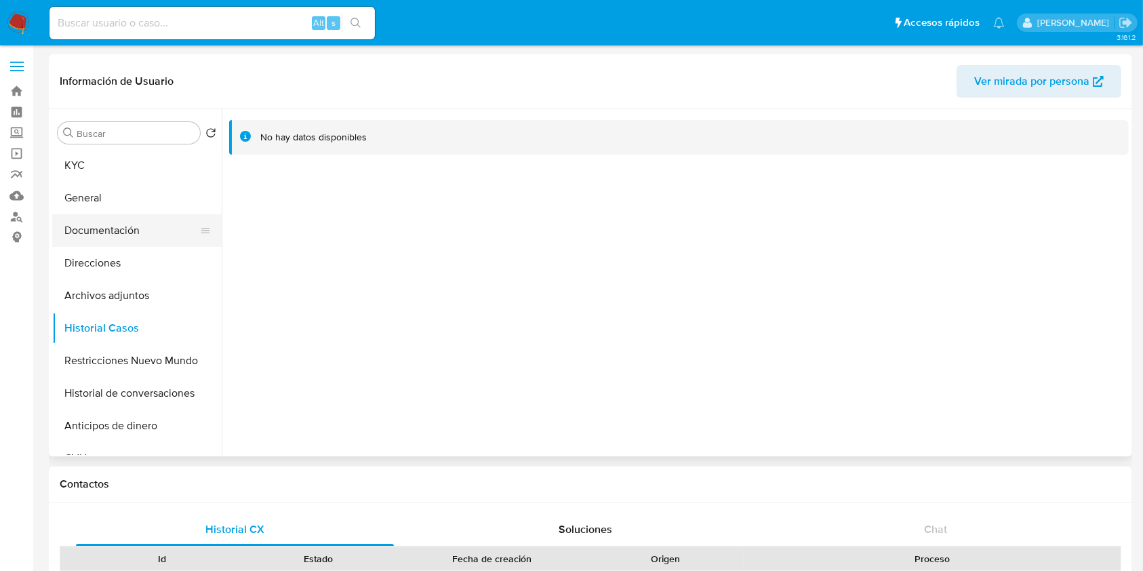
drag, startPoint x: 106, startPoint y: 234, endPoint x: 472, endPoint y: 79, distance: 397.1
click at [106, 234] on button "Documentación" at bounding box center [131, 230] width 159 height 33
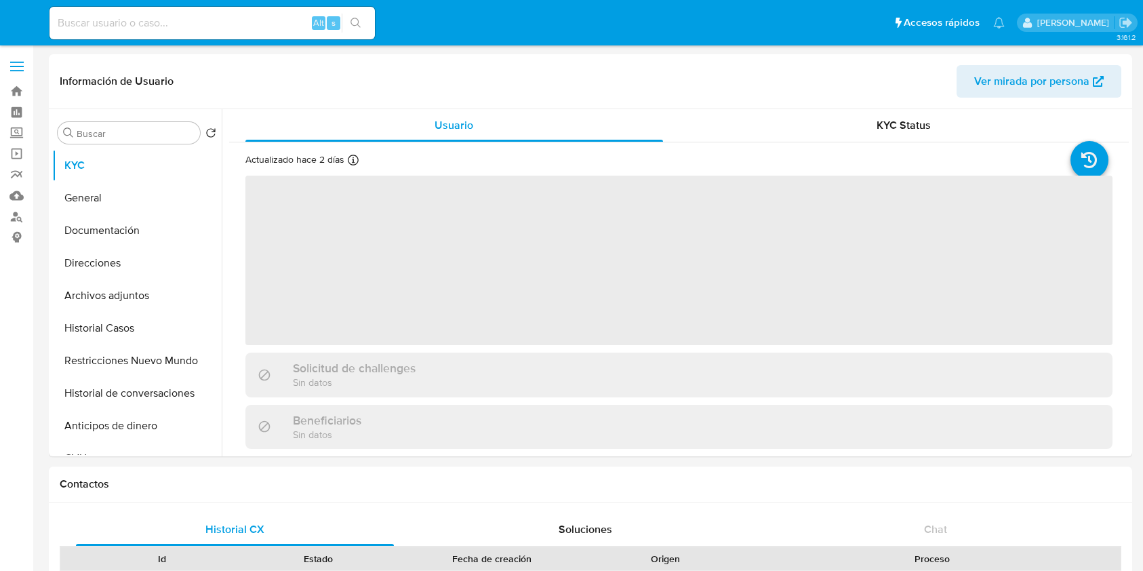
select select "10"
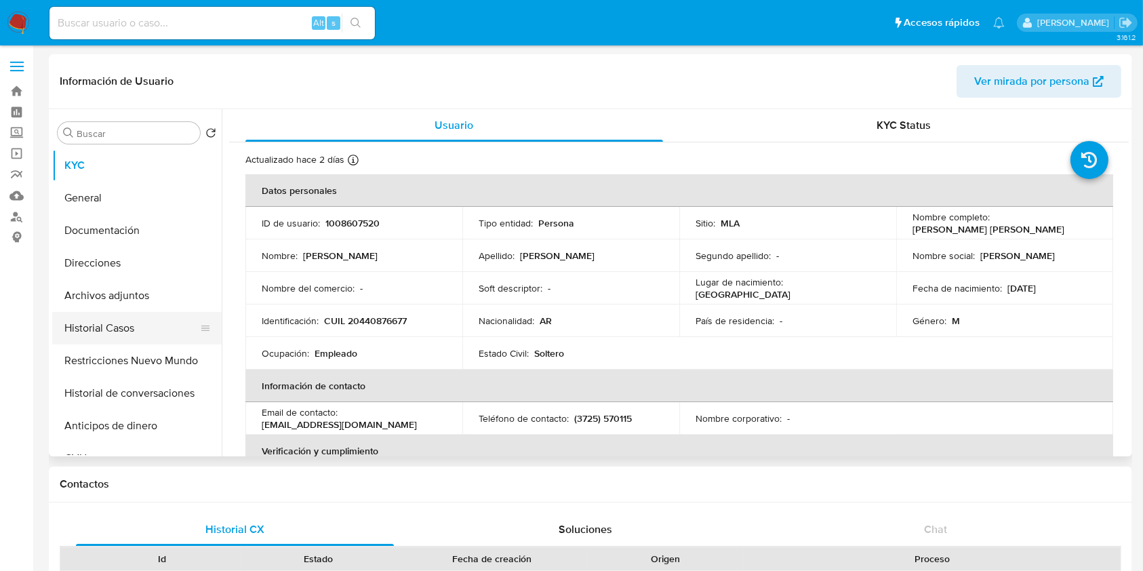
click at [119, 329] on button "Historial Casos" at bounding box center [131, 328] width 159 height 33
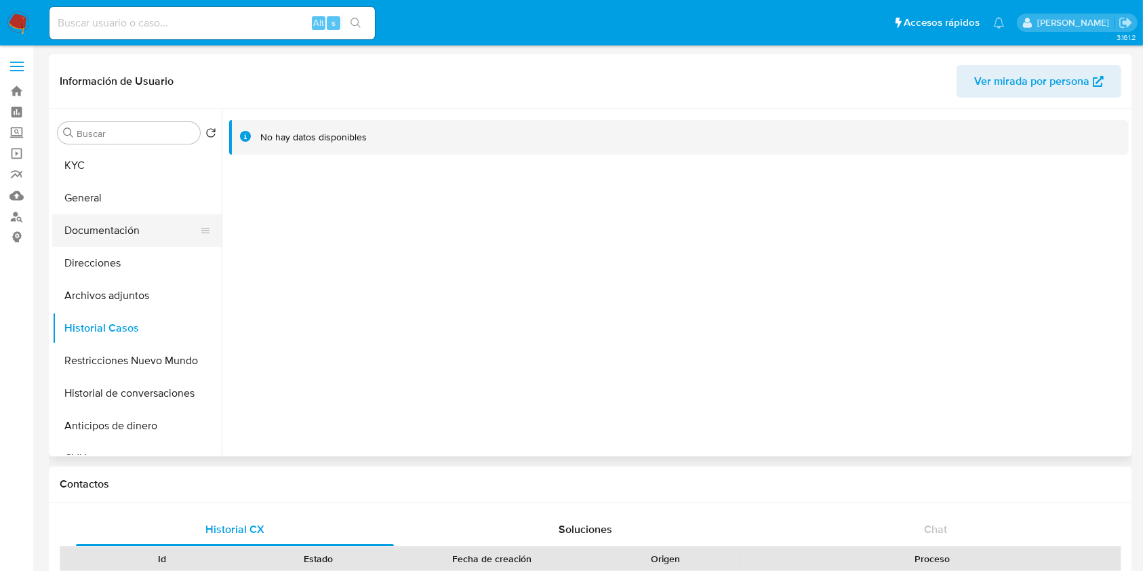
click at [115, 225] on button "Documentación" at bounding box center [131, 230] width 159 height 33
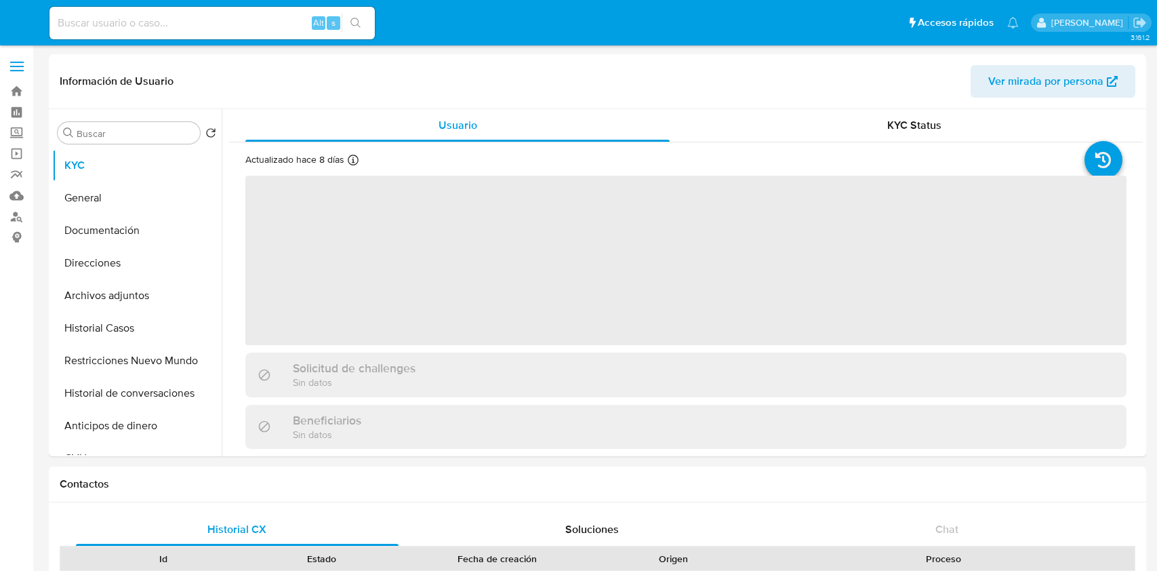
select select "10"
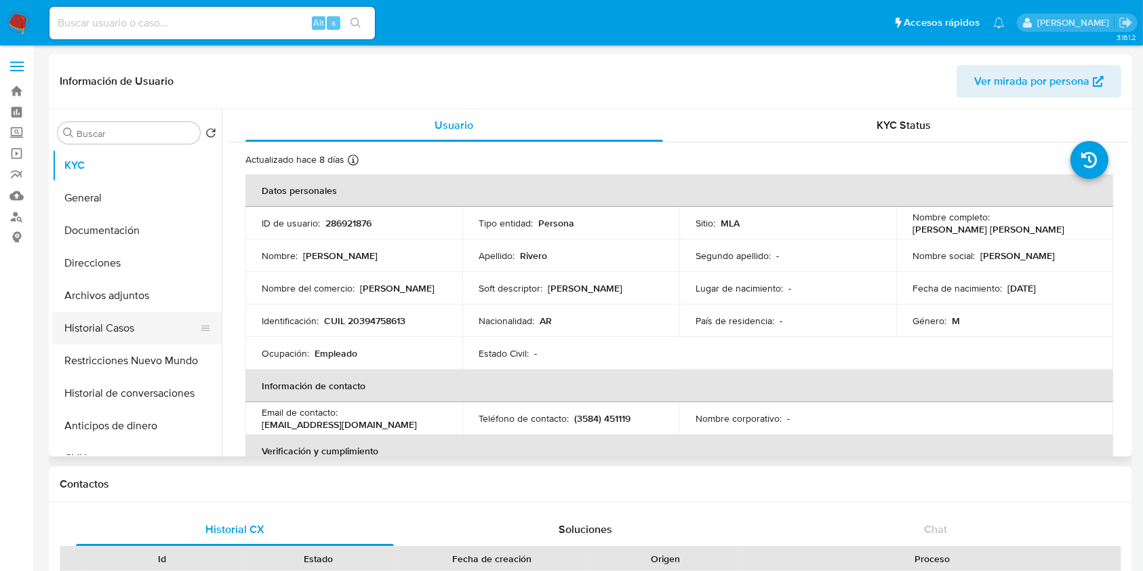
click at [112, 331] on button "Historial Casos" at bounding box center [131, 328] width 159 height 33
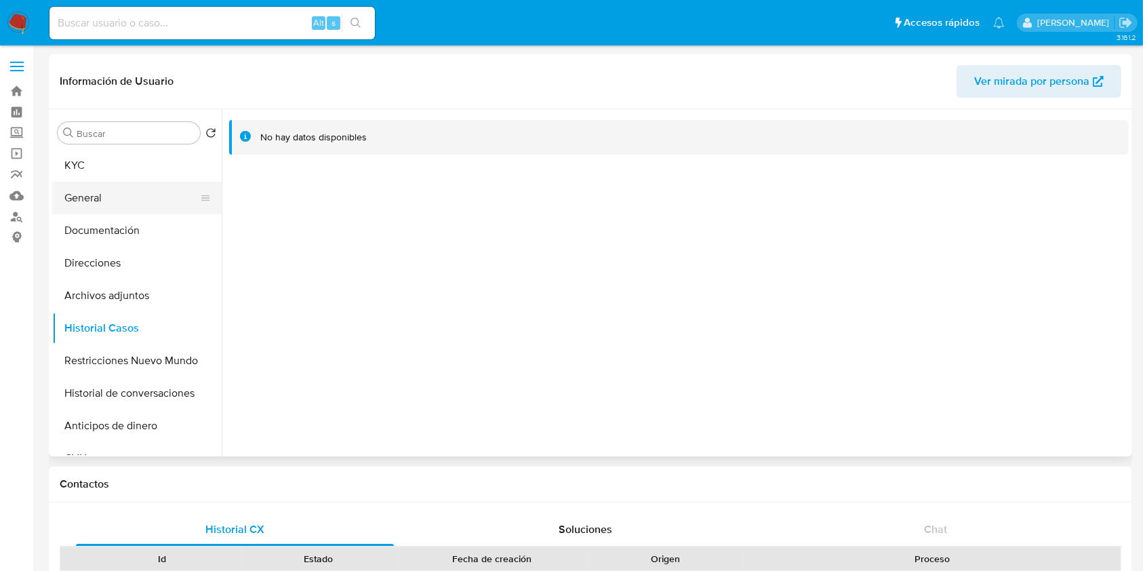
click at [119, 212] on button "General" at bounding box center [131, 198] width 159 height 33
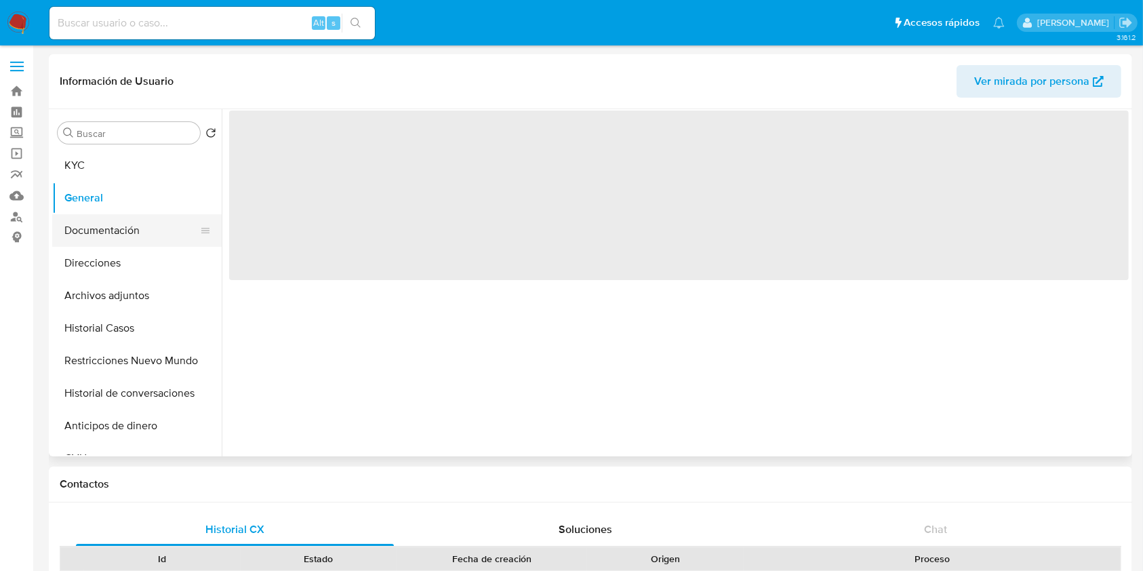
click at [140, 237] on button "Documentación" at bounding box center [131, 230] width 159 height 33
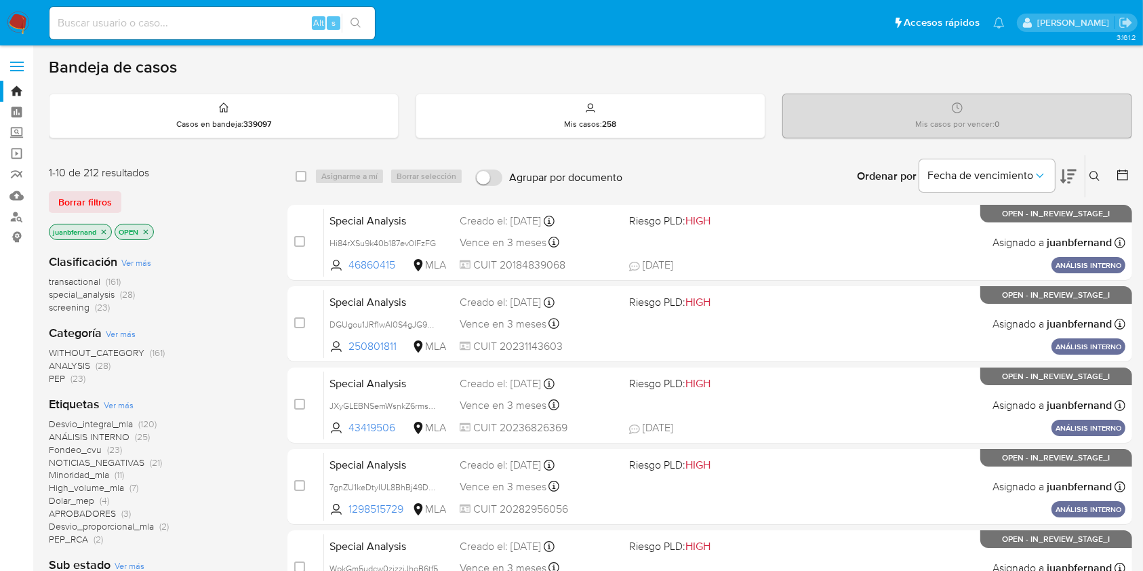
click at [246, 31] on div "Alt s" at bounding box center [211, 23] width 325 height 33
click at [251, 26] on input at bounding box center [211, 23] width 325 height 18
paste input "3Ly4ytznEuV8rSTagYNhonlN"
type input "3Ly4ytznEuV8rSTagYNhonlN"
click at [351, 24] on icon "search-icon" at bounding box center [355, 23] width 11 height 11
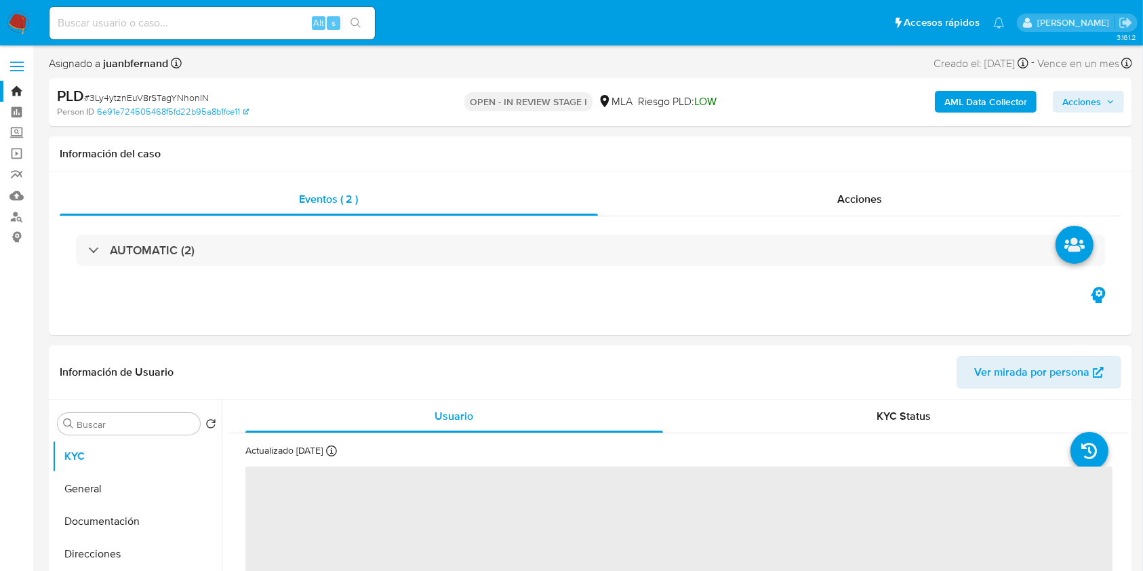
select select "10"
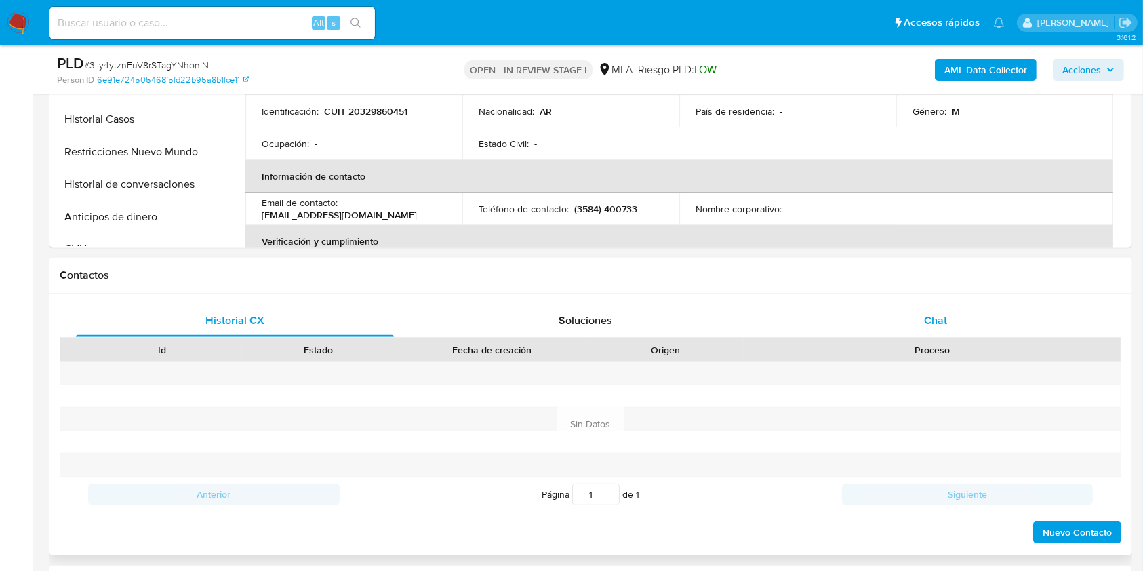
click at [960, 319] on div "Chat" at bounding box center [936, 320] width 318 height 33
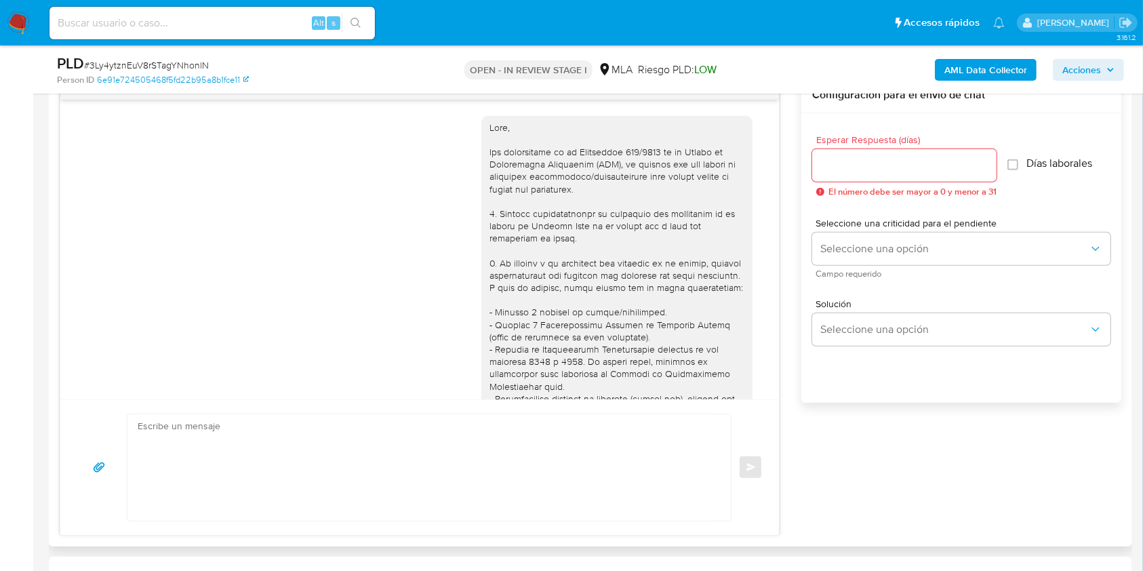
scroll to position [766, 0]
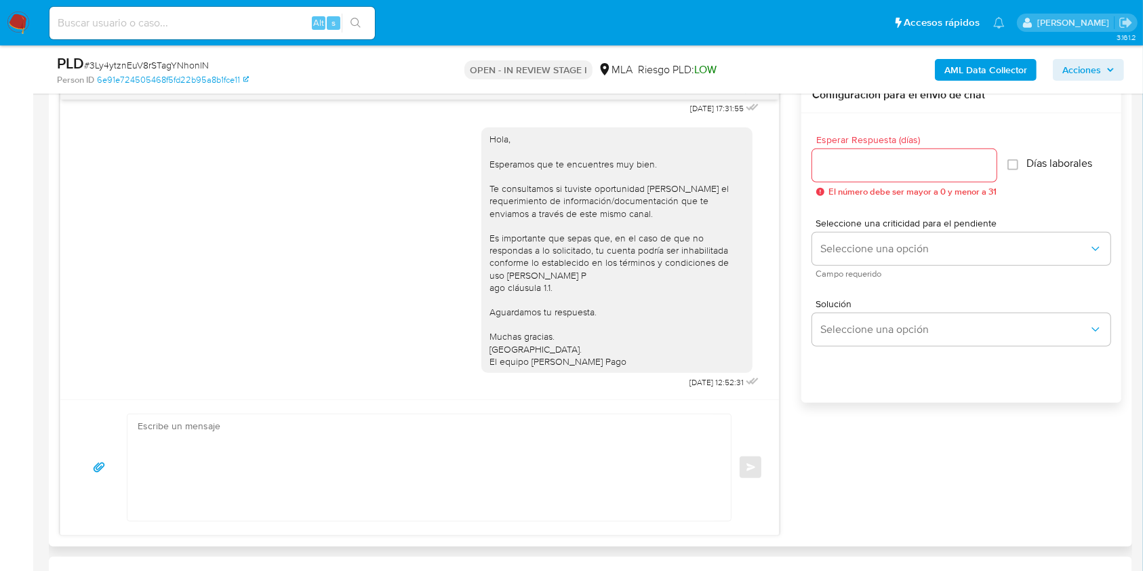
click at [299, 445] on textarea at bounding box center [426, 467] width 576 height 106
paste textarea "Lore. Ipsumdolo sit am consectetu adi elit. Se doeiusmodte in utlabor etdolorem…"
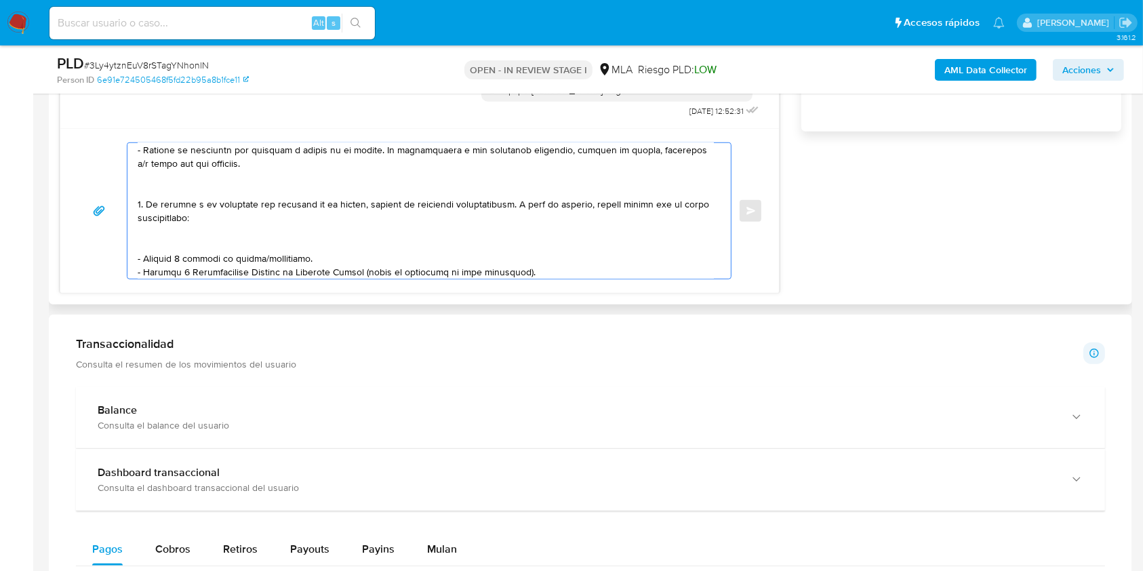
scroll to position [180, 0]
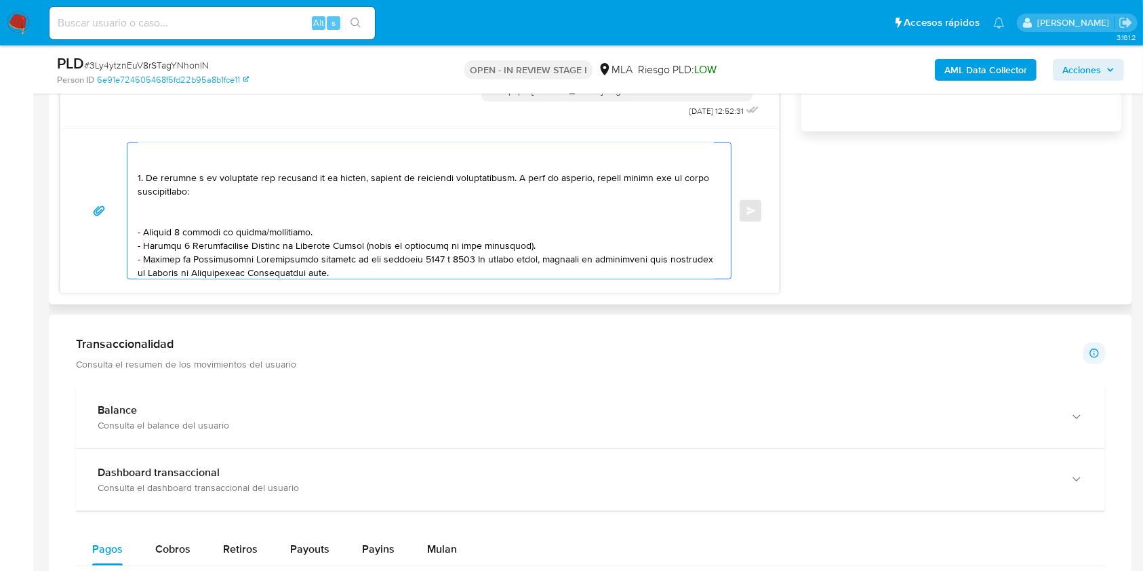
click at [209, 216] on textarea at bounding box center [426, 211] width 576 height 136
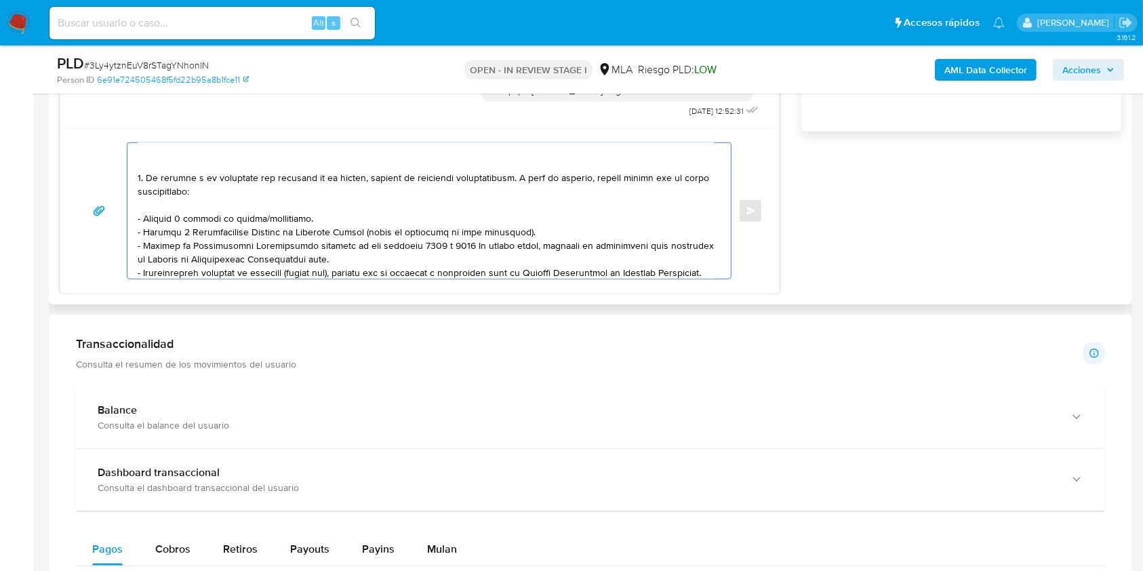
click at [284, 224] on textarea at bounding box center [426, 211] width 576 height 136
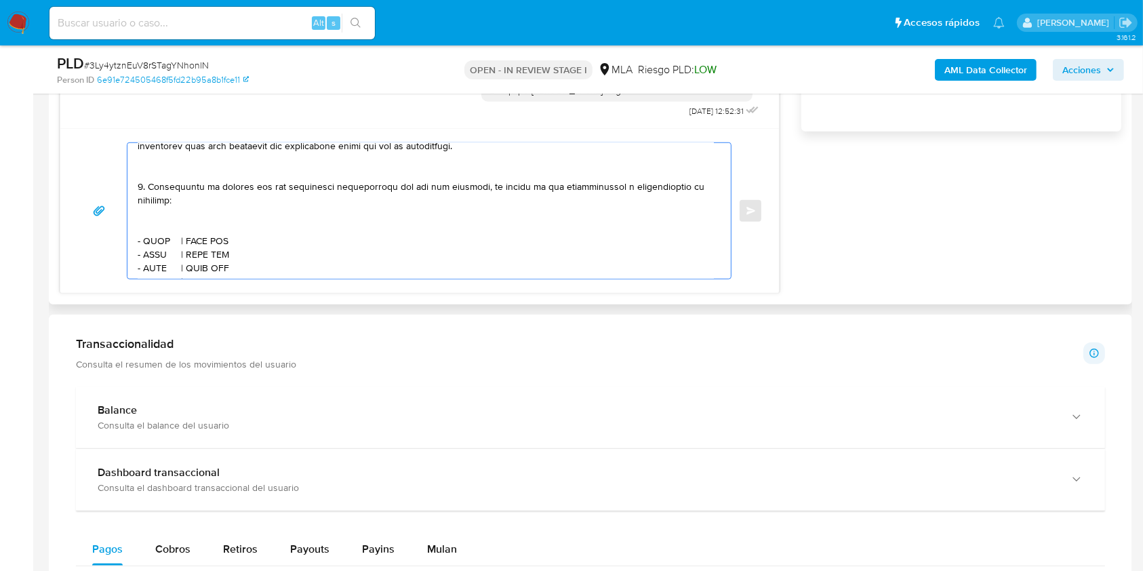
click at [173, 168] on textarea at bounding box center [426, 211] width 576 height 136
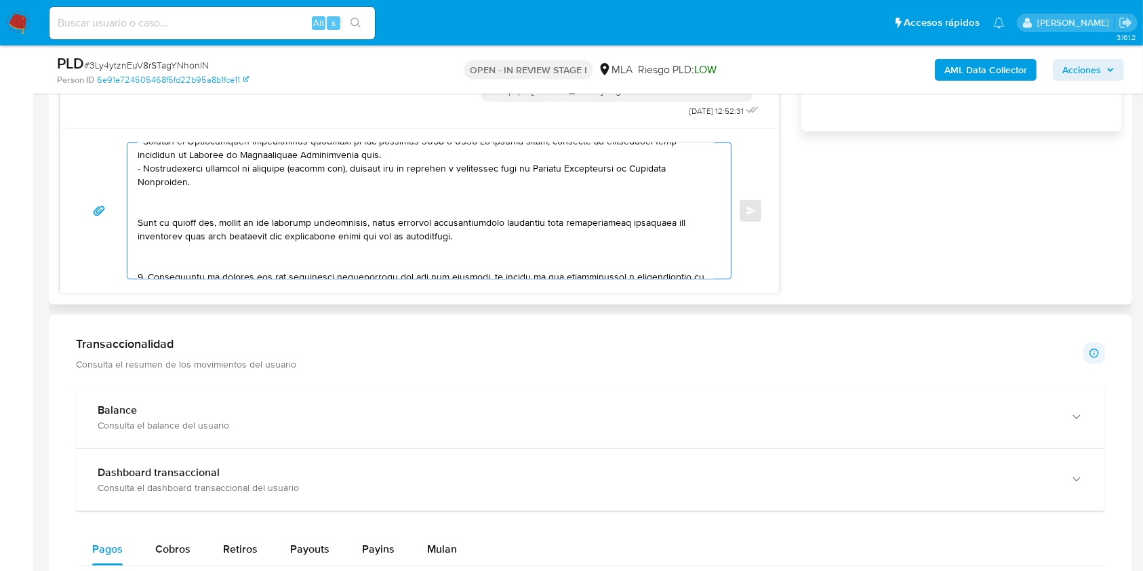
click at [200, 206] on textarea at bounding box center [426, 211] width 576 height 136
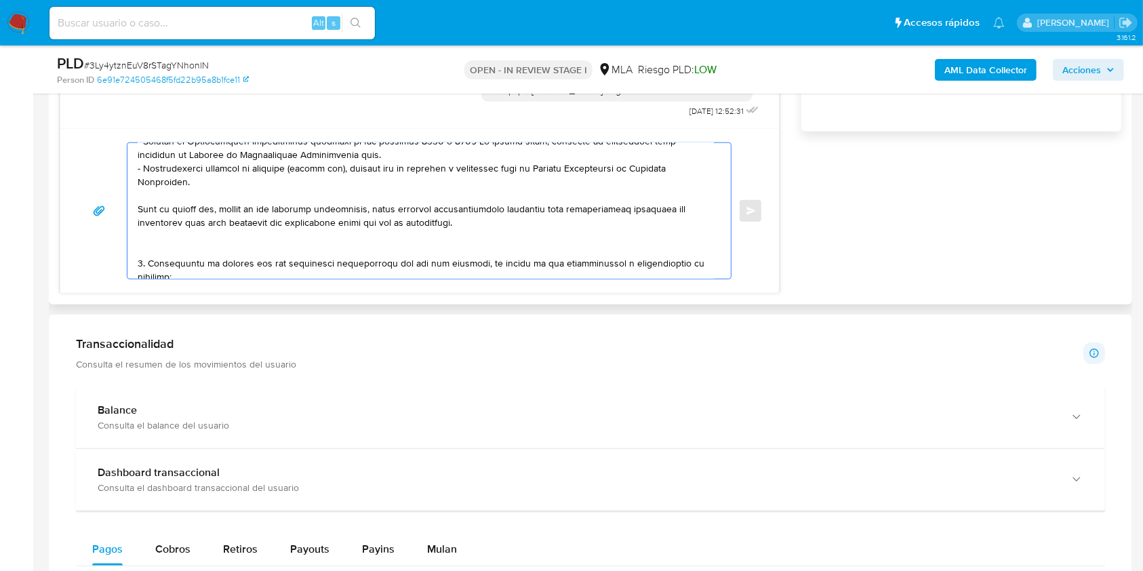
scroll to position [361, 0]
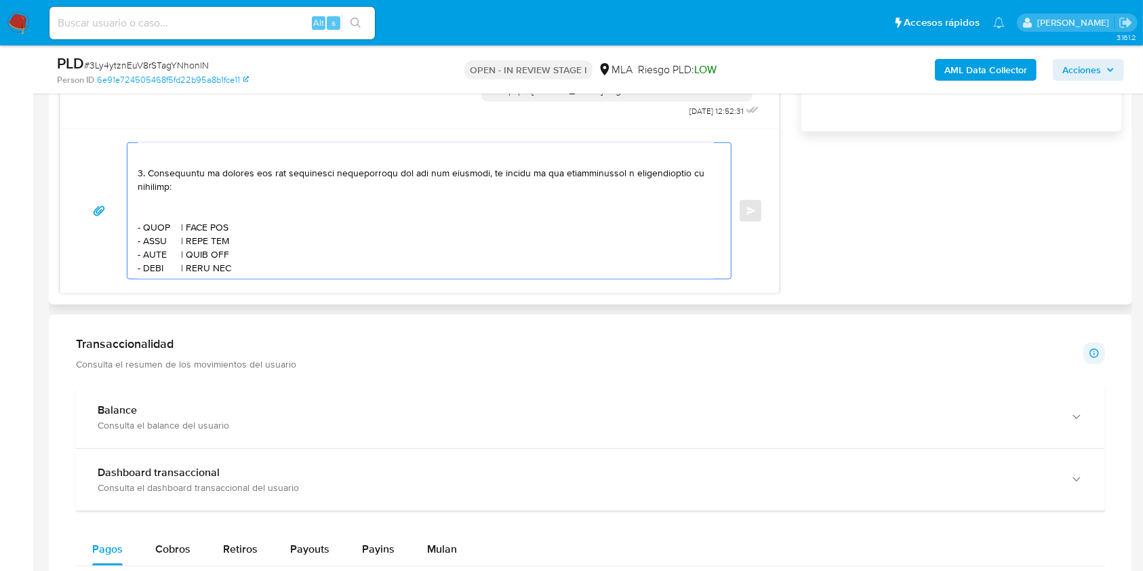
click at [190, 217] on textarea at bounding box center [426, 211] width 576 height 136
click at [149, 220] on textarea at bounding box center [426, 211] width 576 height 136
click at [150, 220] on textarea at bounding box center [426, 211] width 576 height 136
paste textarea "Santiago SIBILLA"
click at [253, 222] on textarea at bounding box center [426, 211] width 576 height 136
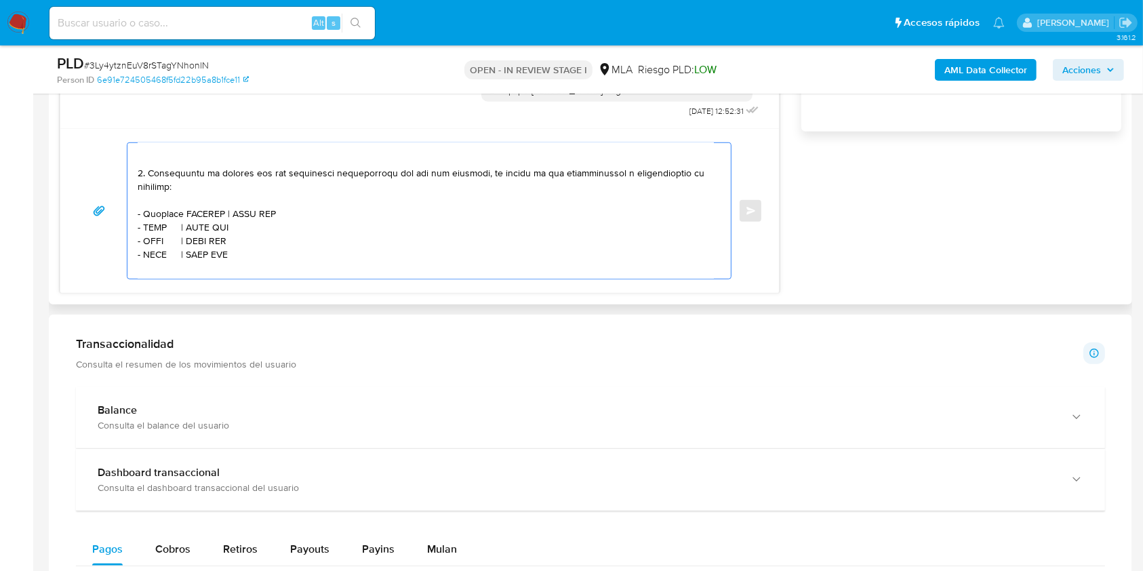
click at [253, 222] on textarea at bounding box center [426, 211] width 576 height 136
paste textarea "20299783864"
click at [152, 233] on textarea at bounding box center [426, 211] width 576 height 136
click at [153, 233] on textarea at bounding box center [426, 211] width 576 height 136
paste textarea "ACOSTA, MARIA LUZ"
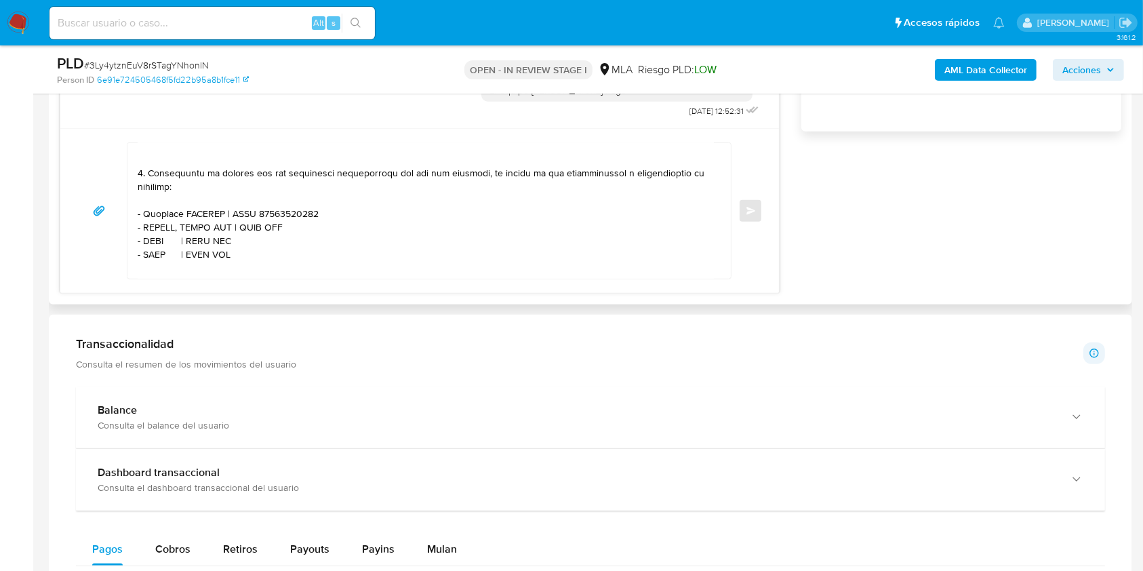
click at [271, 234] on textarea at bounding box center [426, 211] width 576 height 136
paste textarea "27354716491"
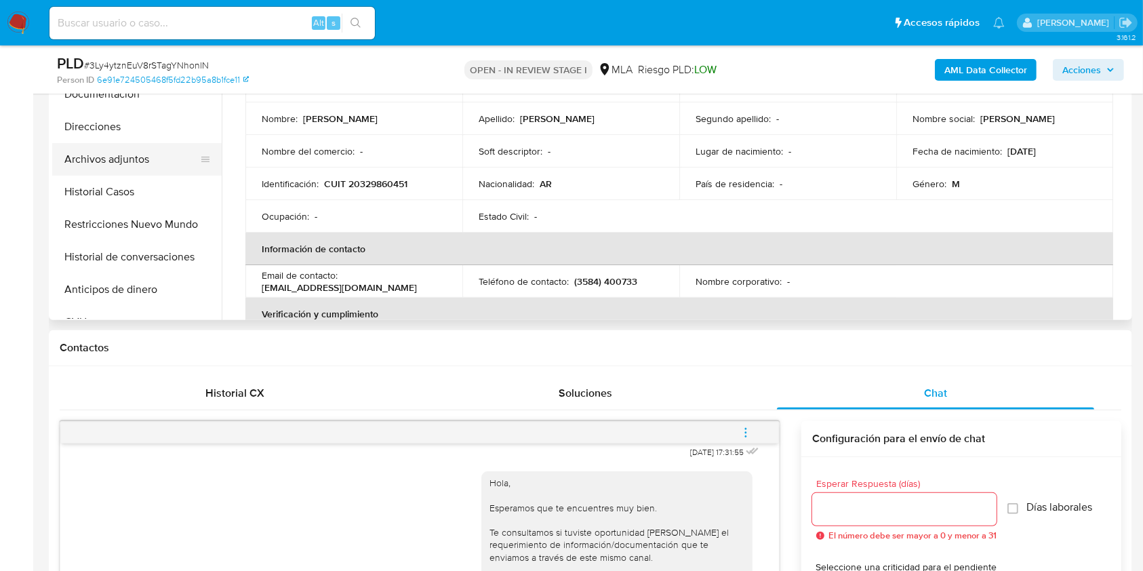
scroll to position [271, 0]
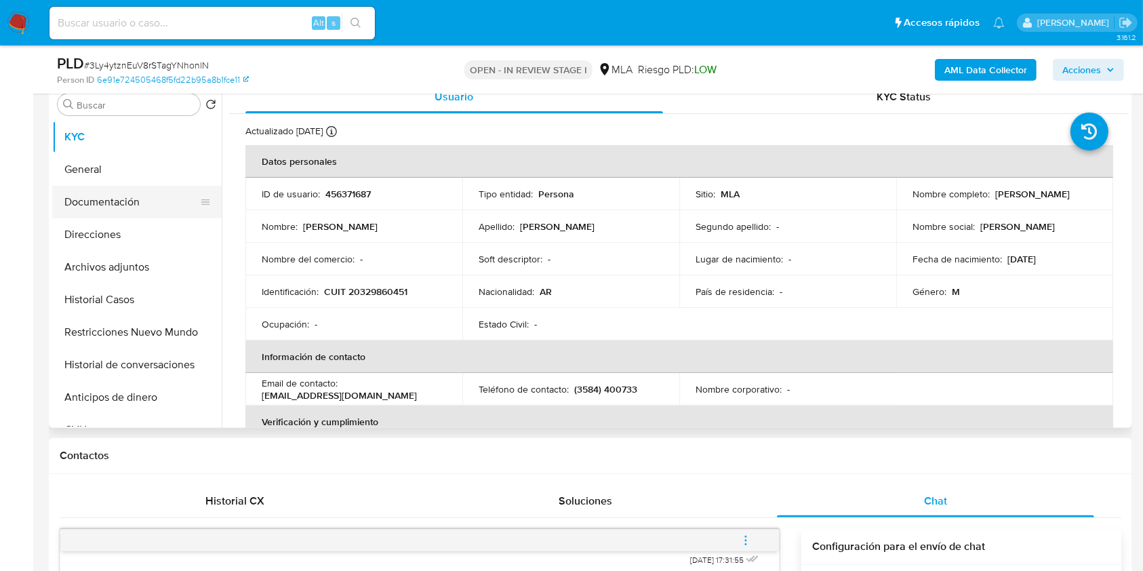
click at [111, 198] on button "Documentación" at bounding box center [131, 202] width 159 height 33
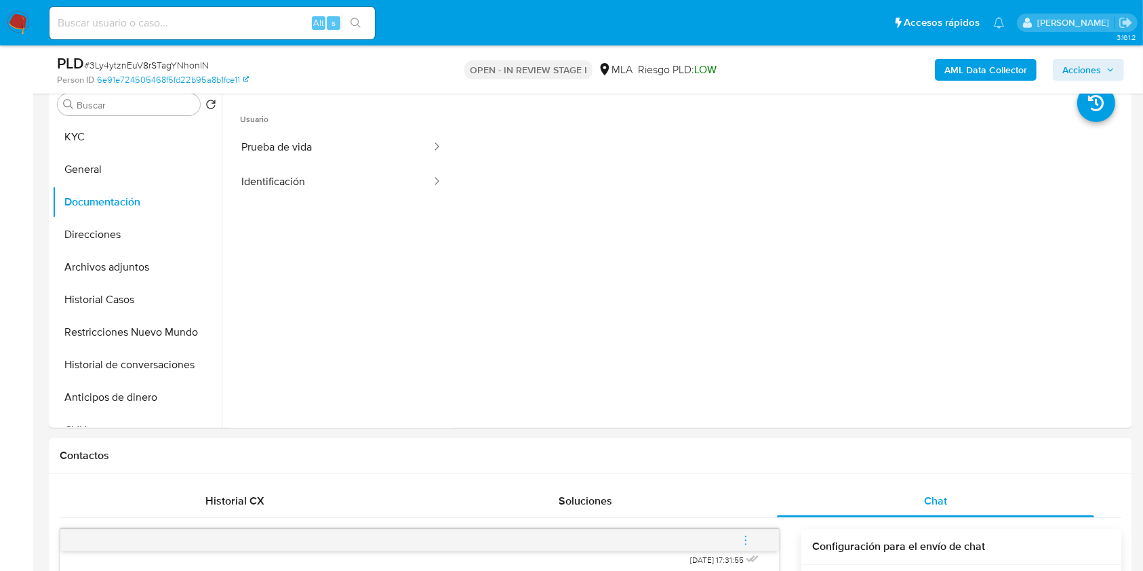
scroll to position [903, 0]
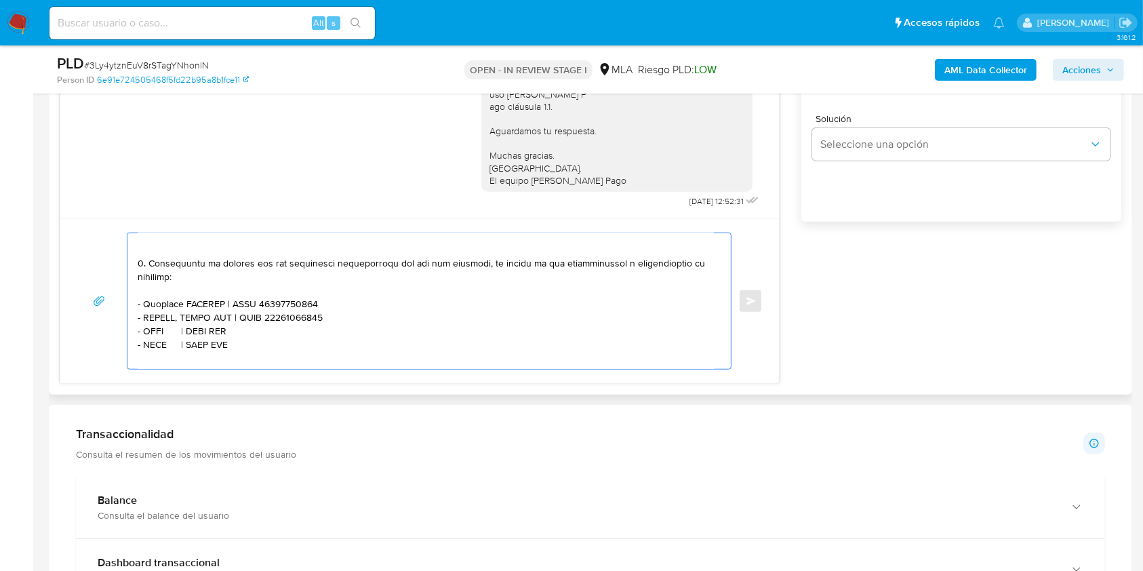
click at [152, 338] on textarea at bounding box center [426, 301] width 576 height 136
click at [152, 337] on textarea at bounding box center [426, 301] width 576 height 136
paste textarea "Juan Mauricio Barbero"
click at [281, 340] on textarea at bounding box center [426, 301] width 576 height 136
click at [281, 339] on textarea at bounding box center [426, 301] width 576 height 136
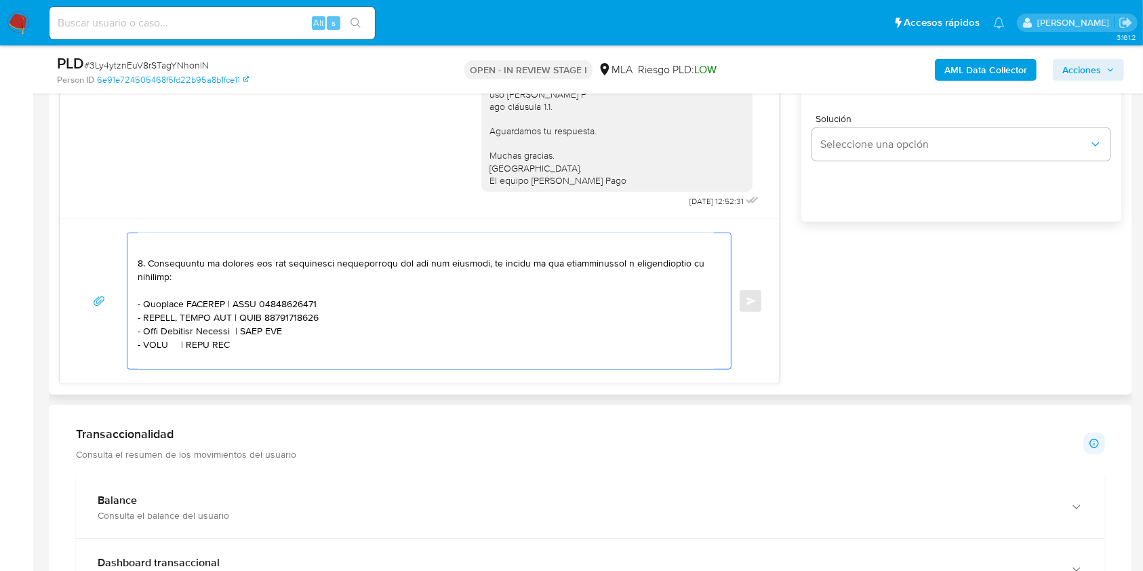
paste textarea "20321698434"
click at [214, 356] on textarea at bounding box center [426, 301] width 576 height 136
paste textarea "20228039161"
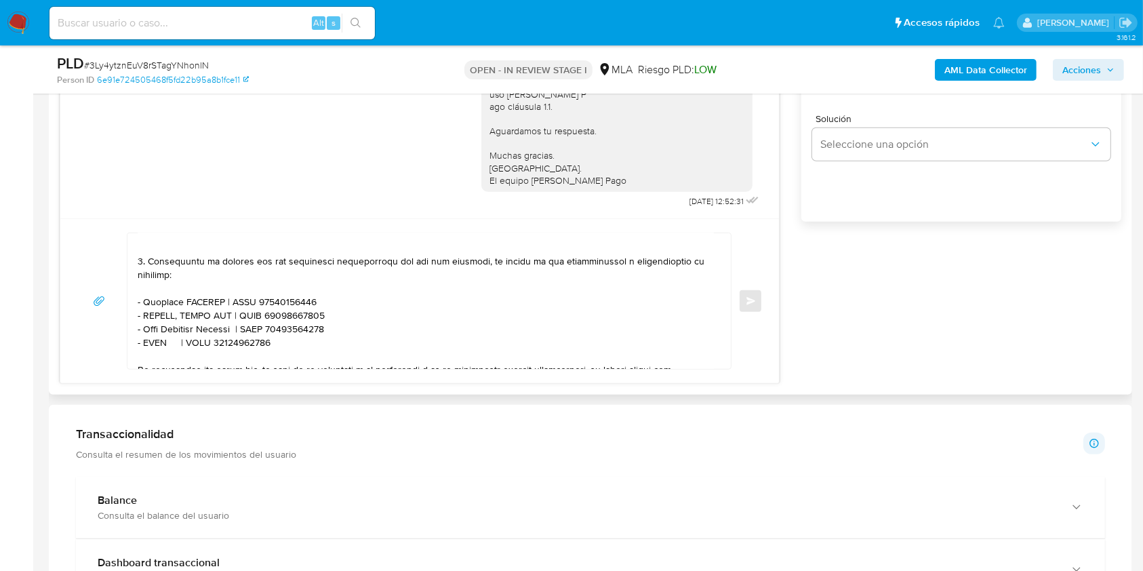
click at [146, 350] on textarea at bounding box center [426, 301] width 576 height 136
paste textarea "Miguel Ernesto Fernandez"
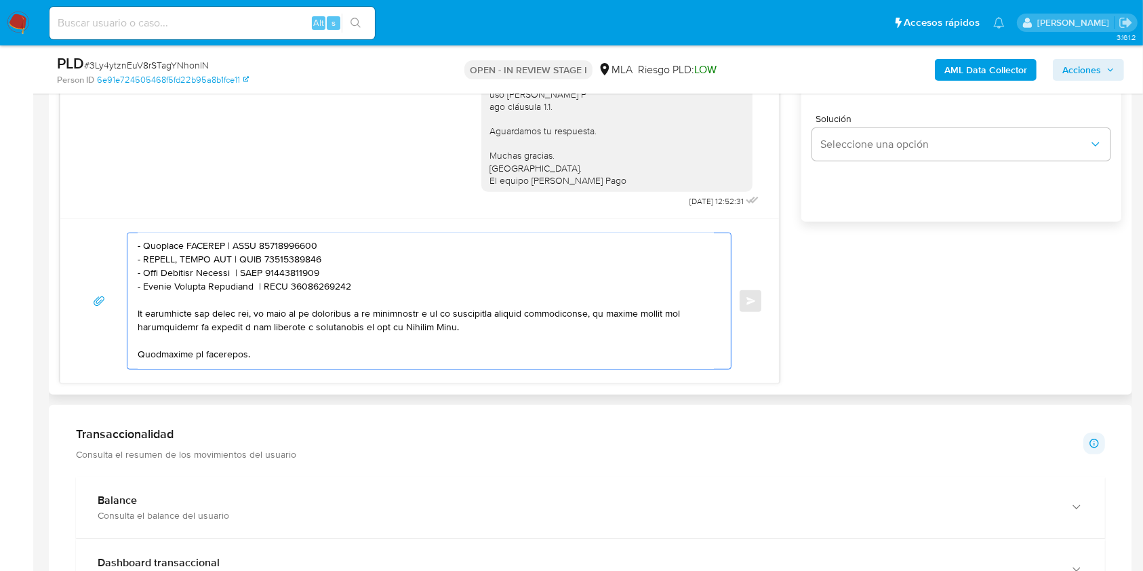
scroll to position [367, 0]
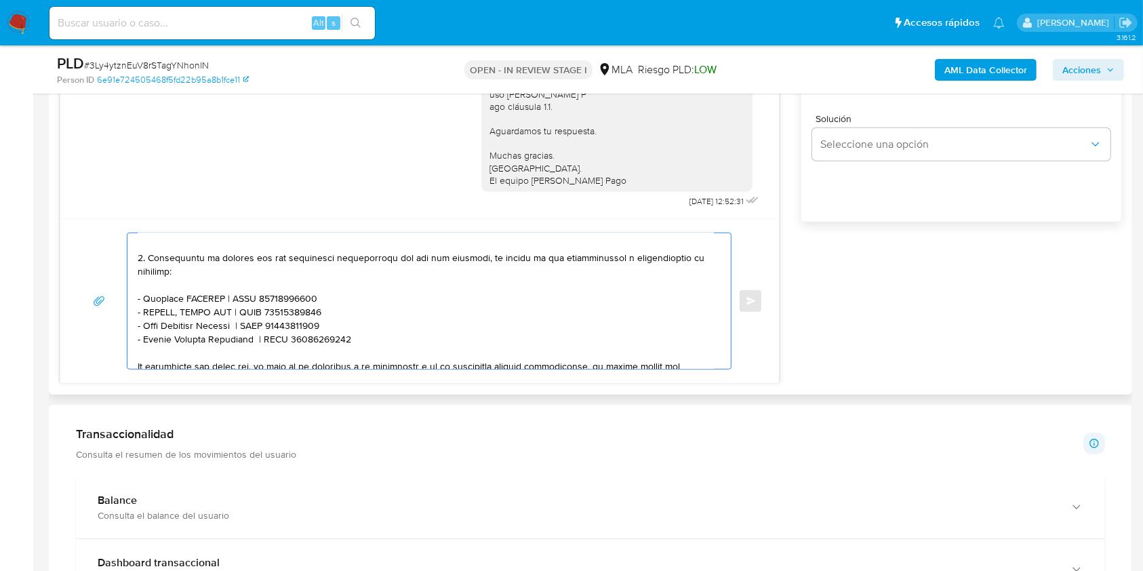
drag, startPoint x: 358, startPoint y: 255, endPoint x: 136, endPoint y: 304, distance: 227.4
click at [136, 304] on div at bounding box center [425, 301] width 596 height 136
click at [354, 353] on textarea at bounding box center [426, 301] width 576 height 136
paste textarea "- Santiago SIBILLA | CUIT 20299783864 - ACOSTA, MARIA LUZ | CUIT 27354716491 - …"
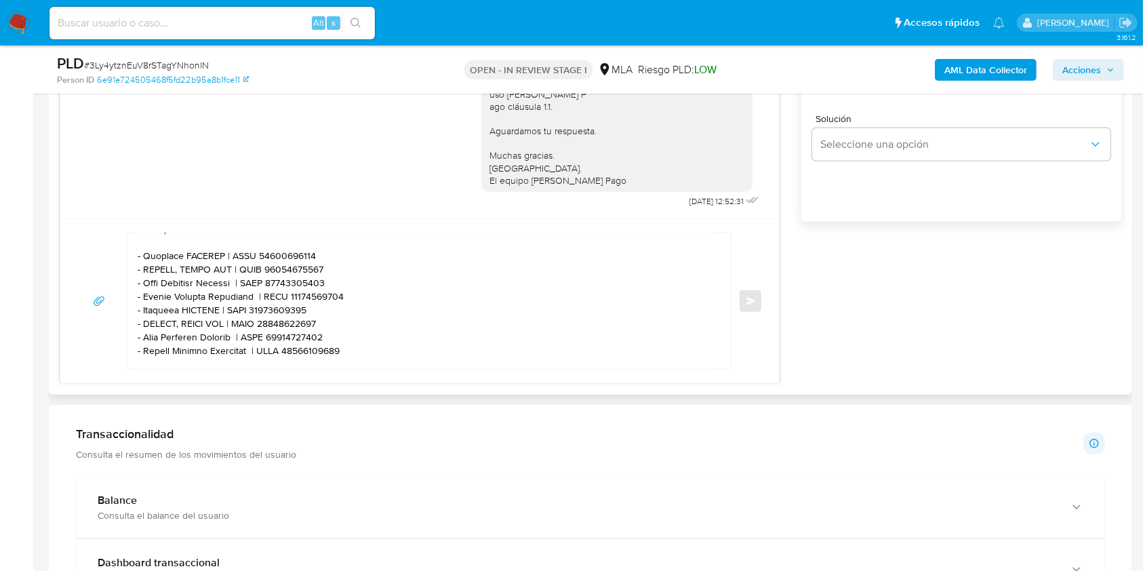
click at [155, 316] on textarea at bounding box center [426, 301] width 576 height 136
drag, startPoint x: 155, startPoint y: 316, endPoint x: 191, endPoint y: 316, distance: 36.6
click at [191, 316] on textarea at bounding box center [426, 301] width 576 height 136
paste textarea "De Rosa, Lilian Josefina"
click at [293, 321] on textarea at bounding box center [426, 301] width 576 height 136
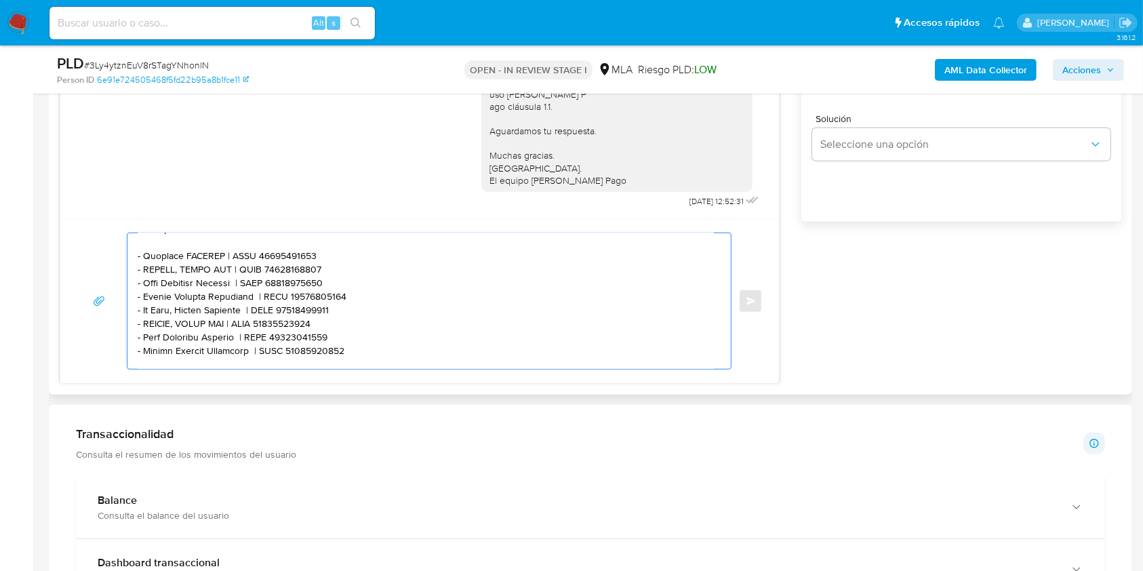
click at [293, 321] on textarea at bounding box center [426, 301] width 576 height 136
paste textarea "7108117376"
click at [152, 333] on textarea at bounding box center [426, 301] width 576 height 136
drag, startPoint x: 152, startPoint y: 333, endPoint x: 217, endPoint y: 331, distance: 65.1
click at [217, 331] on textarea at bounding box center [426, 301] width 576 height 136
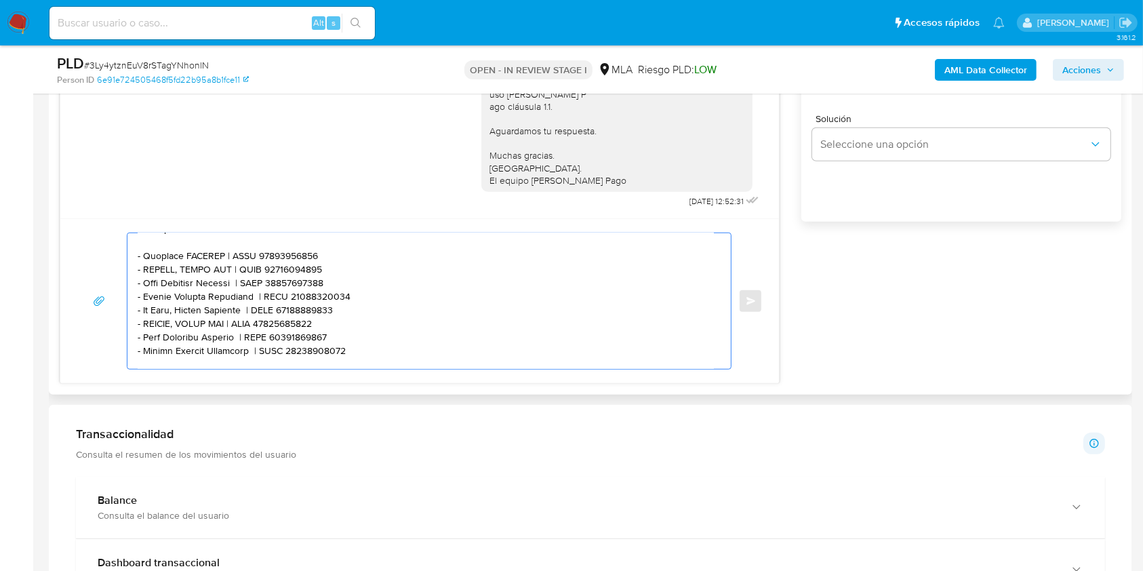
paste textarea "costa, Jose Antonio"
click at [287, 333] on textarea at bounding box center [426, 301] width 576 height 136
paste textarea "0125418539"
click at [155, 348] on textarea at bounding box center [426, 301] width 576 height 136
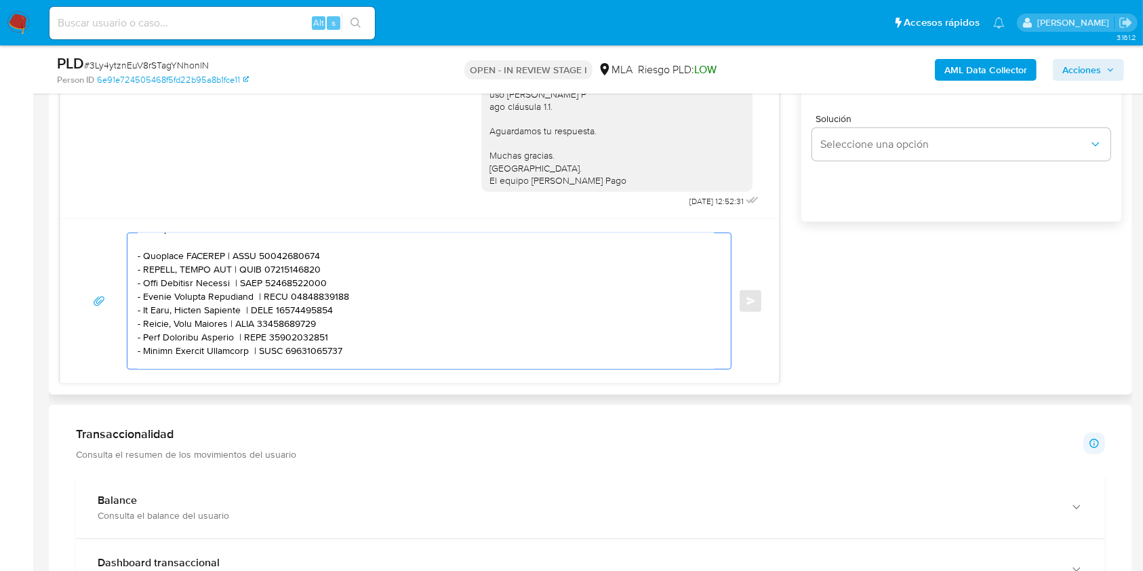
drag, startPoint x: 155, startPoint y: 348, endPoint x: 218, endPoint y: 349, distance: 62.4
click at [219, 349] on textarea at bounding box center [426, 301] width 576 height 136
paste textarea "Kevin Benjamin Néstor Bovero"
click at [339, 343] on textarea at bounding box center [426, 301] width 576 height 136
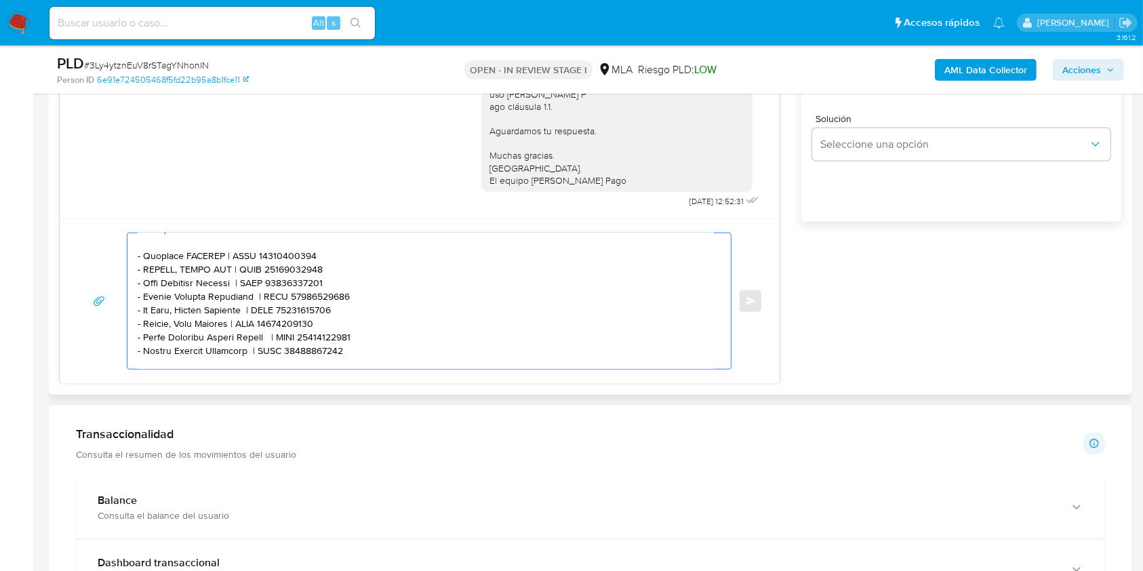
paste textarea "440876677"
click at [149, 362] on textarea at bounding box center [426, 301] width 576 height 136
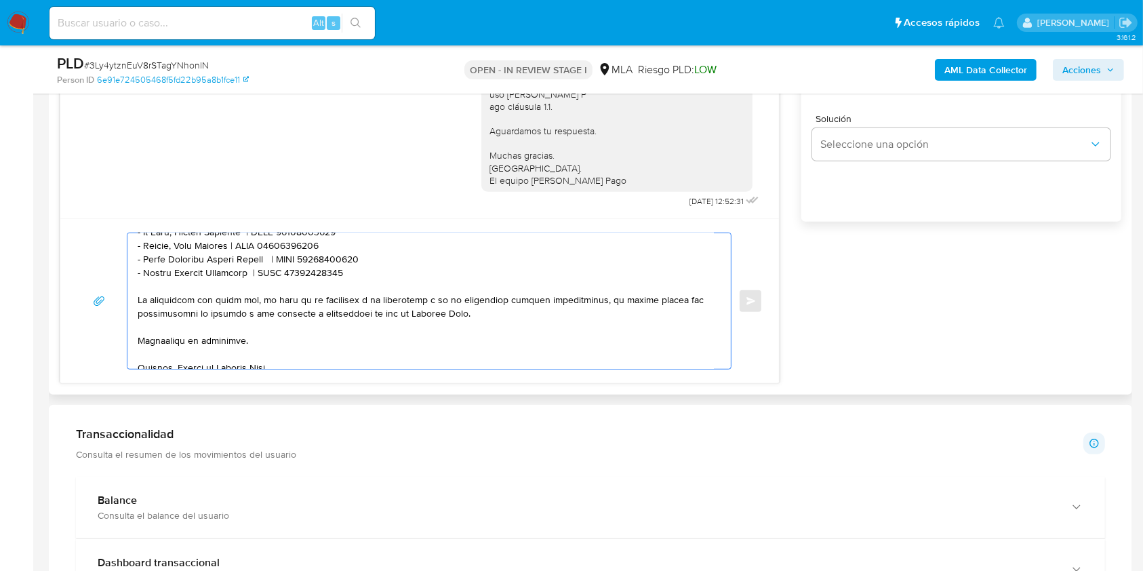
scroll to position [510, 0]
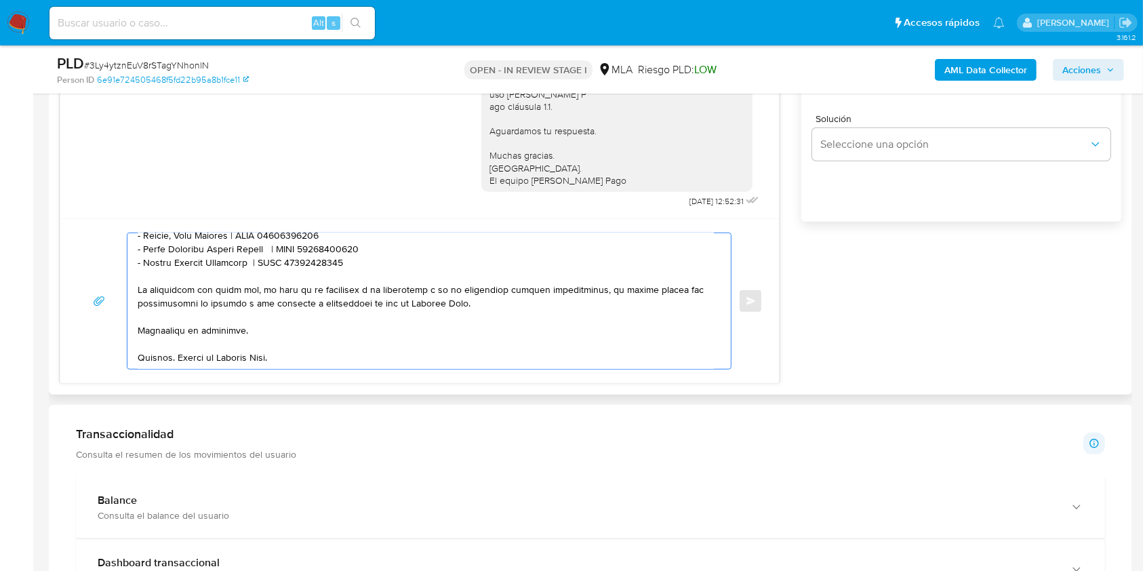
drag, startPoint x: 149, startPoint y: 362, endPoint x: 227, endPoint y: 264, distance: 125.4
click at [227, 264] on textarea at bounding box center [426, 301] width 576 height 136
paste textarea "Pablo Brian Rivero"
click at [299, 255] on textarea at bounding box center [426, 301] width 576 height 136
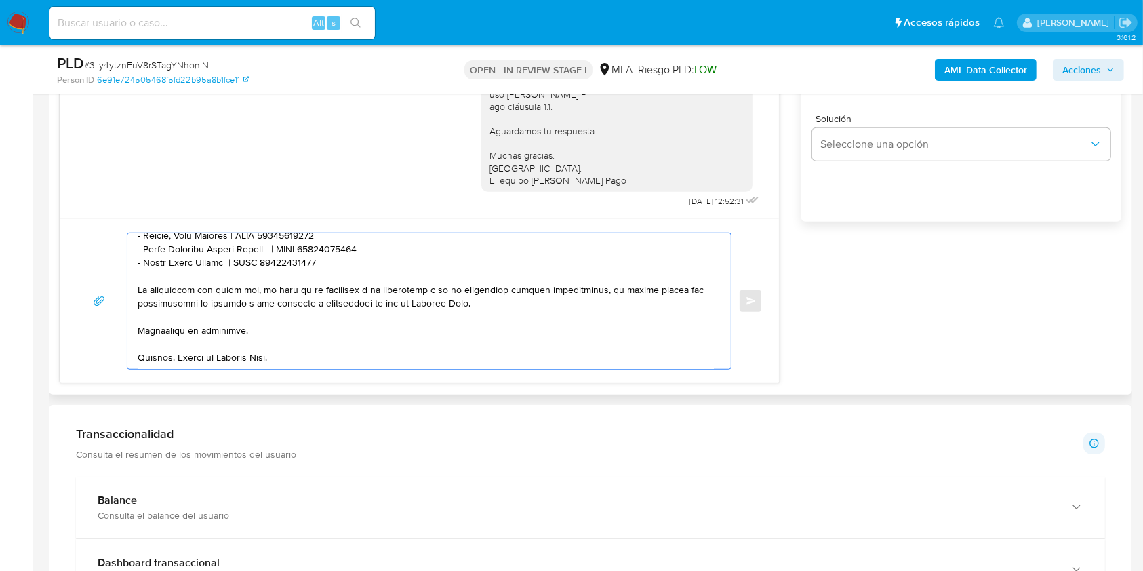
paste textarea "394758613"
click at [298, 333] on textarea at bounding box center [426, 301] width 576 height 136
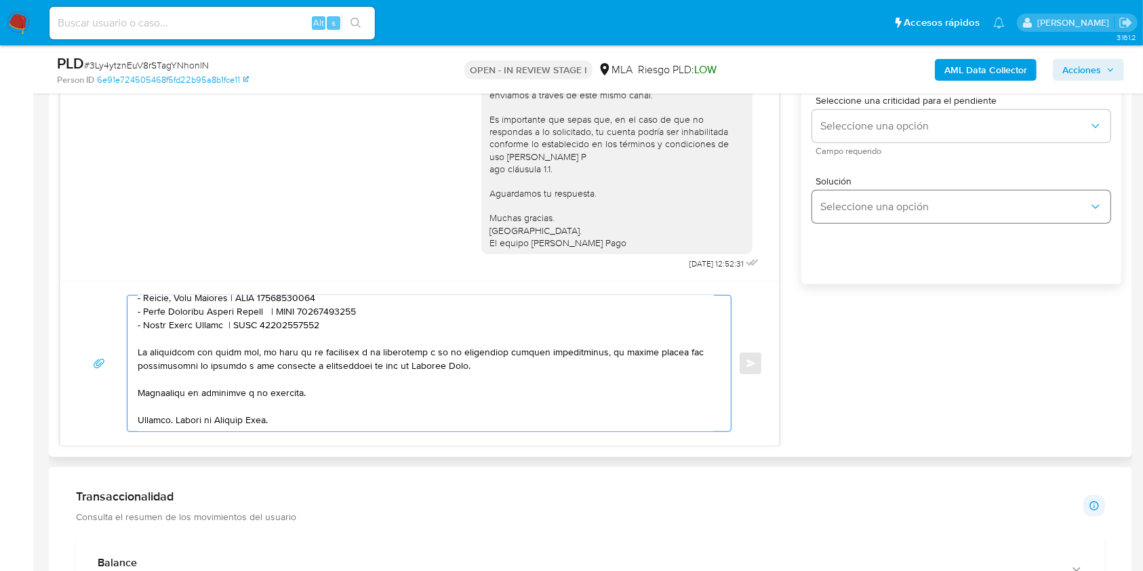
scroll to position [813, 0]
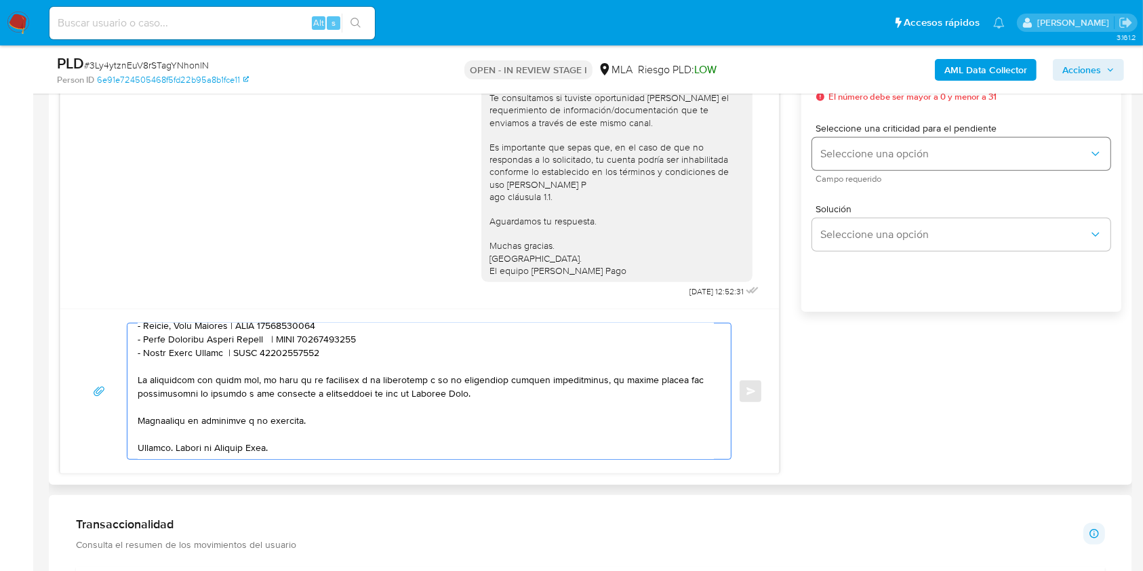
type textarea "Hola. Esperamos que te encuentres muy bien. Te consultamos si tuviste oportunid…"
click at [890, 151] on span "Seleccione una opción" at bounding box center [954, 154] width 268 height 14
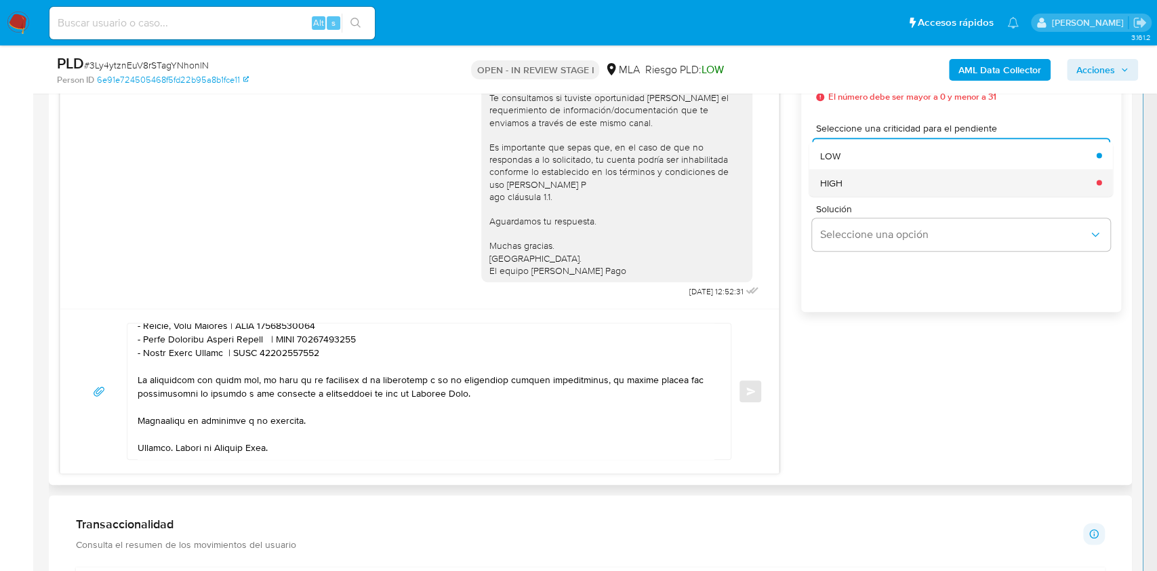
click at [874, 186] on div "HIGH" at bounding box center [954, 182] width 268 height 27
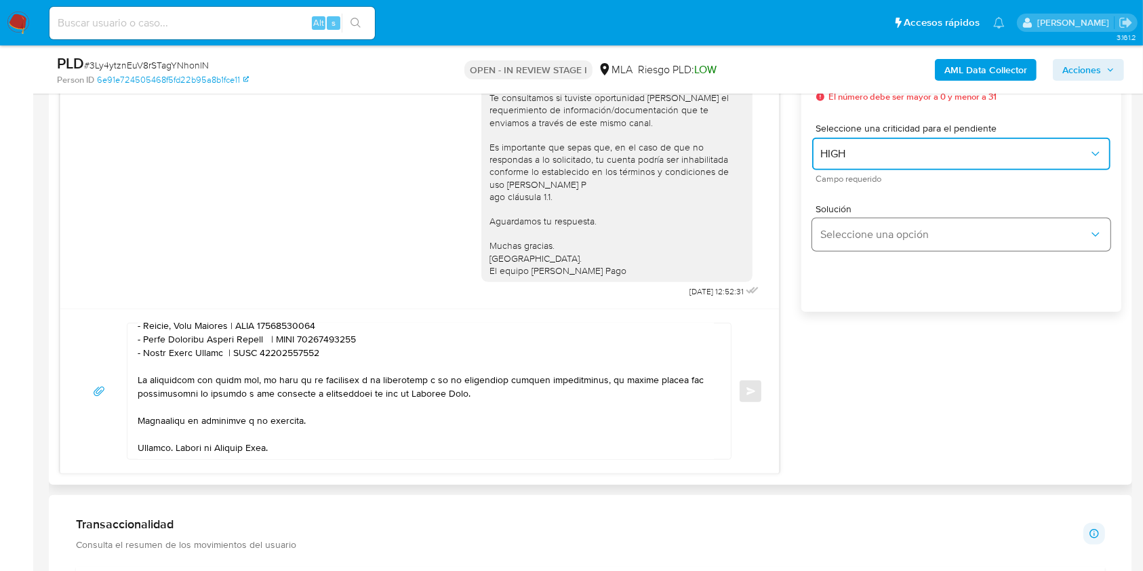
scroll to position [722, 0]
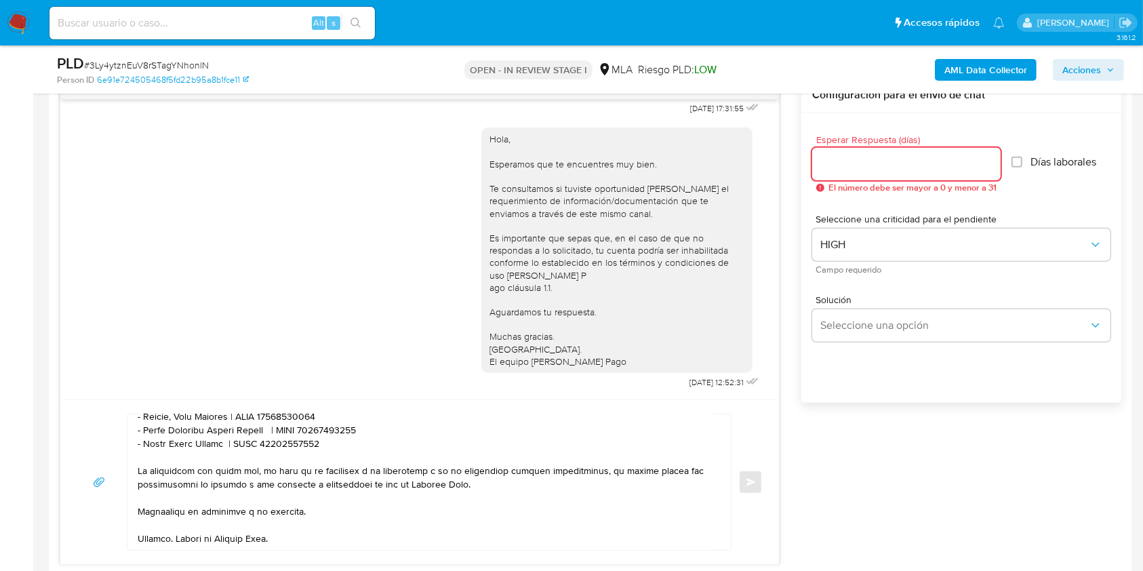
click at [873, 171] on input "Esperar Respuesta (días)" at bounding box center [906, 164] width 188 height 18
type input "1"
click at [922, 457] on div "18/08/2025 17:31:55 Hola, Esperamos que te encuentres muy bien. Te consultamos …" at bounding box center [590, 320] width 1061 height 487
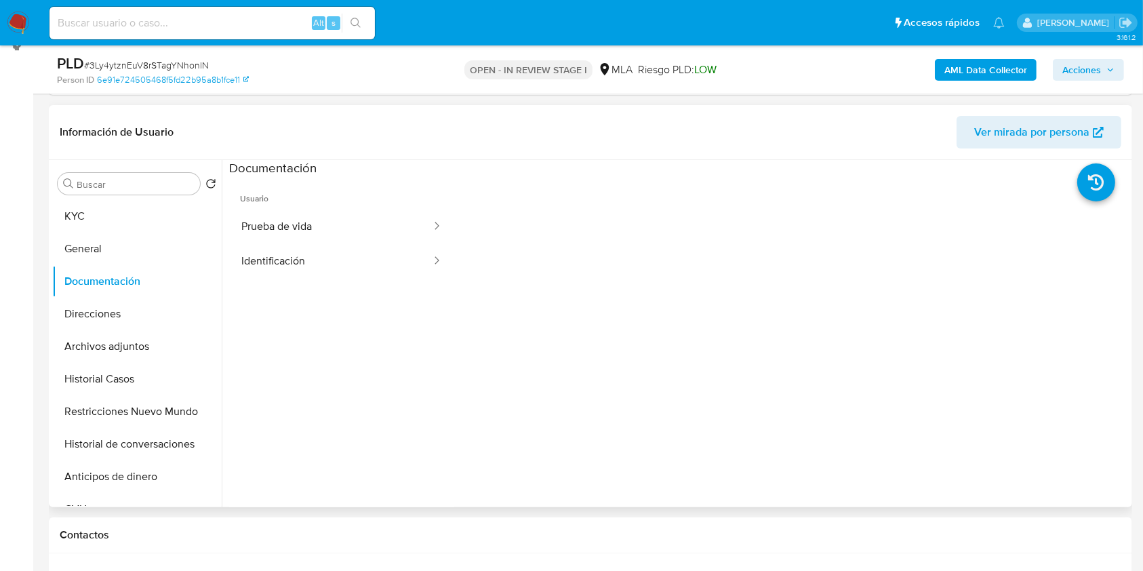
scroll to position [90, 0]
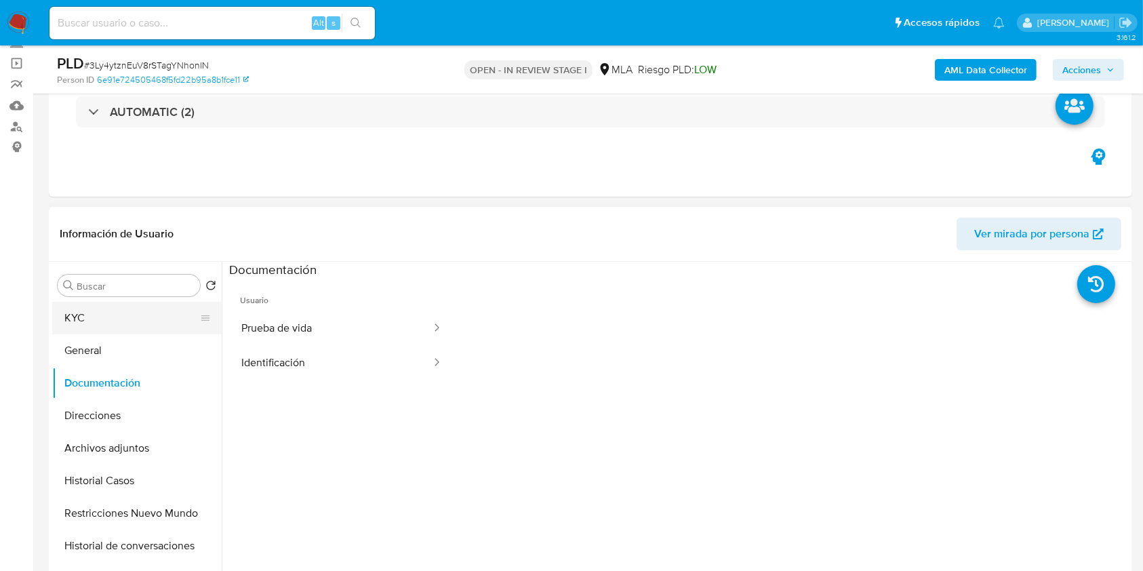
click at [101, 326] on button "KYC" at bounding box center [131, 318] width 159 height 33
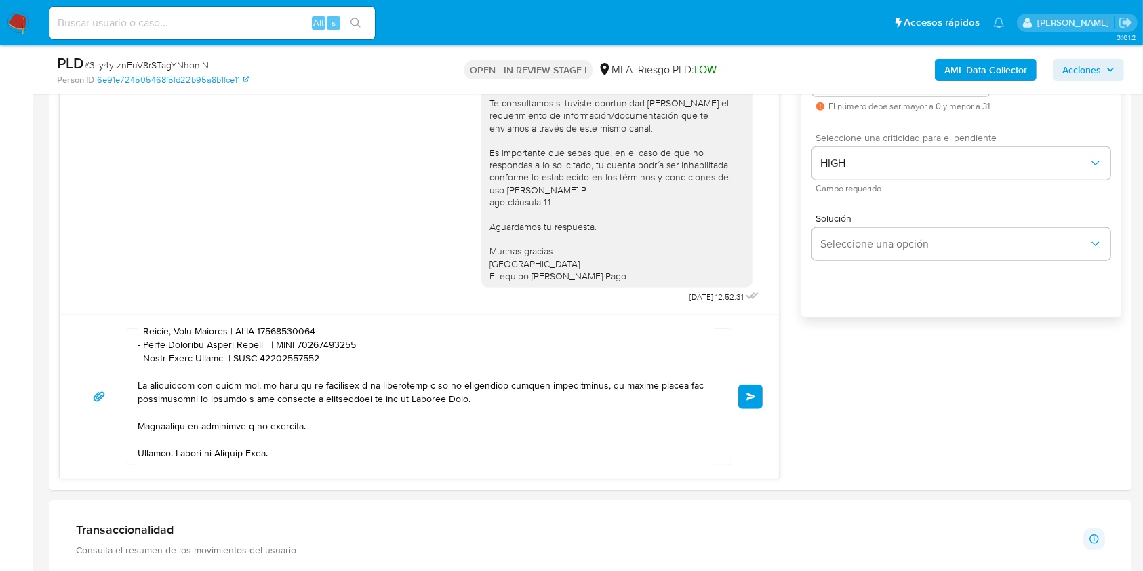
scroll to position [813, 0]
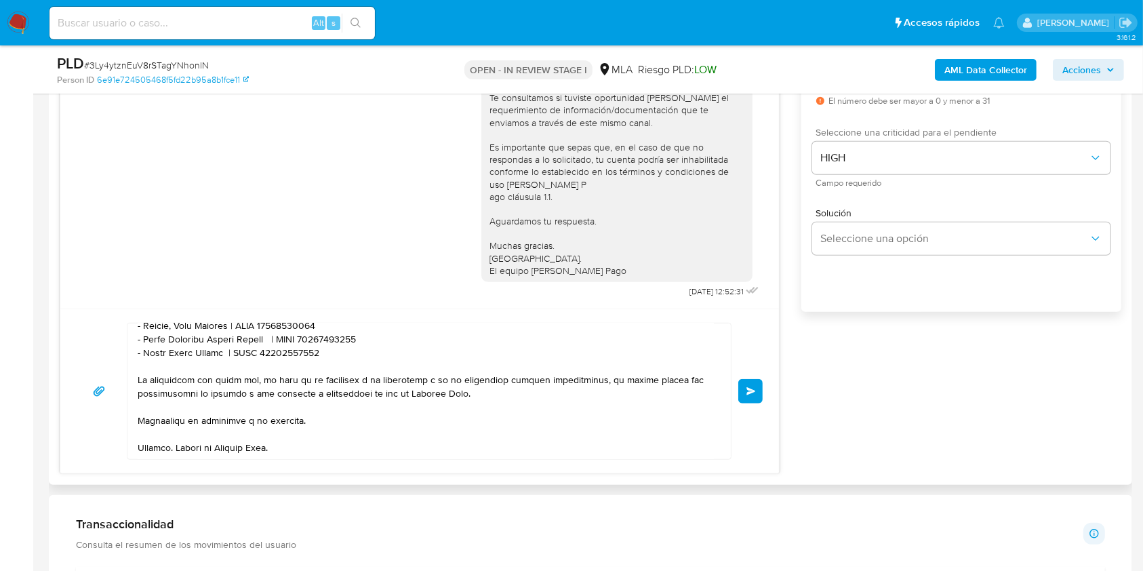
click at [747, 389] on span "Enviar" at bounding box center [750, 391] width 9 height 8
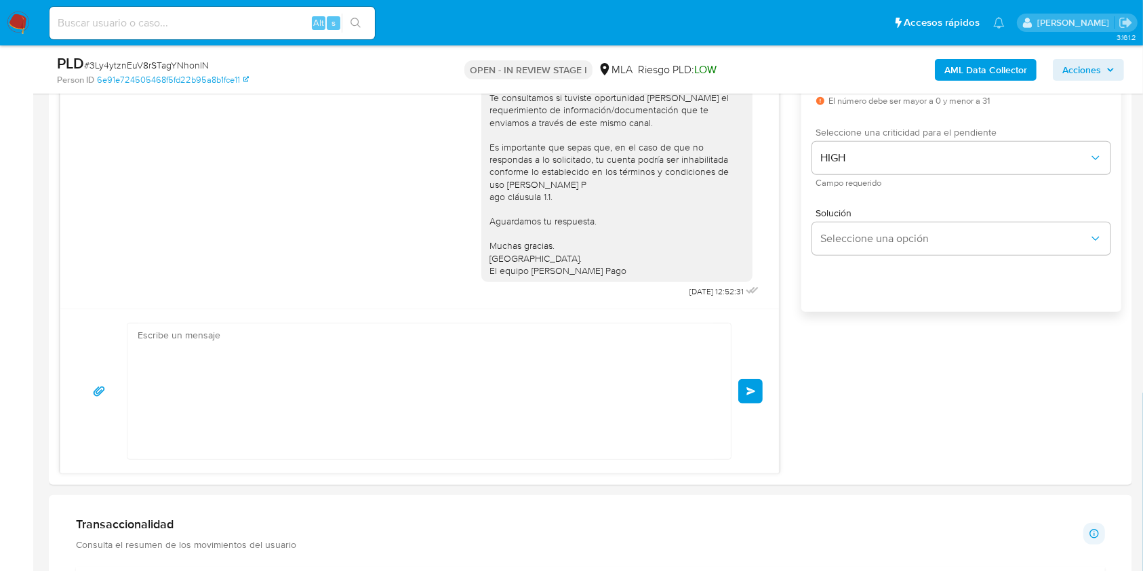
scroll to position [0, 0]
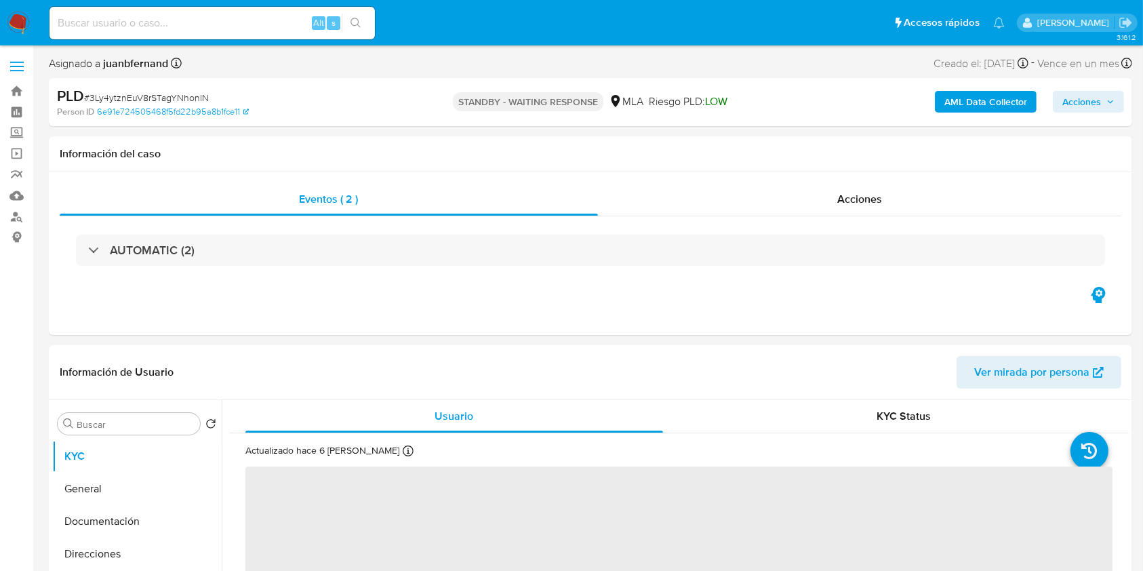
select select "10"
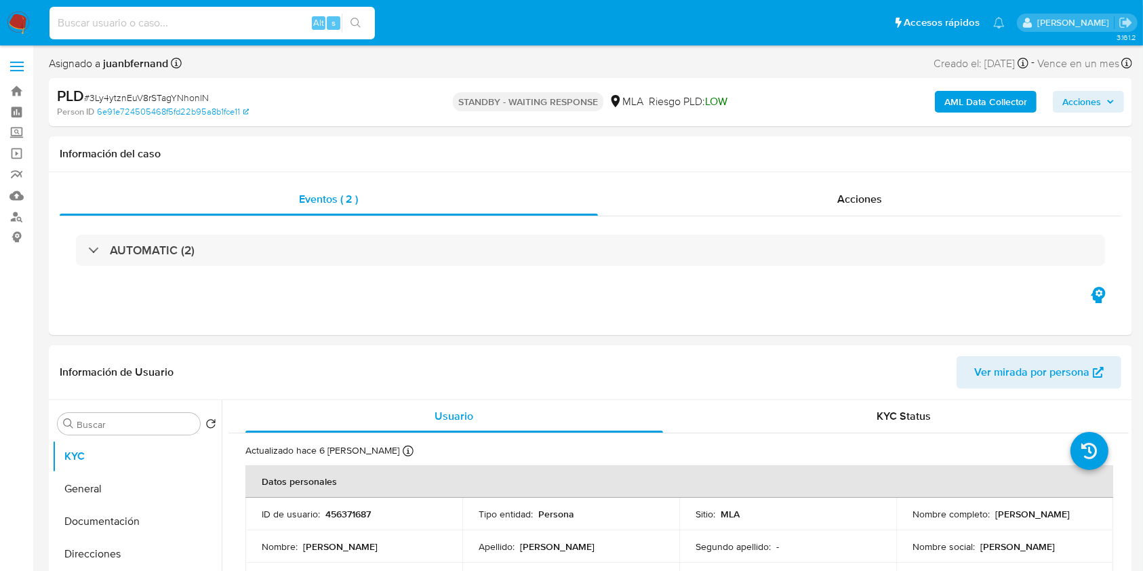
click at [245, 22] on input at bounding box center [211, 23] width 325 height 18
paste input "qLw4dutYO5iOLzw8iUe9FDVo"
type input "qLw4dutYO5iOLzw8iUe9FDVo"
click at [370, 33] on div "qLw4dutYO5iOLzw8iUe9FDVo Alt s" at bounding box center [211, 23] width 325 height 33
click at [364, 20] on button "search-icon" at bounding box center [356, 23] width 28 height 19
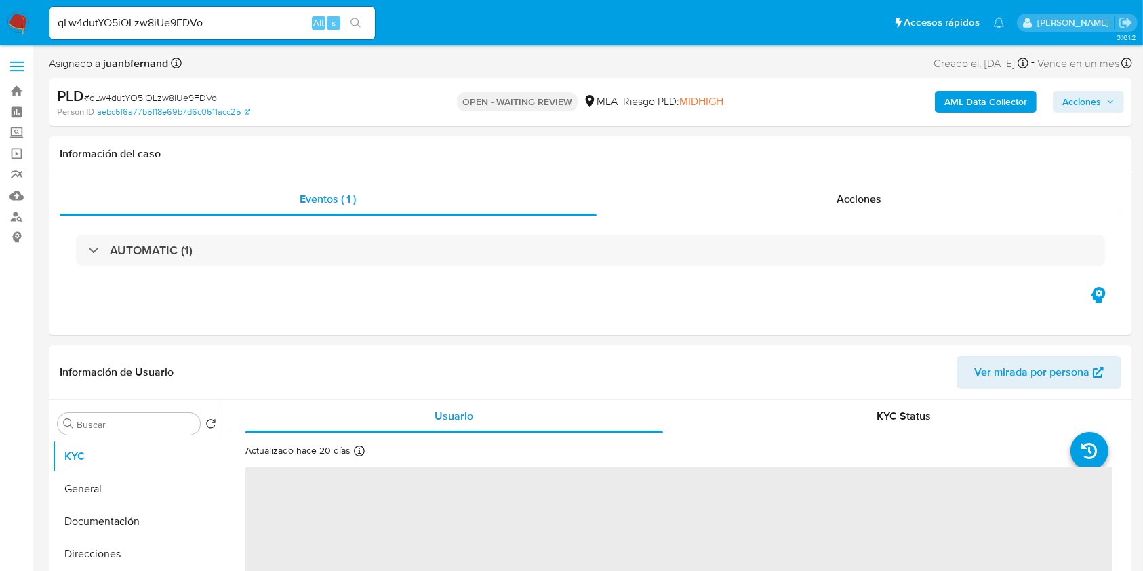
select select "10"
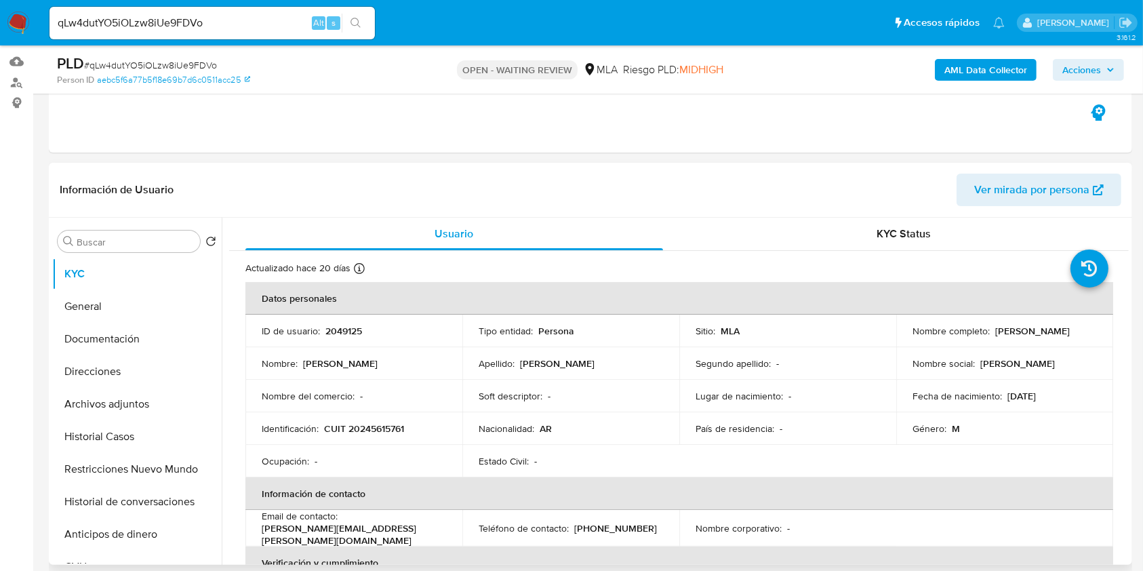
scroll to position [271, 0]
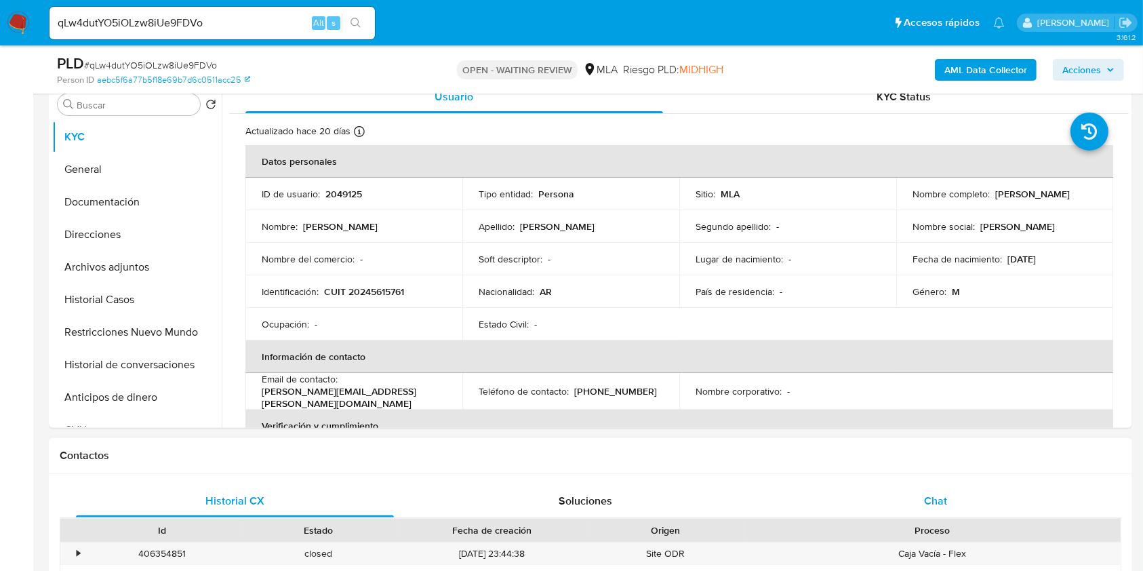
click at [940, 512] on div "Chat" at bounding box center [936, 501] width 318 height 33
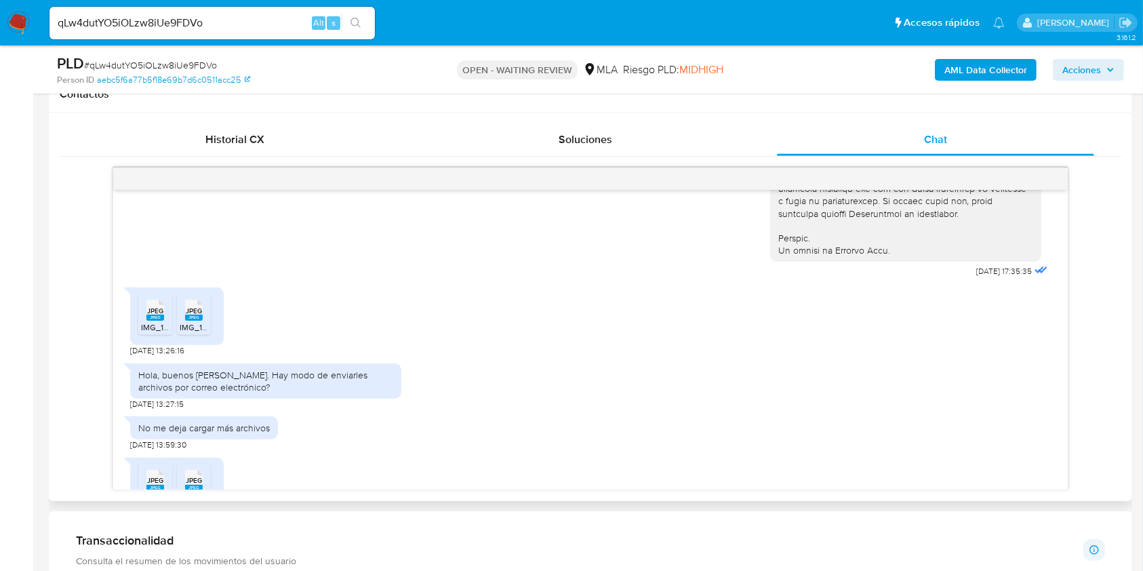
scroll to position [722, 0]
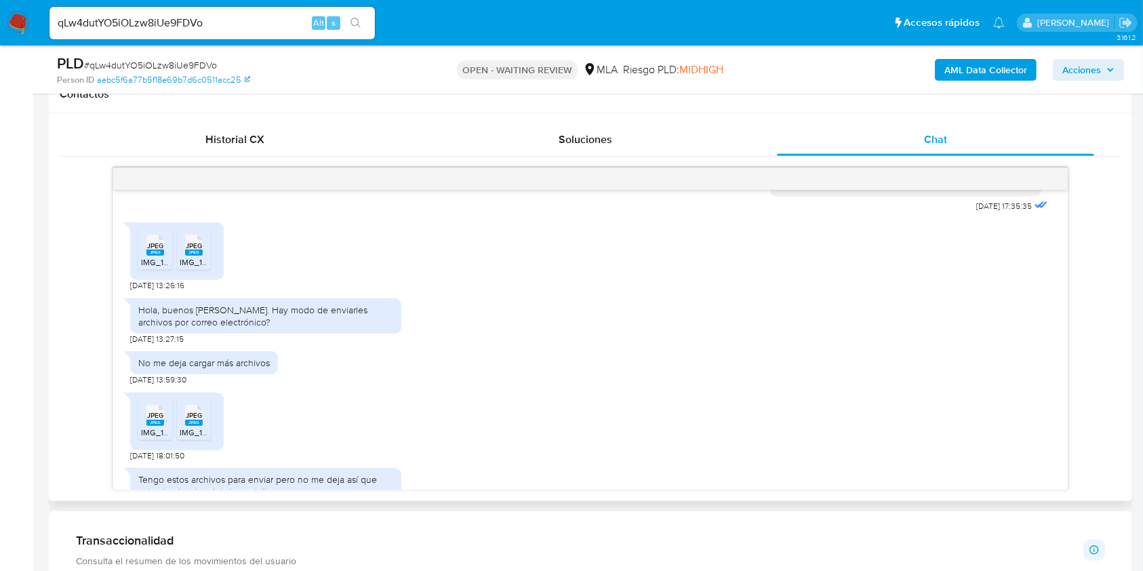
click at [150, 250] on span "JPEG" at bounding box center [155, 245] width 16 height 9
click at [190, 255] on rect at bounding box center [194, 252] width 18 height 6
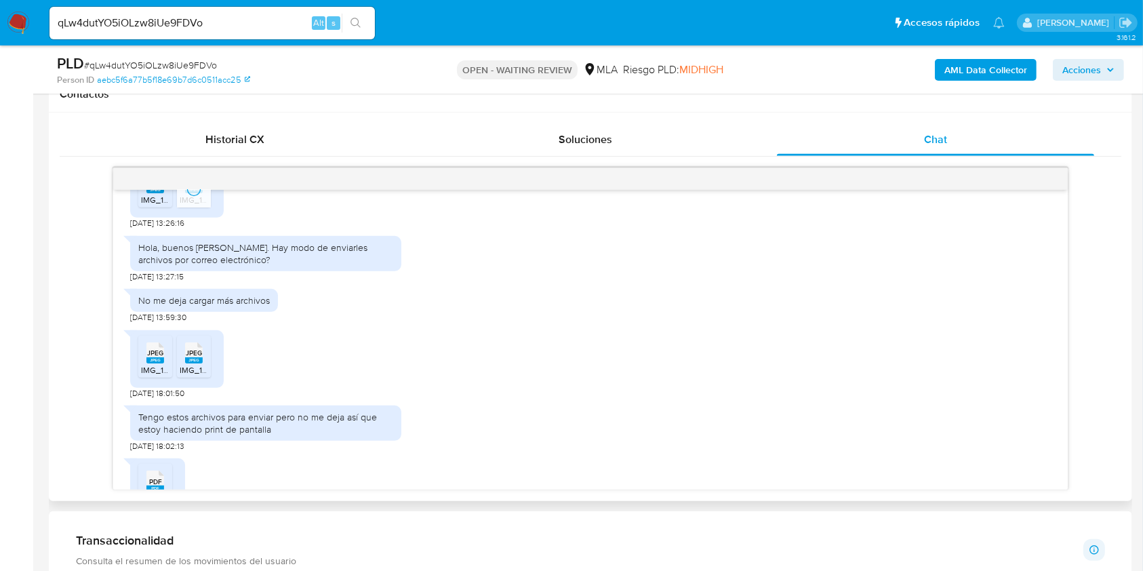
scroll to position [813, 0]
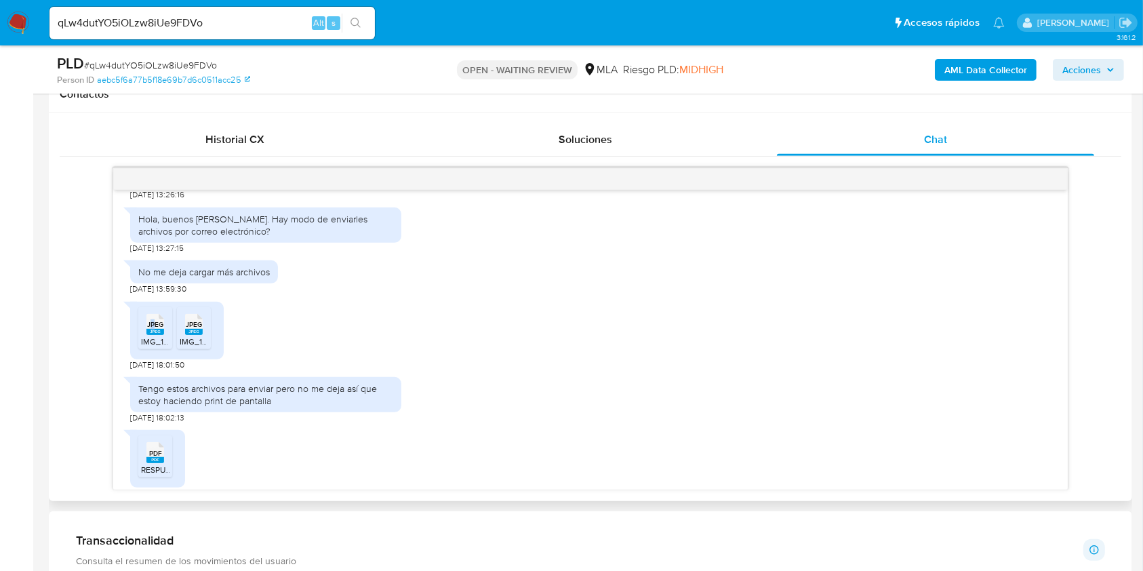
click at [152, 329] on span "JPEG" at bounding box center [155, 324] width 16 height 9
click at [210, 354] on ul "JPEG JPEG IMG_1793.jpeg JPEG JPEG IMG_1792.jpeg" at bounding box center [176, 330] width 77 height 47
drag, startPoint x: 201, startPoint y: 357, endPoint x: 228, endPoint y: 351, distance: 27.1
click at [201, 335] on rect at bounding box center [194, 332] width 18 height 6
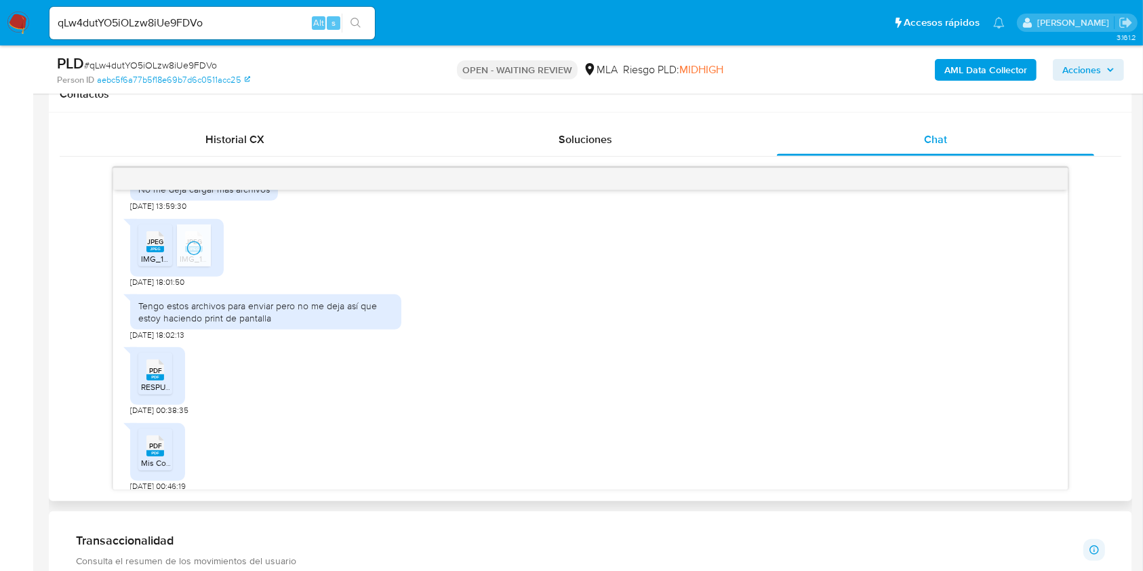
scroll to position [993, 0]
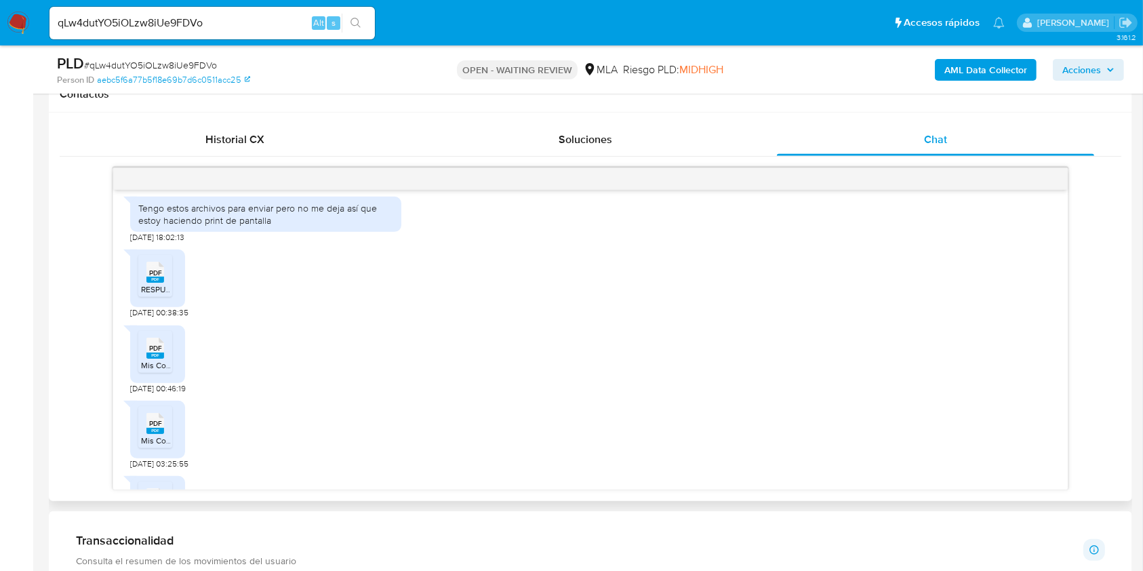
drag, startPoint x: 155, startPoint y: 305, endPoint x: 156, endPoint y: 340, distance: 34.6
click at [155, 283] on rect at bounding box center [155, 279] width 18 height 6
click at [152, 352] on span "PDF" at bounding box center [155, 348] width 13 height 9
click at [153, 434] on rect at bounding box center [155, 431] width 18 height 6
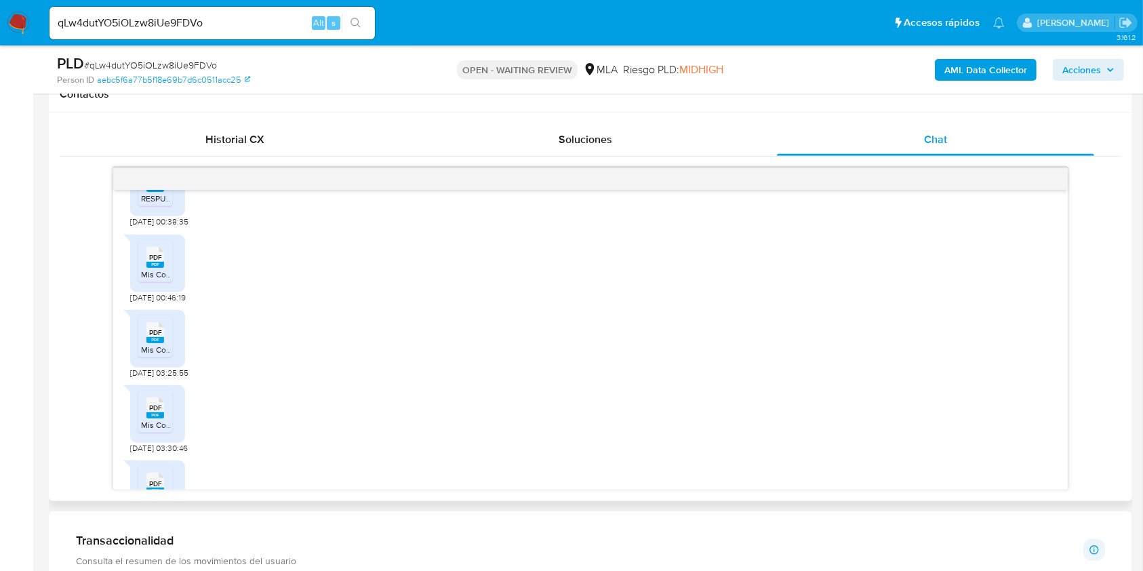
drag, startPoint x: 161, startPoint y: 422, endPoint x: 168, endPoint y: 409, distance: 14.9
click at [161, 419] on icon "PDF" at bounding box center [155, 408] width 18 height 24
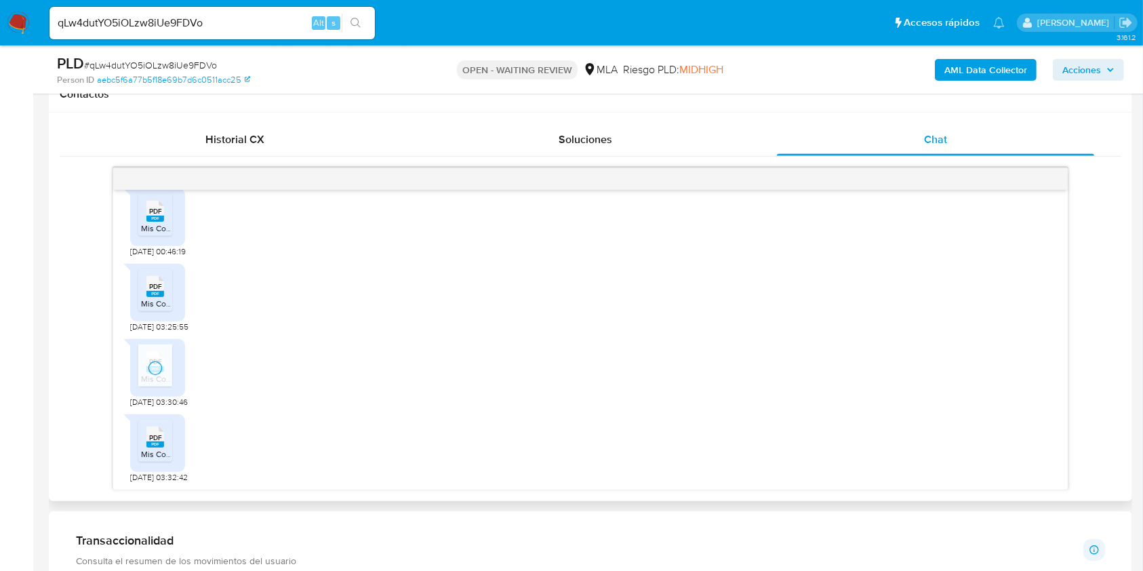
scroll to position [1155, 0]
click at [155, 424] on icon "PDF" at bounding box center [155, 436] width 18 height 24
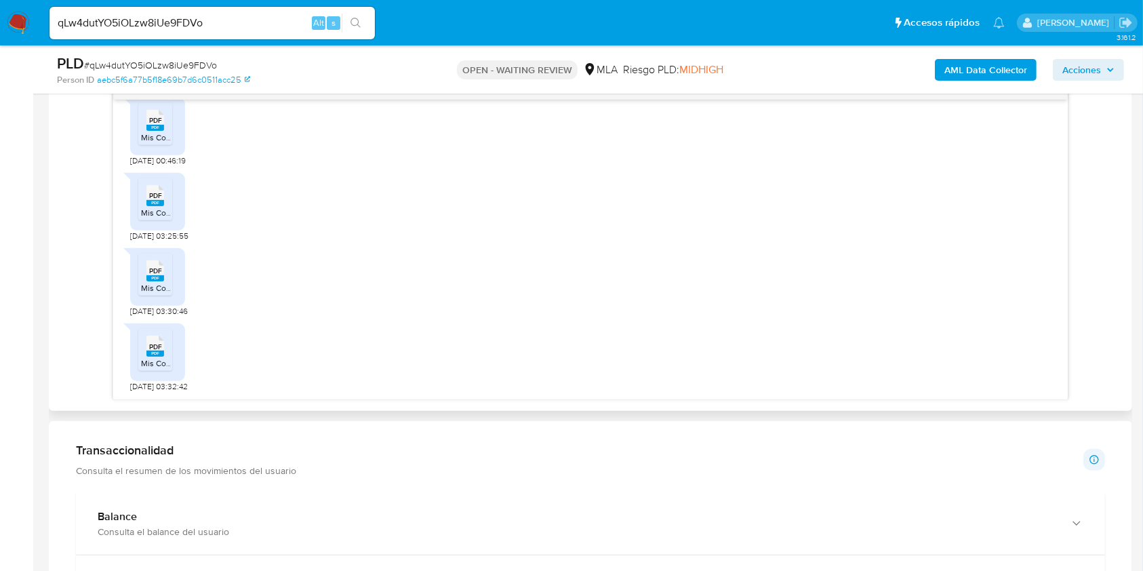
scroll to position [632, 0]
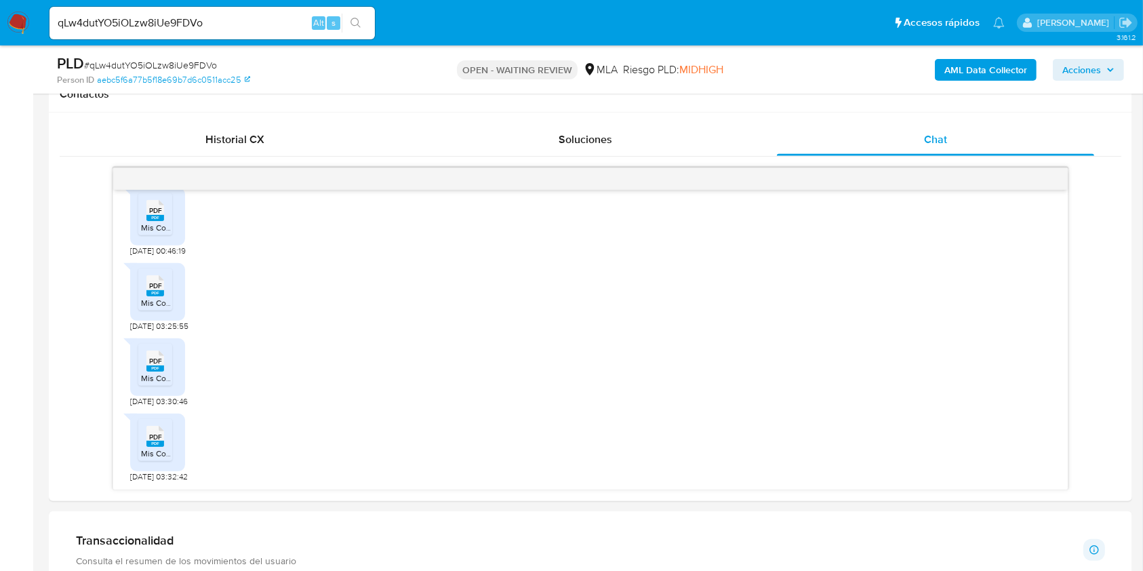
click at [16, 194] on aside "Bandeja Tablero Screening Búsqueda en Listas Watchlist Herramientas Operaciones…" at bounding box center [16, 464] width 33 height 2193
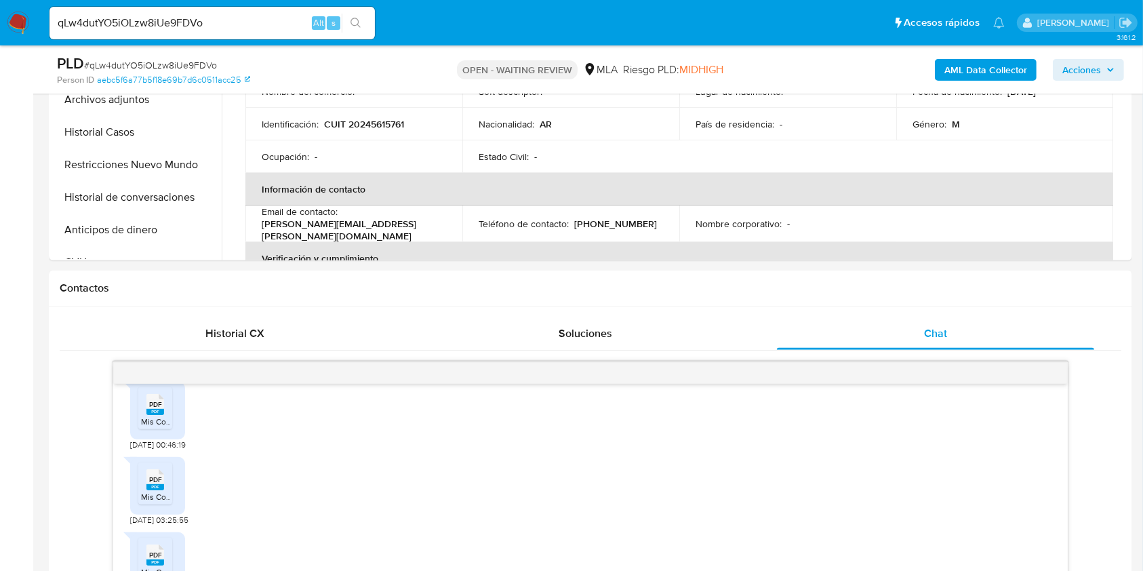
scroll to position [361, 0]
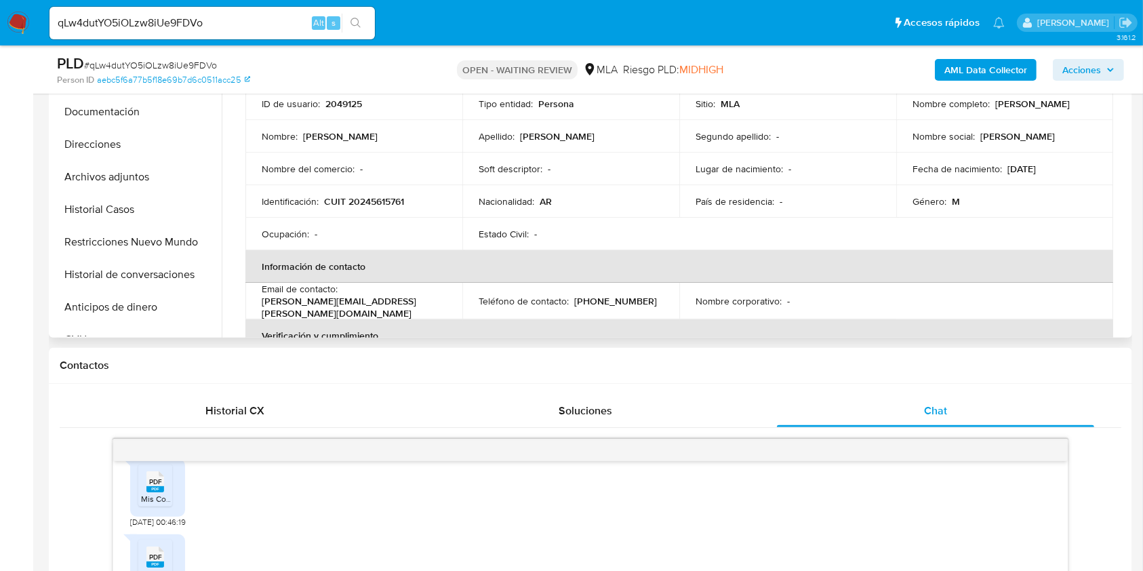
click at [386, 195] on p "CUIT 20245615761" at bounding box center [364, 201] width 80 height 12
click at [391, 203] on p "CUIT 20245615761" at bounding box center [364, 201] width 80 height 12
copy p "20245615761"
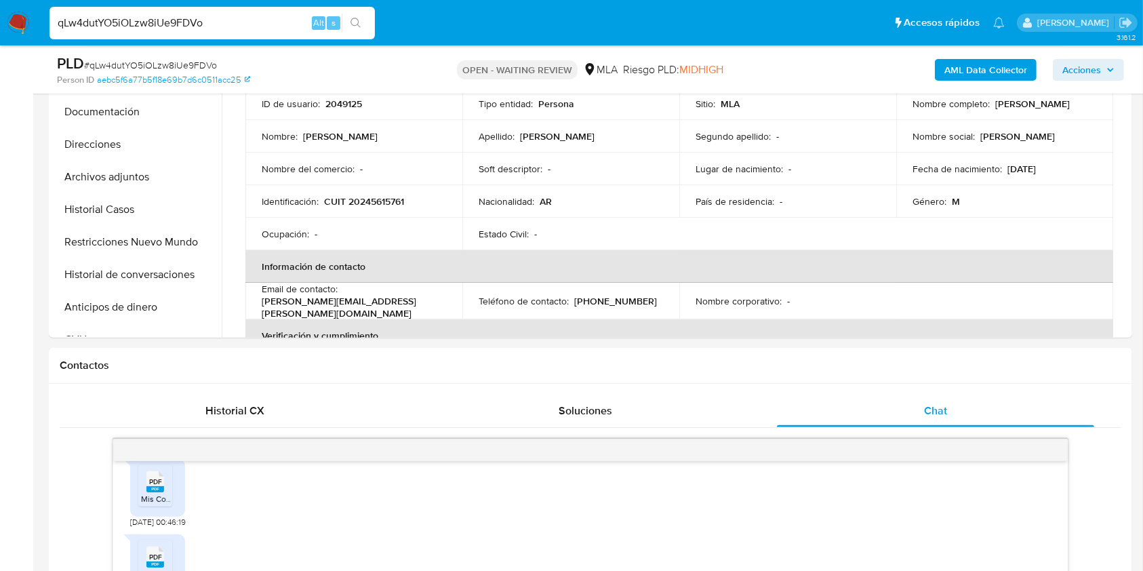
click at [260, 17] on input "qLw4dutYO5iOLzw8iUe9FDVo" at bounding box center [211, 23] width 325 height 18
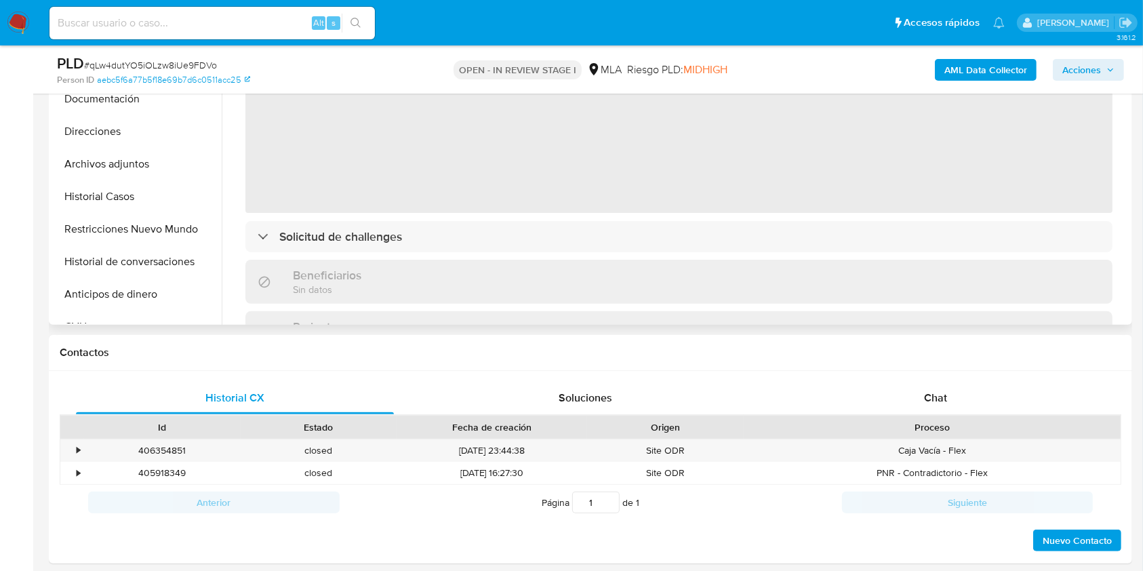
select select "10"
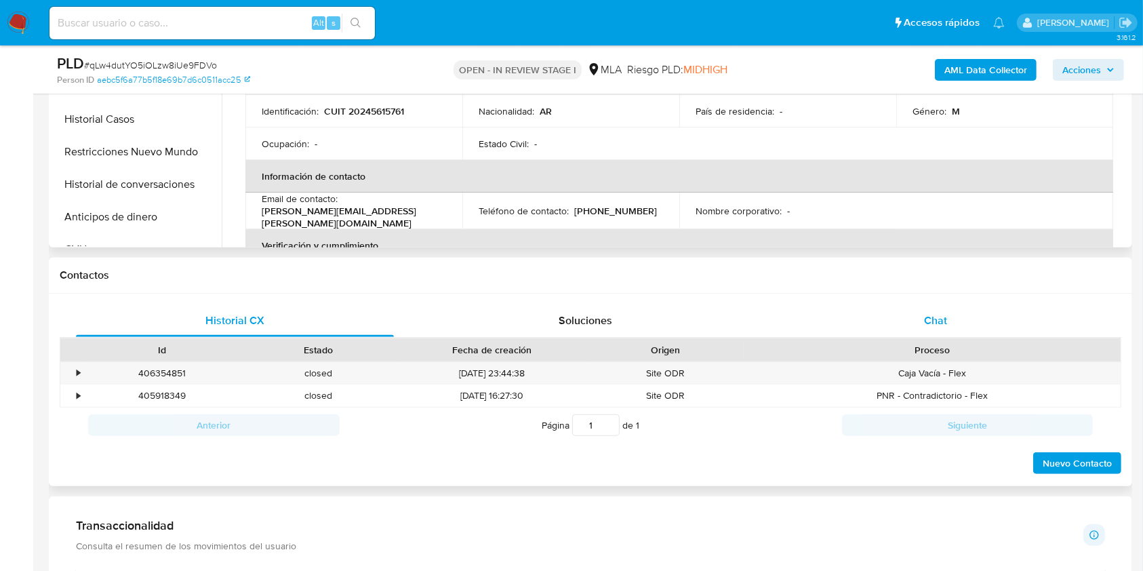
click at [911, 323] on div "Chat" at bounding box center [936, 320] width 318 height 33
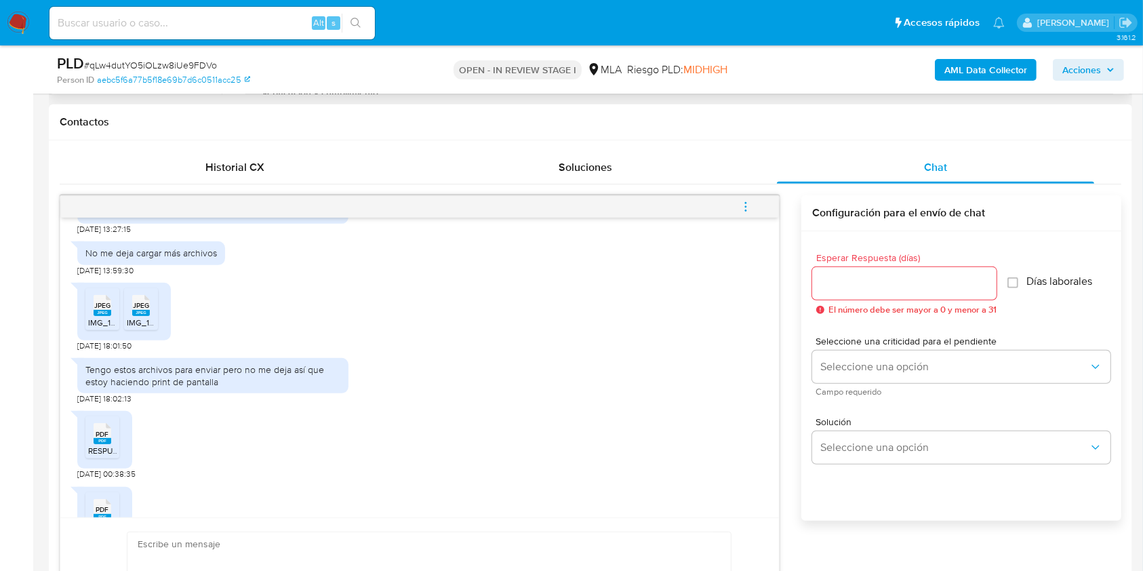
scroll to position [722, 0]
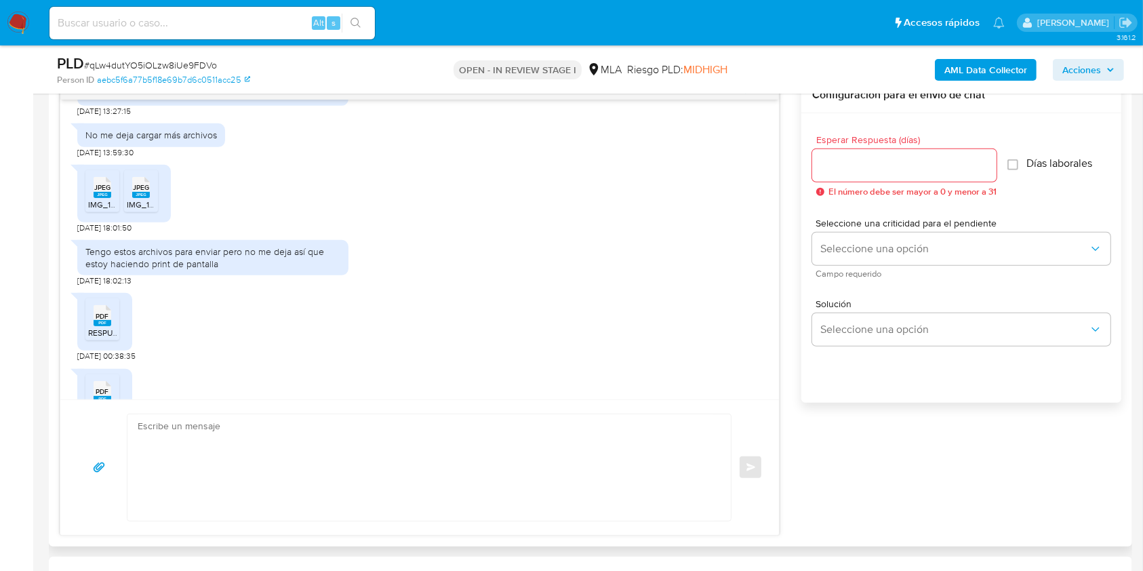
click at [314, 471] on textarea at bounding box center [426, 467] width 576 height 106
paste textarea "Lore. Ipsumdolo sit am consectetu adi elit. Se doeiusmodte in utlabor etdolorem…"
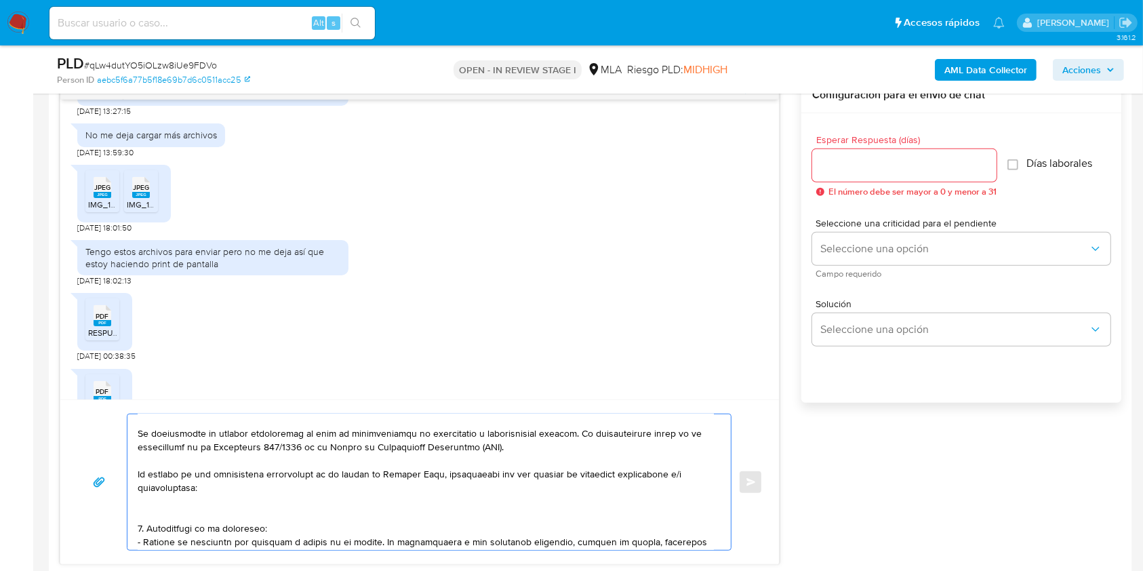
scroll to position [0, 0]
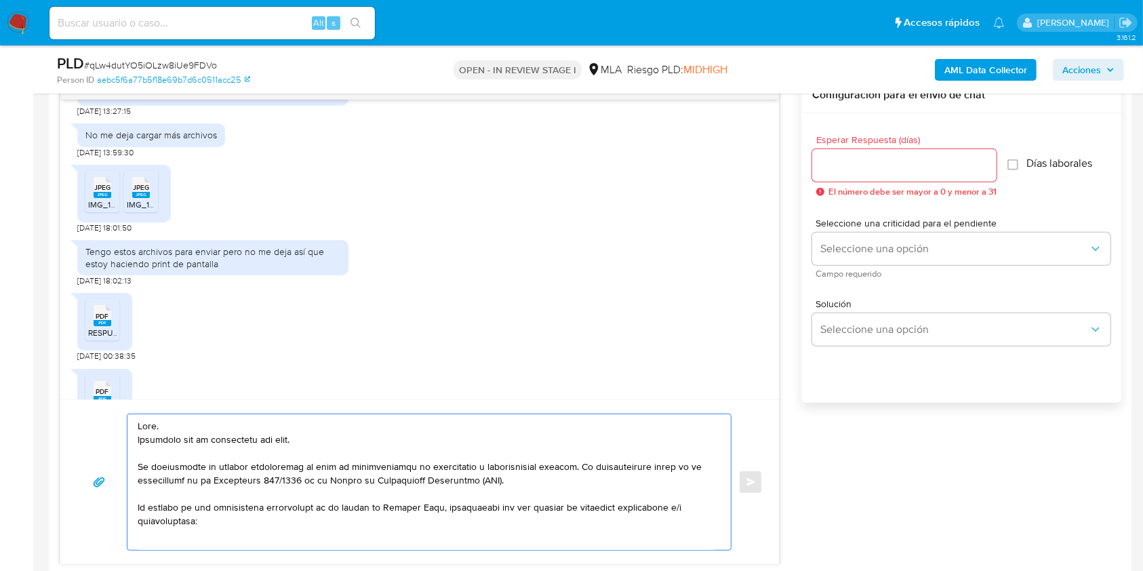
drag, startPoint x: 224, startPoint y: 433, endPoint x: 131, endPoint y: 469, distance: 100.2
click at [131, 469] on div at bounding box center [425, 482] width 596 height 136
paste textarea "Muchas gracias por tu respuesta. Confirmamos la recepción de la documentación e…"
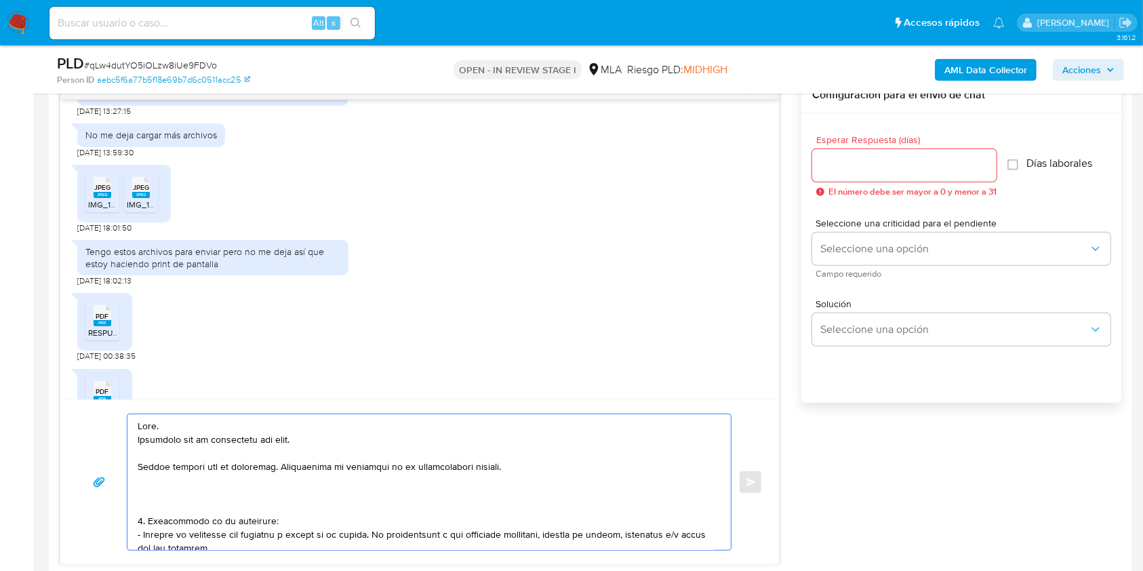
click at [180, 436] on textarea at bounding box center [426, 482] width 576 height 136
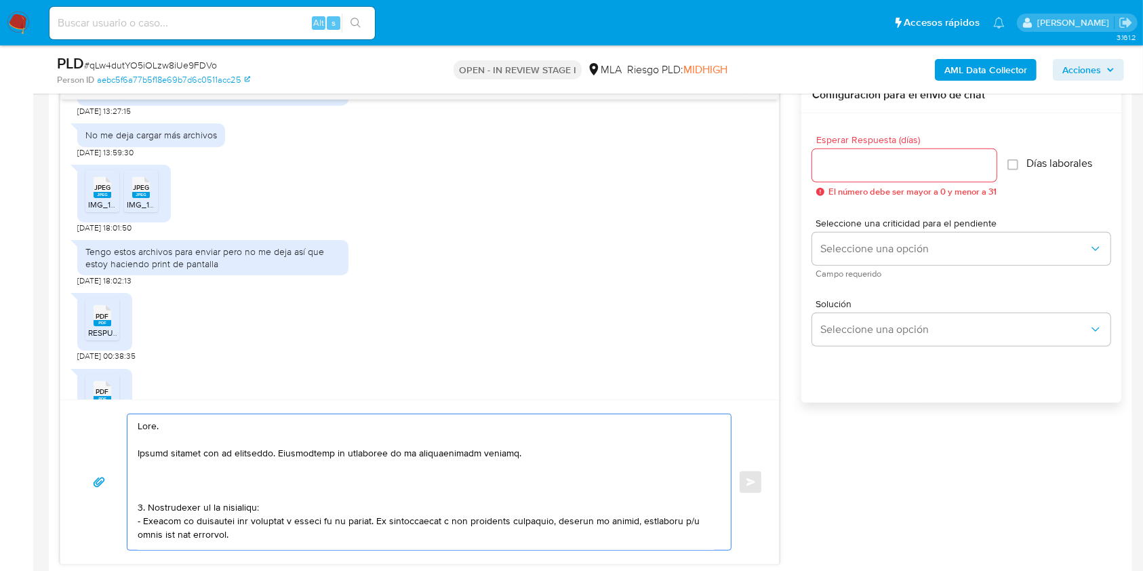
click at [168, 480] on textarea at bounding box center [426, 482] width 576 height 136
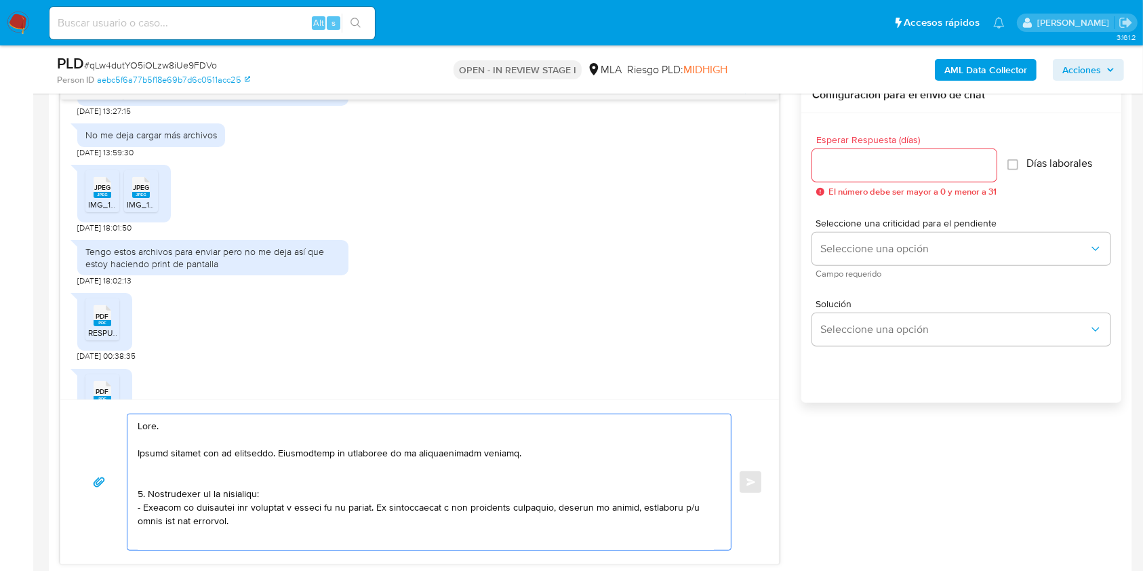
drag, startPoint x: 233, startPoint y: 523, endPoint x: 127, endPoint y: 495, distance: 109.3
click at [127, 495] on div at bounding box center [425, 482] width 596 height 136
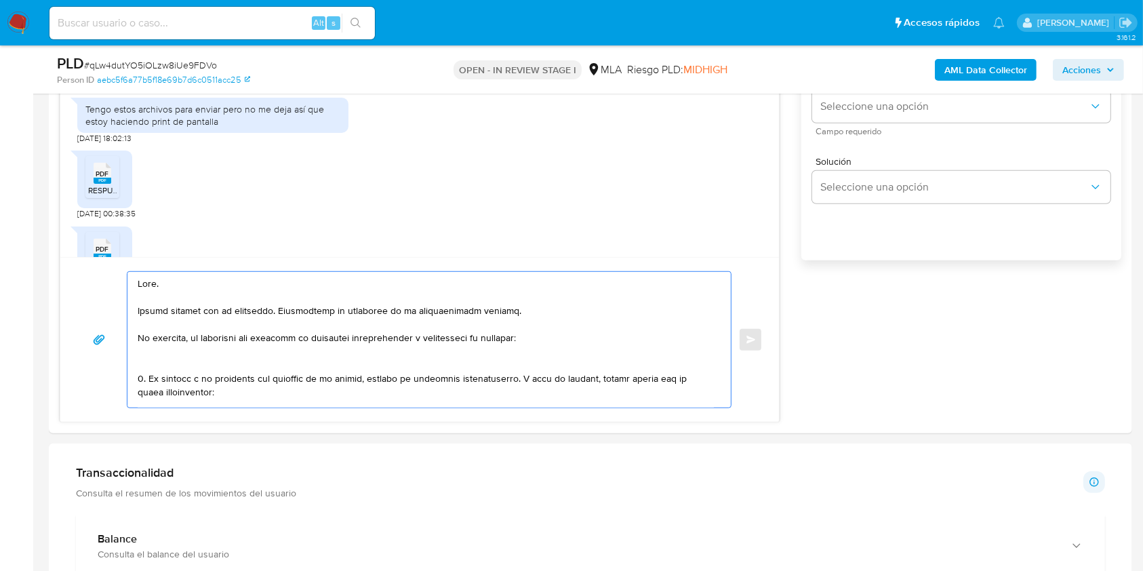
scroll to position [993, 0]
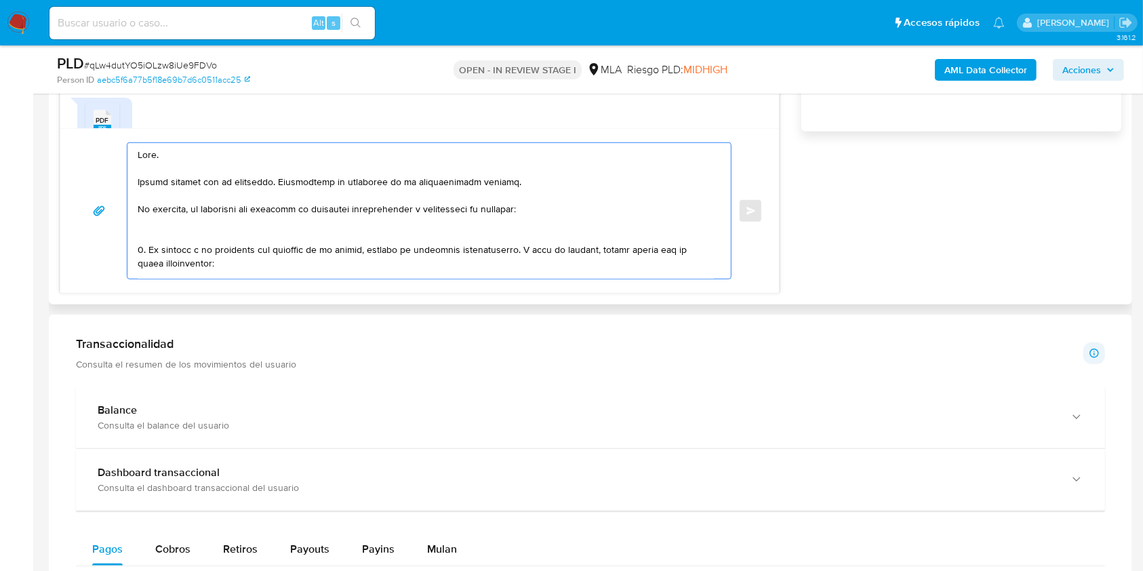
click at [383, 213] on textarea at bounding box center [426, 211] width 576 height 136
click at [0, 0] on lt-span "documentaci ó n" at bounding box center [0, 0] width 0 height 0
drag, startPoint x: 455, startPoint y: 210, endPoint x: 455, endPoint y: 222, distance: 12.2
click at [454, 211] on textarea at bounding box center [426, 211] width 576 height 136
drag, startPoint x: 462, startPoint y: 206, endPoint x: 460, endPoint y: 213, distance: 7.1
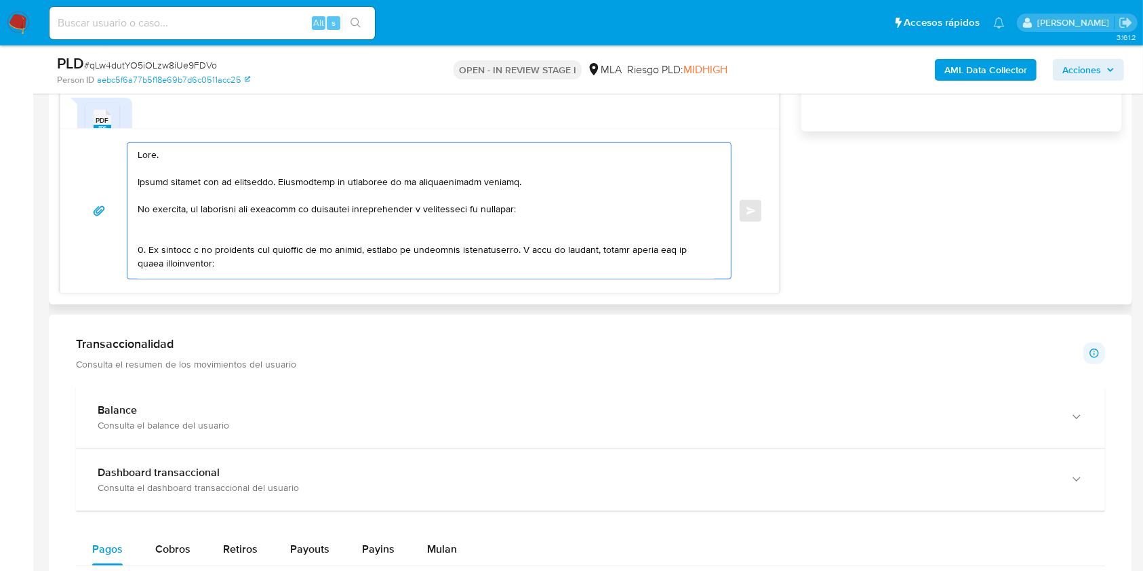
click at [462, 206] on textarea at bounding box center [426, 211] width 576 height 136
click at [0, 0] on lt-span "informaci ó n" at bounding box center [0, 0] width 0 height 0
click at [556, 213] on textarea at bounding box center [426, 211] width 576 height 136
click at [195, 236] on textarea at bounding box center [426, 211] width 576 height 136
click at [142, 249] on textarea at bounding box center [426, 211] width 576 height 136
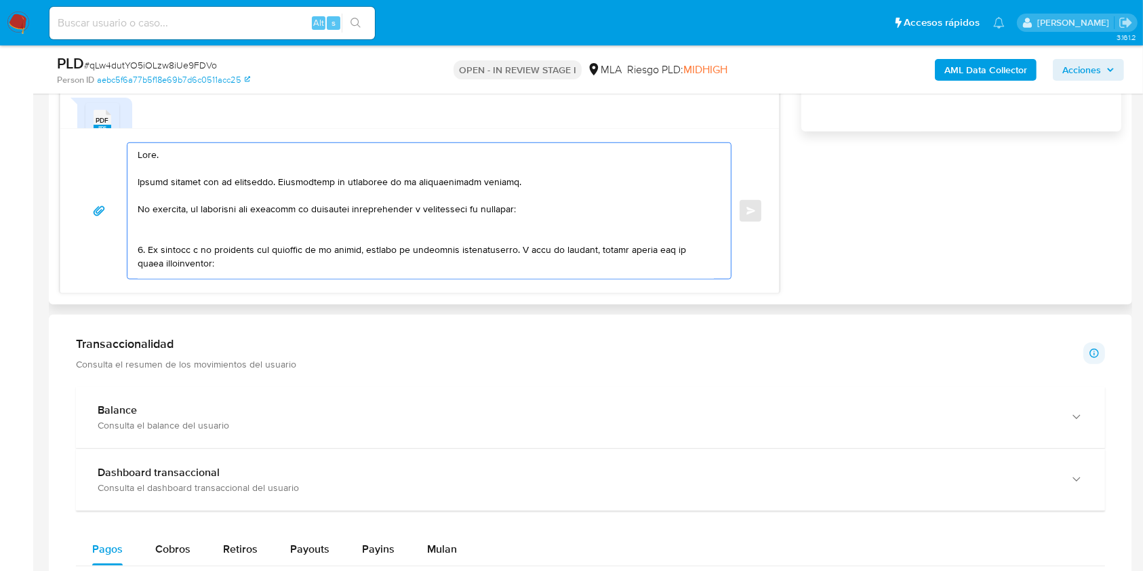
drag, startPoint x: 152, startPoint y: 252, endPoint x: 451, endPoint y: 255, distance: 299.6
click at [451, 255] on textarea at bounding box center [426, 211] width 576 height 136
click at [209, 251] on textarea at bounding box center [426, 211] width 576 height 136
click at [258, 234] on textarea at bounding box center [426, 211] width 576 height 136
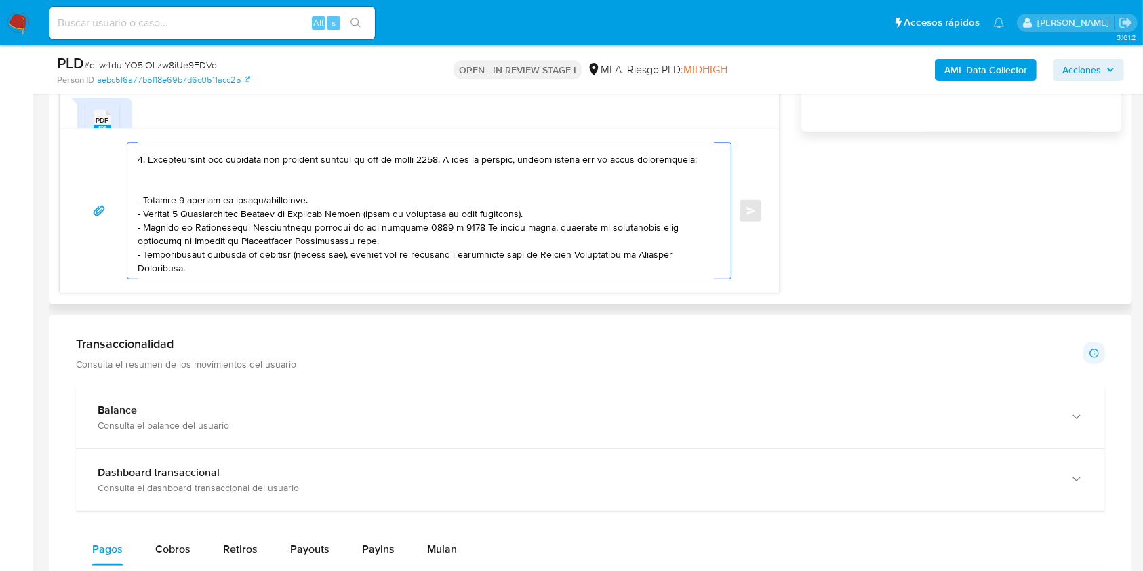
click at [184, 191] on textarea at bounding box center [426, 211] width 576 height 136
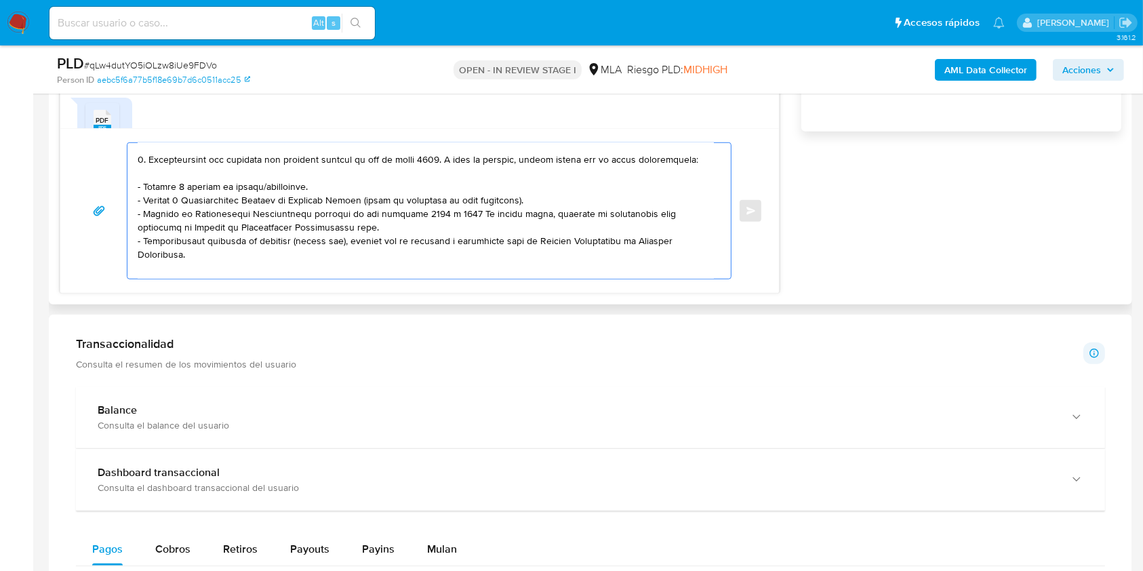
scroll to position [76, 0]
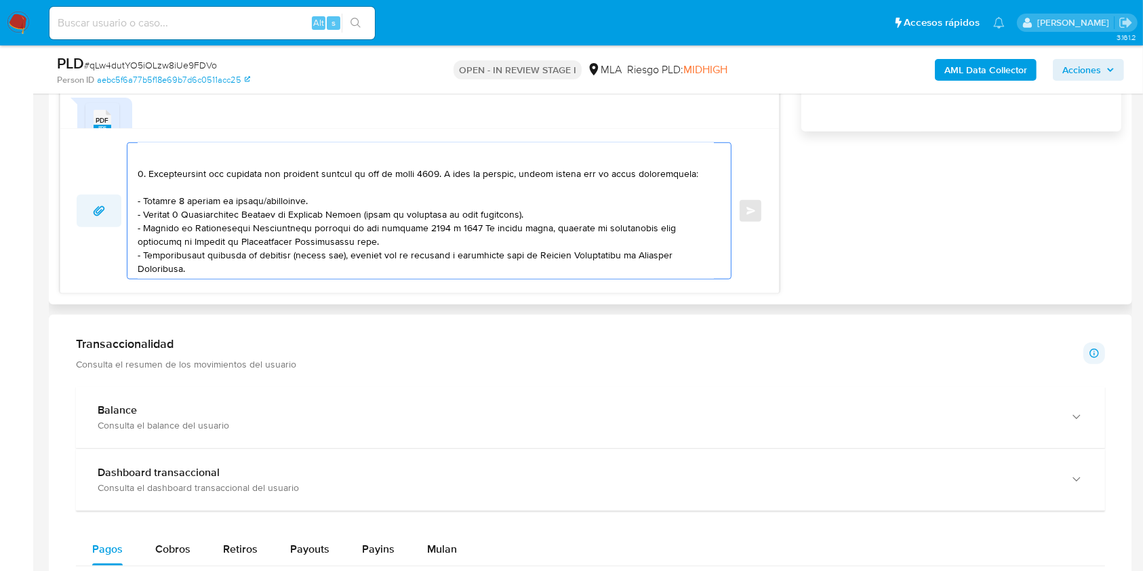
drag, startPoint x: 316, startPoint y: 218, endPoint x: 97, endPoint y: 218, distance: 219.6
click at [97, 218] on div "Enviar" at bounding box center [420, 210] width 686 height 137
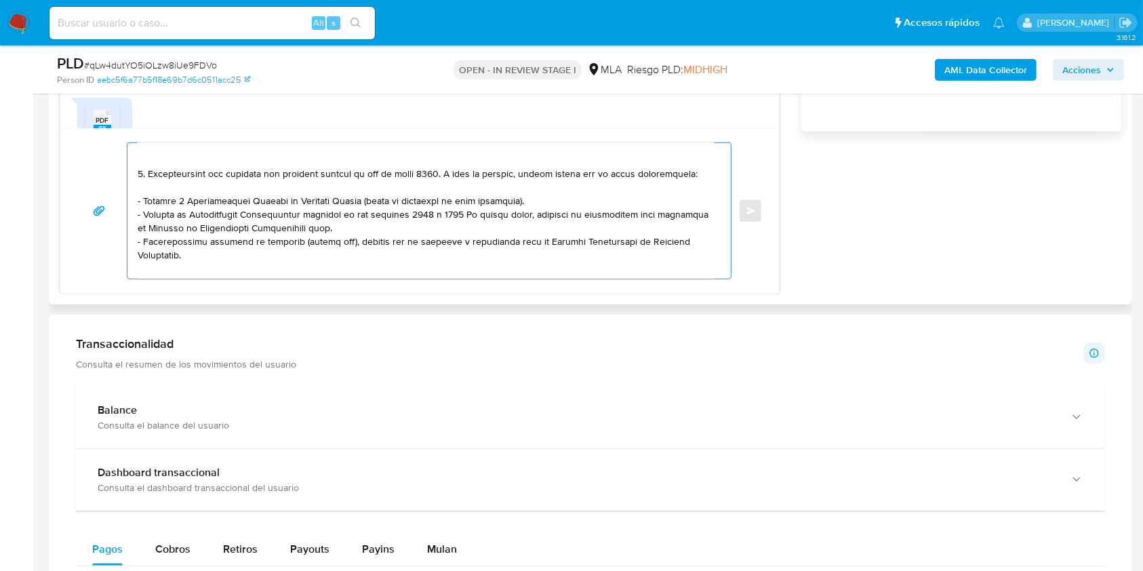
click at [415, 243] on textarea at bounding box center [426, 211] width 576 height 136
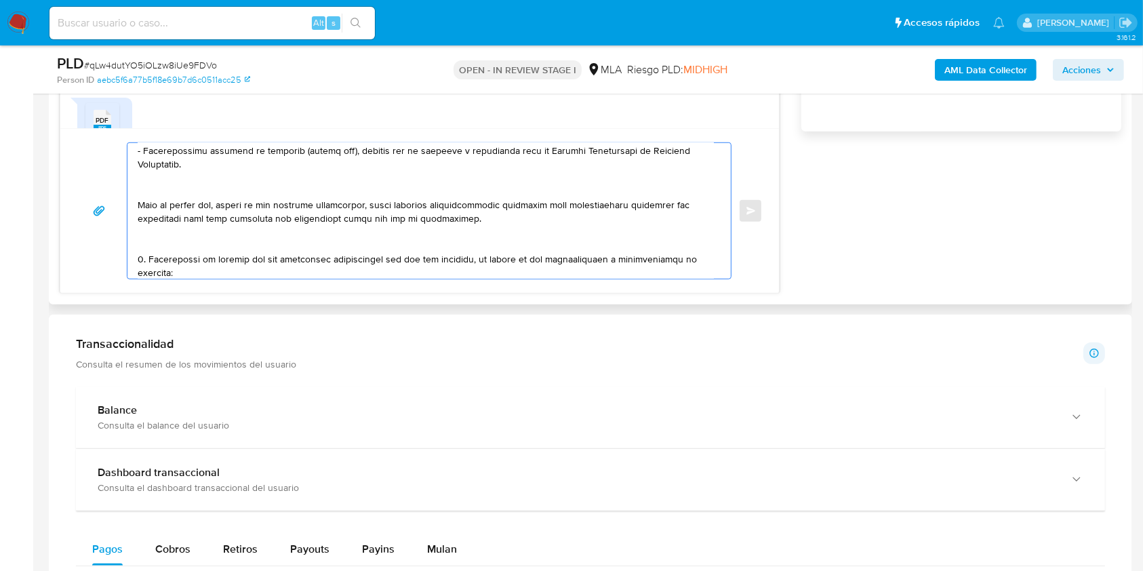
click at [169, 209] on textarea at bounding box center [426, 211] width 576 height 136
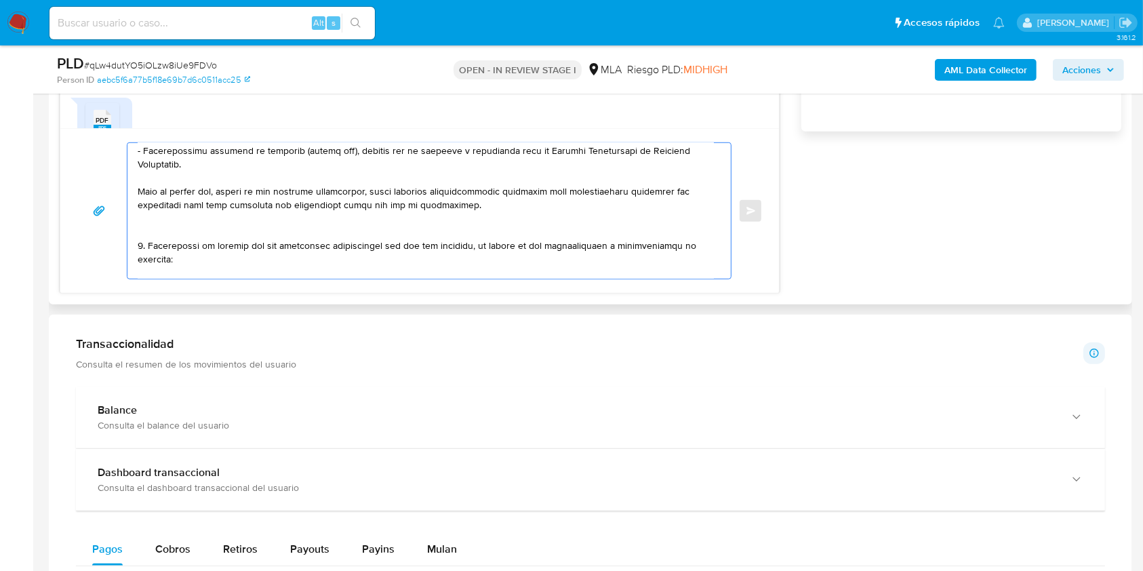
click at [225, 187] on textarea at bounding box center [426, 211] width 576 height 136
click at [230, 182] on textarea at bounding box center [426, 211] width 576 height 136
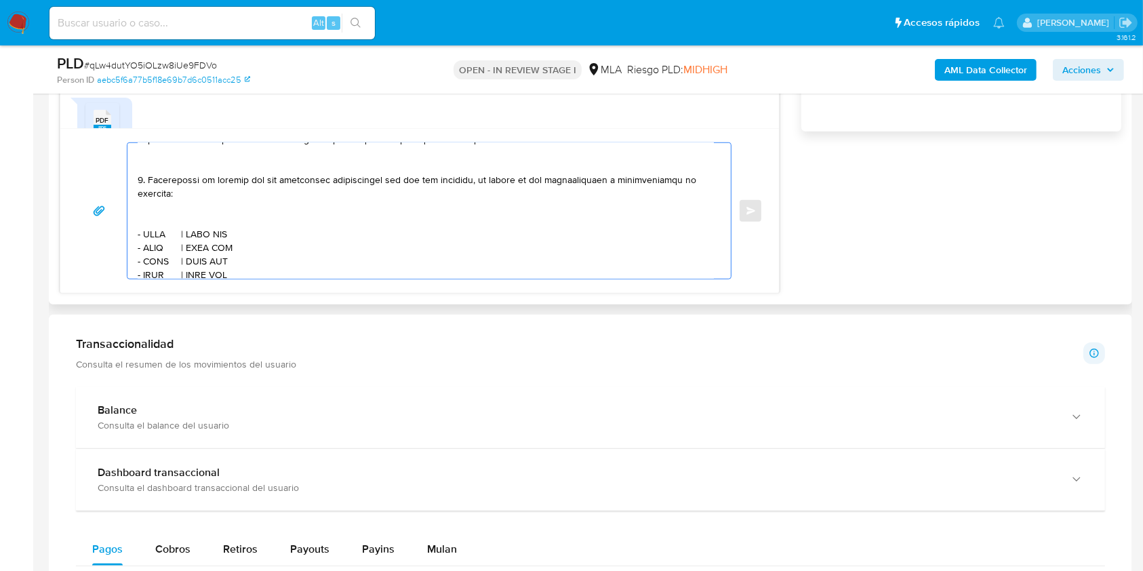
scroll to position [257, 0]
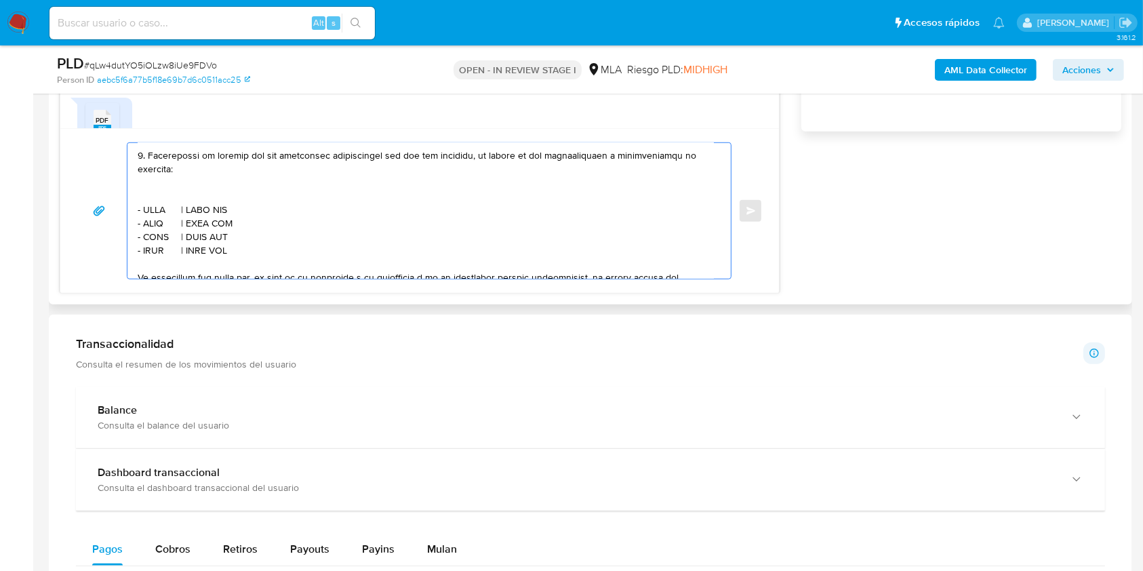
click at [140, 173] on textarea at bounding box center [426, 211] width 576 height 136
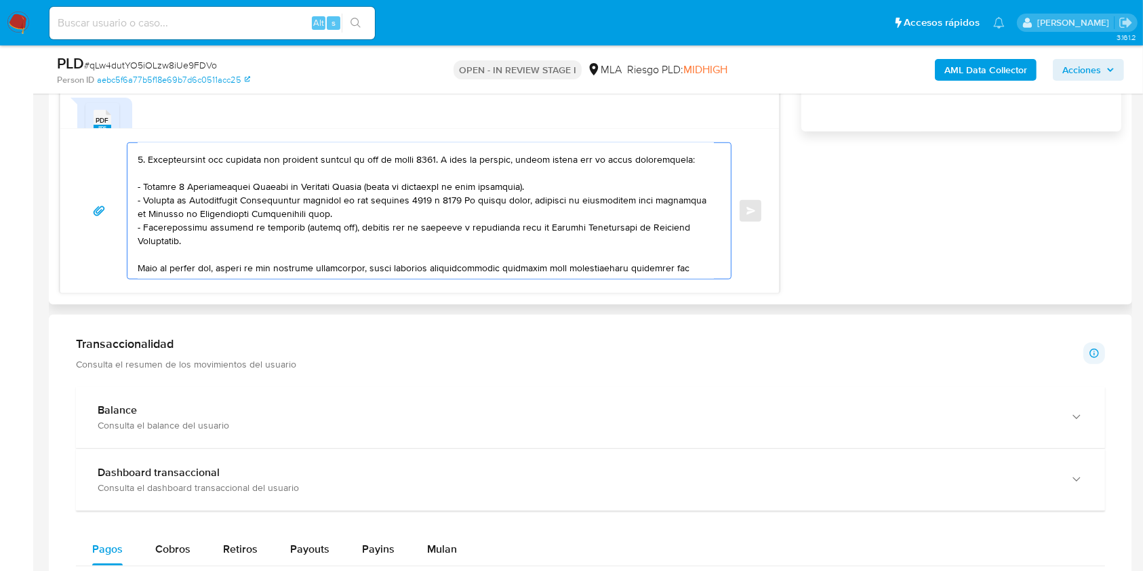
scroll to position [271, 0]
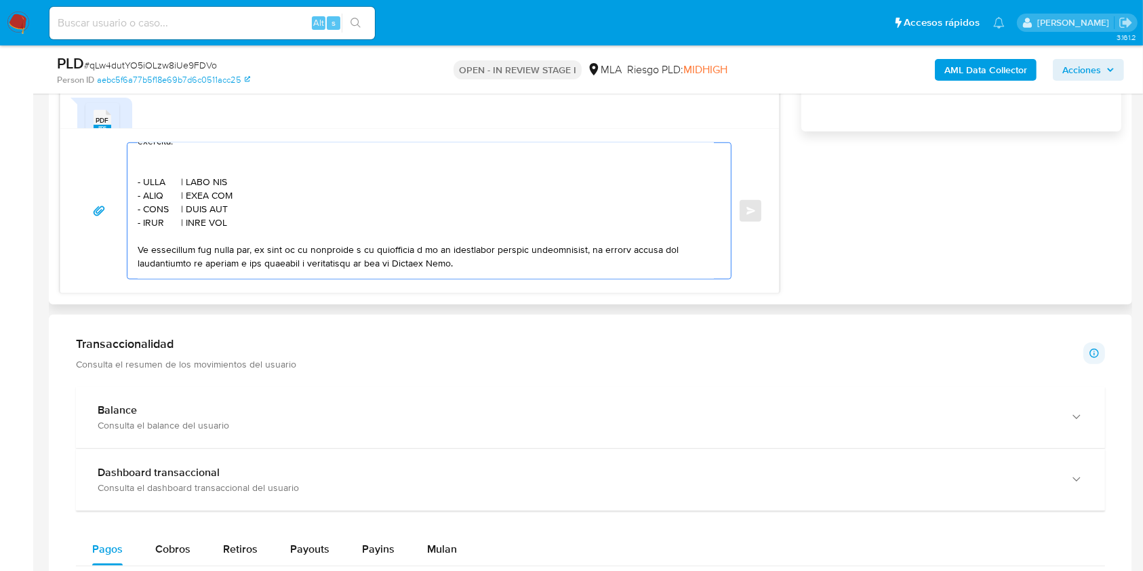
click at [180, 186] on textarea at bounding box center [426, 211] width 576 height 136
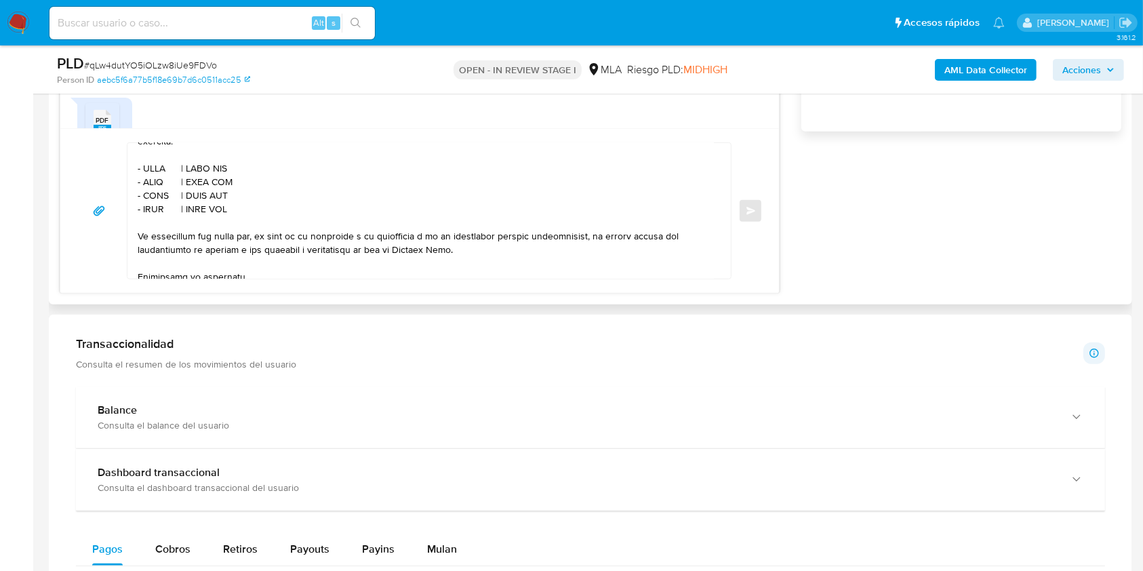
click at [157, 186] on textarea at bounding box center [426, 211] width 576 height 136
paste textarea "Alcides Ariel Rodriguez Gonzalez"
click at [324, 181] on textarea at bounding box center [426, 211] width 576 height 136
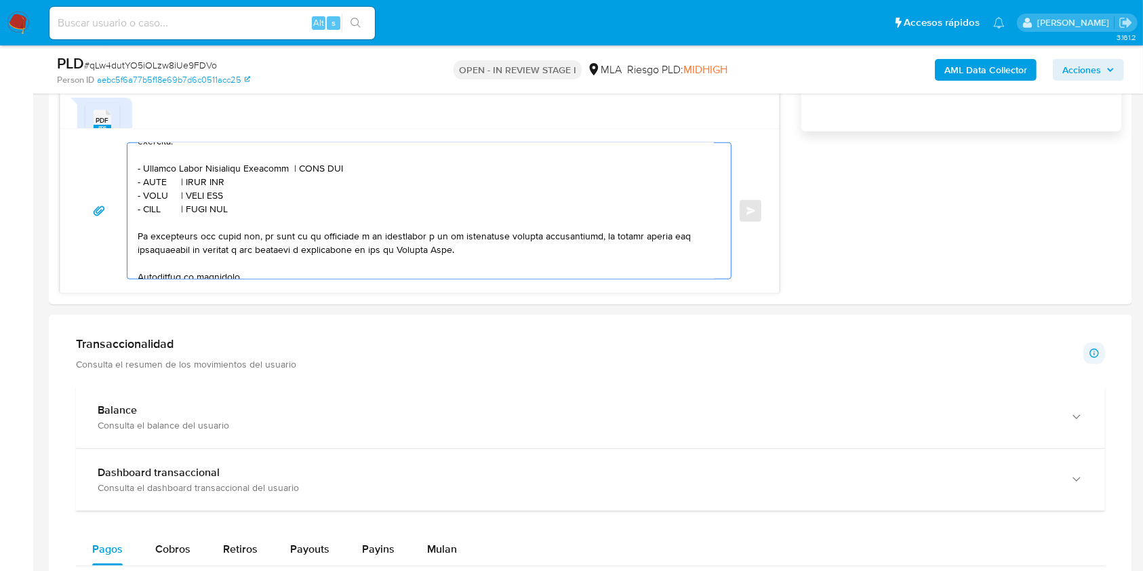
paste textarea "20961376727"
click at [158, 203] on textarea at bounding box center [426, 211] width 576 height 136
paste textarea "Hernandez Maria Mercedes"
click at [302, 199] on textarea at bounding box center [426, 211] width 576 height 136
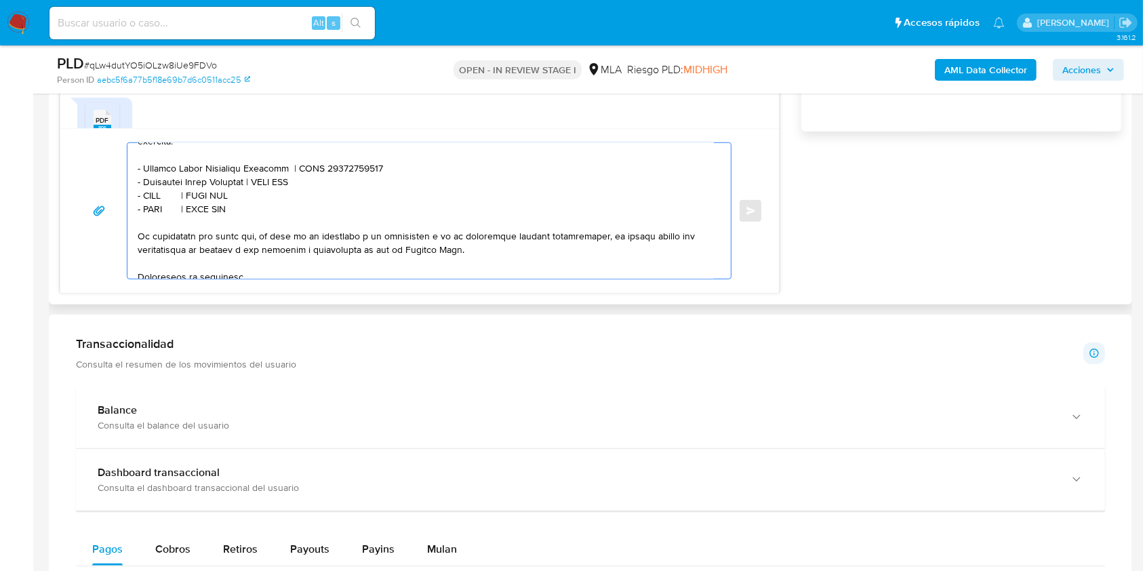
click at [302, 199] on textarea at bounding box center [426, 211] width 576 height 136
paste textarea "27117730625"
click at [163, 215] on textarea at bounding box center [426, 211] width 576 height 136
paste textarea "Leonardo David Ledesma"
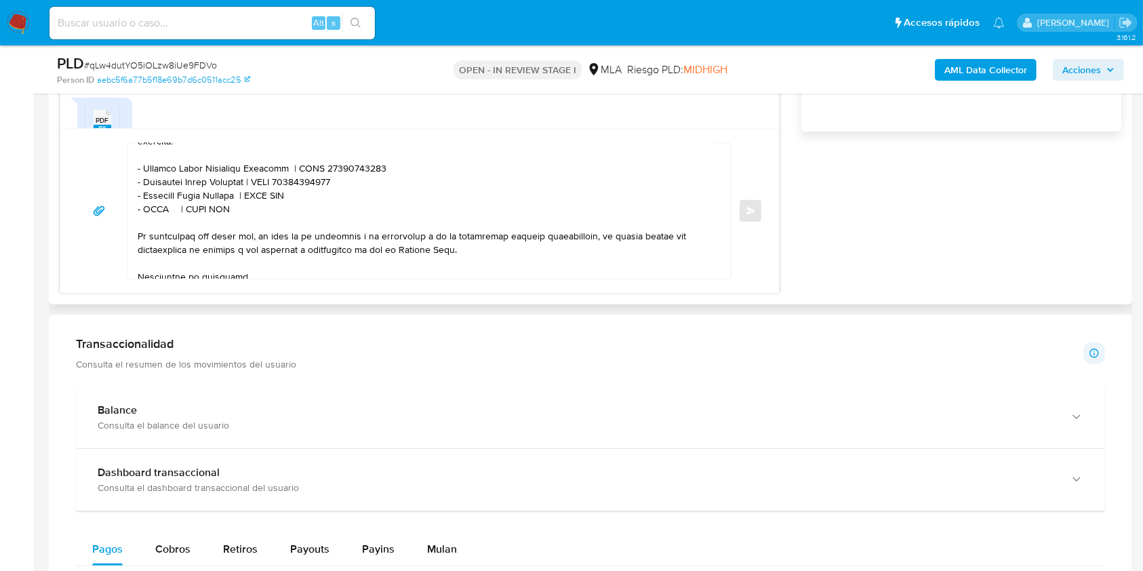
click at [289, 216] on textarea at bounding box center [426, 211] width 576 height 136
paste textarea "20250728809"
click at [160, 227] on textarea at bounding box center [426, 211] width 576 height 136
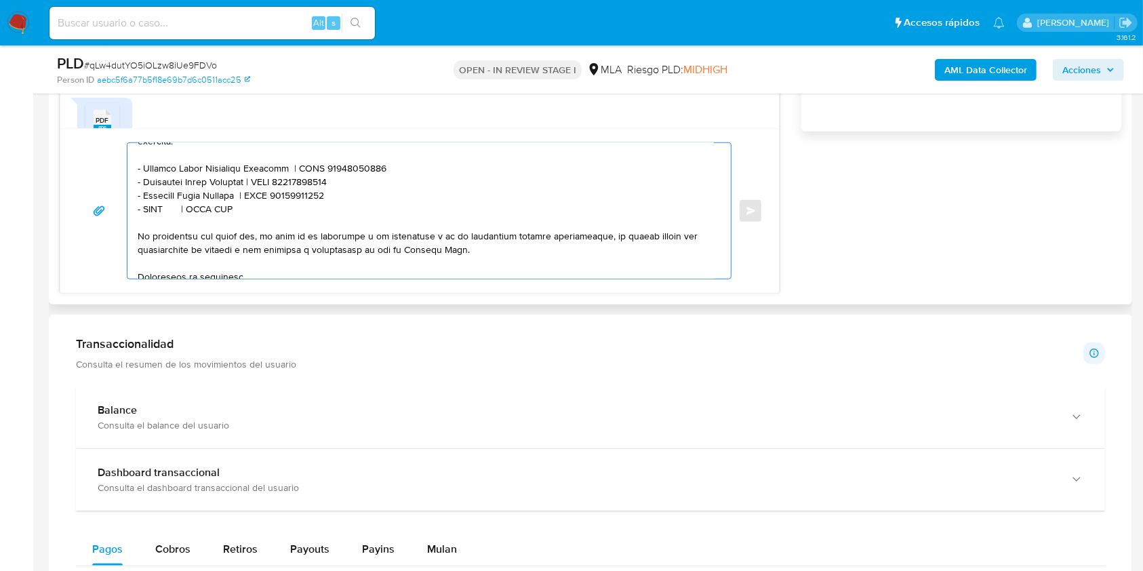
paste textarea "Martin Dobruskin Jodice"
click at [284, 229] on textarea at bounding box center [426, 211] width 576 height 136
paste textarea "20390005602"
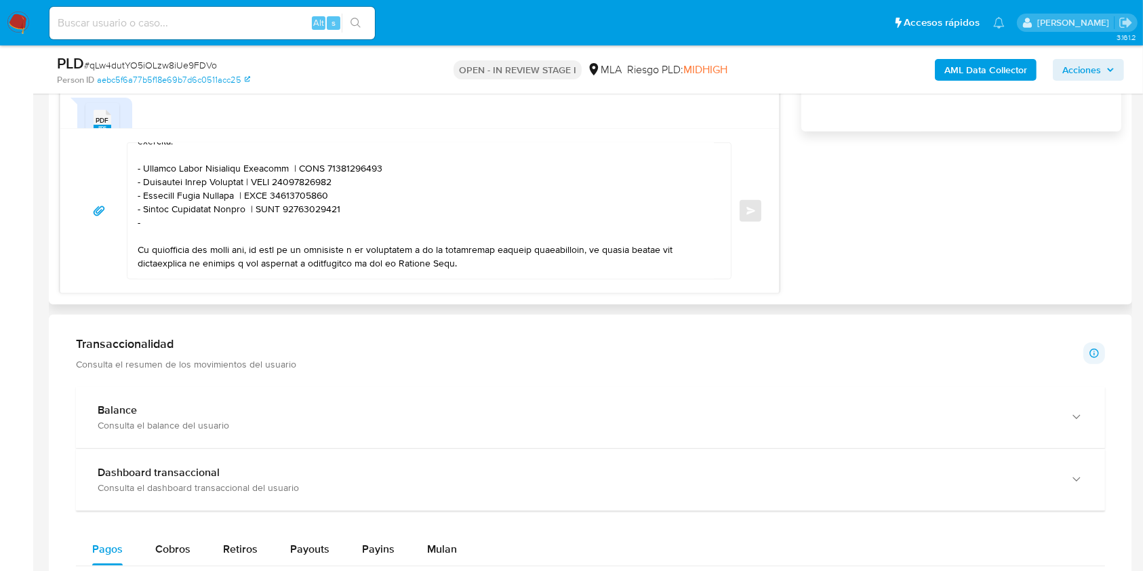
click at [165, 245] on textarea at bounding box center [426, 211] width 576 height 136
paste textarea "William Curtis da Luz"
click at [328, 234] on textarea at bounding box center [426, 211] width 576 height 136
click at [316, 242] on textarea at bounding box center [426, 211] width 576 height 136
paste textarea "20924576511"
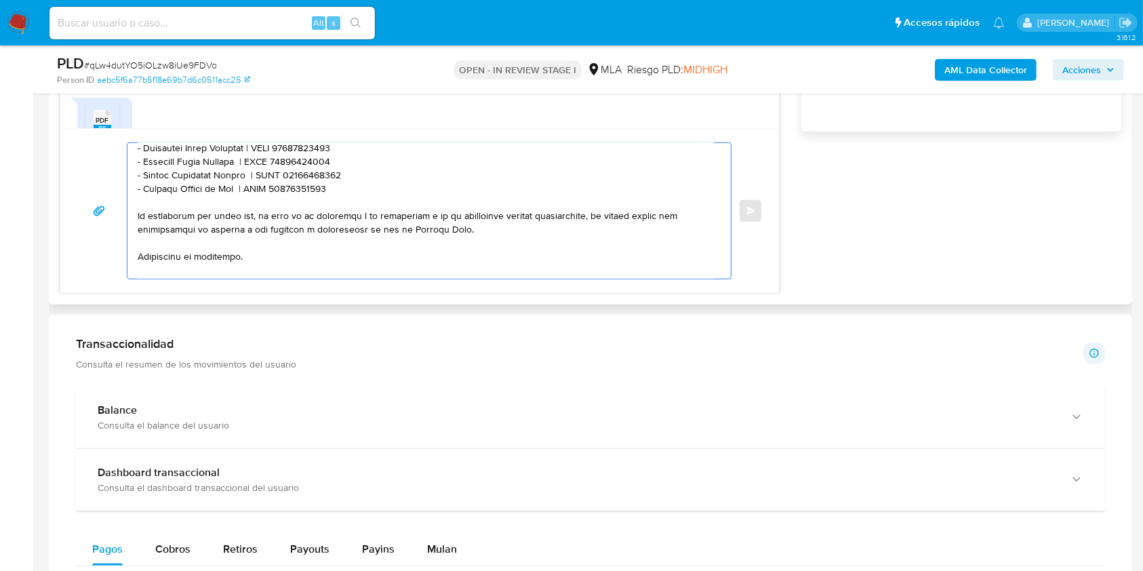
scroll to position [358, 0]
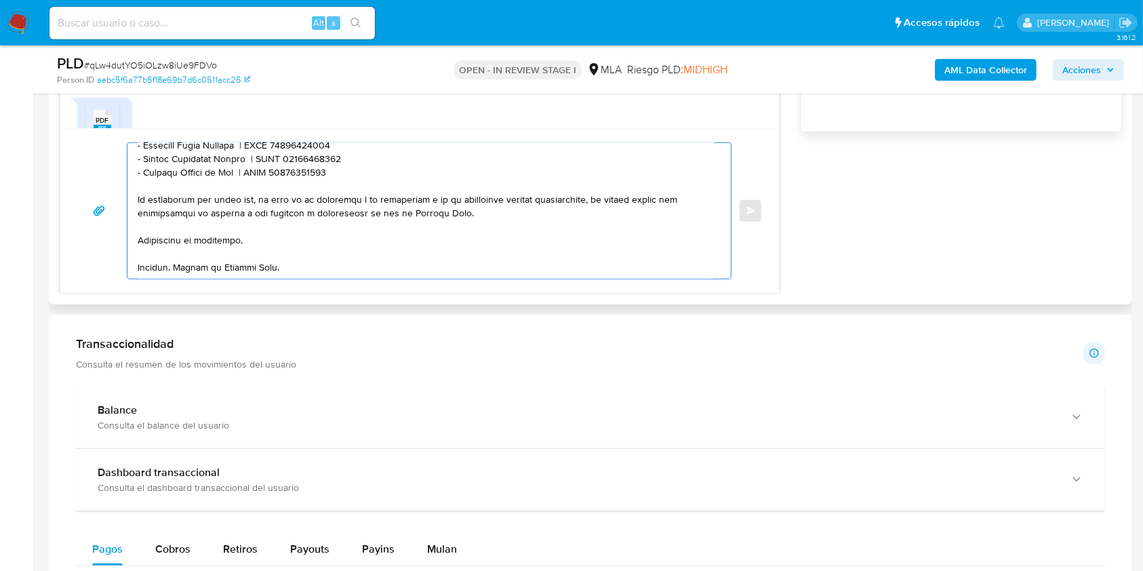
click at [285, 228] on textarea at bounding box center [426, 211] width 576 height 136
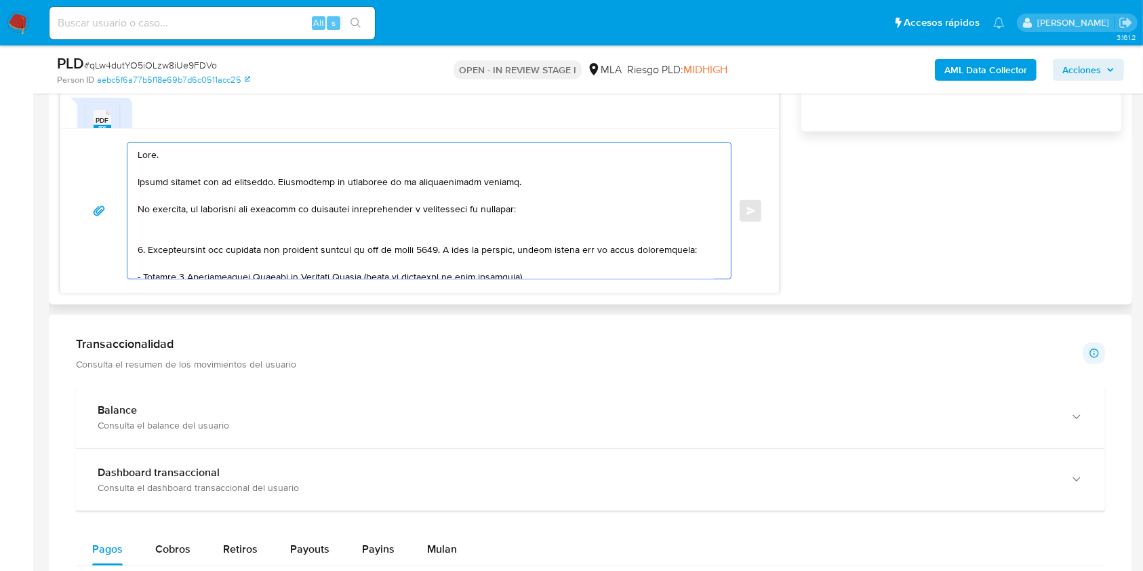
scroll to position [722, 0]
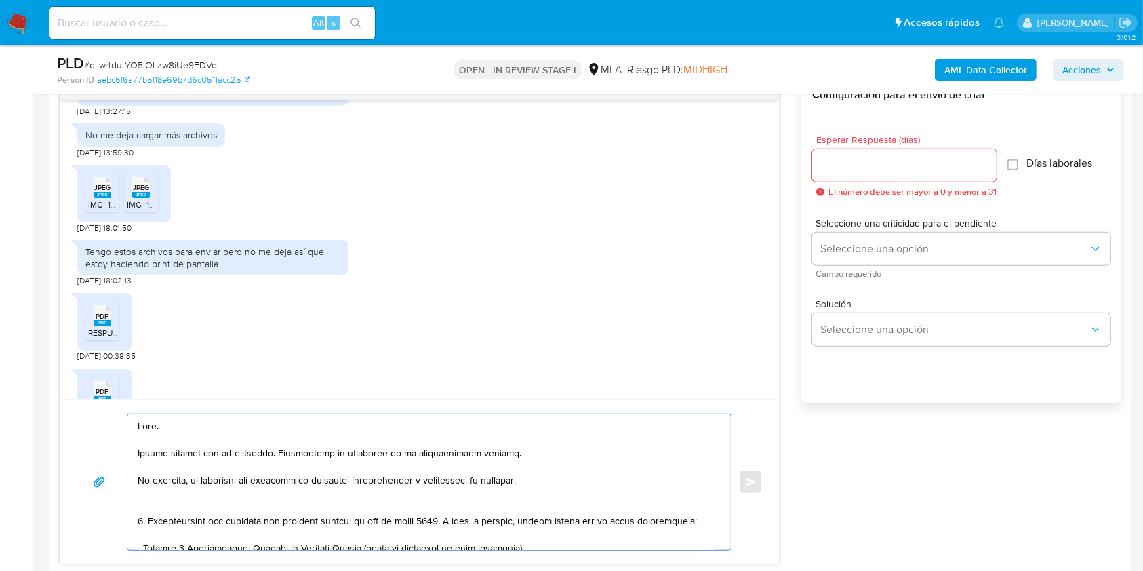
type textarea "Hola. Muchas gracias por tu respuesta. Confirmamos la recepción de la documenta…"
click at [855, 165] on input "Esperar Respuesta (días)" at bounding box center [904, 166] width 184 height 18
type input "1"
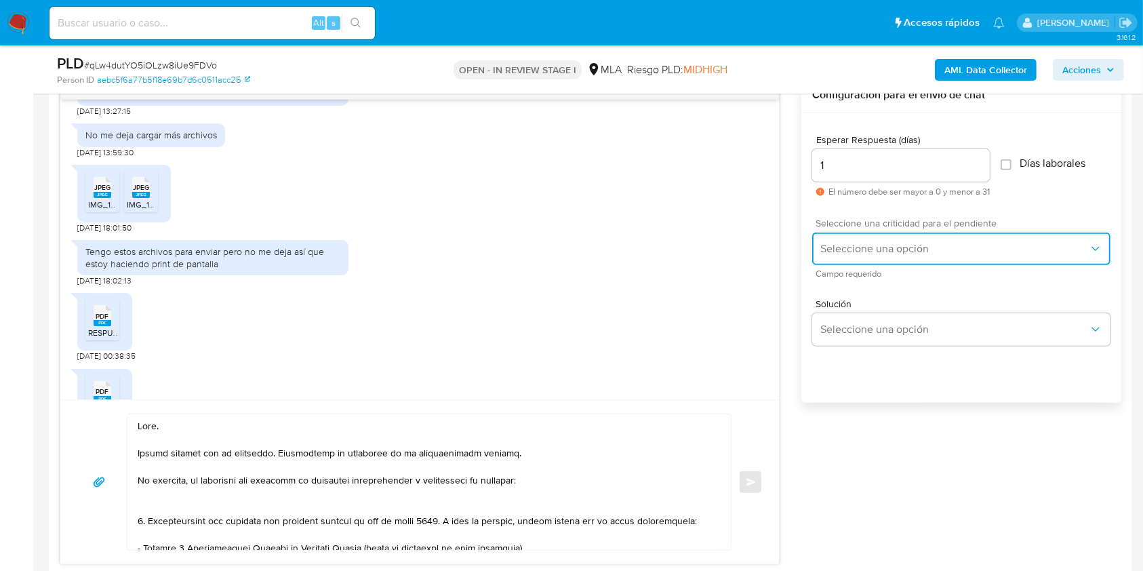
click at [859, 238] on button "Seleccione una opción" at bounding box center [961, 248] width 298 height 33
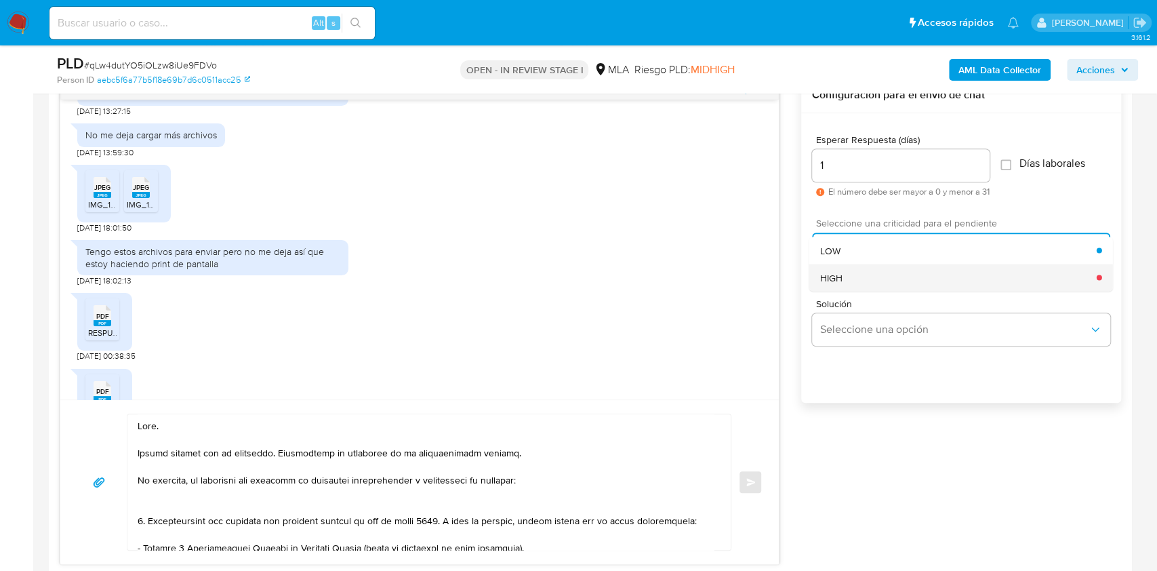
click at [852, 280] on div "HIGH" at bounding box center [958, 277] width 276 height 27
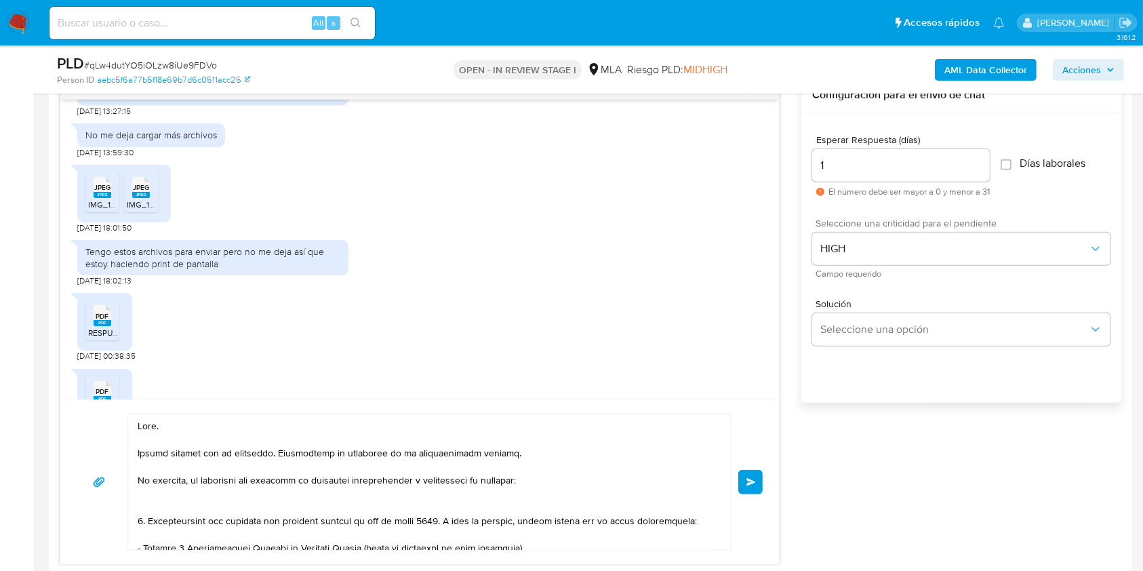
click at [758, 484] on button "Enviar" at bounding box center [750, 482] width 24 height 24
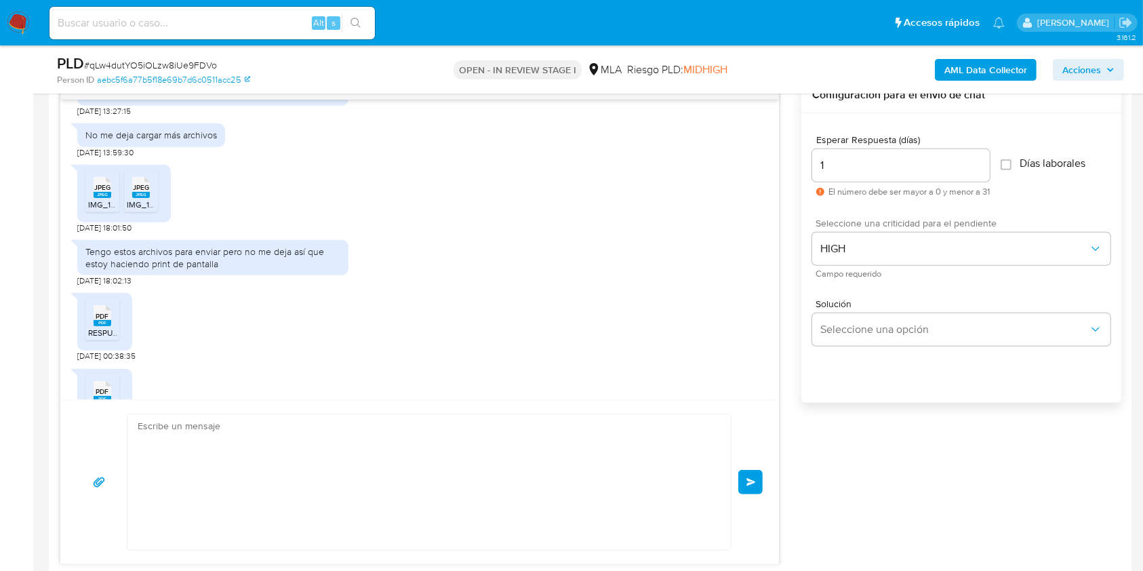
scroll to position [995, 0]
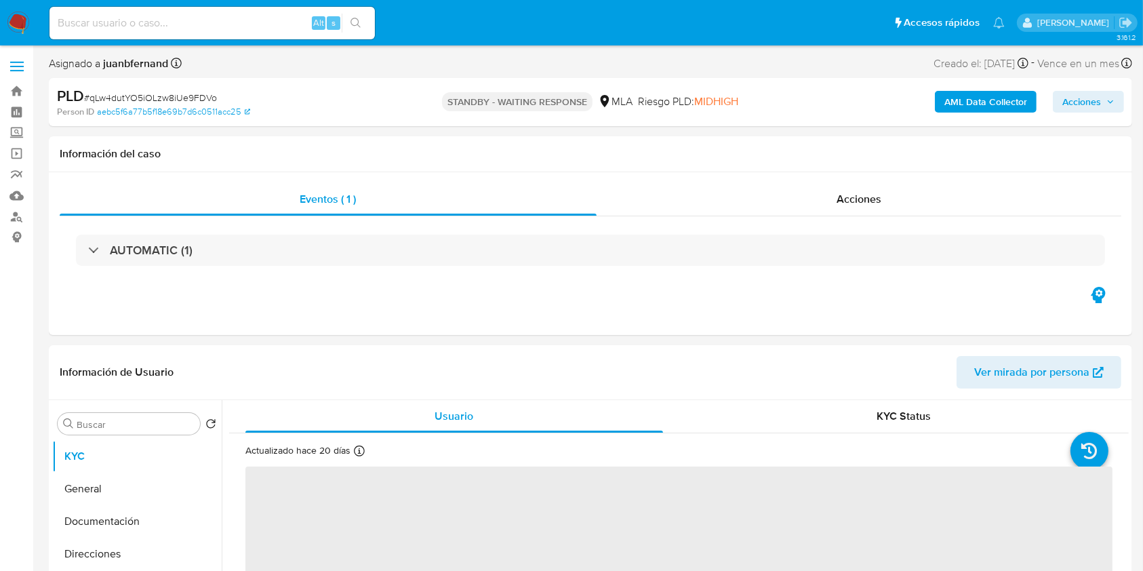
select select "10"
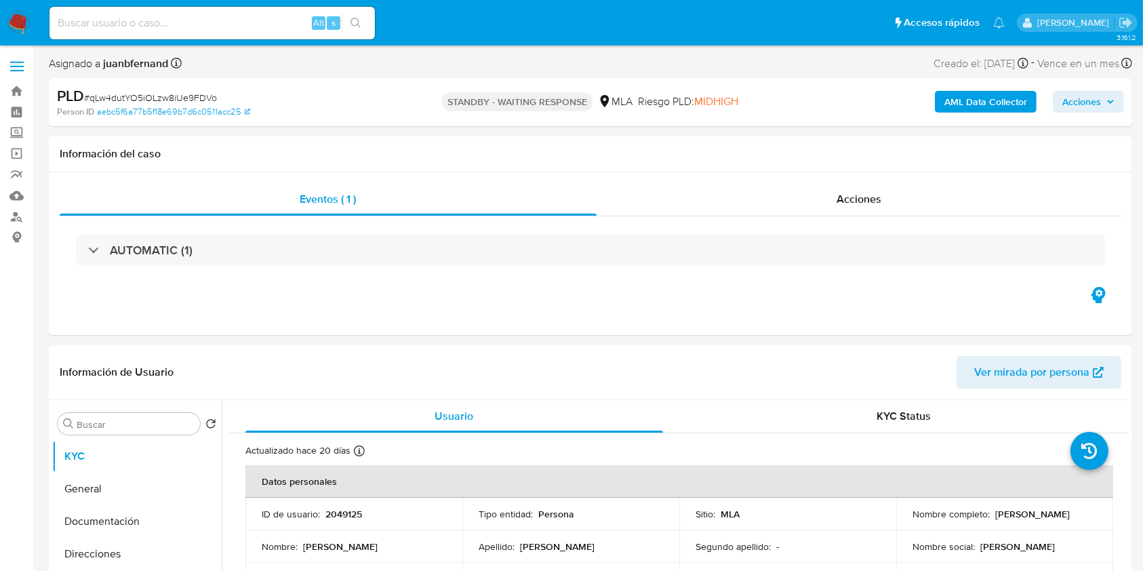
click at [250, 24] on input at bounding box center [211, 23] width 325 height 18
paste input "U6TxVQrhlgsvAcg0J7TOg4kp"
type input "U6TxVQrhlgsvAcg0J7TOg4kp"
click at [376, 24] on li "U6TxVQrhlgsvAcg0J7TOg4kp Alt s" at bounding box center [212, 22] width 332 height 34
click at [361, 26] on button "search-icon" at bounding box center [356, 23] width 28 height 19
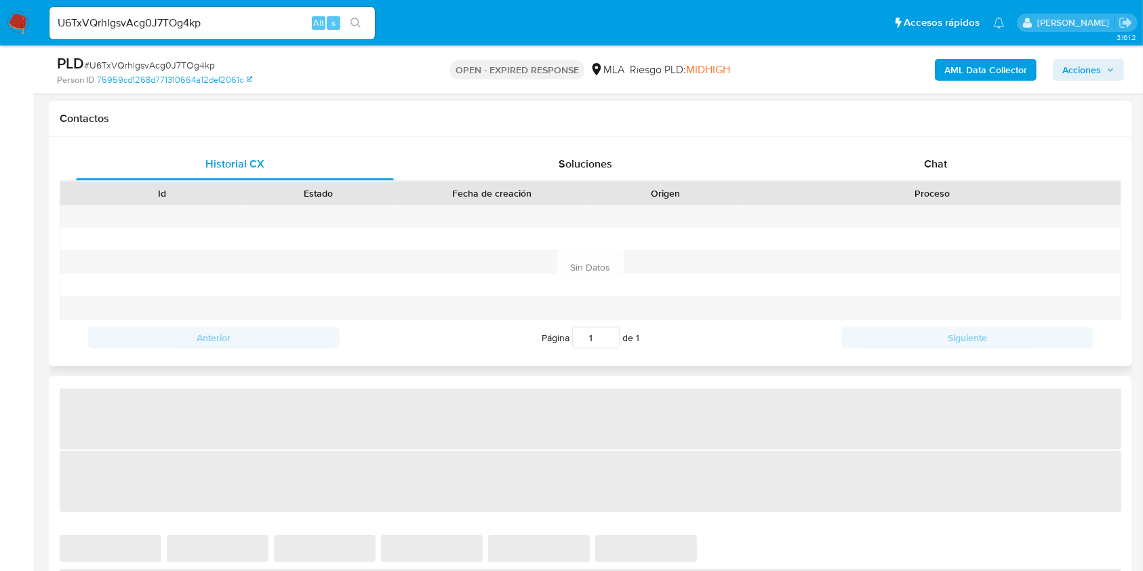
scroll to position [632, 0]
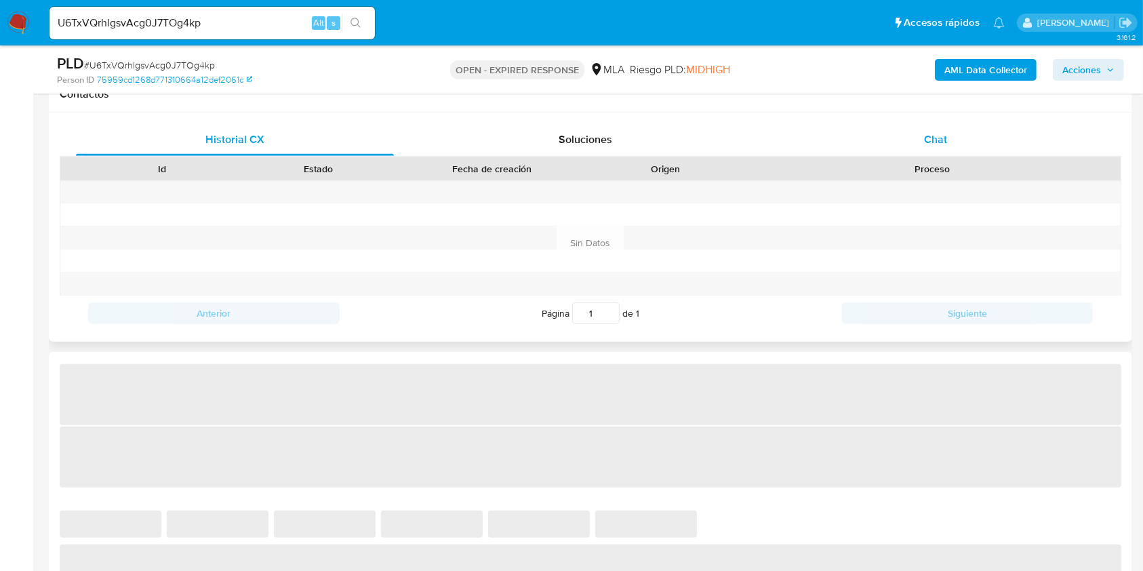
select select "10"
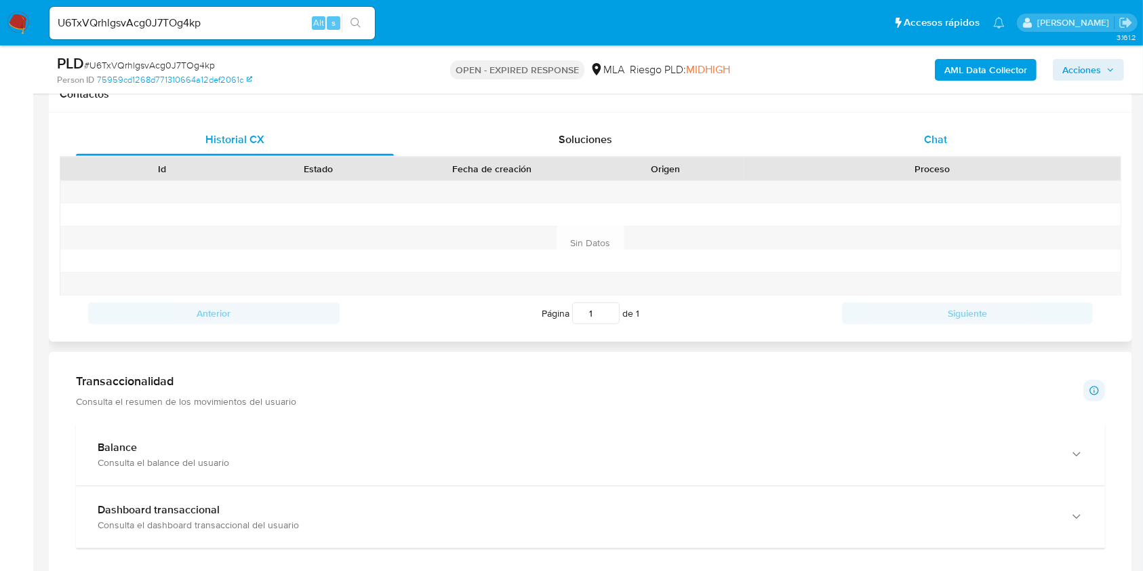
click at [991, 155] on div "Chat" at bounding box center [936, 139] width 318 height 33
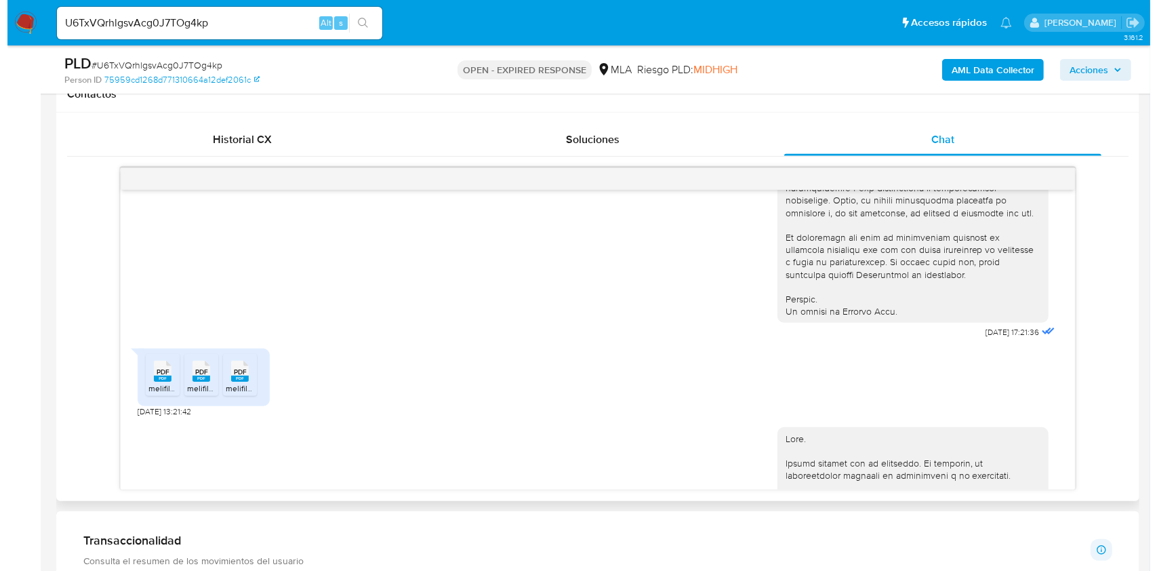
scroll to position [596, 0]
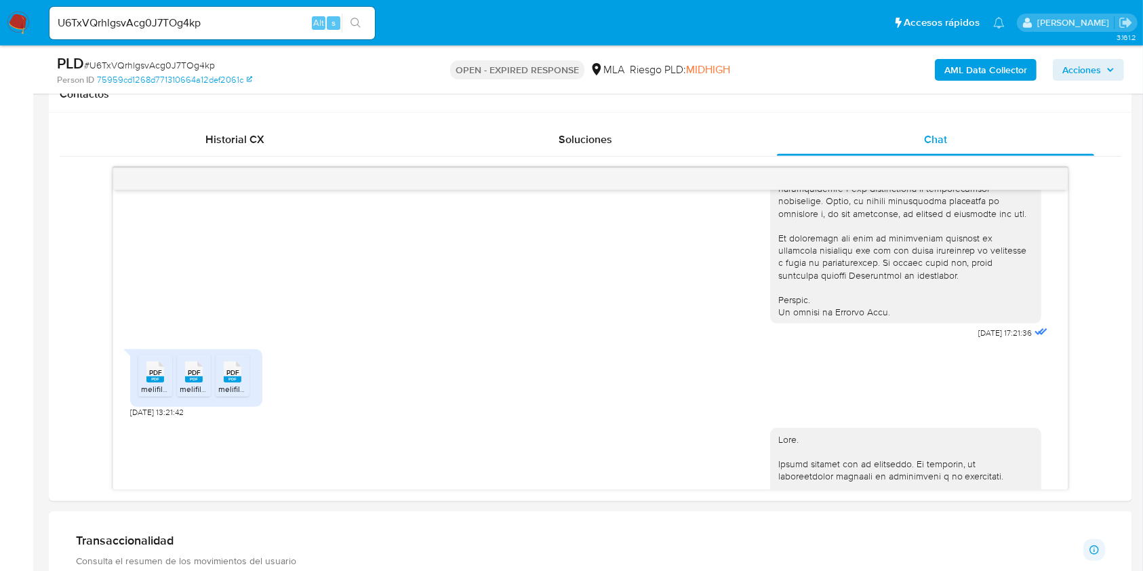
click at [987, 73] on b "AML Data Collector" at bounding box center [985, 70] width 83 height 22
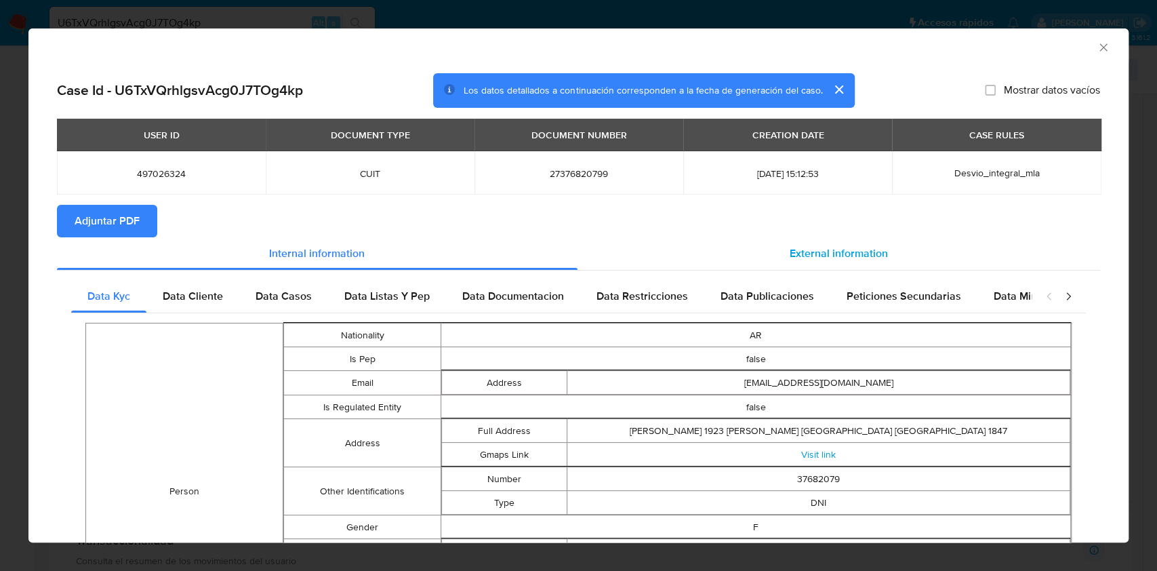
click at [722, 251] on div "External information" at bounding box center [838, 253] width 523 height 33
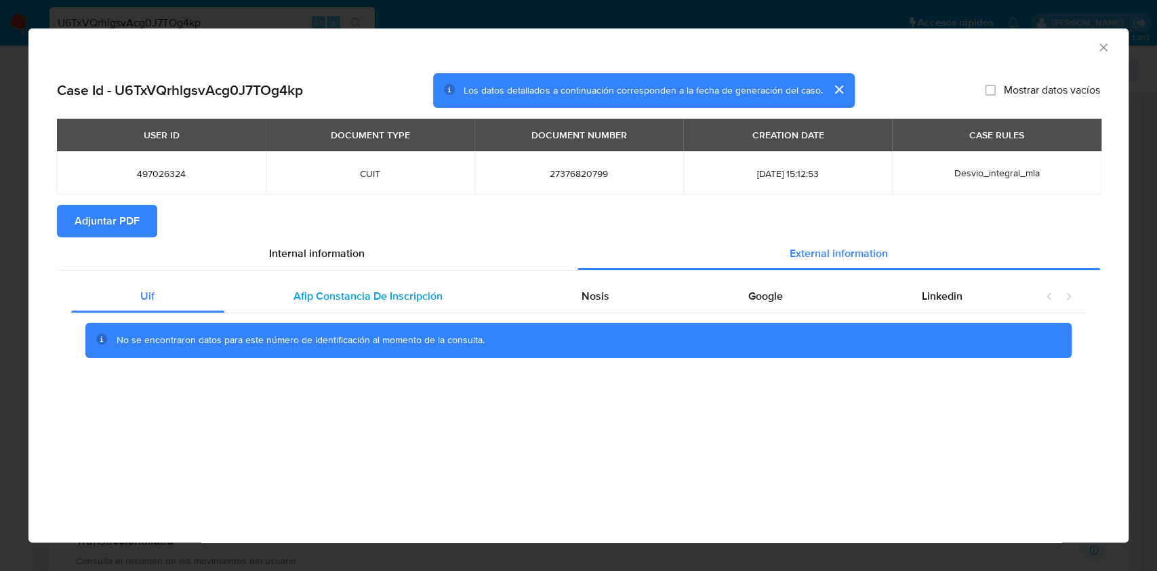
click at [393, 281] on div "Afip Constancia De Inscripción" at bounding box center [368, 296] width 288 height 33
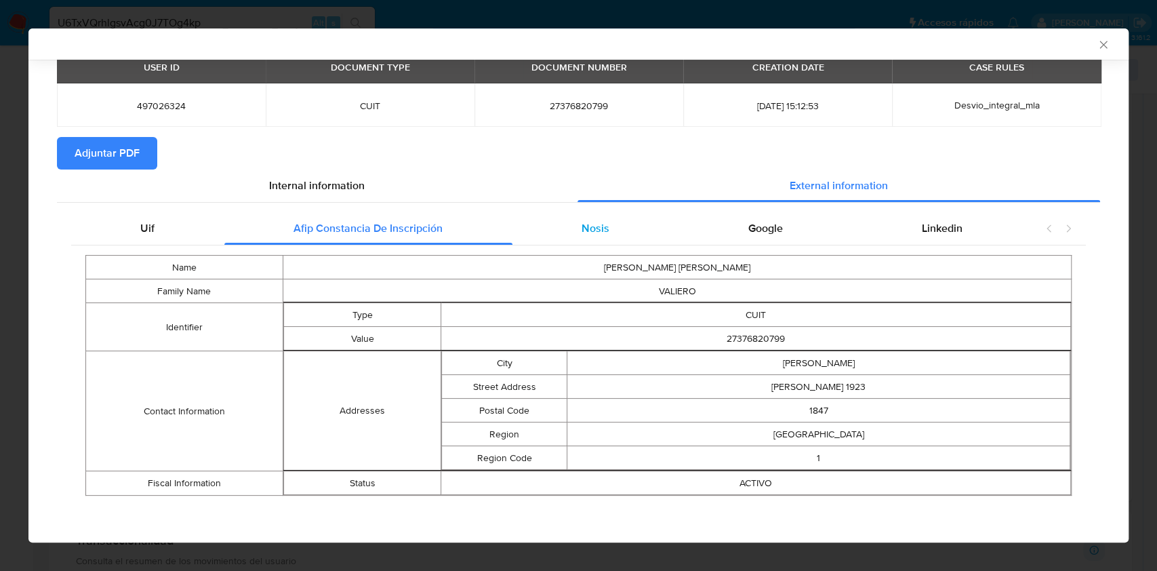
click at [588, 236] on div "Nosis" at bounding box center [595, 228] width 167 height 33
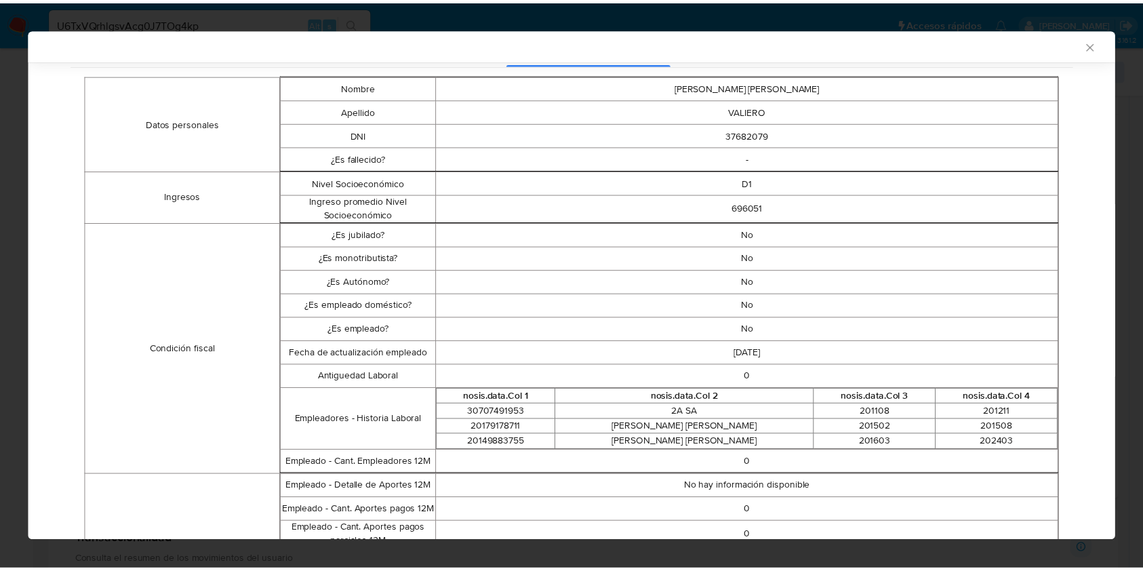
scroll to position [336, 0]
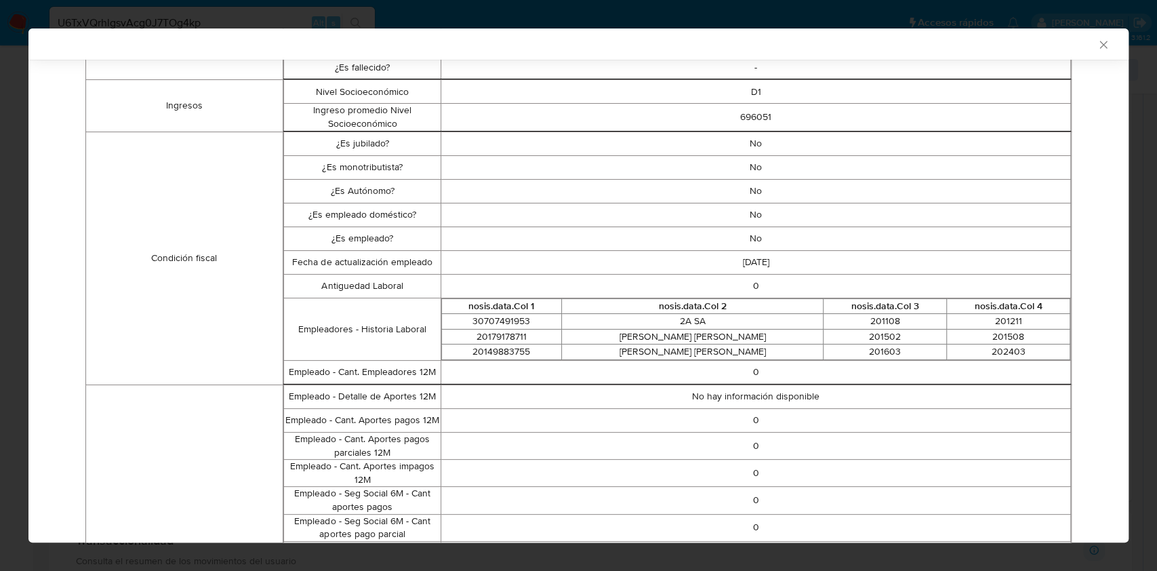
click at [1096, 50] on icon "Cerrar ventana" at bounding box center [1103, 45] width 14 height 14
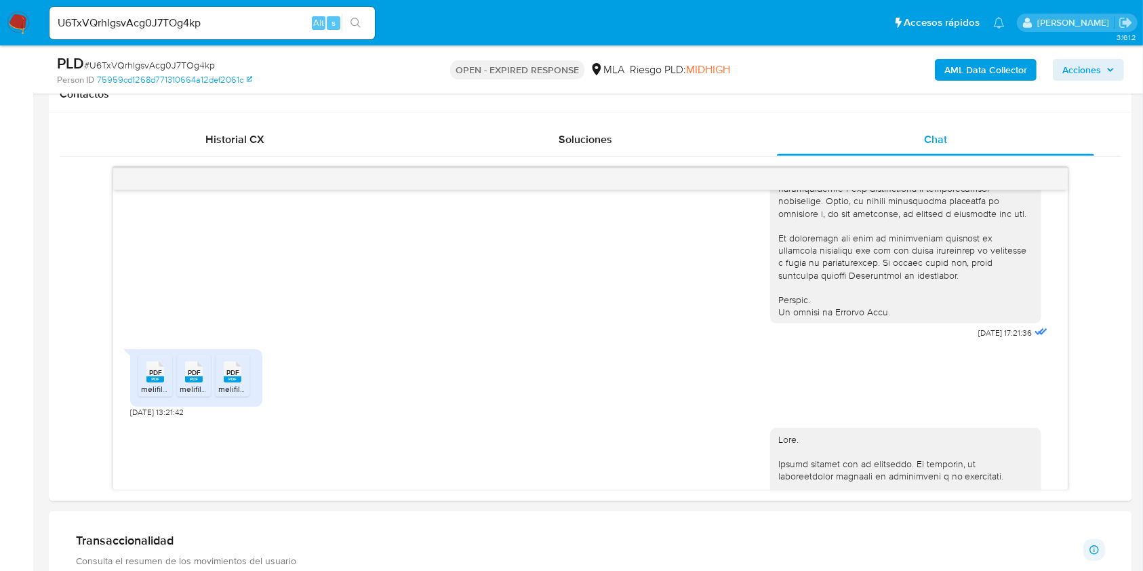
click at [247, 26] on input "U6TxVQrhlgsvAcg0J7TOg4kp" at bounding box center [211, 23] width 325 height 18
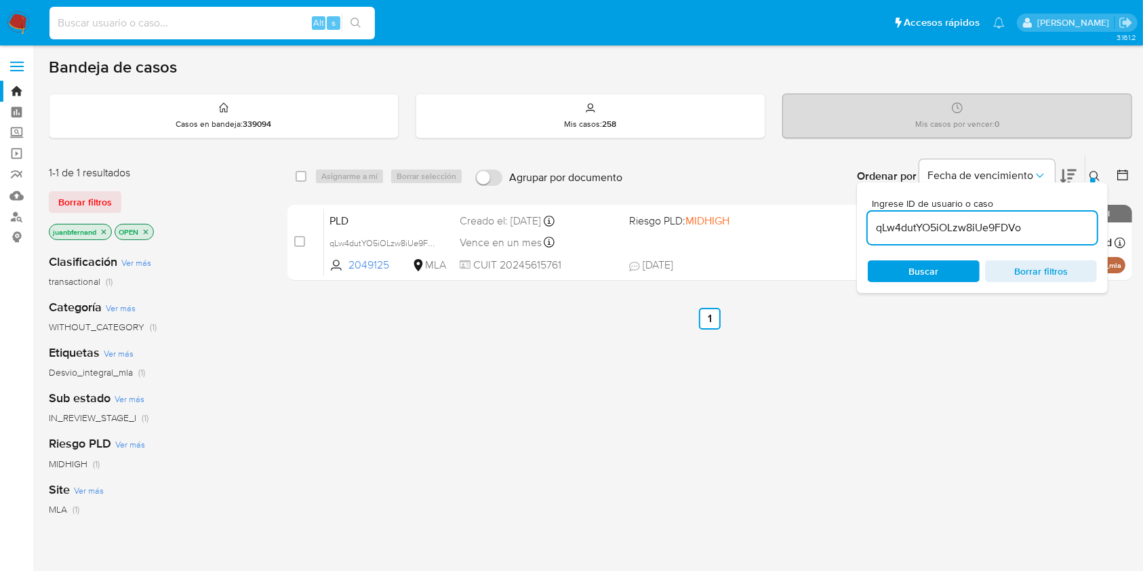
click at [257, 28] on input at bounding box center [211, 23] width 325 height 18
type input "U6TxVQrhlgsvAcg0J7TOg4kp"
click at [294, 24] on input "U6TxVQrhlgsvAcg0J7TOg4kp" at bounding box center [211, 23] width 325 height 18
click at [1063, 226] on input "qLw4dutYO5iOLzw8iUe9FDVo" at bounding box center [981, 228] width 229 height 18
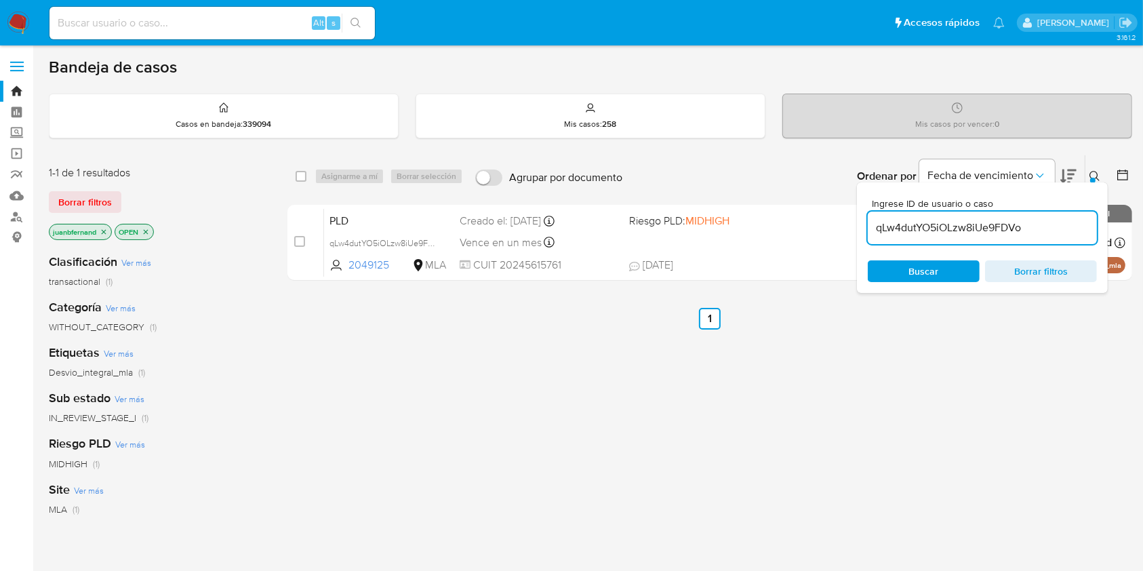
click at [1063, 226] on input "qLw4dutYO5iOLzw8iUe9FDVo" at bounding box center [981, 228] width 229 height 18
paste input "U6TxVQrhlgsvAcg0J7TOg4kp"
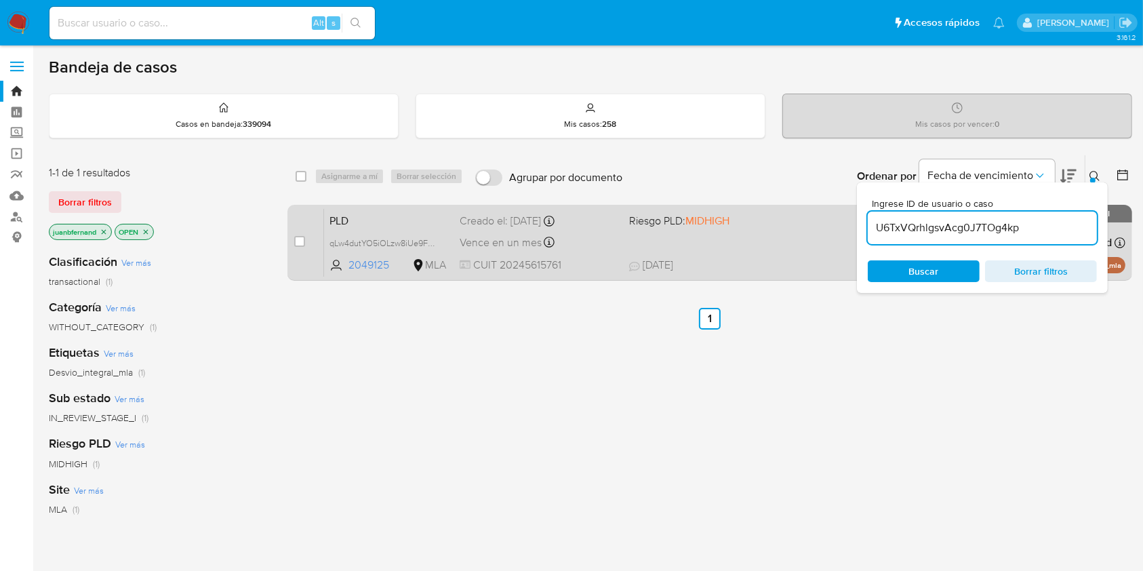
type input "U6TxVQrhlgsvAcg0J7TOg4kp"
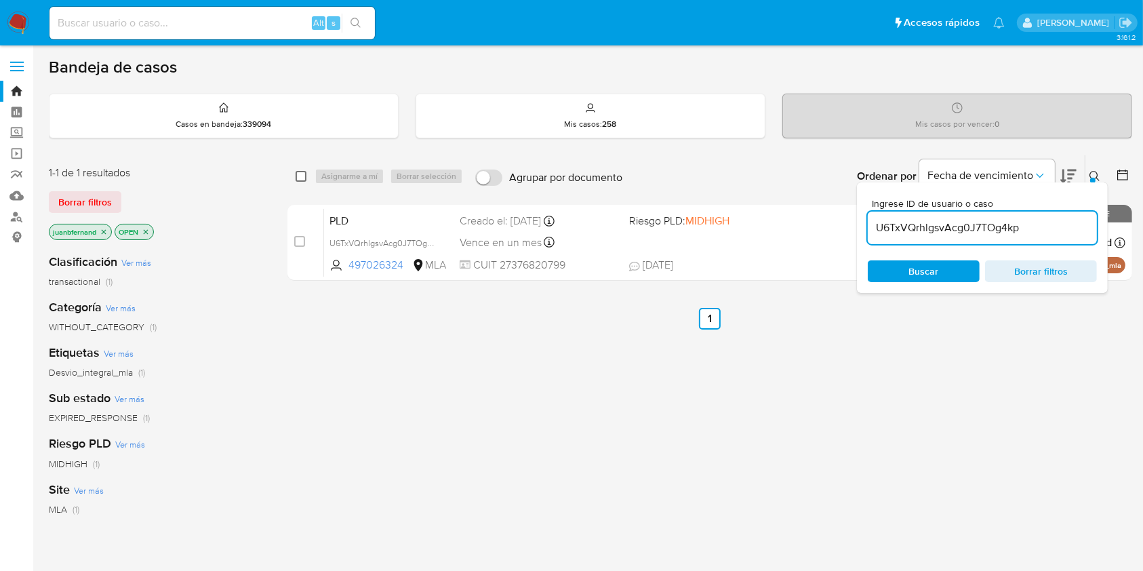
click at [298, 171] on input "checkbox" at bounding box center [300, 176] width 11 height 11
checkbox input "true"
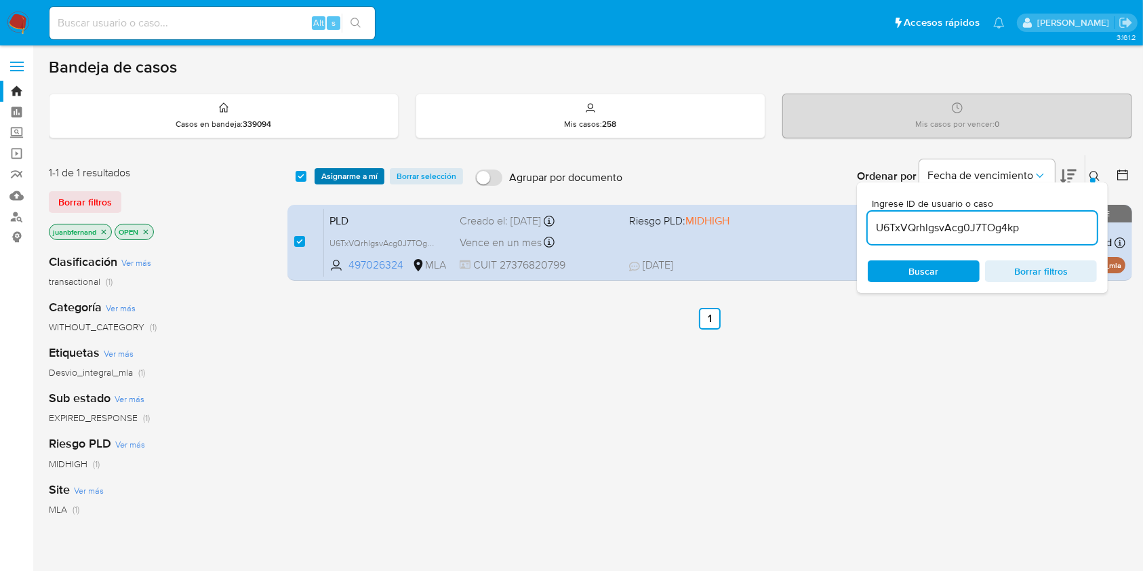
click at [325, 171] on span "Asignarme a mí" at bounding box center [349, 176] width 56 height 14
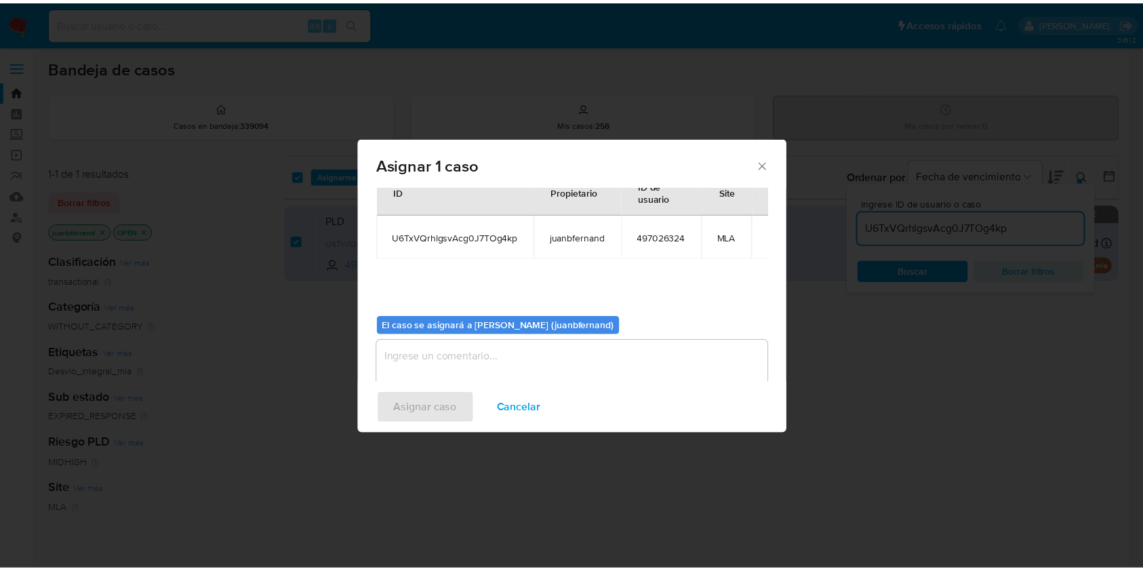
scroll to position [69, 0]
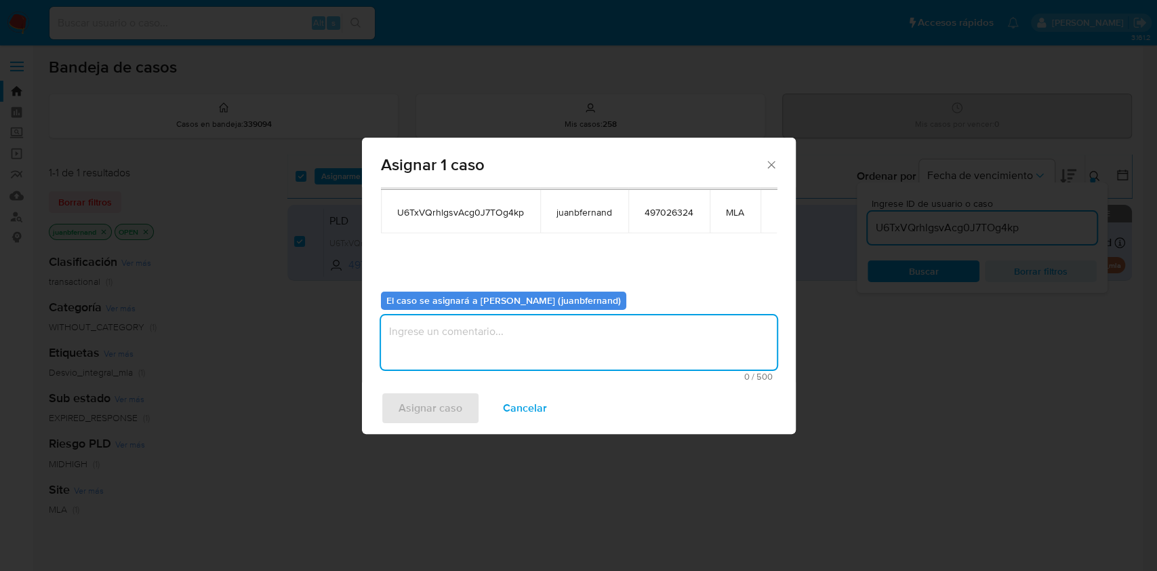
click at [446, 354] on textarea "assign-modal" at bounding box center [579, 342] width 396 height 54
click at [436, 425] on div "Asignar caso Cancelar" at bounding box center [579, 408] width 434 height 52
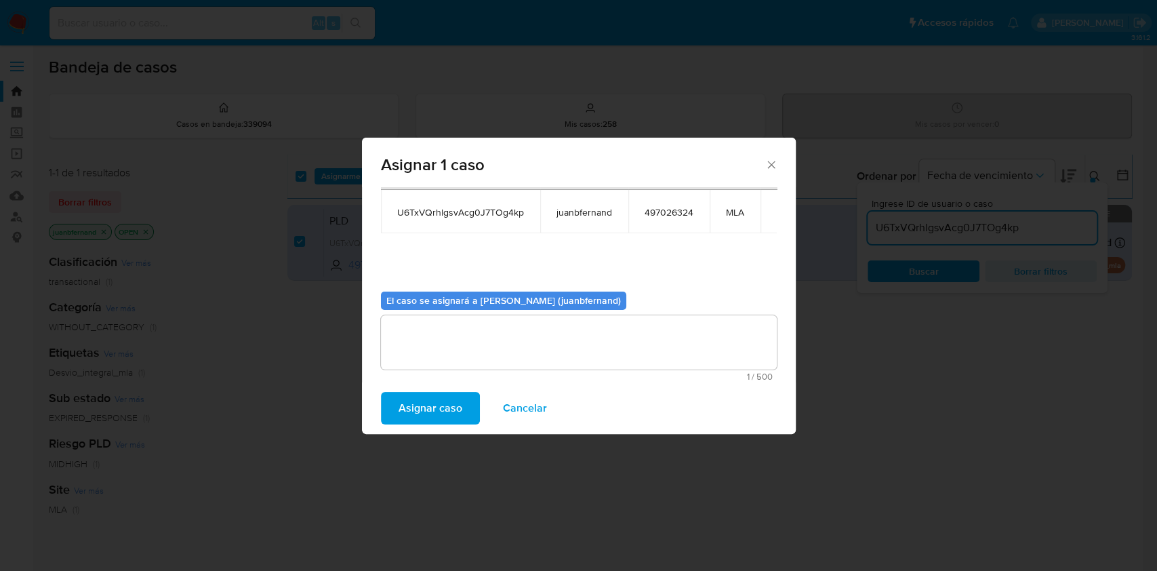
click at [434, 409] on span "Asignar caso" at bounding box center [430, 408] width 64 height 30
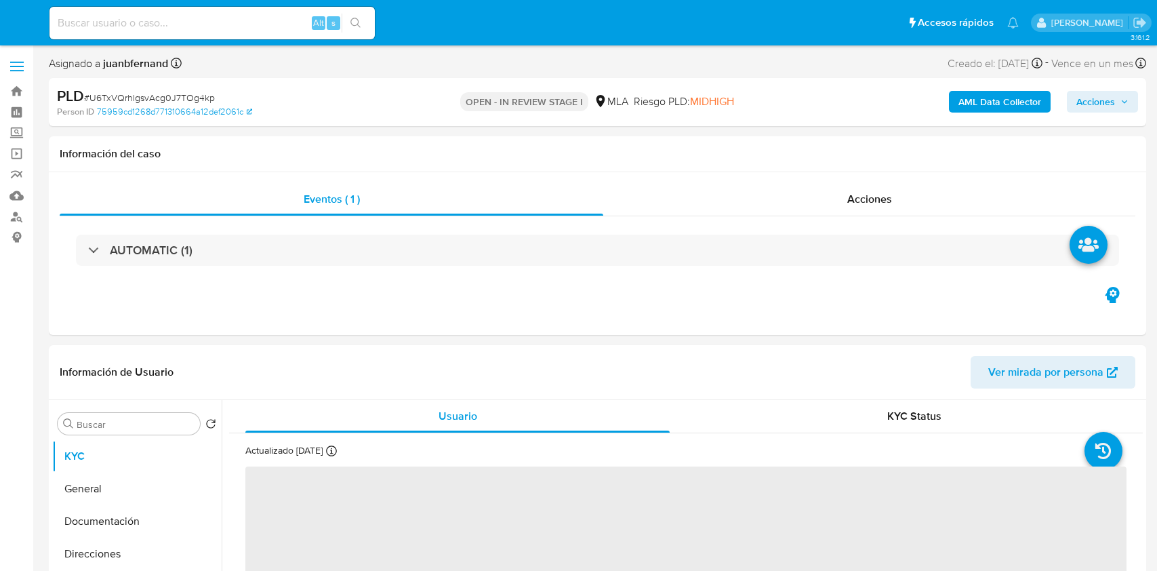
select select "10"
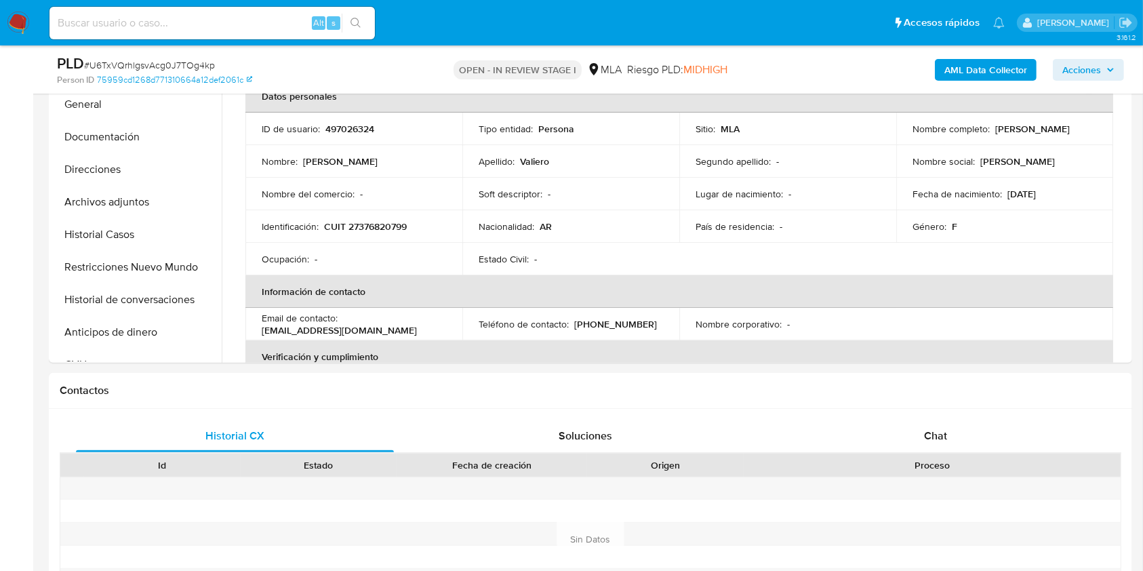
scroll to position [361, 0]
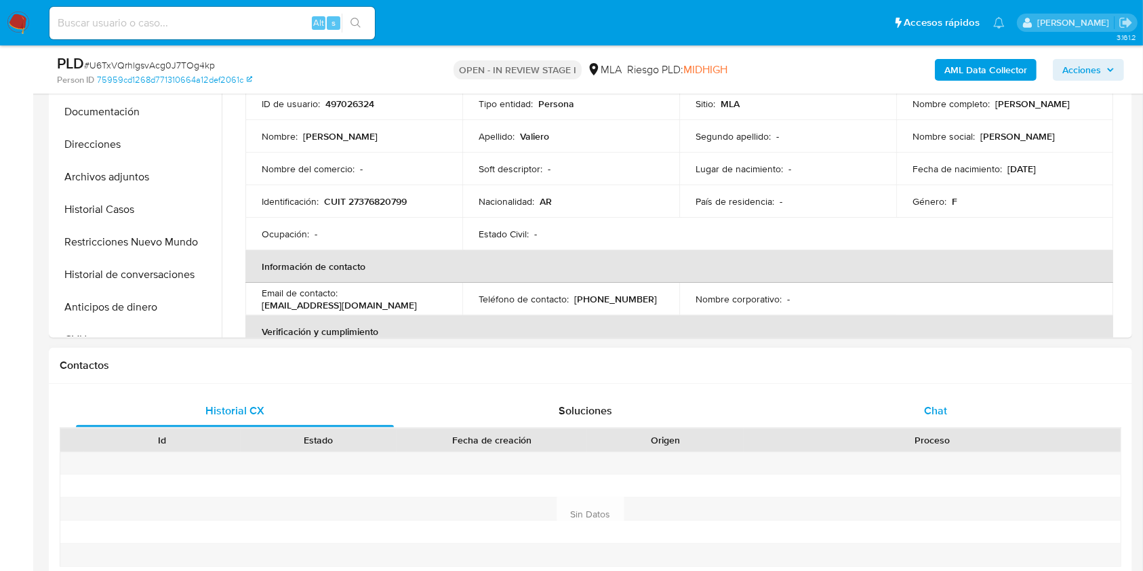
click at [944, 394] on div "Chat" at bounding box center [936, 410] width 318 height 33
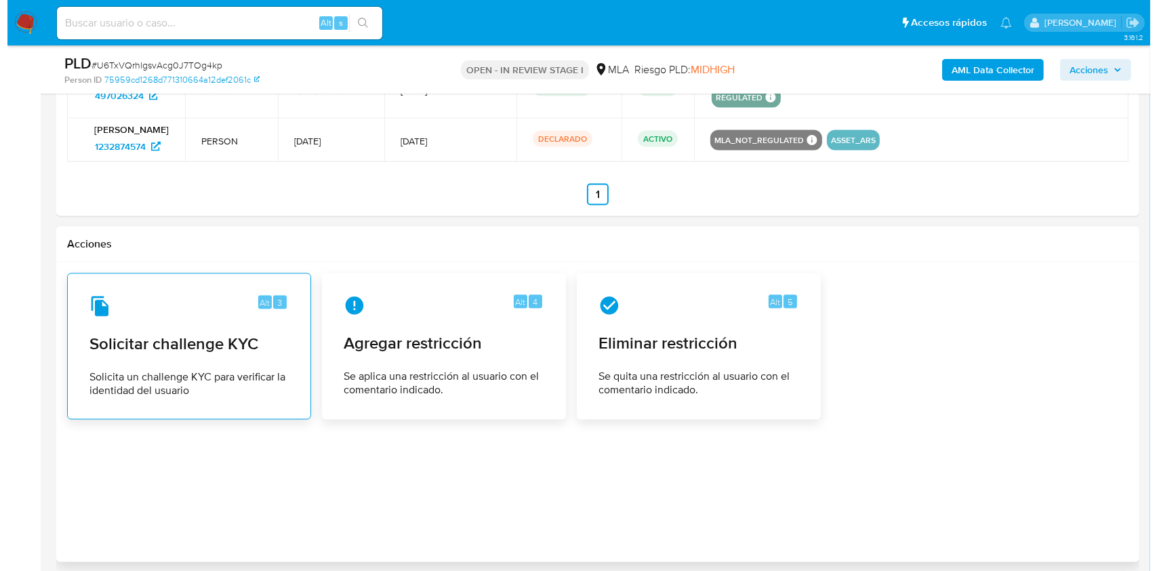
scroll to position [2148, 0]
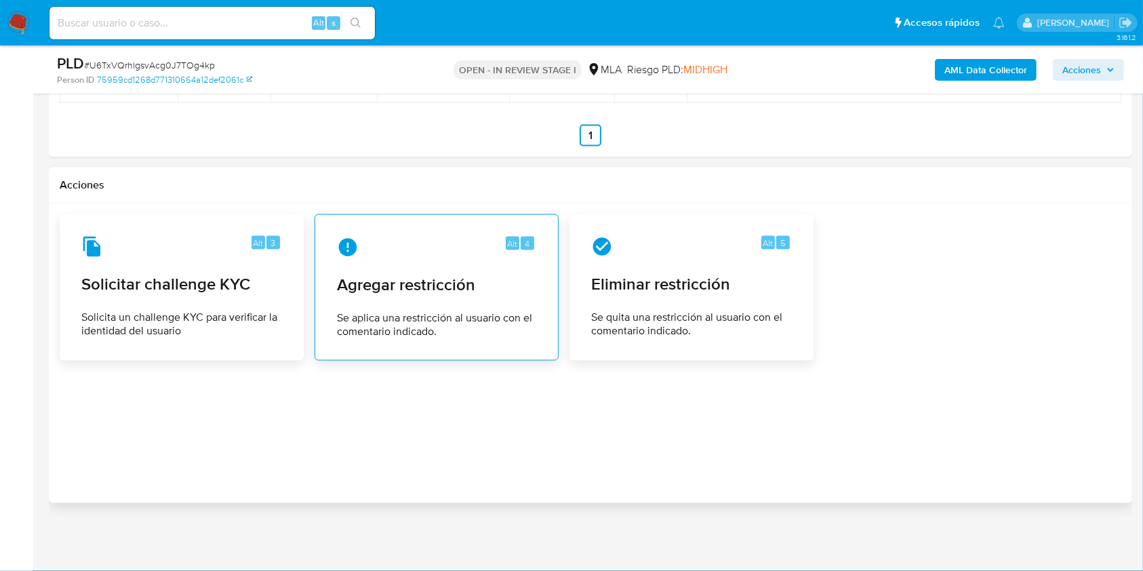
click at [528, 293] on span "Agregar restricción" at bounding box center [436, 284] width 199 height 20
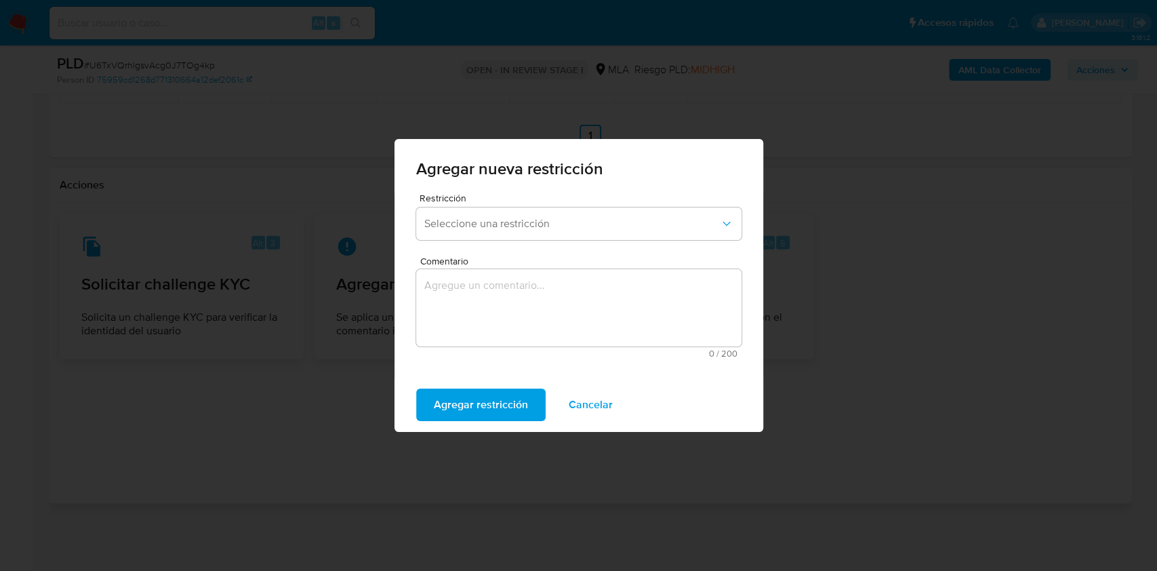
click at [557, 245] on div "Restricción Seleccione una restricción" at bounding box center [578, 219] width 325 height 52
click at [557, 234] on button "Seleccione una restricción" at bounding box center [578, 223] width 325 height 33
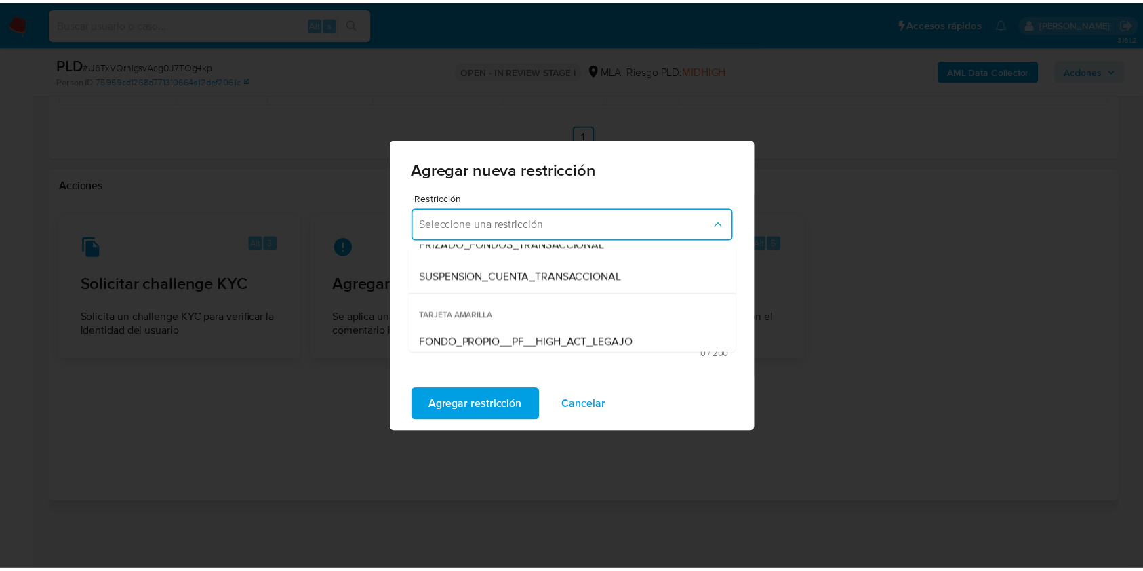
scroll to position [180, 0]
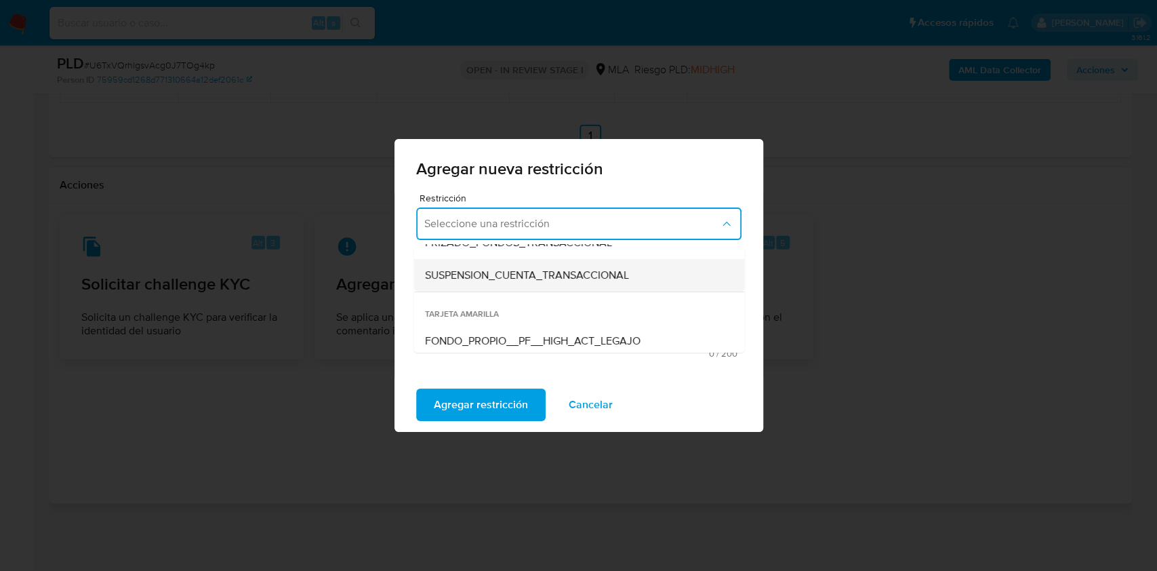
click at [510, 275] on span "SUSPENSION_CUENTA_TRANSACCIONAL" at bounding box center [526, 275] width 204 height 14
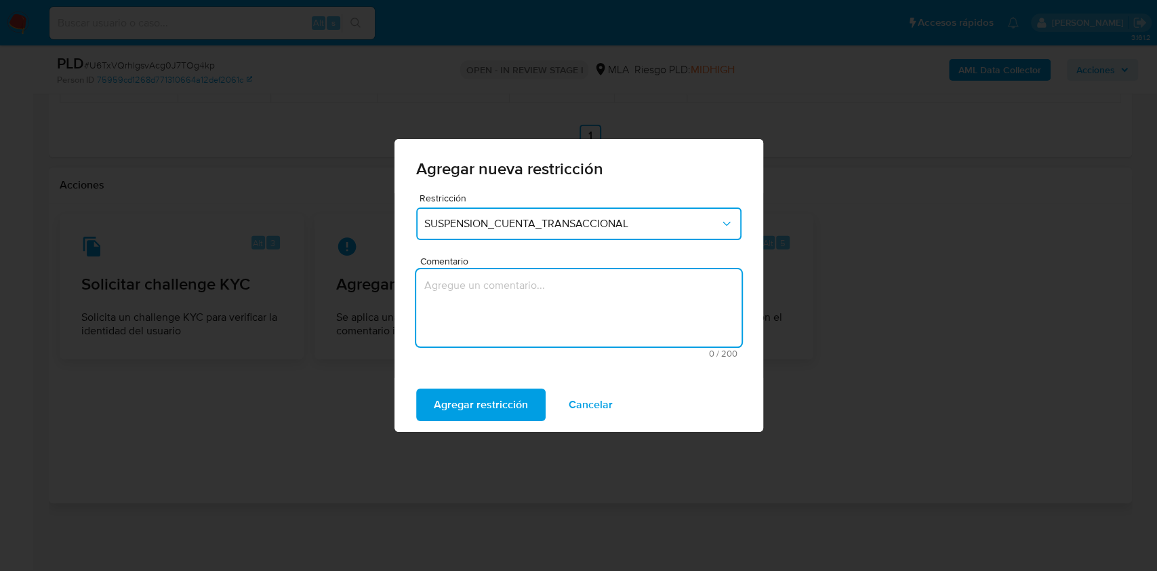
click at [483, 311] on textarea "Comentario" at bounding box center [578, 307] width 325 height 77
type textarea "AML"
click at [514, 409] on span "Agregar restricción" at bounding box center [481, 405] width 94 height 30
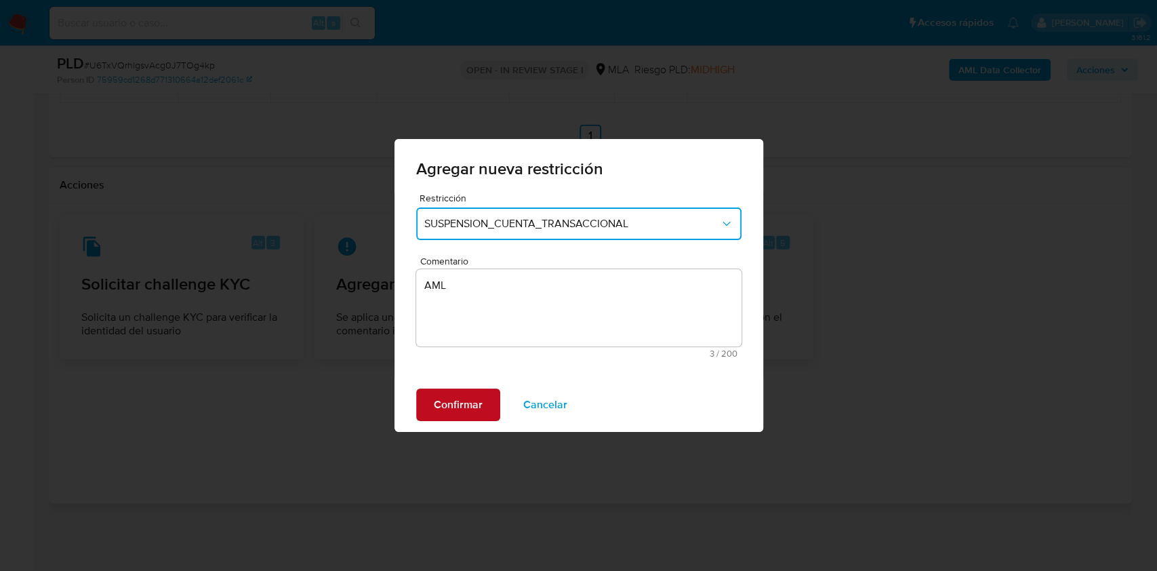
click at [432, 404] on button "Confirmar" at bounding box center [458, 404] width 84 height 33
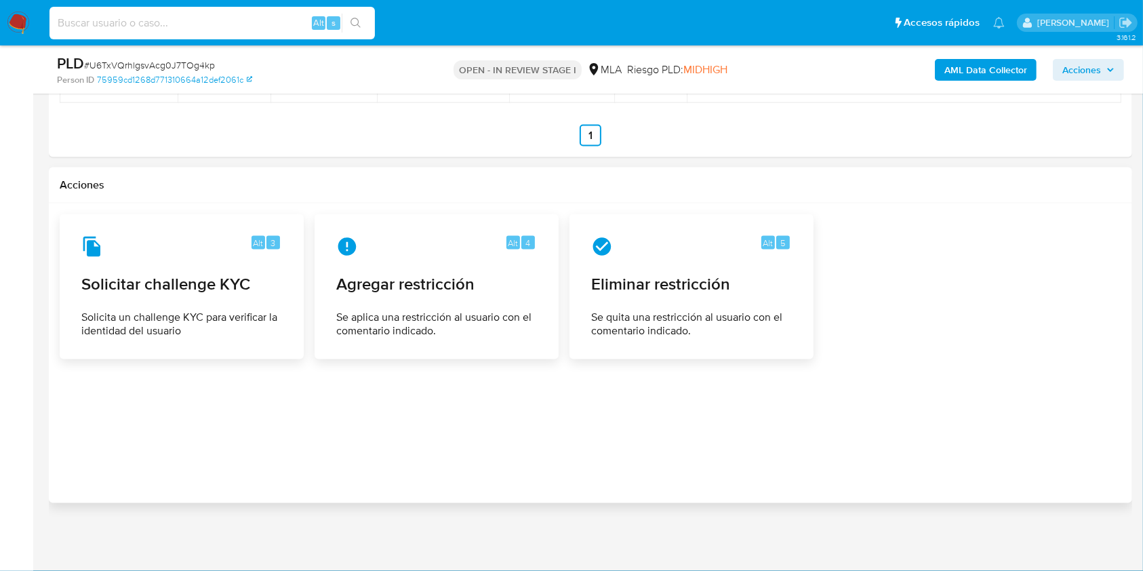
click at [274, 23] on input at bounding box center [211, 23] width 325 height 18
paste input "9AKaBe2wYVVZHOtQAXWQY9ki"
type input "9AKaBe2wYVVZHOtQAXWQY9ki"
click at [352, 24] on icon "search-icon" at bounding box center [355, 23] width 10 height 10
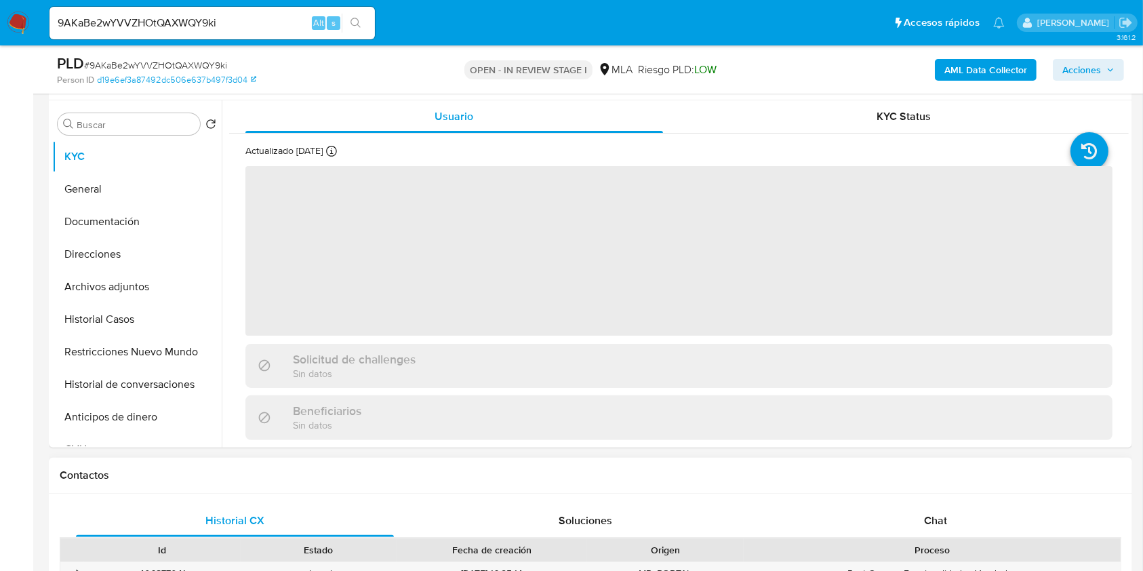
scroll to position [361, 0]
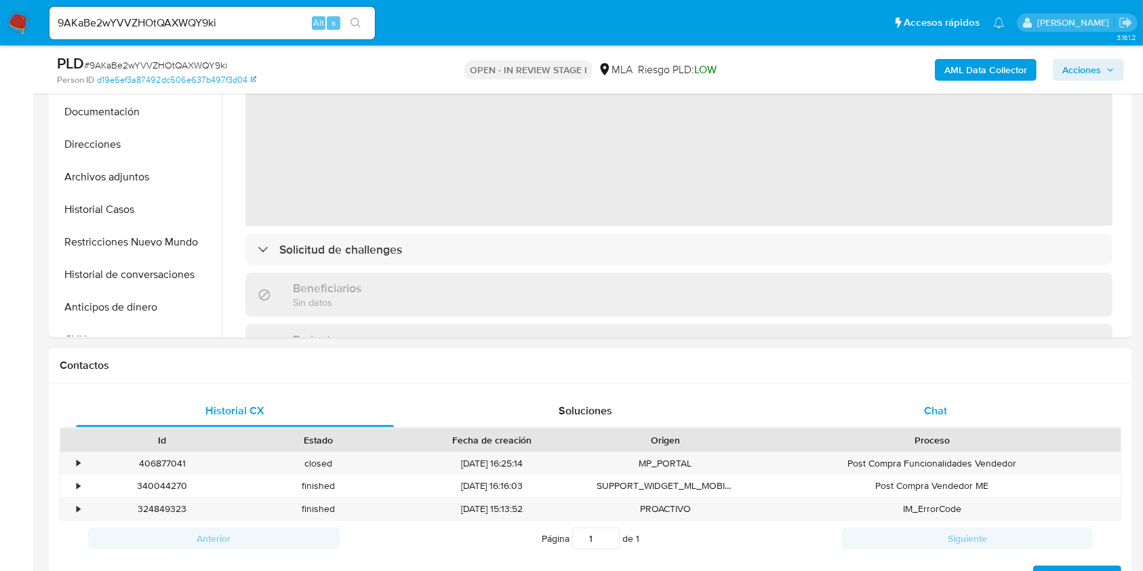
click at [972, 413] on div "Chat" at bounding box center [936, 410] width 318 height 33
select select "10"
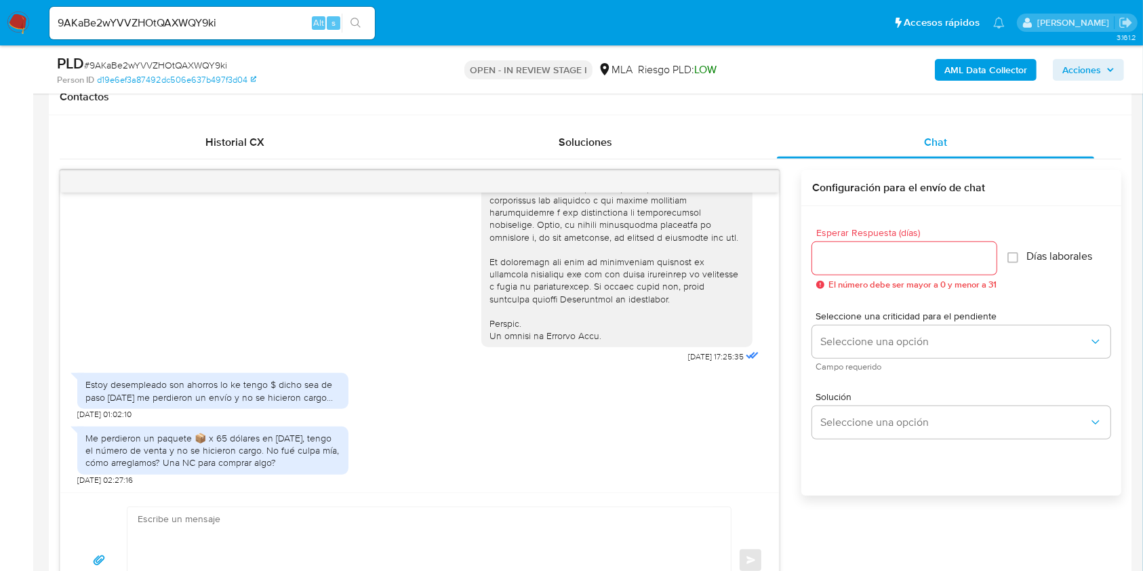
scroll to position [632, 0]
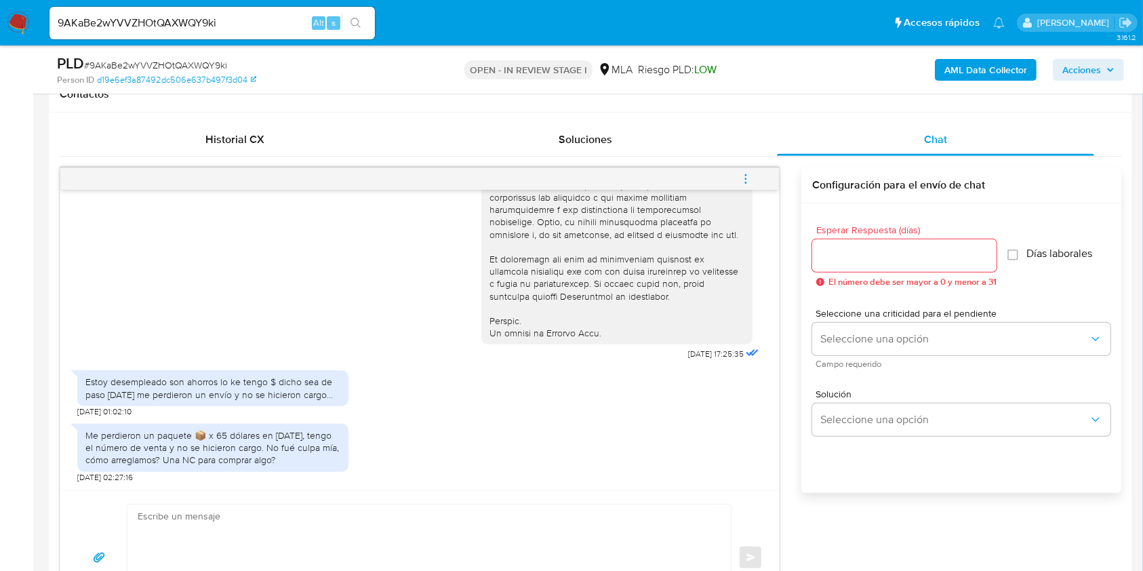
click at [272, 545] on textarea at bounding box center [426, 557] width 576 height 106
paste textarea "Hola, esperamos que te encuentres muy bien. Muchas gracias por tu respuesta. Co…"
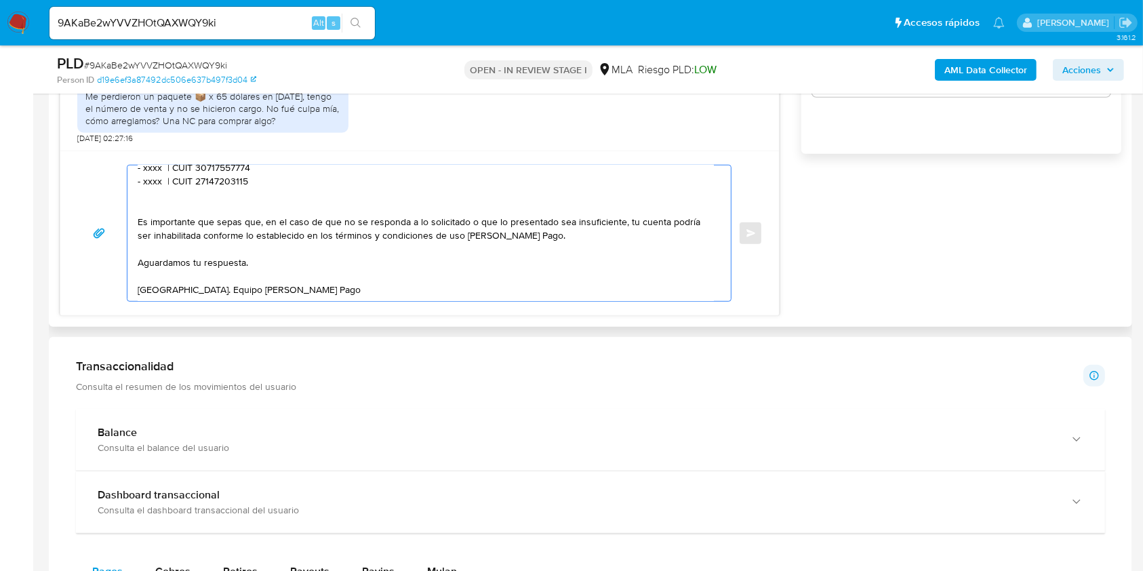
scroll to position [0, 0]
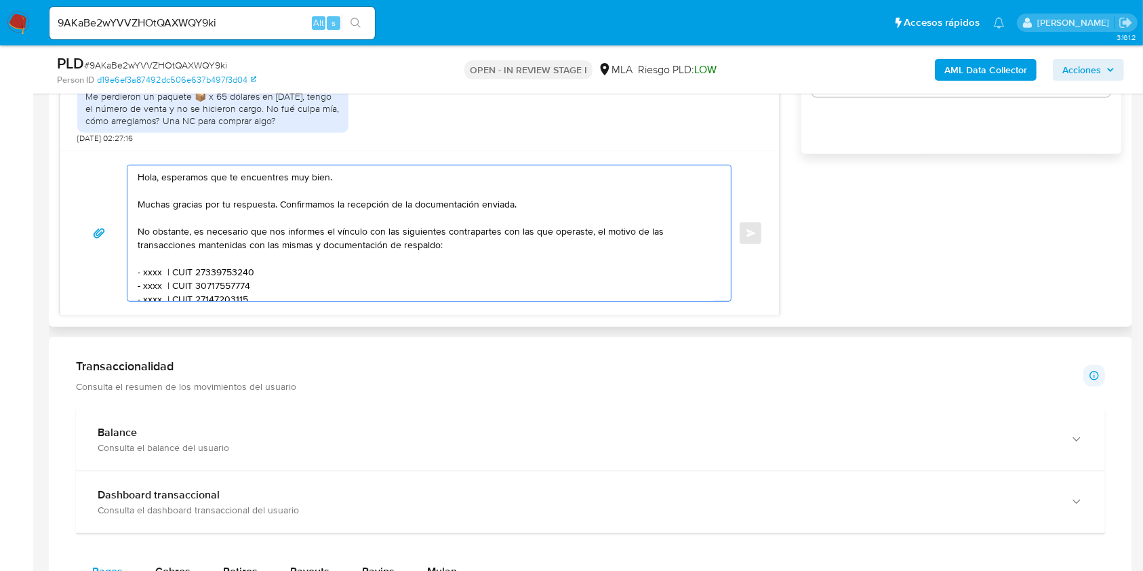
click at [323, 176] on textarea "Hola, esperamos que te encuentres muy bien. Muchas gracias por tu respuesta. Co…" at bounding box center [426, 233] width 576 height 136
drag, startPoint x: 323, startPoint y: 176, endPoint x: 176, endPoint y: 178, distance: 147.1
click at [176, 178] on textarea "Hola, esperamos que te encuentres muy bien. Muchas gracias por tu respuesta. Co…" at bounding box center [426, 233] width 576 height 136
click at [497, 202] on textarea "Hola. Muchas gracias por tu respuesta. Confirmamos la recepción de la documenta…" at bounding box center [426, 233] width 576 height 136
drag, startPoint x: 497, startPoint y: 202, endPoint x: 304, endPoint y: 202, distance: 193.8
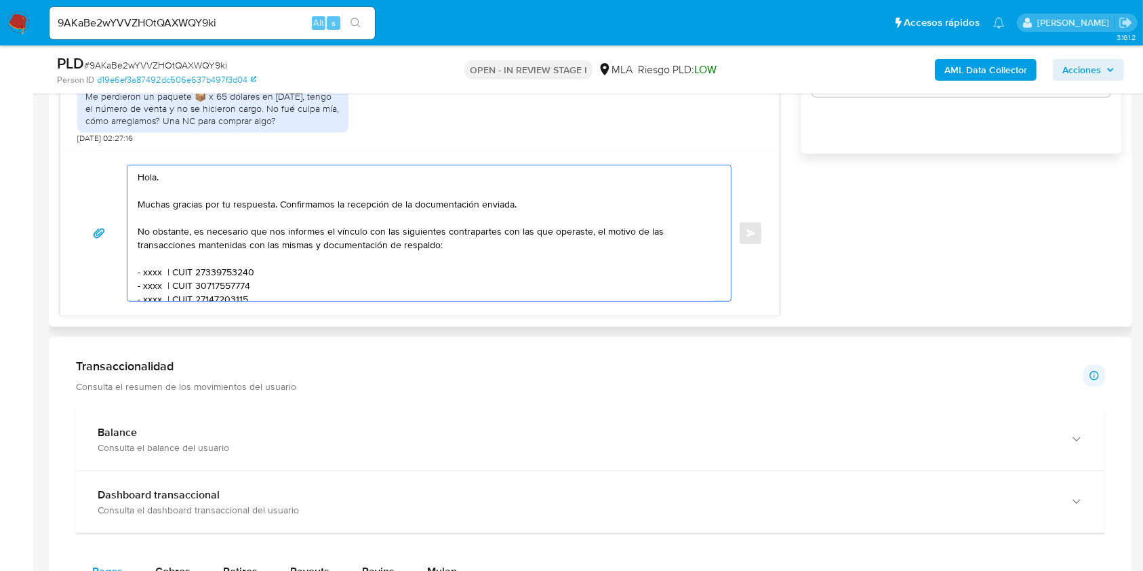
click at [304, 202] on textarea "Hola. Muchas gracias por tu respuesta. Confirmamos la recepción de la documenta…" at bounding box center [426, 233] width 576 height 136
click at [335, 205] on textarea "Hola. Muchas gracias por tu respuesta. No obstante, es necesario que nos inform…" at bounding box center [426, 233] width 576 height 136
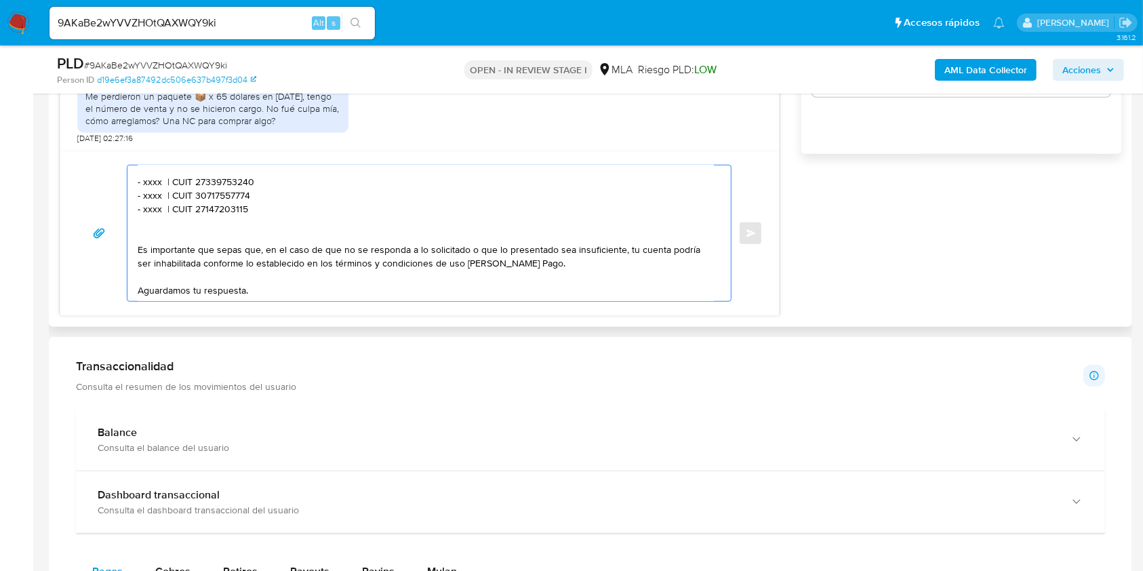
drag, startPoint x: 271, startPoint y: 214, endPoint x: 119, endPoint y: 186, distance: 154.3
click at [119, 186] on div "Hola. Muchas gracias por tu respuesta. No obstante, es necesario que nos inform…" at bounding box center [420, 233] width 686 height 137
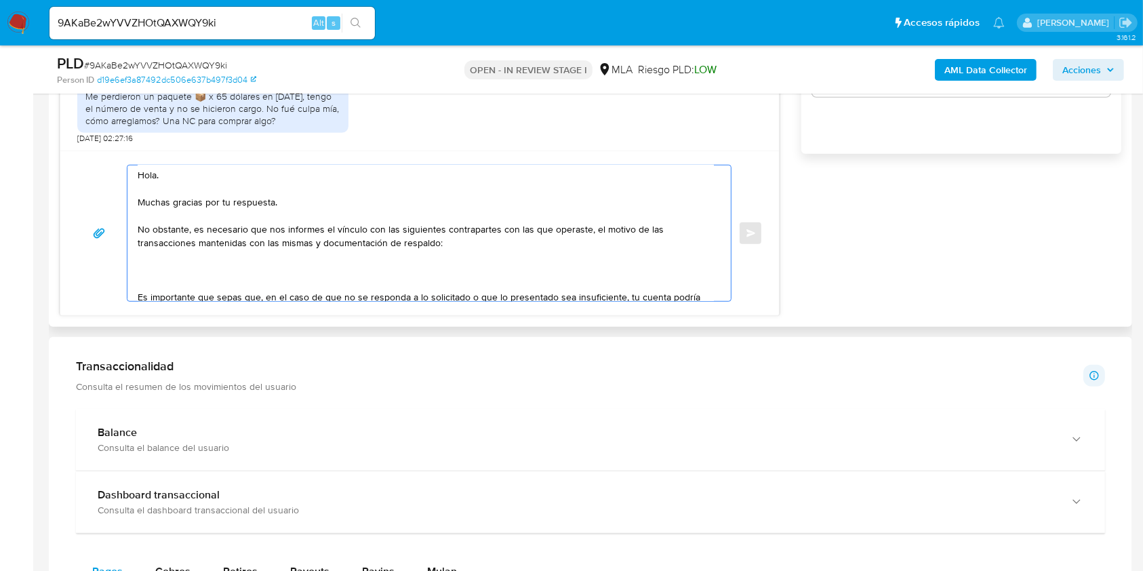
scroll to position [0, 0]
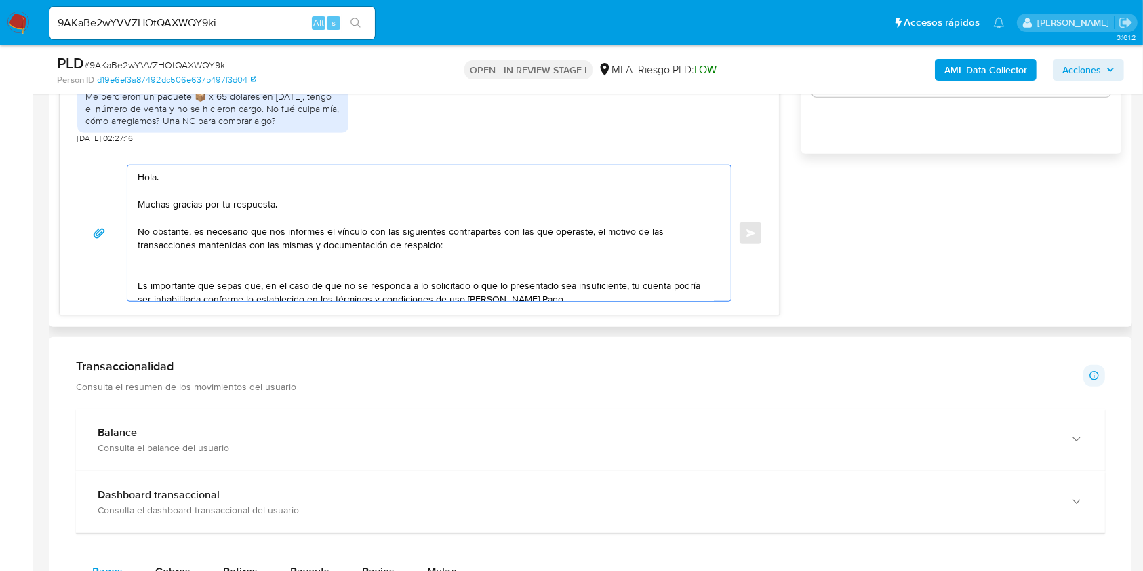
drag, startPoint x: 447, startPoint y: 247, endPoint x: 267, endPoint y: 234, distance: 180.7
click at [267, 234] on textarea "Hola. Muchas gracias por tu respuesta. No obstante, es necesario que nos inform…" at bounding box center [426, 233] width 576 height 136
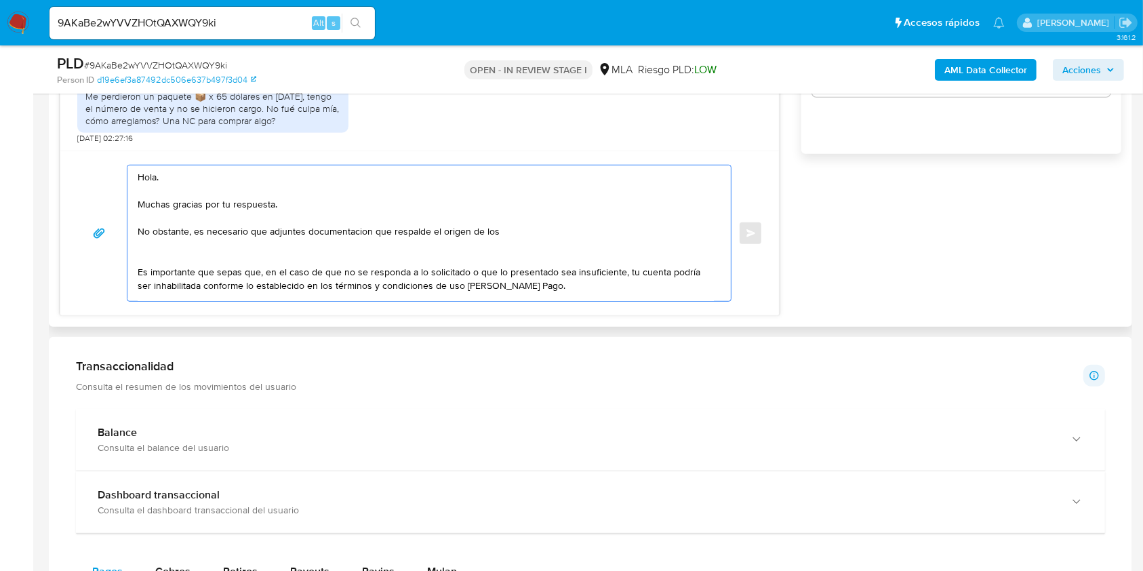
click at [348, 230] on textarea "Hola. Muchas gracias por tu respuesta. No obstante, es necesario que adjuntes d…" at bounding box center [426, 233] width 576 height 136
click at [0, 0] on lt-span "documentaci ó n" at bounding box center [0, 0] width 0 height 0
click at [431, 234] on textarea "Hola. Muchas gracias por tu respuesta. No obstante, es necesario que adjuntes d…" at bounding box center [426, 233] width 576 height 136
click at [430, 232] on textarea "Hola. Muchas gracias por tu respuesta. No obstante, es necesario que adjuntes d…" at bounding box center [426, 233] width 576 height 136
drag, startPoint x: 430, startPoint y: 232, endPoint x: 494, endPoint y: 232, distance: 63.7
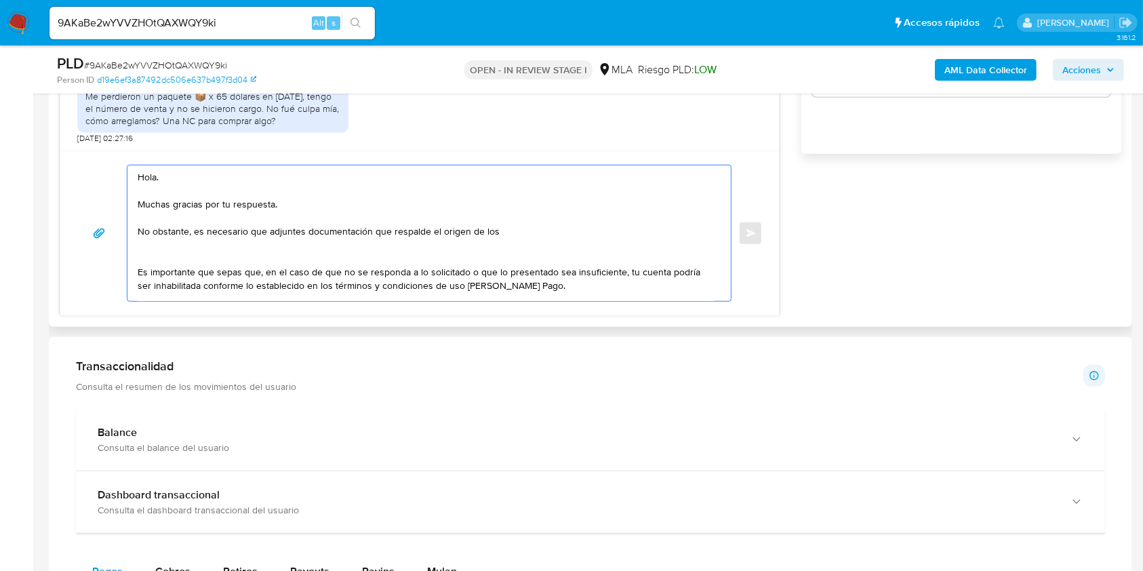
click at [494, 232] on textarea "Hola. Muchas gracias por tu respuesta. No obstante, es necesario que adjuntes d…" at bounding box center [426, 233] width 576 height 136
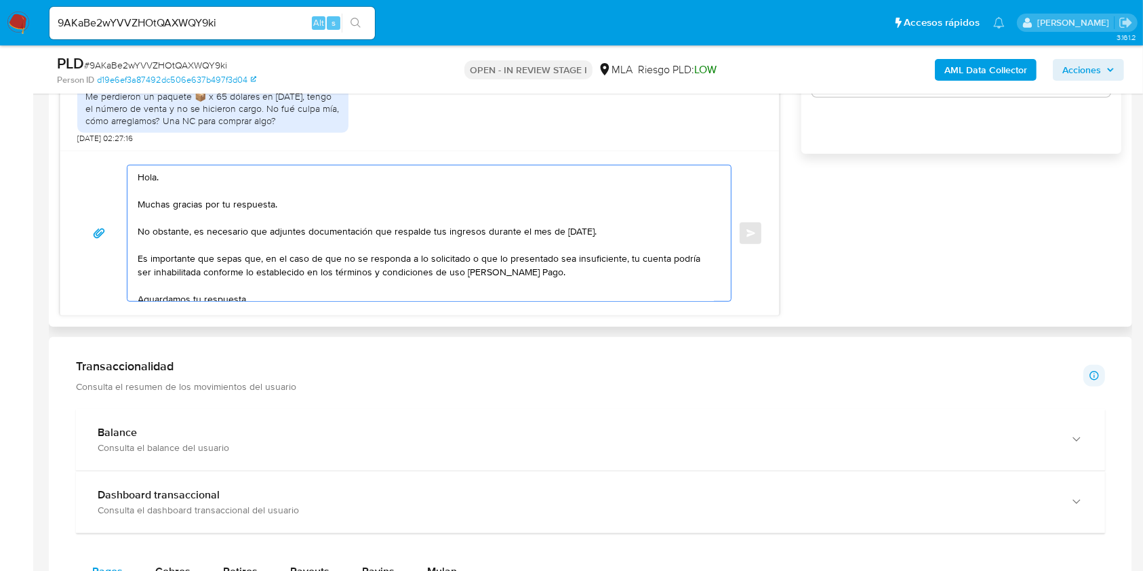
paste textarea "A modo de ejemplo, puedes enviar uno de estos comprobantes: - Últimos 3 recibos…"
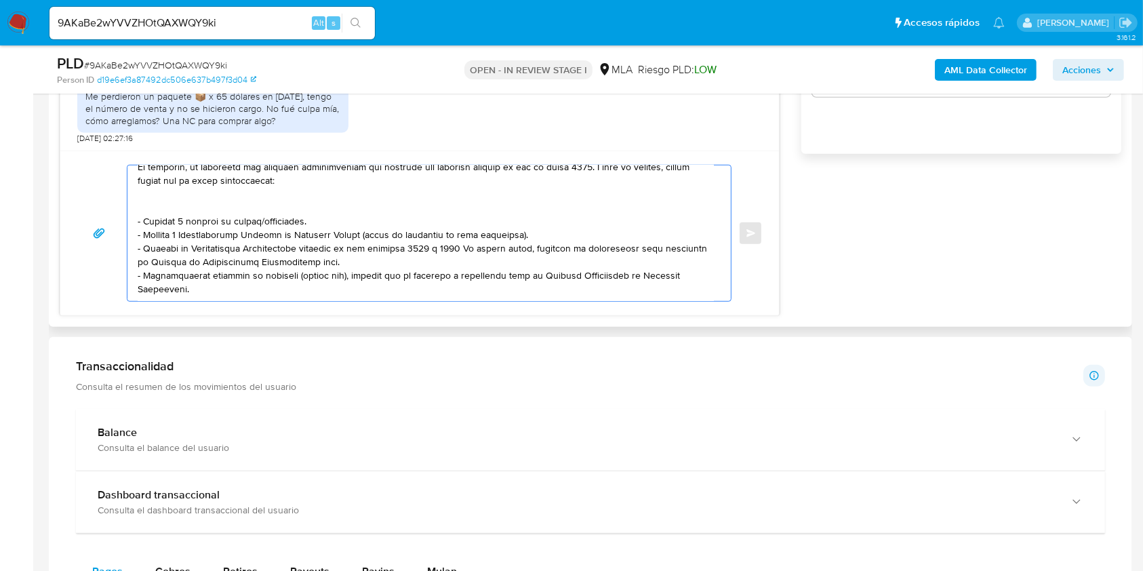
scroll to position [42, 0]
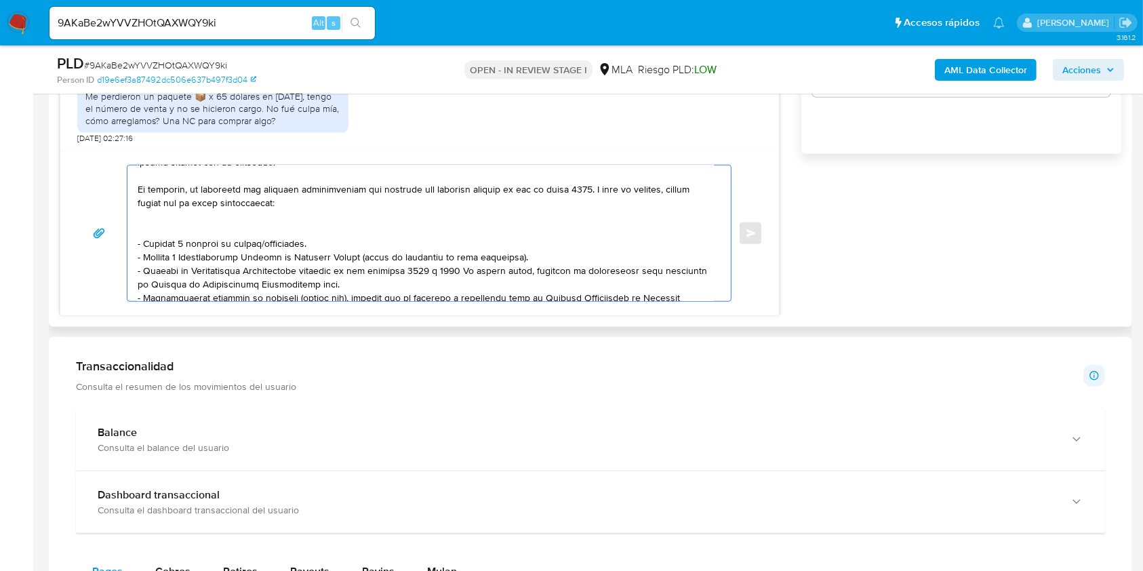
click at [312, 230] on textarea at bounding box center [426, 233] width 576 height 136
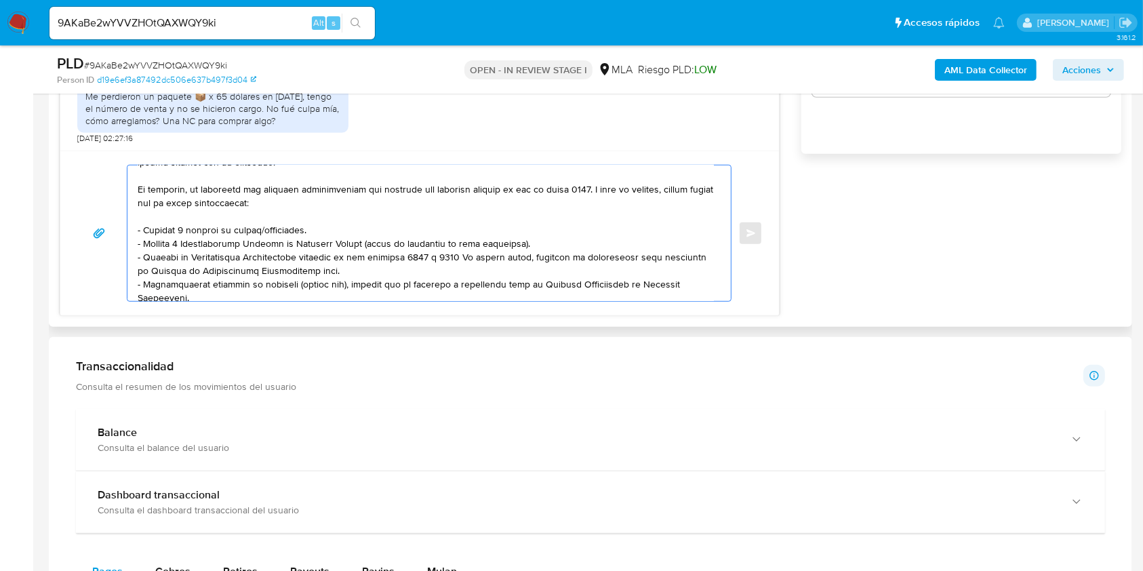
click at [296, 230] on textarea at bounding box center [426, 233] width 576 height 136
click at [531, 241] on textarea at bounding box center [426, 233] width 576 height 136
drag, startPoint x: 428, startPoint y: 271, endPoint x: 348, endPoint y: 285, distance: 81.2
click at [424, 271] on textarea at bounding box center [426, 233] width 576 height 136
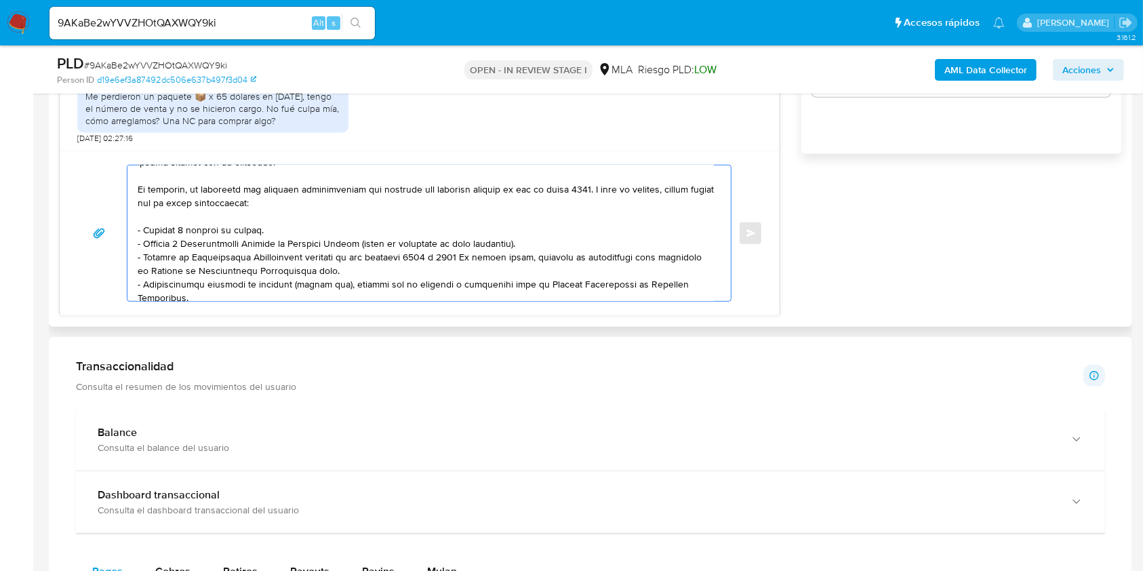
click at [367, 272] on textarea at bounding box center [426, 233] width 576 height 136
click at [217, 244] on textarea at bounding box center [426, 233] width 576 height 136
drag, startPoint x: 217, startPoint y: 244, endPoint x: 222, endPoint y: 260, distance: 16.3
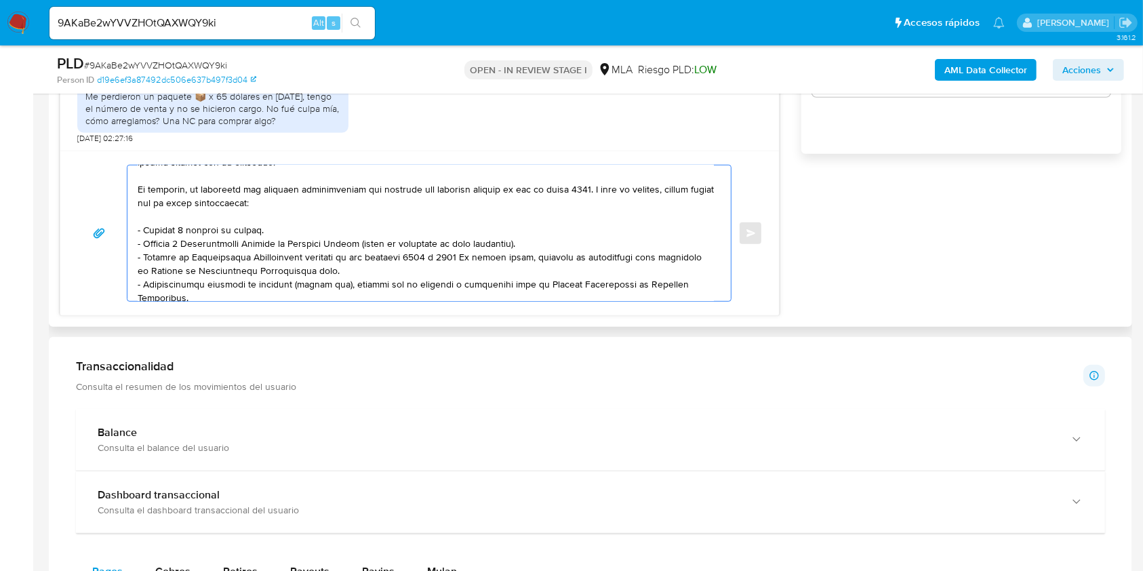
click at [222, 260] on textarea at bounding box center [426, 233] width 576 height 136
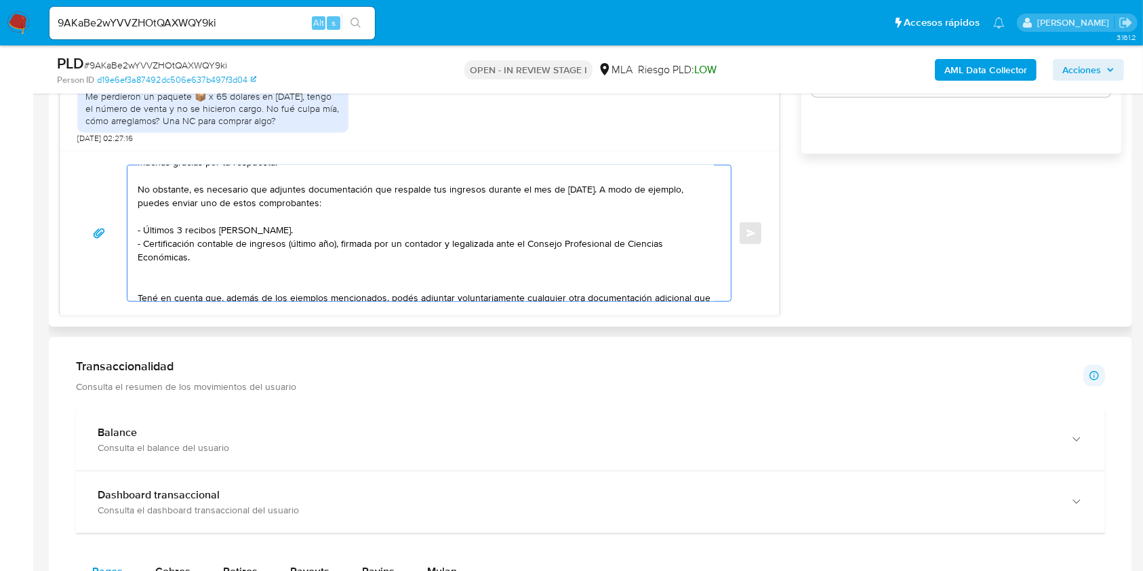
click at [200, 274] on textarea "Hola. Muchas gracias por tu respuesta. No obstante, es necesario que adjuntes d…" at bounding box center [426, 233] width 576 height 136
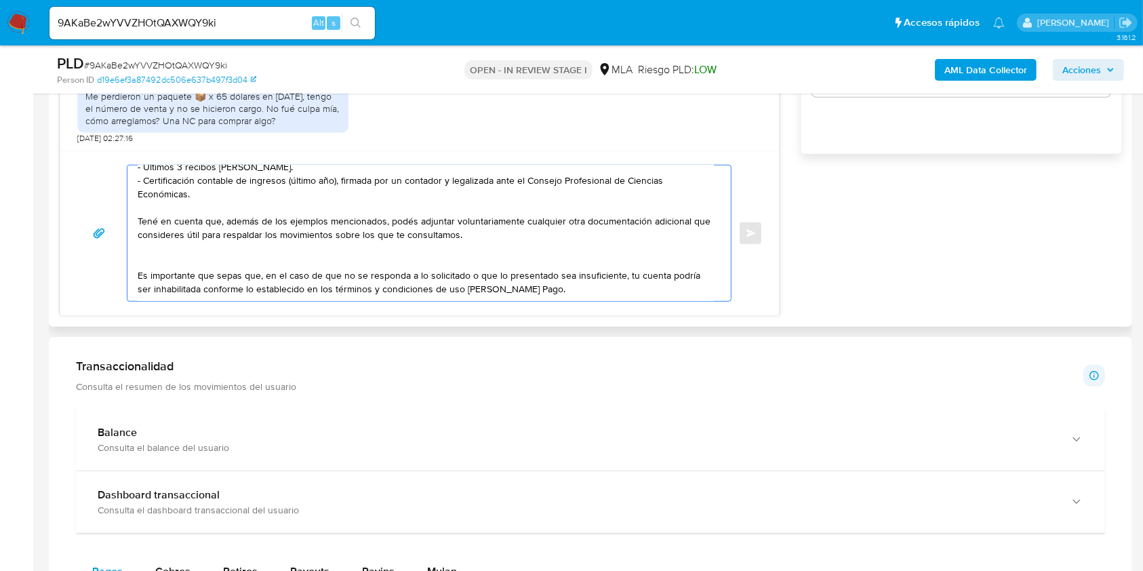
scroll to position [132, 0]
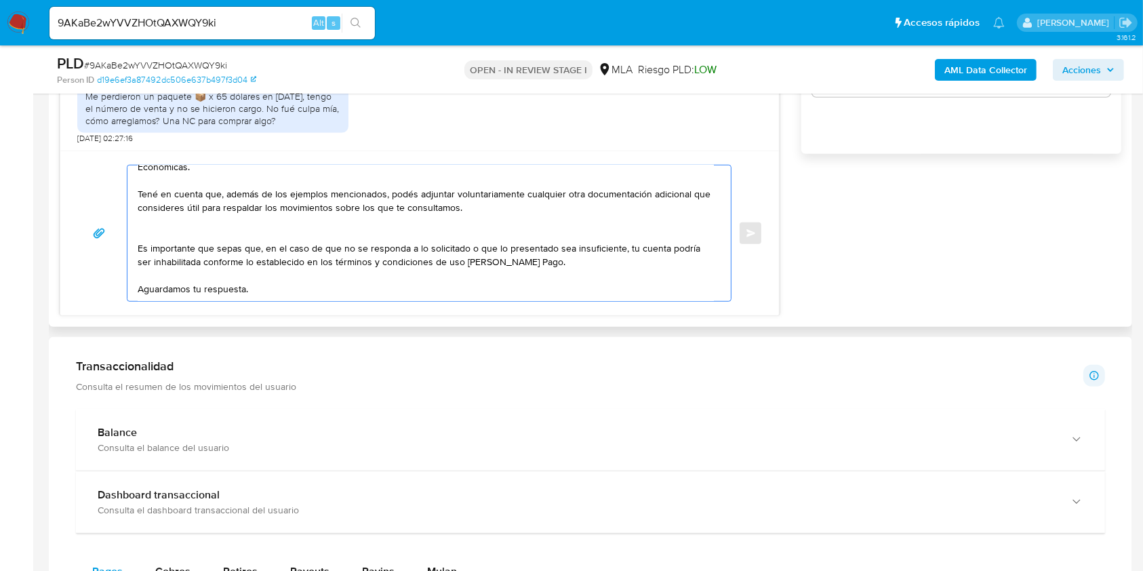
click at [212, 228] on textarea "Hola. Muchas gracias por tu respuesta. No obstante, es necesario que adjuntes d…" at bounding box center [426, 233] width 576 height 136
click at [268, 292] on textarea "Hola. Muchas gracias por tu respuesta. No obstante, es necesario que adjuntes d…" at bounding box center [426, 233] width 576 height 136
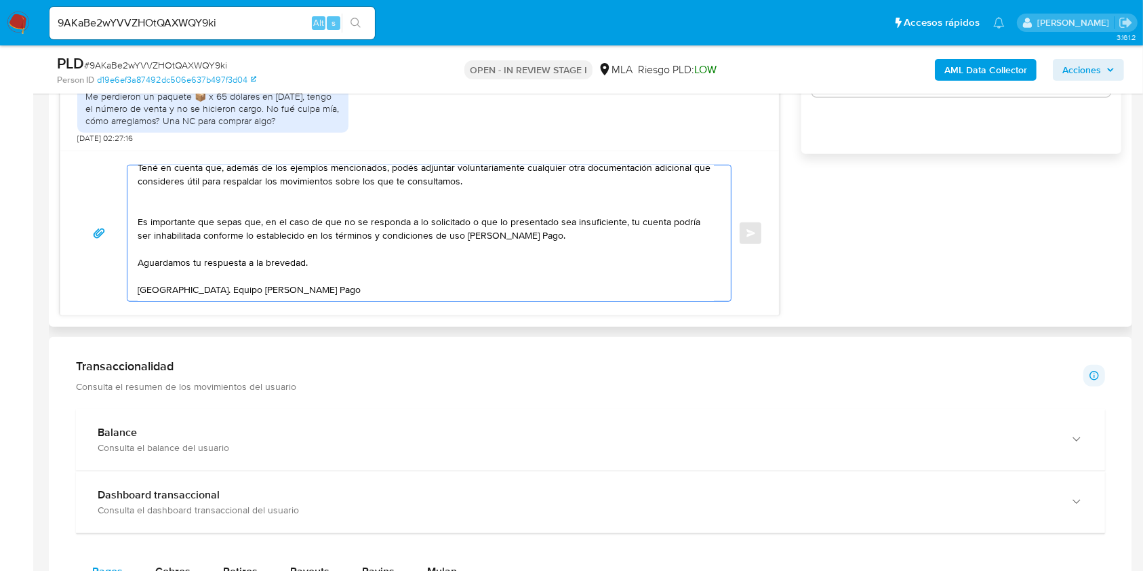
scroll to position [179, 0]
click at [336, 266] on textarea "Hola. Muchas gracias por tu respuesta. No obstante, es necesario que adjuntes d…" at bounding box center [426, 233] width 576 height 136
click at [389, 269] on textarea "Hola. Muchas gracias por tu respuesta. No obstante, es necesario que adjuntes d…" at bounding box center [426, 233] width 576 height 136
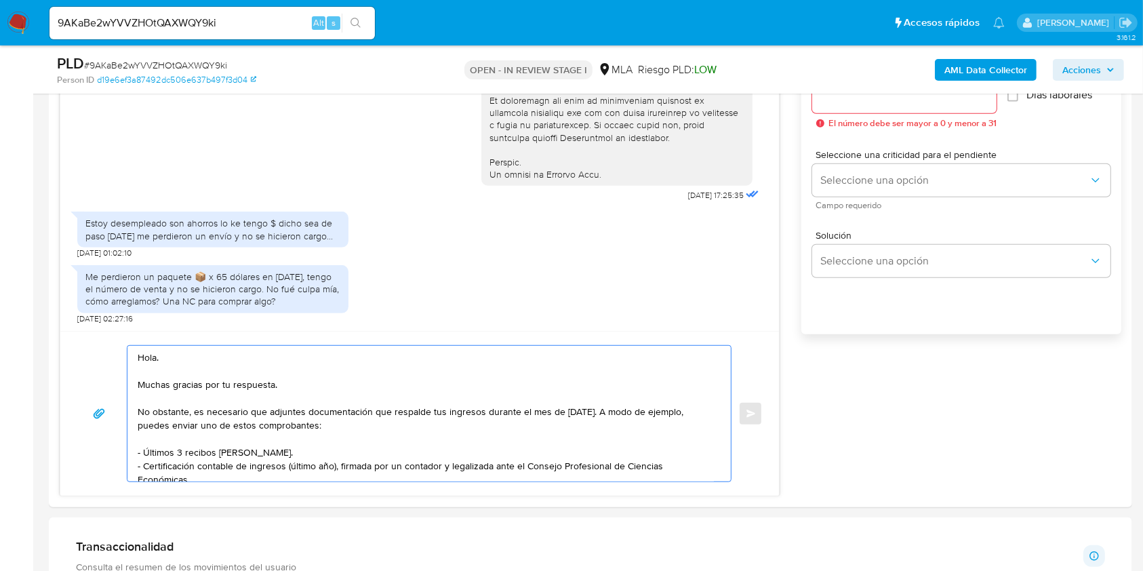
scroll to position [881, 0]
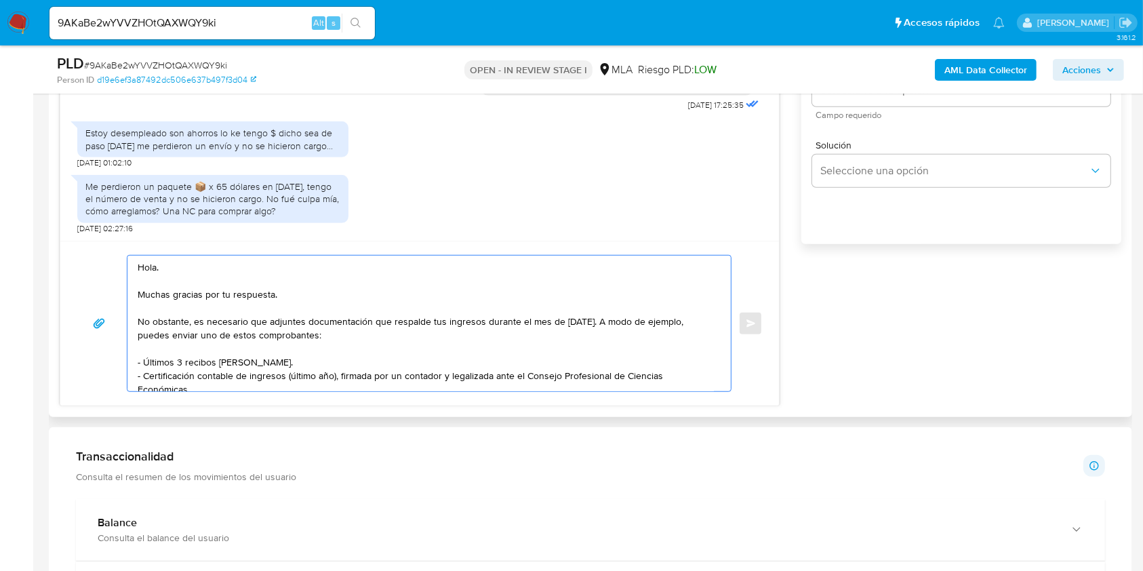
click at [218, 278] on textarea "Hola. Muchas gracias por tu respuesta. No obstante, es necesario que adjuntes d…" at bounding box center [426, 323] width 576 height 136
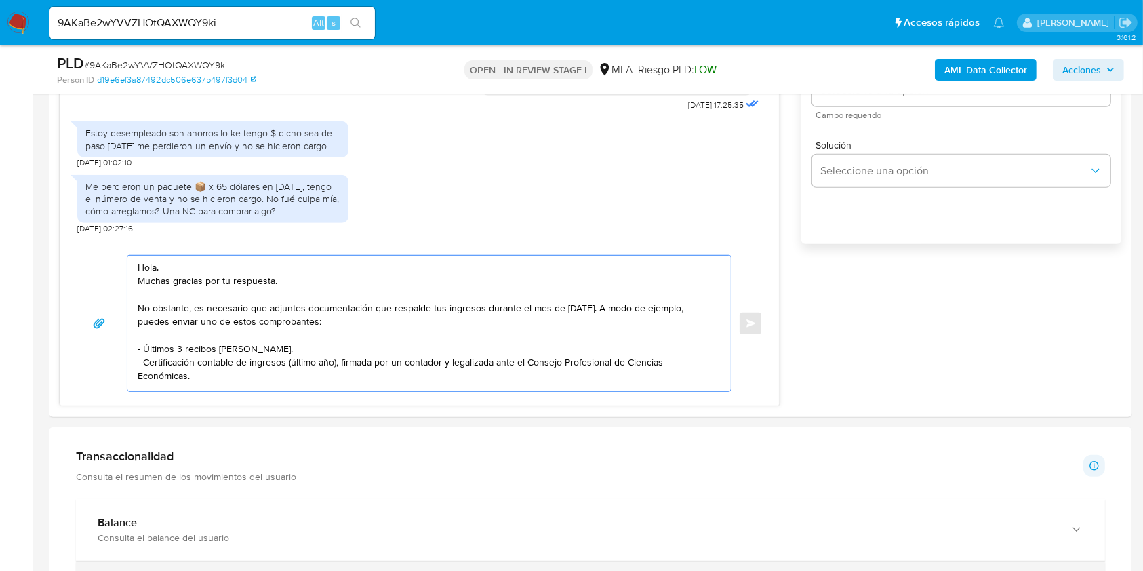
type textarea "Hola. Muchas gracias por tu respuesta. No obstante, es necesario que adjuntes d…"
click at [550, 321] on textarea "Hola. Muchas gracias por tu respuesta. No obstante, es necesario que adjuntes d…" at bounding box center [426, 323] width 576 height 136
click at [514, 347] on textarea "Hola. Muchas gracias por tu respuesta. No obstante, es necesario que adjuntes d…" at bounding box center [426, 323] width 576 height 136
click at [500, 373] on textarea "Hola. Muchas gracias por tu respuesta. No obstante, es necesario que adjuntes d…" at bounding box center [426, 323] width 576 height 136
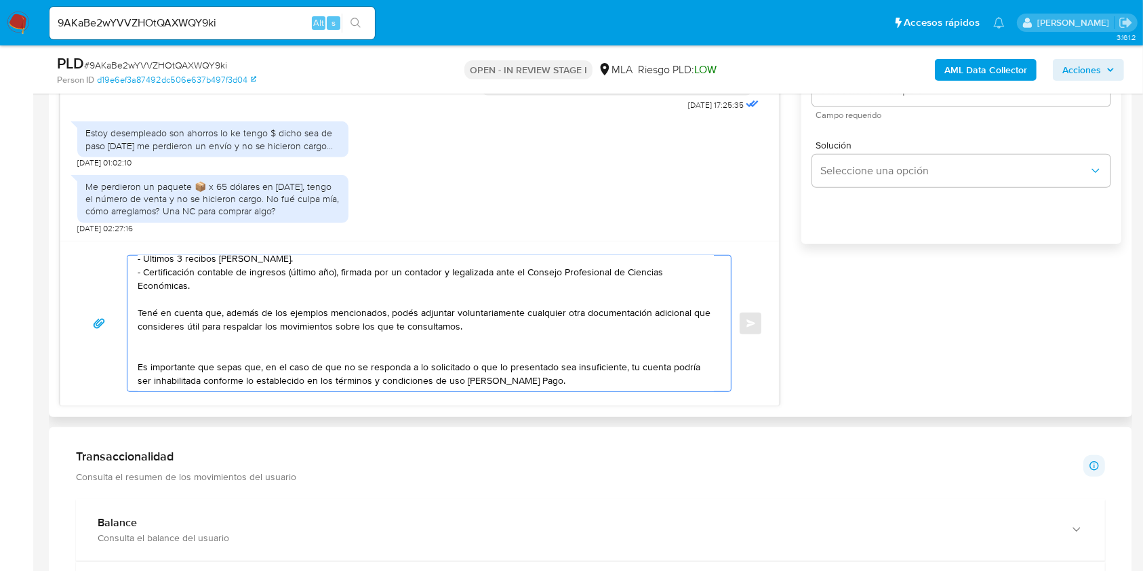
click at [546, 333] on textarea "Hola. Muchas gracias por tu respuesta. No obstante, es necesario que adjuntes d…" at bounding box center [426, 323] width 576 height 136
click at [586, 380] on textarea "Hola. Muchas gracias por tu respuesta. No obstante, es necesario que adjuntes d…" at bounding box center [426, 323] width 576 height 136
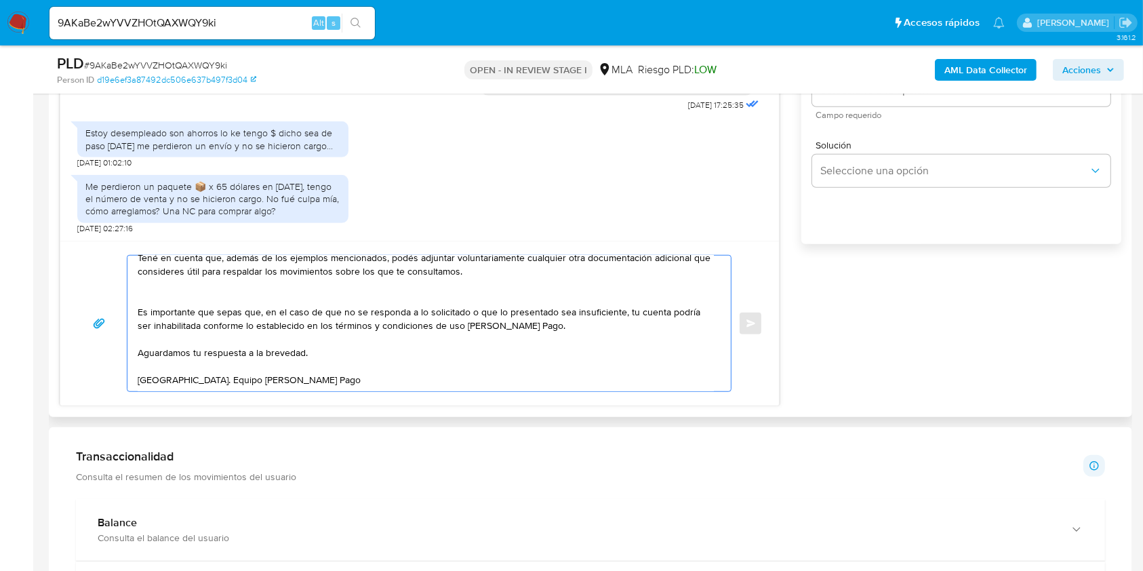
scroll to position [165, 0]
click at [415, 350] on textarea "Hola. Muchas gracias por tu respuesta. No obstante, es necesario que adjuntes d…" at bounding box center [426, 323] width 576 height 136
click at [421, 364] on textarea "Hola. Muchas gracias por tu respuesta. No obstante, es necesario que adjuntes d…" at bounding box center [426, 323] width 576 height 136
click at [438, 381] on textarea "Hola. Muchas gracias por tu respuesta. No obstante, es necesario que adjuntes d…" at bounding box center [426, 323] width 576 height 136
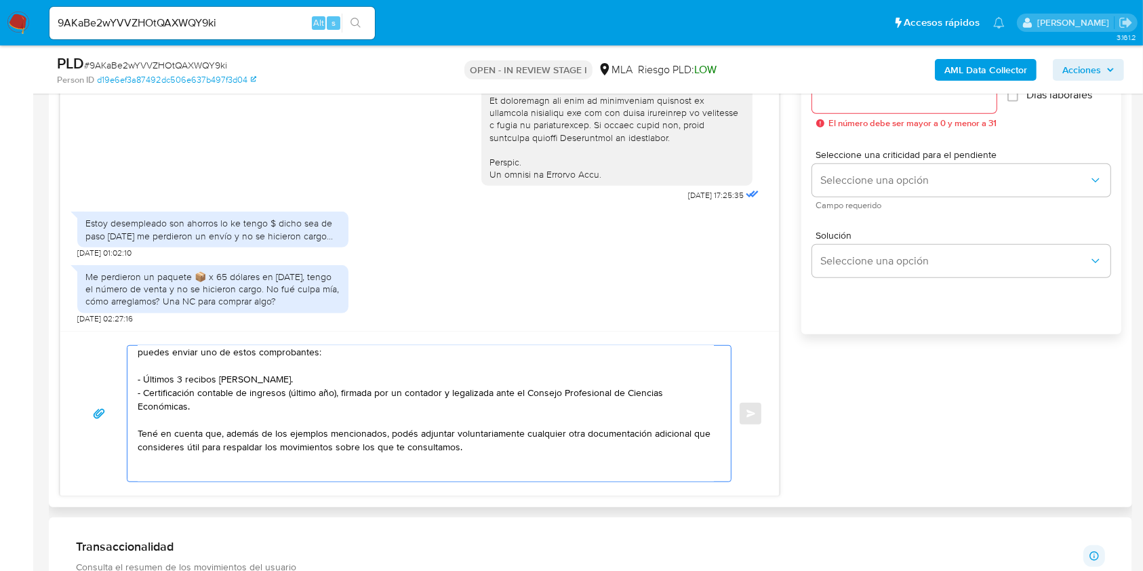
scroll to position [0, 0]
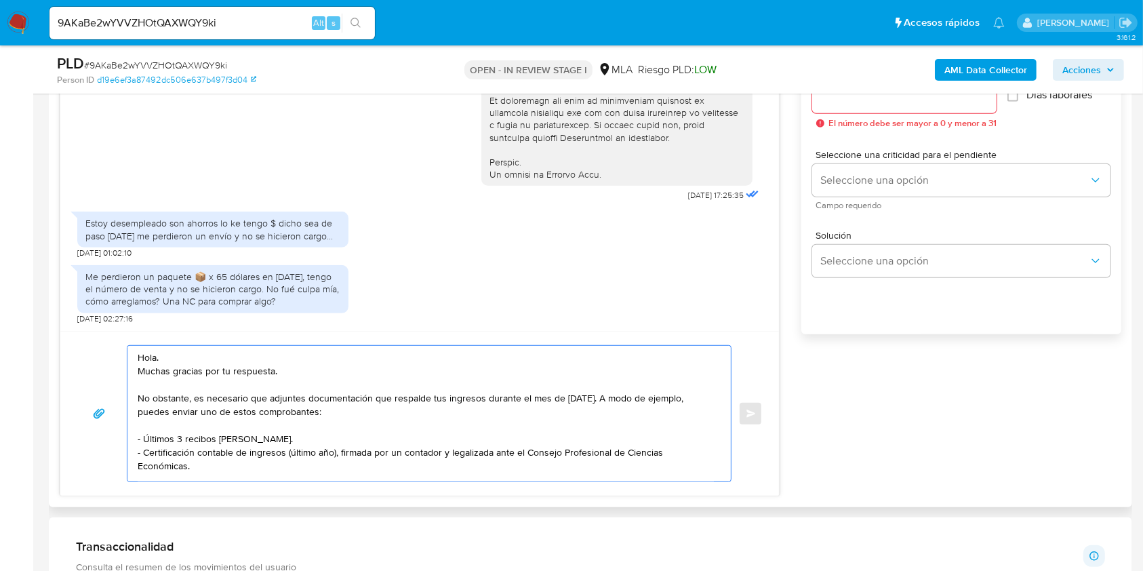
drag, startPoint x: 278, startPoint y: 473, endPoint x: 129, endPoint y: 332, distance: 204.7
click at [129, 332] on div "Hola. Muchas gracias por tu respuesta. No obstante, es necesario que adjuntes d…" at bounding box center [419, 413] width 718 height 165
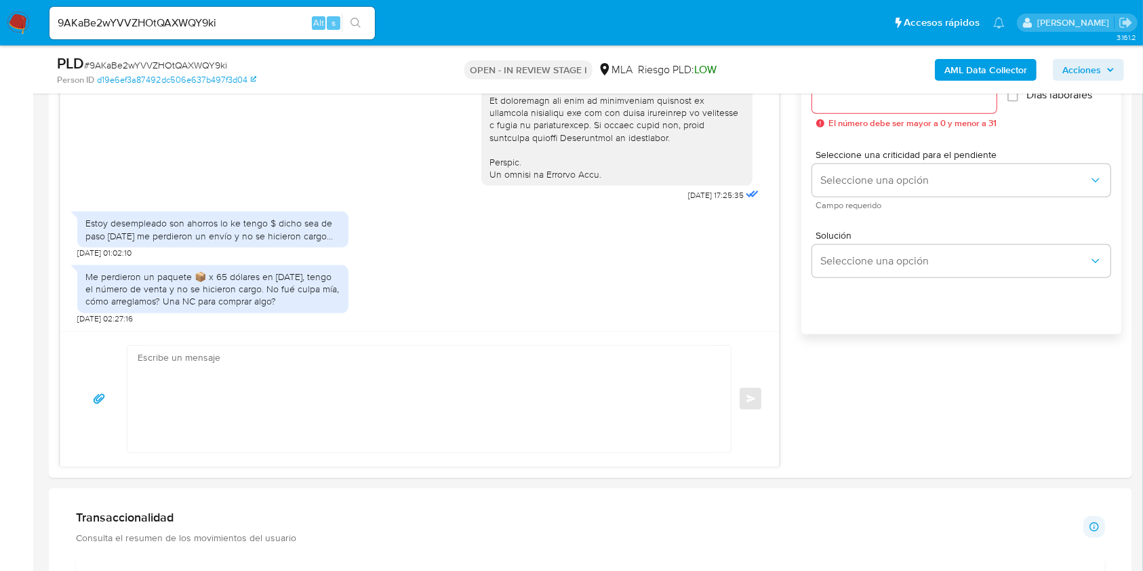
click at [274, 24] on input "9AKaBe2wYVVZHOtQAXWQY9ki" at bounding box center [211, 23] width 325 height 18
paste input "xFN2yOAUO9jNC23B174NGQWy"
type input "xFN2yOAUO9jNC23B174NGQWy"
click at [366, 20] on button "search-icon" at bounding box center [356, 23] width 28 height 19
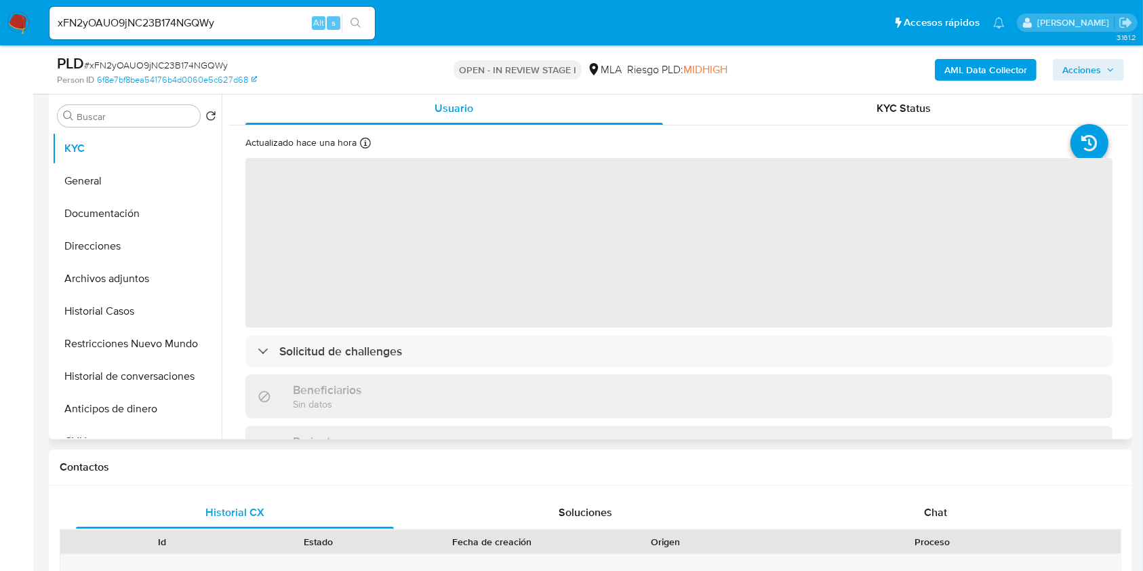
scroll to position [271, 0]
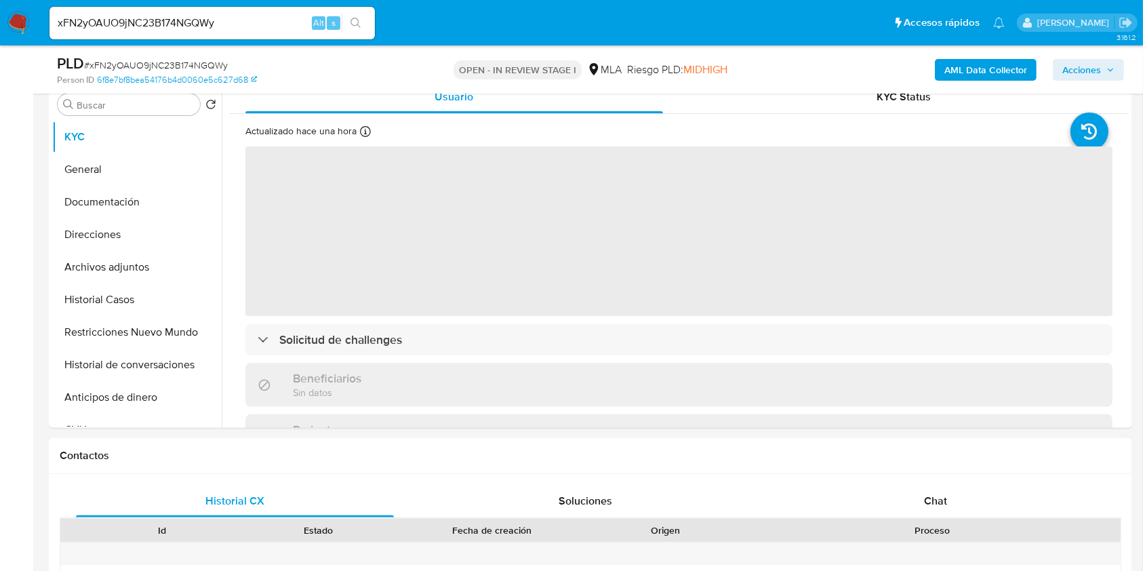
select select "10"
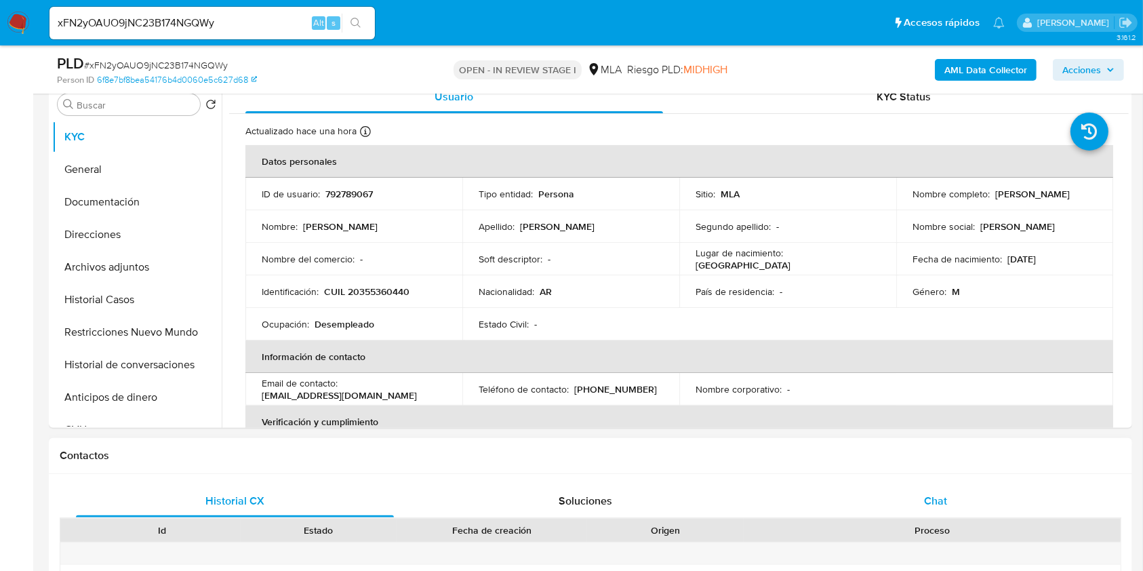
click at [926, 490] on div "Chat" at bounding box center [936, 501] width 318 height 33
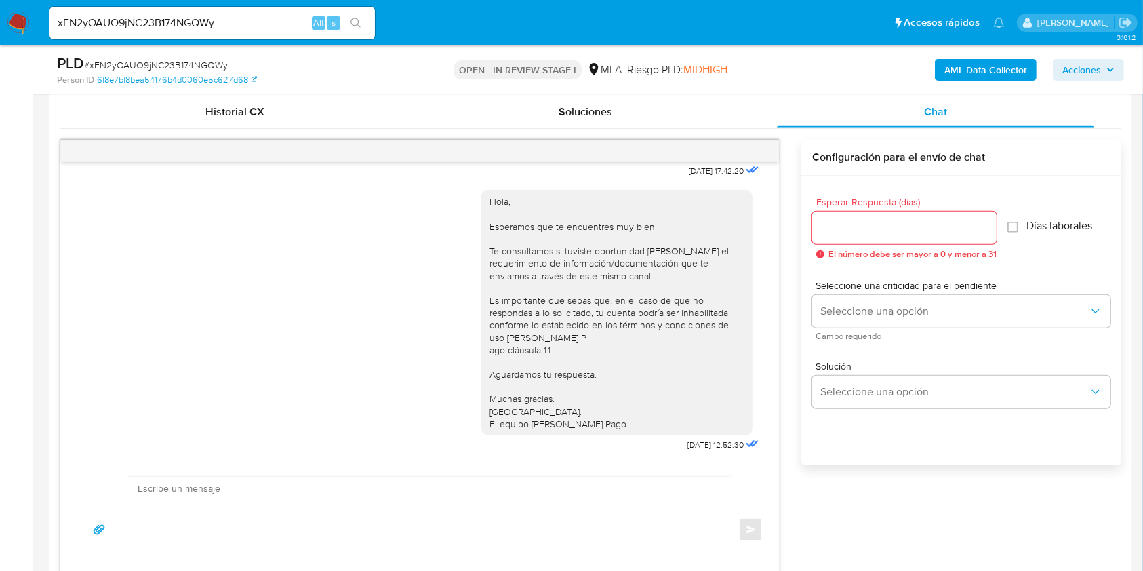
scroll to position [632, 0]
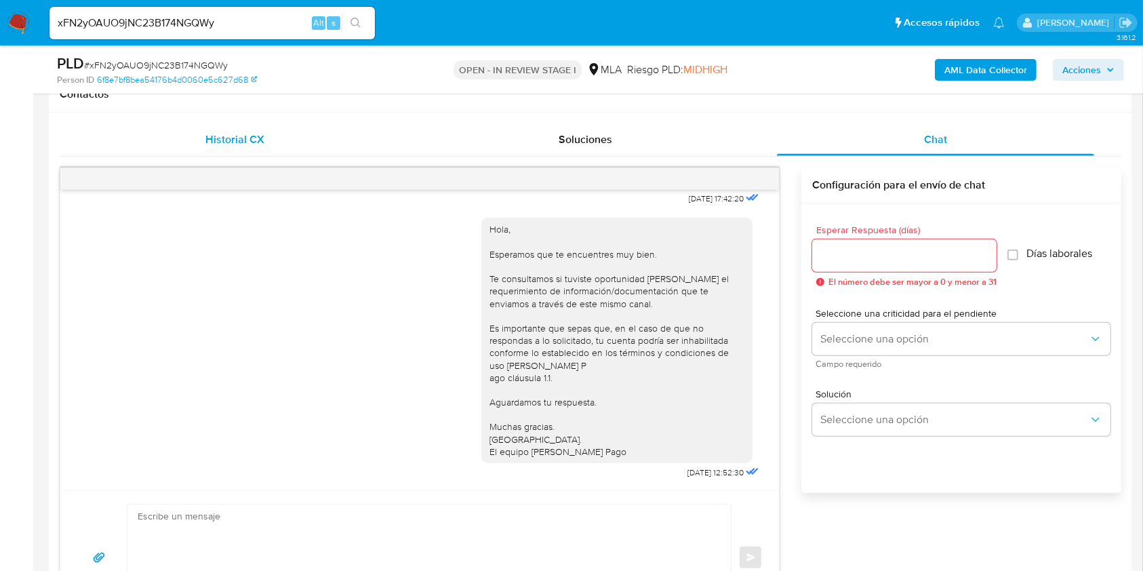
click at [189, 144] on div "Historial CX" at bounding box center [235, 139] width 318 height 33
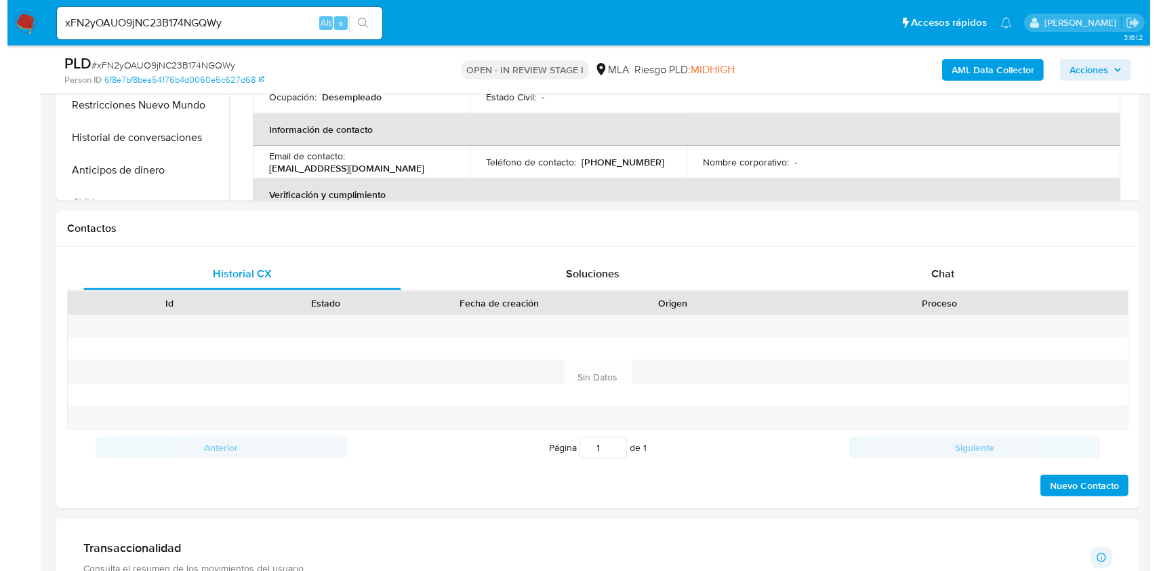
scroll to position [180, 0]
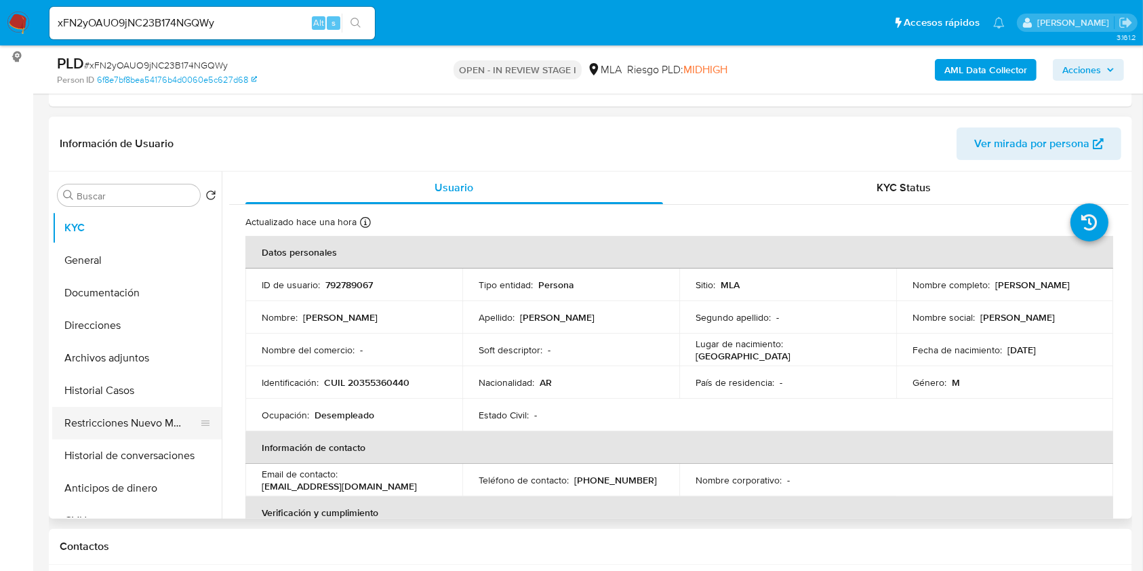
click at [144, 427] on button "Restricciones Nuevo Mundo" at bounding box center [131, 423] width 159 height 33
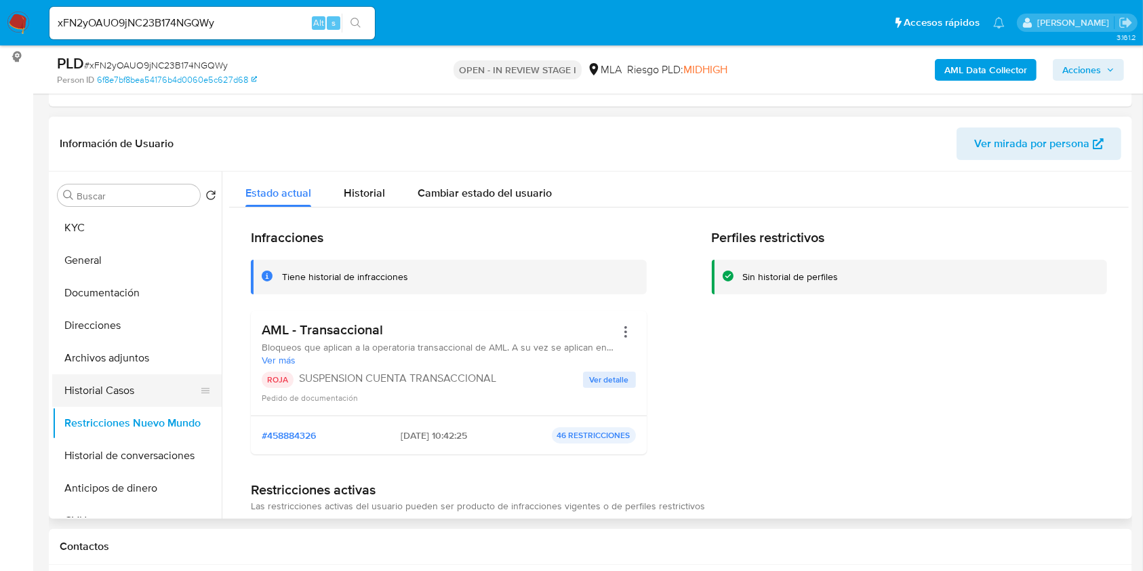
click at [101, 391] on button "Historial Casos" at bounding box center [131, 390] width 159 height 33
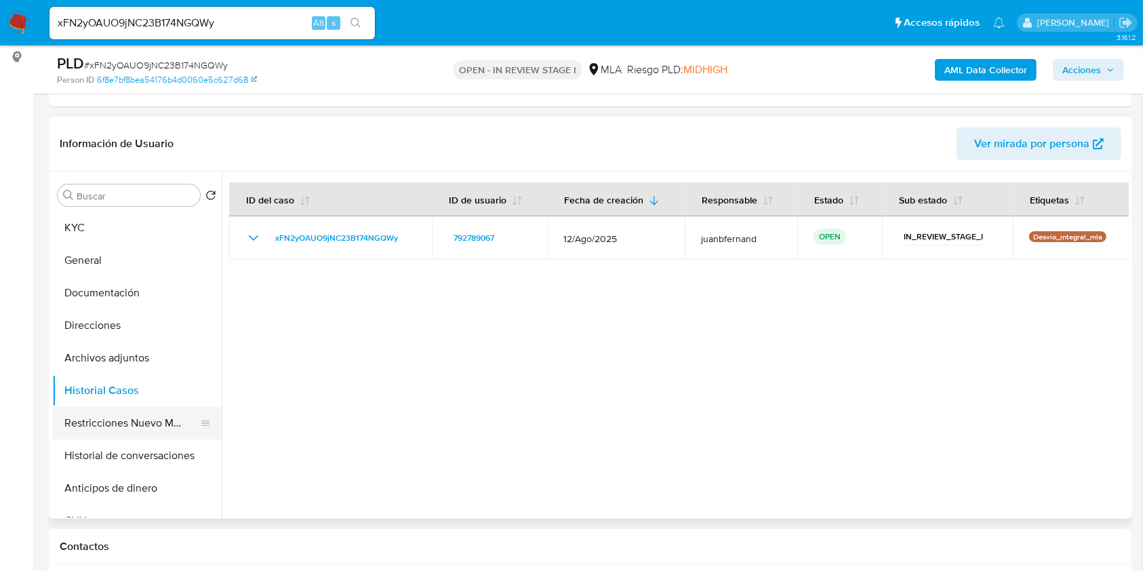
click at [121, 413] on button "Restricciones Nuevo Mundo" at bounding box center [131, 423] width 159 height 33
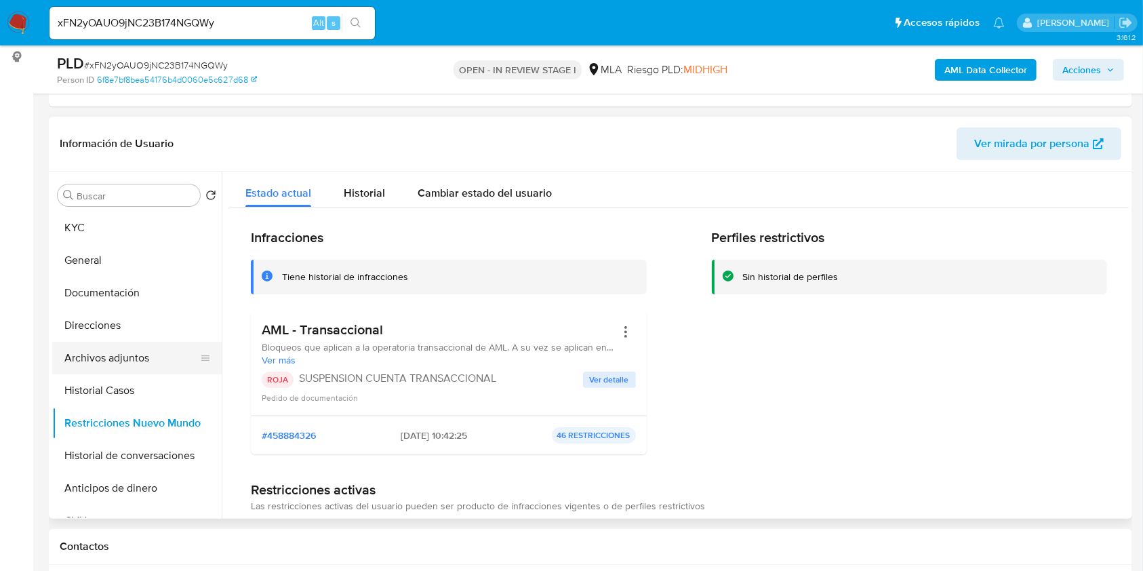
click at [125, 358] on button "Archivos adjuntos" at bounding box center [131, 358] width 159 height 33
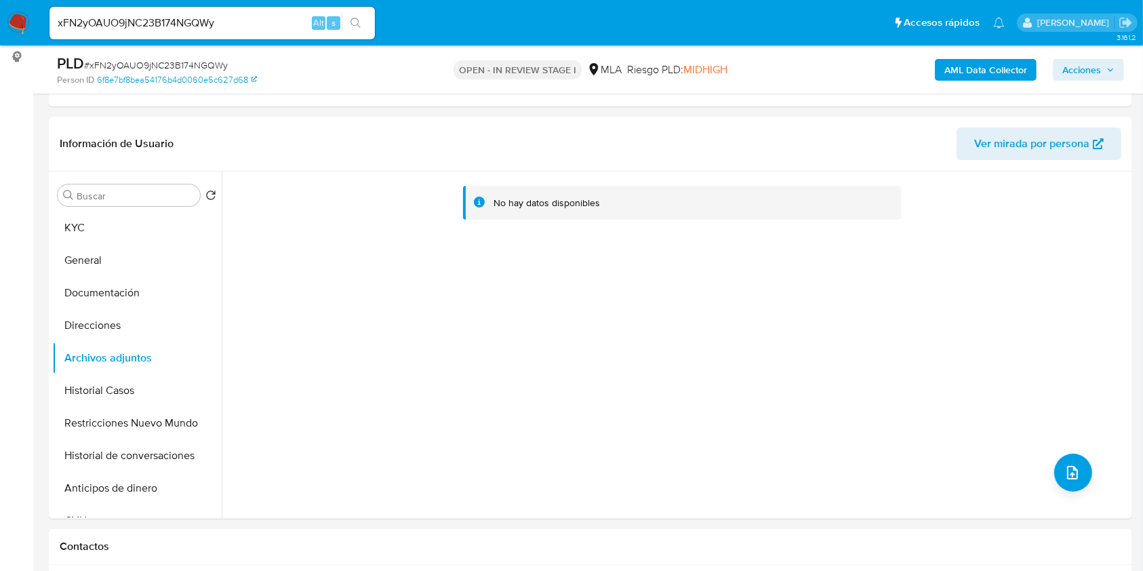
click at [970, 62] on b "AML Data Collector" at bounding box center [985, 70] width 83 height 22
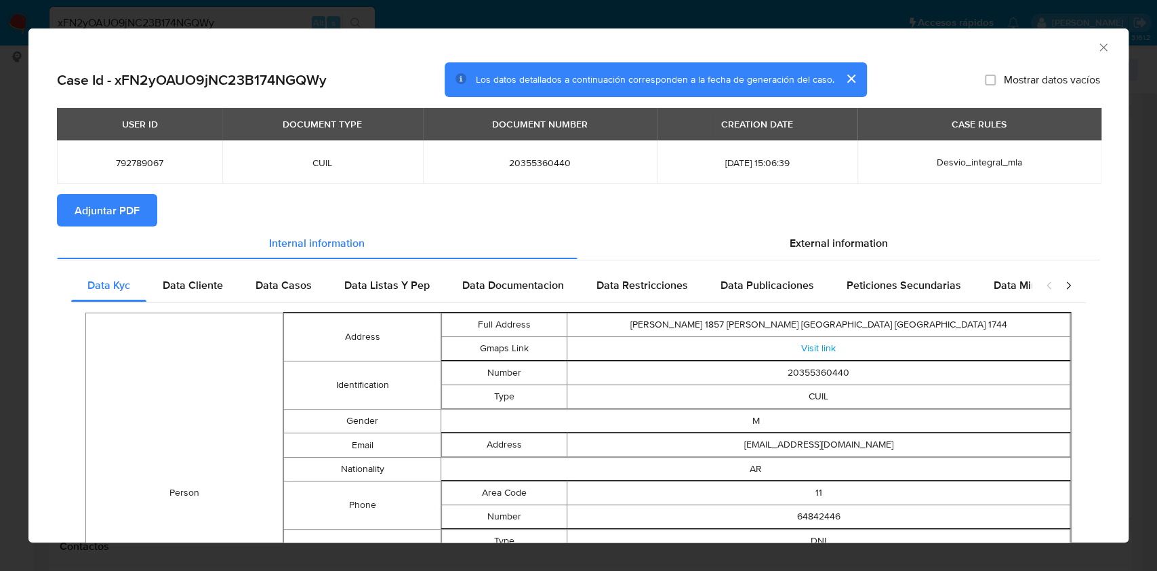
click at [129, 209] on span "Adjuntar PDF" at bounding box center [107, 210] width 65 height 30
click at [1096, 45] on icon "Cerrar ventana" at bounding box center [1103, 48] width 14 height 14
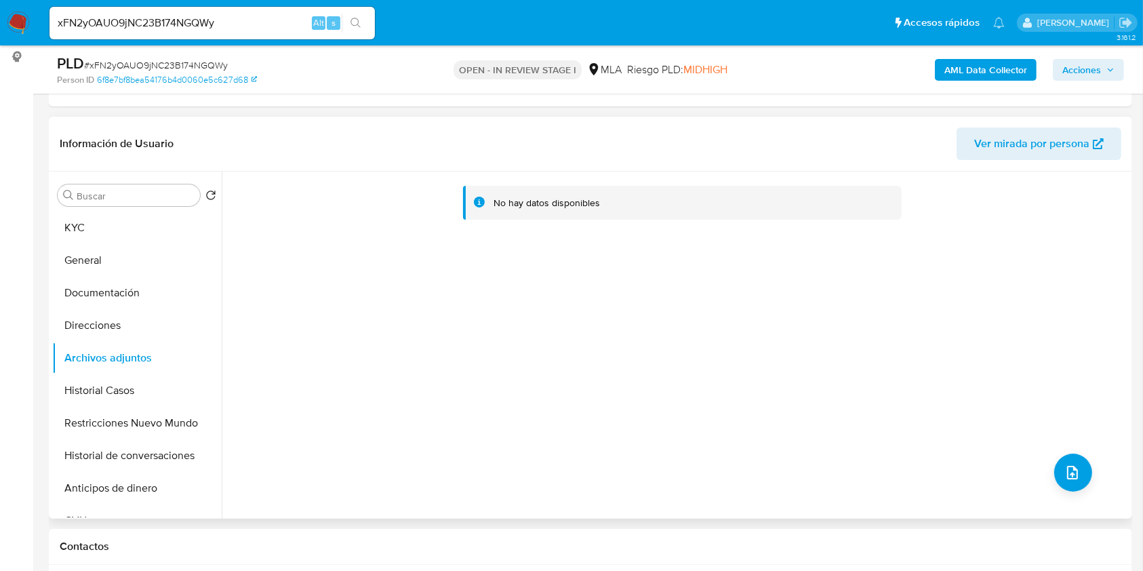
click at [1044, 464] on div "No hay datos disponibles" at bounding box center [675, 344] width 907 height 347
drag, startPoint x: 114, startPoint y: 234, endPoint x: 121, endPoint y: 276, distance: 41.9
click at [114, 234] on button "KYC" at bounding box center [136, 227] width 169 height 33
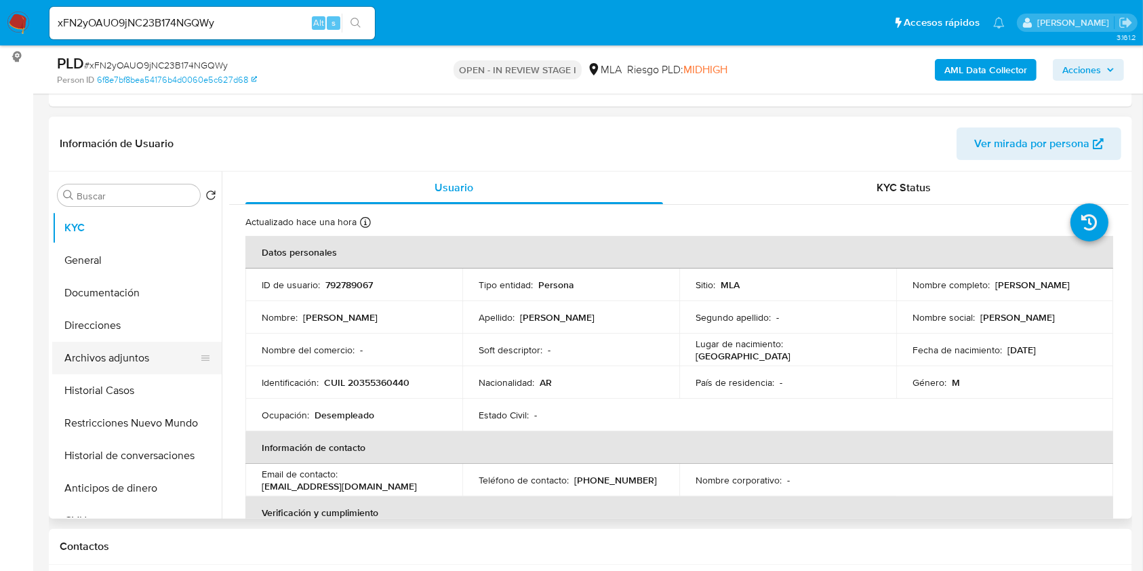
click at [121, 348] on button "Archivos adjuntos" at bounding box center [131, 358] width 159 height 33
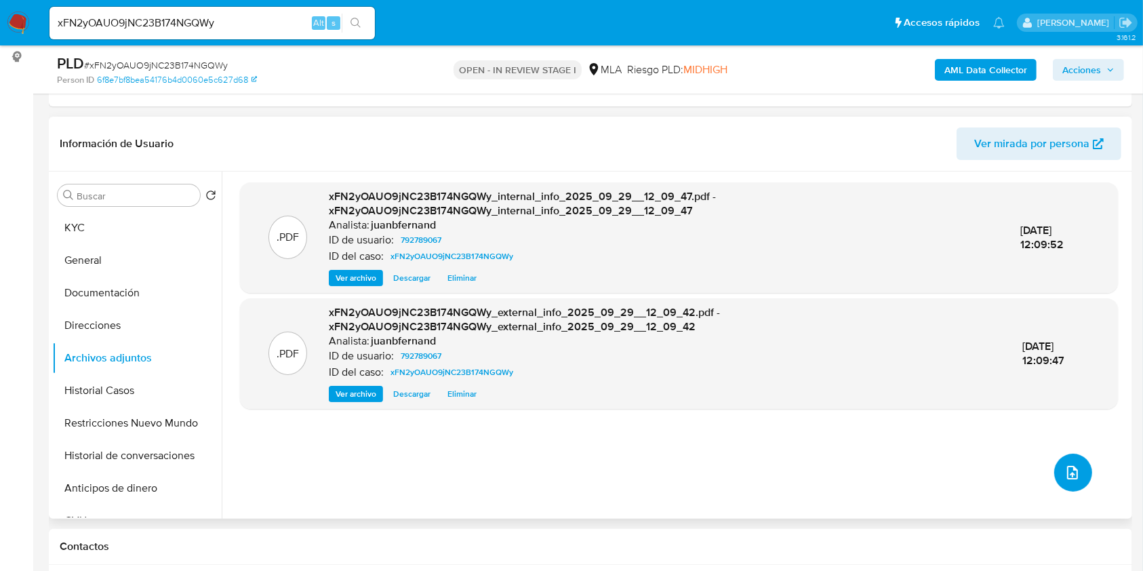
click at [1071, 473] on icon "upload-file" at bounding box center [1072, 473] width 11 height 14
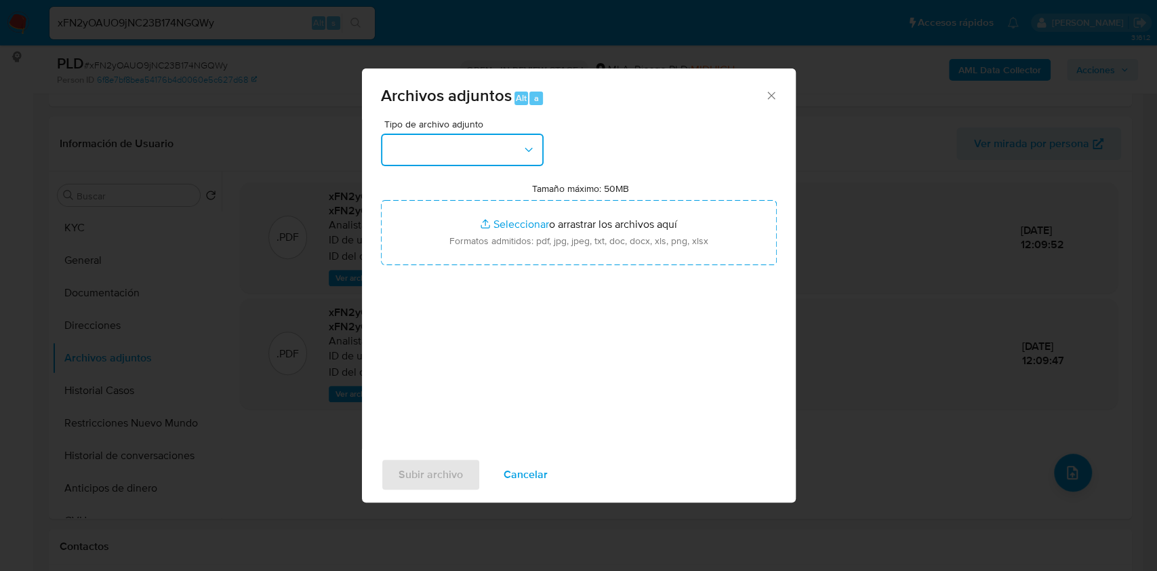
click at [522, 152] on icon "button" at bounding box center [529, 150] width 14 height 14
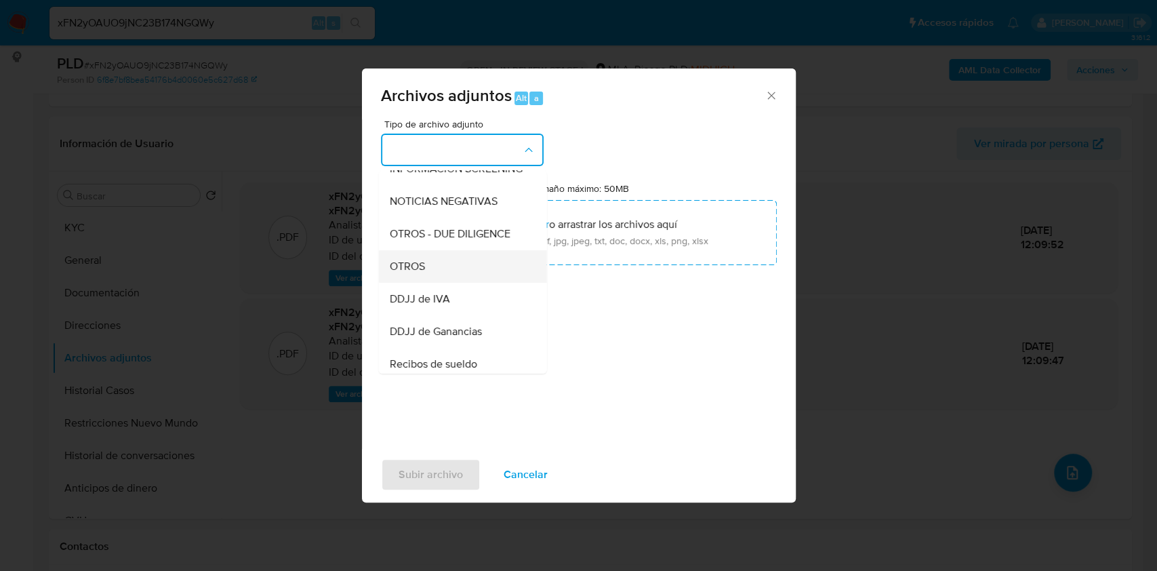
click at [416, 273] on span "OTROS" at bounding box center [406, 267] width 35 height 14
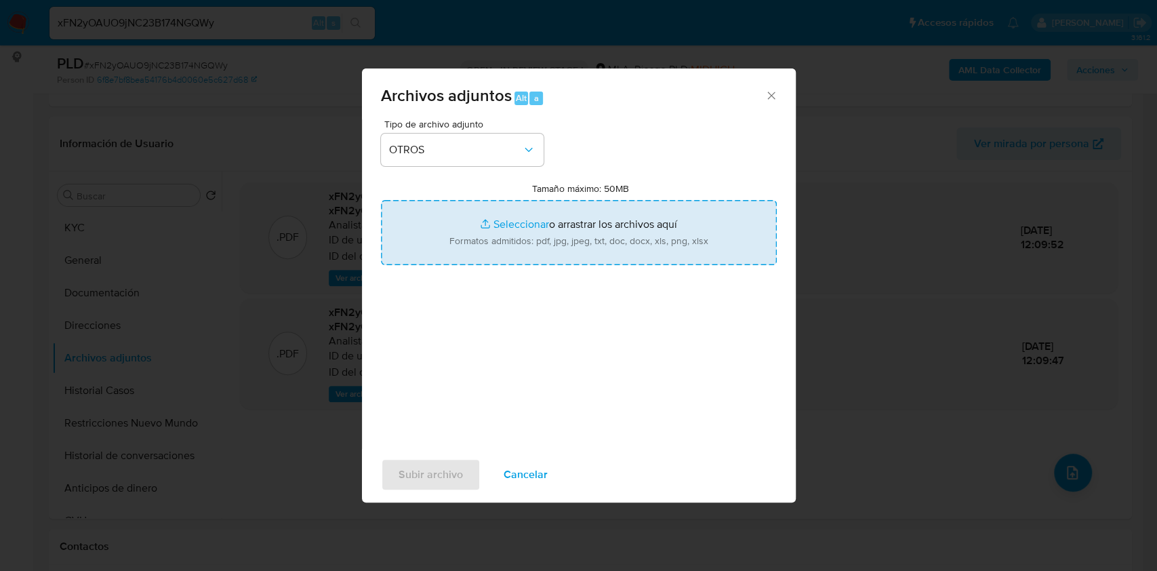
type input "C:\fakepath\Caselog xFN2yOAUO9jNC23B174NGQWy_2025_08_19_11_28_15.docx"
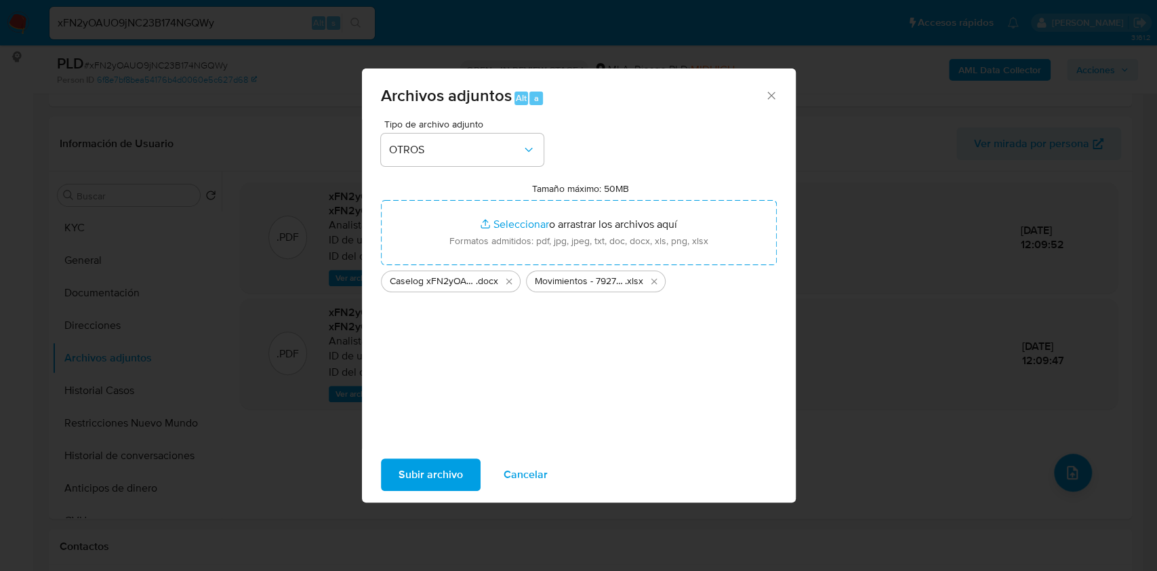
click at [436, 470] on span "Subir archivo" at bounding box center [430, 474] width 64 height 30
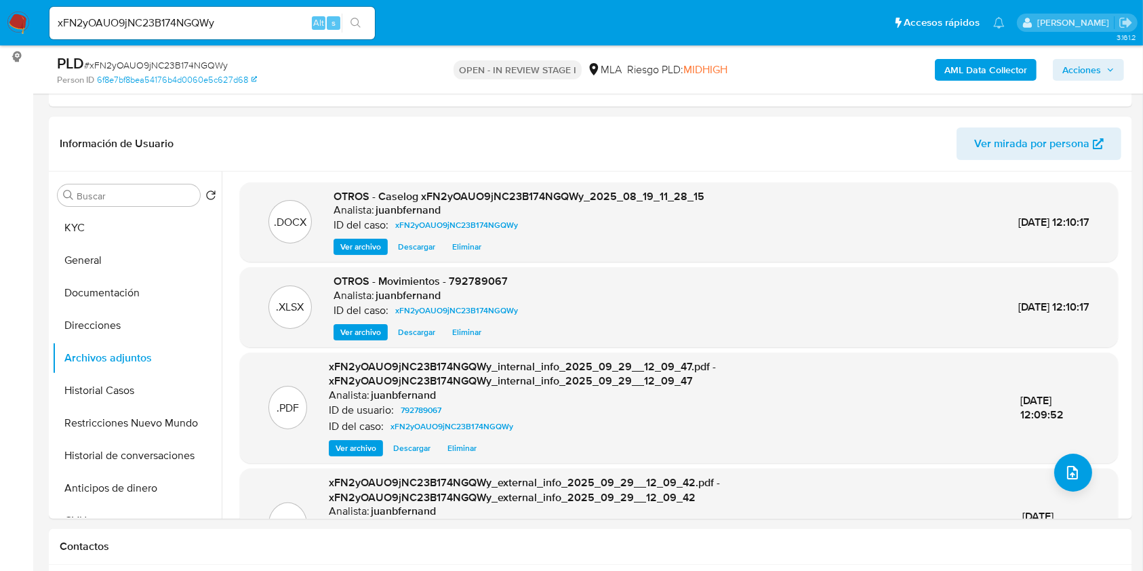
drag, startPoint x: 1084, startPoint y: 67, endPoint x: 1023, endPoint y: 82, distance: 63.4
click at [1084, 66] on span "Acciones" at bounding box center [1081, 70] width 39 height 22
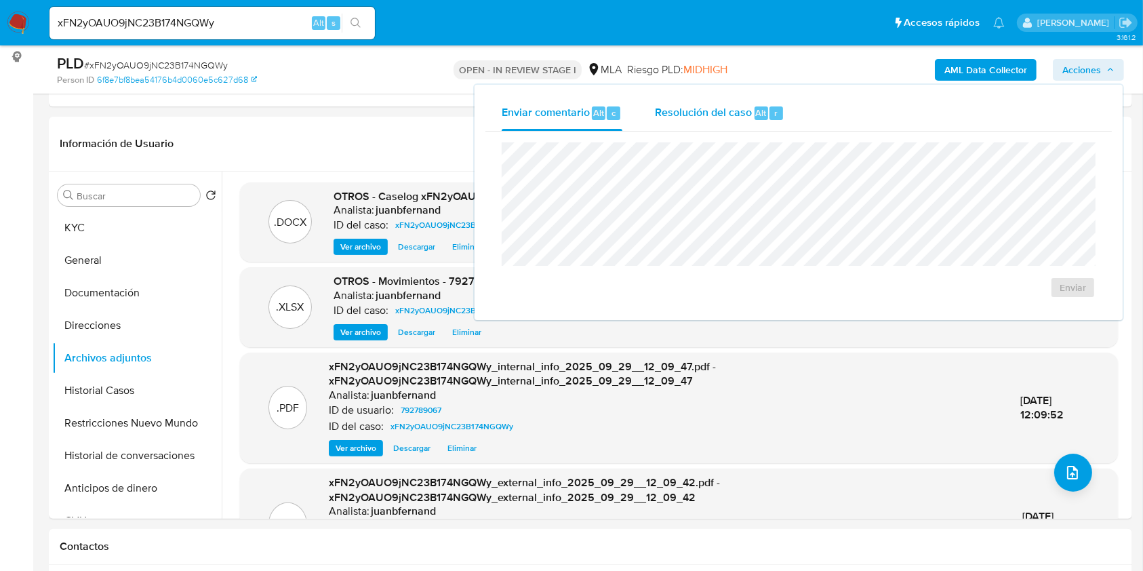
click at [739, 112] on span "Resolución del caso" at bounding box center [703, 112] width 97 height 16
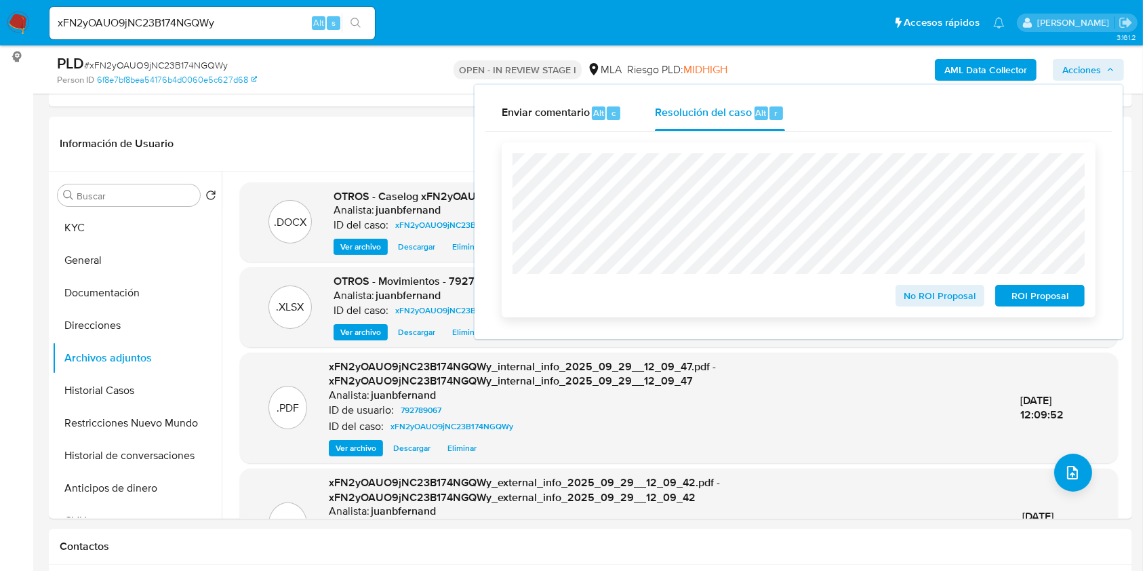
click at [1046, 295] on span "ROI Proposal" at bounding box center [1039, 295] width 70 height 19
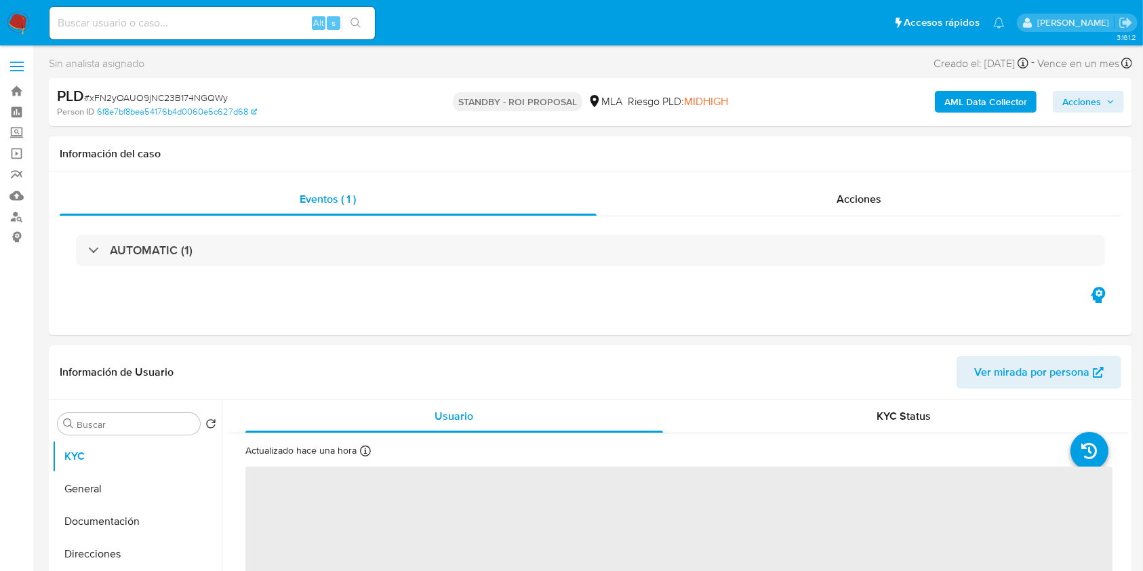
select select "10"
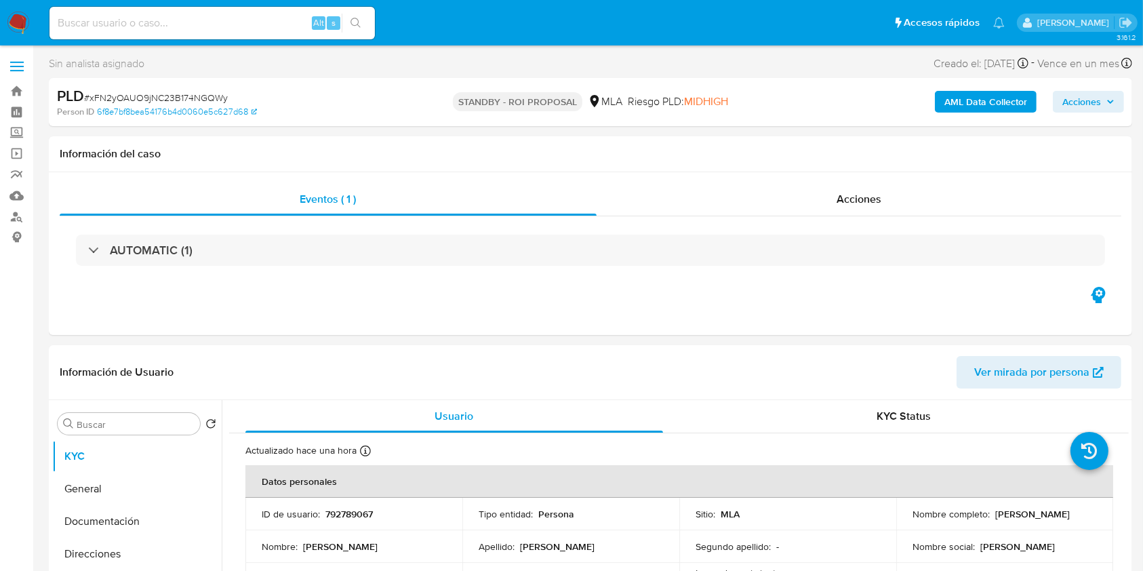
click at [262, 27] on input at bounding box center [211, 23] width 325 height 18
paste input "2Kr8X3T4Os7FIUS5d1kD4SOG"
type input "2Kr8X3T4Os7FIUS5d1kD4SOG"
click at [359, 26] on icon "search-icon" at bounding box center [355, 23] width 10 height 10
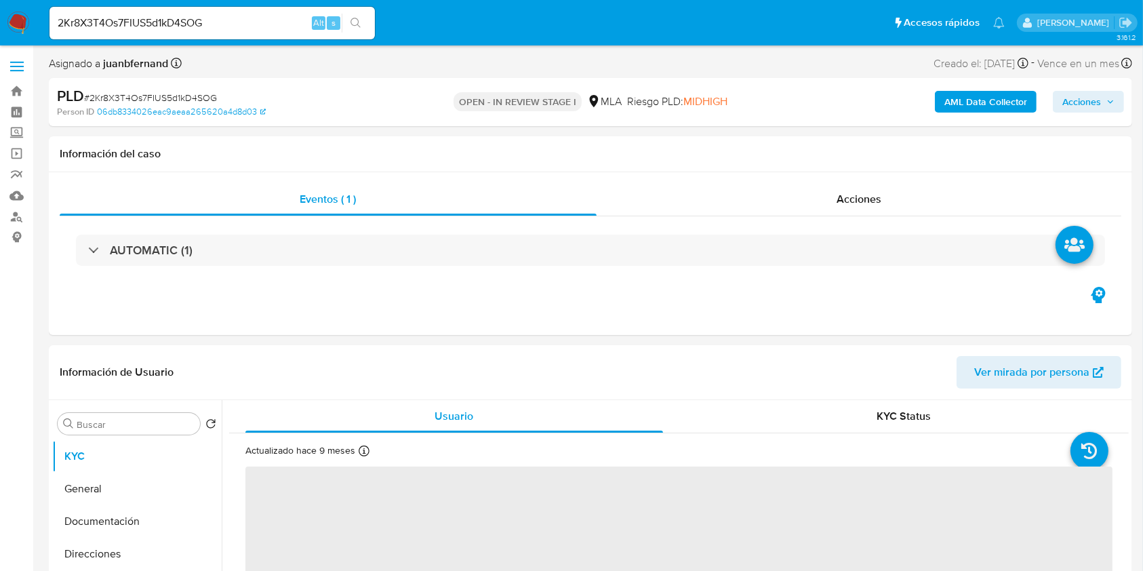
select select "10"
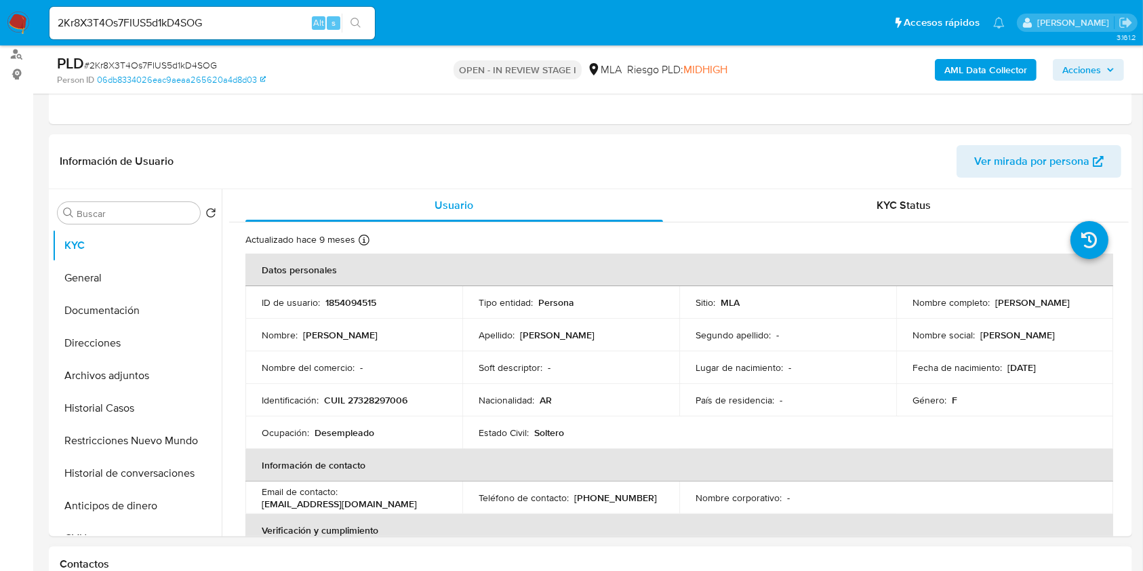
scroll to position [451, 0]
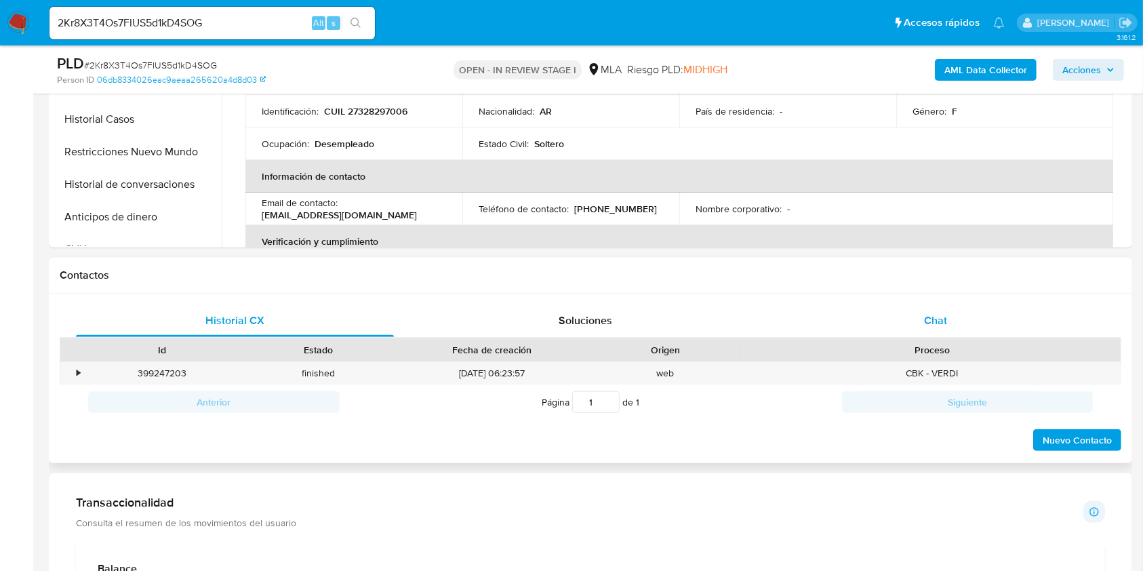
click at [1021, 323] on div "Chat" at bounding box center [936, 320] width 318 height 33
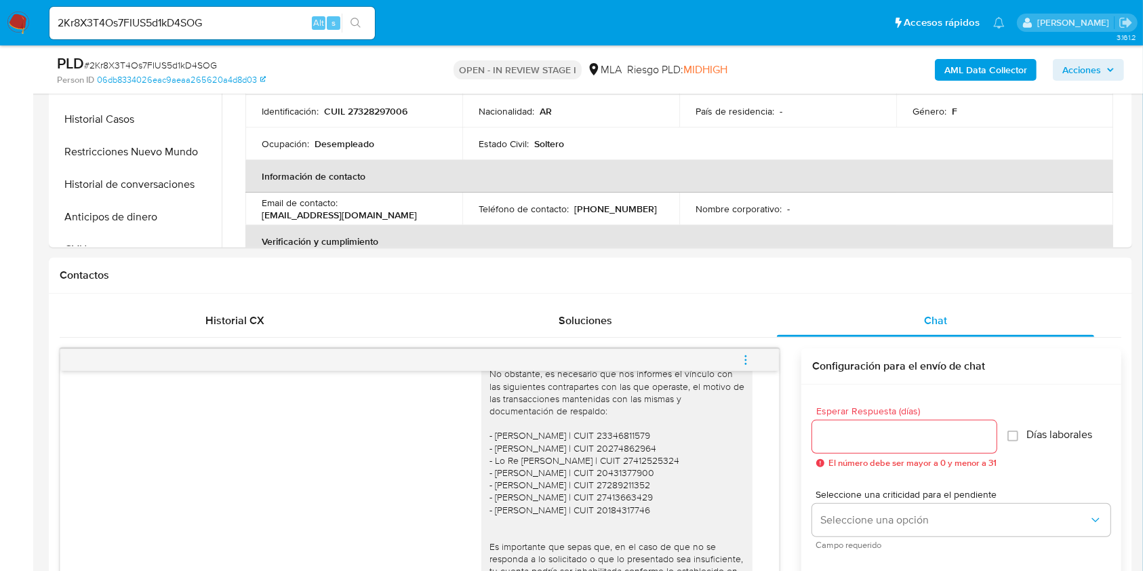
scroll to position [632, 0]
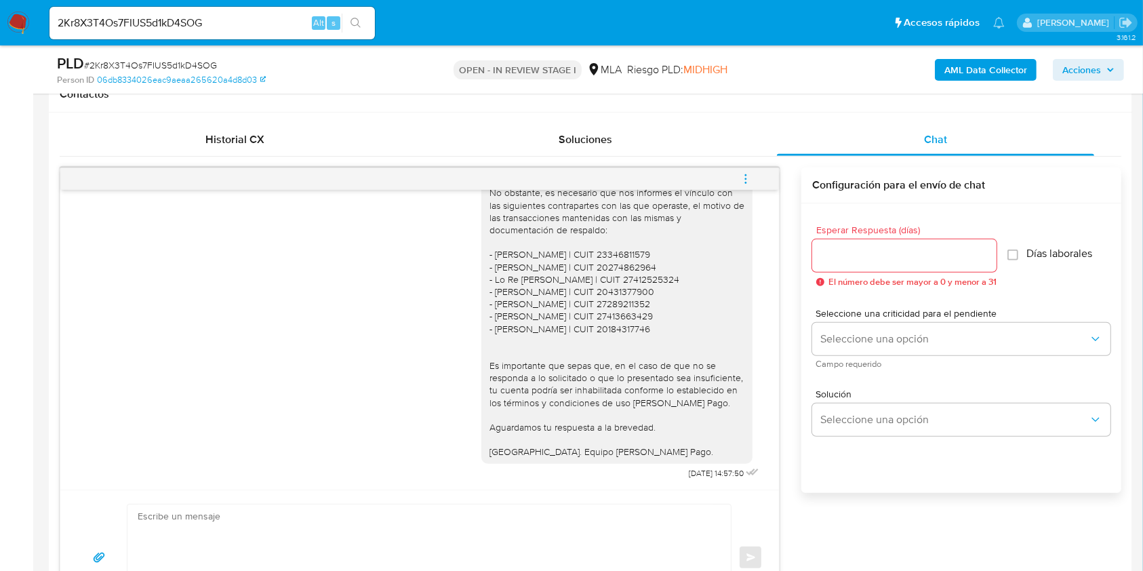
click at [260, 20] on input "2Kr8X3T4Os7FIUS5d1kD4SOG" at bounding box center [211, 23] width 325 height 18
paste input "DhJ8w7Z3t6KzRq4mGUsYY2FT"
click at [369, 20] on input "DhJ8w7Z3t6KzRq4mGUsYY2FT" at bounding box center [211, 23] width 325 height 18
type input "DhJ8w7Z3t6KzRq4mGUsYY2FT"
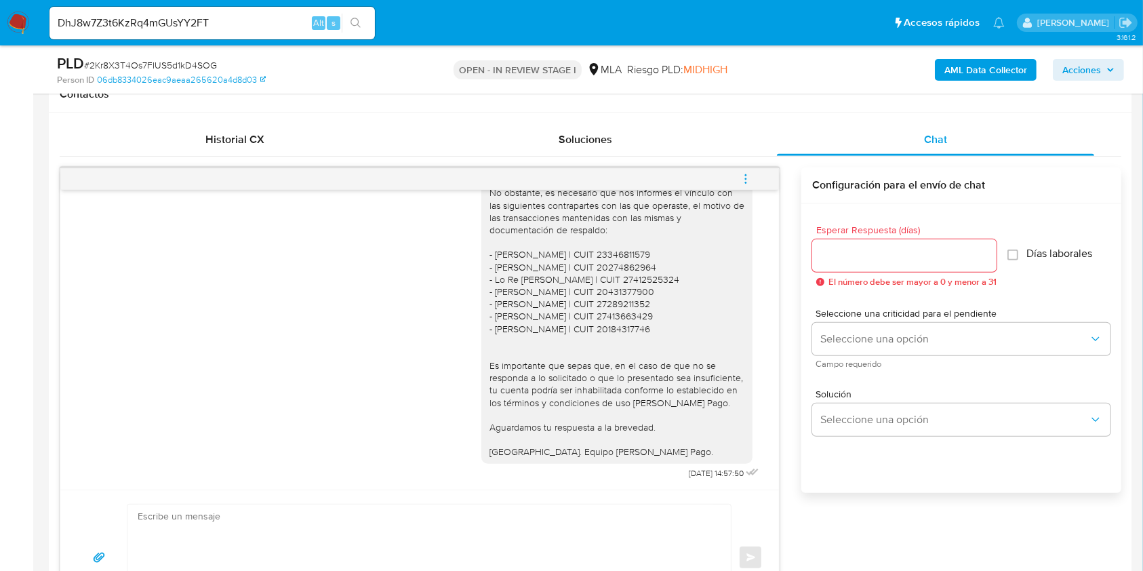
click at [361, 26] on icon "search-icon" at bounding box center [355, 23] width 11 height 11
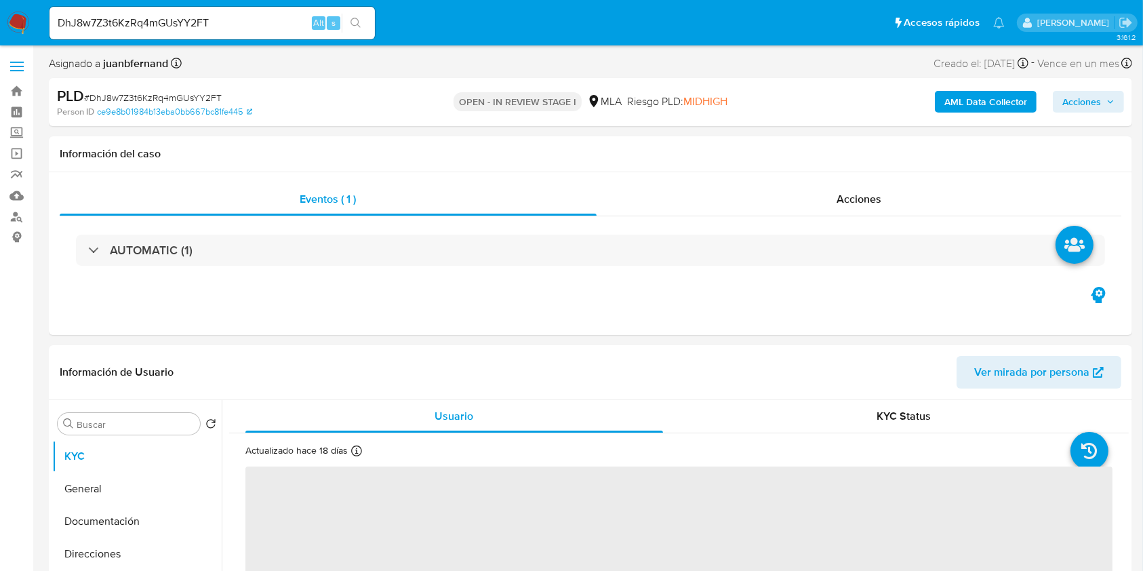
select select "10"
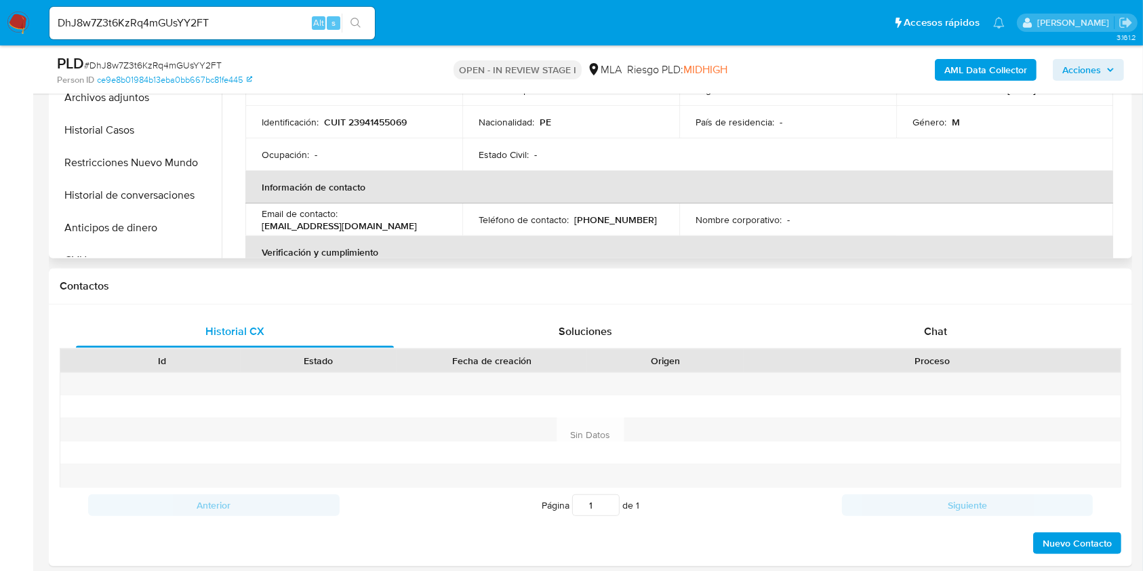
scroll to position [451, 0]
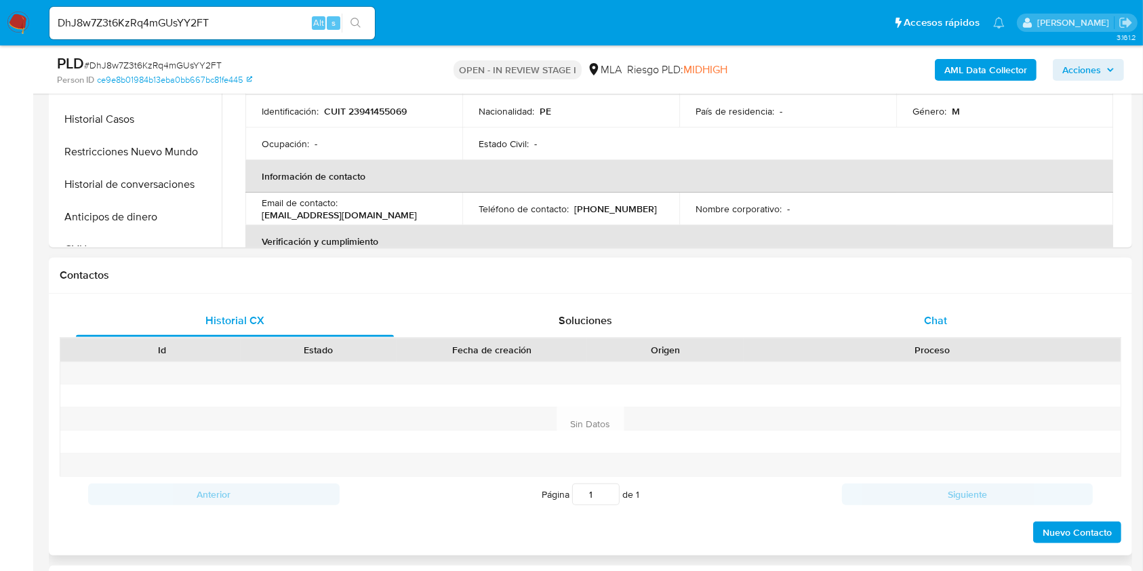
click at [911, 304] on div "Chat" at bounding box center [936, 320] width 318 height 33
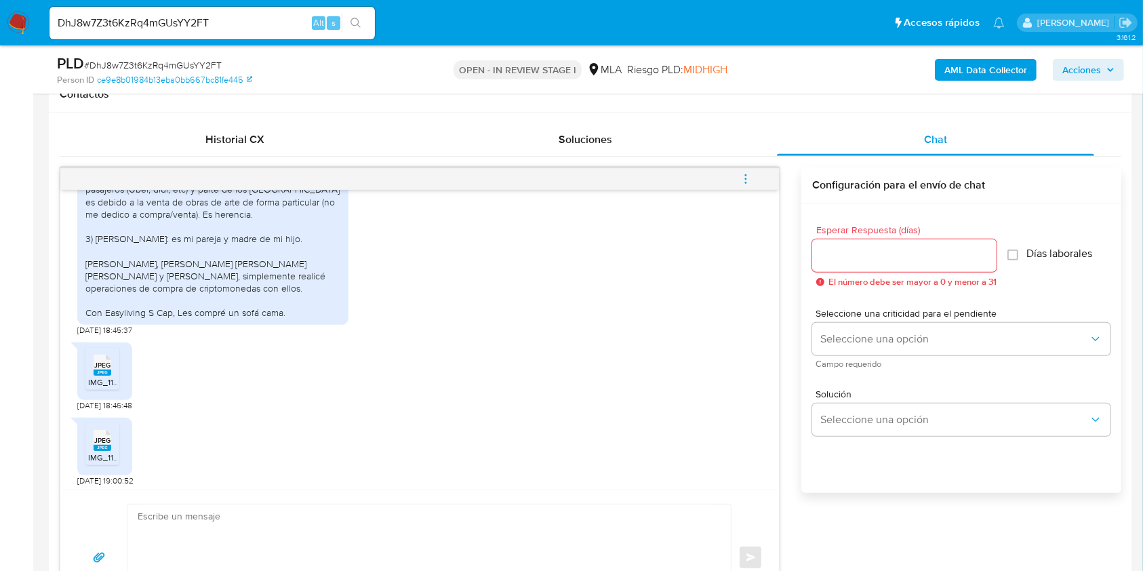
scroll to position [1707, 0]
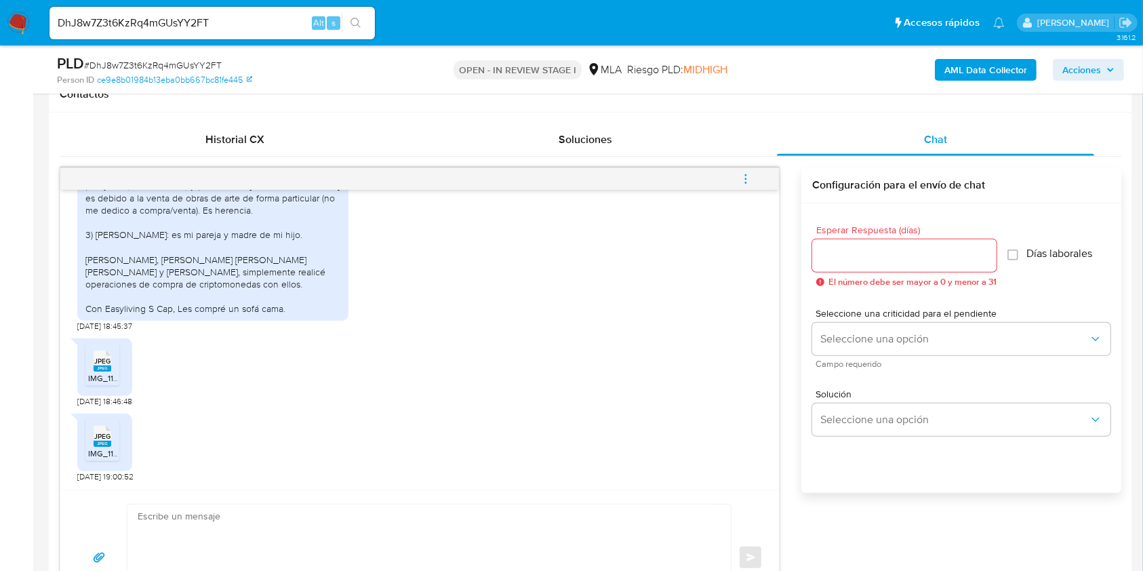
click at [102, 367] on rect at bounding box center [103, 368] width 18 height 6
click at [92, 451] on span "IMG_1123.jpeg" at bounding box center [114, 453] width 53 height 12
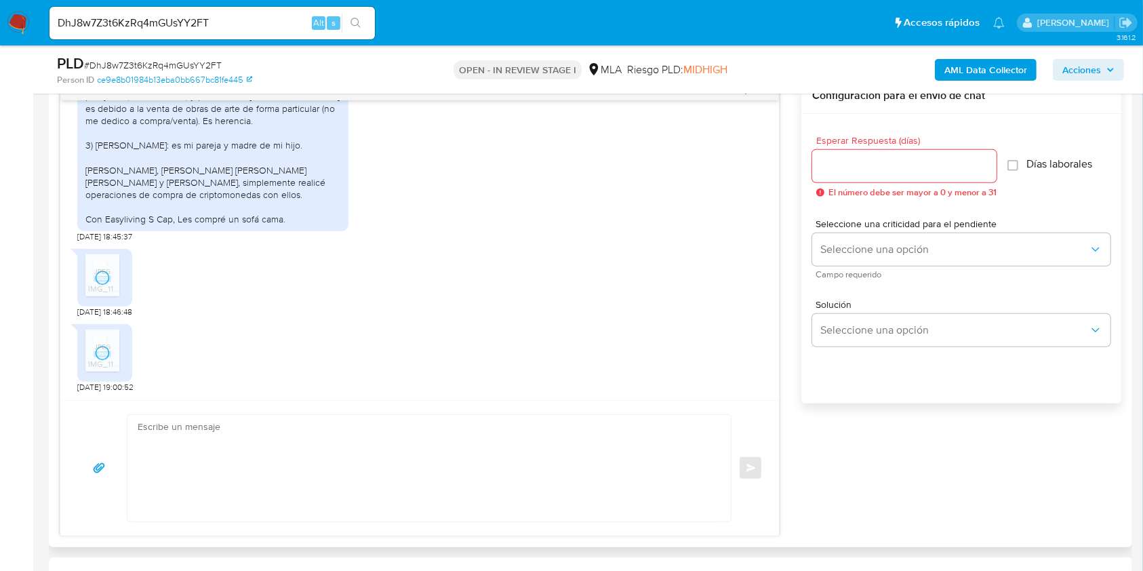
scroll to position [632, 0]
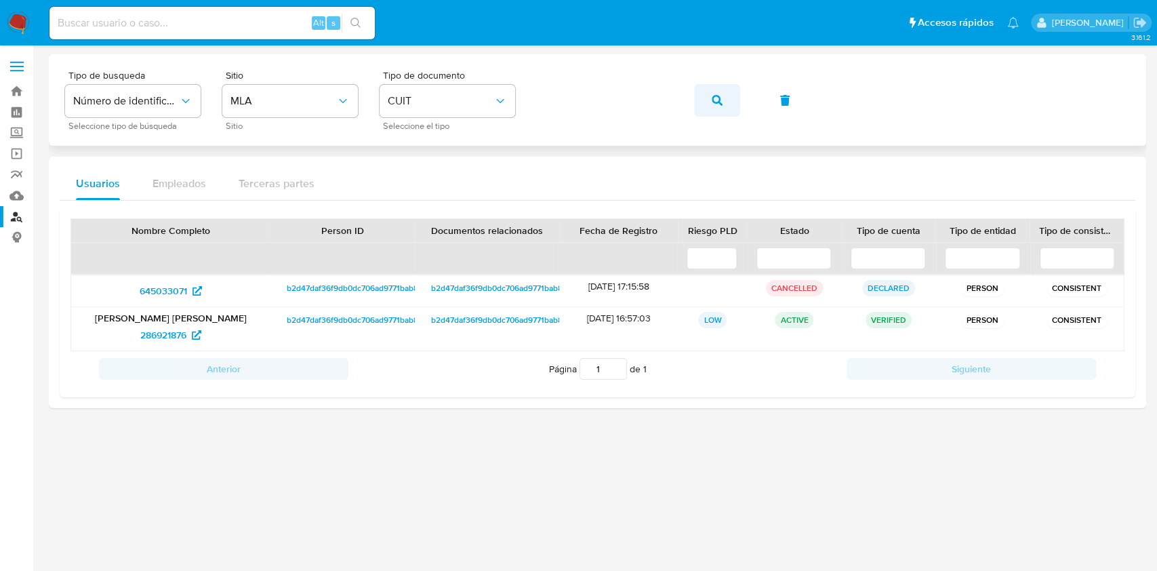
click at [710, 110] on button "button" at bounding box center [717, 100] width 46 height 33
click at [174, 337] on span "242010538" at bounding box center [163, 335] width 48 height 22
click at [709, 110] on button "button" at bounding box center [717, 100] width 46 height 33
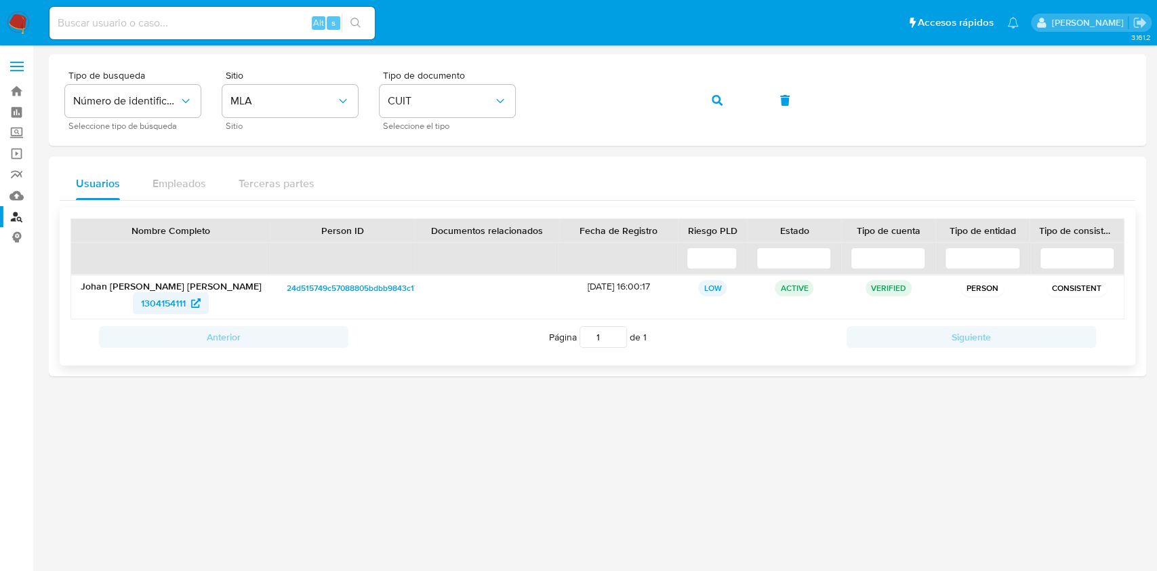
click at [188, 304] on span "1304154111" at bounding box center [171, 303] width 60 height 22
click at [720, 100] on icon "button" at bounding box center [717, 100] width 11 height 11
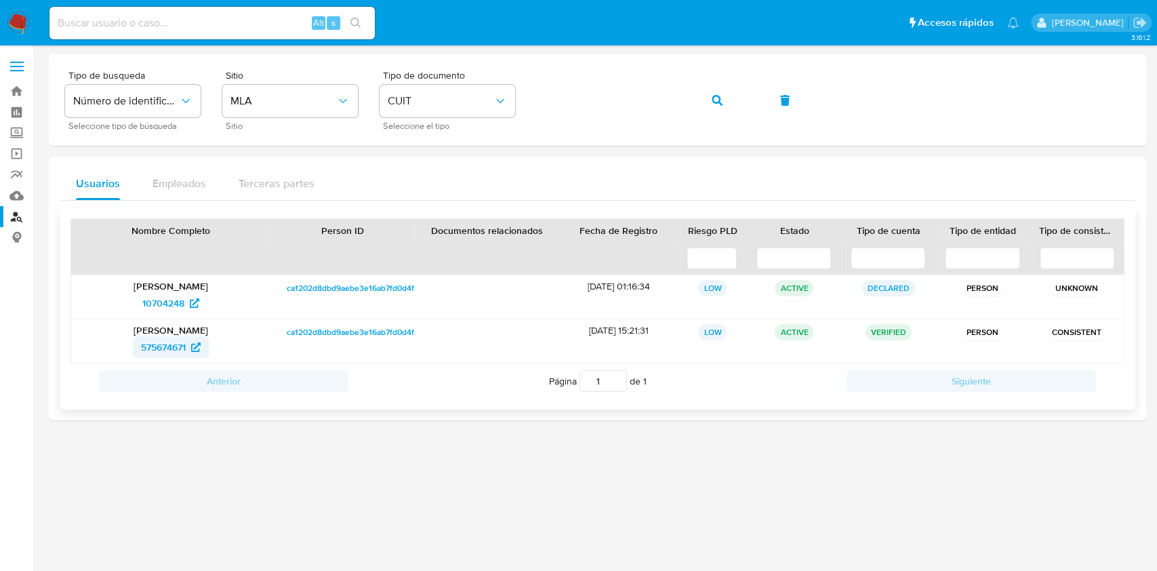
click at [187, 343] on span "575674671" at bounding box center [171, 347] width 60 height 22
click at [697, 98] on button "button" at bounding box center [717, 100] width 46 height 33
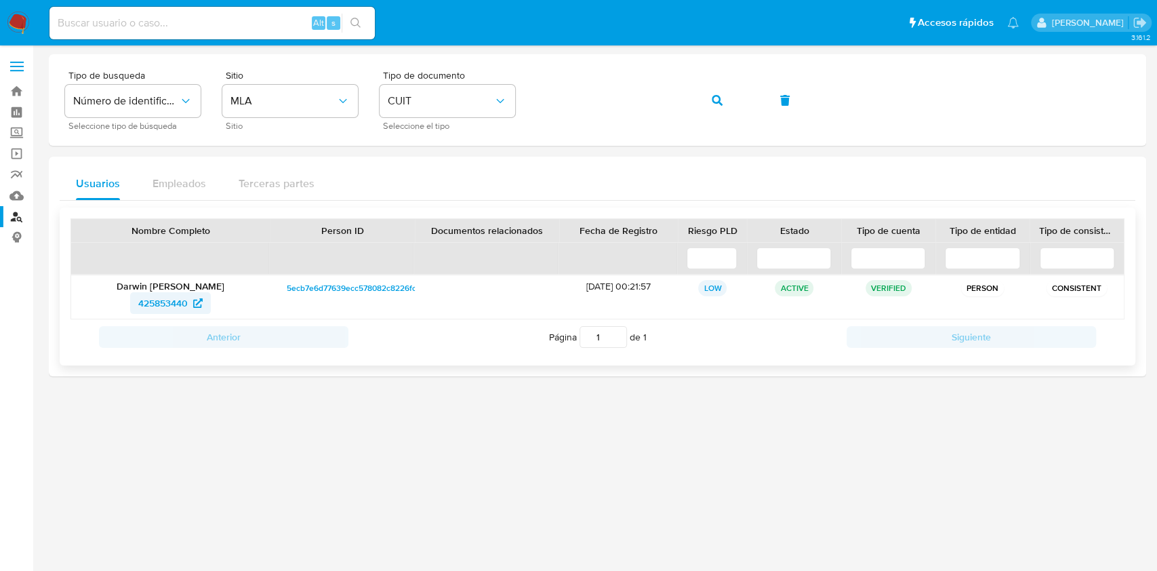
click at [195, 303] on icon at bounding box center [197, 302] width 9 height 9
click at [710, 104] on button "button" at bounding box center [717, 100] width 46 height 33
click at [176, 302] on span "1923951385" at bounding box center [163, 303] width 50 height 22
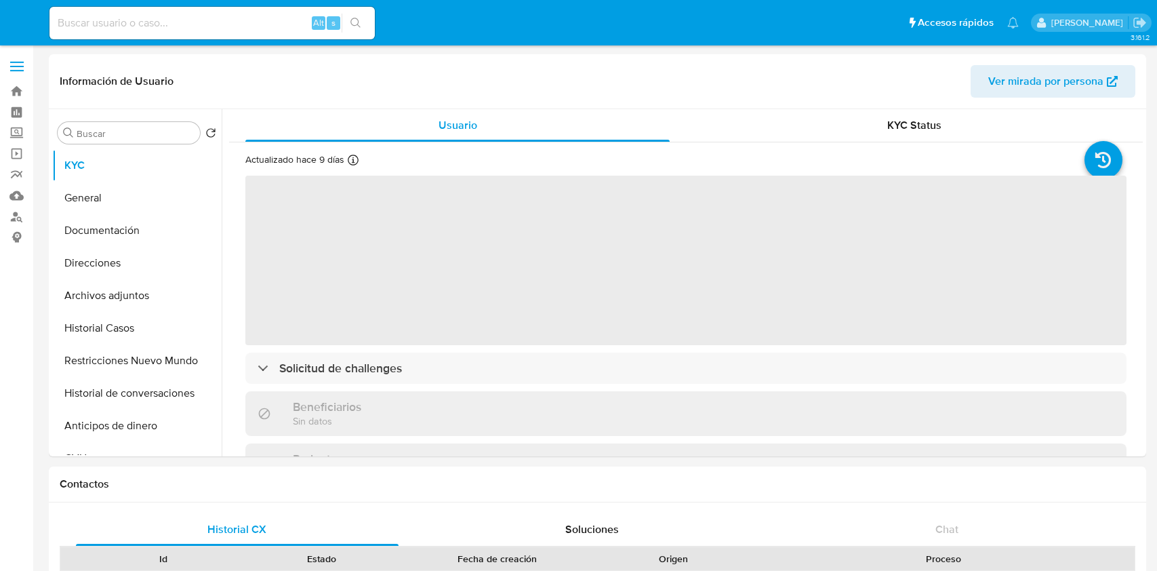
select select "10"
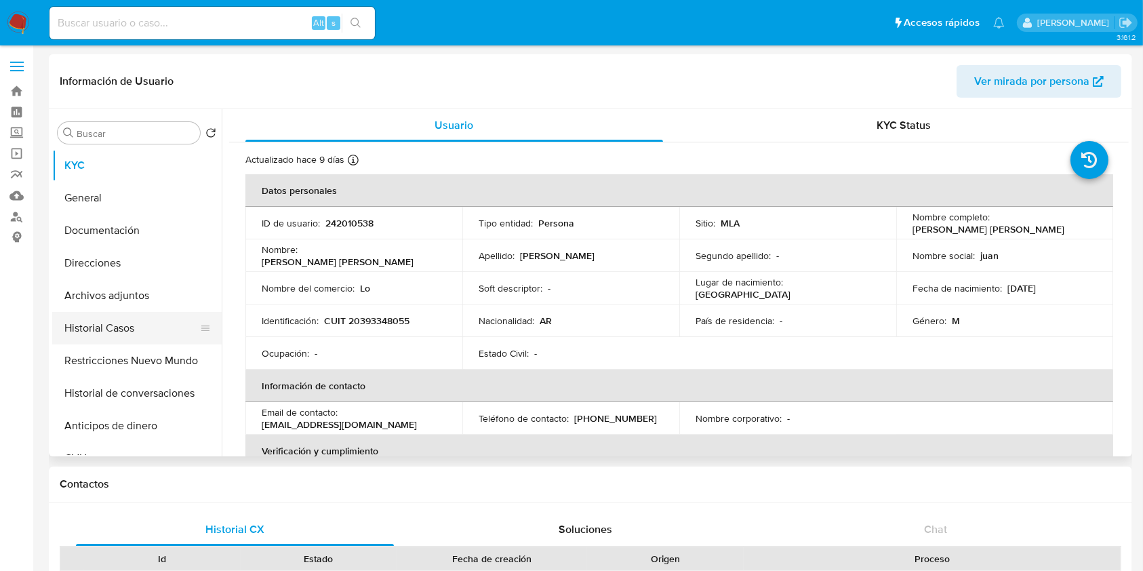
click at [131, 333] on button "Historial Casos" at bounding box center [131, 328] width 159 height 33
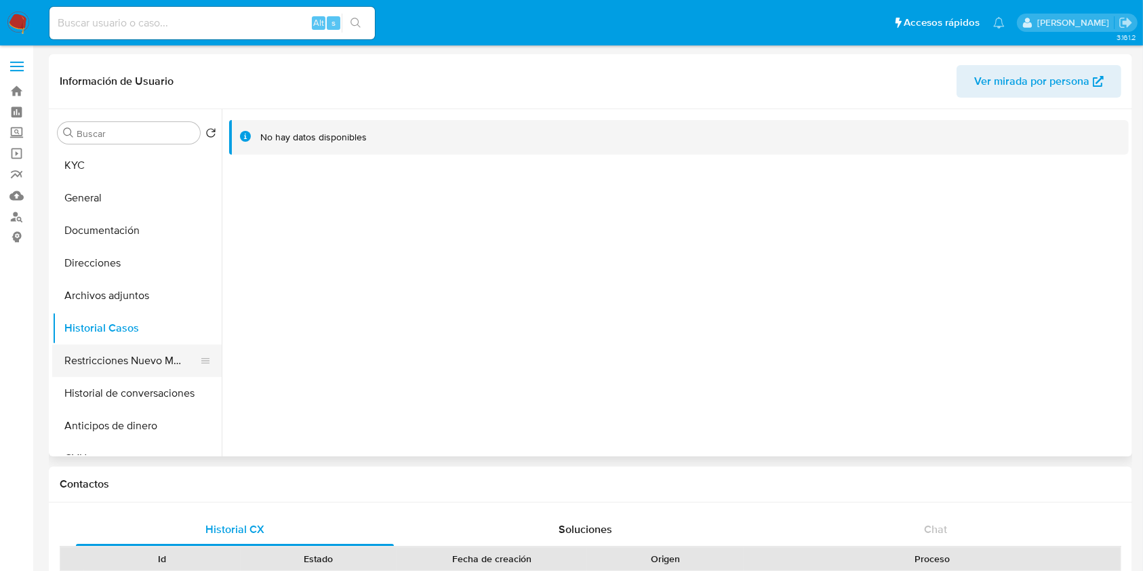
click at [131, 354] on button "Restricciones Nuevo Mundo" at bounding box center [131, 360] width 159 height 33
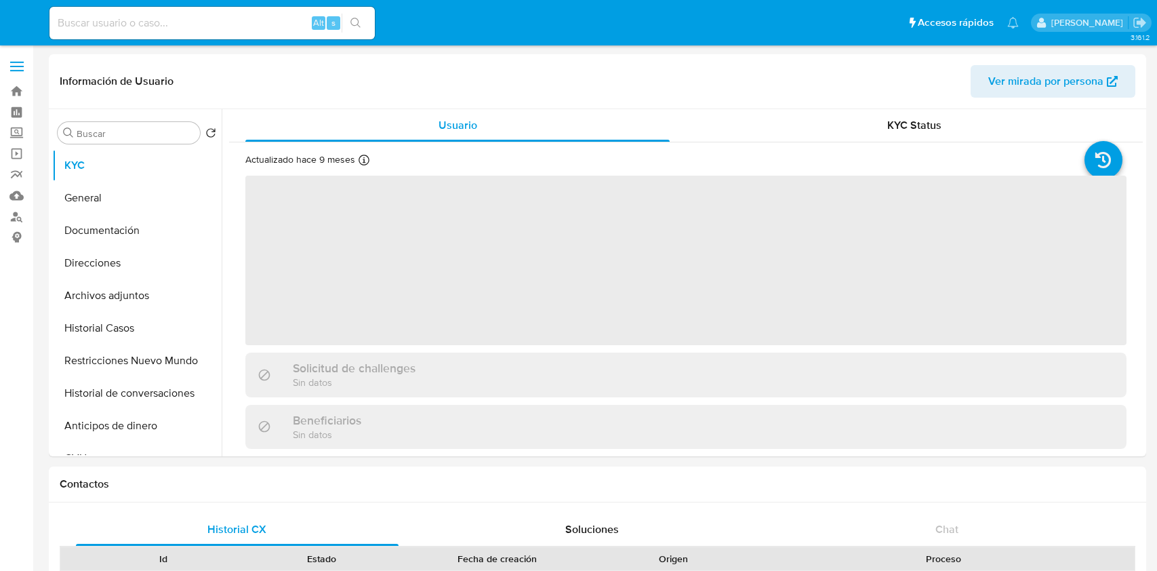
select select "10"
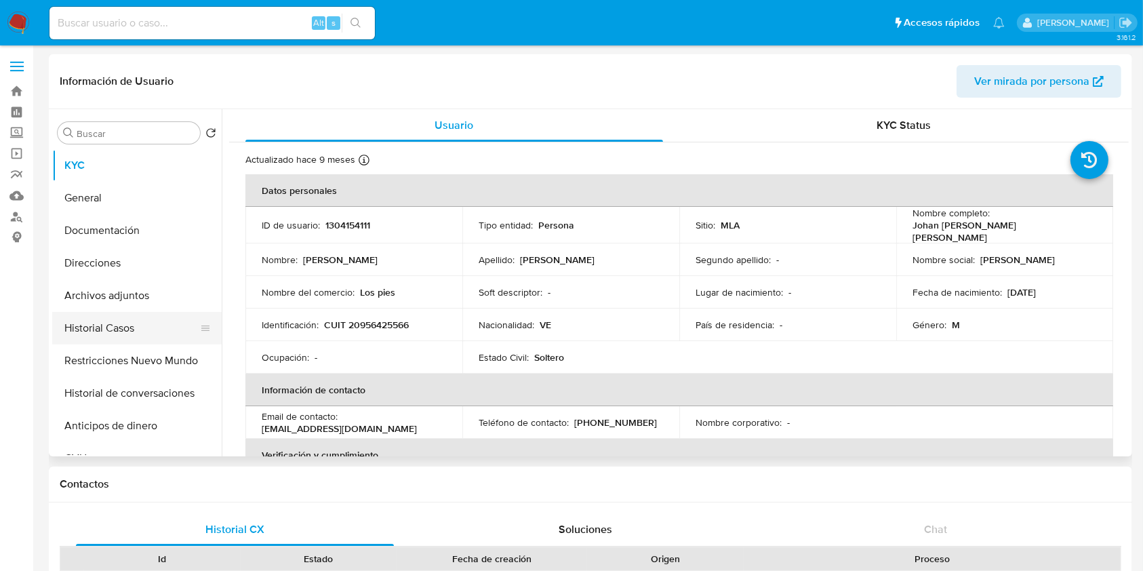
click at [89, 331] on button "Historial Casos" at bounding box center [131, 328] width 159 height 33
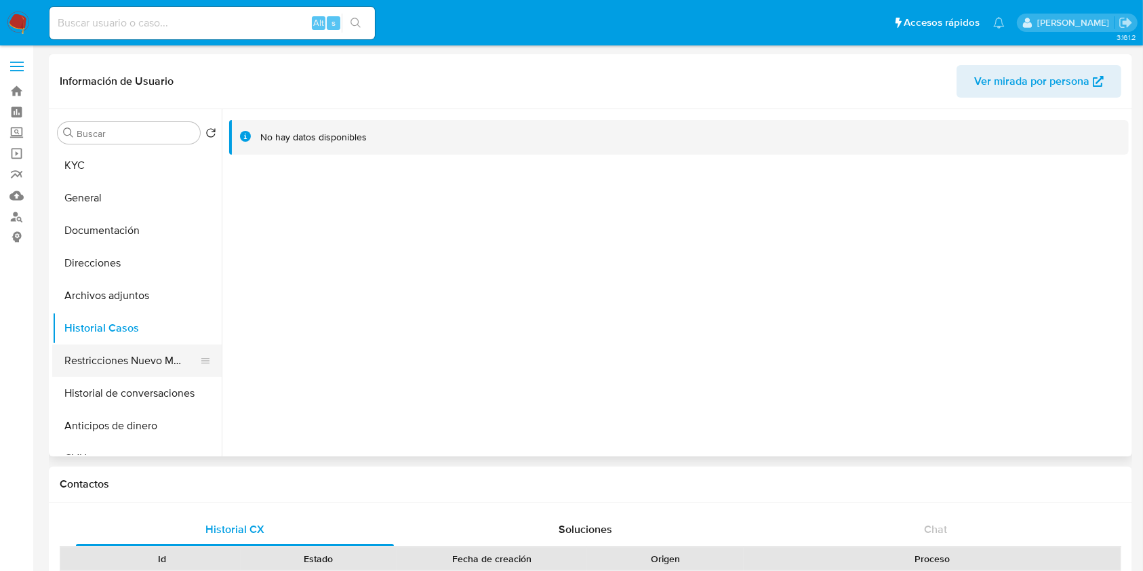
click at [110, 364] on button "Restricciones Nuevo Mundo" at bounding box center [131, 360] width 159 height 33
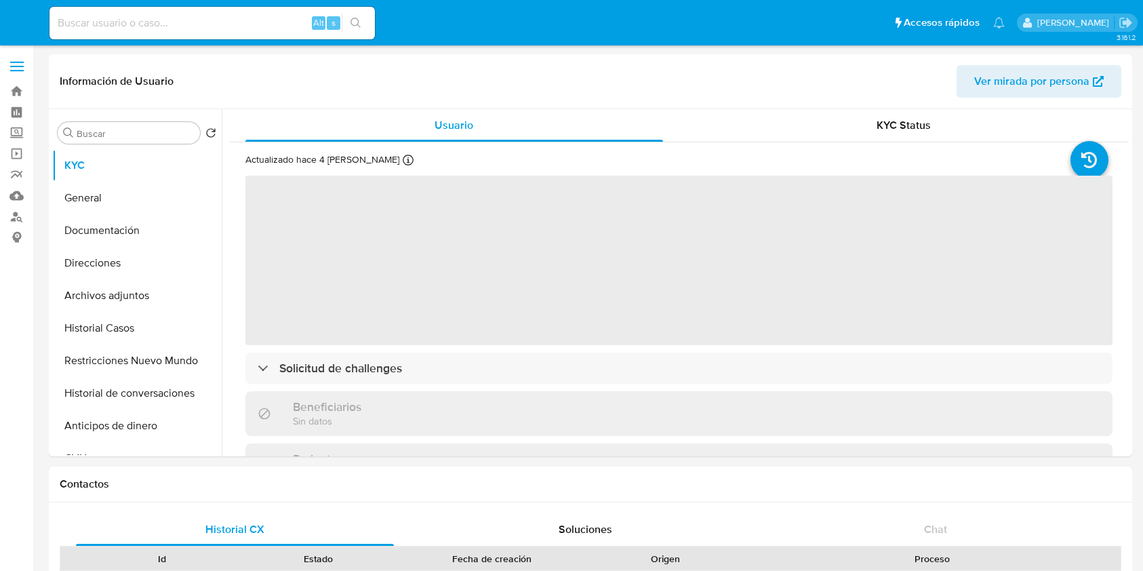
select select "10"
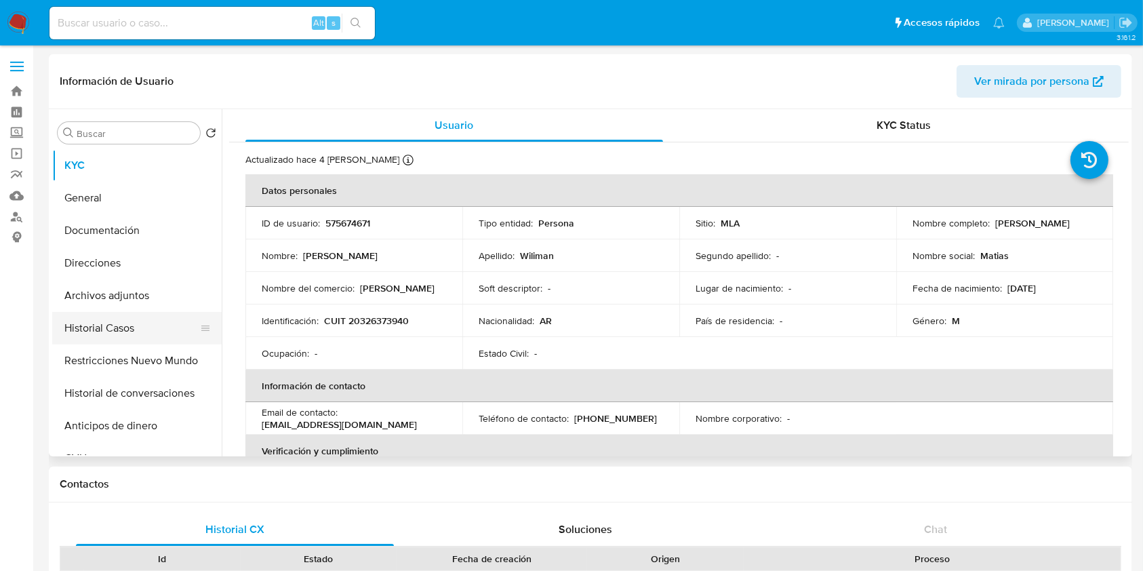
click at [119, 333] on button "Historial Casos" at bounding box center [131, 328] width 159 height 33
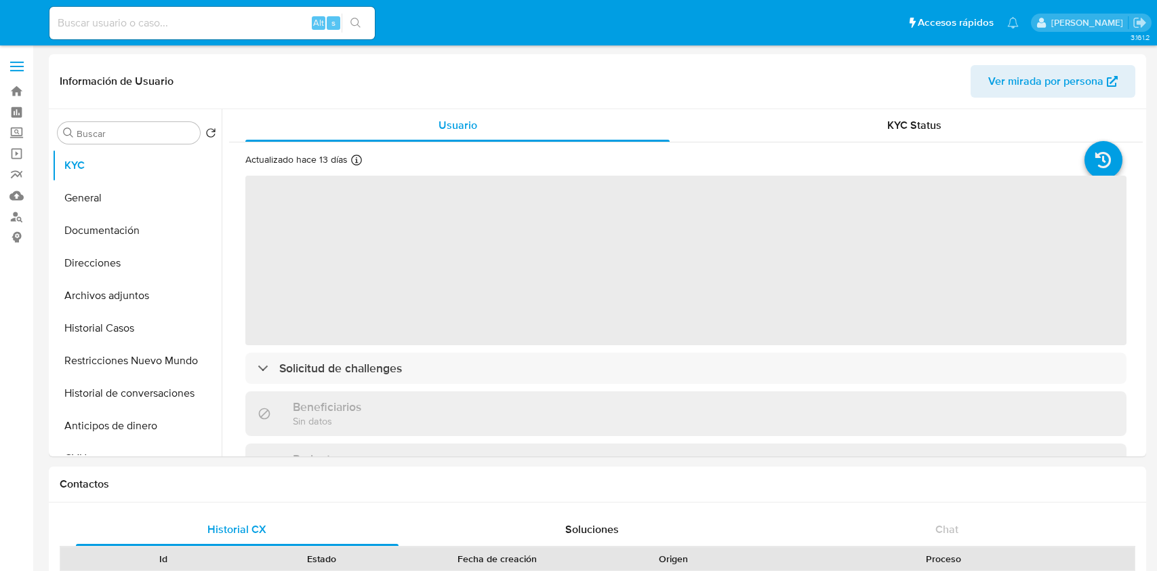
select select "10"
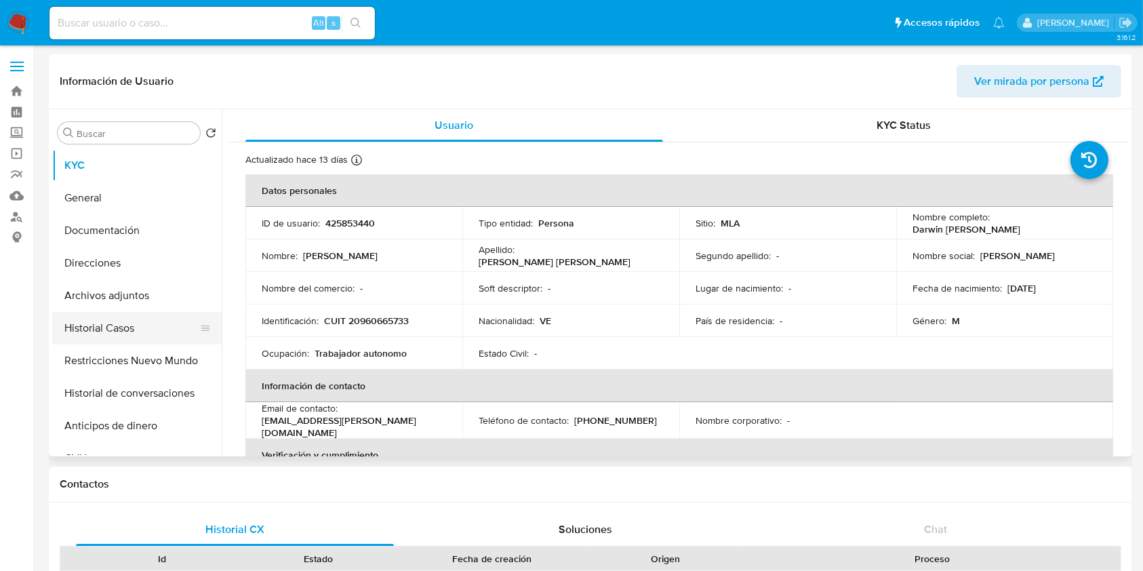
click at [129, 323] on button "Historial Casos" at bounding box center [131, 328] width 159 height 33
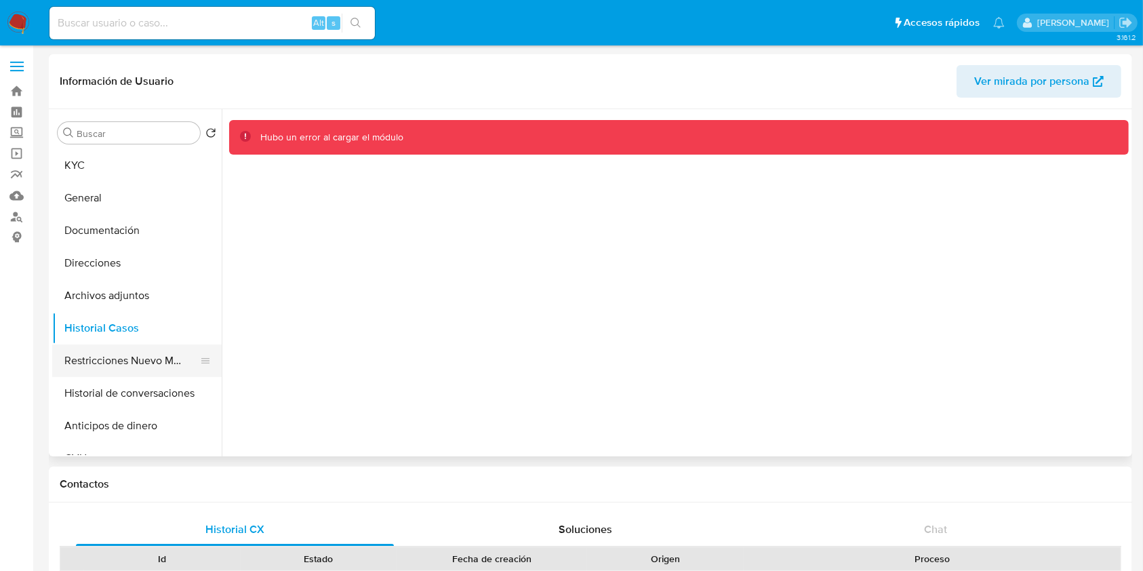
drag, startPoint x: 125, startPoint y: 350, endPoint x: 109, endPoint y: 326, distance: 28.8
click at [124, 350] on button "Restricciones Nuevo Mundo" at bounding box center [136, 360] width 169 height 33
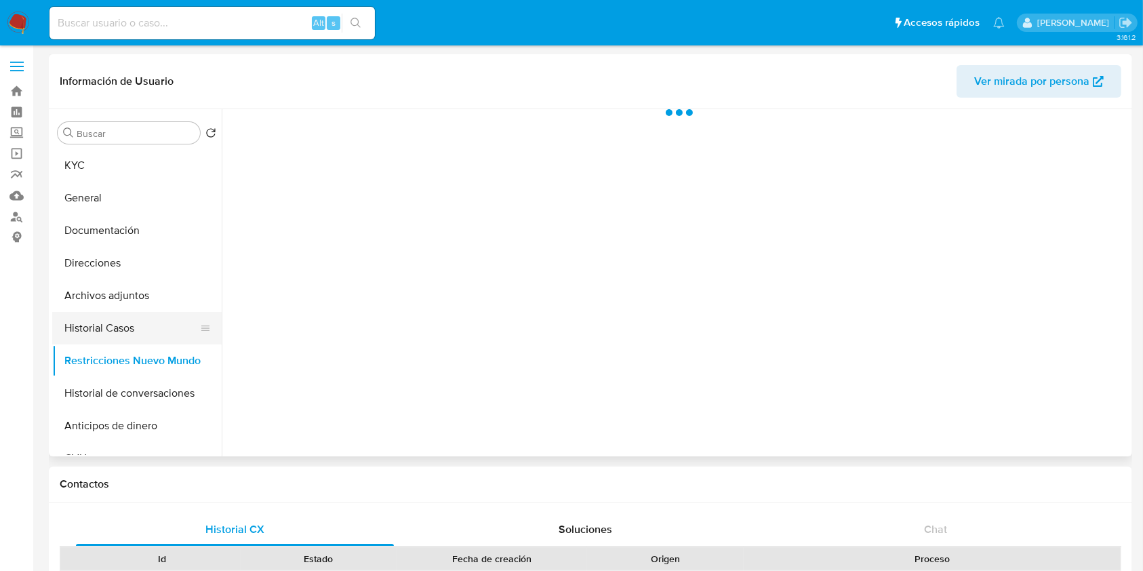
click at [111, 324] on button "Historial Casos" at bounding box center [131, 328] width 159 height 33
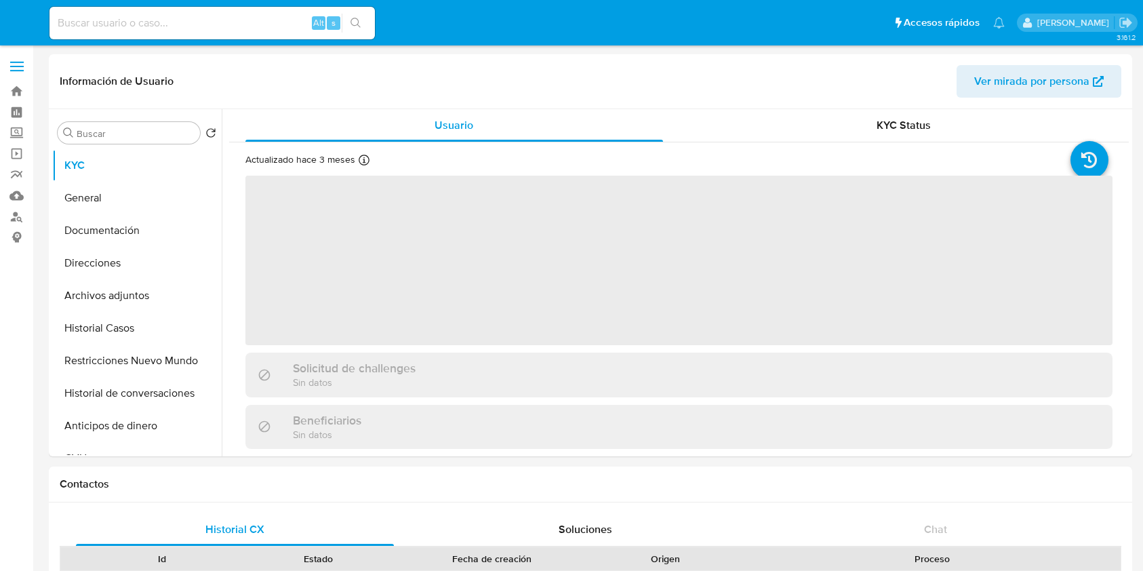
select select "10"
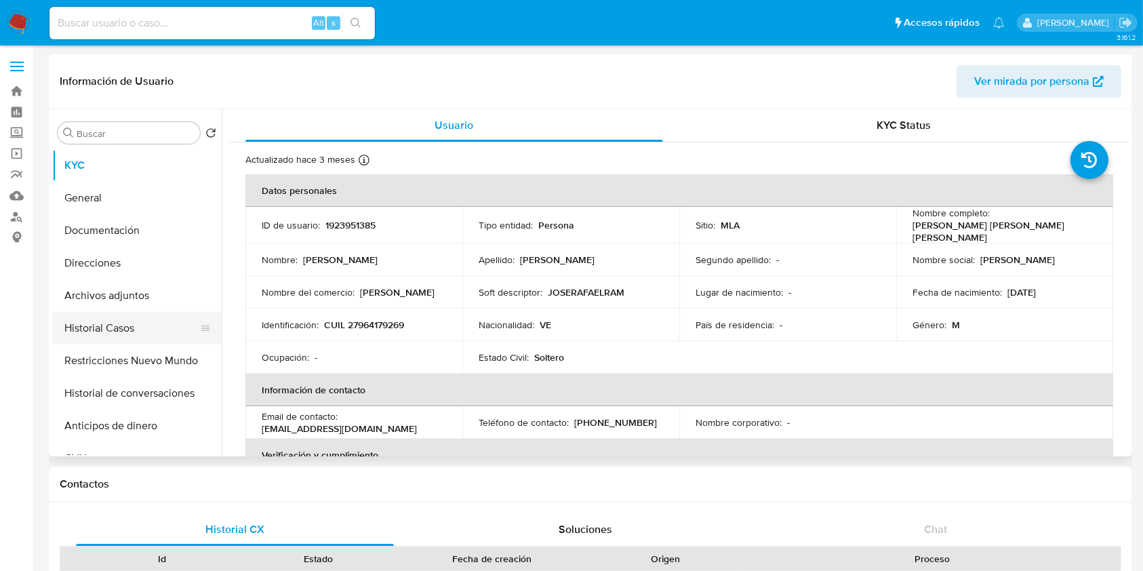
click at [134, 331] on button "Historial Casos" at bounding box center [131, 328] width 159 height 33
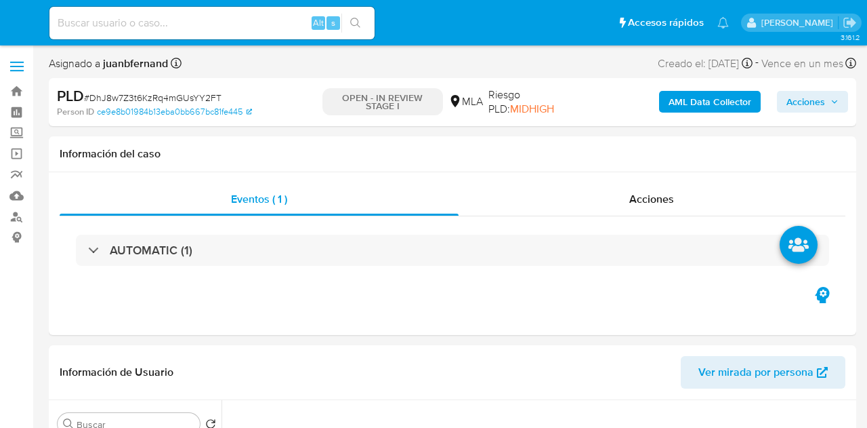
select select "10"
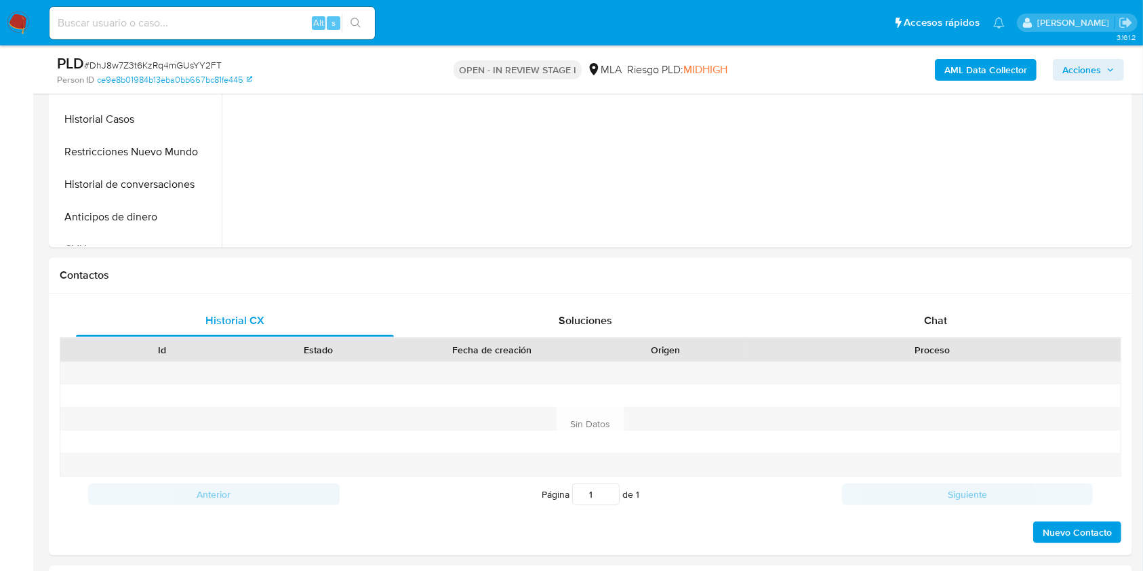
scroll to position [632, 0]
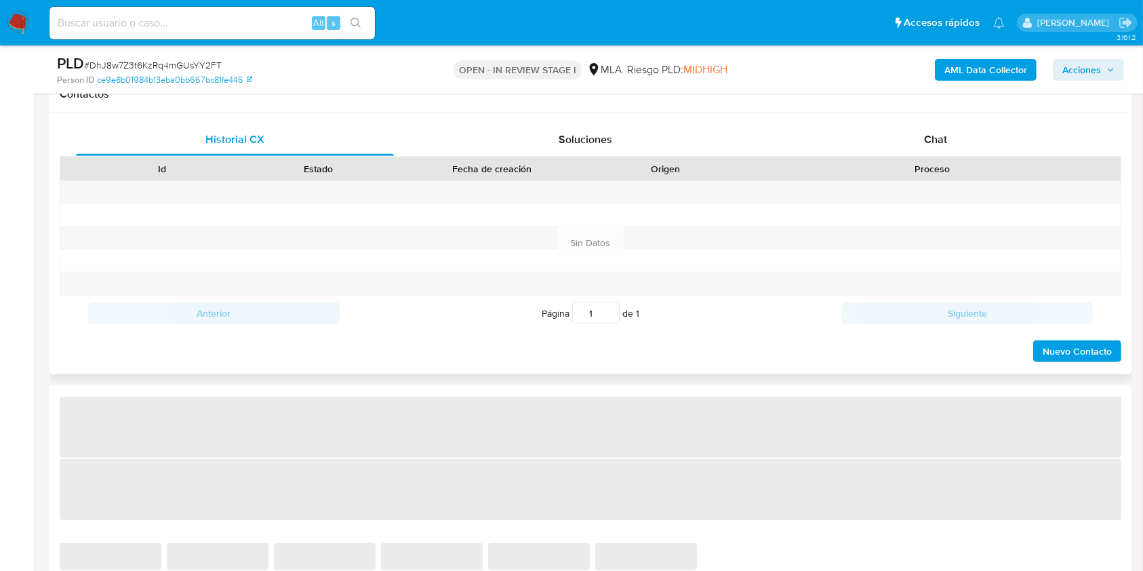
select select "10"
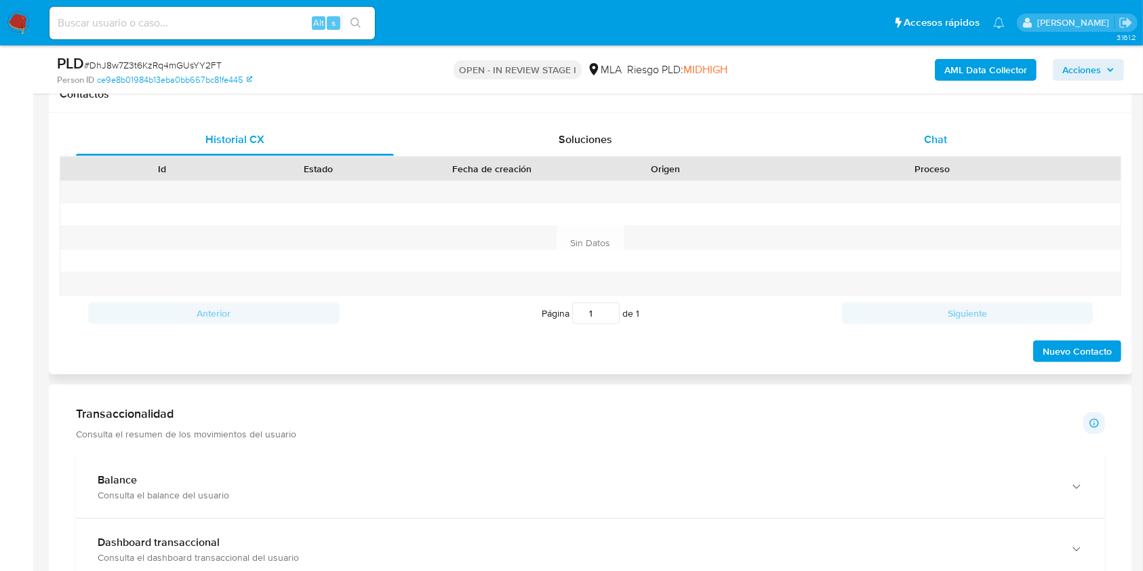
click at [929, 138] on span "Chat" at bounding box center [935, 139] width 23 height 16
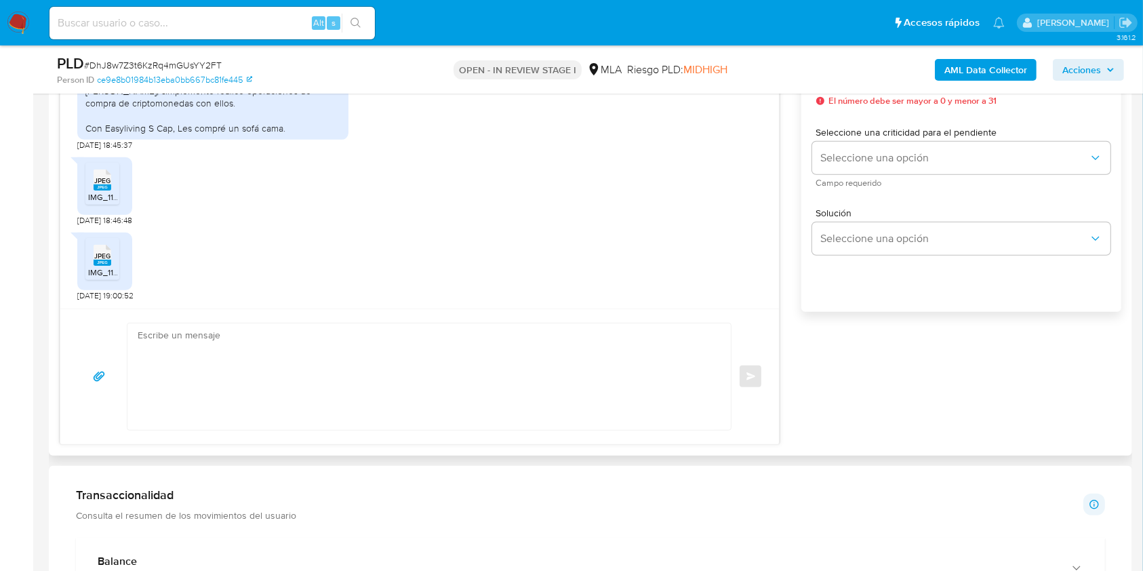
scroll to position [1526, 0]
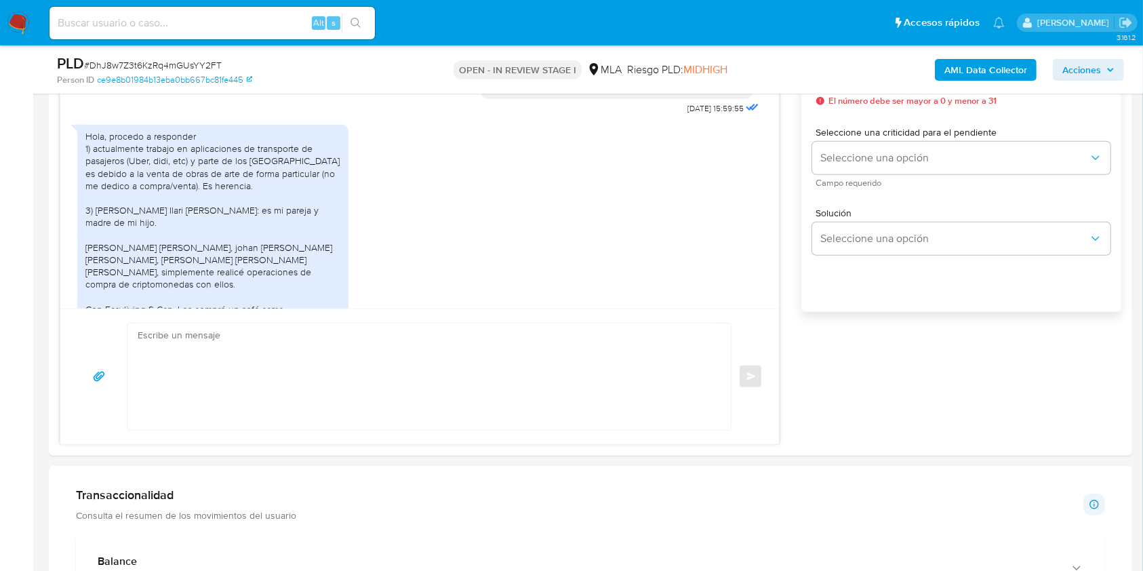
click at [259, 9] on div "Alt s" at bounding box center [211, 23] width 325 height 33
click at [287, 28] on input at bounding box center [211, 23] width 325 height 18
paste input "kgTp4PS6FaHDwVb2wLii0Gwj"
type input "kgTp4PS6FaHDwVb2wLii0Gwj"
click at [350, 26] on icon "search-icon" at bounding box center [355, 23] width 11 height 11
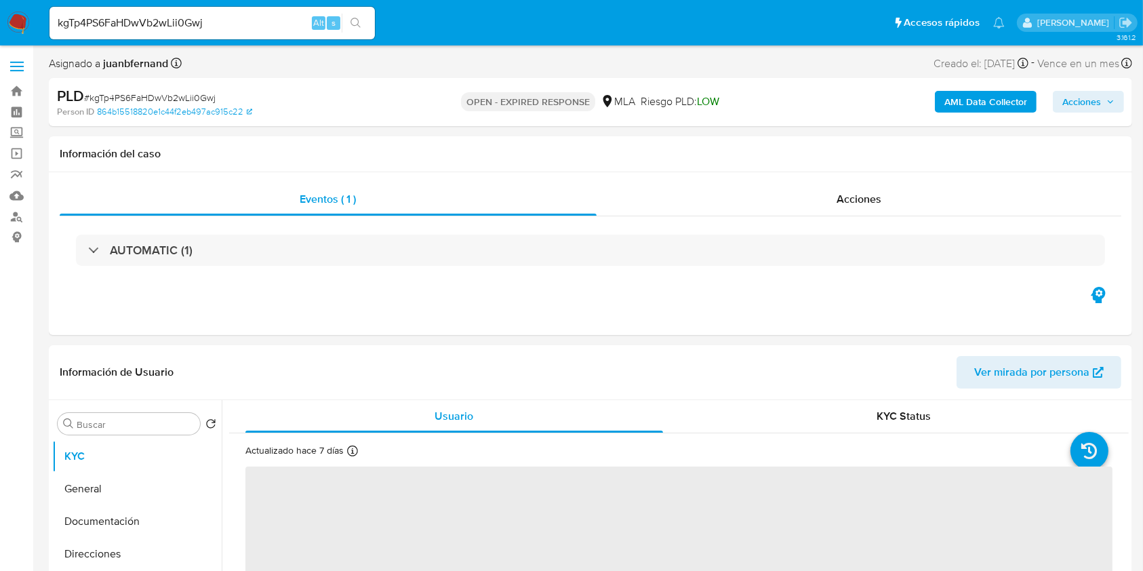
select select "10"
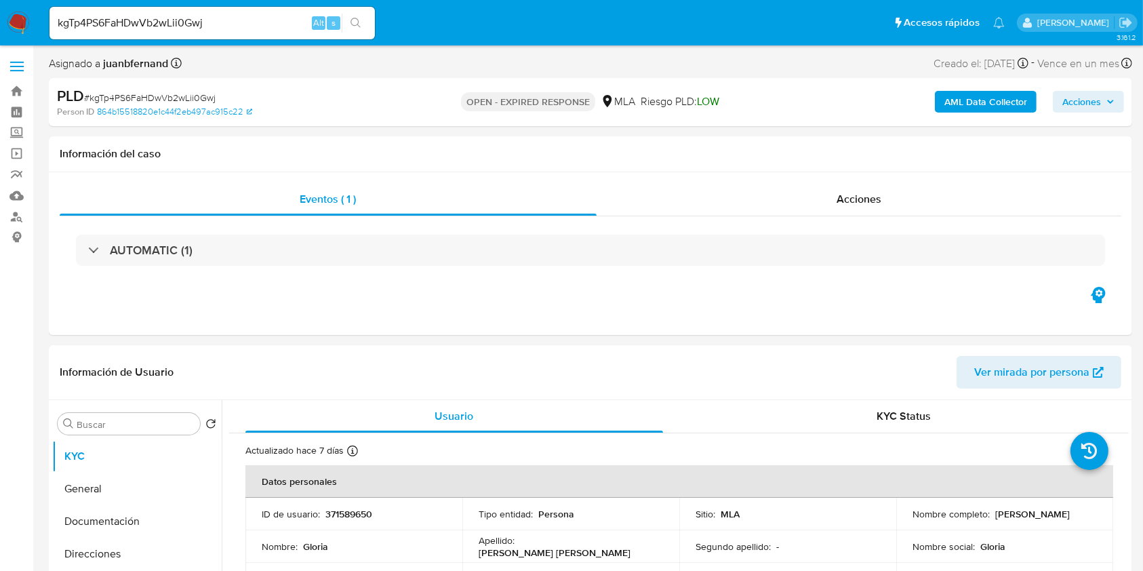
click at [261, 19] on input "kgTp4PS6FaHDwVb2wLii0Gwj" at bounding box center [211, 23] width 325 height 18
paste input "bOdyhOThH0ngGD8T0i0Cdkha"
click at [341, 25] on input "bOdyhOThH0ngGD8T0i0Cdkha" at bounding box center [211, 23] width 325 height 18
type input "bOdyhOThH0ngGD8T0i0Cdkha"
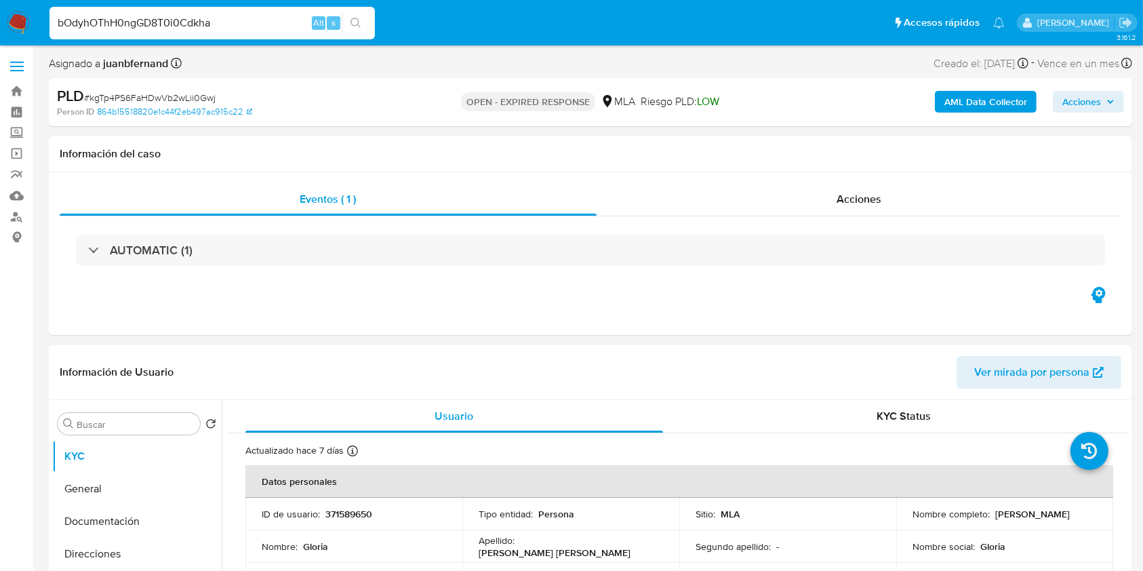
click at [356, 26] on icon "search-icon" at bounding box center [355, 23] width 11 height 11
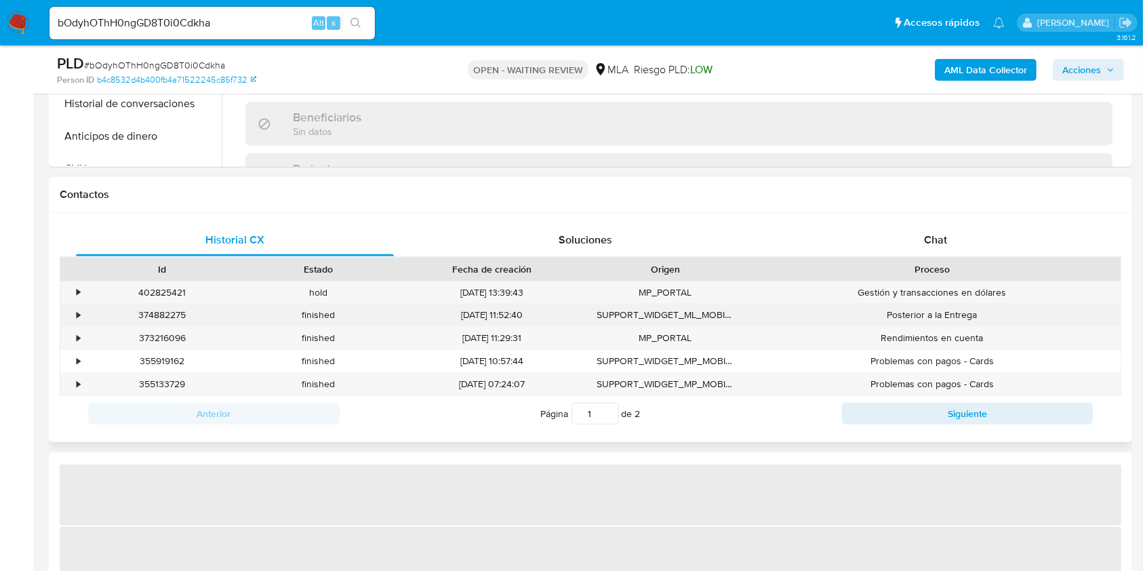
scroll to position [542, 0]
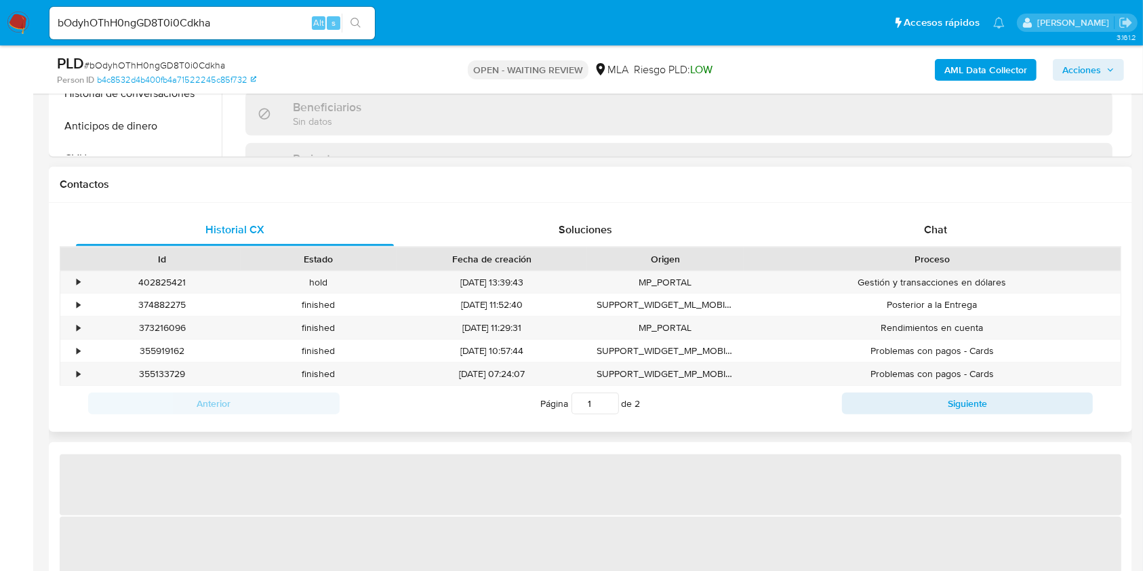
select select "10"
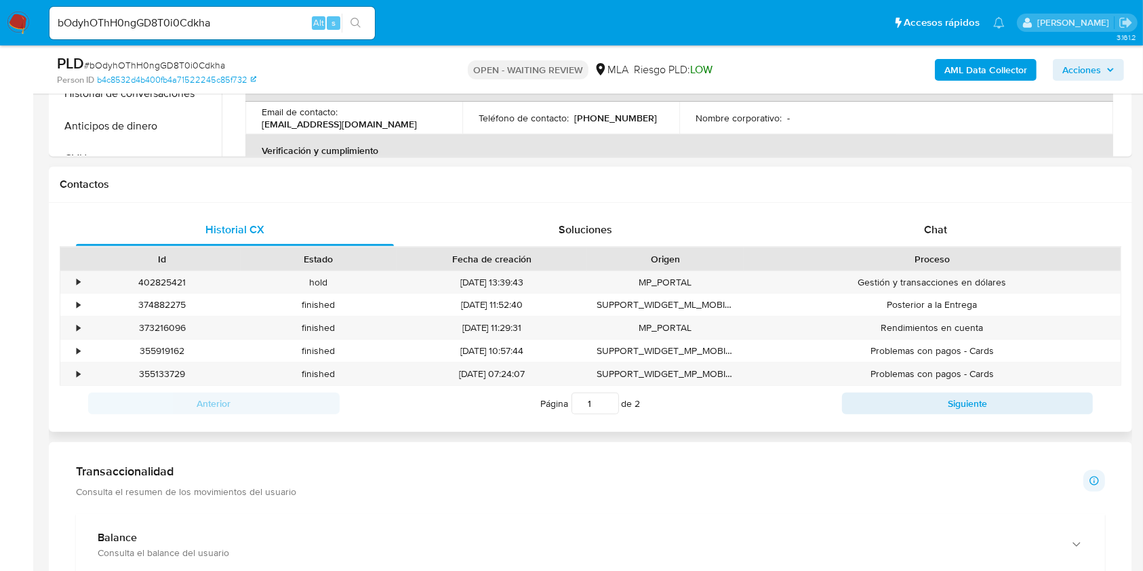
click at [970, 210] on div "Historial CX Soluciones Chat Id Estado Fecha de creación Origen Proceso • 40282…" at bounding box center [590, 317] width 1083 height 229
click at [966, 220] on div "Chat" at bounding box center [936, 229] width 318 height 33
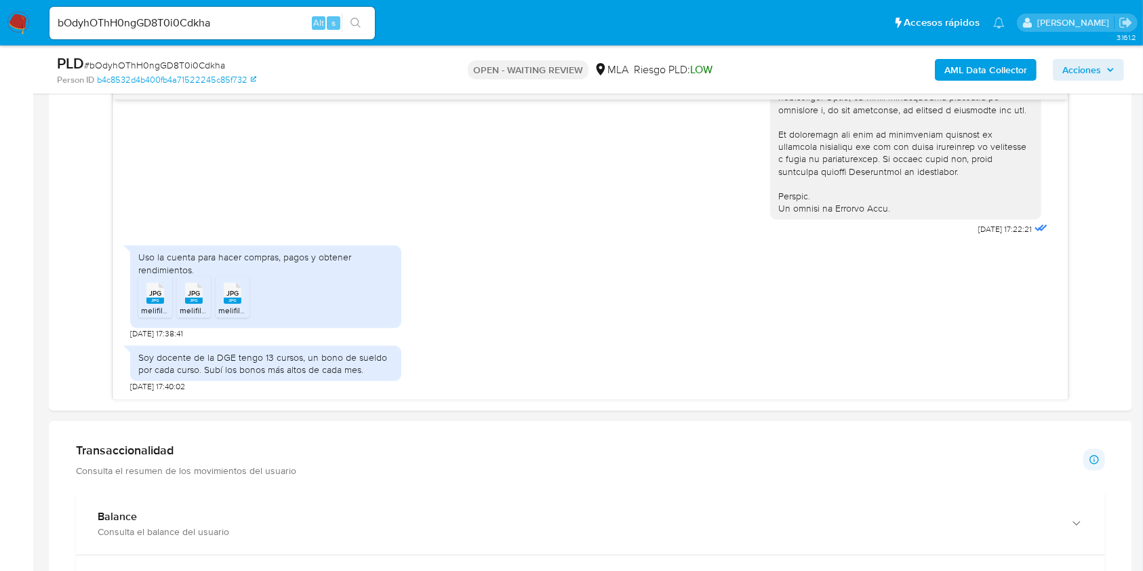
scroll to position [632, 0]
